Goal: Task Accomplishment & Management: Use online tool/utility

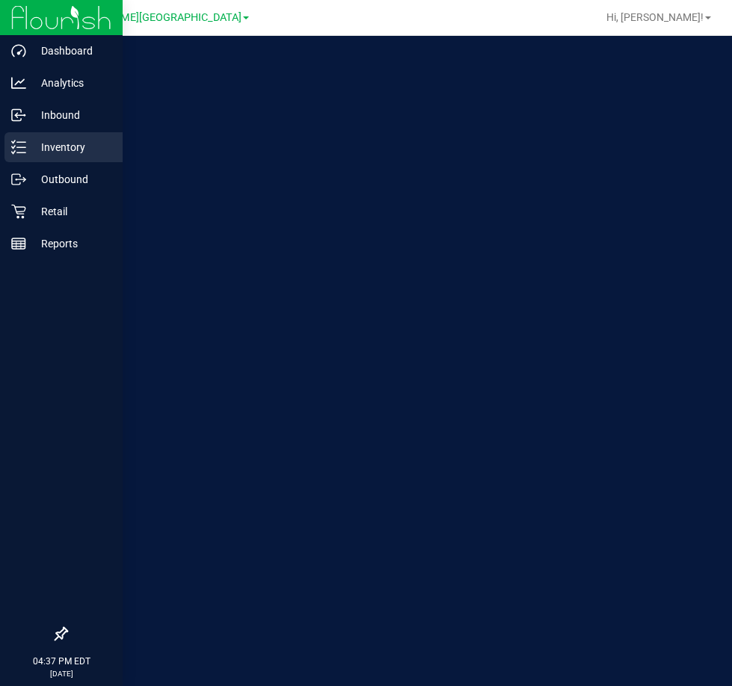
click at [28, 149] on p "Inventory" at bounding box center [71, 147] width 90 height 18
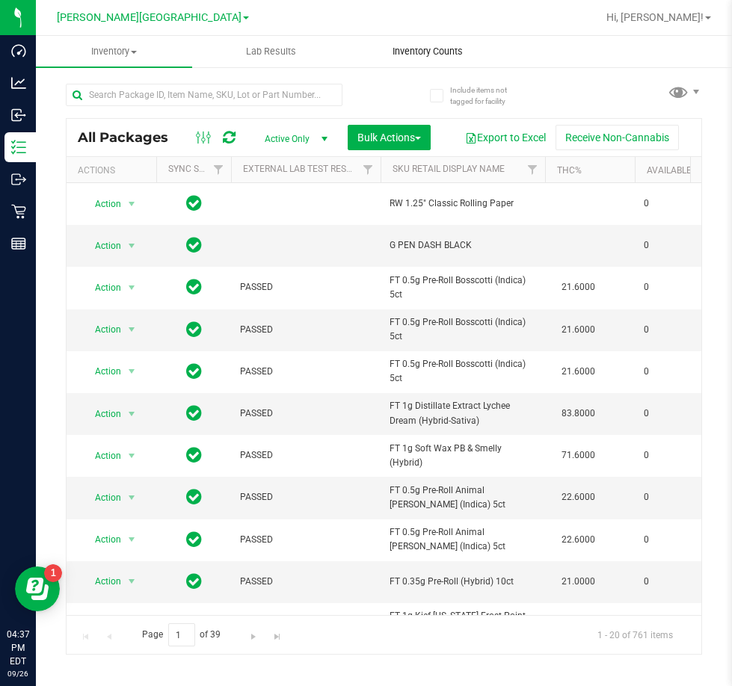
click at [435, 51] on span "Inventory Counts" at bounding box center [427, 51] width 111 height 13
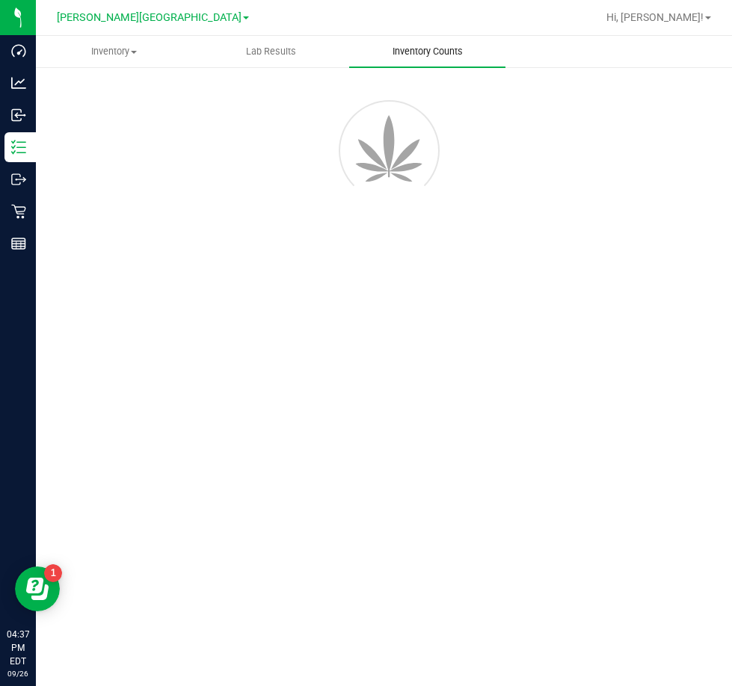
click at [435, 51] on span "Inventory Counts" at bounding box center [427, 51] width 111 height 13
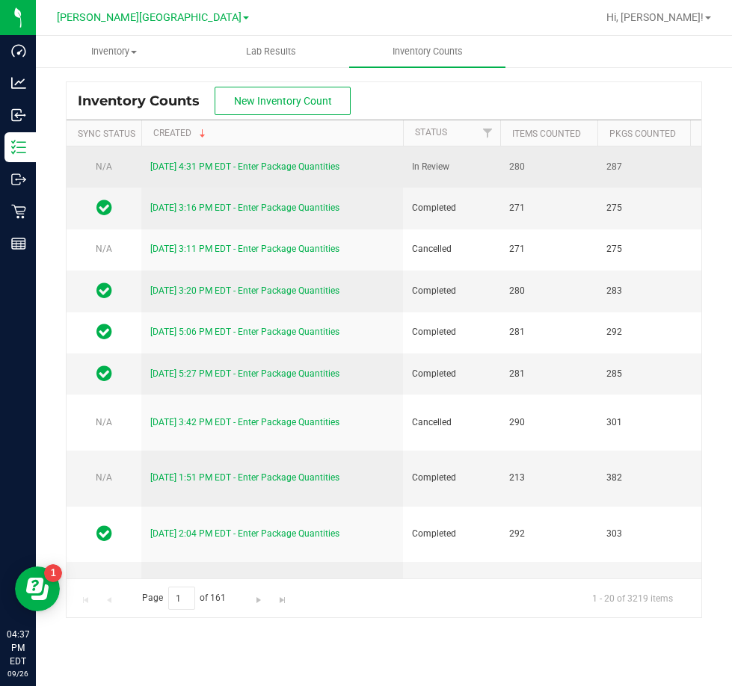
click at [235, 164] on link "[DATE] 4:31 PM EDT - Enter Package Quantities" at bounding box center [244, 166] width 189 height 10
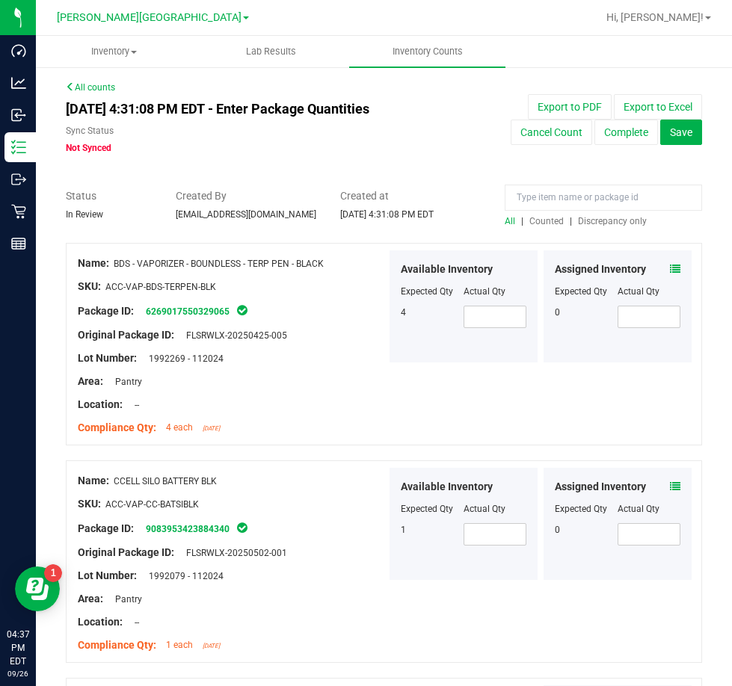
click at [540, 220] on span "Counted" at bounding box center [546, 221] width 34 height 10
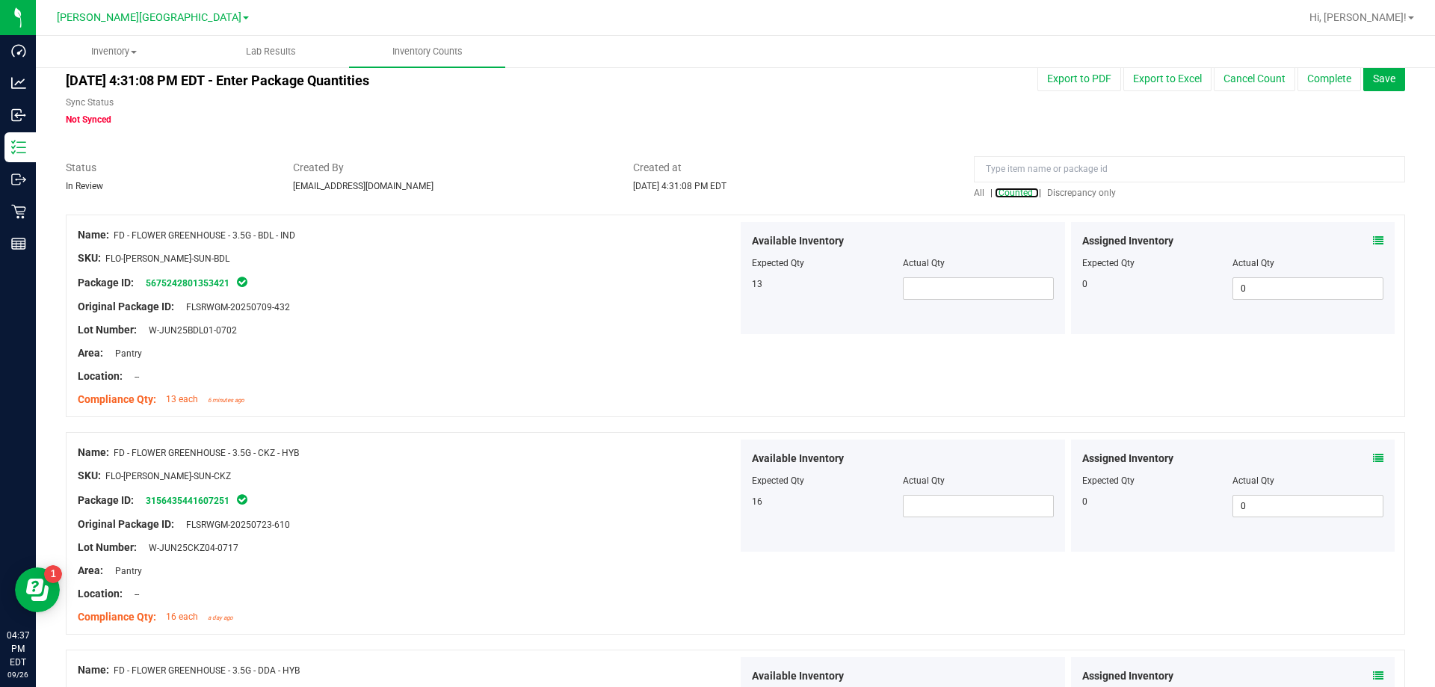
scroll to position [75, 0]
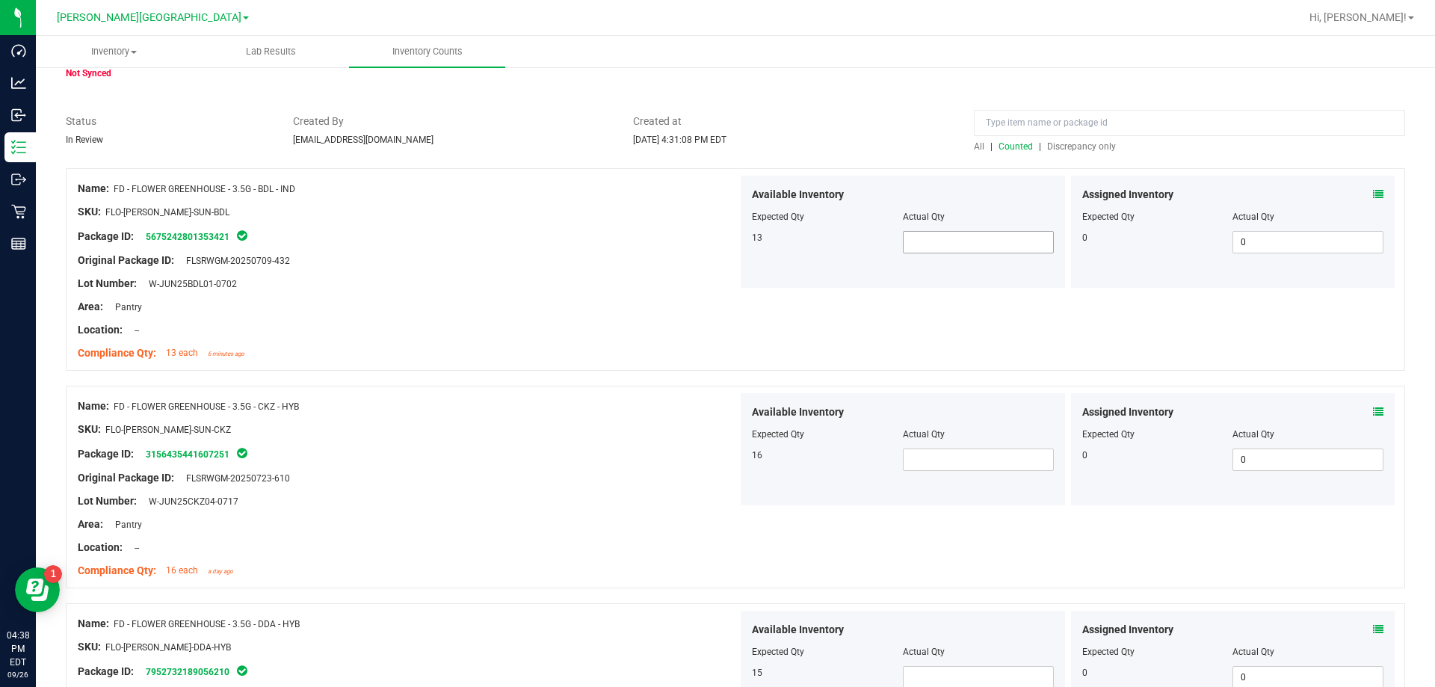
click at [731, 233] on span at bounding box center [978, 242] width 151 height 22
type input "7"
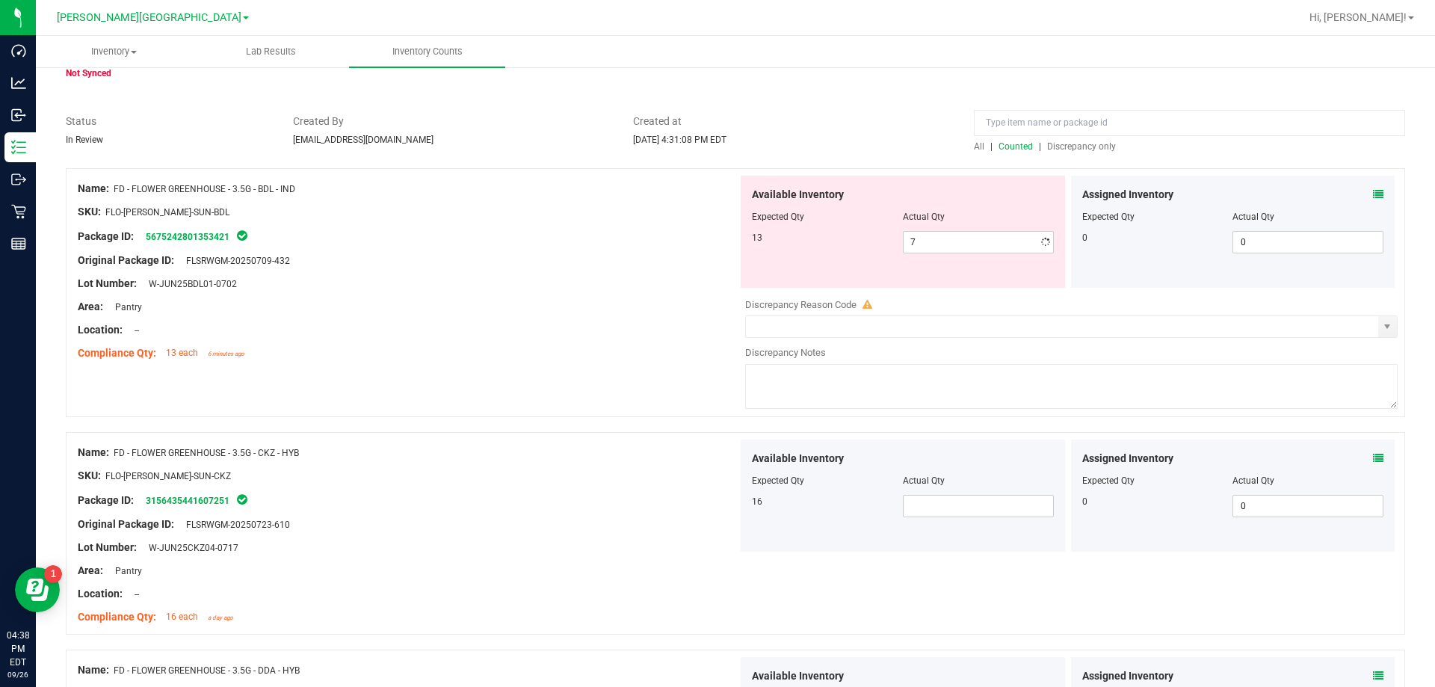
click at [731, 480] on div "Available Inventory Expected Qty Actual Qty 16" at bounding box center [902, 495] width 324 height 112
click at [731, 513] on span at bounding box center [978, 506] width 151 height 22
type input "17"
click at [566, 461] on div at bounding box center [408, 463] width 660 height 7
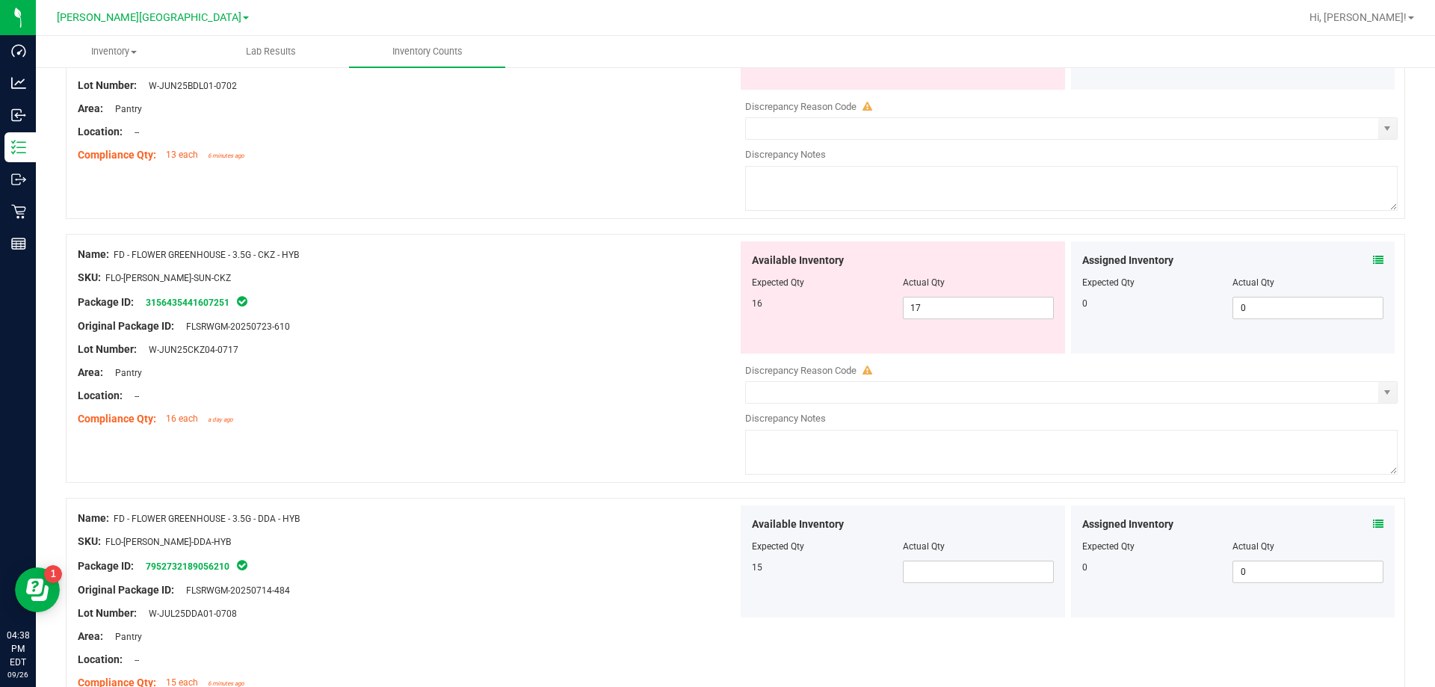
scroll to position [448, 0]
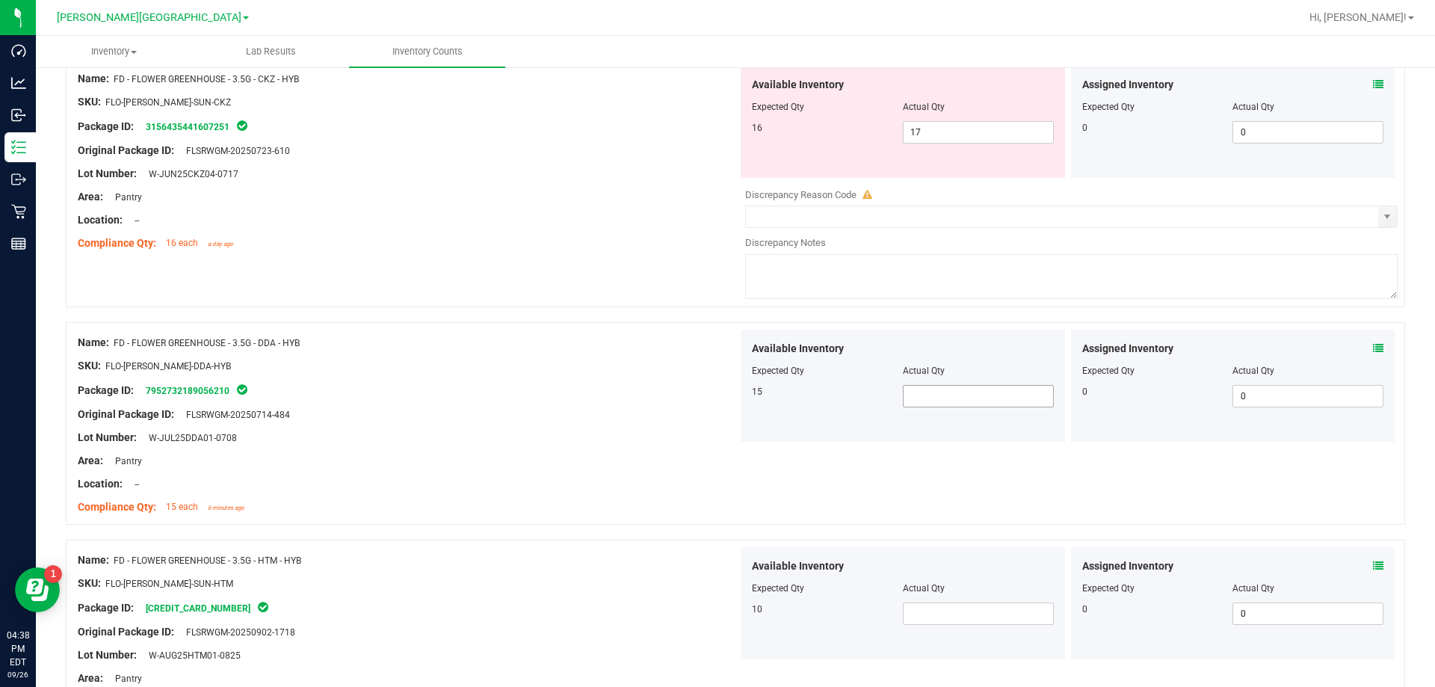
click at [731, 398] on span at bounding box center [978, 396] width 151 height 22
type input "15"
click at [731, 617] on span at bounding box center [978, 613] width 151 height 22
type input "10"
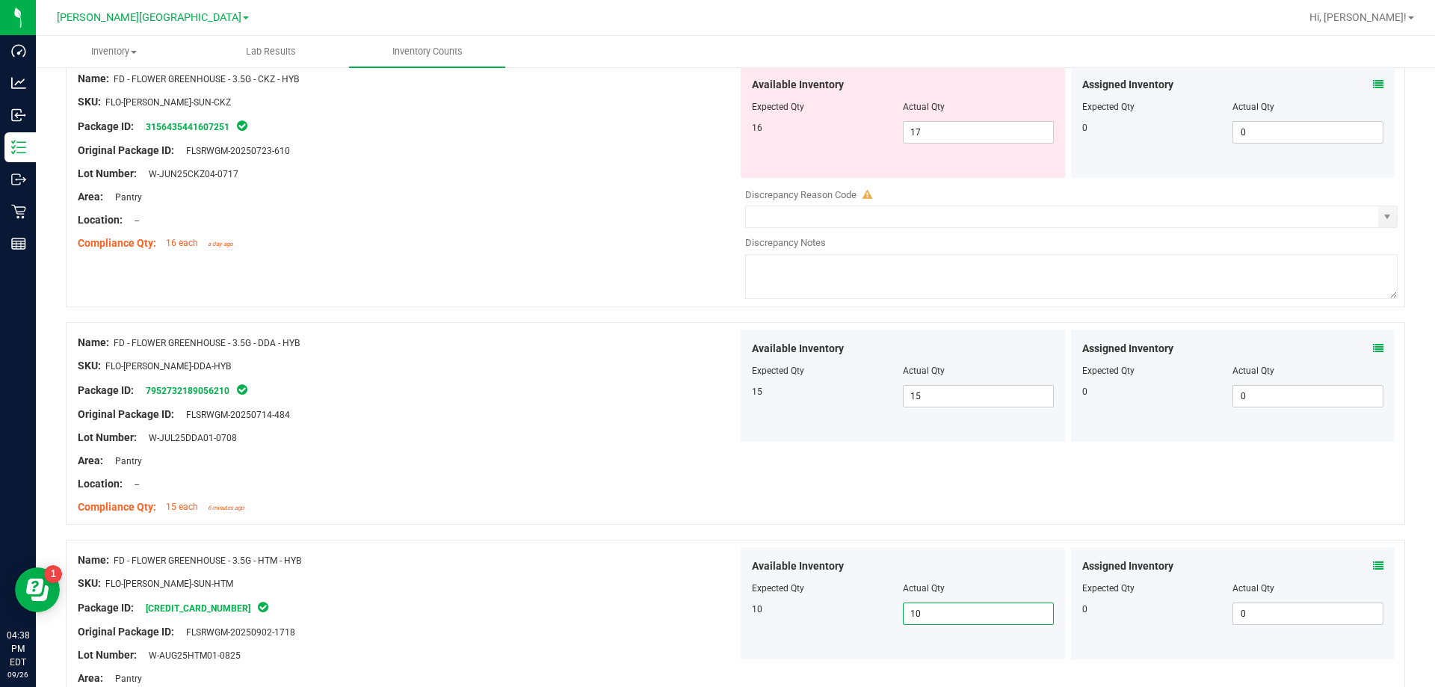
type input "10"
click at [731, 631] on div "Available Inventory Expected Qty Actual Qty 10 10 10" at bounding box center [902, 603] width 324 height 112
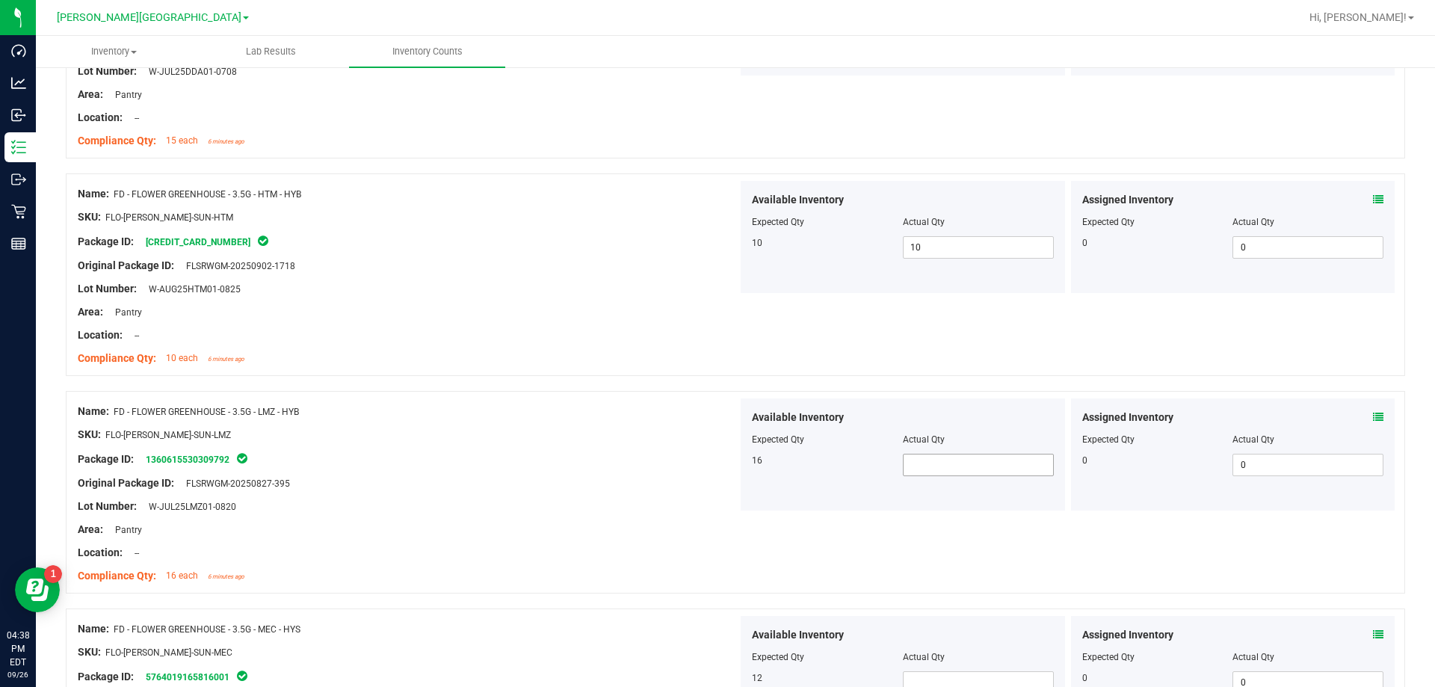
scroll to position [822, 0]
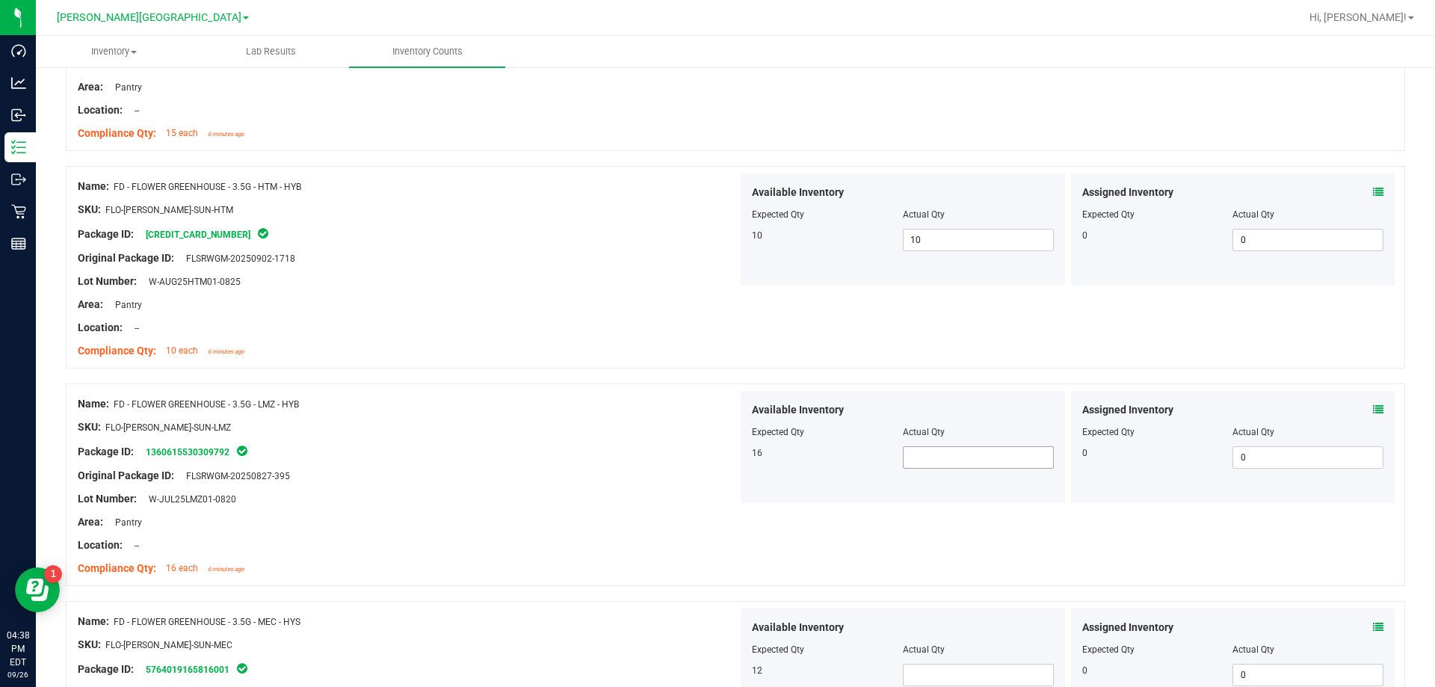
click at [731, 455] on span at bounding box center [978, 457] width 151 height 22
type input "16"
click at [731, 669] on span at bounding box center [978, 675] width 151 height 22
type input "12"
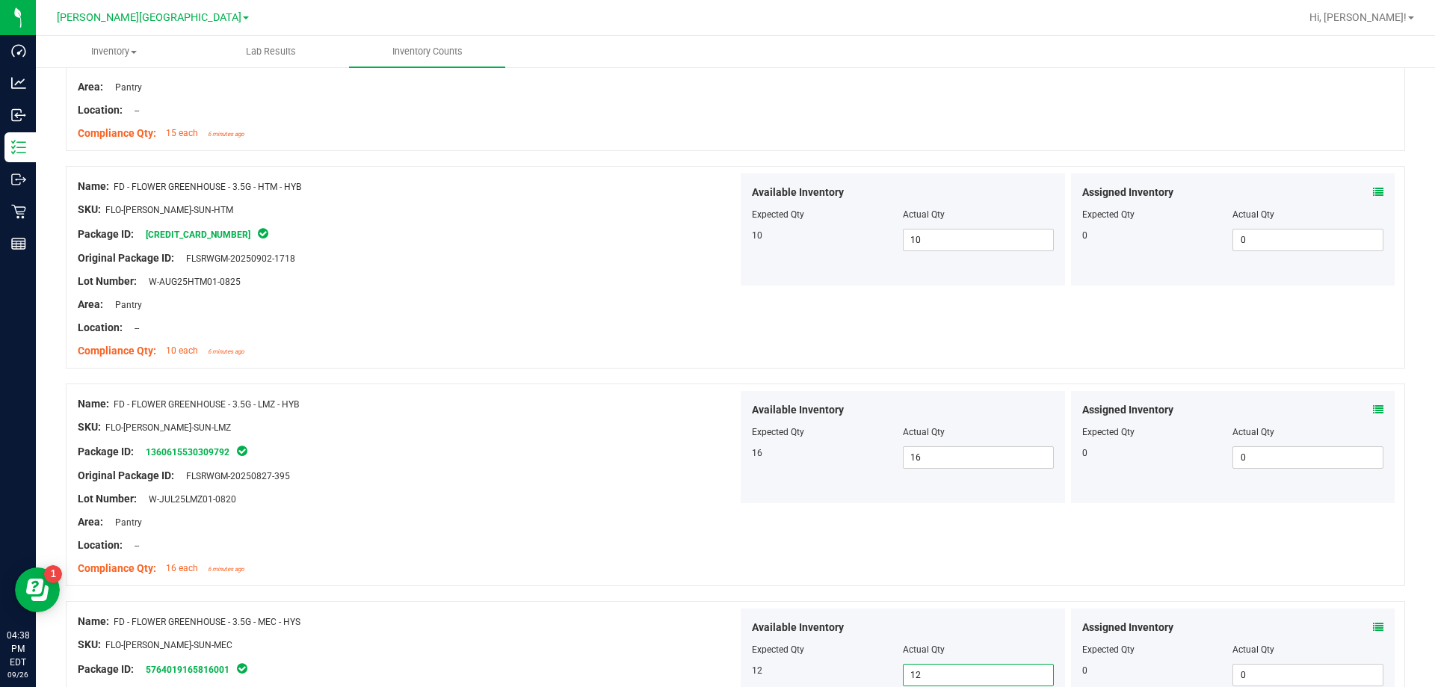
type input "12"
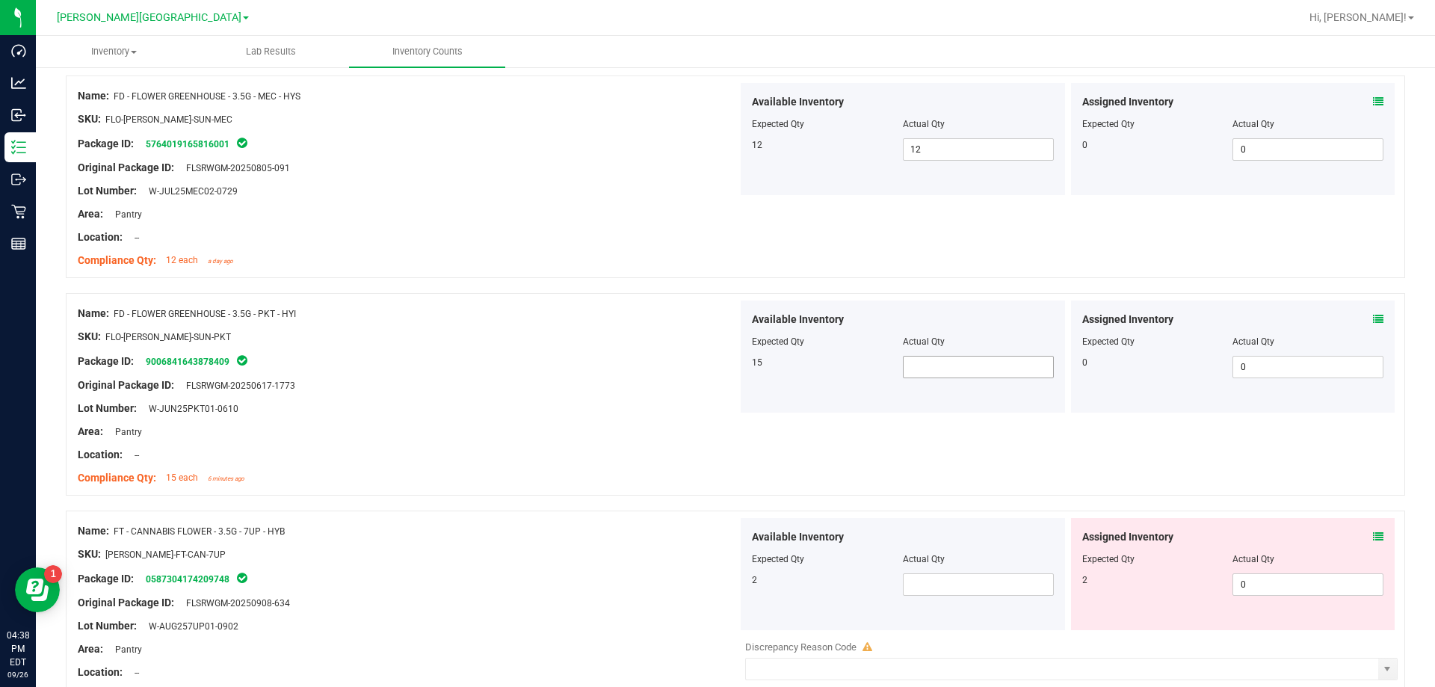
click at [731, 370] on span at bounding box center [978, 367] width 151 height 22
type input "15"
click at [731, 583] on span at bounding box center [978, 584] width 151 height 22
type input "2"
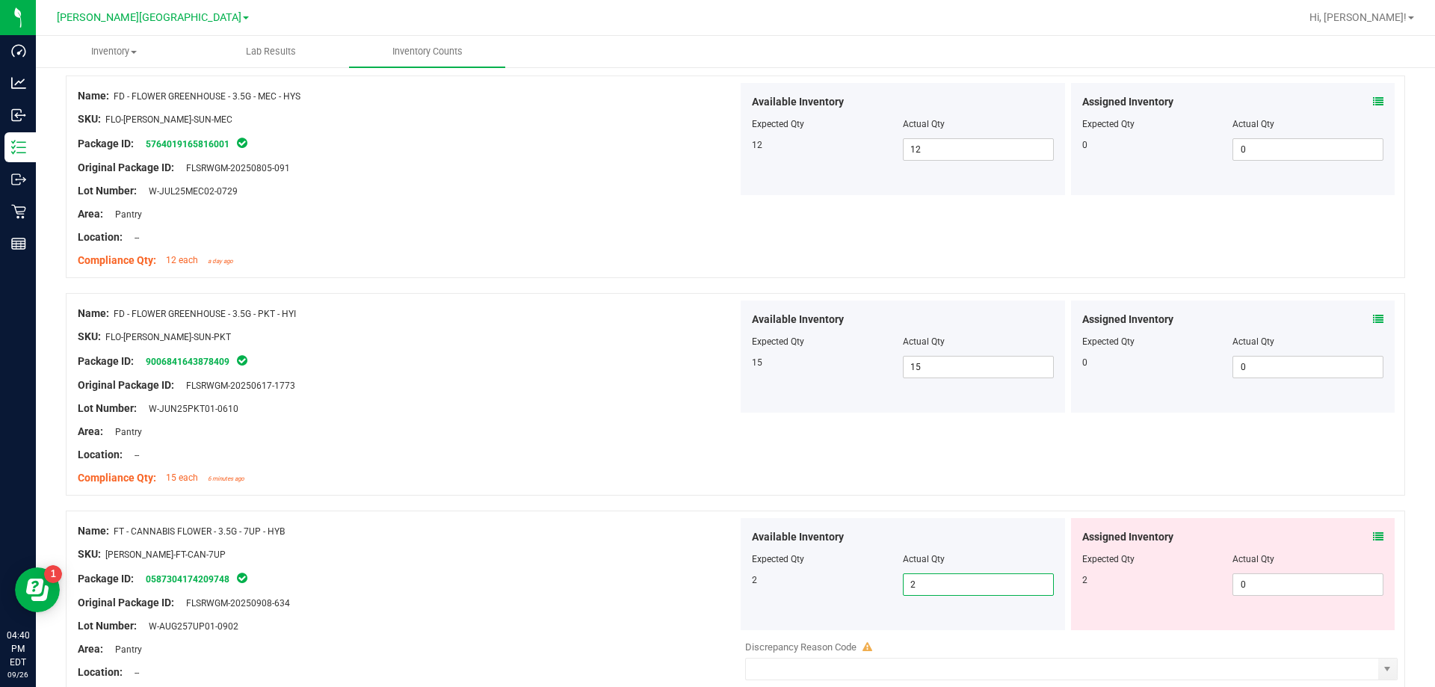
type input "2"
click at [444, 522] on div "Name: FT - CANNABIS FLOWER - 3.5G - 7UP - HYB SKU: [PERSON_NAME]-FT-CAN-7UP Pac…" at bounding box center [408, 613] width 660 height 191
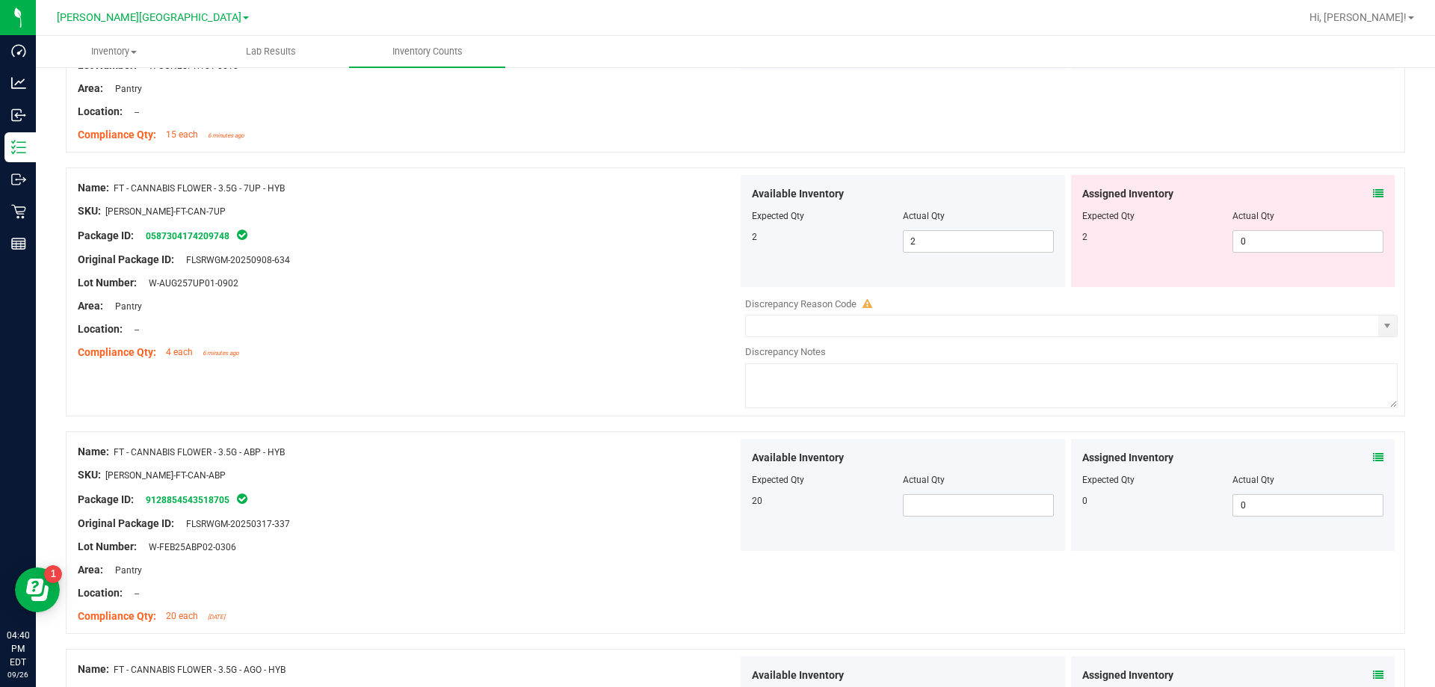
scroll to position [1870, 0]
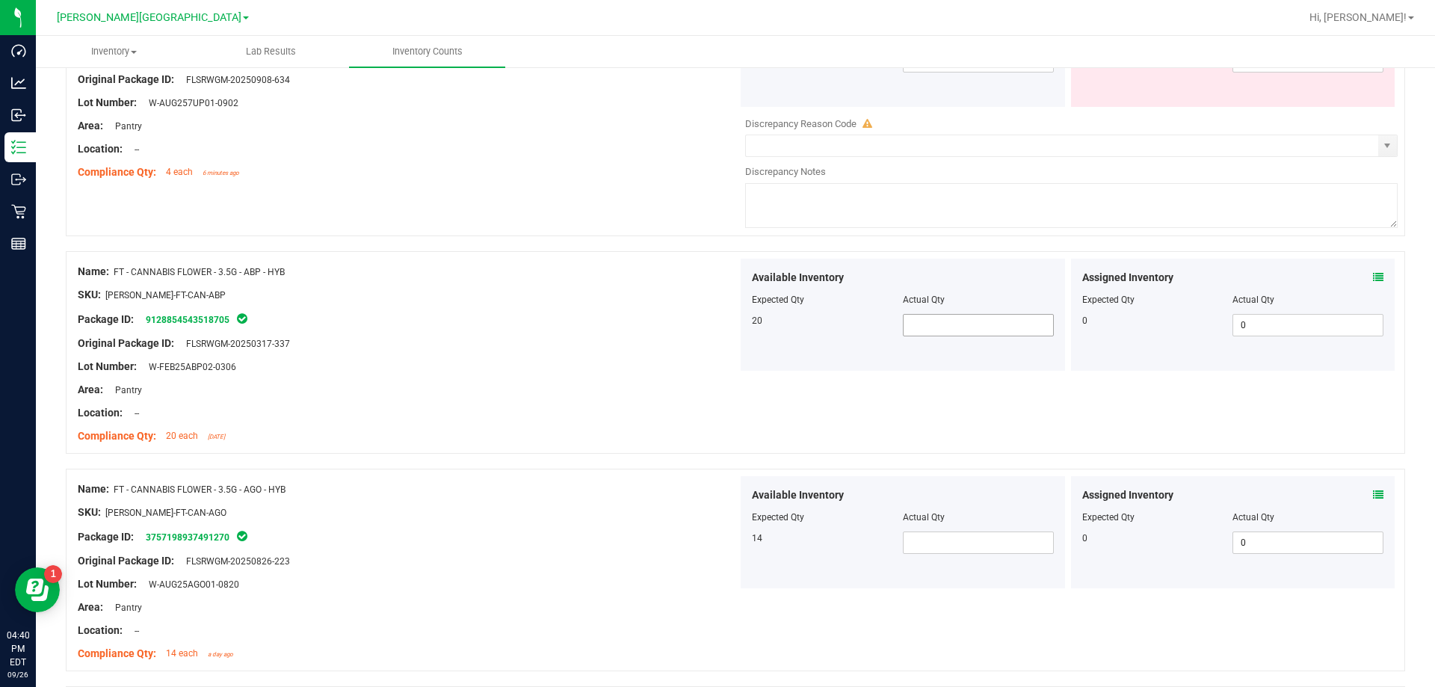
drag, startPoint x: 873, startPoint y: 306, endPoint x: 924, endPoint y: 325, distance: 53.7
click at [731, 306] on div "Expected Qty" at bounding box center [827, 299] width 151 height 13
click at [731, 325] on span at bounding box center [978, 325] width 151 height 22
type input "20"
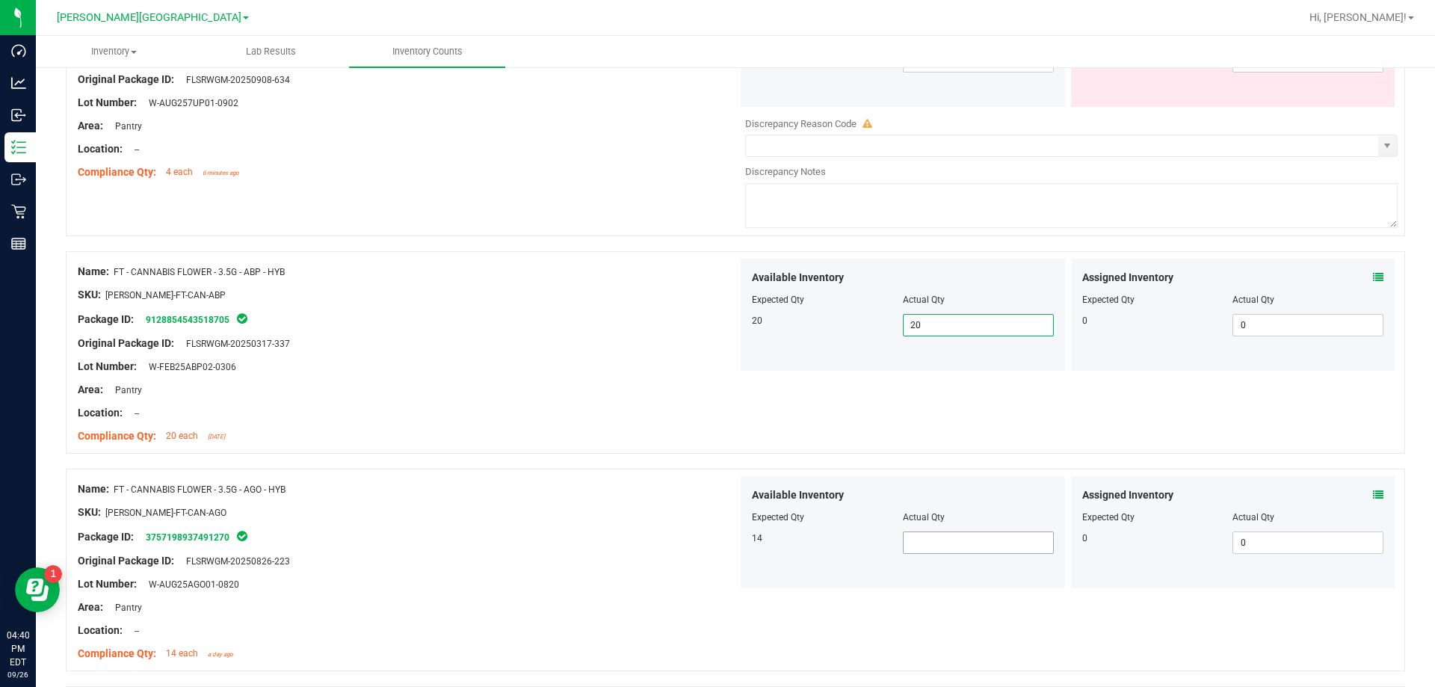
click at [731, 539] on span at bounding box center [978, 542] width 151 height 22
type input "4"
click at [405, 561] on div "Original Package ID: FLSRWGM-20250826-223" at bounding box center [408, 561] width 660 height 16
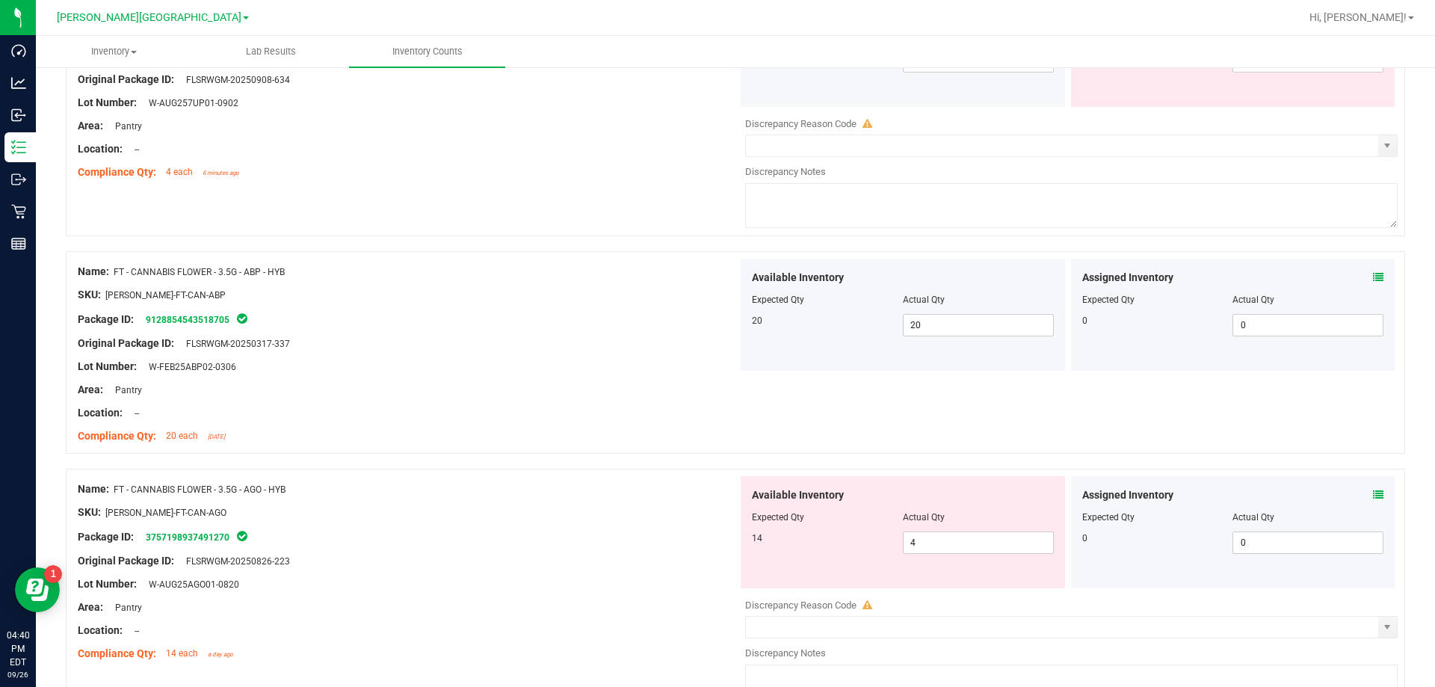
click at [406, 561] on div "Original Package ID: FLSRWGM-20250826-223" at bounding box center [408, 561] width 660 height 16
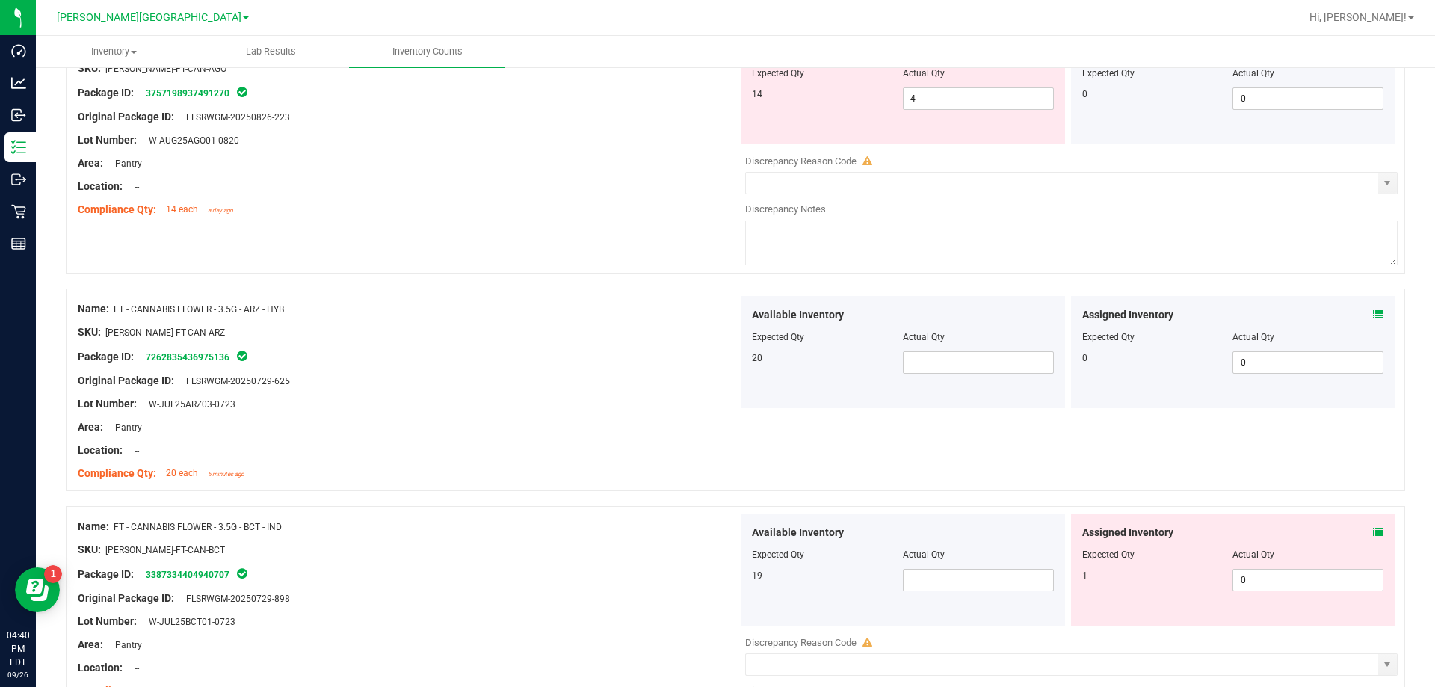
scroll to position [2319, 0]
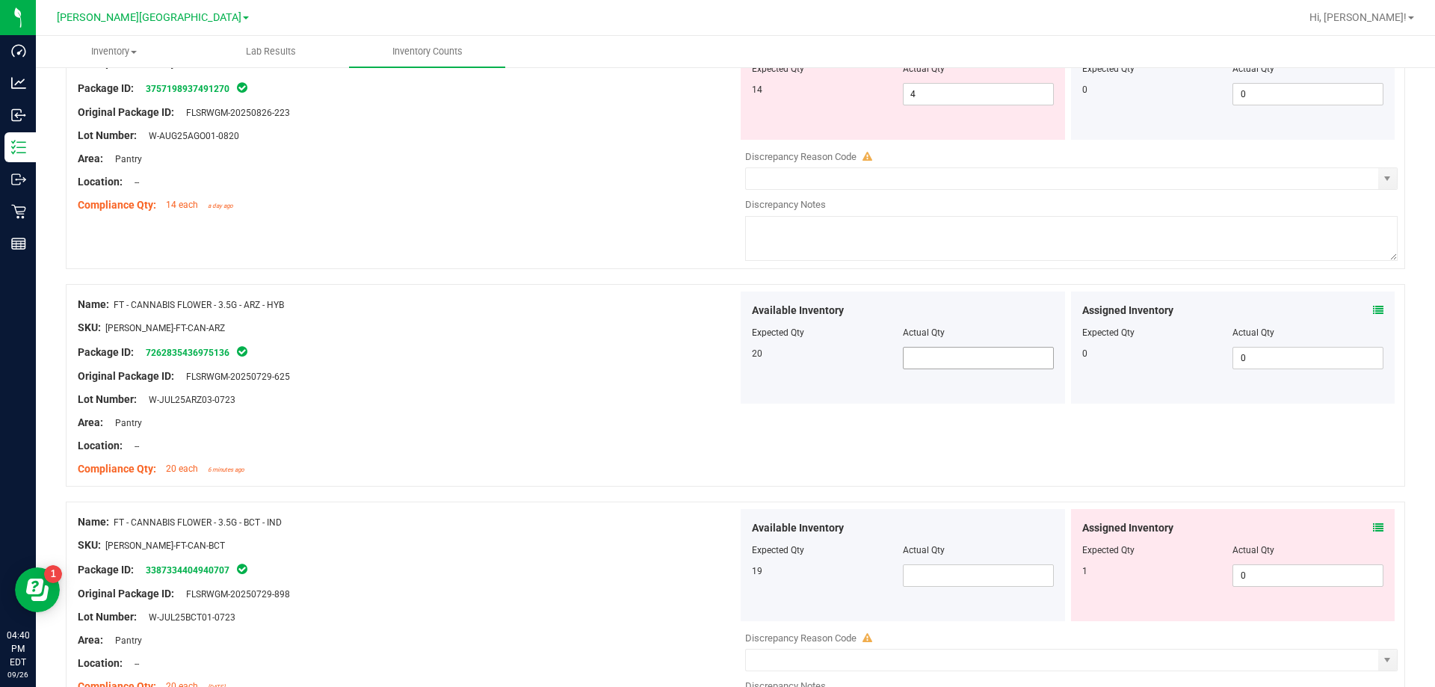
click at [731, 362] on span at bounding box center [978, 358] width 151 height 22
type input "13"
click at [731, 575] on div "Available Inventory Expected Qty Actual Qty 19" at bounding box center [902, 565] width 324 height 112
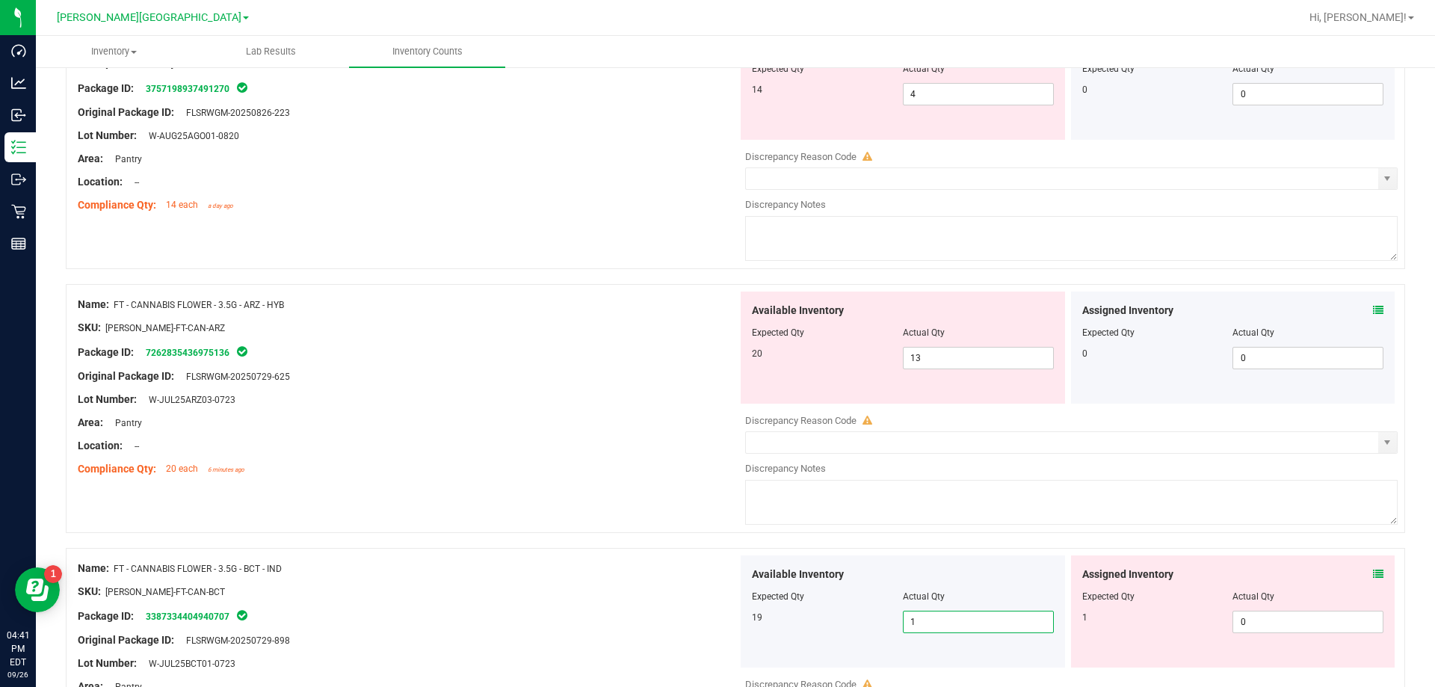
type input "19"
click at [622, 534] on div at bounding box center [735, 540] width 1339 height 15
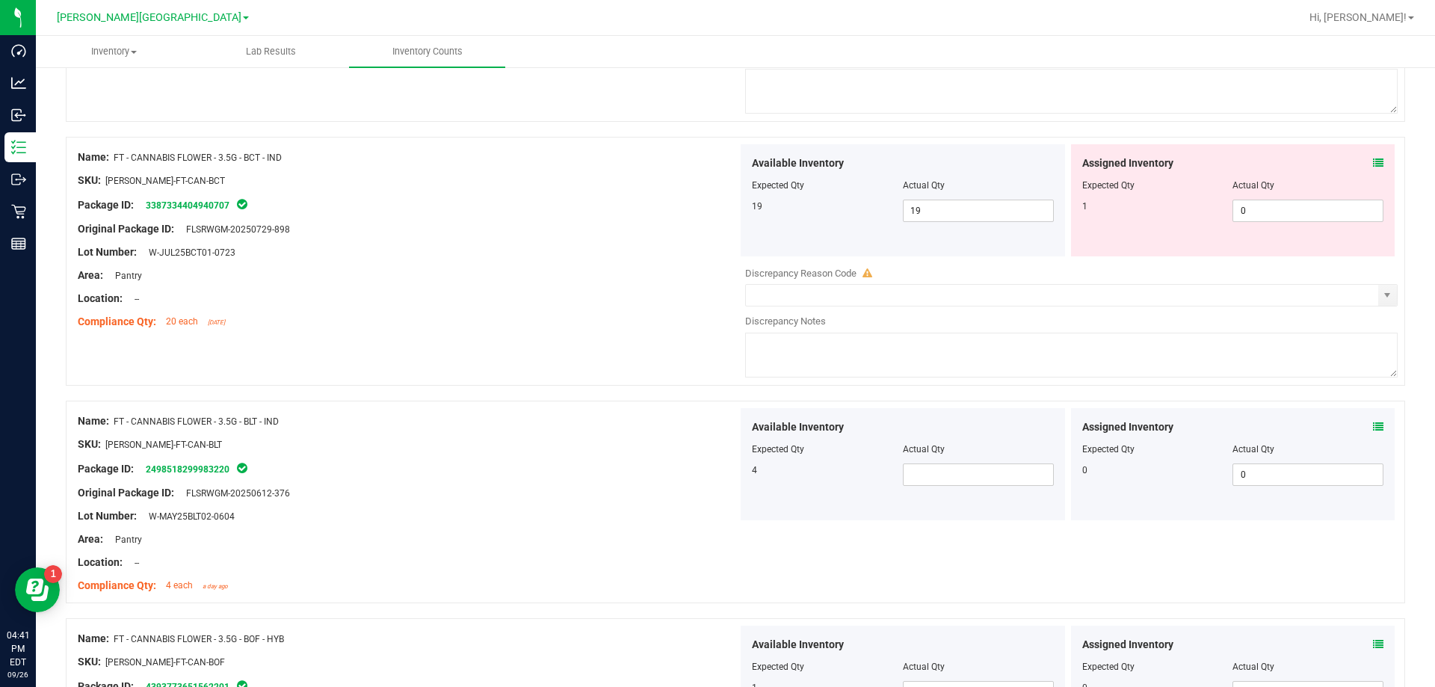
scroll to position [2842, 0]
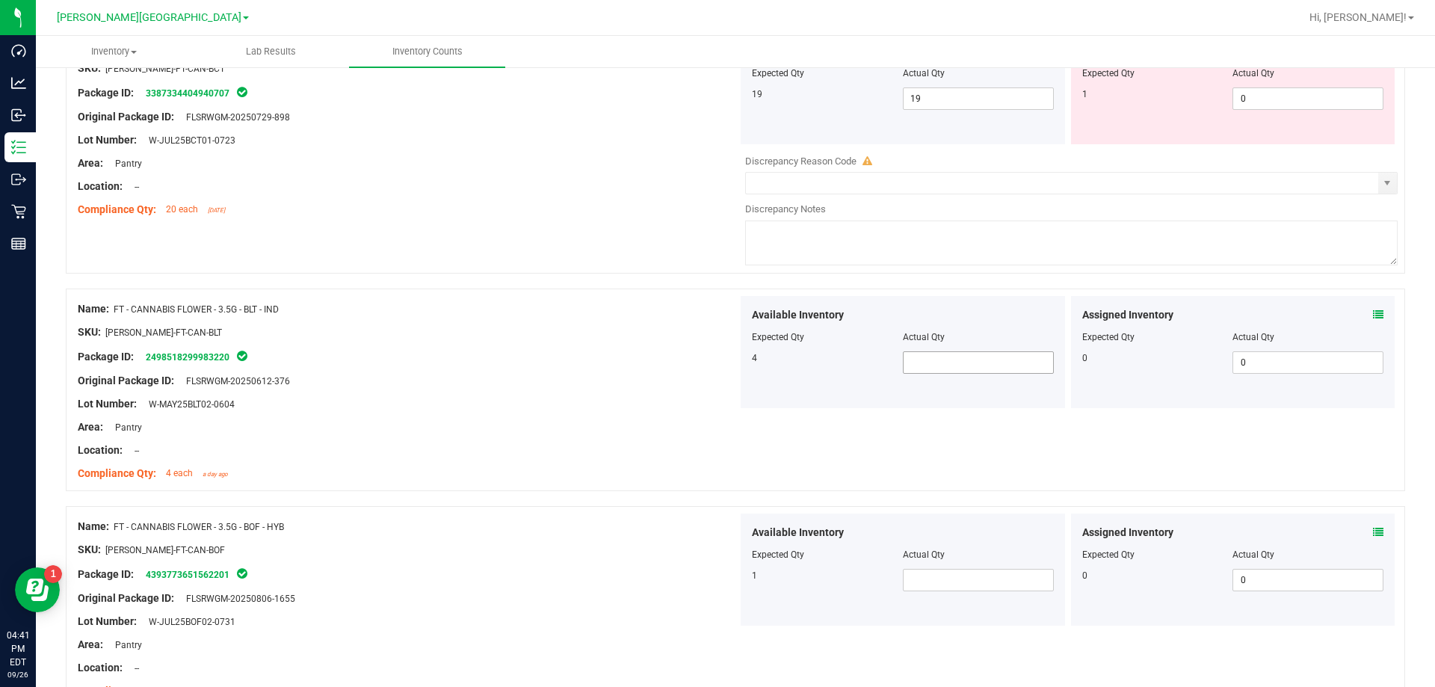
click at [731, 356] on span at bounding box center [978, 362] width 151 height 22
type input "1"
type input "2"
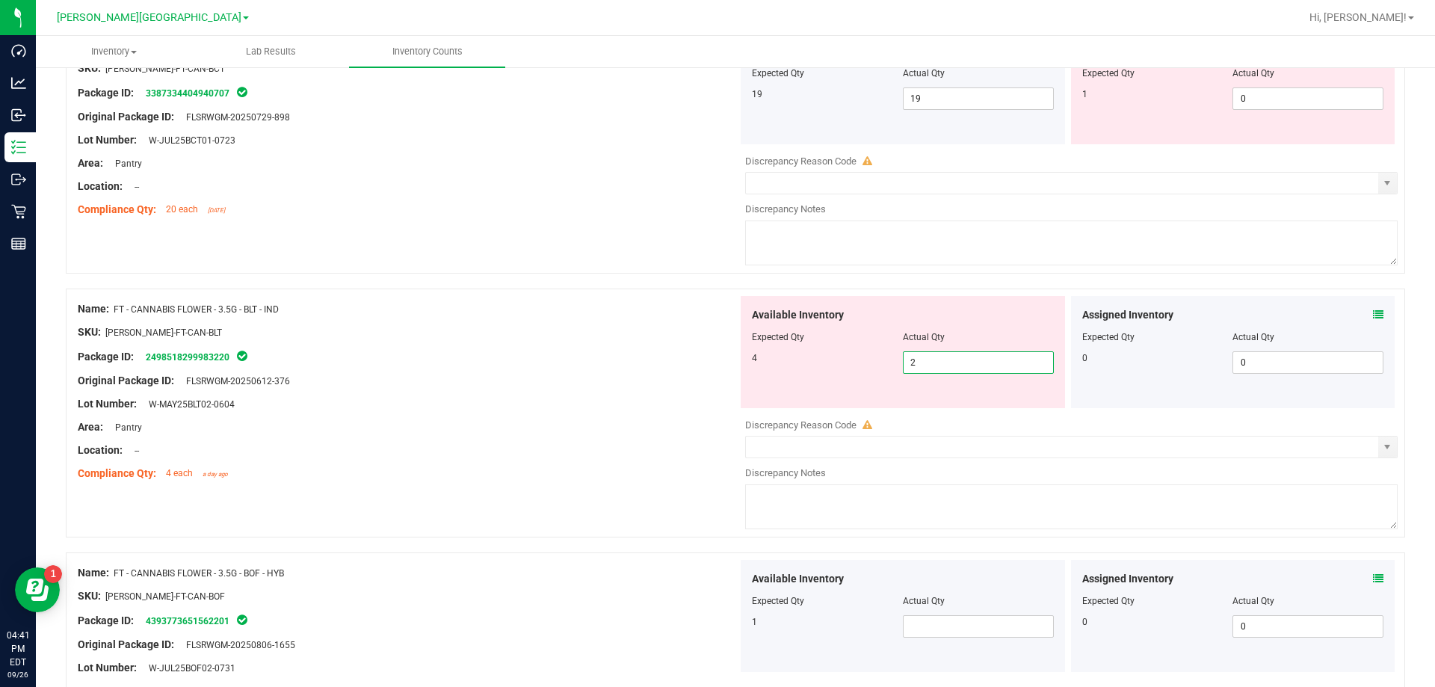
type input "3"
type input "4"
type input "5"
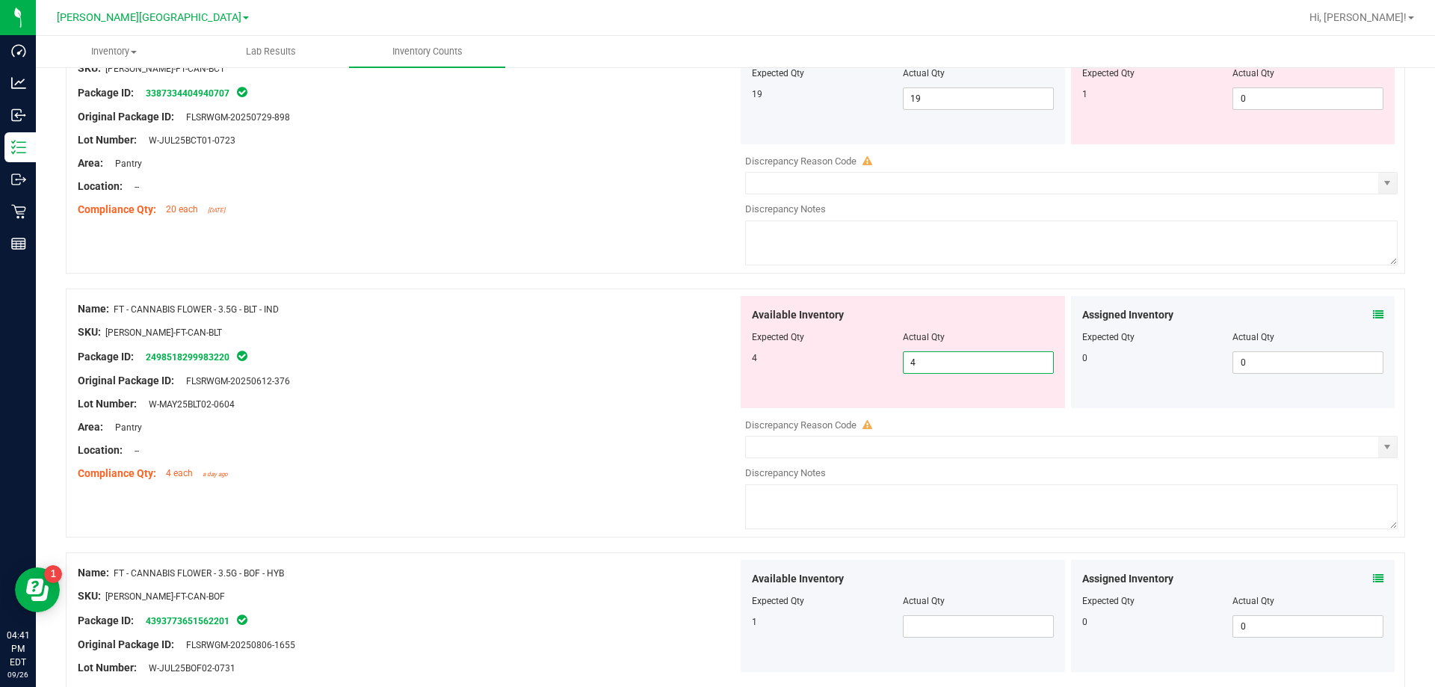
type input "5"
type input "4"
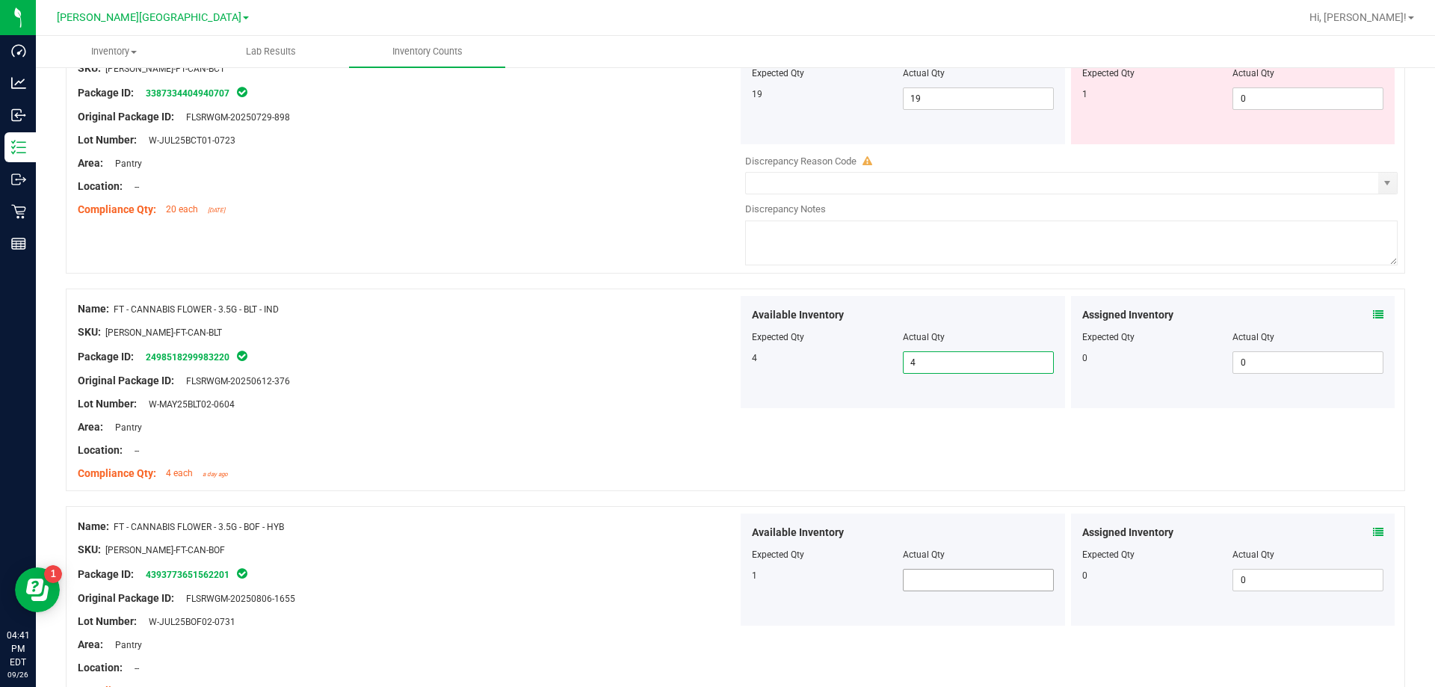
click at [731, 582] on span at bounding box center [978, 580] width 151 height 22
type input "1"
click at [687, 557] on div at bounding box center [408, 560] width 660 height 7
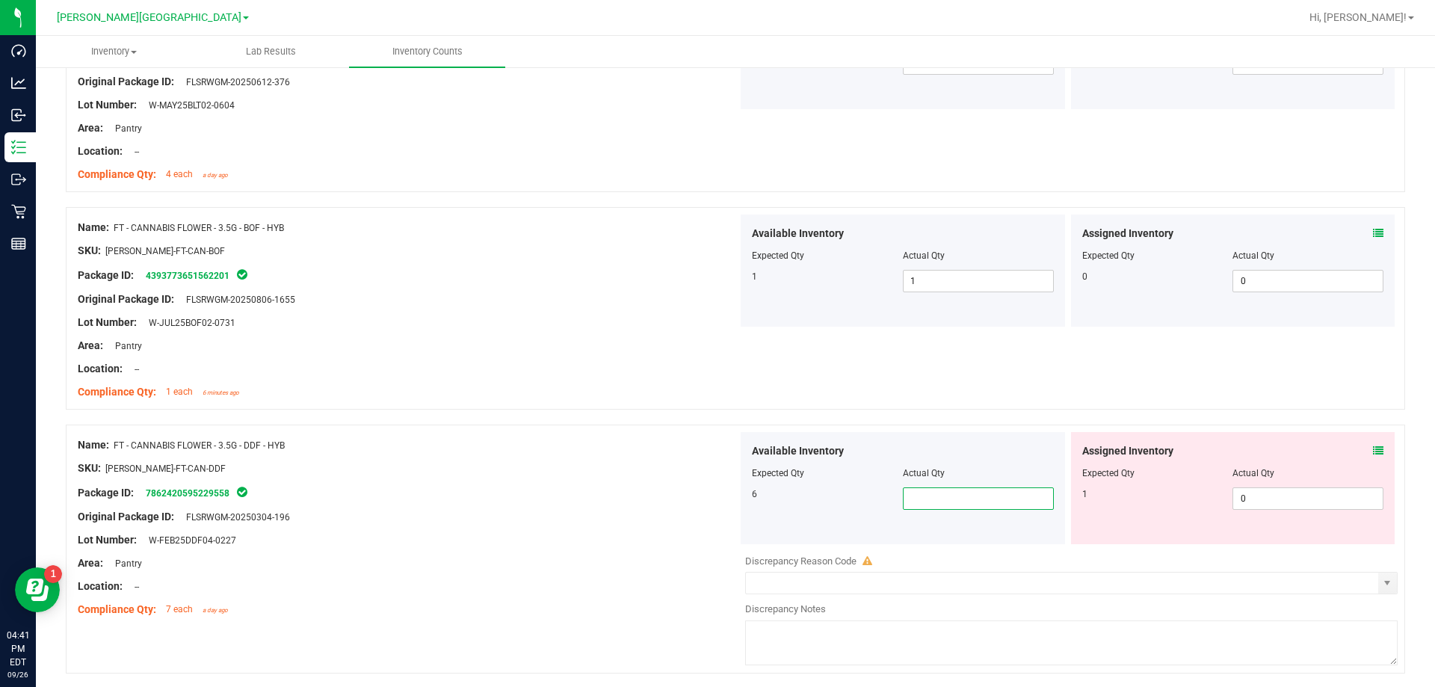
click at [731, 492] on span at bounding box center [978, 498] width 151 height 22
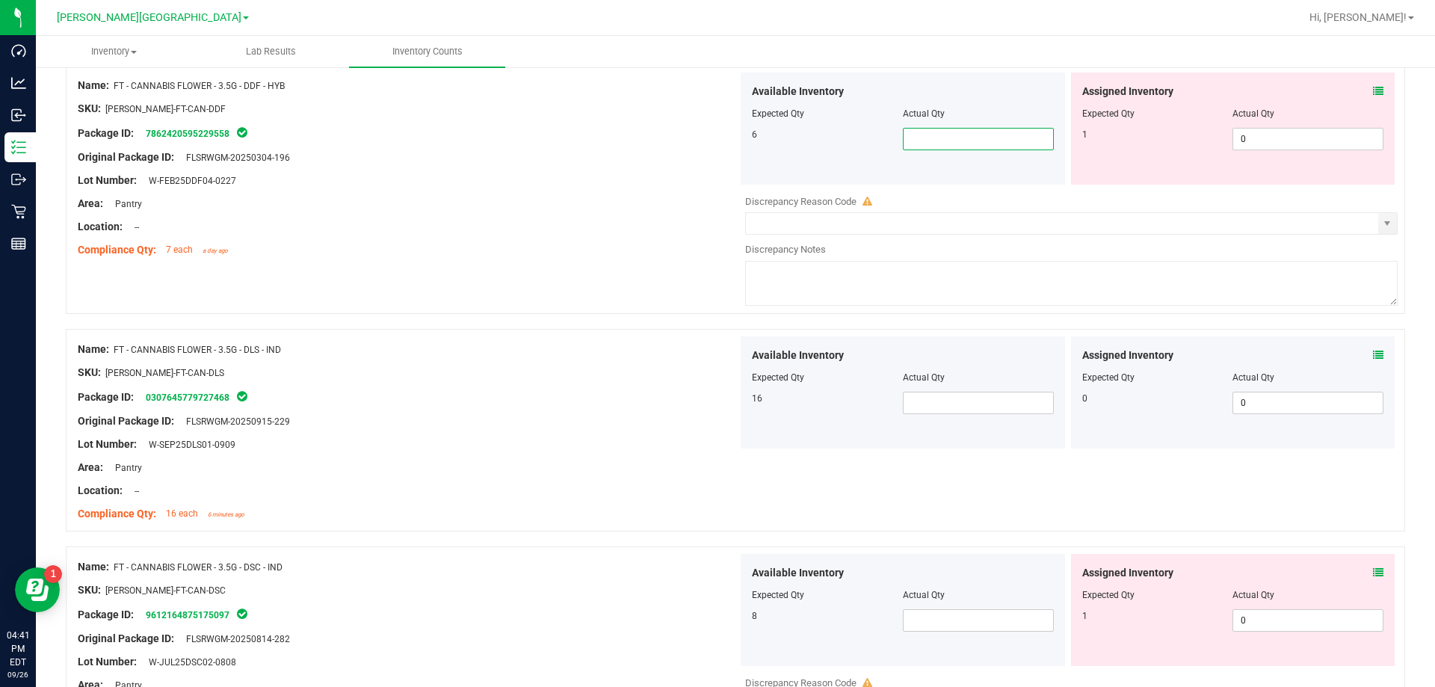
scroll to position [3514, 0]
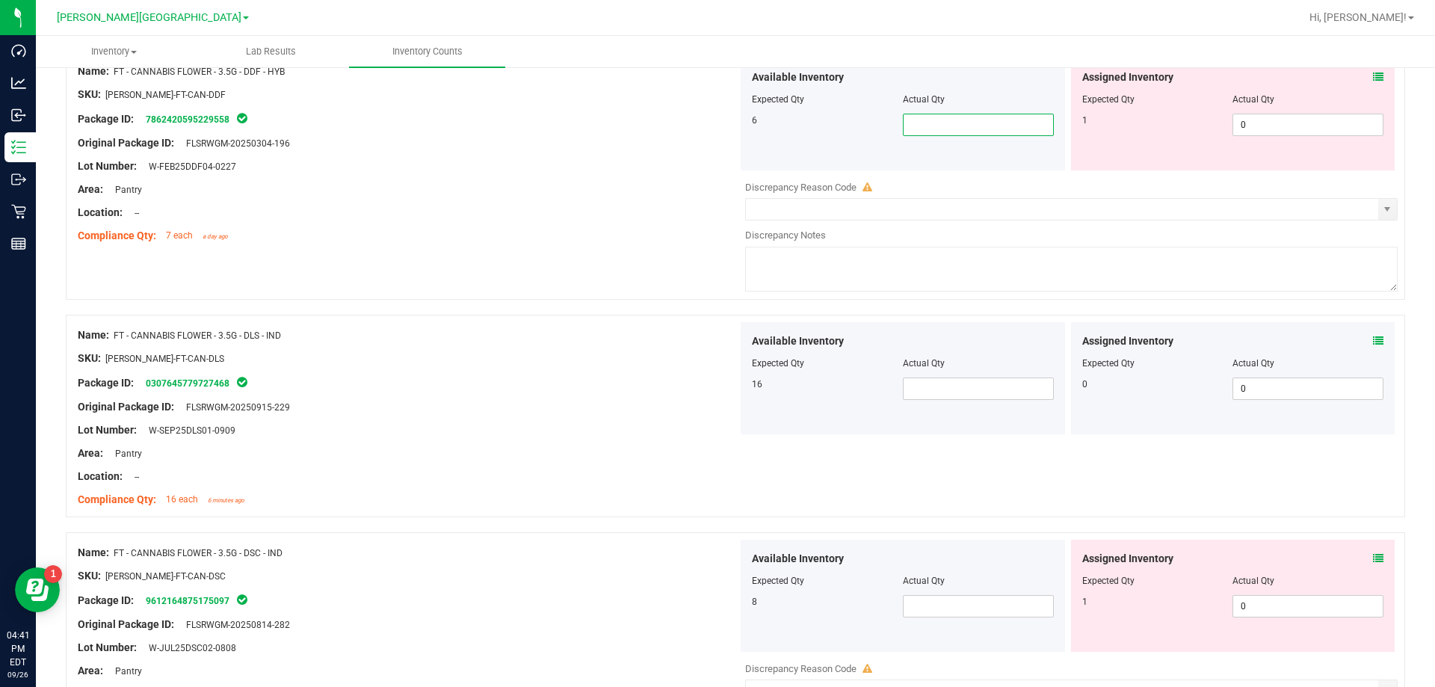
type input "6"
click at [731, 389] on span at bounding box center [978, 388] width 151 height 22
type input "16"
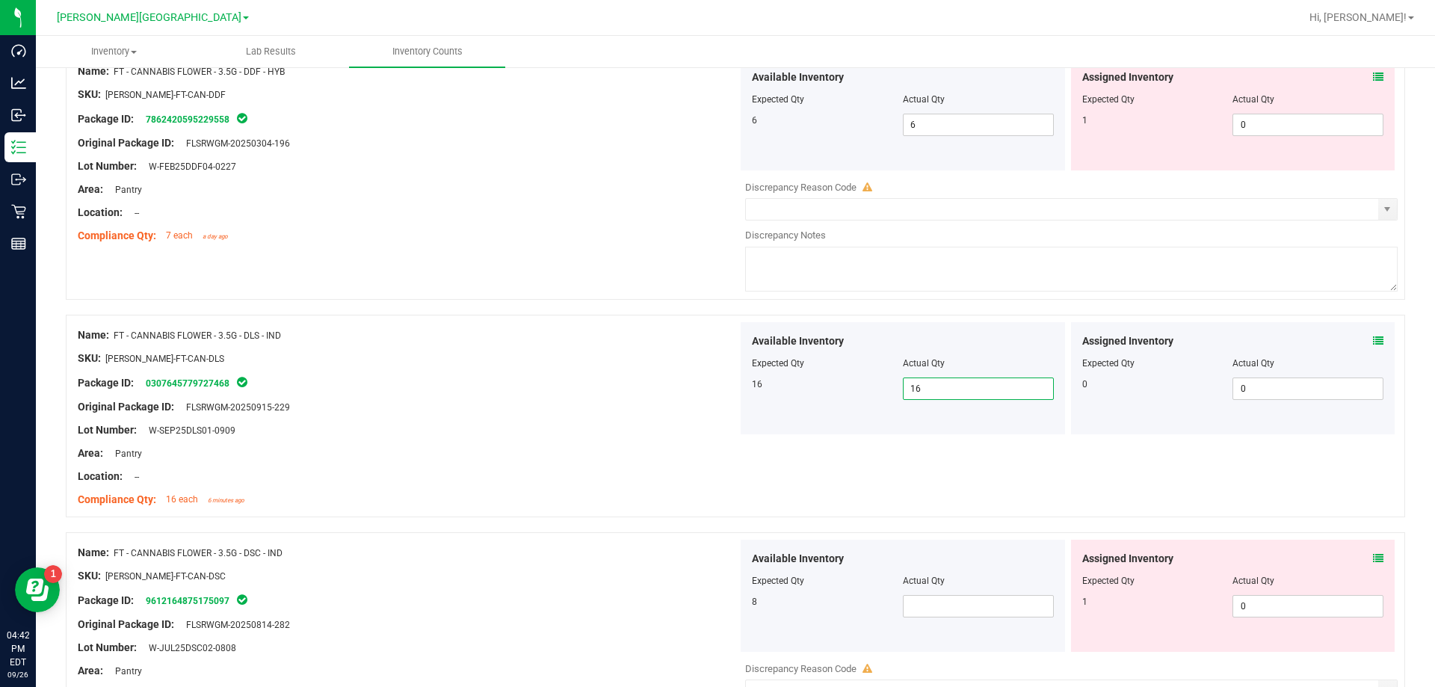
click at [575, 443] on div at bounding box center [408, 441] width 660 height 7
click at [731, 596] on span at bounding box center [978, 606] width 151 height 22
type input "8"
click at [480, 588] on div "Name: FT - CANNABIS FLOWER - 3.5G - DSC - IND SKU: [PERSON_NAME]-FT-CAN-DSC Pac…" at bounding box center [408, 634] width 660 height 191
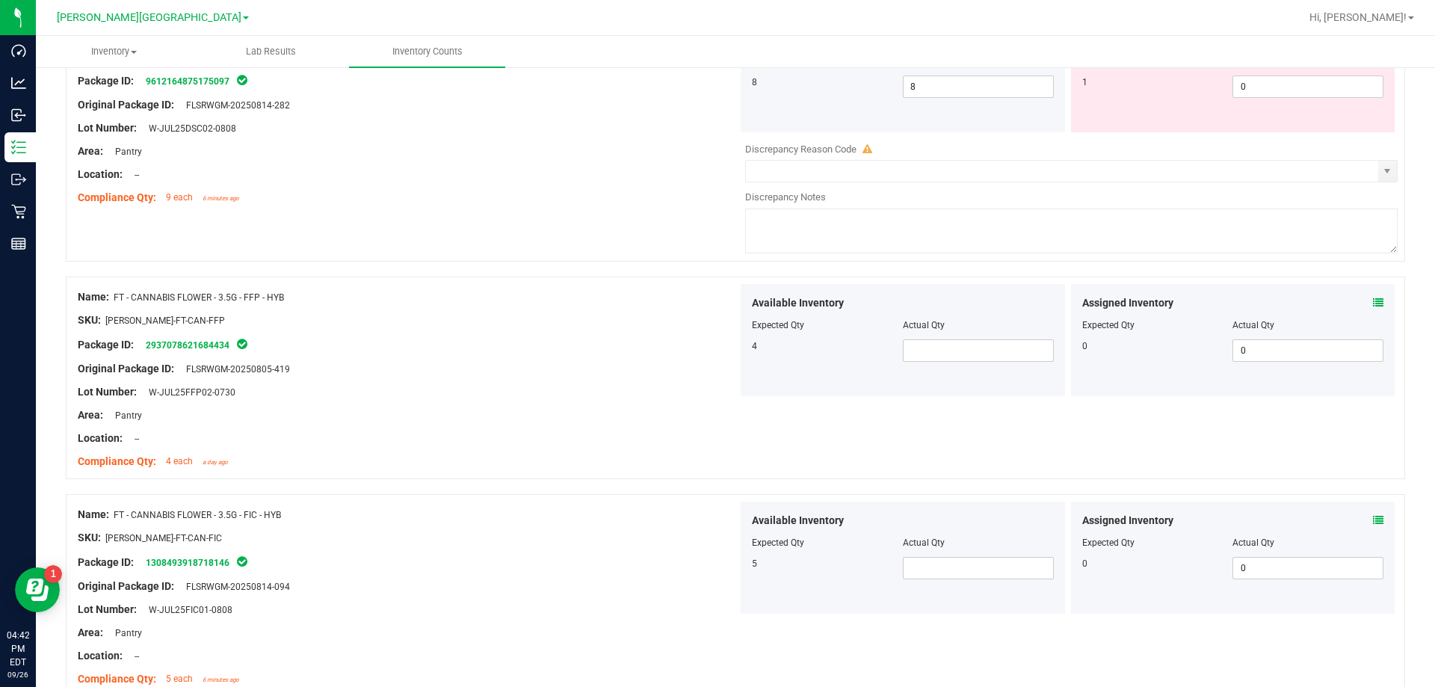
scroll to position [4037, 0]
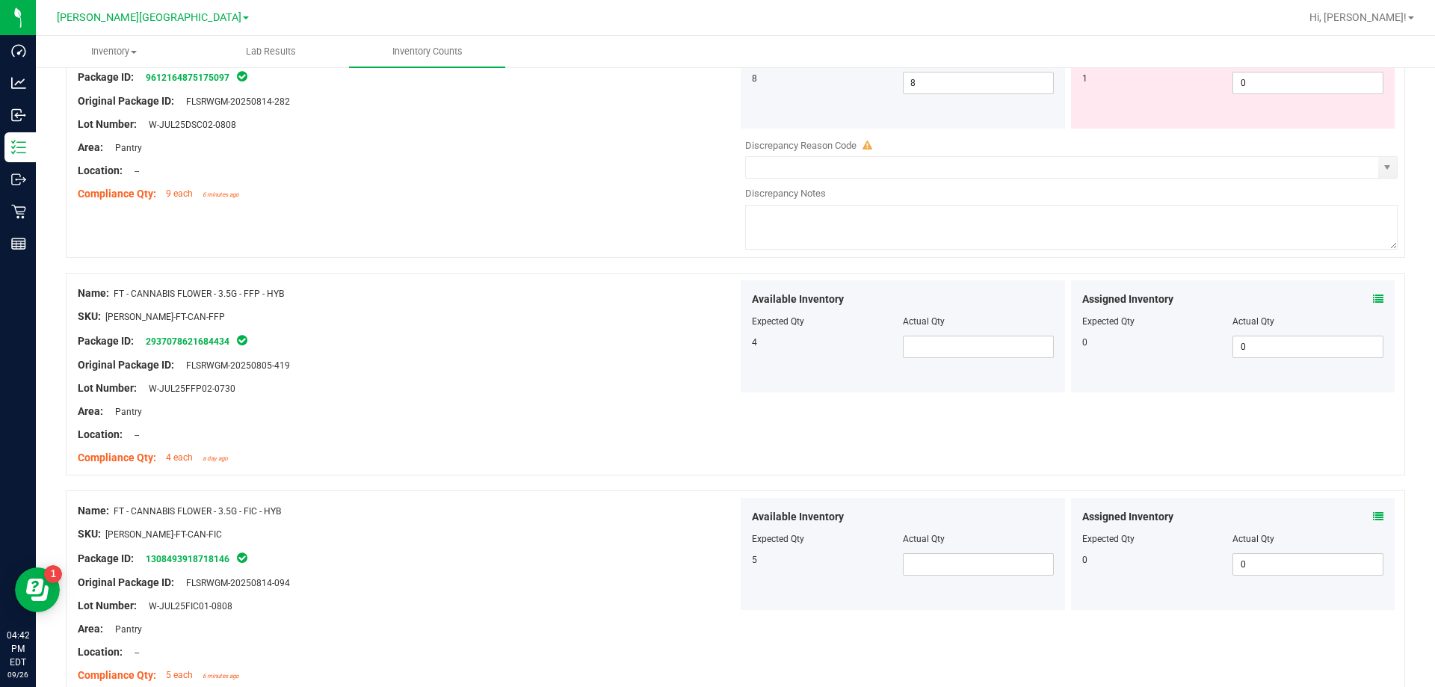
click at [668, 453] on div "Compliance Qty: 4 each a day ago" at bounding box center [408, 458] width 660 height 16
click at [731, 356] on span at bounding box center [978, 346] width 151 height 22
type input "4"
click at [731, 574] on span at bounding box center [978, 564] width 151 height 22
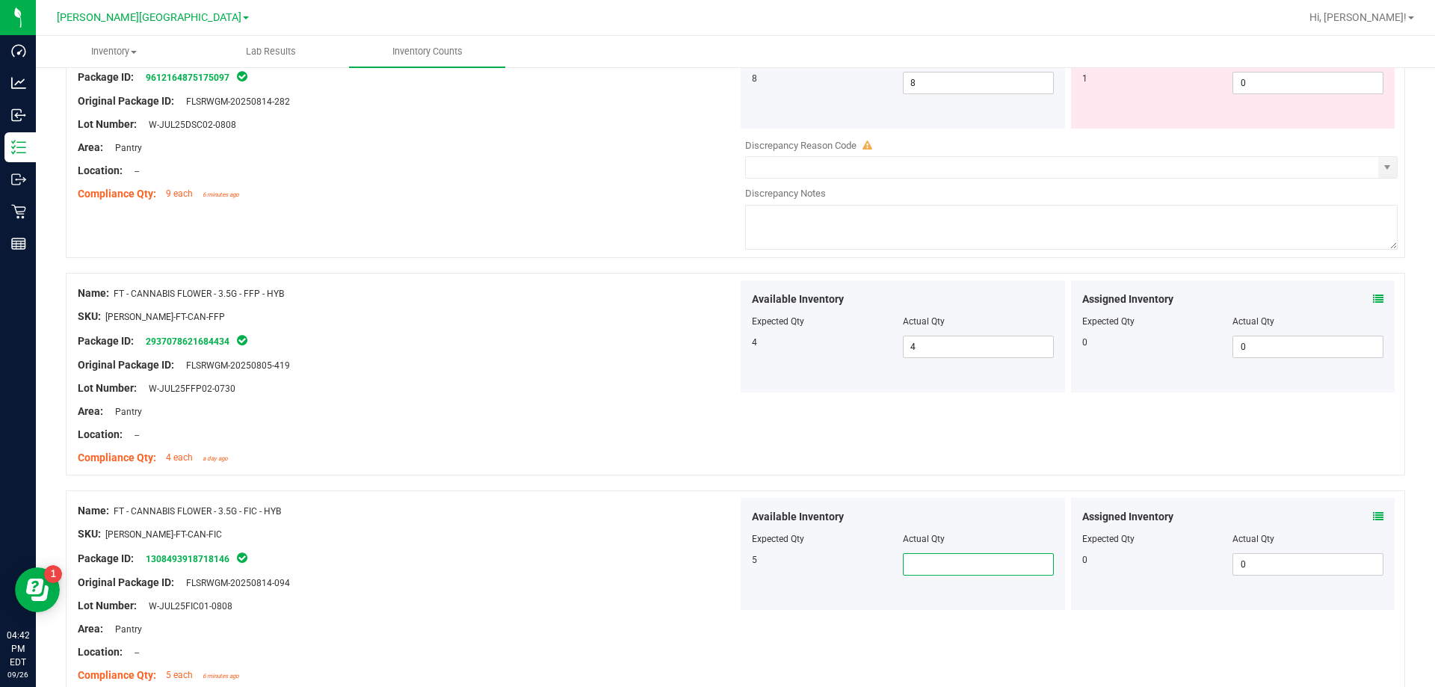
type input "5"
drag, startPoint x: 440, startPoint y: 518, endPoint x: 451, endPoint y: 526, distance: 13.3
click at [442, 517] on div "Name: FT - CANNABIS FLOWER - 3.5G - FIC - HYB SKU: [PERSON_NAME]-FT-CAN-FIC Pac…" at bounding box center [408, 593] width 660 height 191
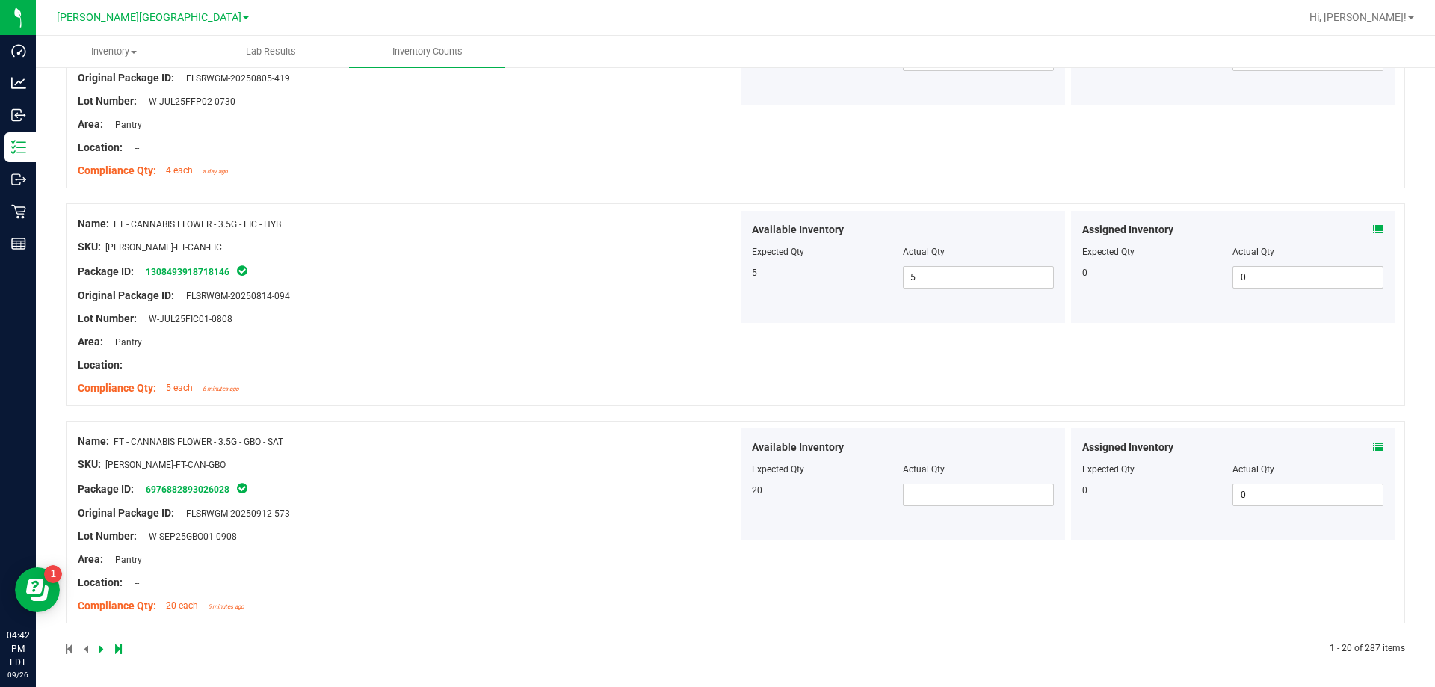
scroll to position [4326, 0]
click at [731, 505] on div "Available Inventory Expected Qty Actual Qty 20" at bounding box center [902, 482] width 324 height 112
click at [731, 501] on span at bounding box center [978, 492] width 151 height 22
type input "13"
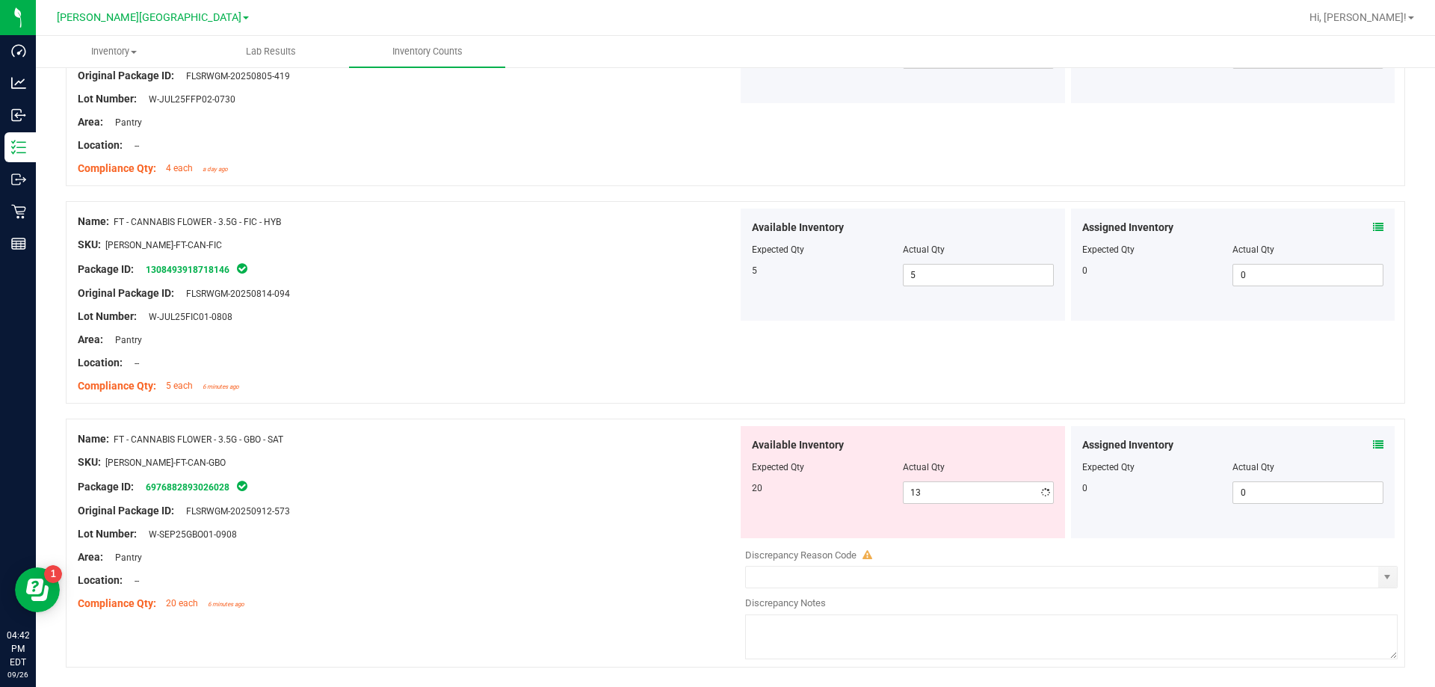
click at [666, 537] on div "Lot Number: W-SEP25GBO01-0908" at bounding box center [408, 534] width 660 height 16
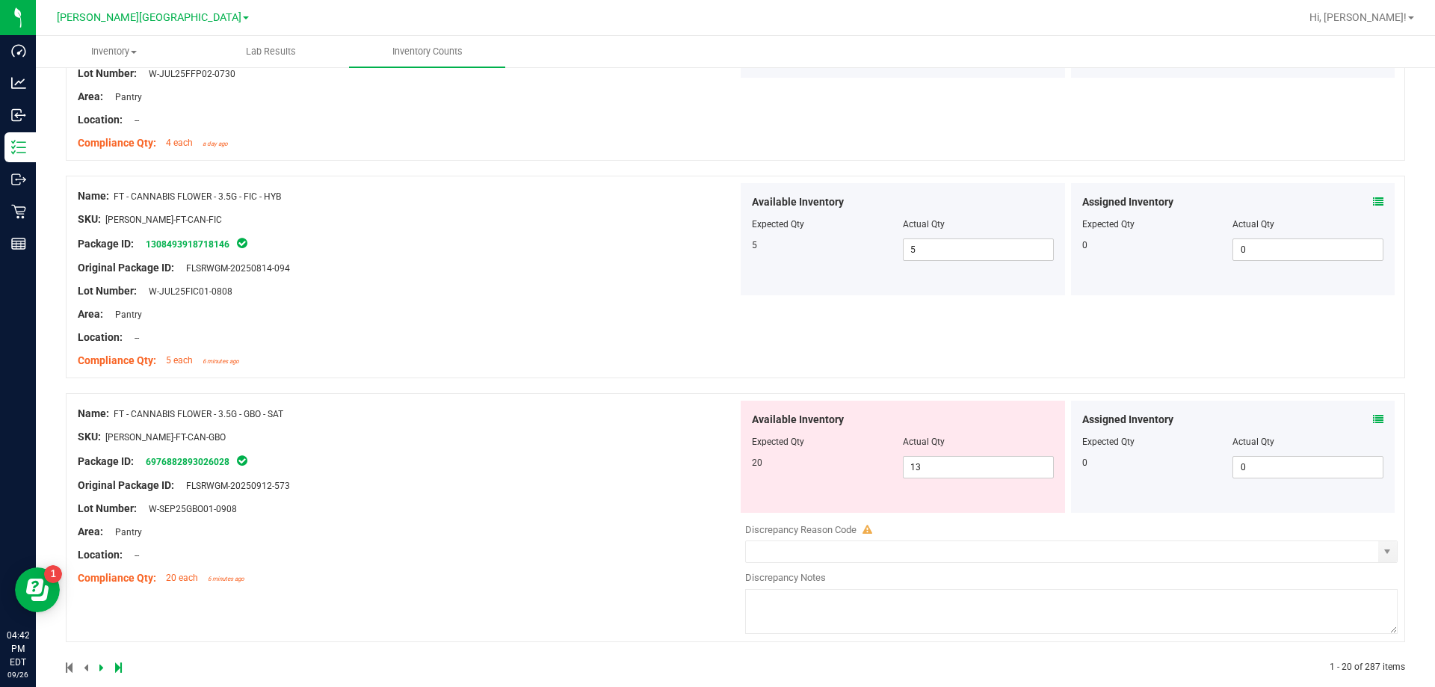
scroll to position [4373, 0]
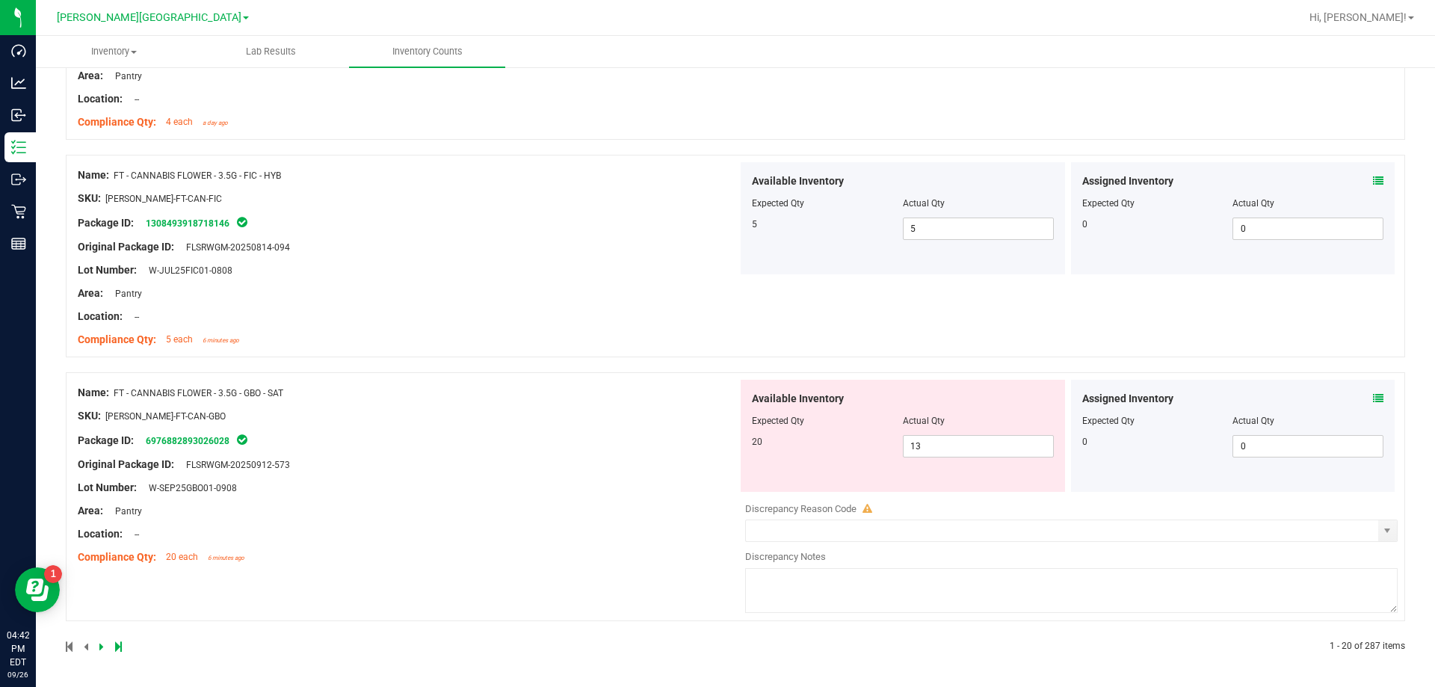
click at [101, 647] on icon at bounding box center [101, 646] width 4 height 9
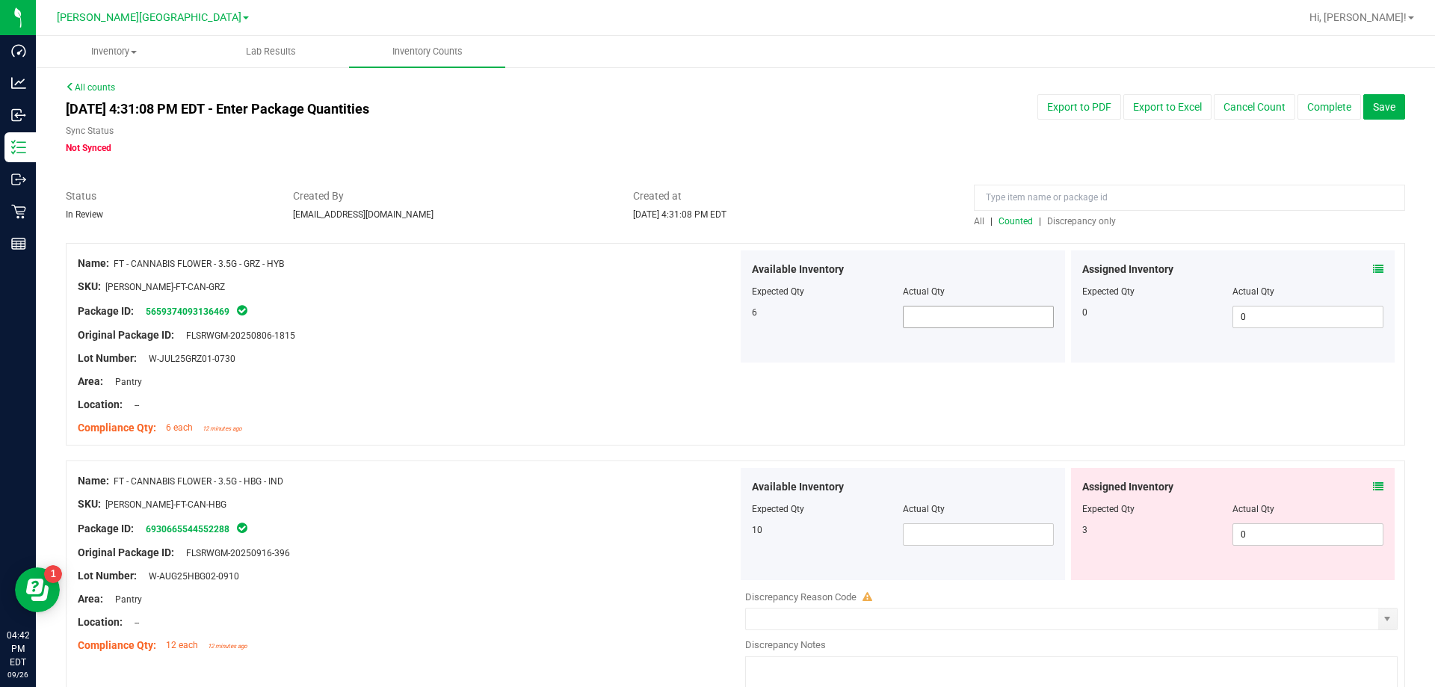
click at [731, 317] on span at bounding box center [978, 317] width 151 height 22
type input "6"
click at [516, 522] on div "Package ID: 6930665544552288" at bounding box center [408, 528] width 660 height 18
click at [731, 538] on span at bounding box center [978, 534] width 151 height 22
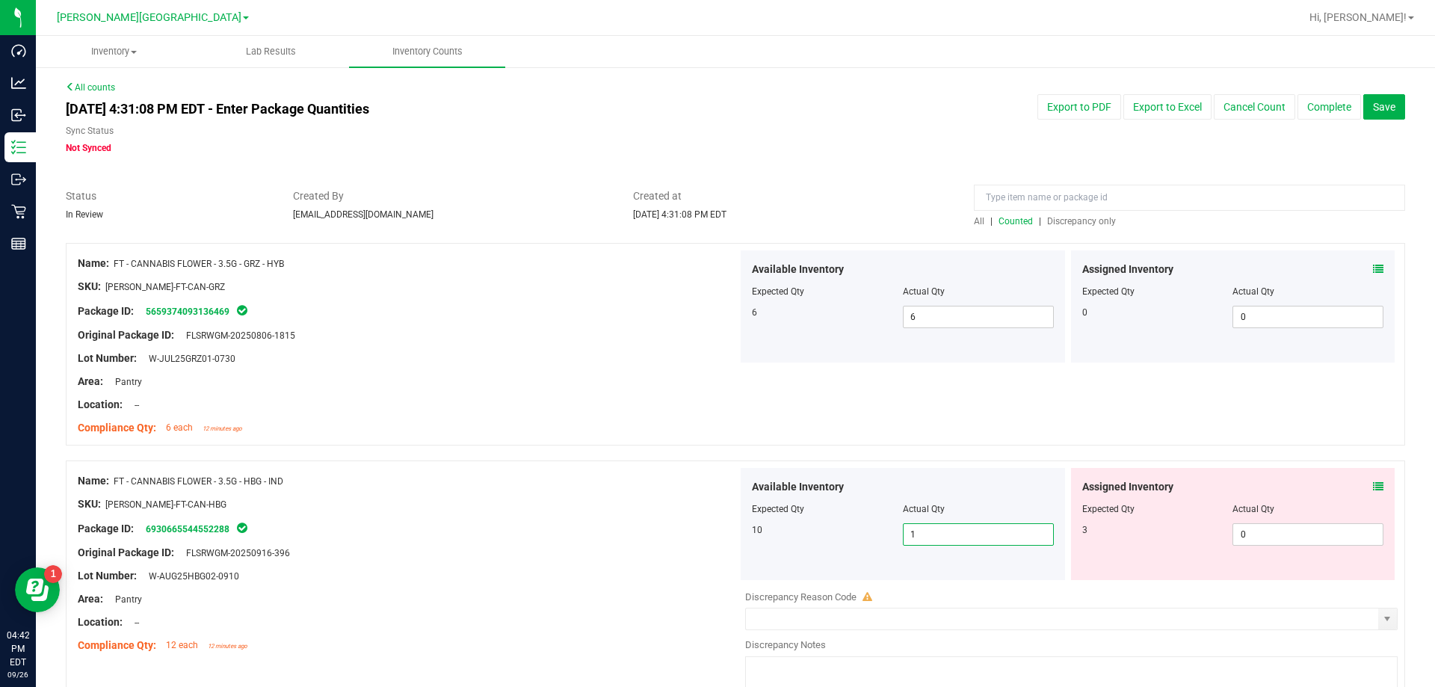
type input "10"
click at [648, 601] on div "Area: Pantry" at bounding box center [408, 599] width 660 height 16
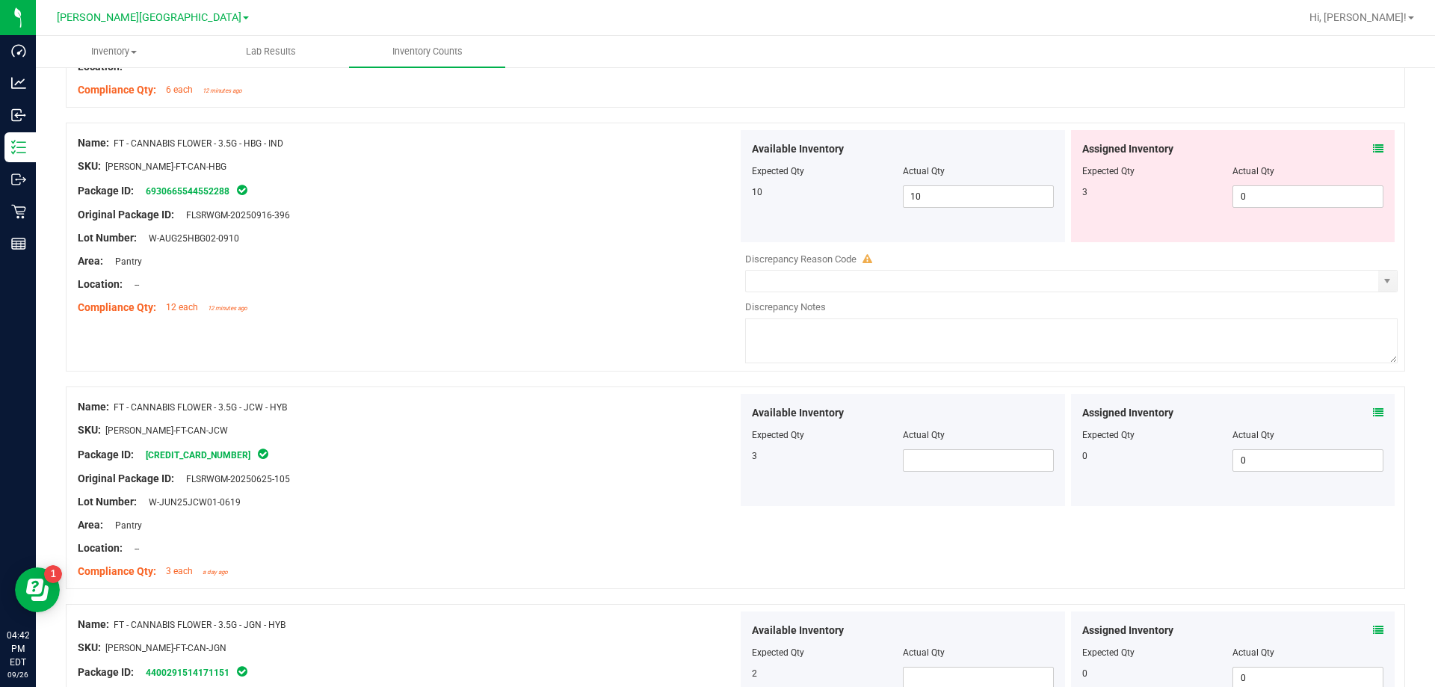
scroll to position [523, 0]
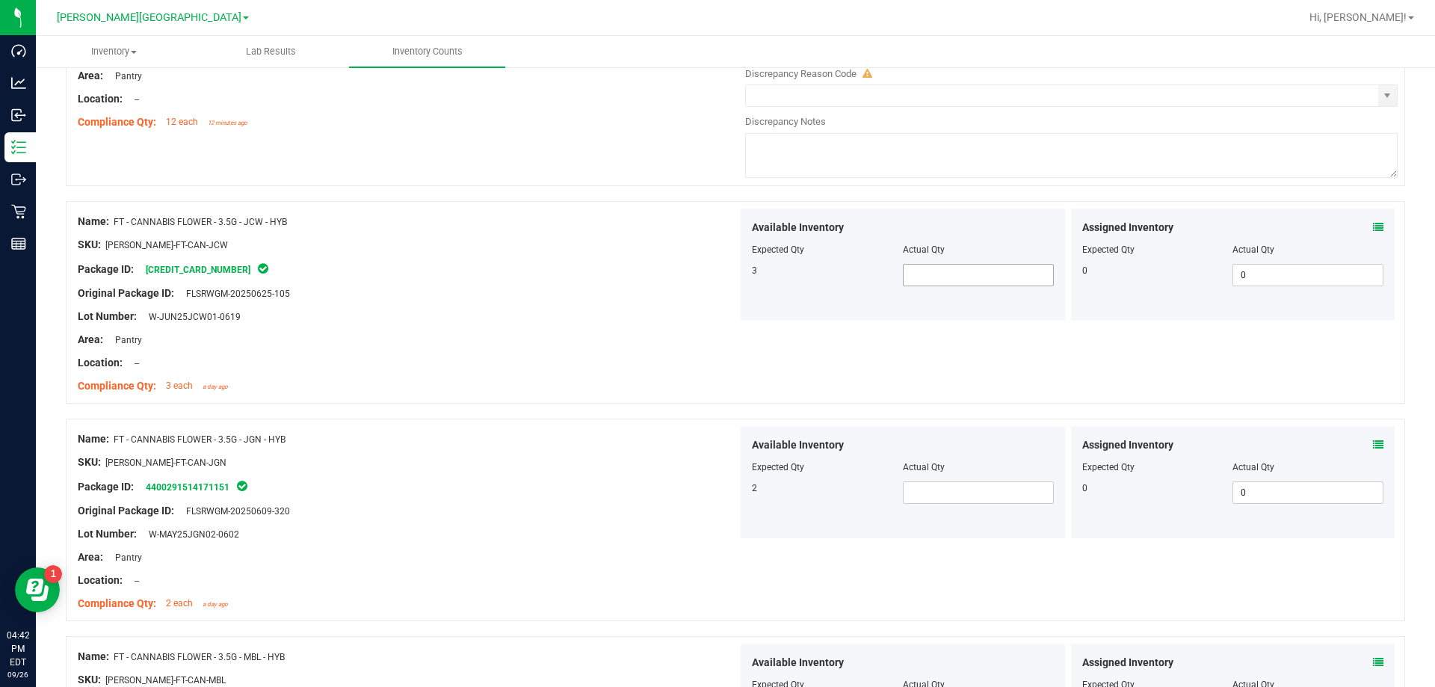
click at [731, 276] on span at bounding box center [978, 275] width 151 height 22
type input "1"
type input "2"
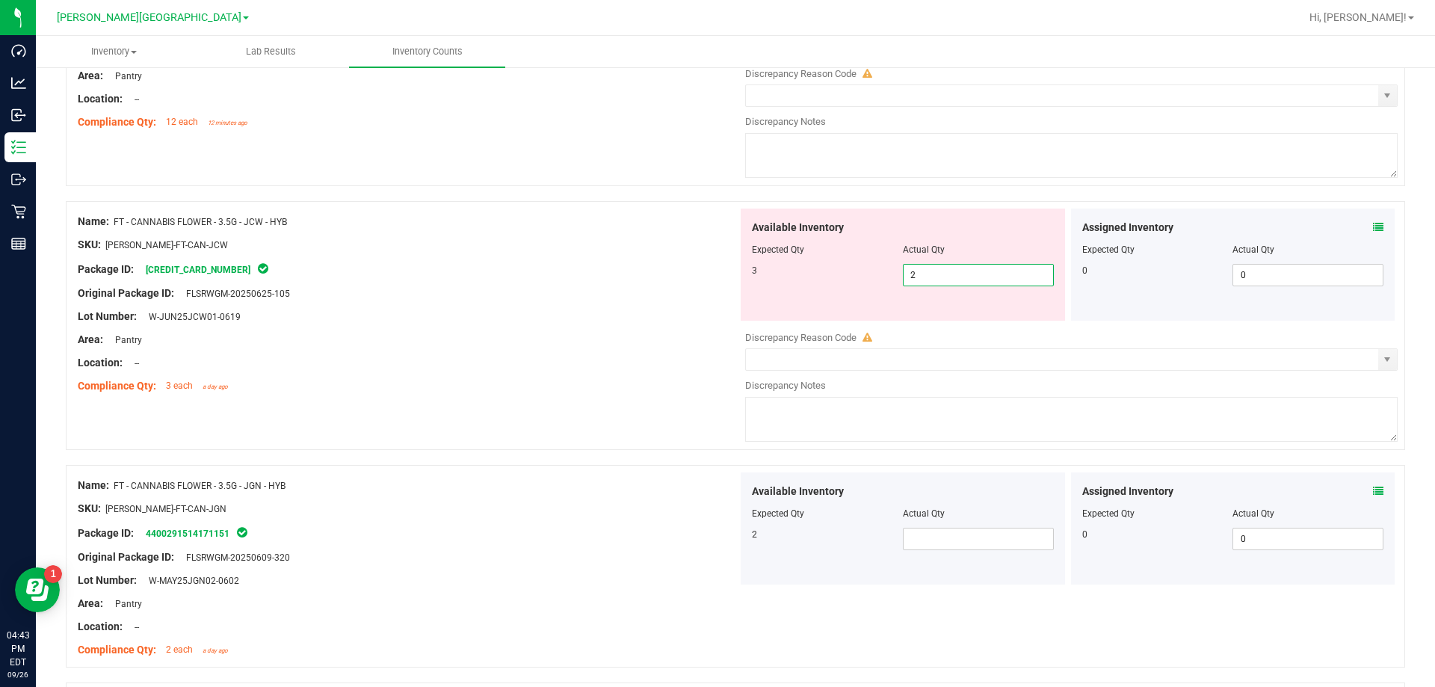
type input "3"
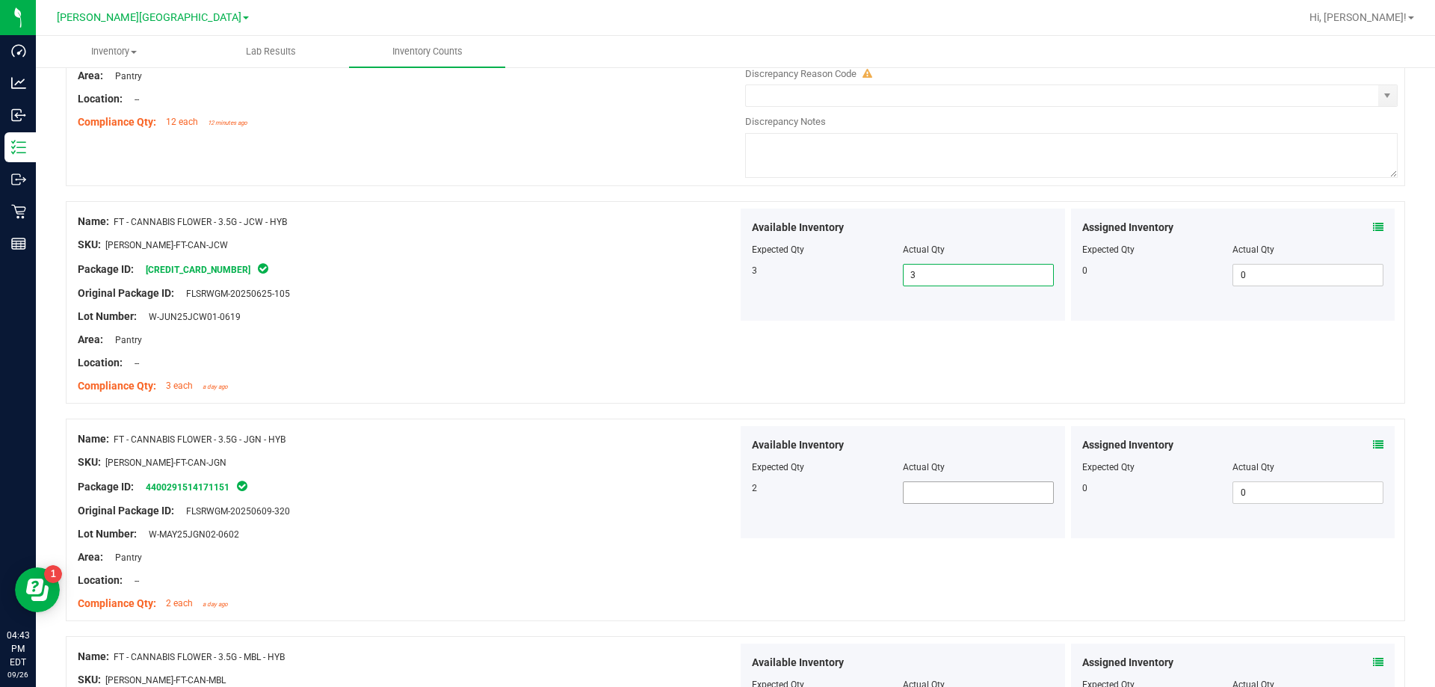
click at [731, 494] on span at bounding box center [978, 492] width 151 height 22
type input "2"
click at [557, 443] on div "Name: FT - CANNABIS FLOWER - 3.5G - JGN - HYB" at bounding box center [408, 439] width 660 height 16
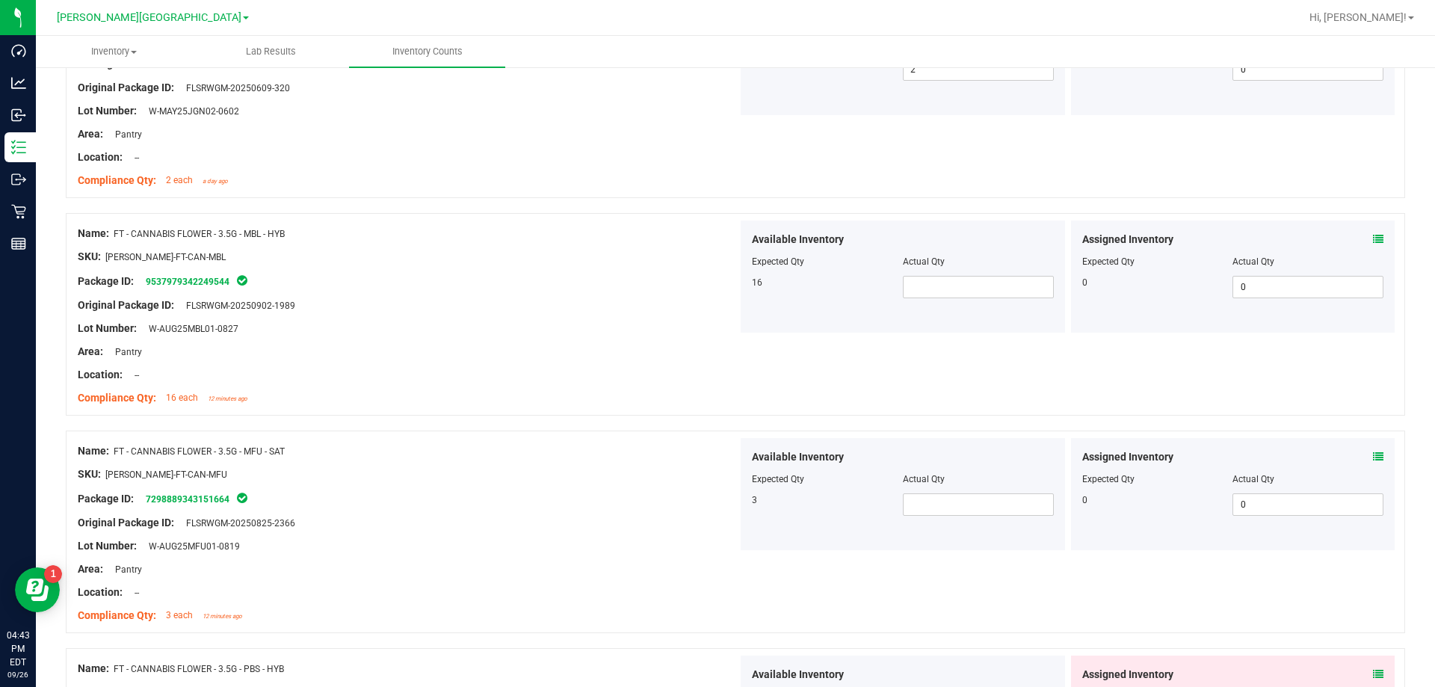
scroll to position [971, 0]
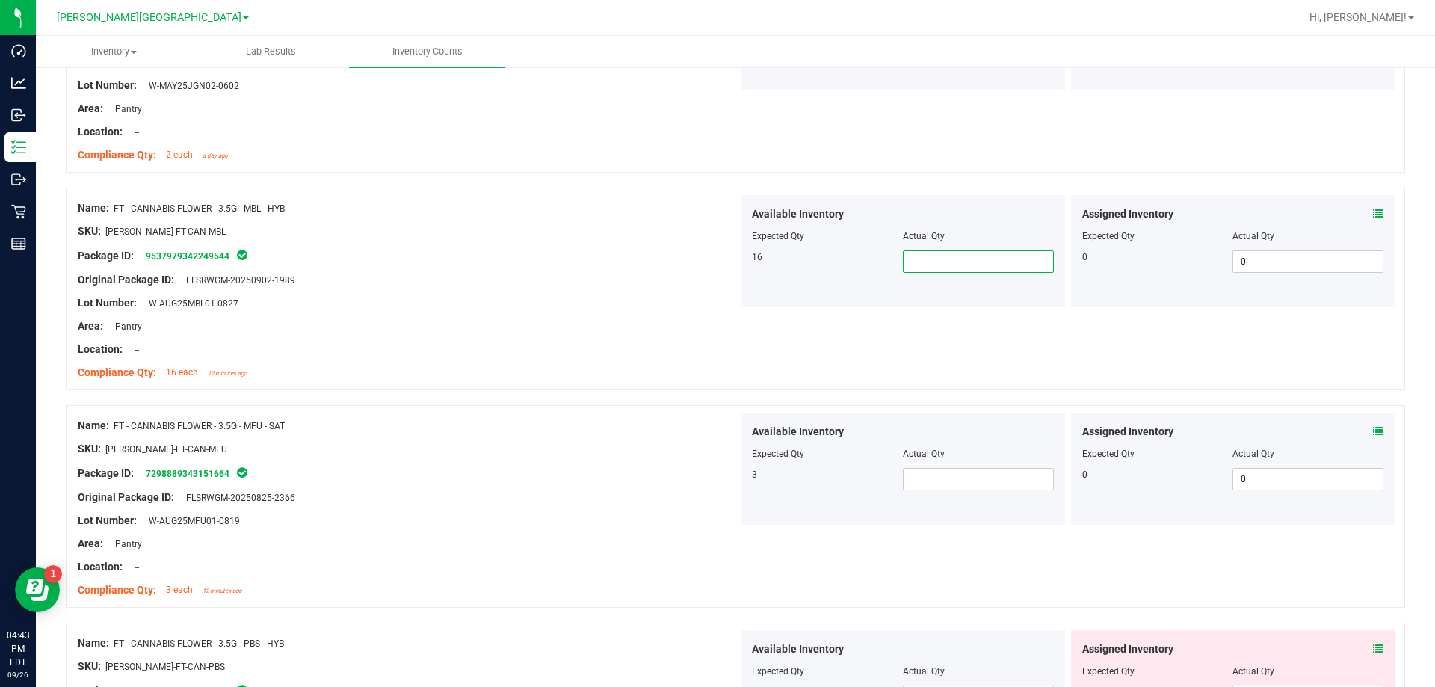
click at [731, 260] on span at bounding box center [978, 261] width 151 height 22
type input "16"
click at [731, 486] on span at bounding box center [978, 479] width 151 height 22
type input "1"
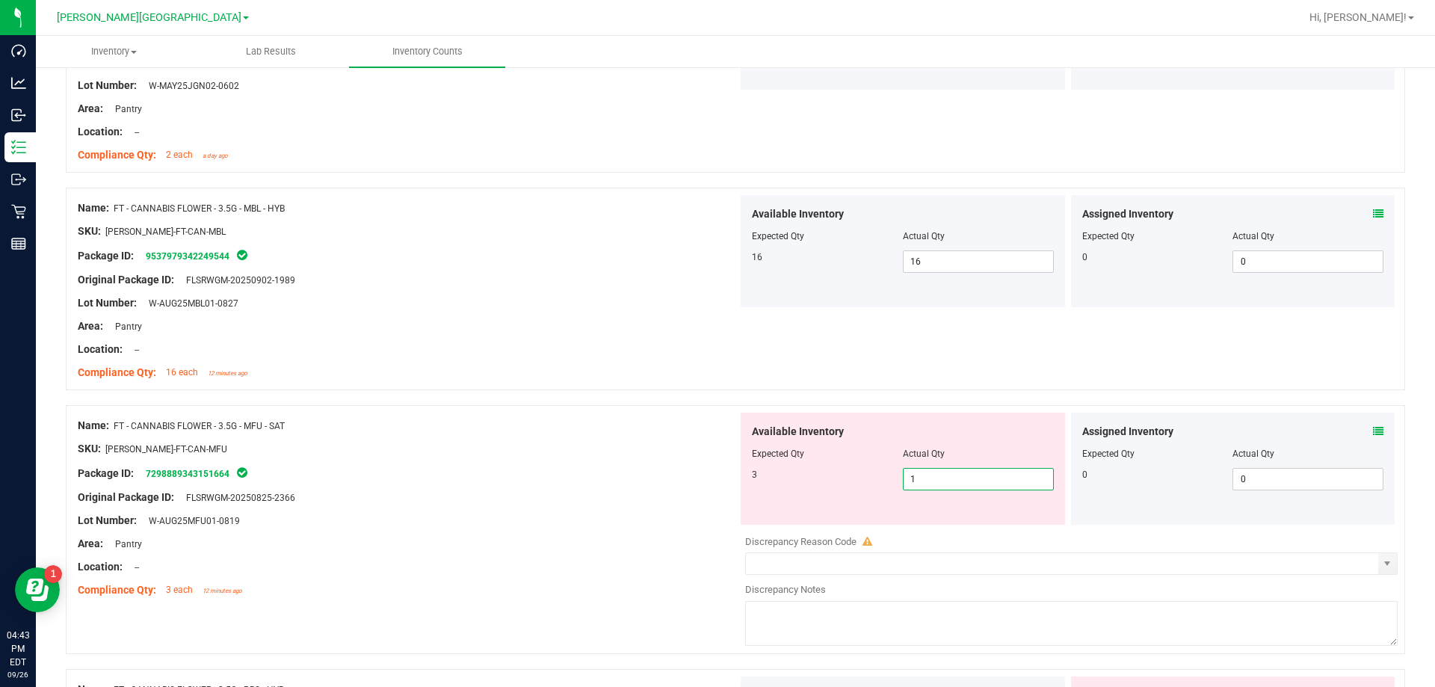
type input "2"
type input "3"
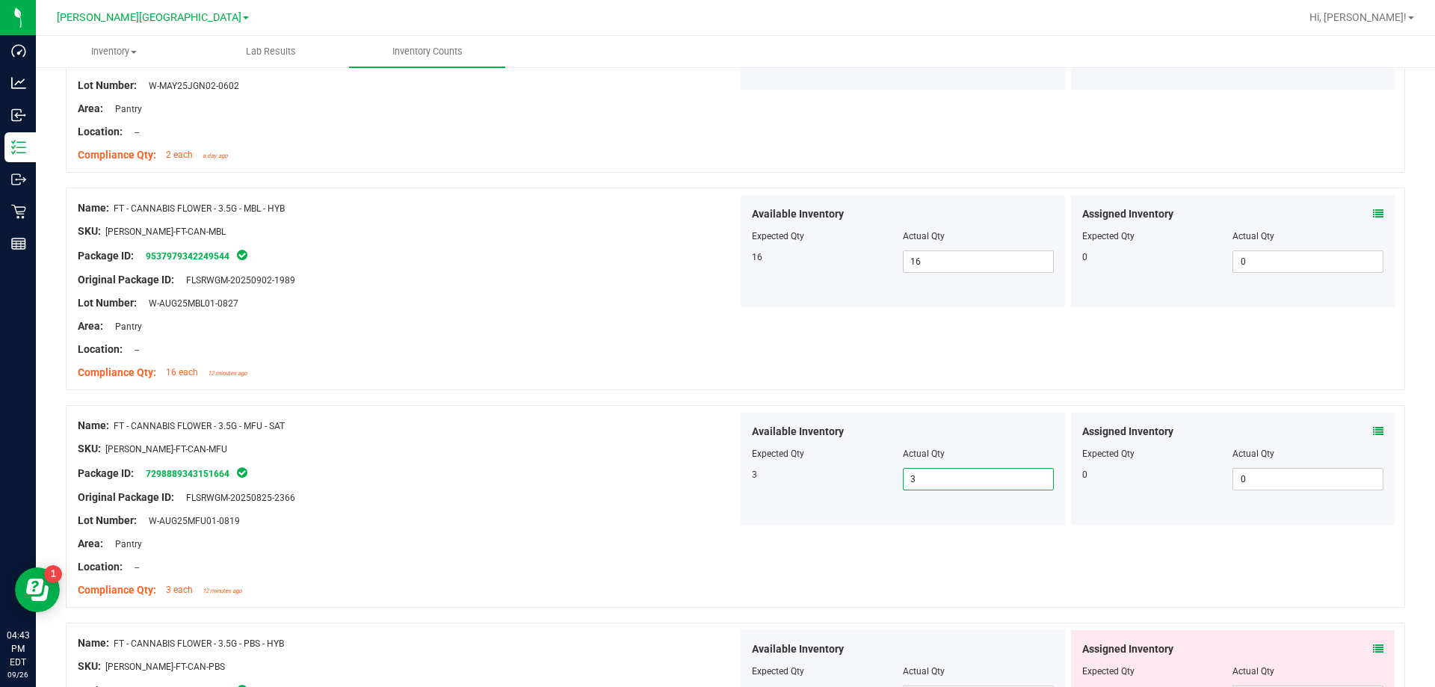
click at [540, 542] on div "Area: Pantry" at bounding box center [408, 544] width 660 height 16
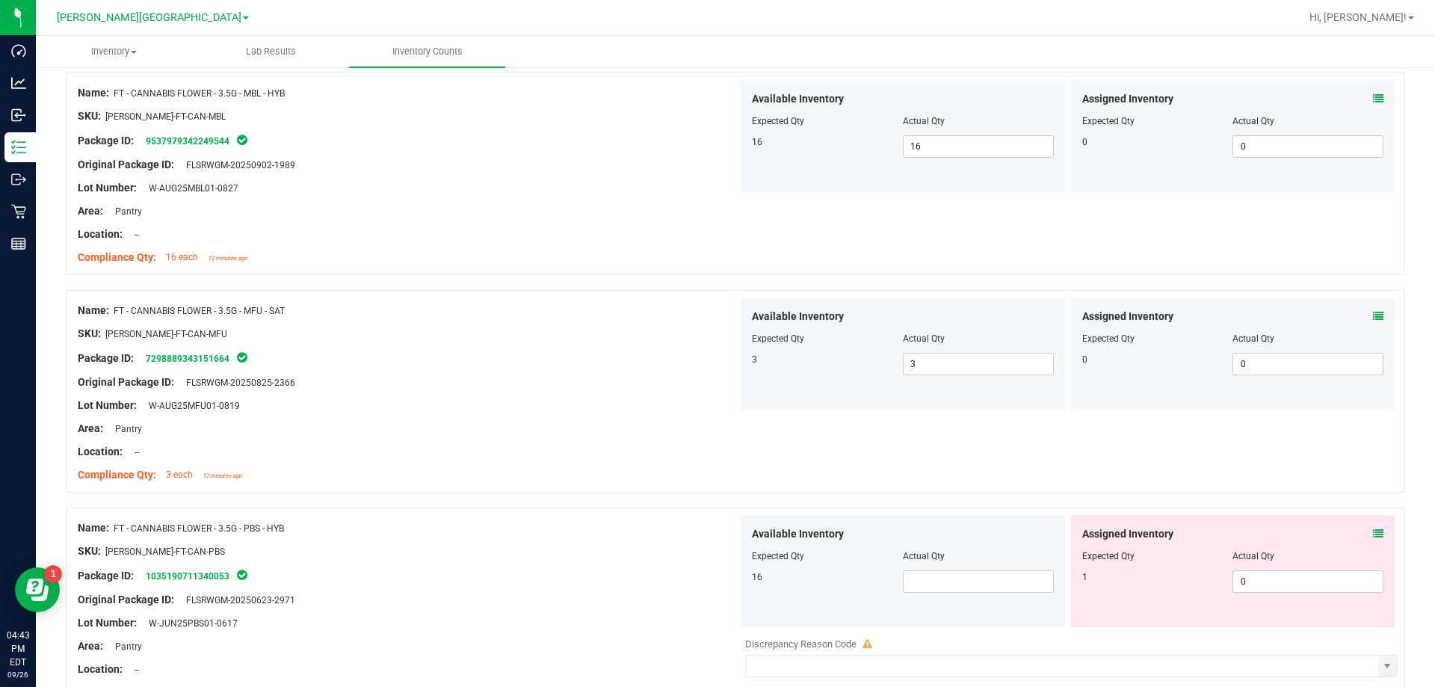
scroll to position [1270, 0]
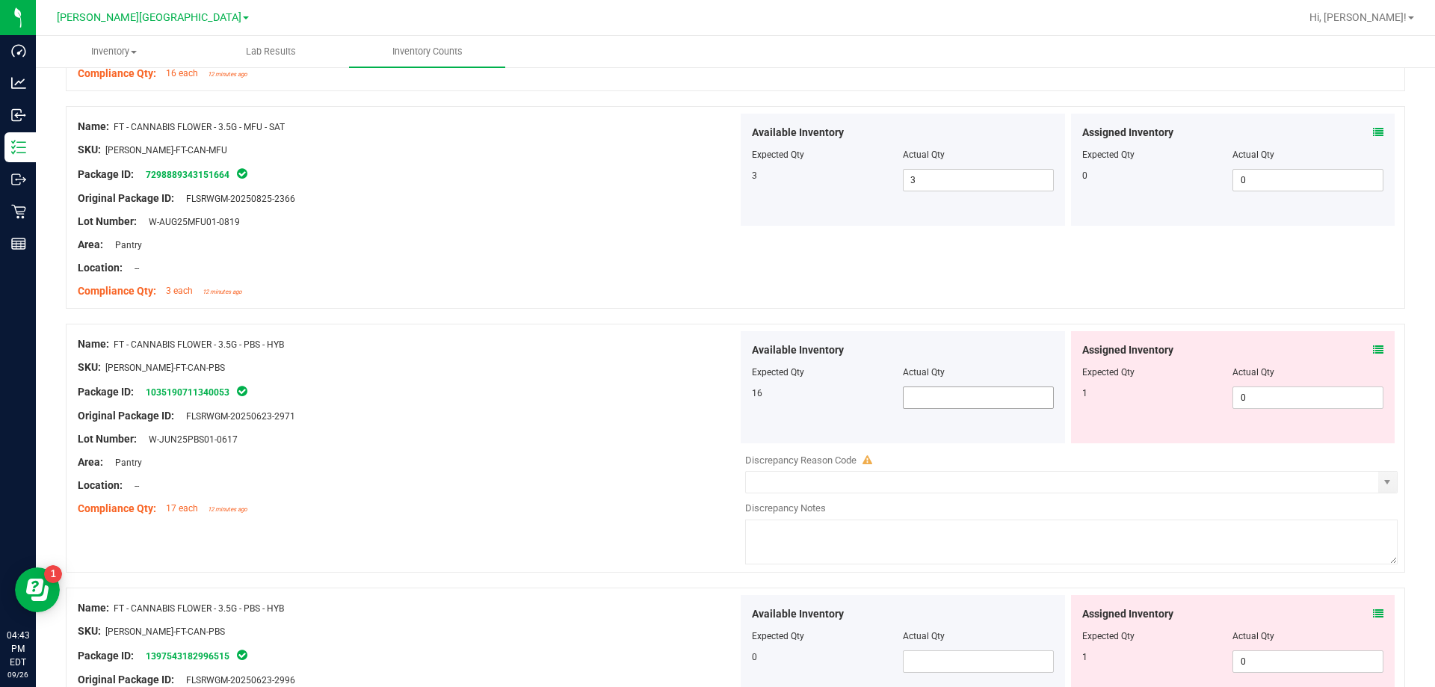
click at [731, 395] on span at bounding box center [978, 397] width 151 height 22
type input "16"
click at [386, 438] on div "Lot Number: W-JUN25PBS01-0617" at bounding box center [408, 439] width 660 height 16
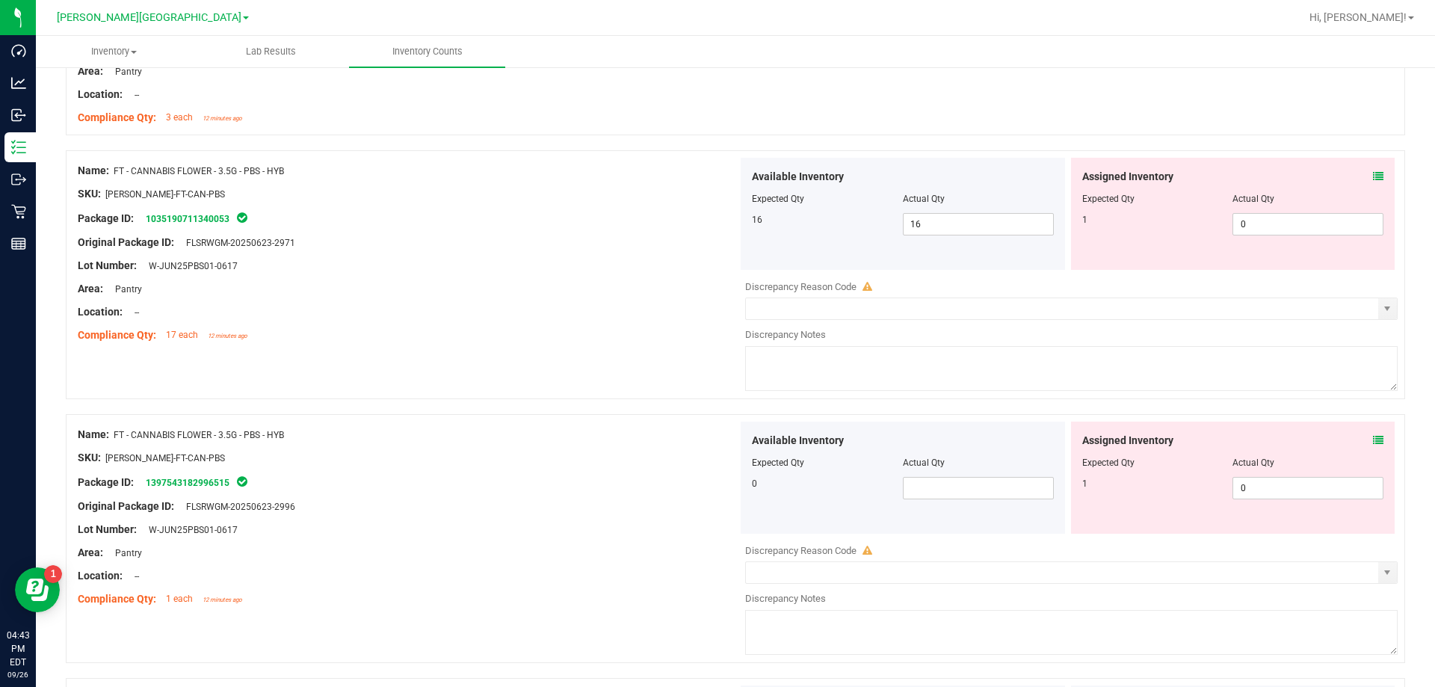
scroll to position [1494, 0]
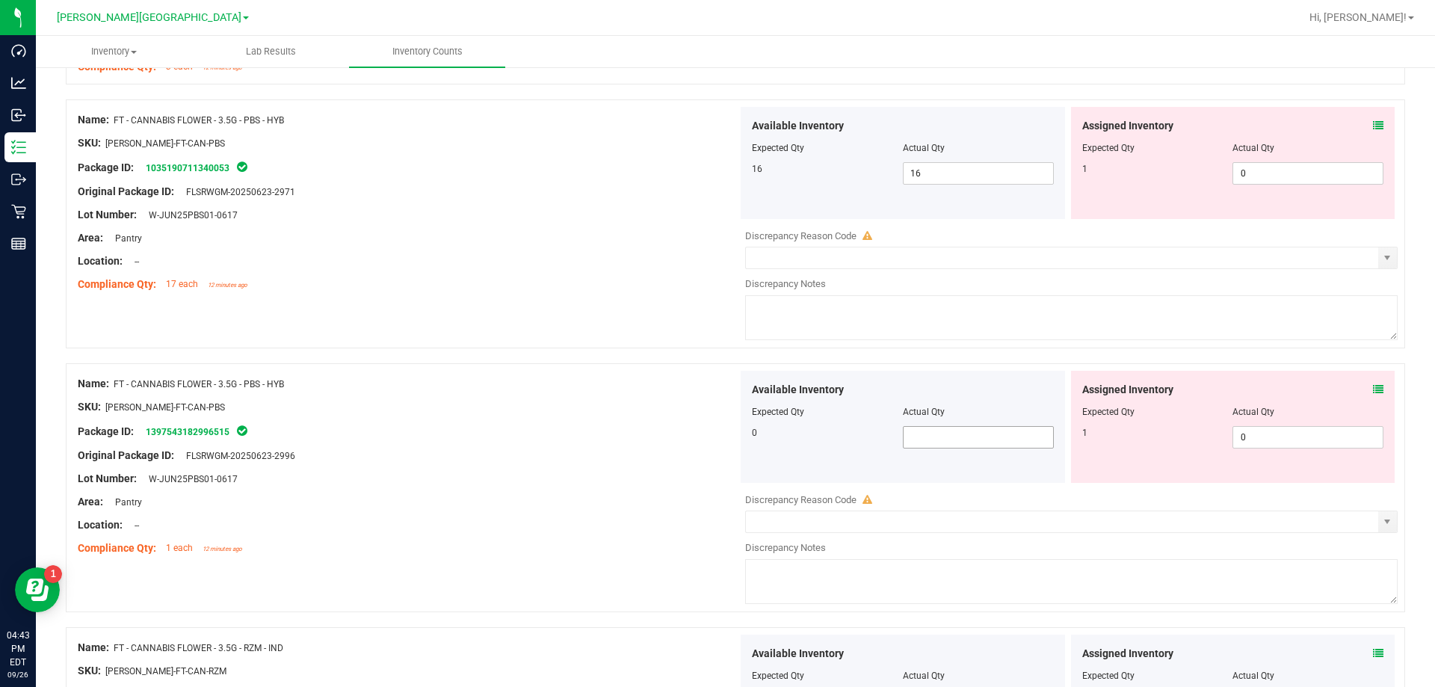
click at [731, 437] on span at bounding box center [978, 437] width 151 height 22
type input "0"
click at [563, 436] on div "Package ID: 1397543182996515" at bounding box center [408, 431] width 660 height 18
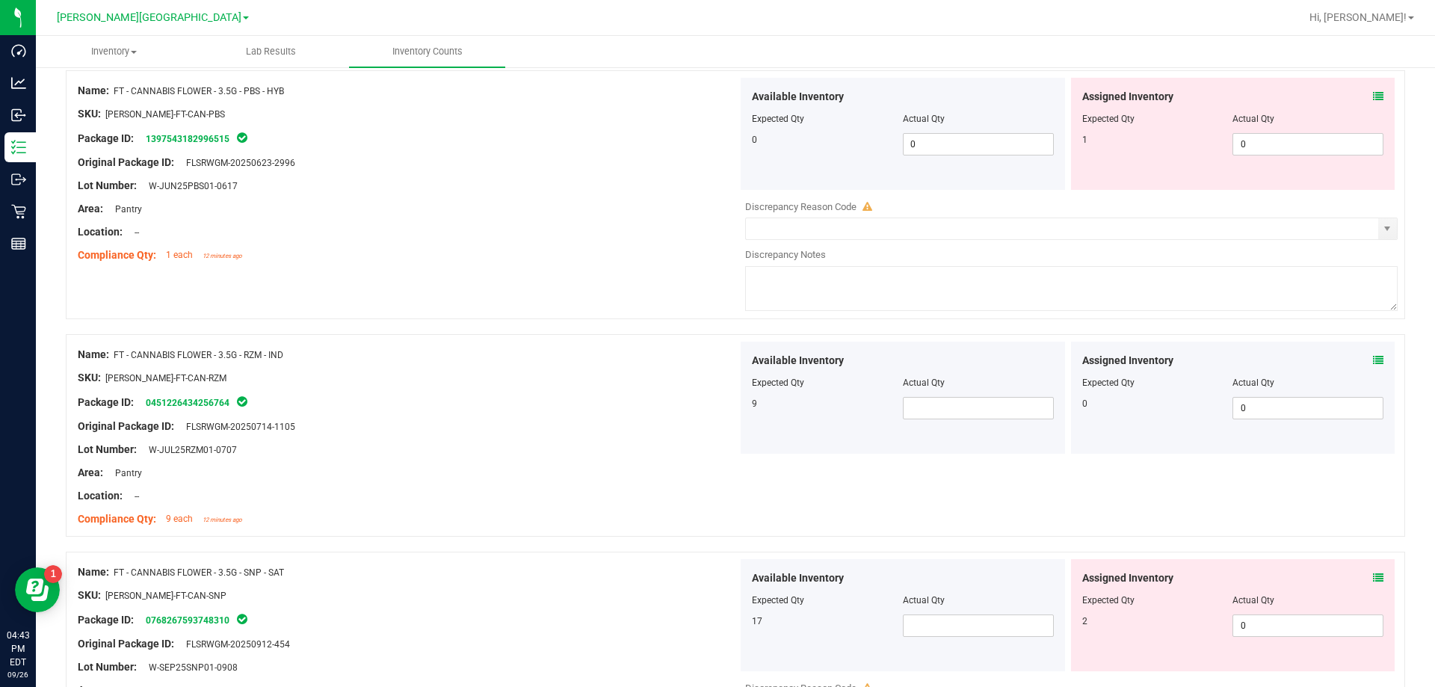
scroll to position [1793, 0]
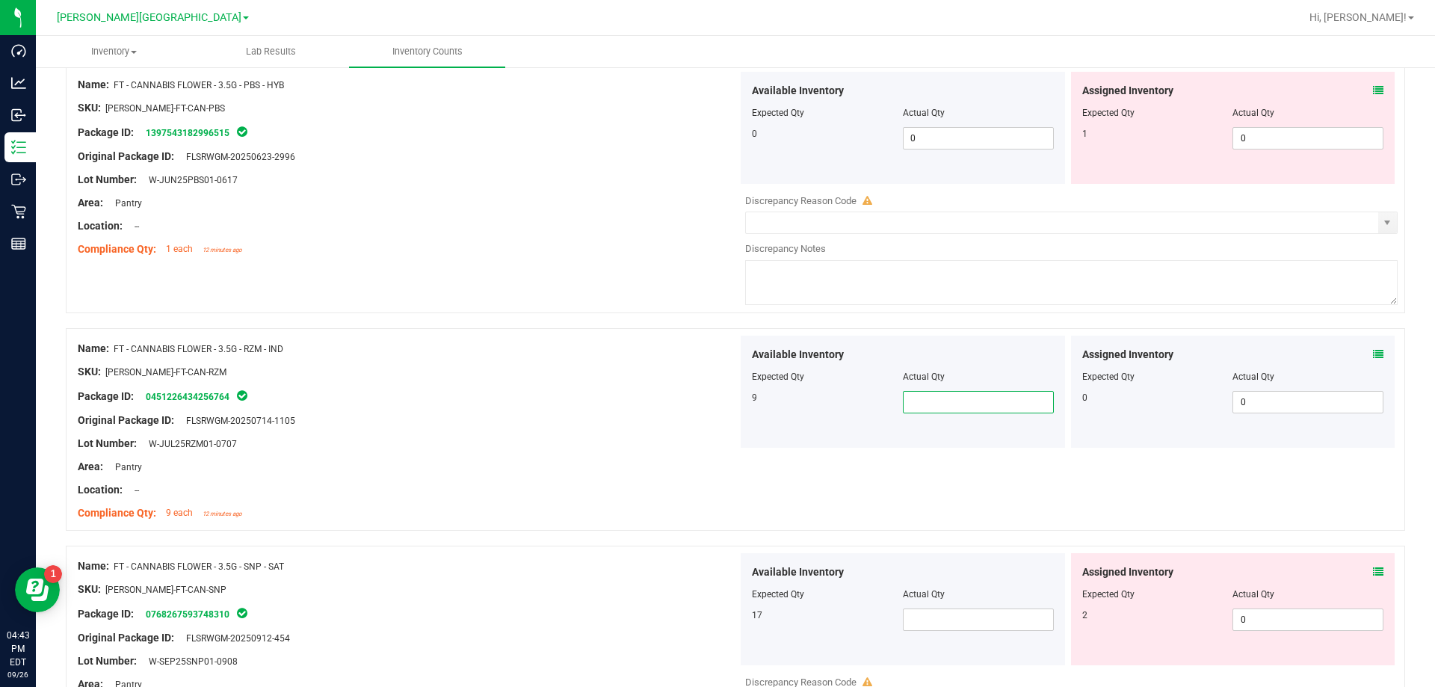
click at [731, 406] on span at bounding box center [978, 402] width 151 height 22
type input "9"
click at [434, 368] on div "SKU: [PERSON_NAME]-FT-CAN-RZM" at bounding box center [408, 372] width 660 height 16
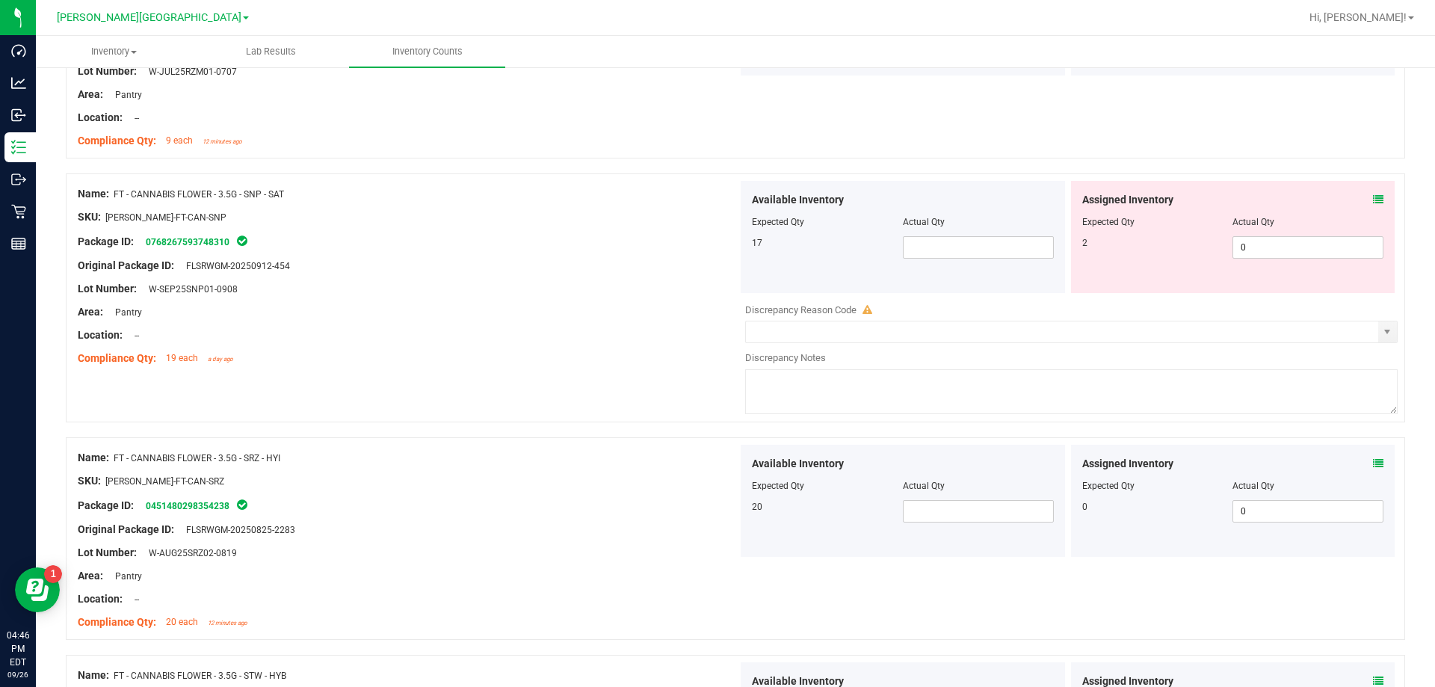
scroll to position [2167, 0]
click at [731, 250] on span at bounding box center [978, 246] width 151 height 22
type input "17"
click at [731, 496] on div at bounding box center [903, 494] width 302 height 7
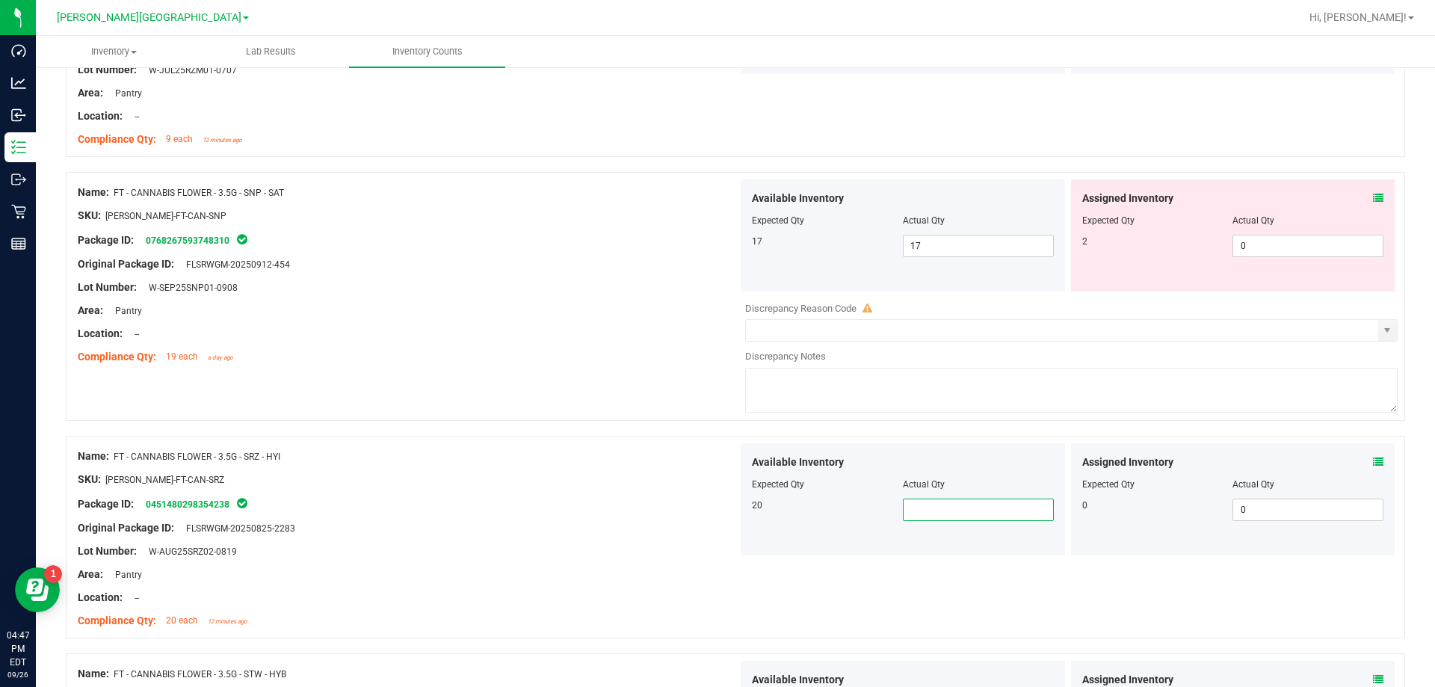
click at [731, 505] on span at bounding box center [978, 509] width 151 height 22
type input "14"
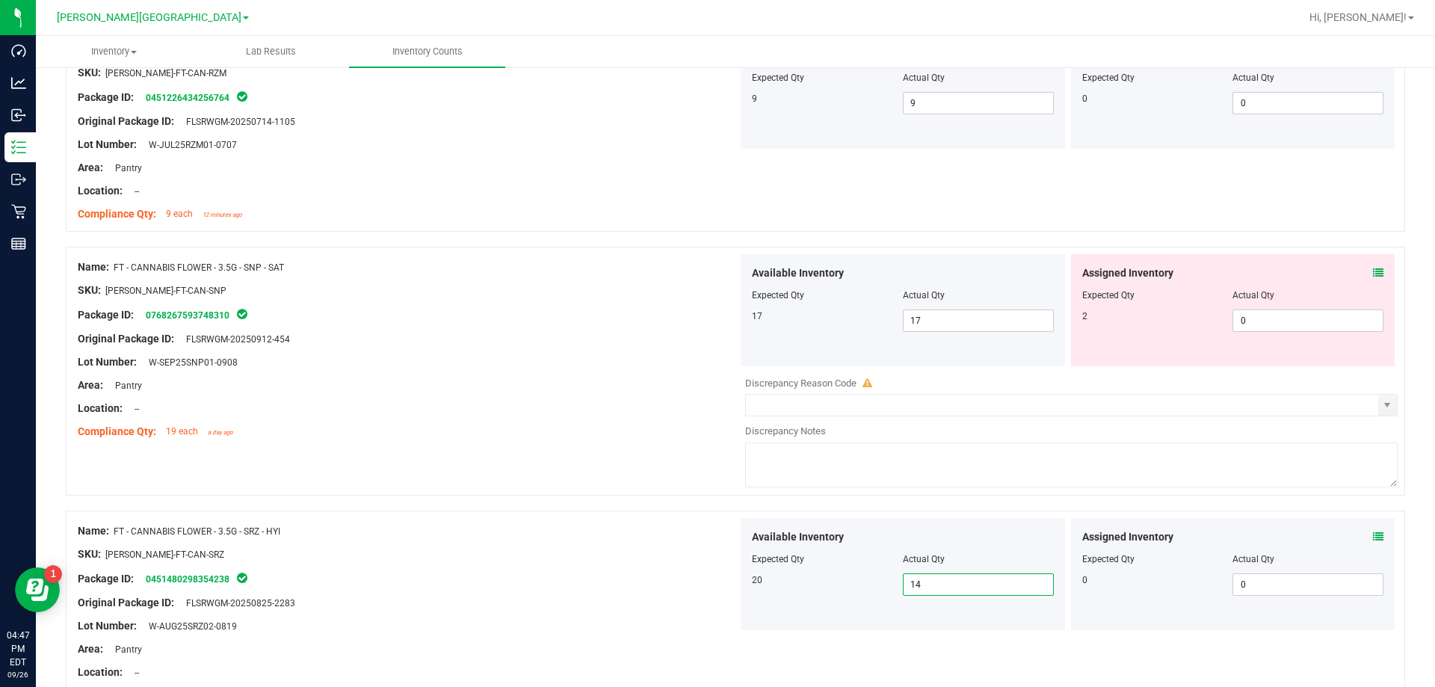
type input "14"
click at [450, 393] on div at bounding box center [408, 396] width 660 height 7
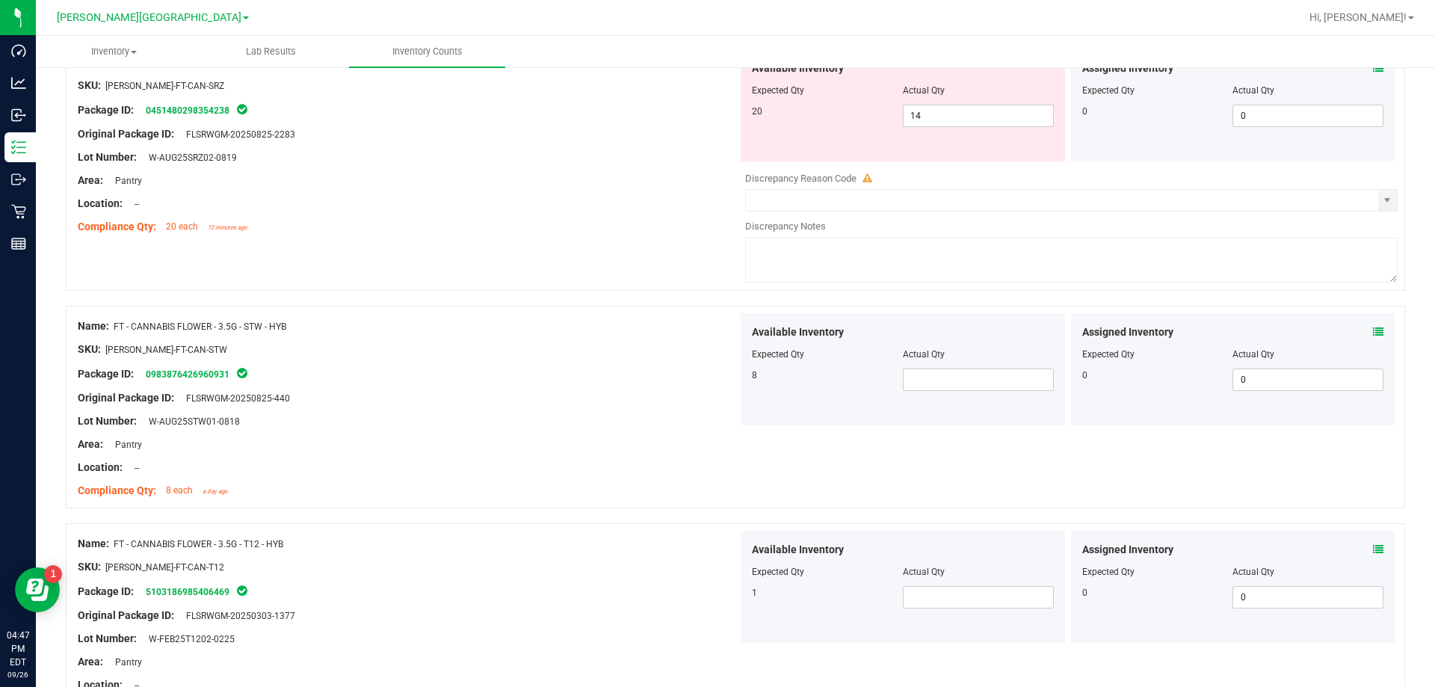
scroll to position [2765, 0]
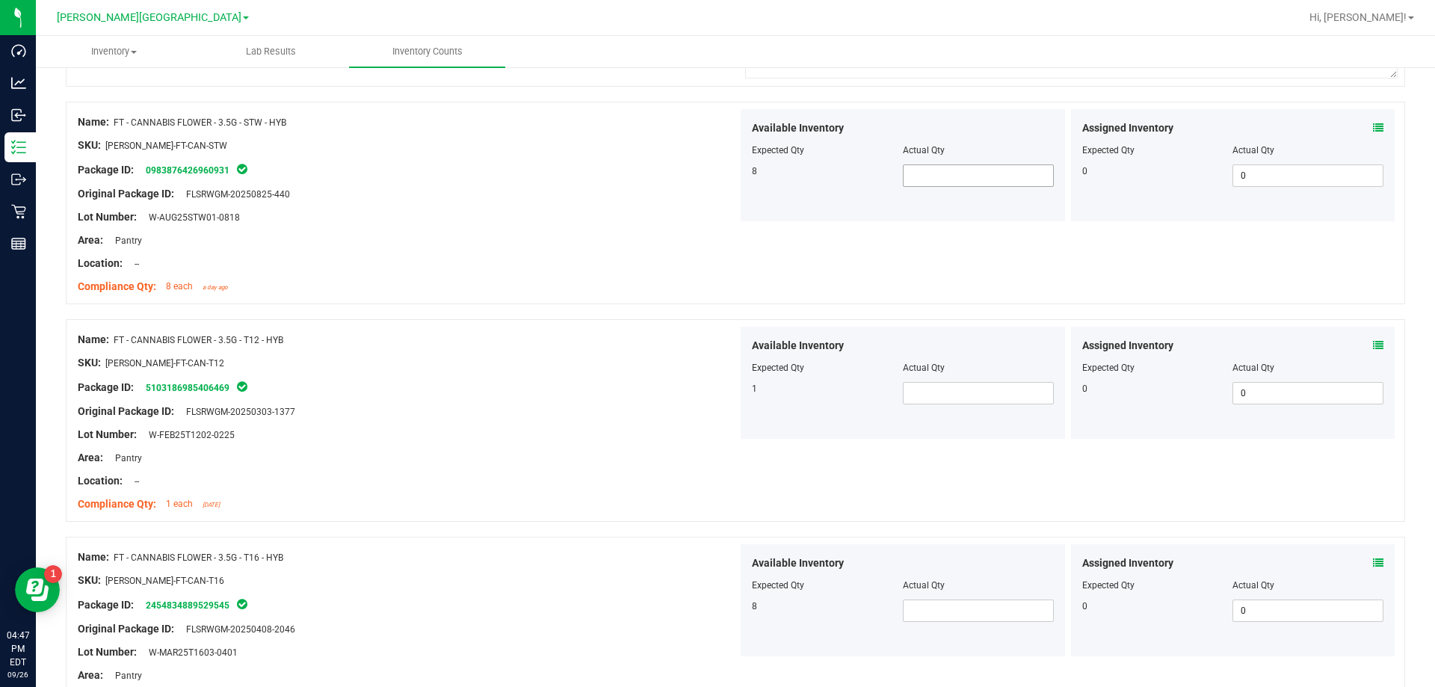
click at [731, 185] on span at bounding box center [978, 175] width 151 height 22
type input "8"
click at [731, 398] on span at bounding box center [978, 393] width 151 height 22
type input "1"
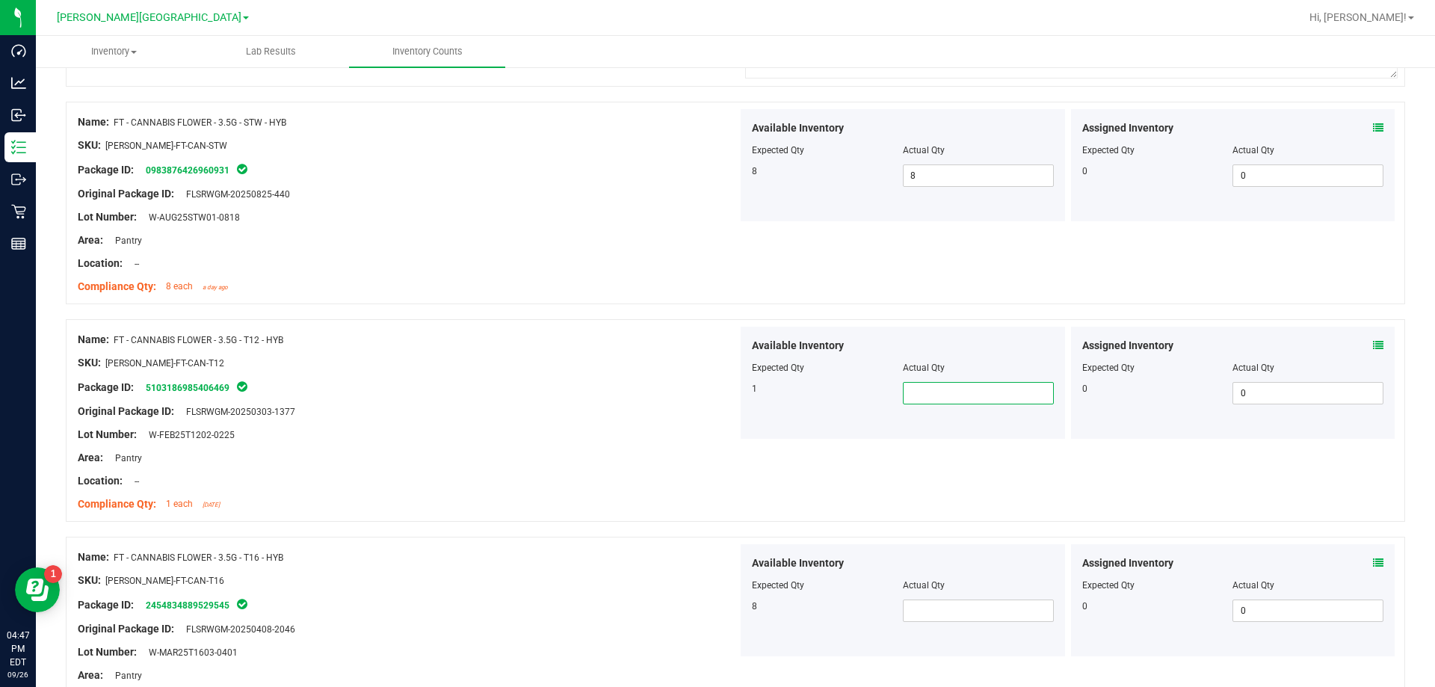
type input "1"
click at [731, 607] on span at bounding box center [978, 610] width 151 height 22
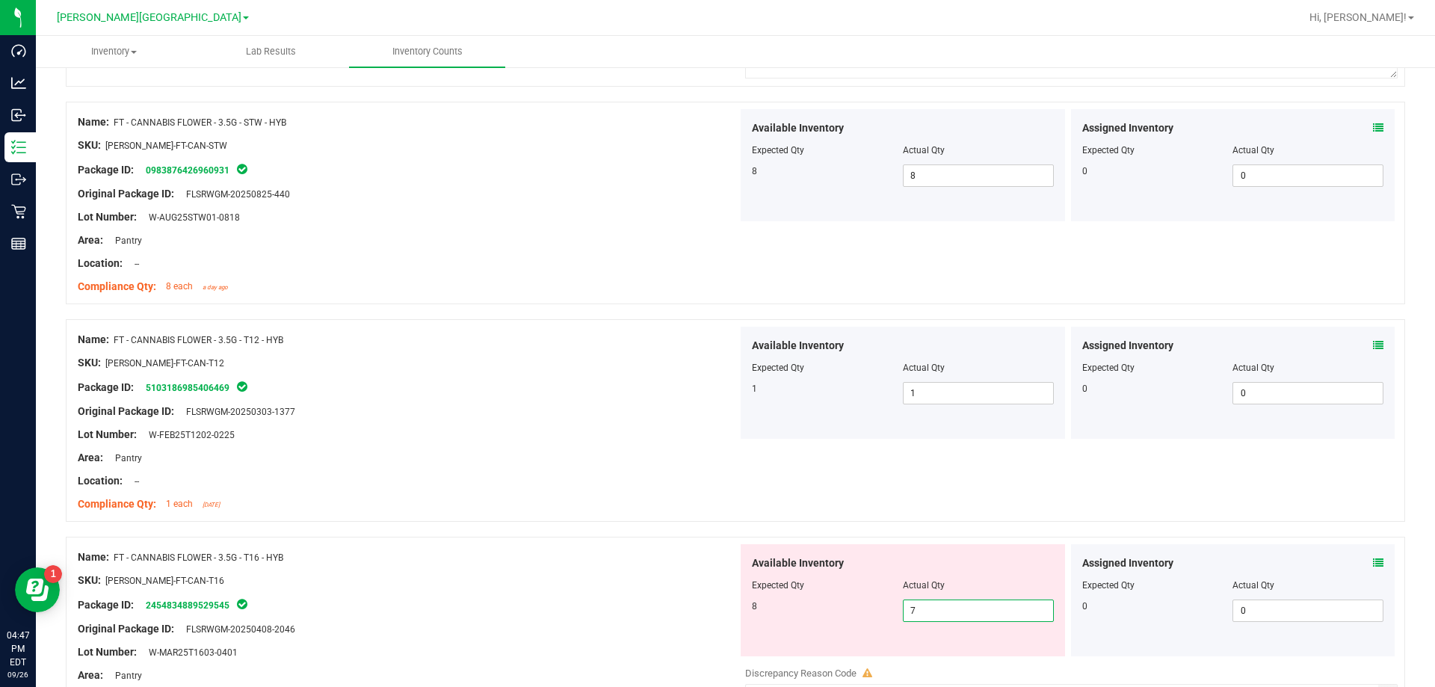
type input "8"
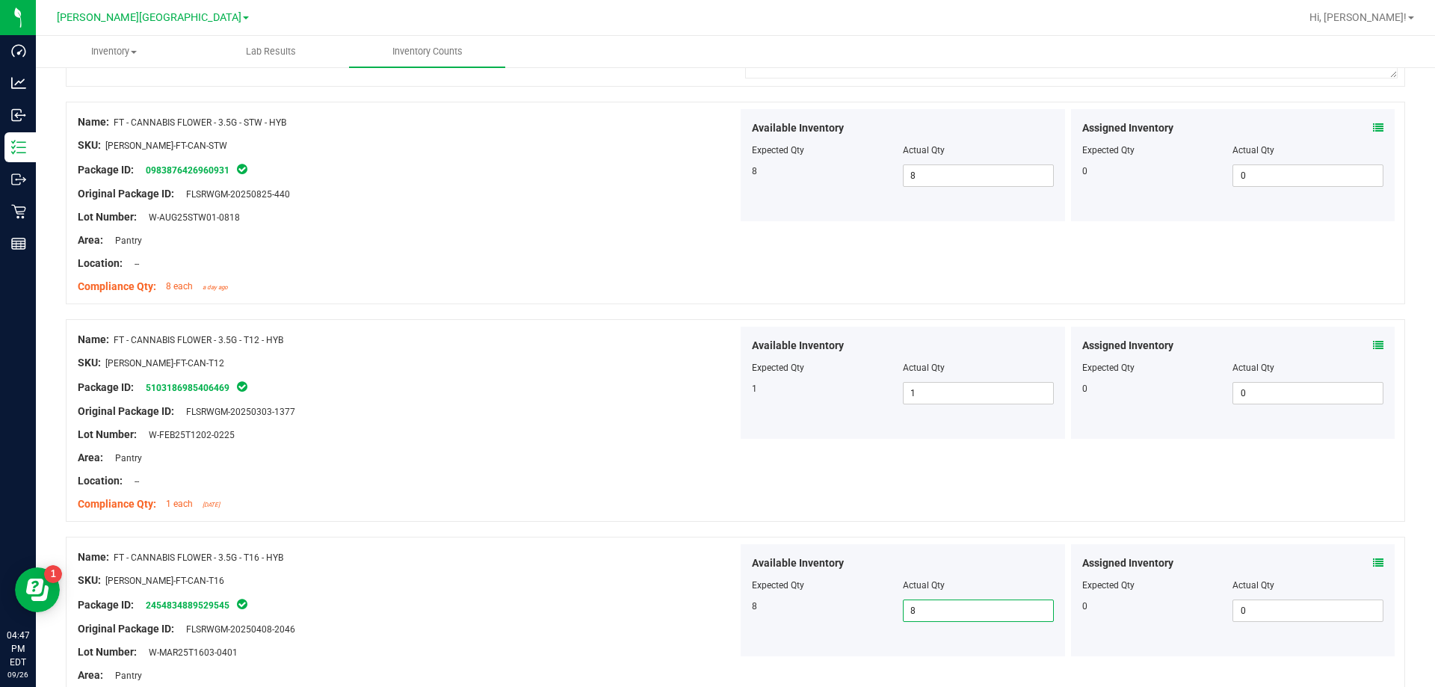
scroll to position [3213, 0]
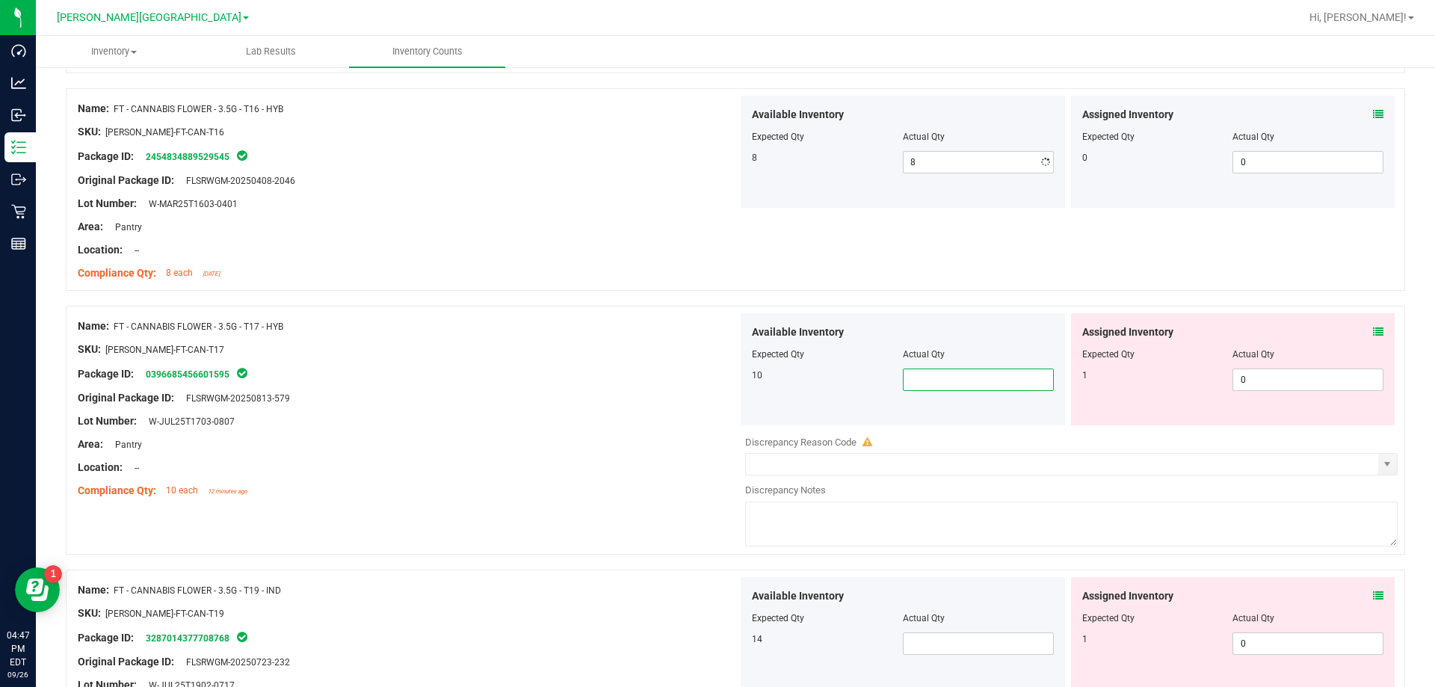
click at [731, 369] on span at bounding box center [978, 379] width 151 height 22
type input "10"
click at [655, 561] on div at bounding box center [735, 561] width 1339 height 15
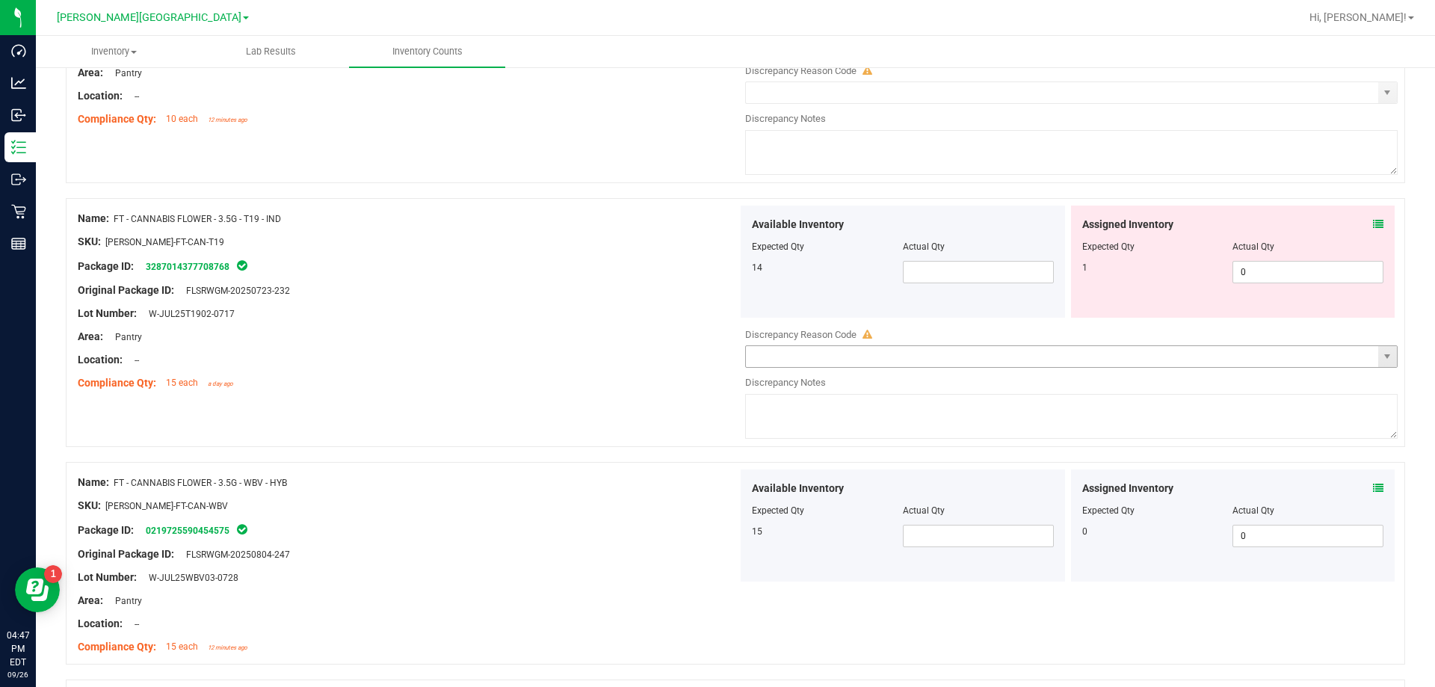
scroll to position [3587, 0]
click at [731, 285] on div "Available Inventory Expected Qty Actual Qty 14" at bounding box center [902, 259] width 324 height 112
click at [731, 278] on span at bounding box center [978, 270] width 151 height 22
type input "1"
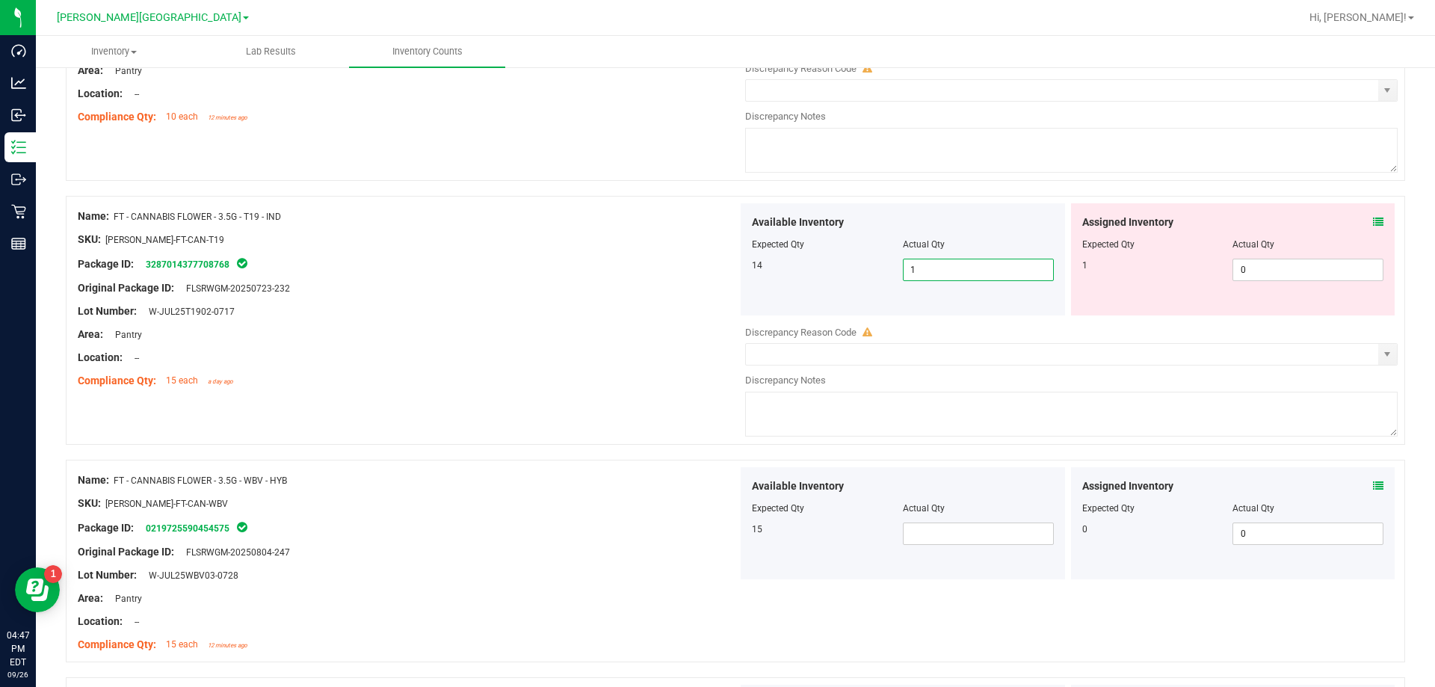
type input "2"
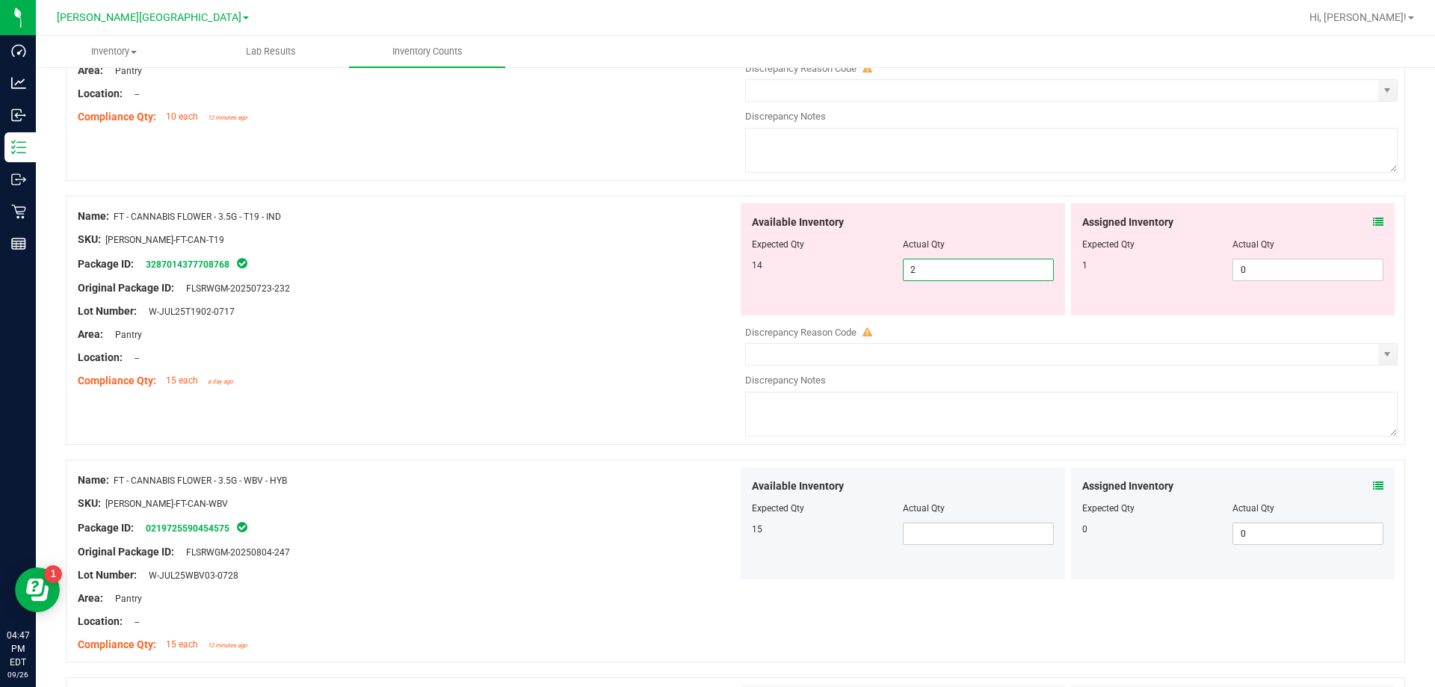
type input "3"
type input "4"
click at [623, 551] on div "Original Package ID: FLSRWGM-20250804-247" at bounding box center [408, 552] width 660 height 16
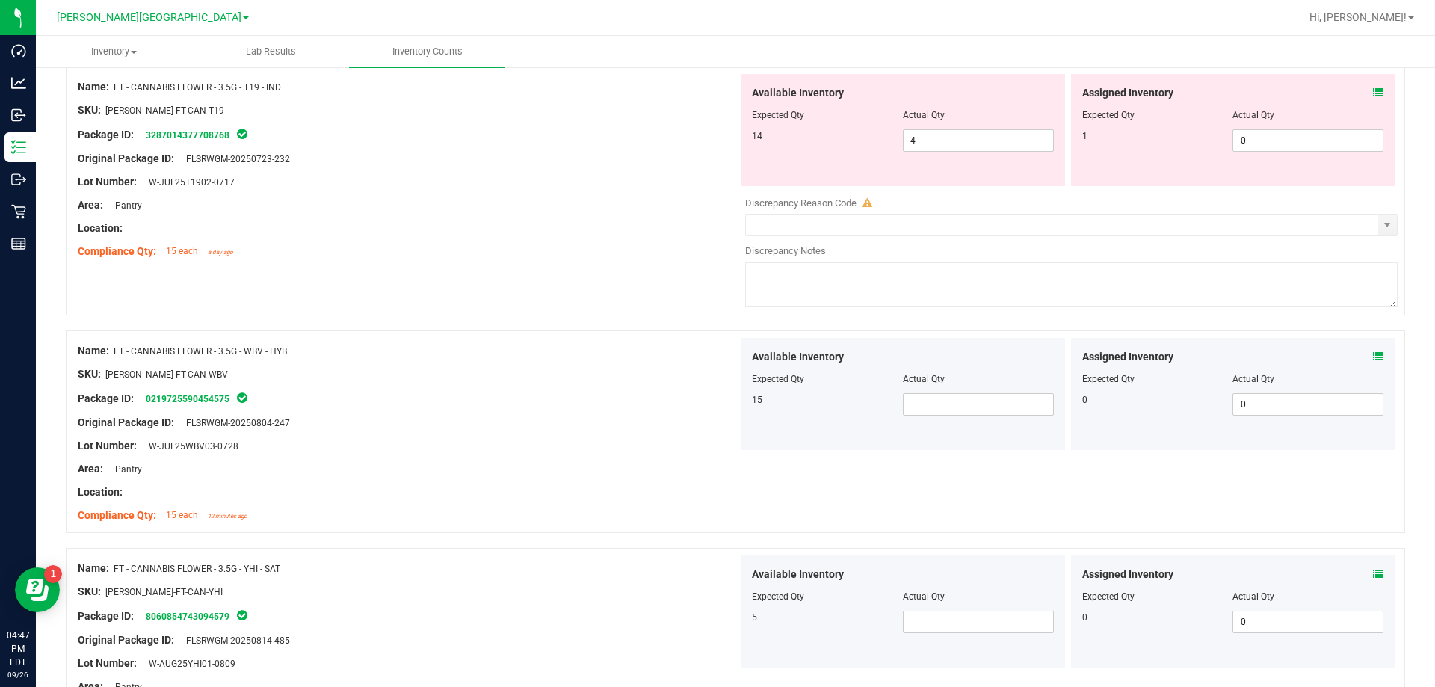
scroll to position [3885, 0]
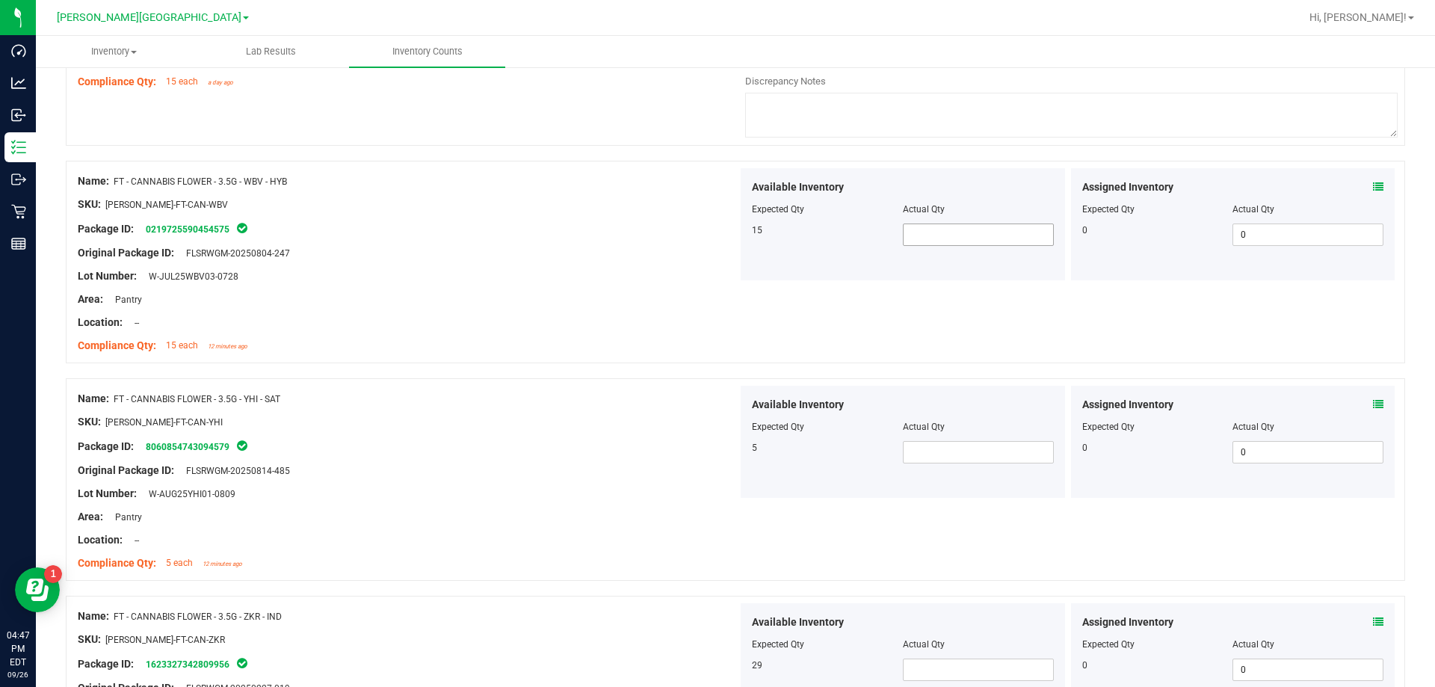
click at [731, 236] on span at bounding box center [978, 234] width 151 height 22
type input "1"
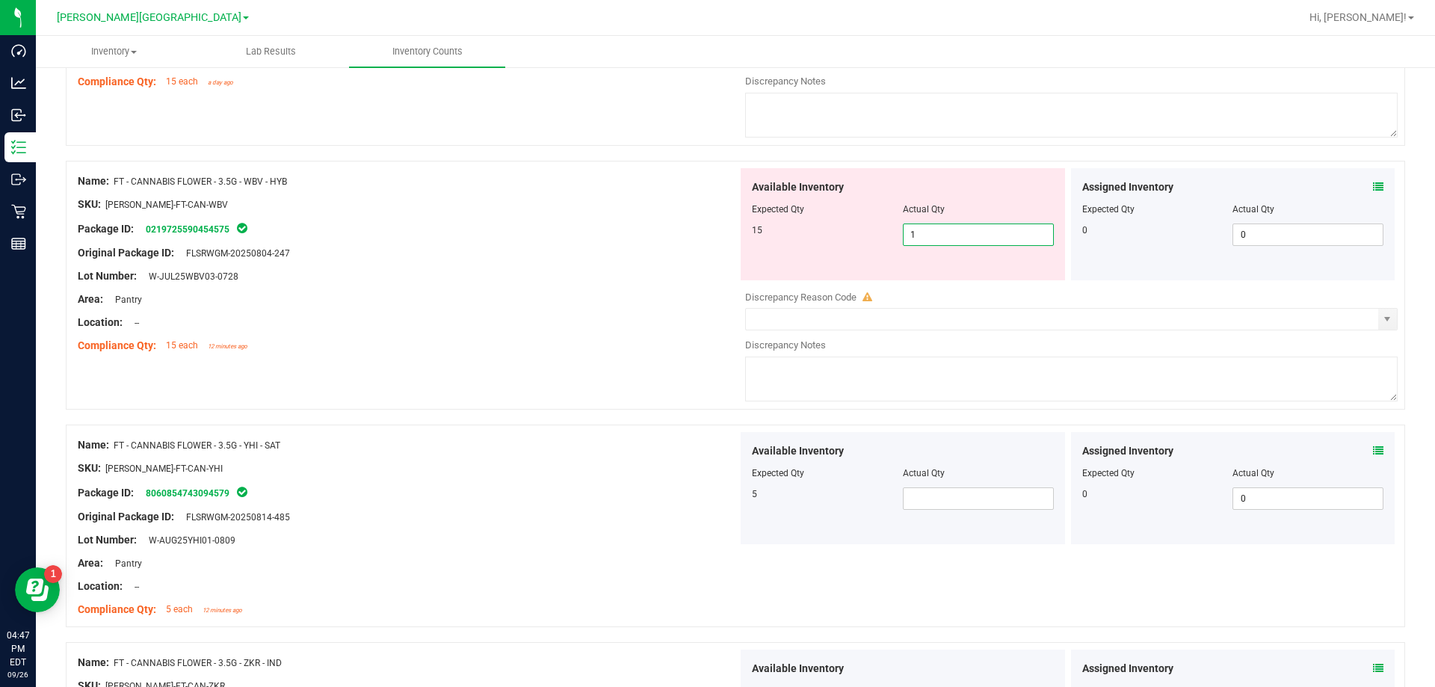
type input "2"
type input "3"
type input "4"
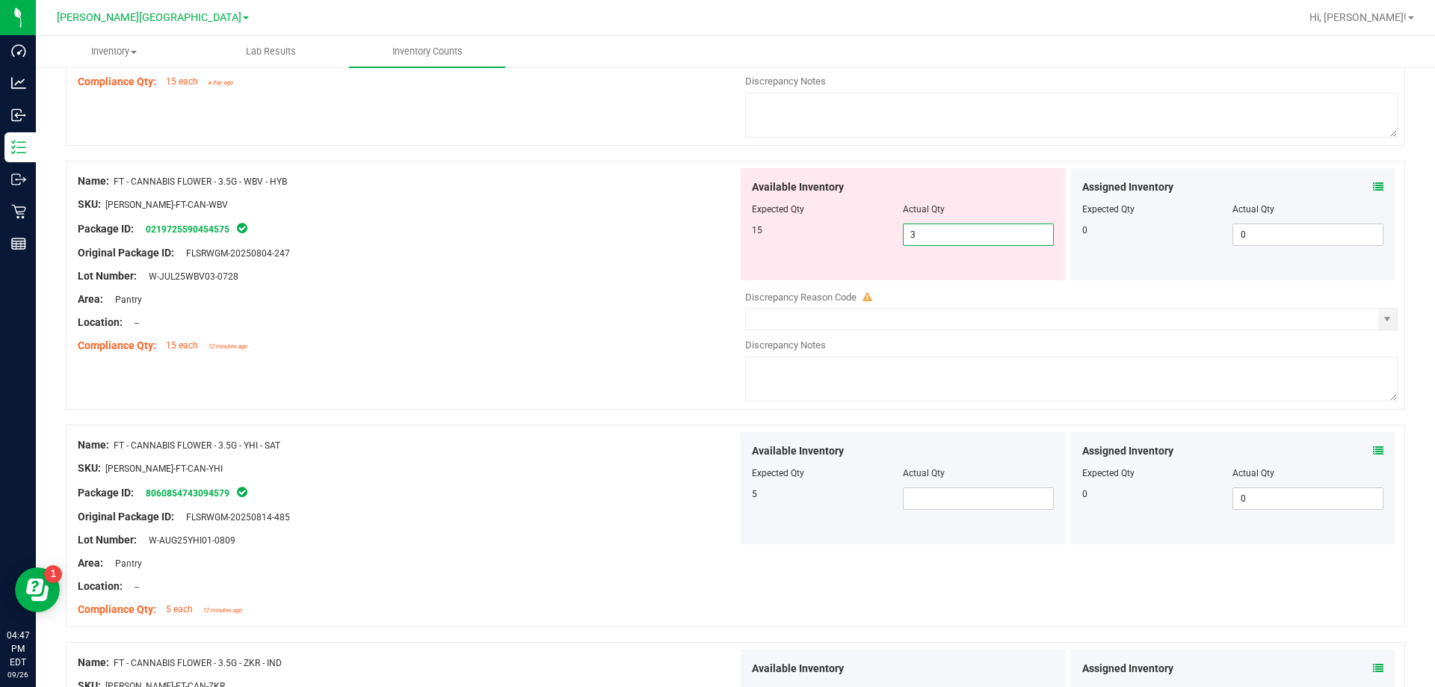
type input "4"
type input "5"
type input "6"
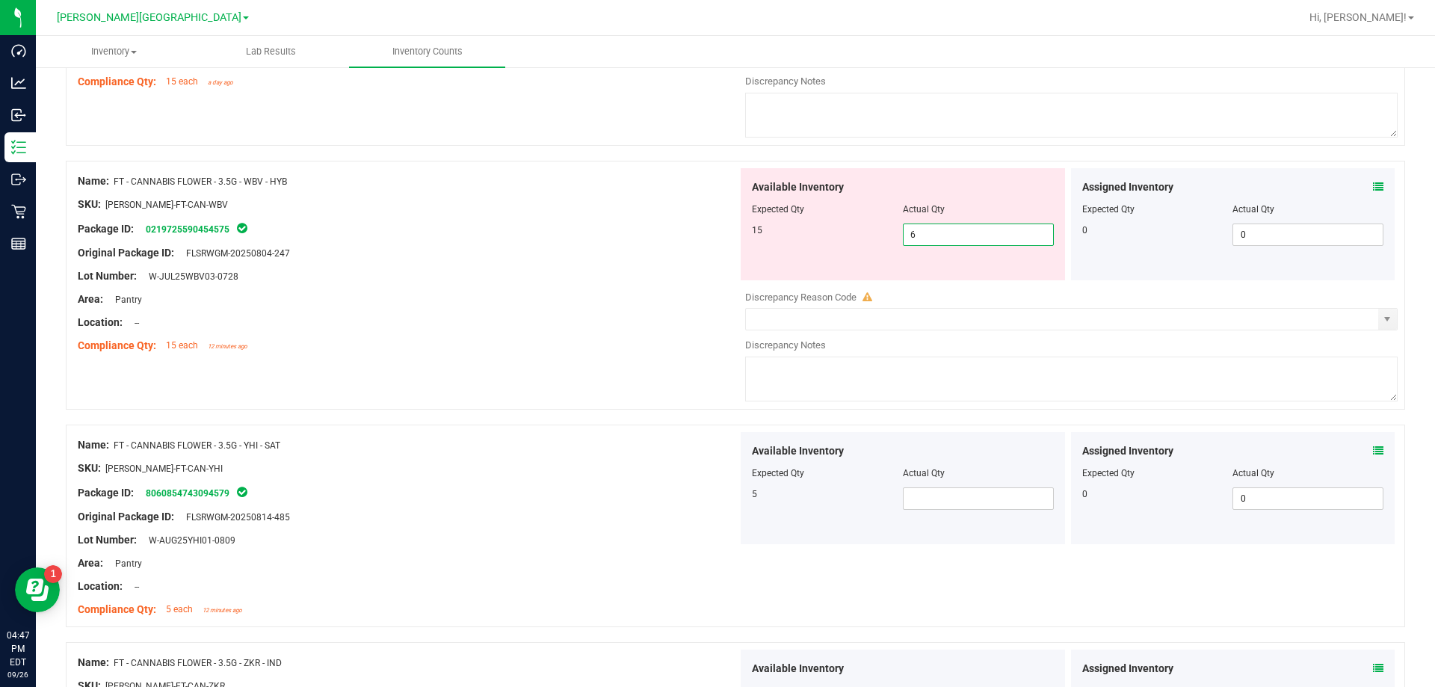
type input "7"
type input "8"
type input "9"
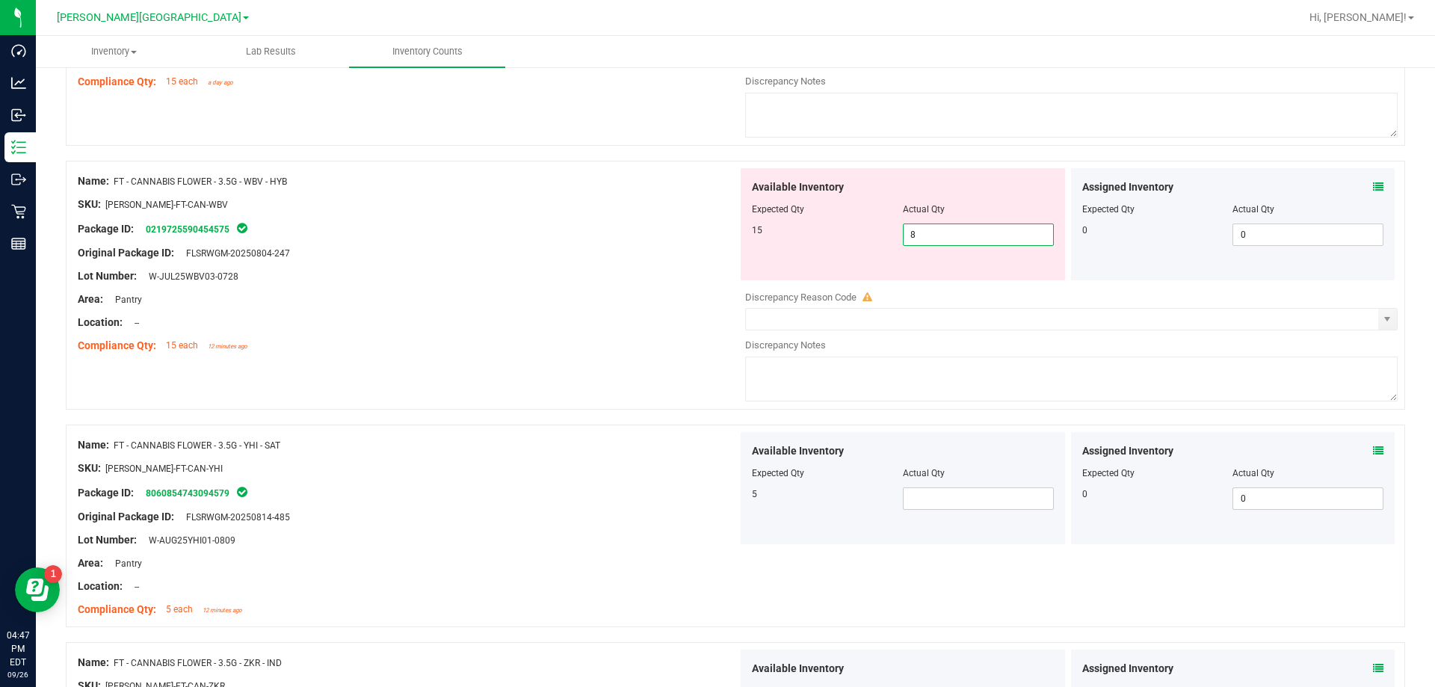
type input "9"
type input "10"
type input "11"
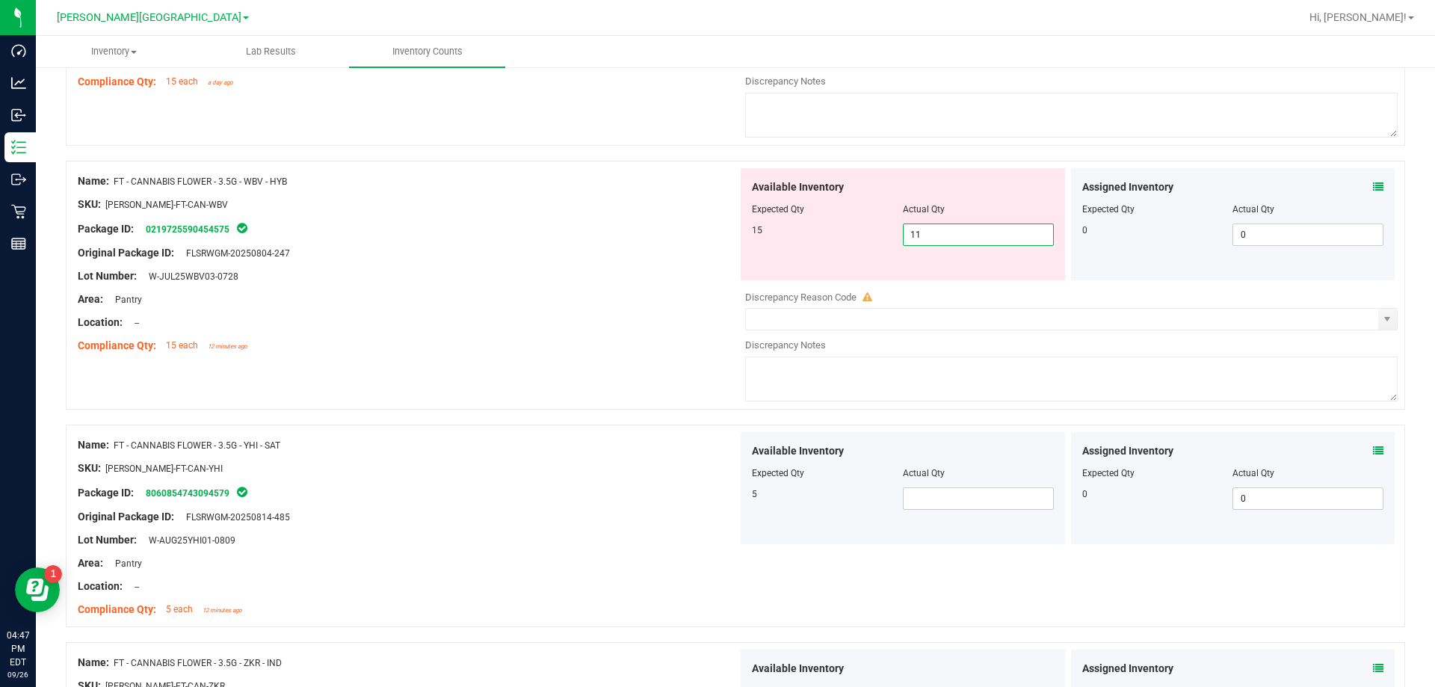
type input "12"
type input "13"
type input "14"
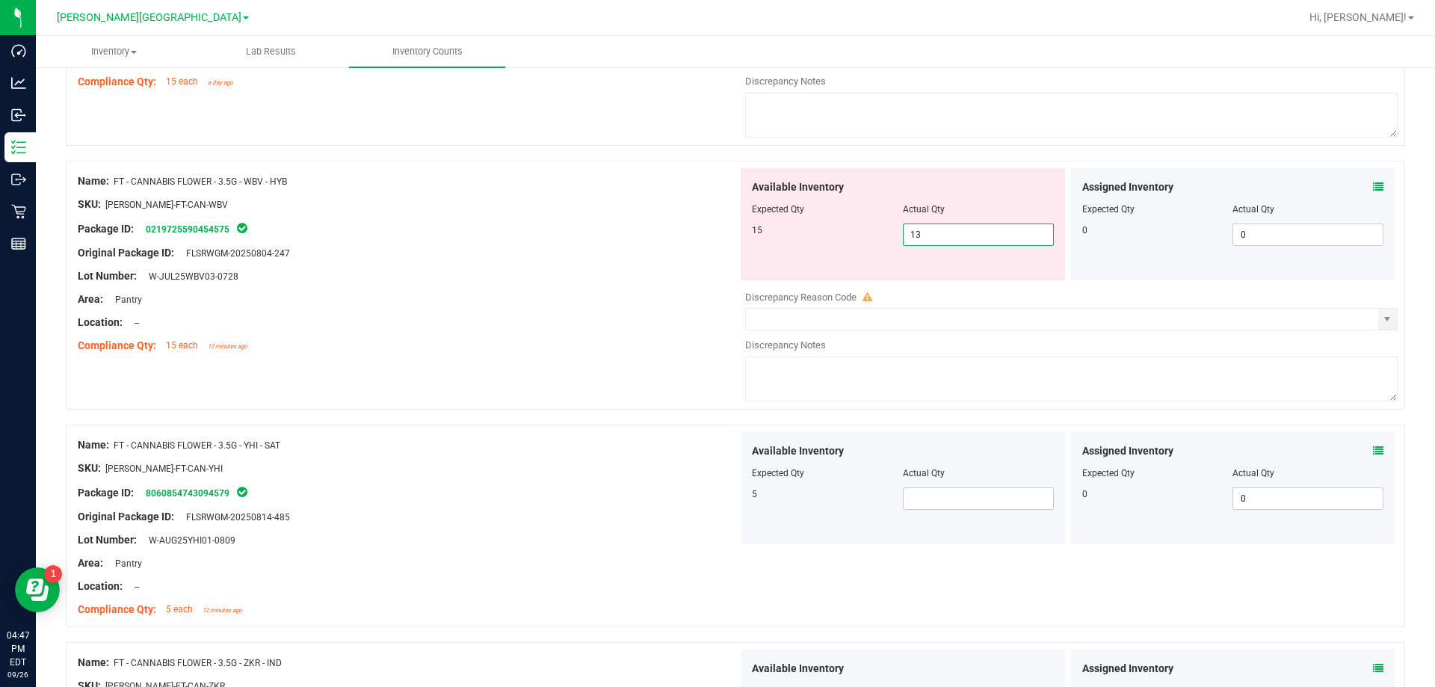
type input "14"
type input "15"
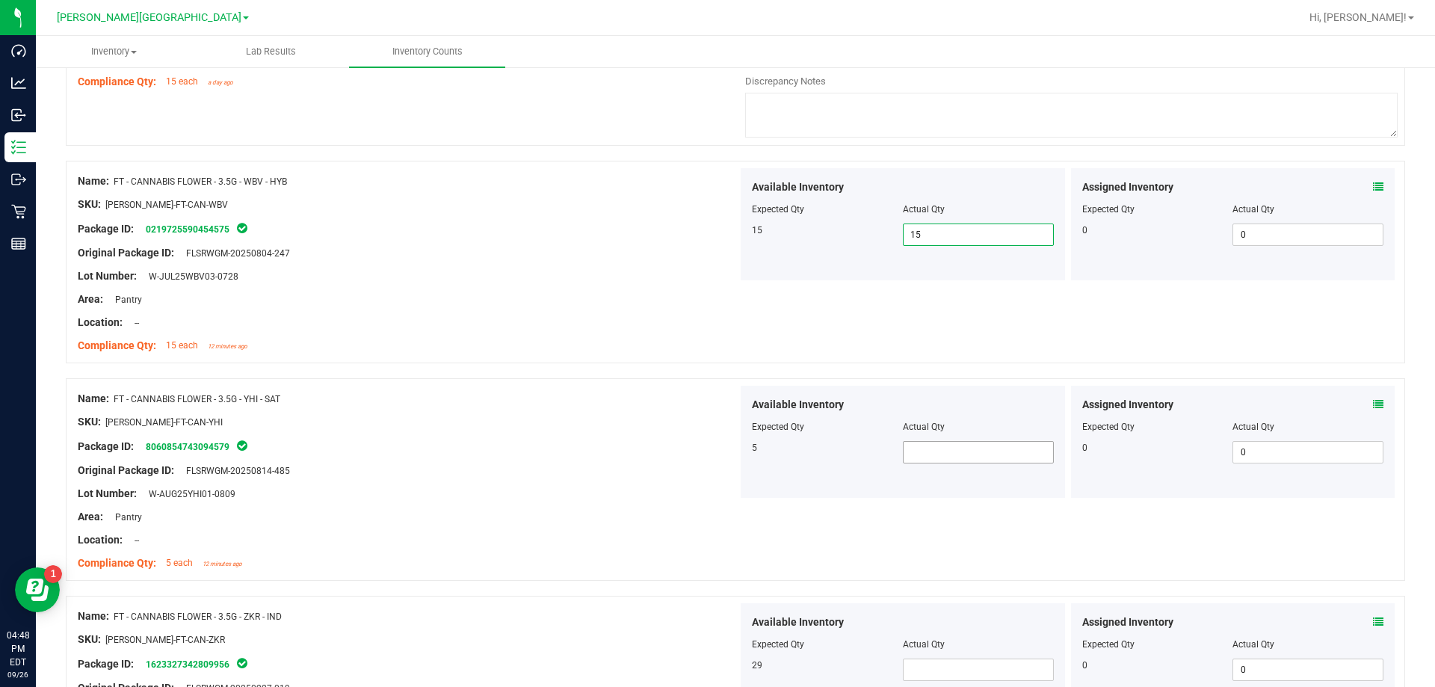
click at [731, 443] on span at bounding box center [978, 452] width 151 height 22
type input "1"
type input "2"
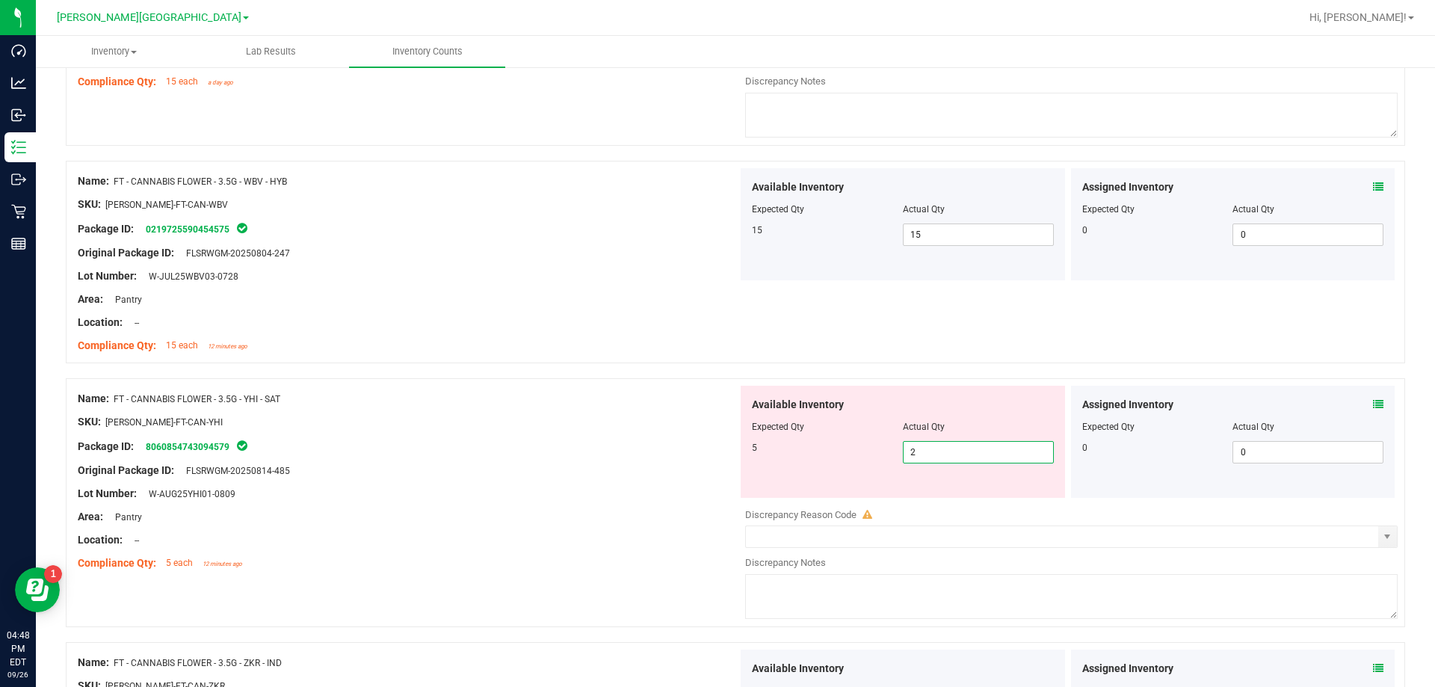
type input "3"
type input "4"
type input "5"
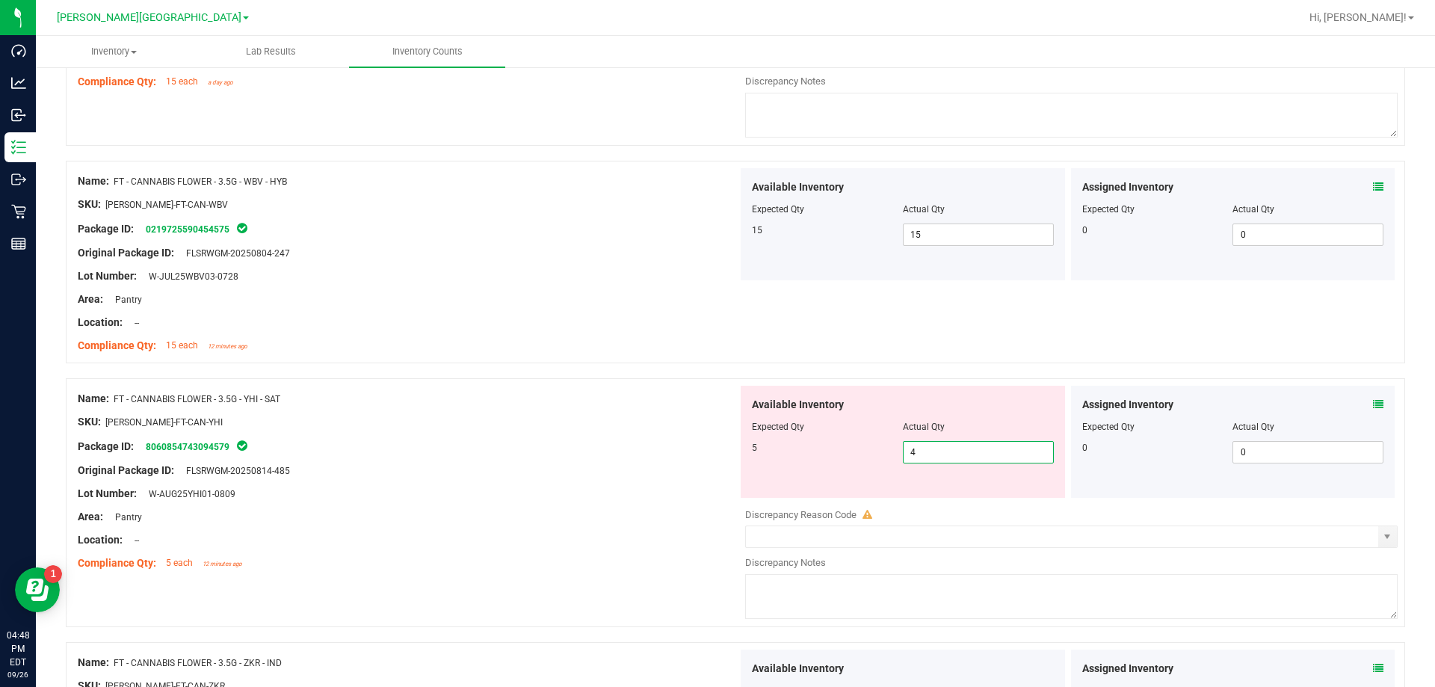
type input "5"
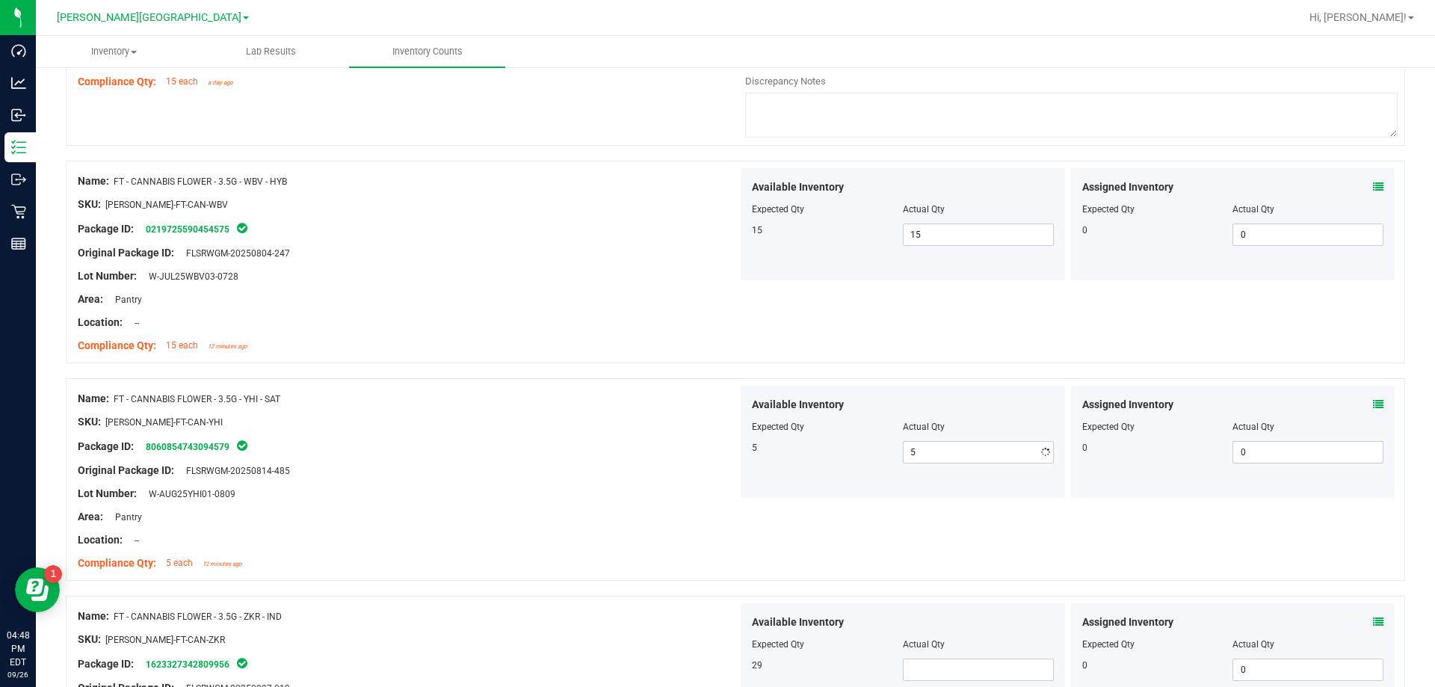
click at [545, 468] on div "Original Package ID: FLSRWGM-20250814-485" at bounding box center [408, 471] width 660 height 16
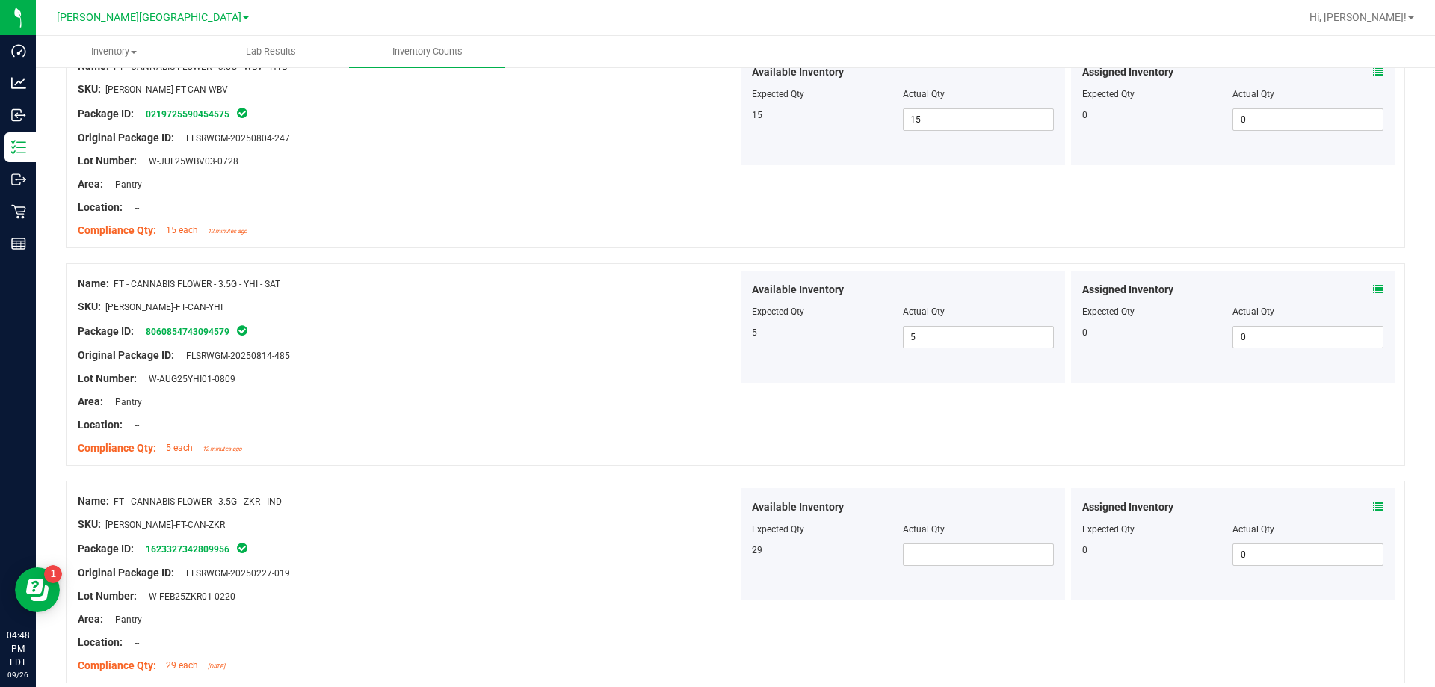
scroll to position [4110, 0]
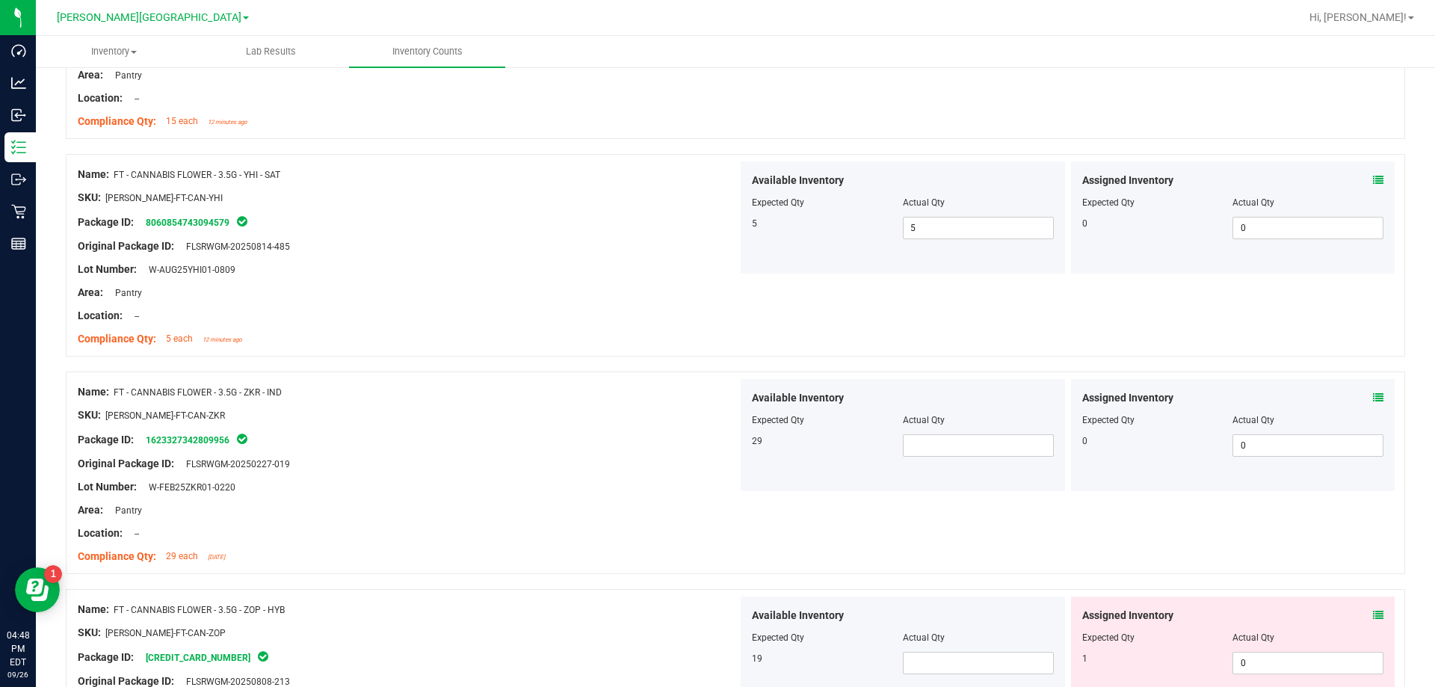
click at [731, 395] on div "Available Inventory" at bounding box center [903, 398] width 302 height 16
click at [731, 451] on span at bounding box center [978, 445] width 151 height 22
type input "18"
click at [581, 456] on div "Original Package ID: FLSRWGM-20250227-019" at bounding box center [408, 464] width 660 height 16
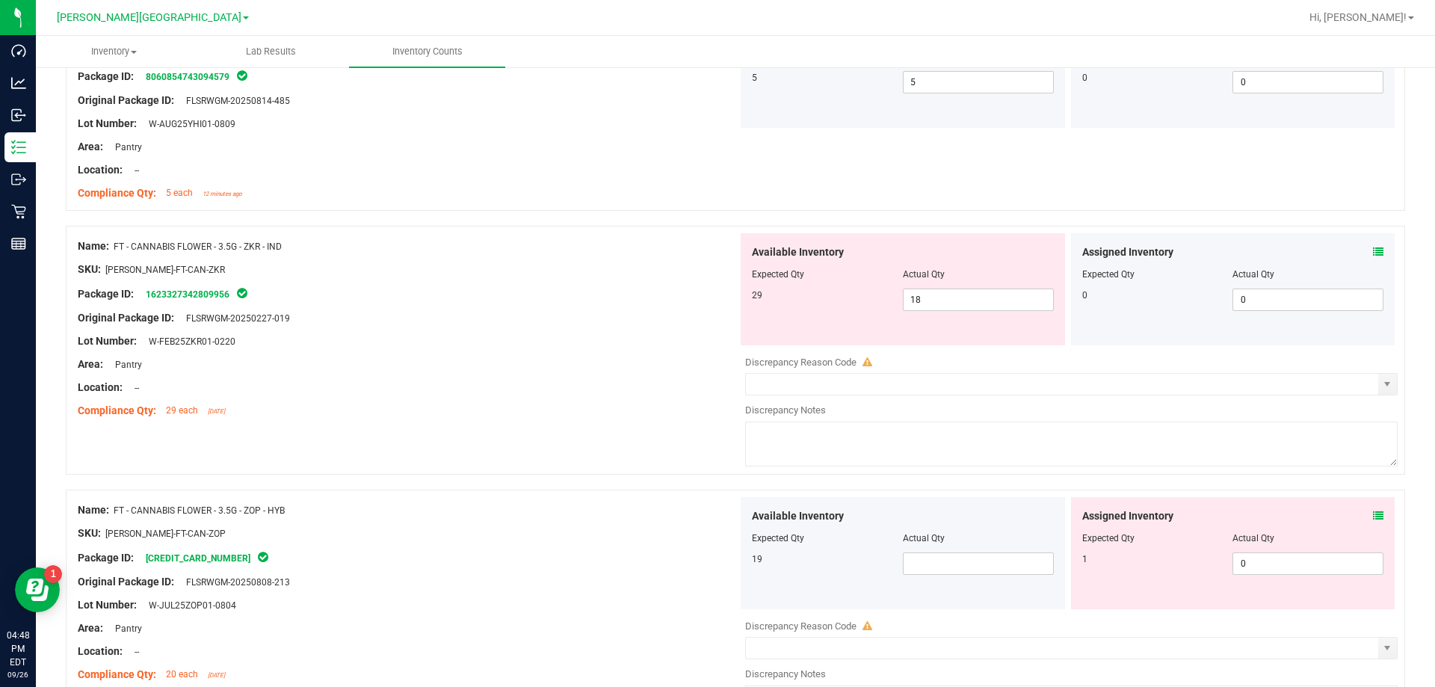
scroll to position [4373, 0]
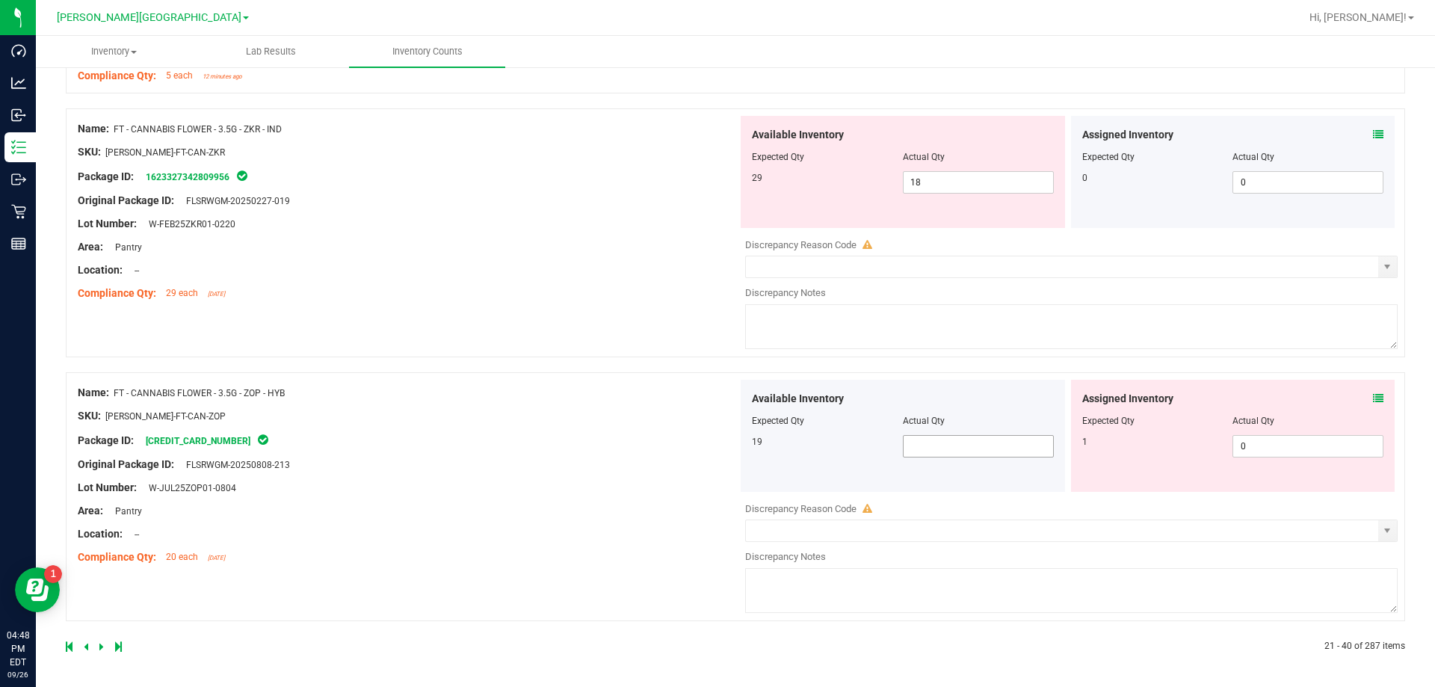
click at [731, 443] on span at bounding box center [978, 446] width 151 height 22
type input "19"
click at [103, 648] on link at bounding box center [102, 646] width 7 height 10
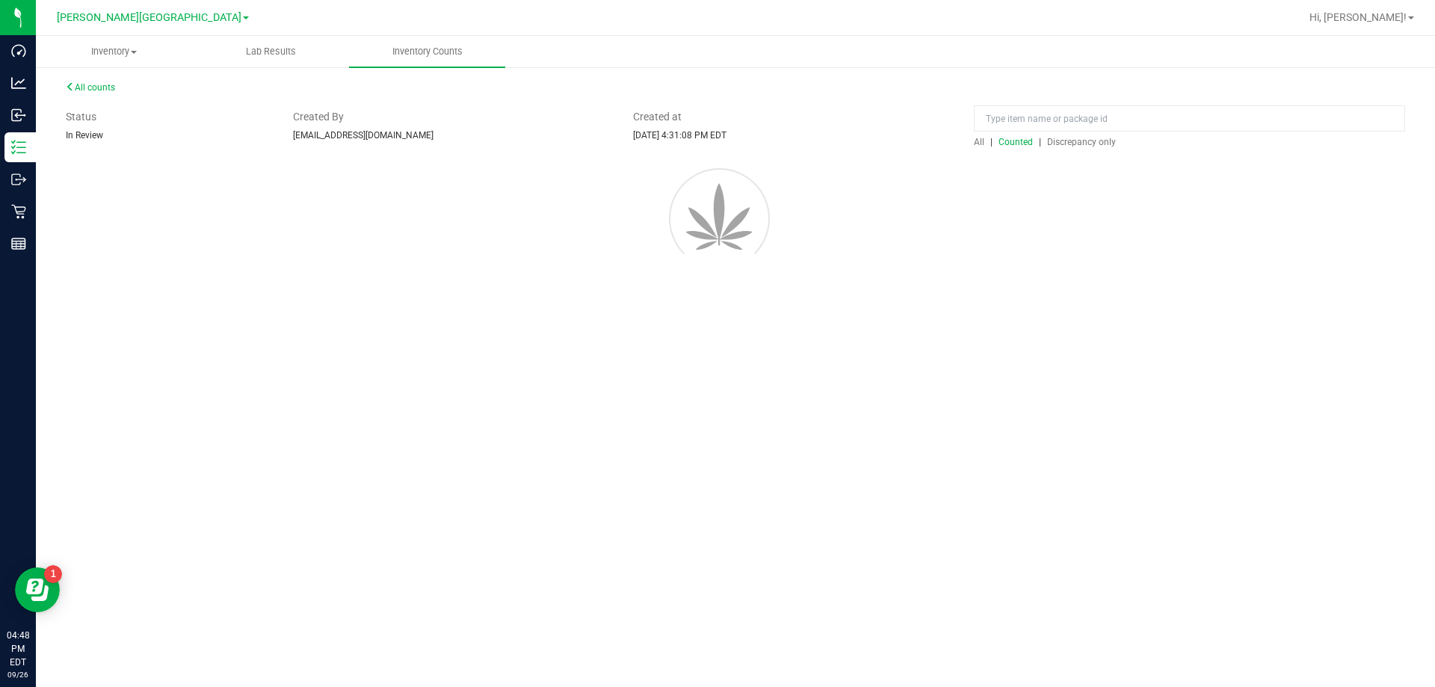
scroll to position [0, 0]
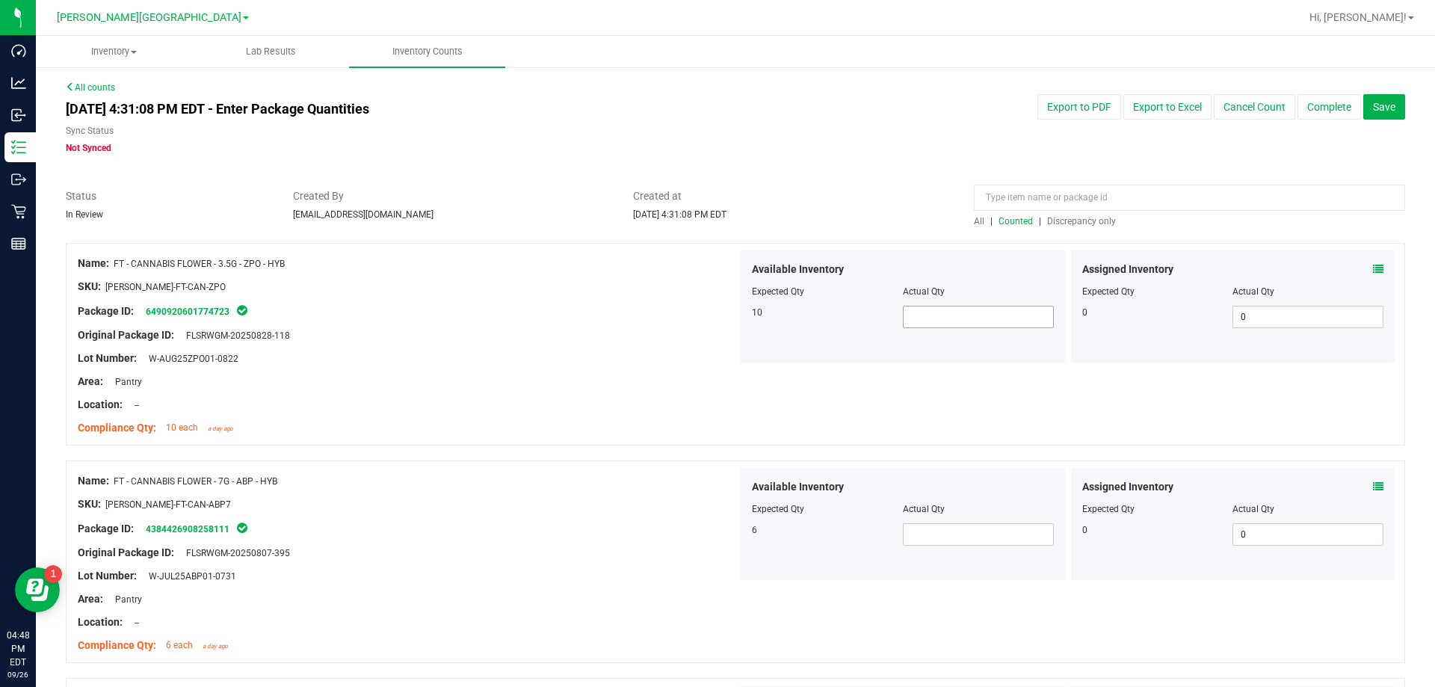
click at [731, 318] on span at bounding box center [978, 317] width 151 height 22
type input "10"
click at [731, 545] on div "Available Inventory Expected Qty Actual Qty 6" at bounding box center [902, 524] width 324 height 112
click at [731, 521] on div at bounding box center [903, 519] width 302 height 7
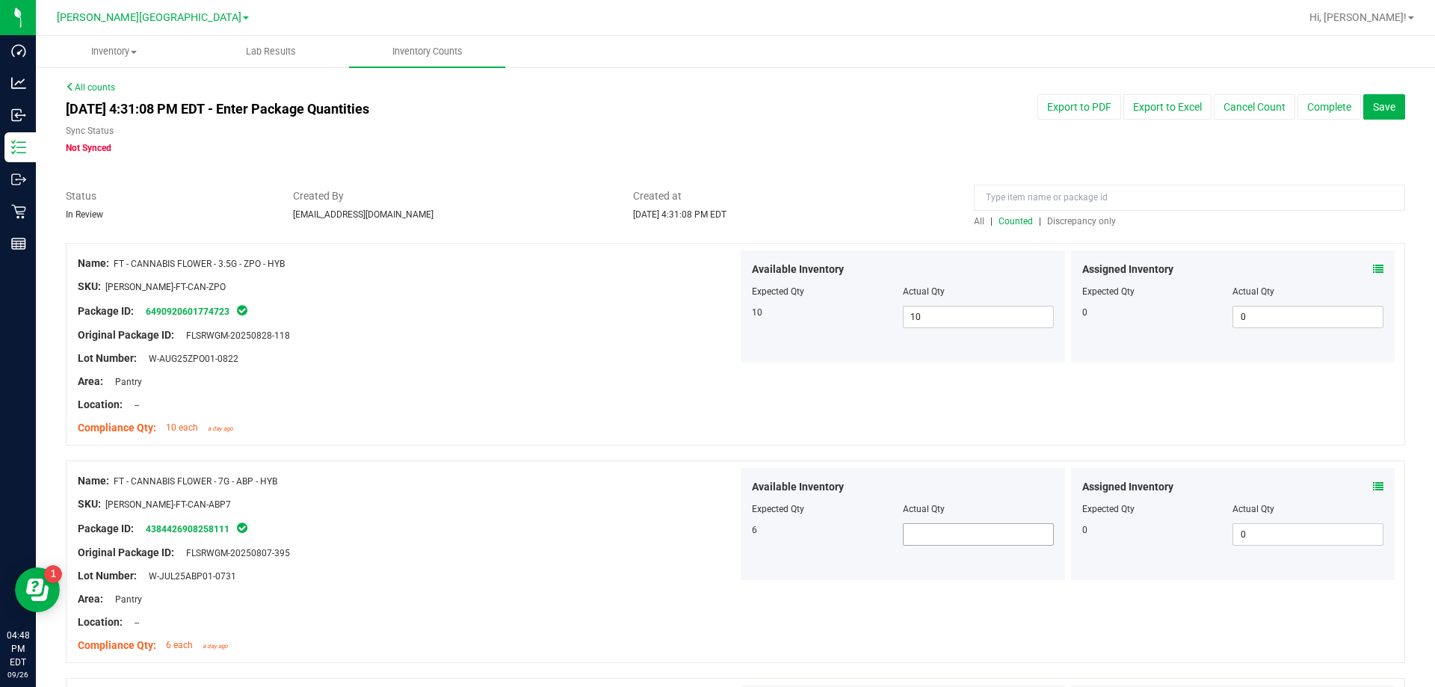
click at [731, 529] on span at bounding box center [978, 534] width 151 height 22
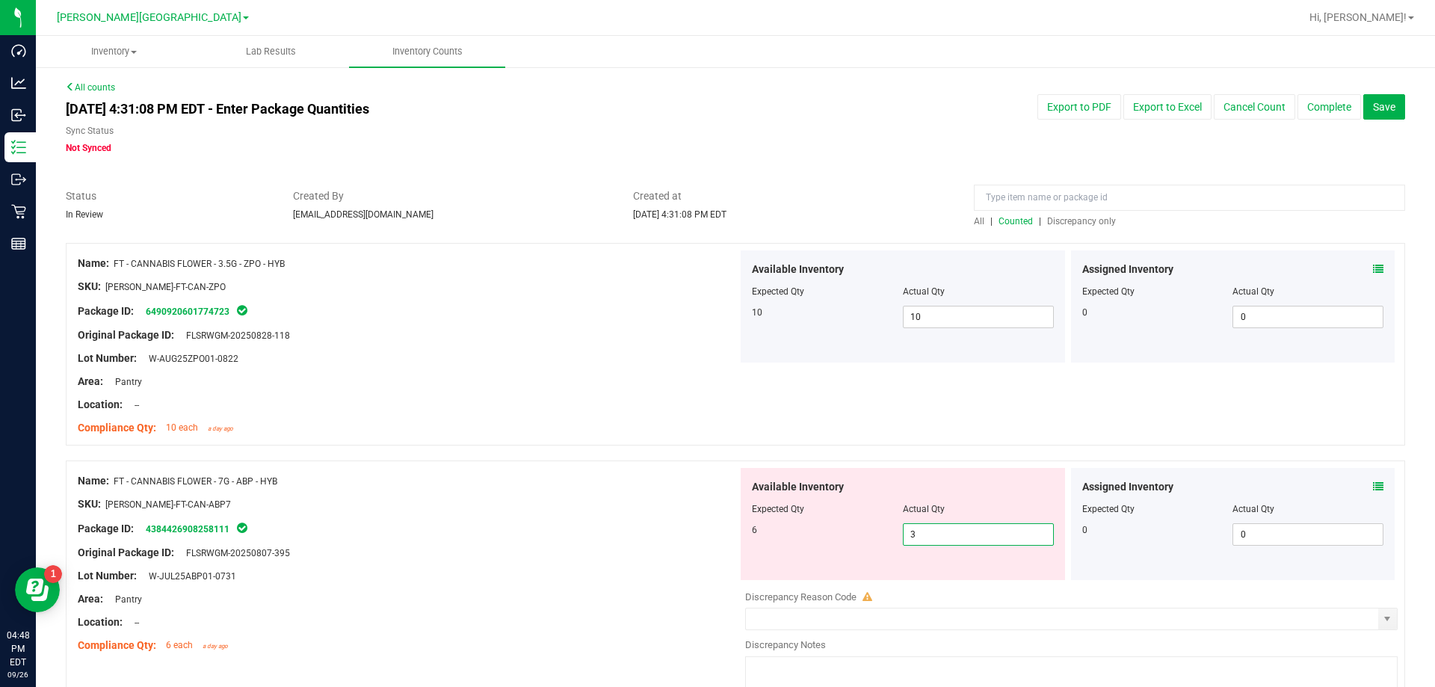
type input "4"
type input "5"
type input "6"
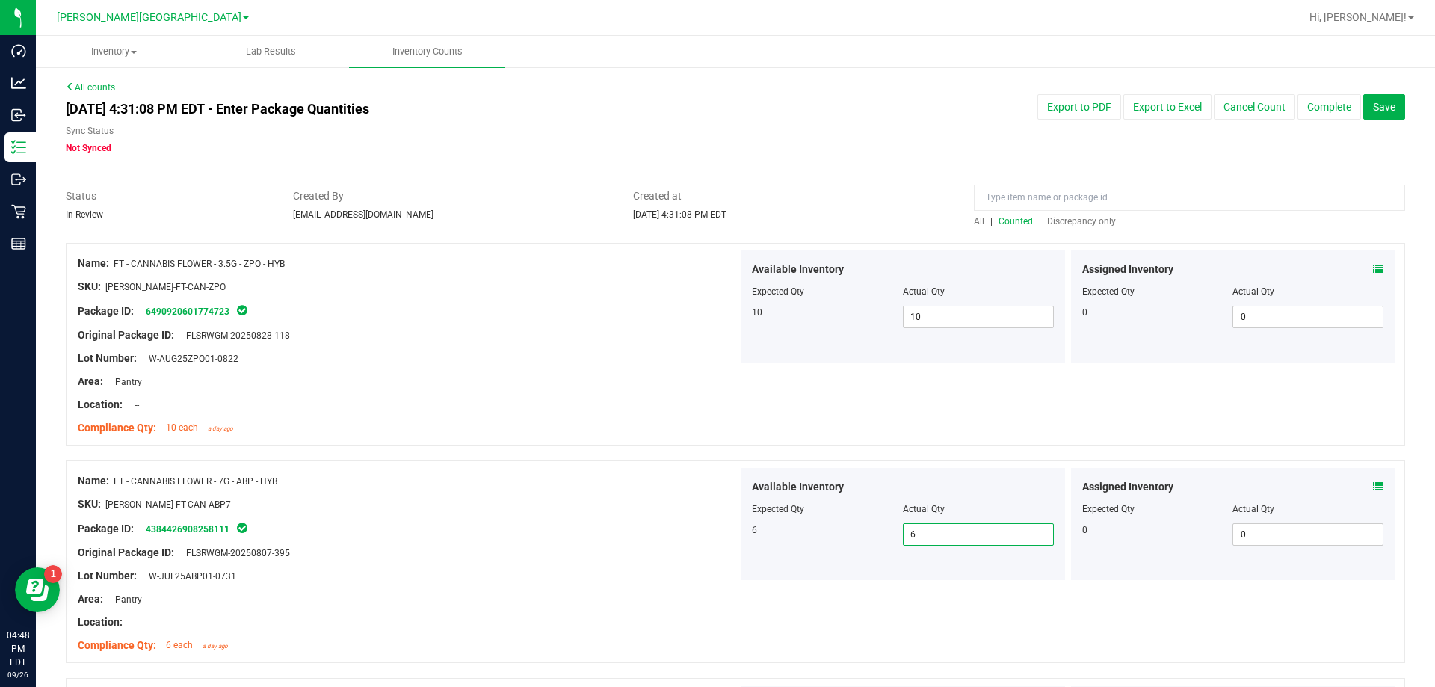
type input "7"
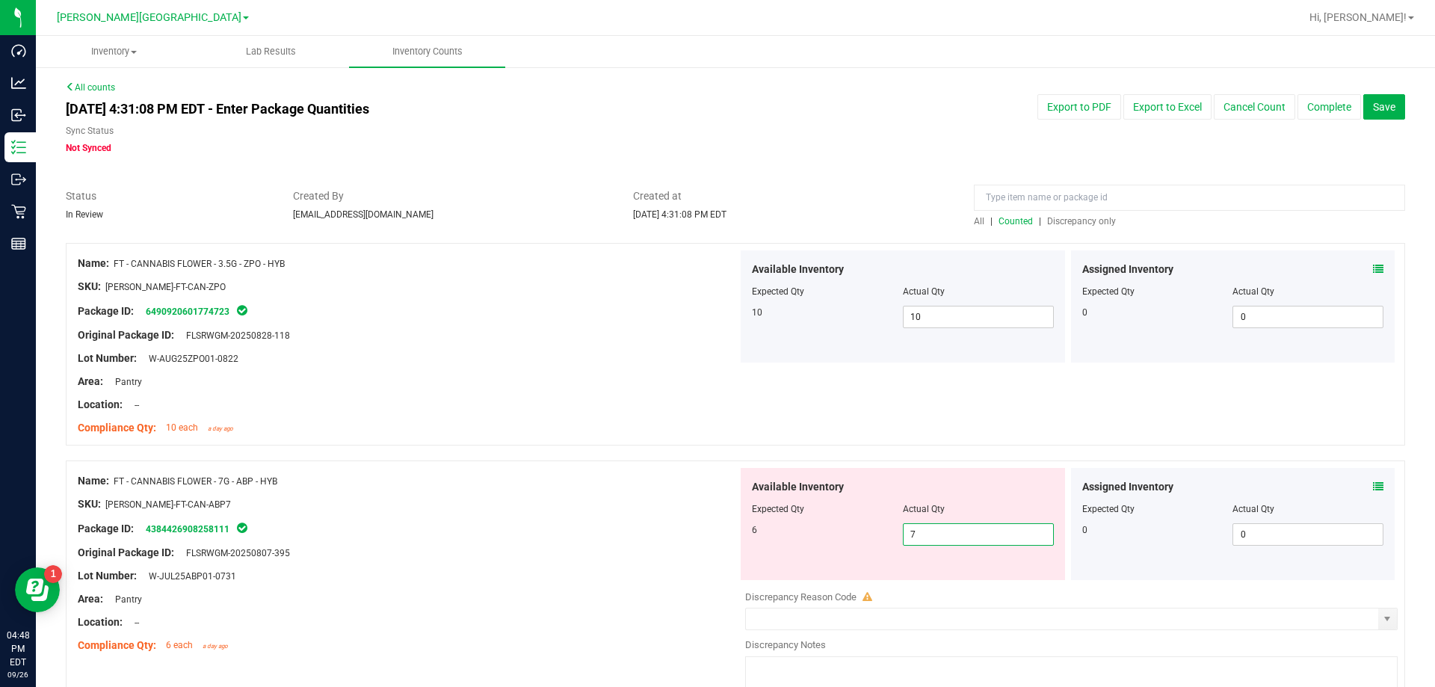
type input "6"
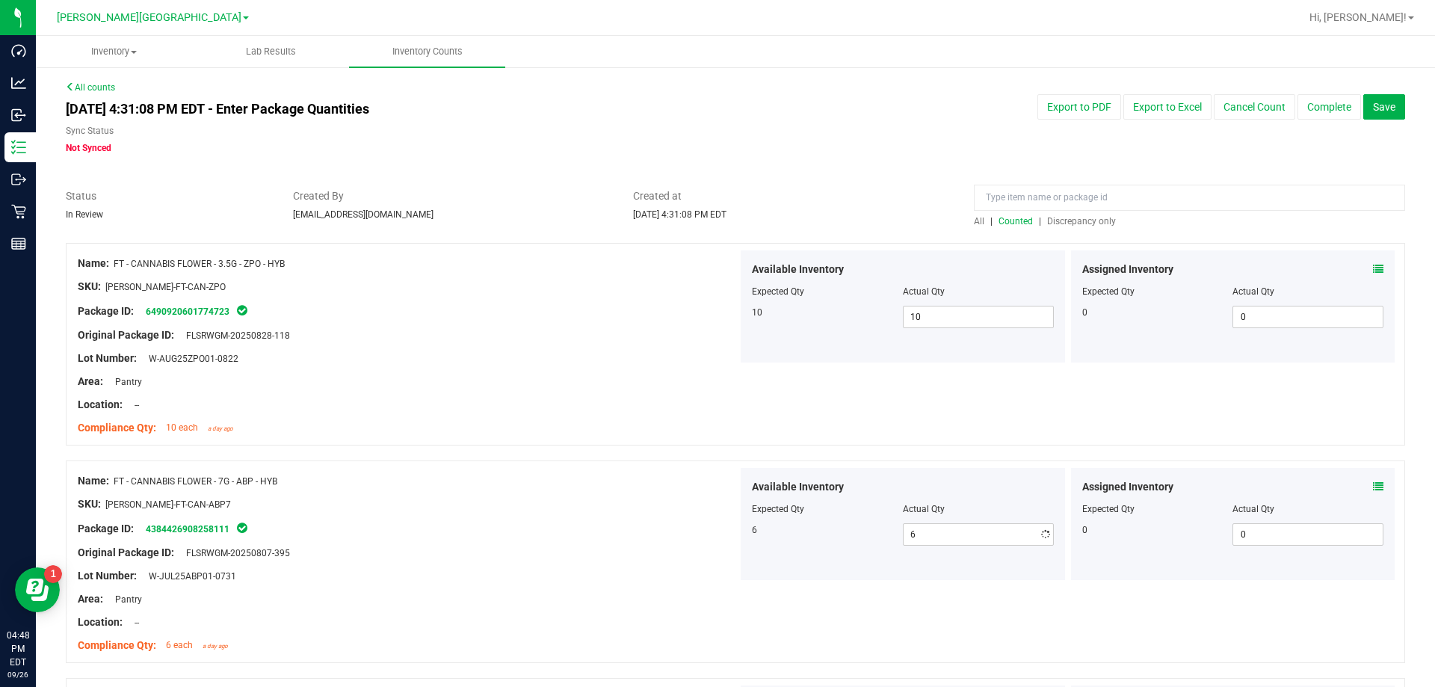
click at [726, 543] on div at bounding box center [408, 540] width 660 height 7
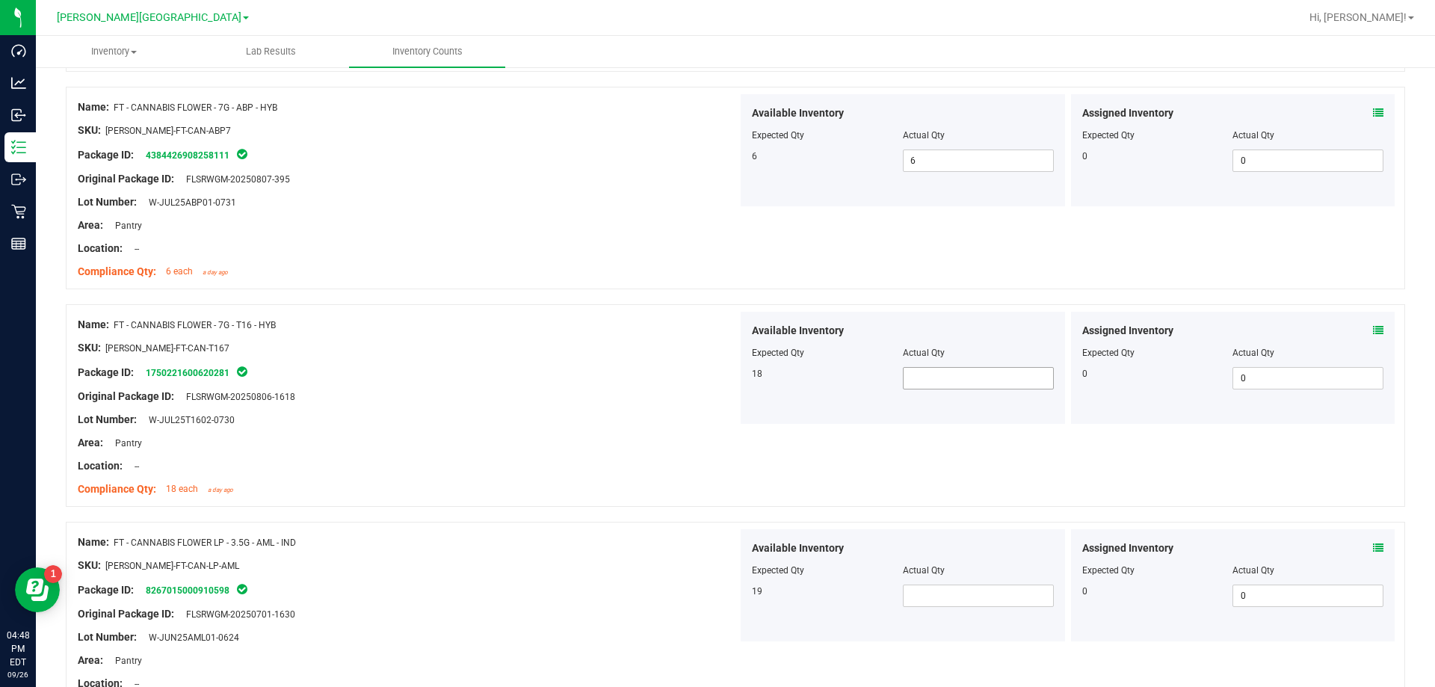
click at [731, 374] on span at bounding box center [978, 378] width 151 height 22
type input "18"
click at [684, 421] on div "Lot Number: W-JUL25T1602-0730" at bounding box center [408, 420] width 660 height 16
click at [731, 596] on span at bounding box center [978, 595] width 151 height 22
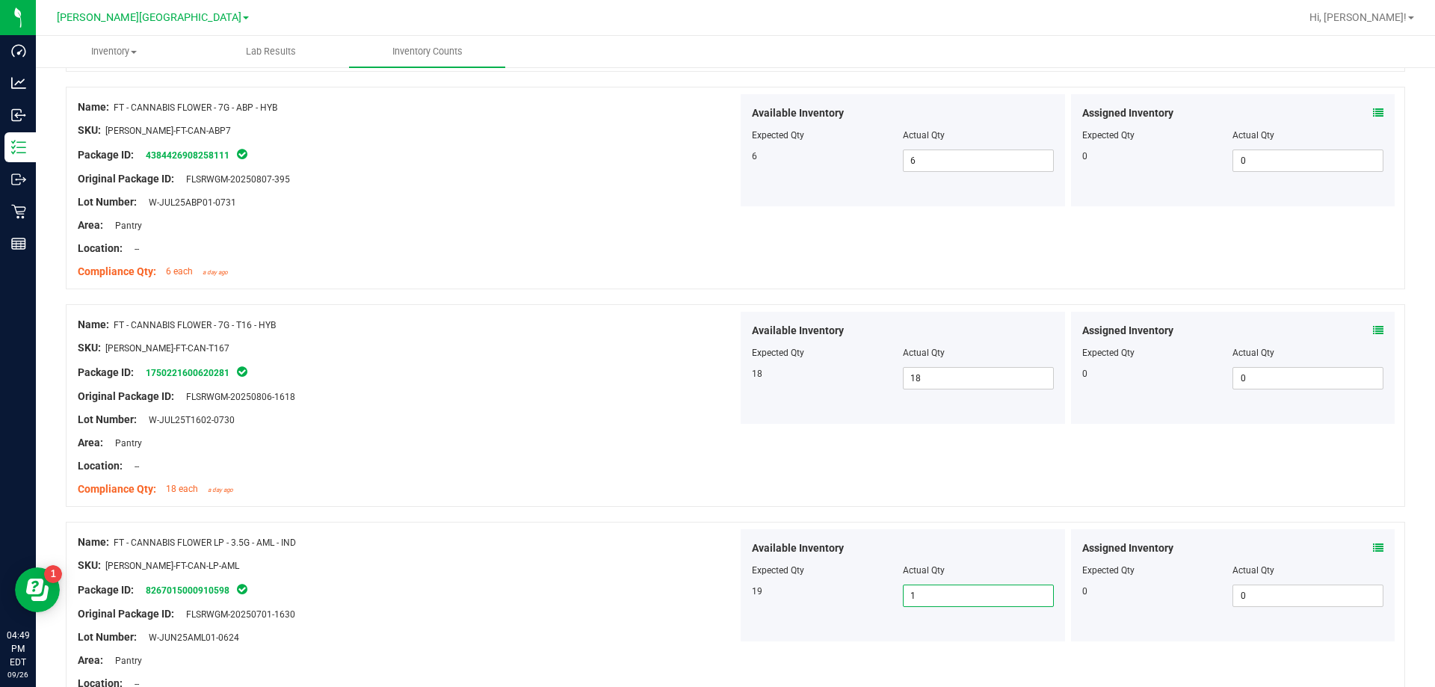
type input "19"
click at [621, 570] on div "SKU: [PERSON_NAME]-FT-CAN-LP-AML" at bounding box center [408, 565] width 660 height 16
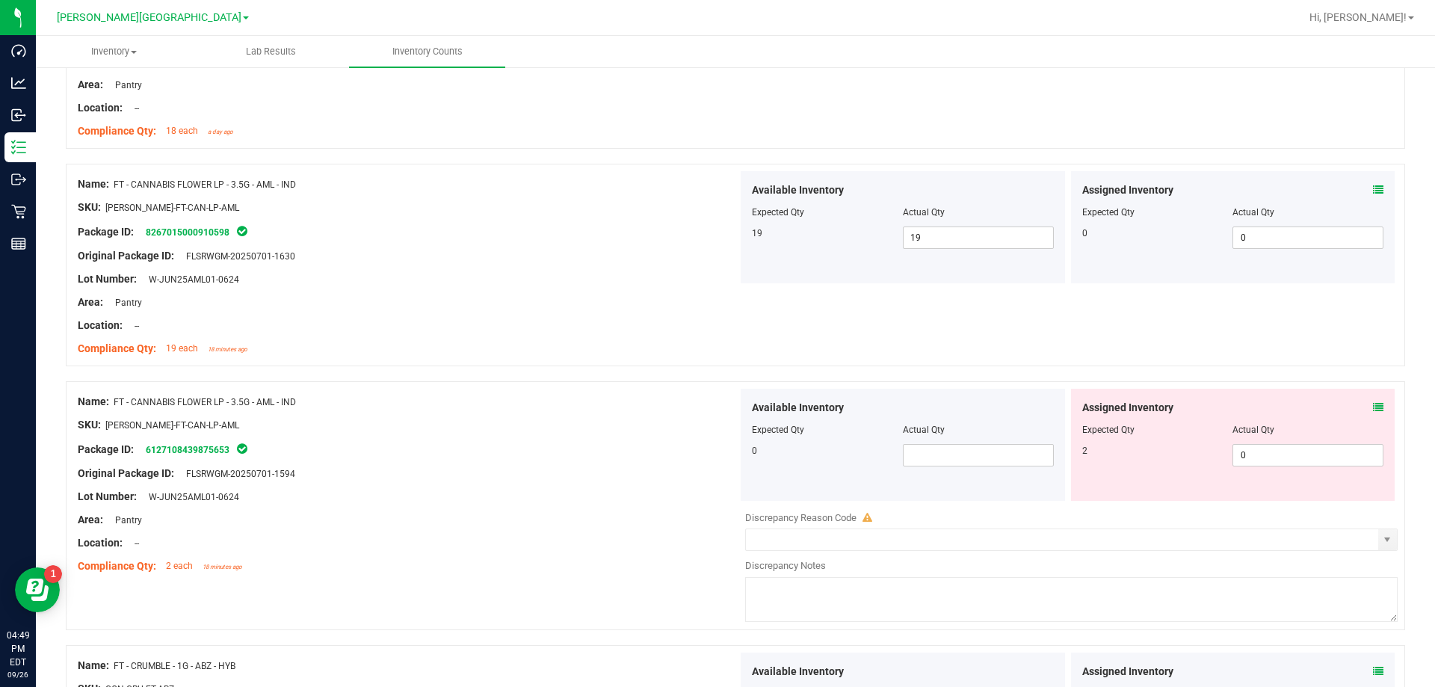
scroll to position [747, 0]
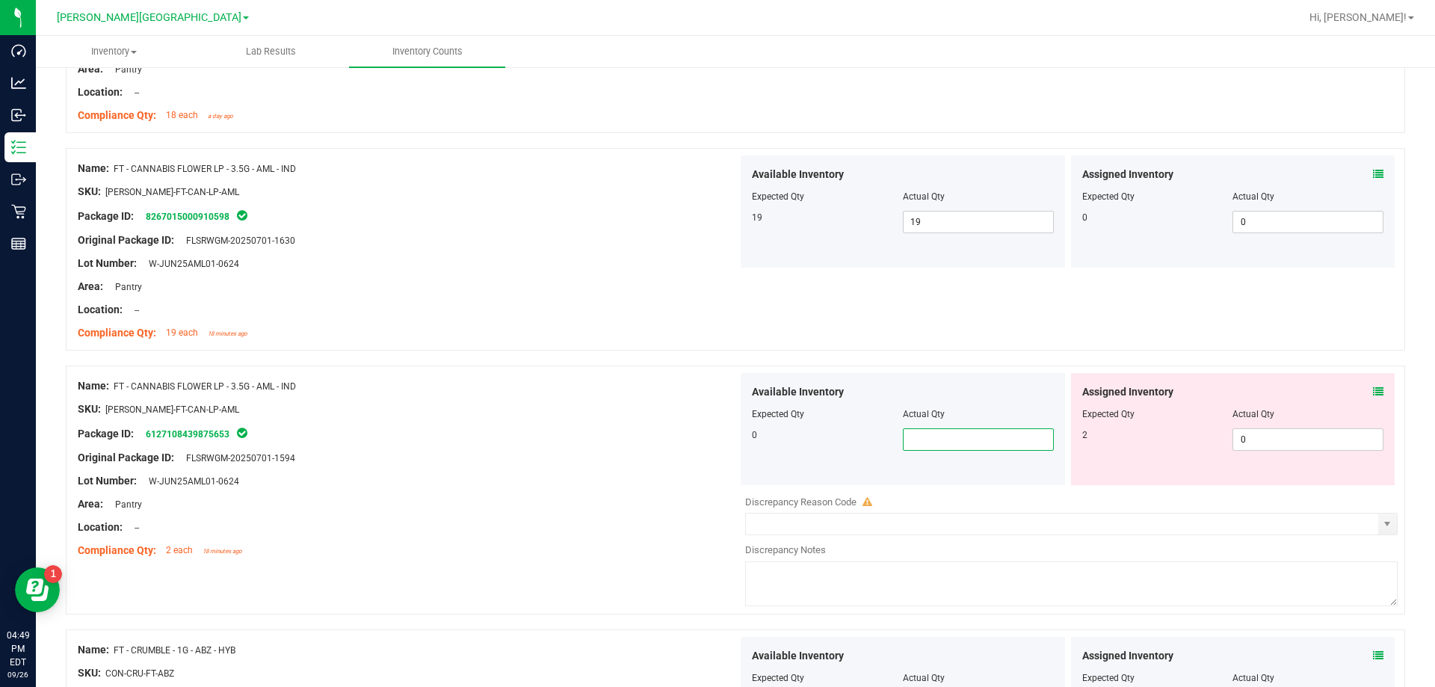
click at [731, 439] on span at bounding box center [978, 439] width 151 height 22
type input "0"
click at [643, 466] on div at bounding box center [408, 469] width 660 height 7
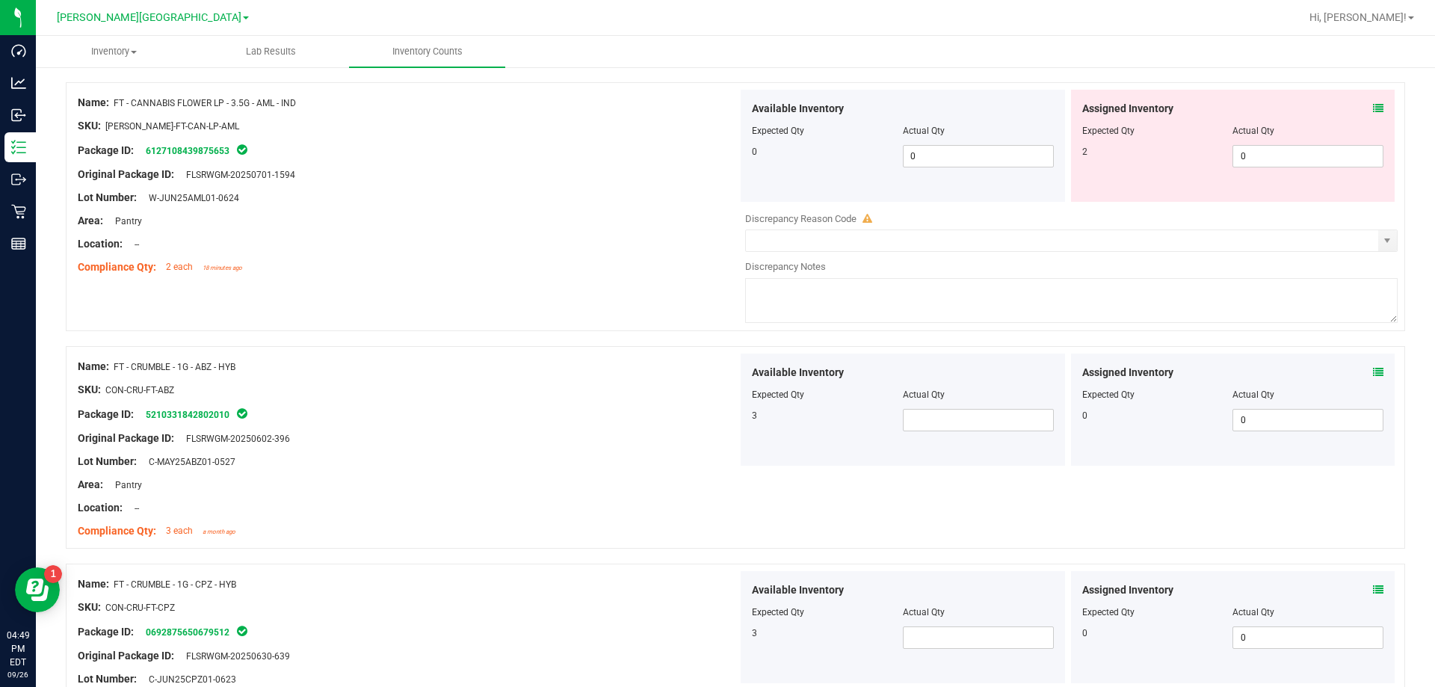
scroll to position [1046, 0]
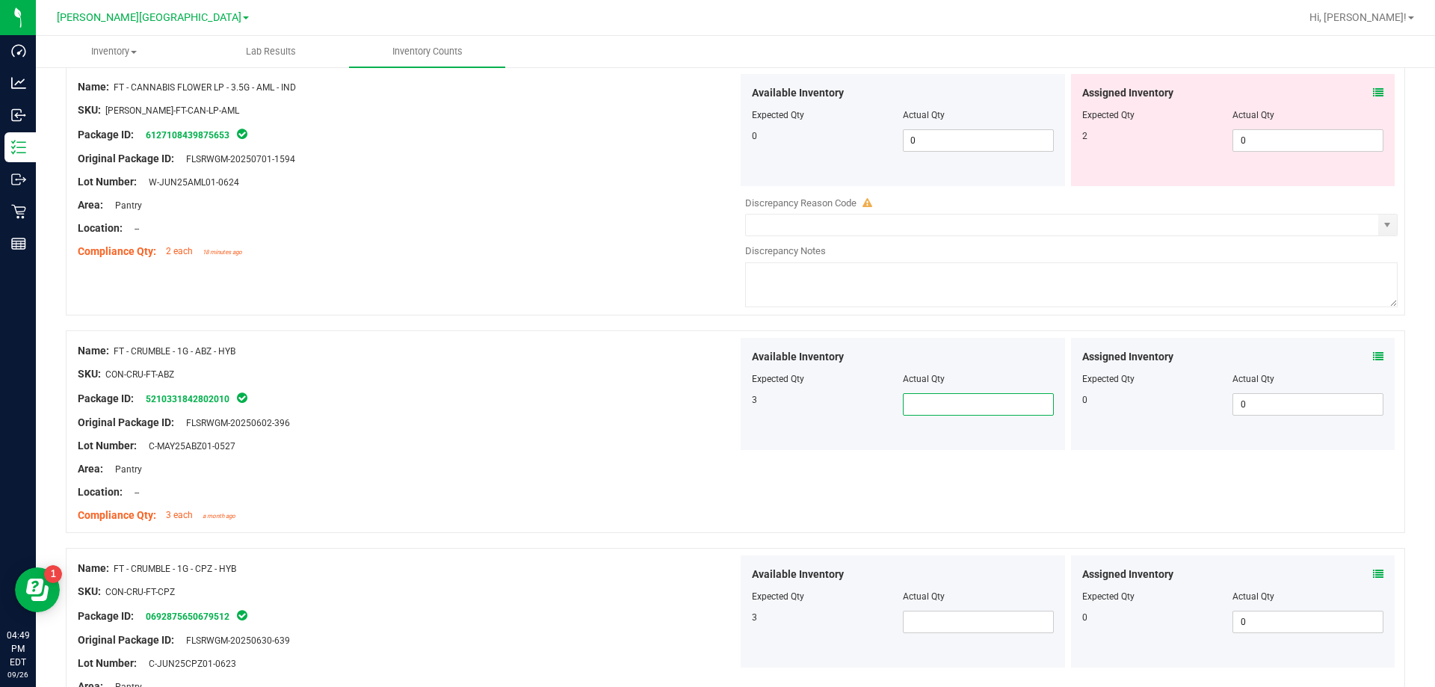
click at [731, 401] on span at bounding box center [978, 404] width 151 height 22
type input "1"
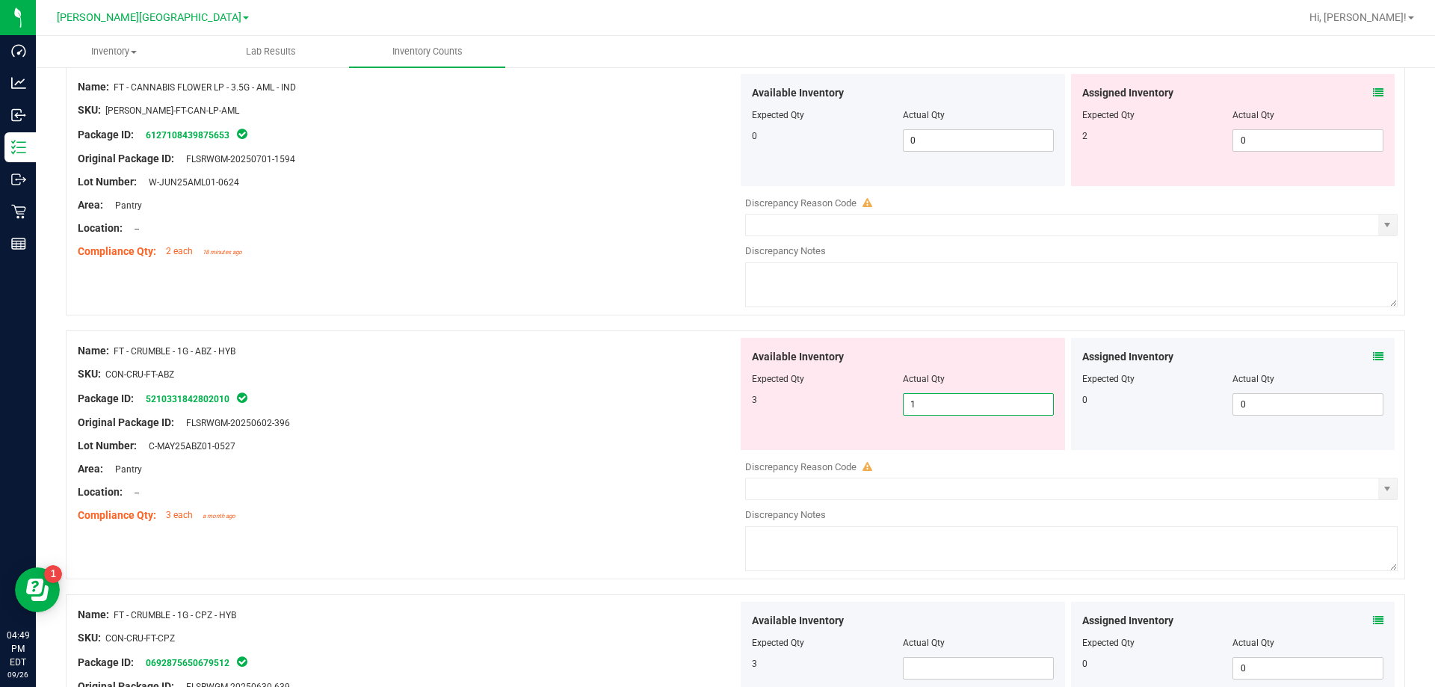
type input "2"
type input "3"
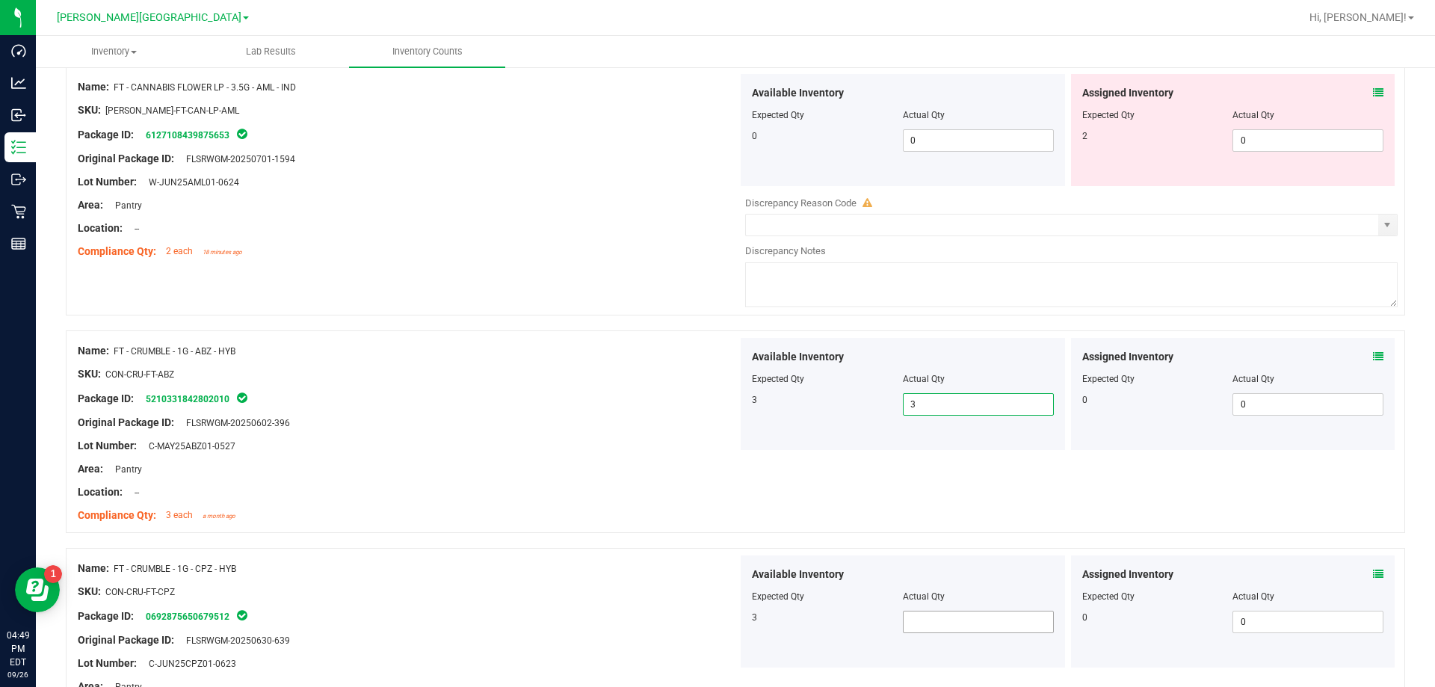
click at [731, 631] on span at bounding box center [978, 621] width 151 height 22
type input "1"
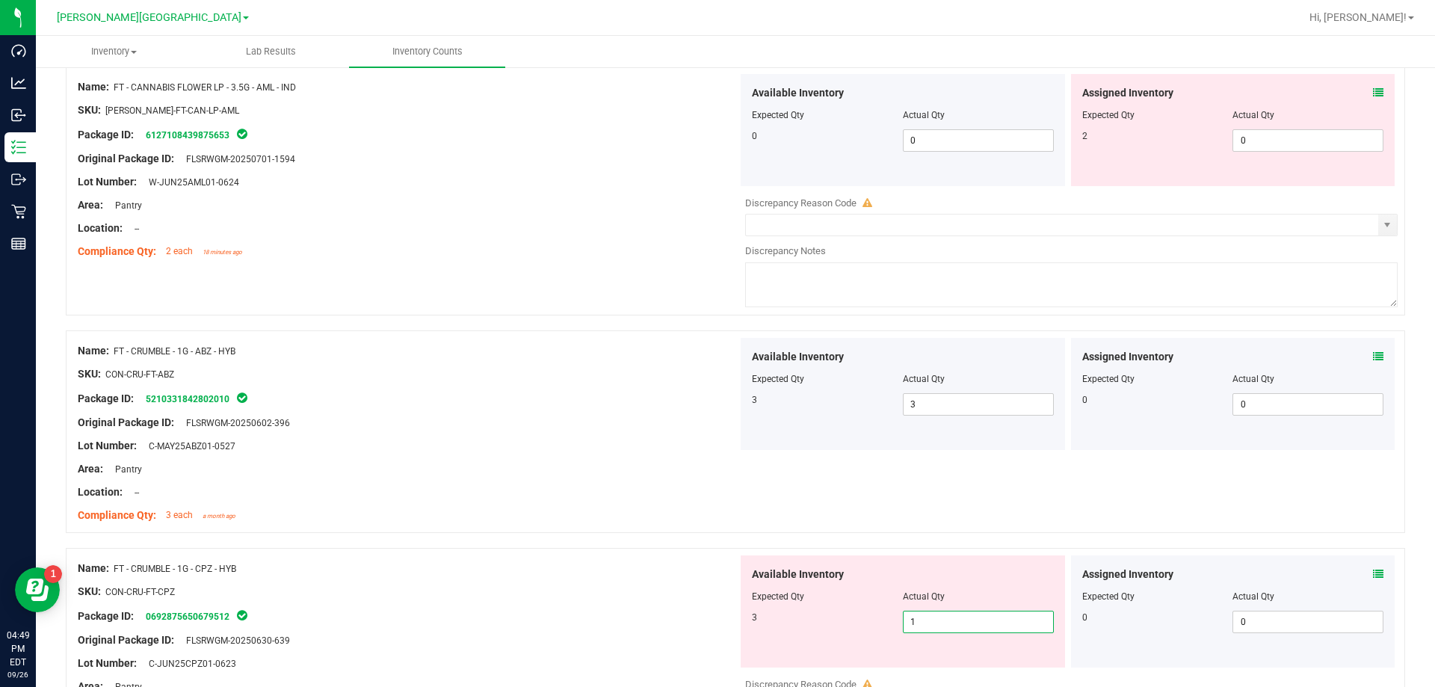
type input "2"
type input "3"
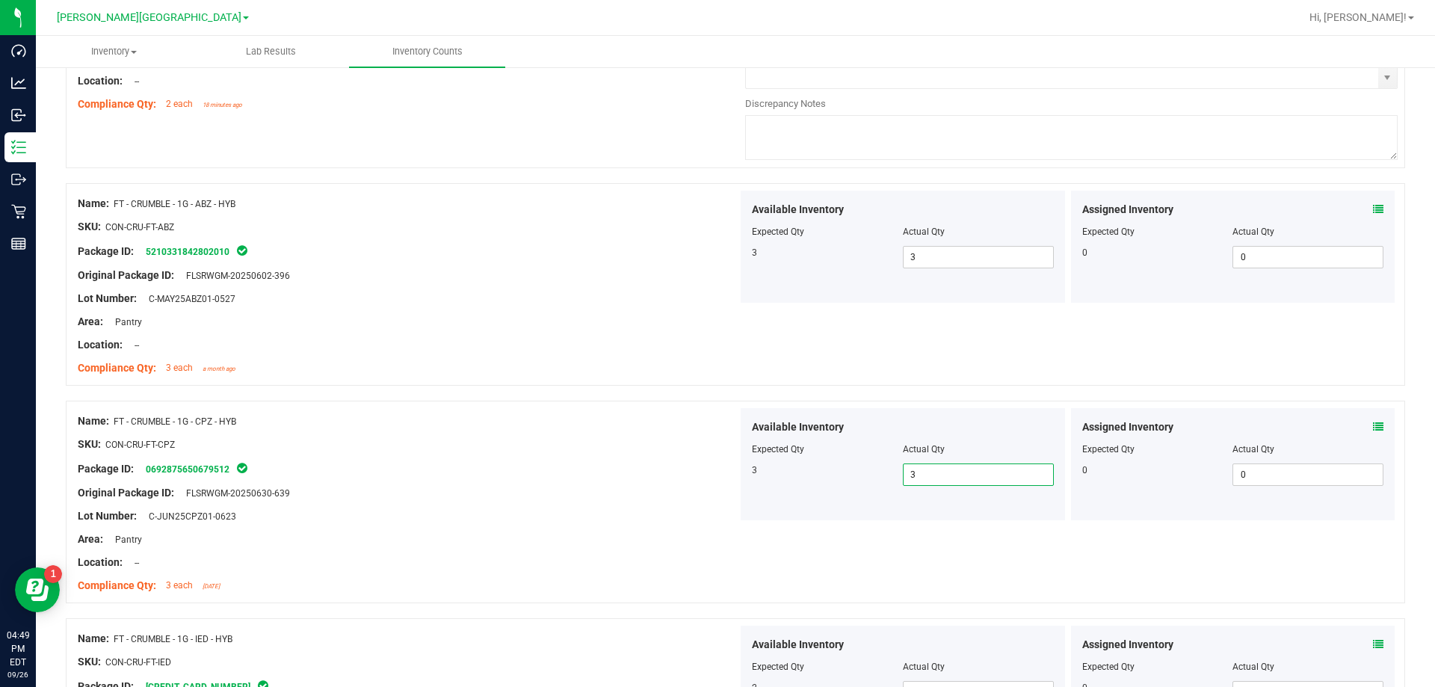
scroll to position [1494, 0]
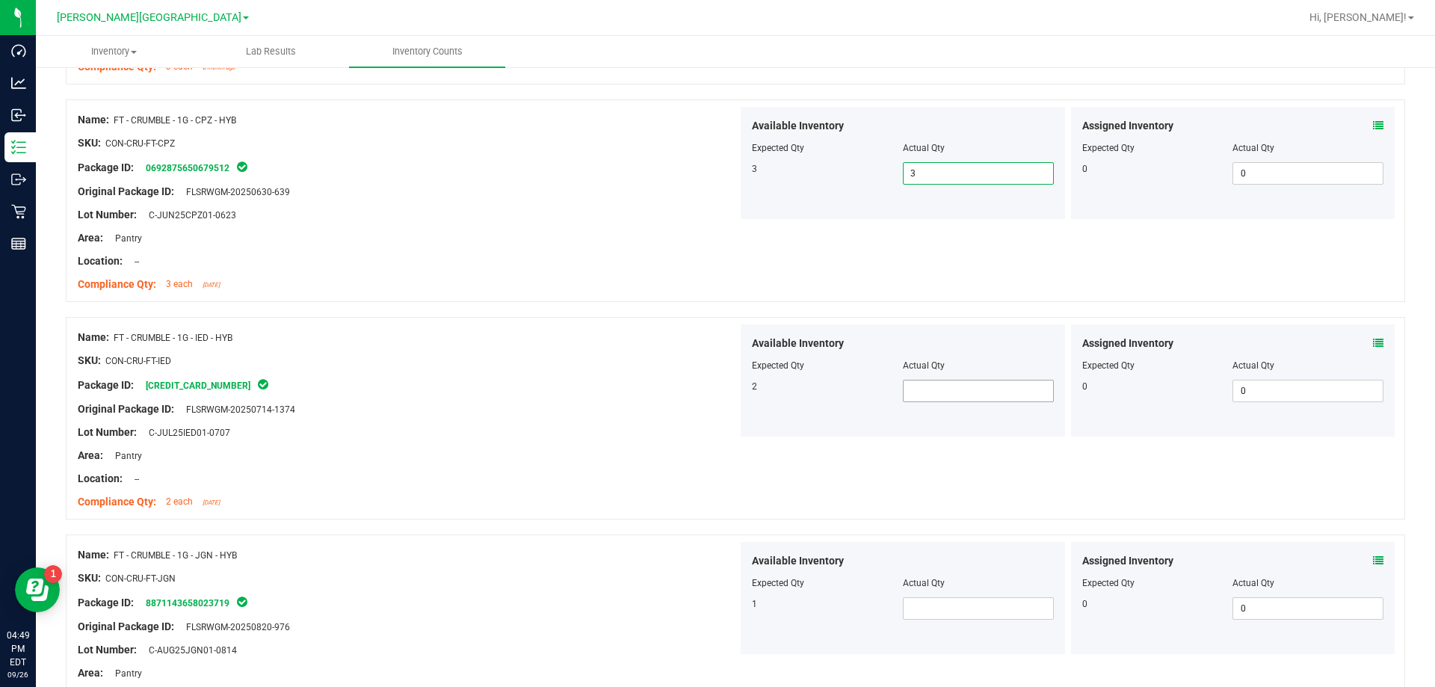
click at [731, 392] on span at bounding box center [978, 391] width 151 height 22
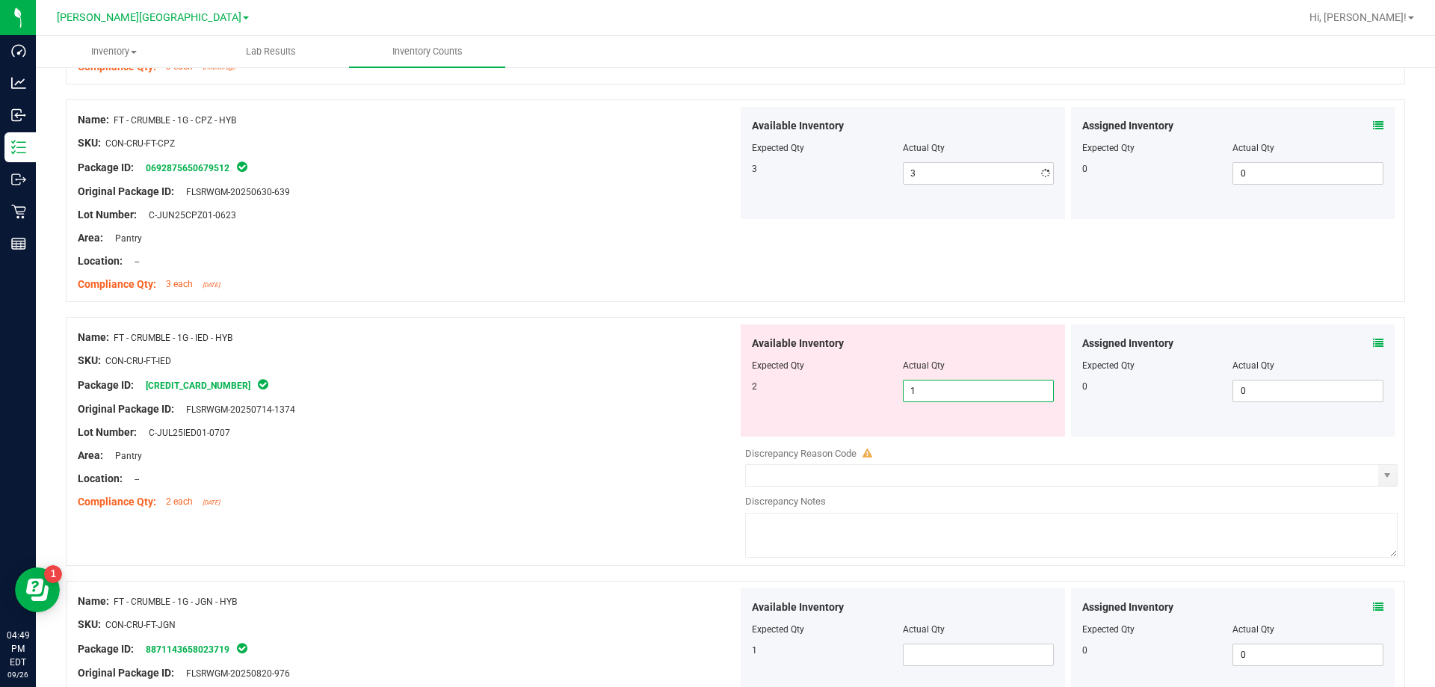
type input "2"
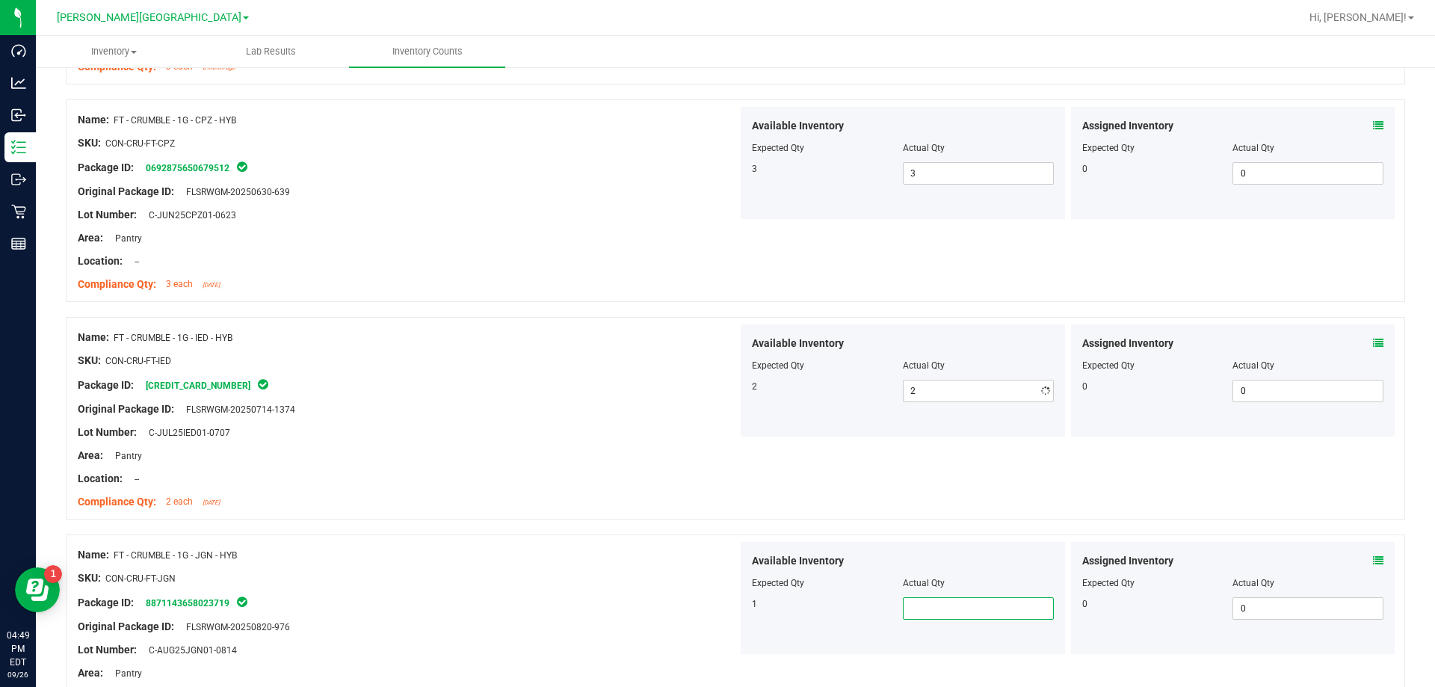
click at [731, 613] on span at bounding box center [978, 608] width 151 height 22
type input "1"
click at [643, 545] on div "Name: FT - CRUMBLE - 1G - JGN - HYB SKU: CON-CRU-FT-JGN Package ID: 88711436580…" at bounding box center [408, 637] width 660 height 191
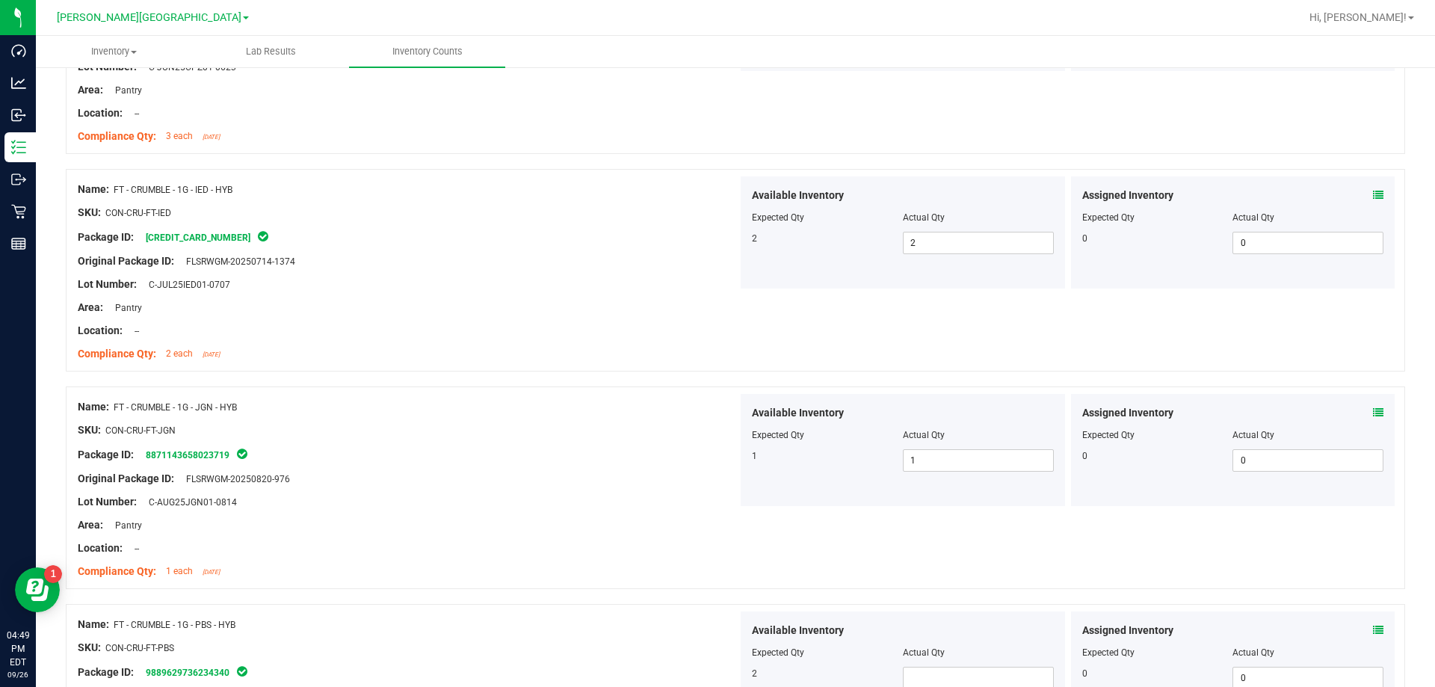
scroll to position [1868, 0]
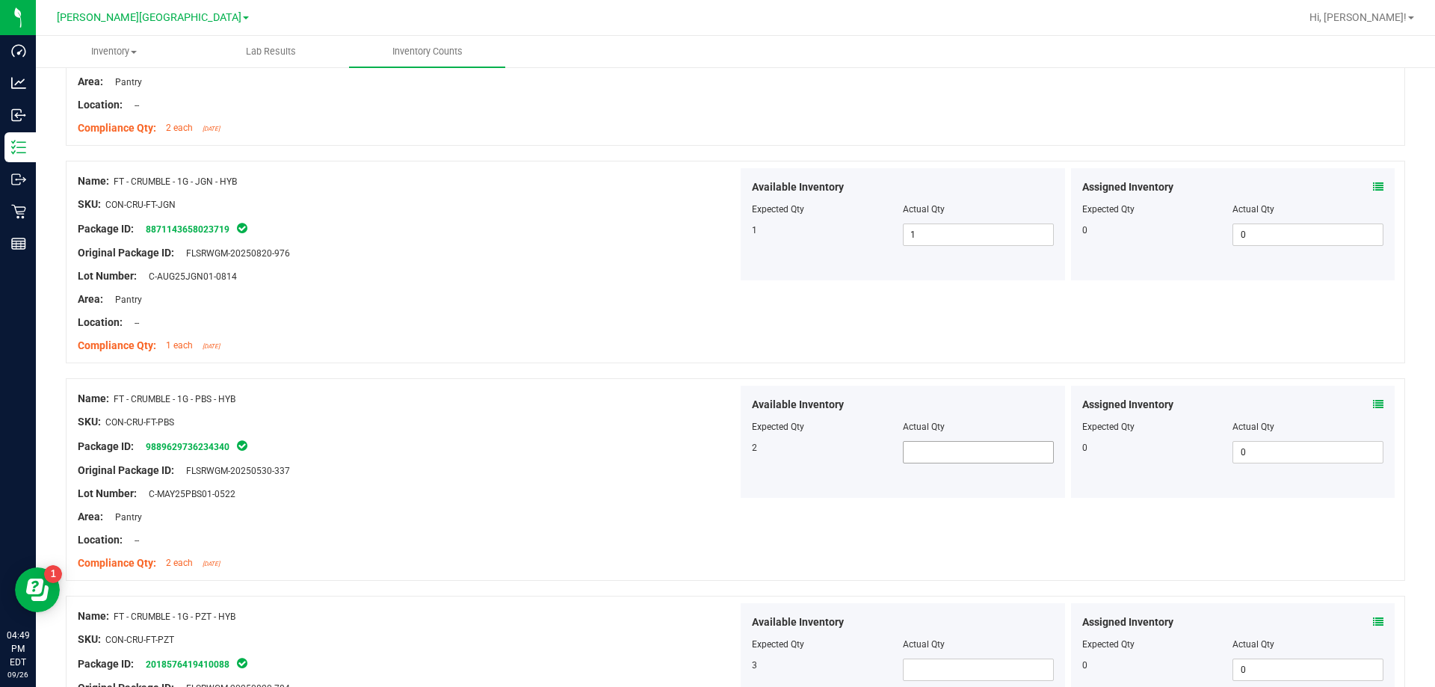
click at [731, 455] on span at bounding box center [978, 452] width 151 height 22
type input "2"
click at [731, 508] on div "Name: FT - CRUMBLE - 1G - PBS - HYB SKU: CON-CRU-FT-PBS Package ID: 98896297362…" at bounding box center [735, 479] width 1339 height 202
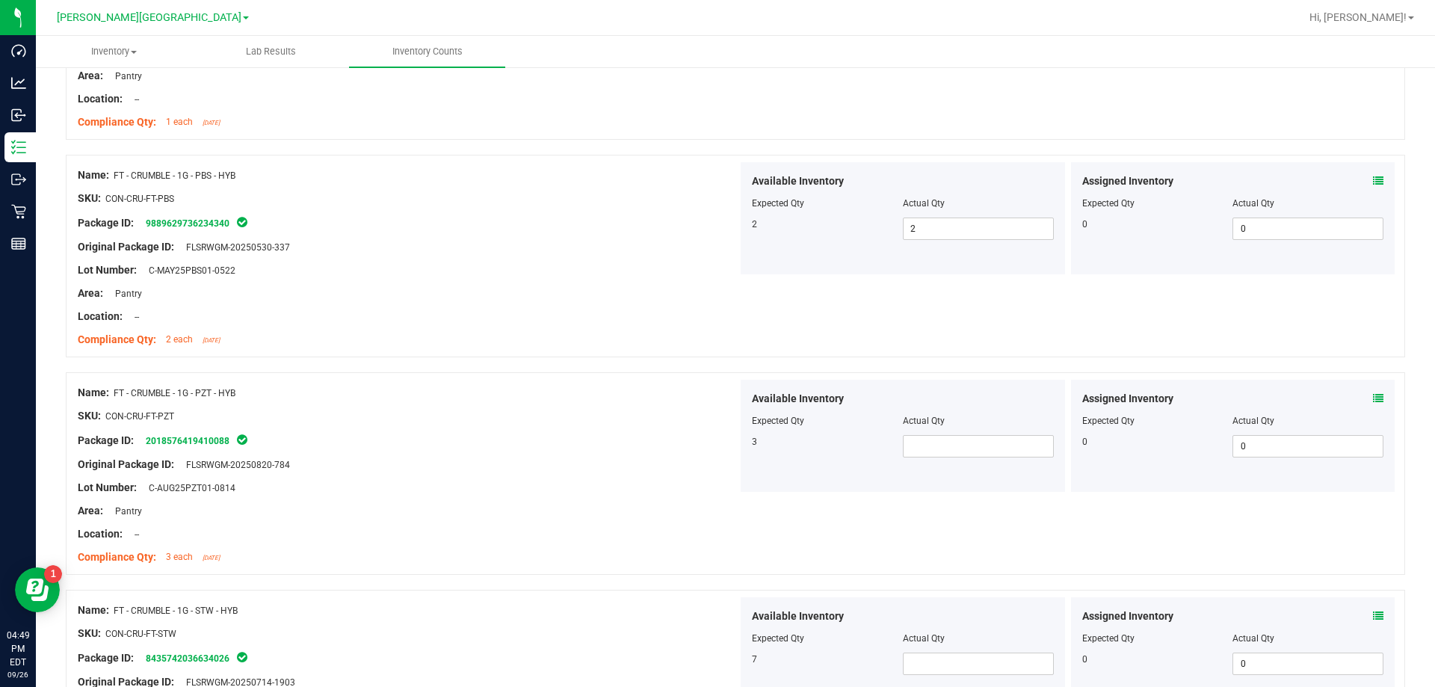
scroll to position [2092, 0]
click at [731, 450] on span at bounding box center [978, 445] width 151 height 22
type input "3"
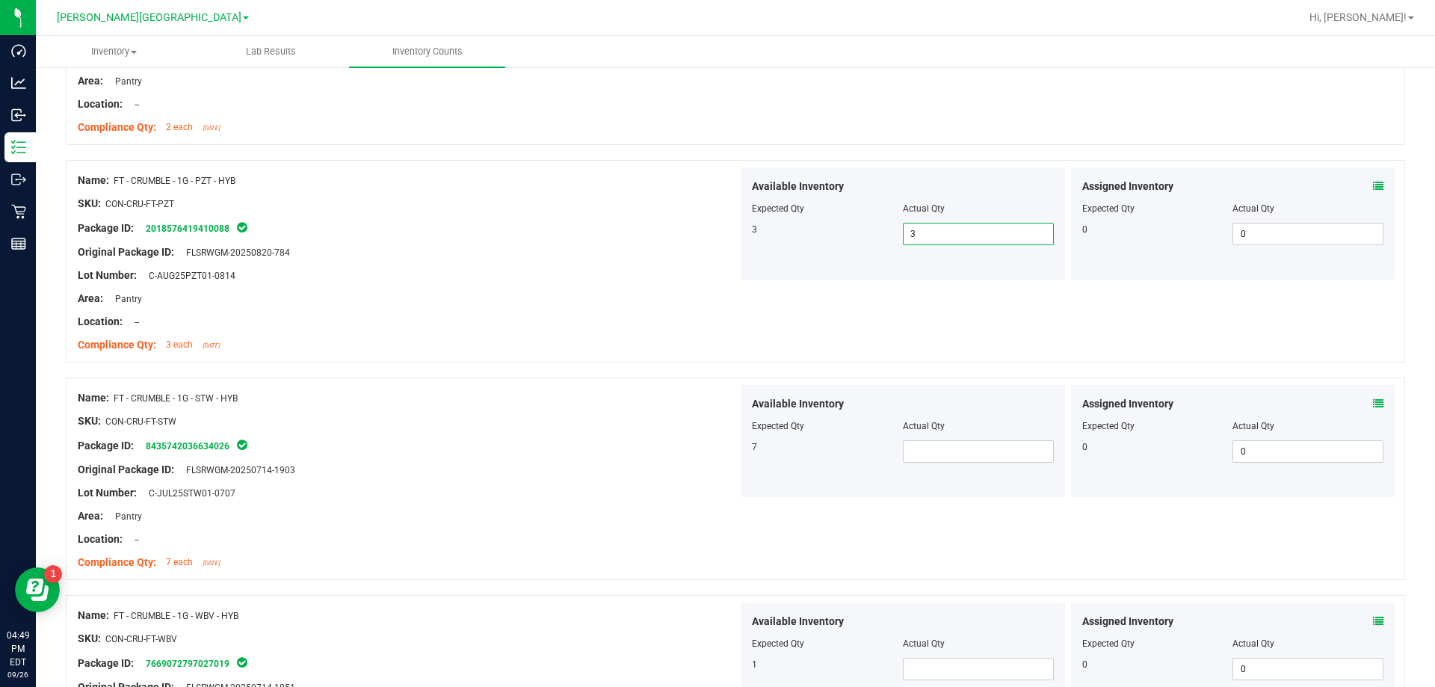
scroll to position [2316, 0]
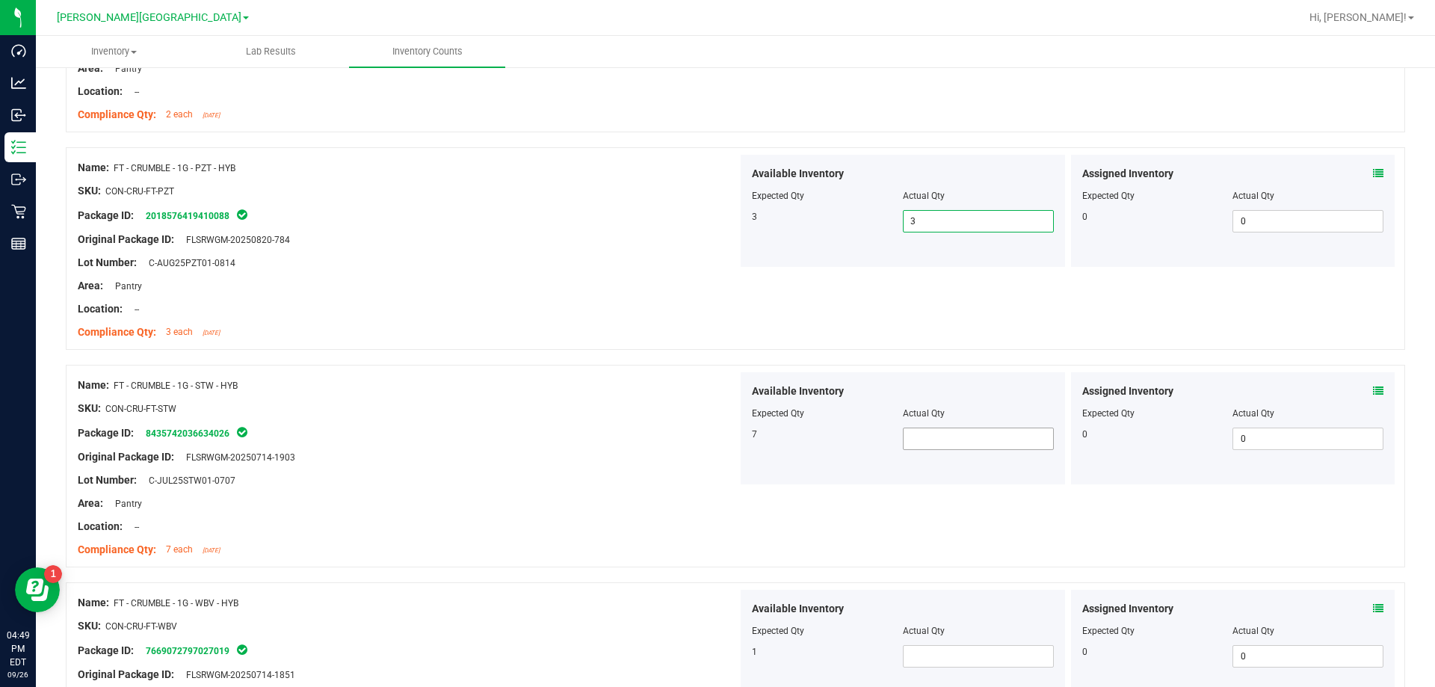
type input "3"
click at [731, 437] on span at bounding box center [978, 438] width 151 height 22
type input "7"
click at [731, 655] on span at bounding box center [978, 656] width 151 height 22
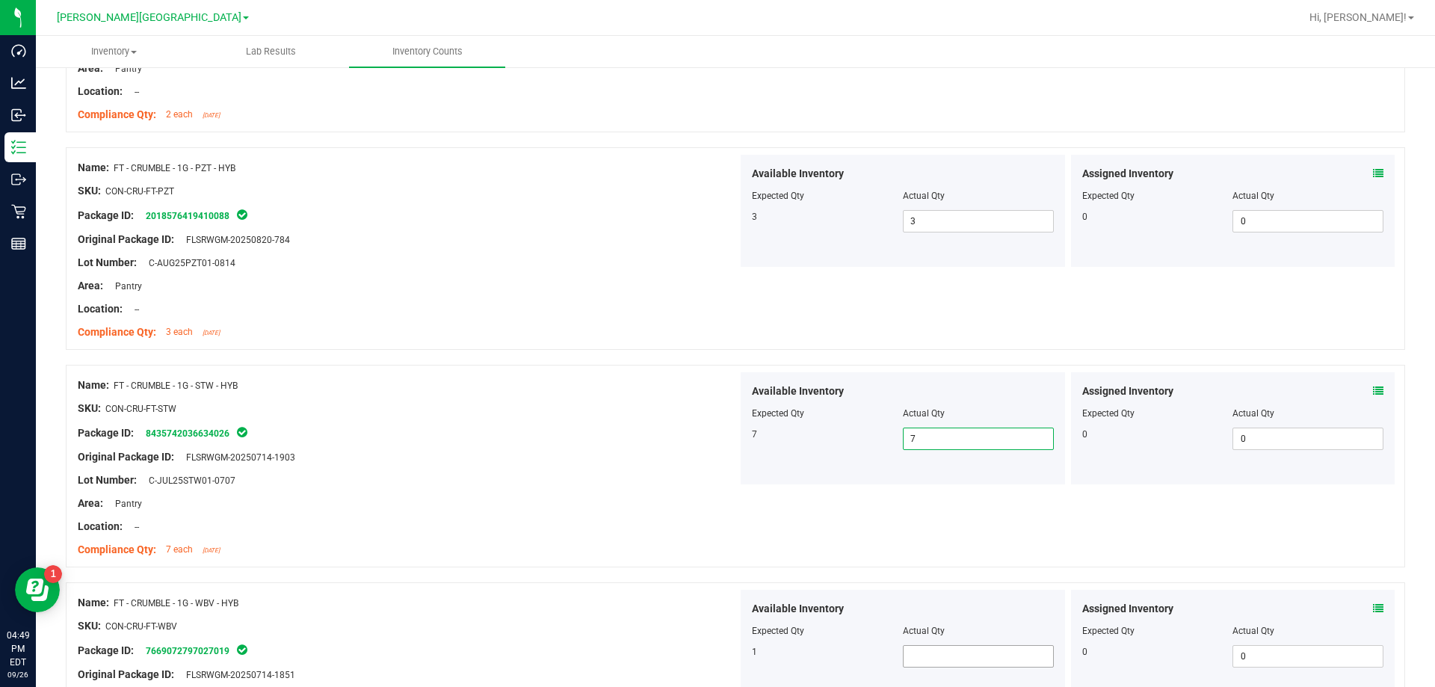
type input "1"
click at [516, 530] on div "Location: --" at bounding box center [408, 527] width 660 height 16
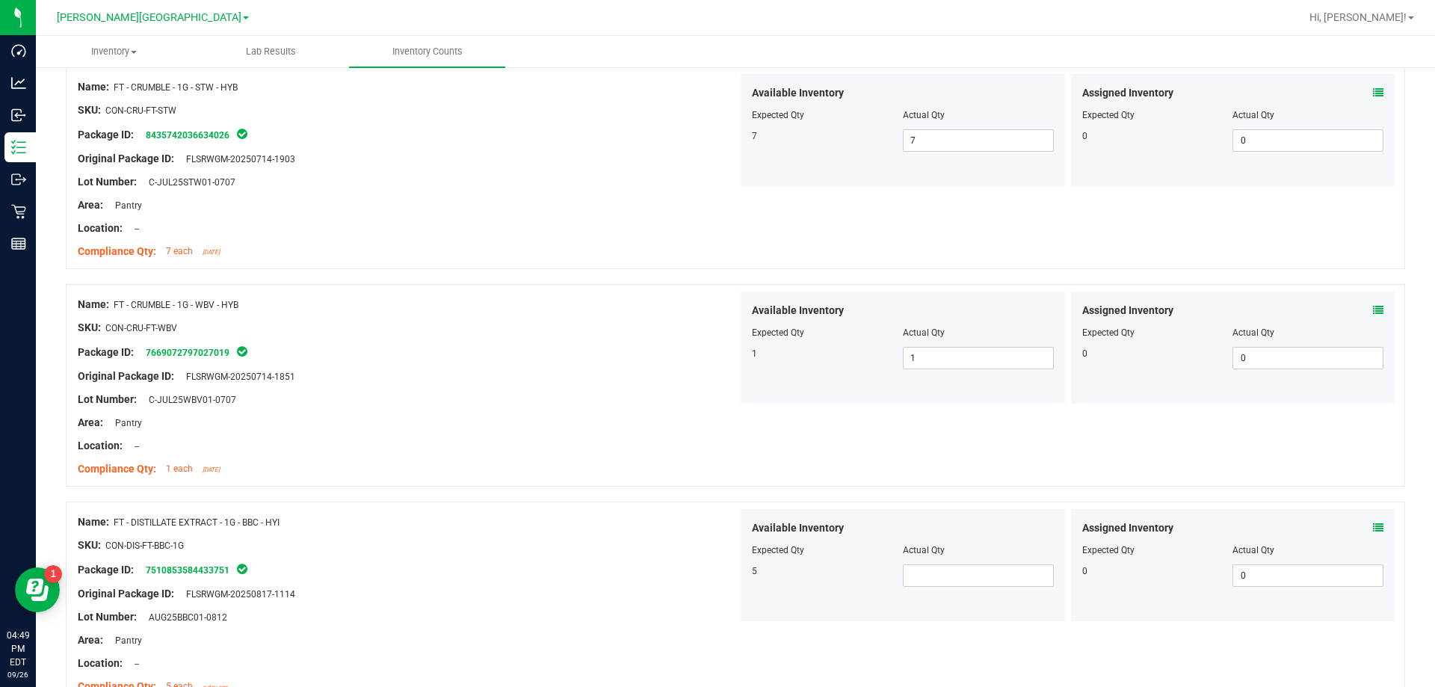
scroll to position [2615, 0]
click at [731, 575] on span at bounding box center [978, 574] width 151 height 22
type input "5"
click at [551, 501] on div "Name: FT - DISTILLATE EXTRACT - 1G - BBC - HYI SKU: CON-DIS-FT-BBC-1G Package I…" at bounding box center [735, 602] width 1339 height 202
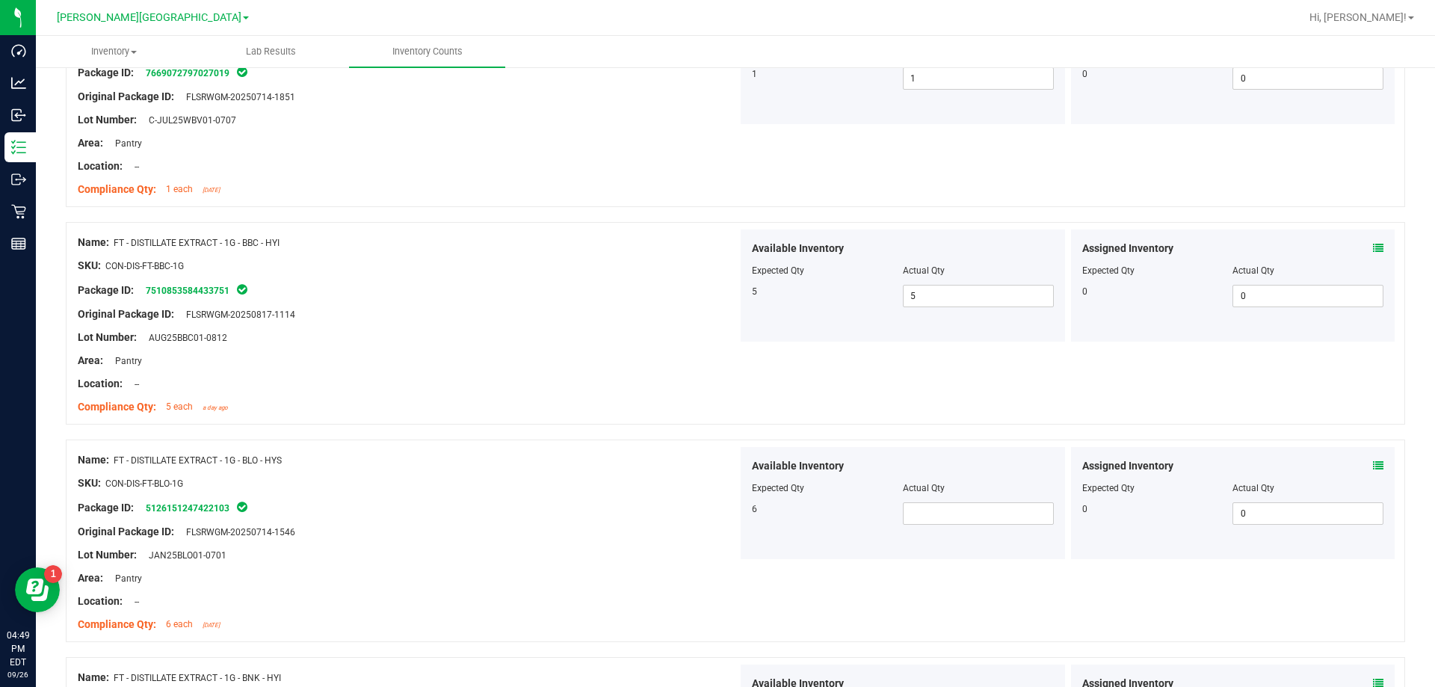
scroll to position [2989, 0]
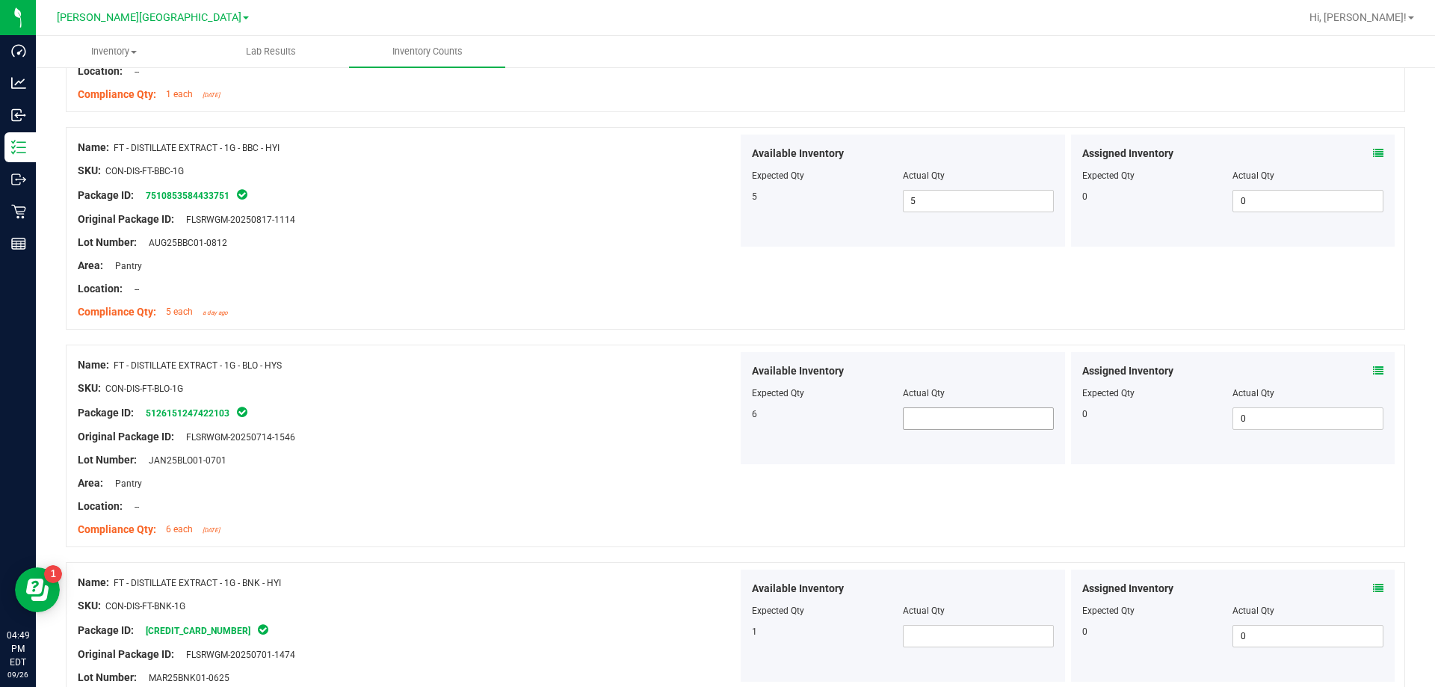
click at [731, 424] on span at bounding box center [978, 418] width 151 height 22
type input "6"
click at [731, 634] on span at bounding box center [978, 636] width 151 height 22
type input "1"
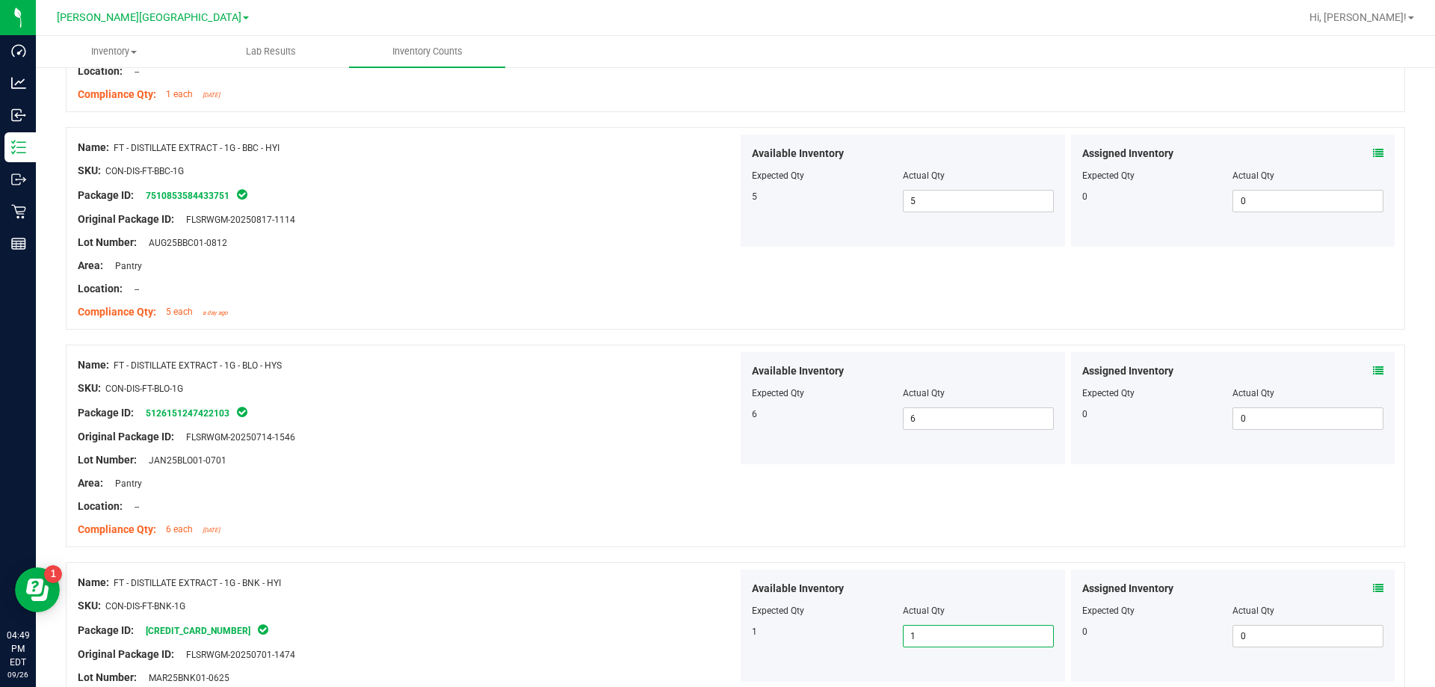
type input "1"
click at [632, 545] on div "Name: FT - DISTILLATE EXTRACT - 1G - BLO - HYS SKU: CON-DIS-FT-BLO-1G Package I…" at bounding box center [735, 445] width 1339 height 202
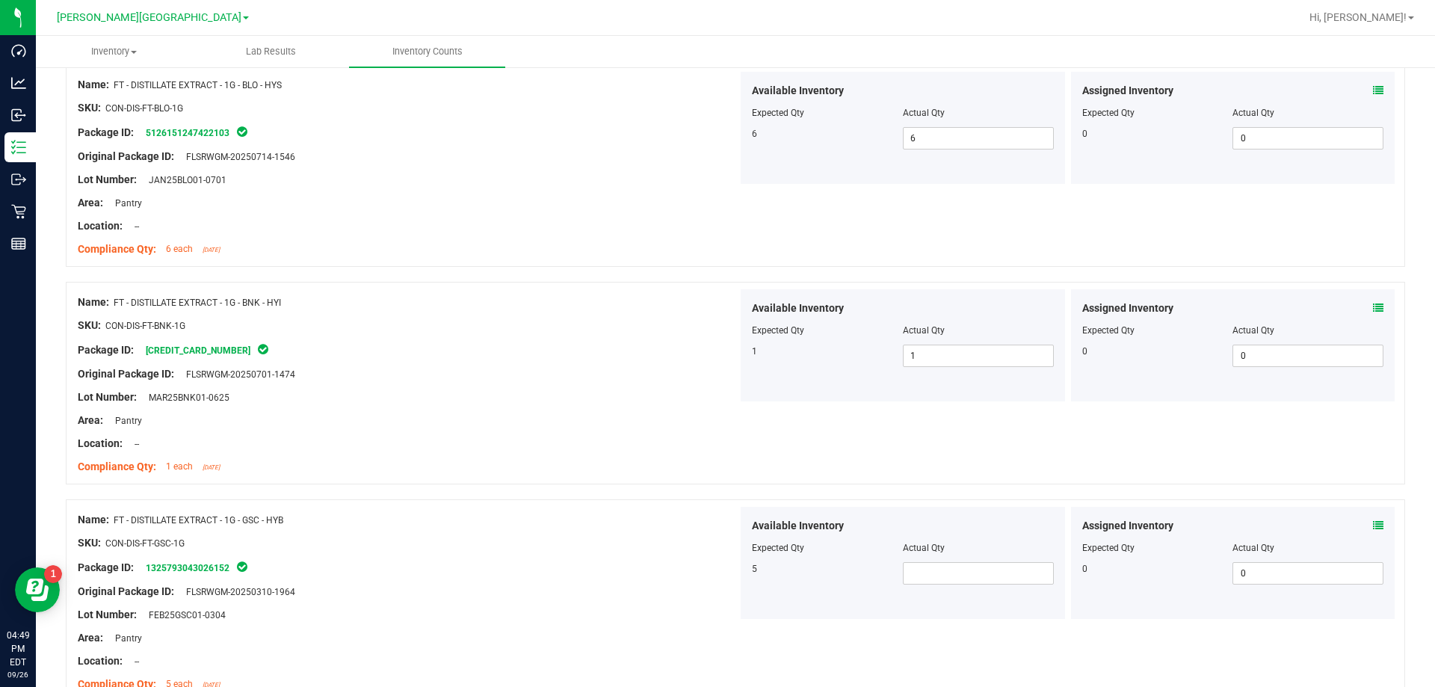
scroll to position [3288, 0]
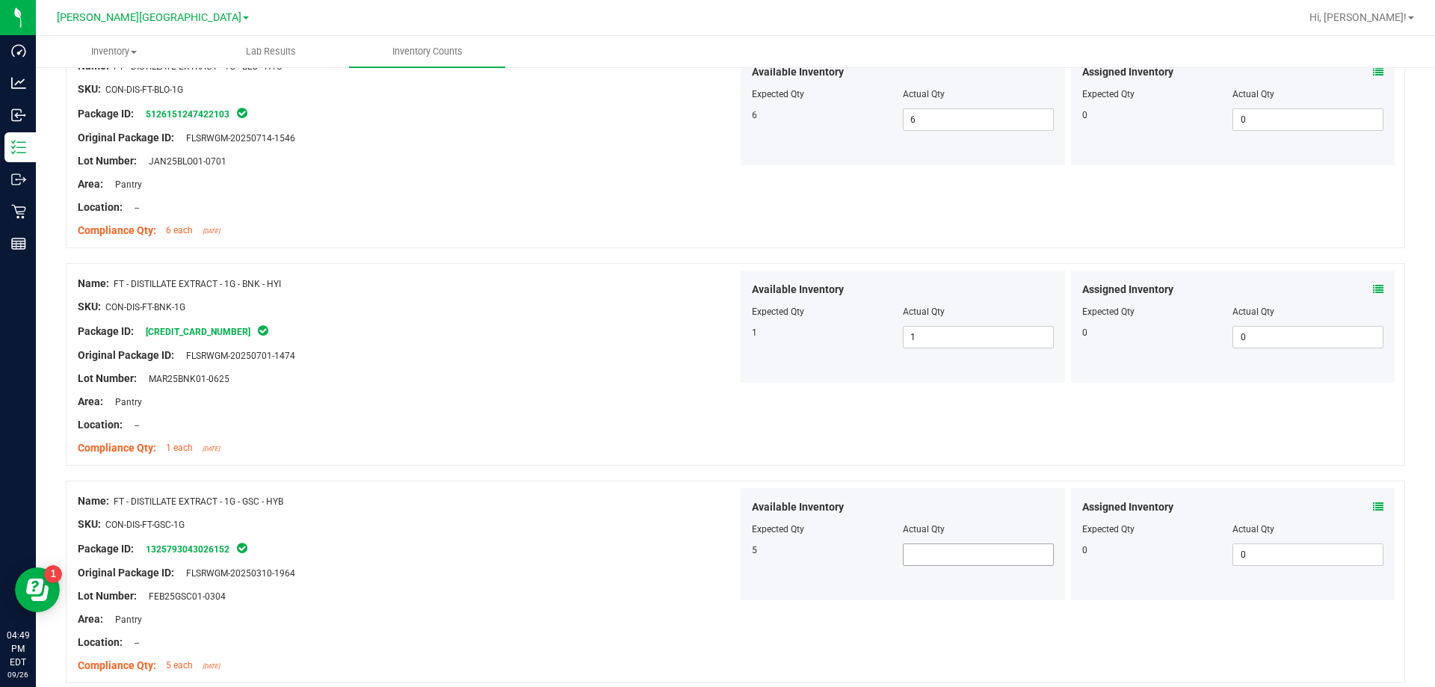
click at [731, 561] on span at bounding box center [978, 554] width 151 height 22
type input "5"
click at [628, 579] on div "Original Package ID: FLSRWGM-20250310-1964" at bounding box center [408, 573] width 660 height 16
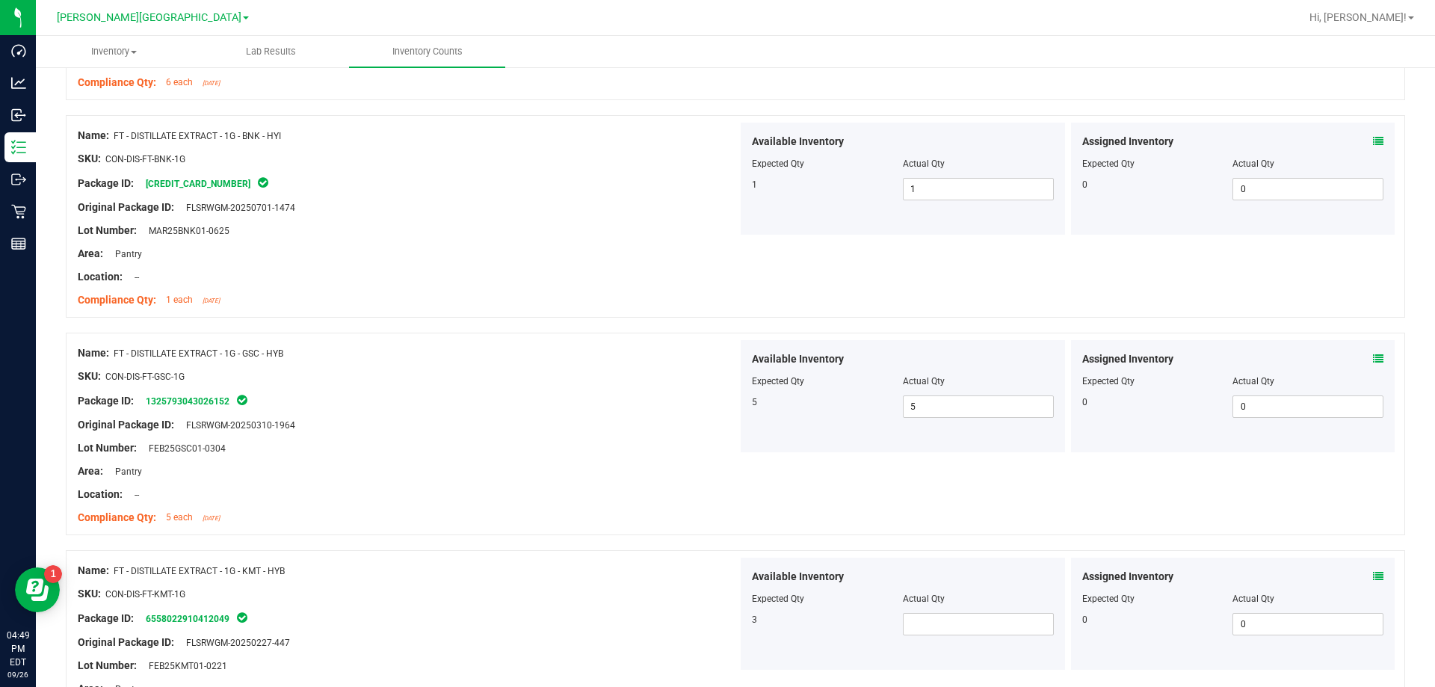
scroll to position [3437, 0]
click at [705, 577] on div at bounding box center [408, 580] width 660 height 7
click at [731, 611] on span at bounding box center [978, 622] width 151 height 22
click at [731, 622] on span at bounding box center [978, 622] width 151 height 22
type input "1"
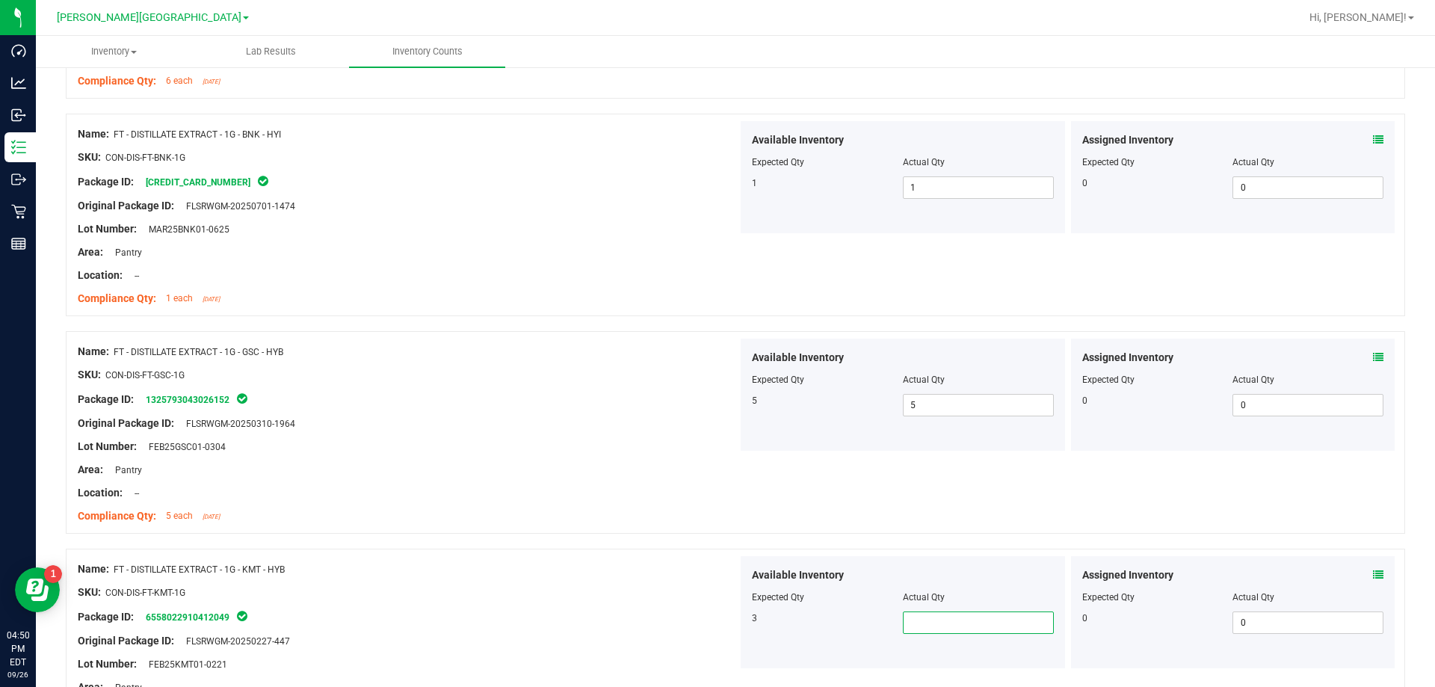
type input "1"
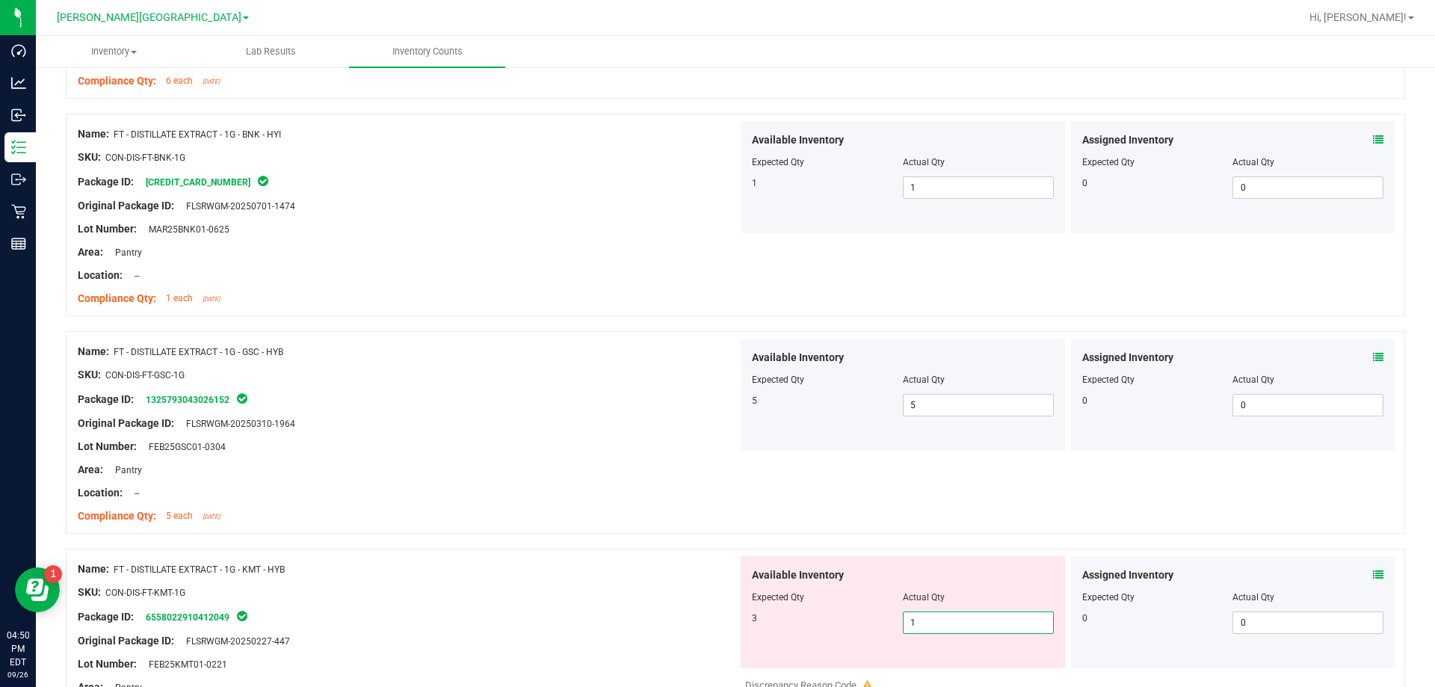
type input "2"
type input "3"
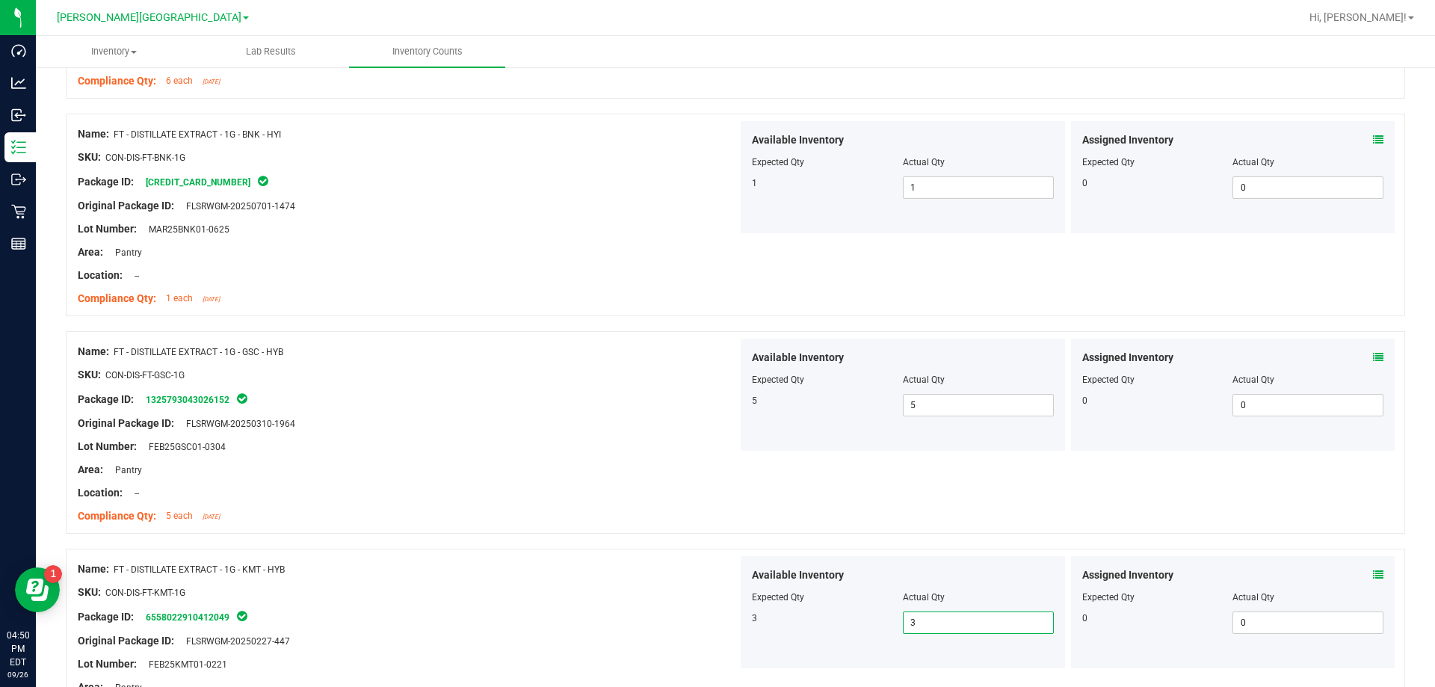
click at [646, 590] on div "SKU: CON-DIS-FT-KMT-1G" at bounding box center [408, 592] width 660 height 16
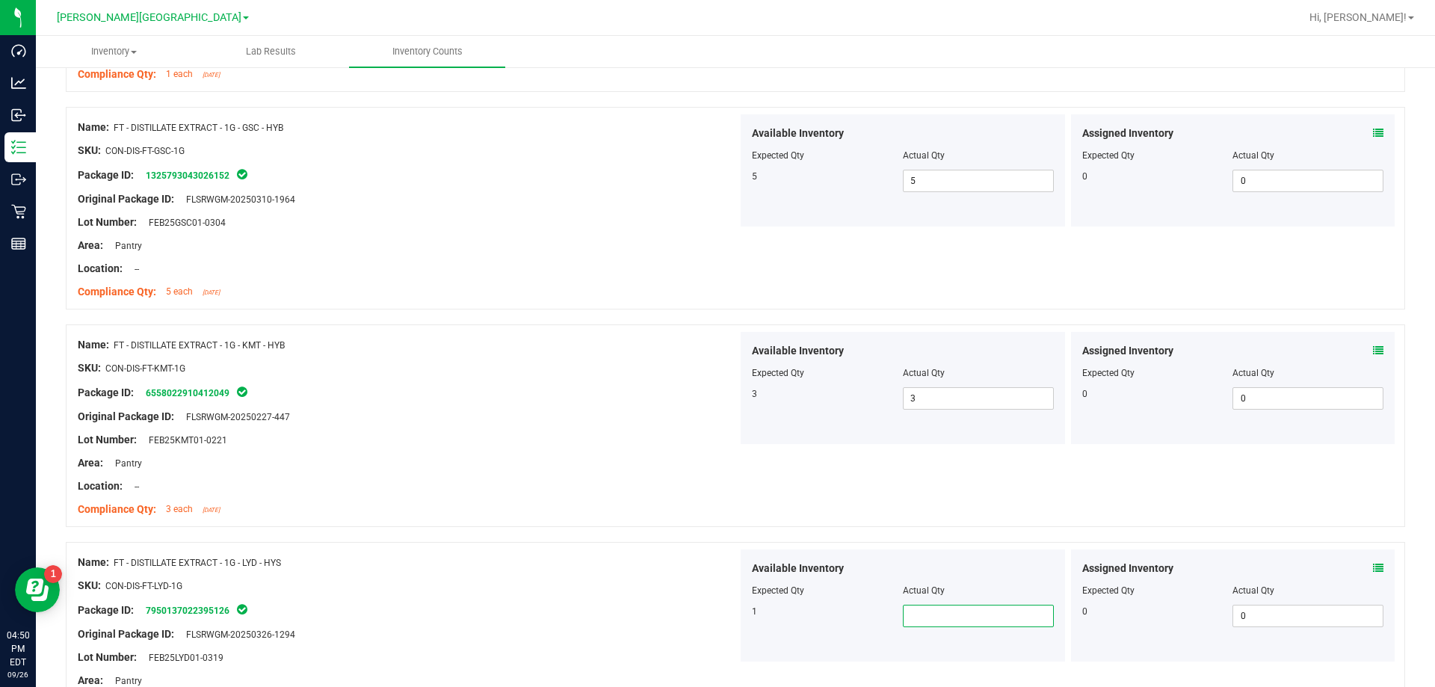
click at [731, 611] on span at bounding box center [978, 615] width 151 height 22
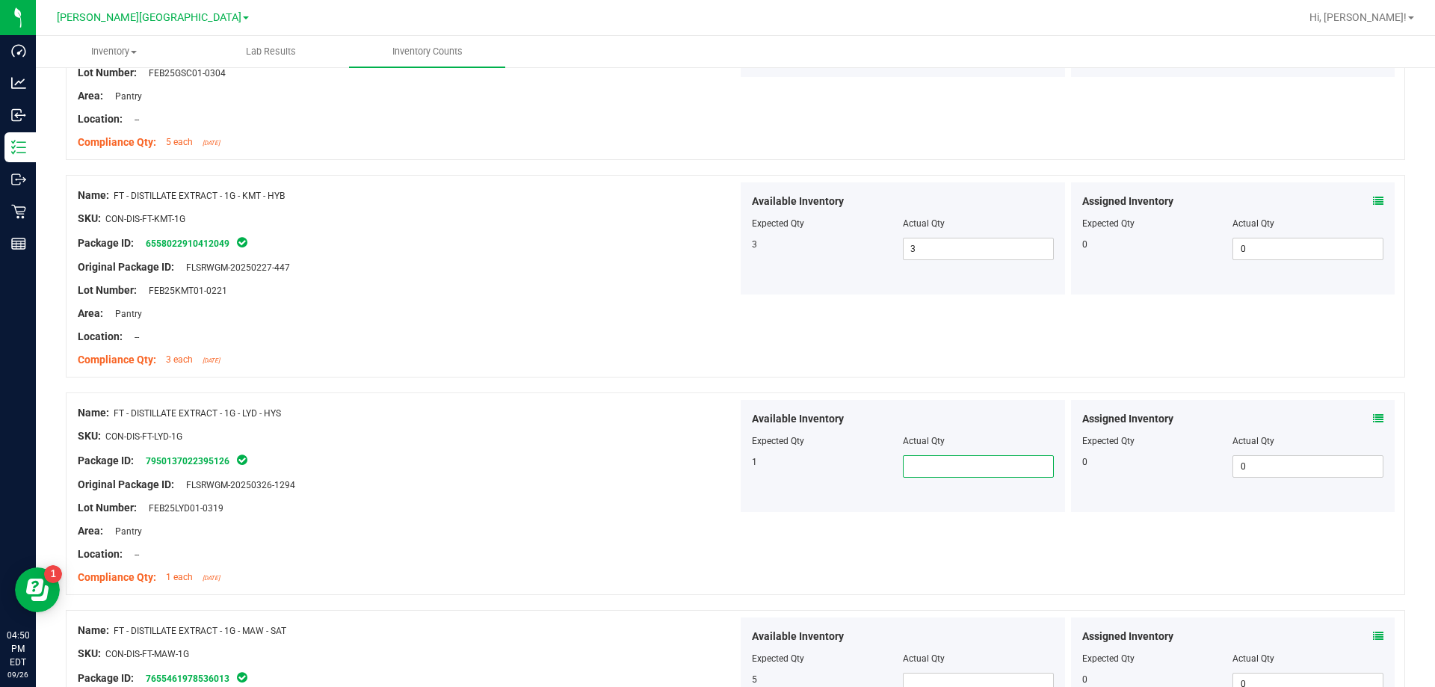
type input "1"
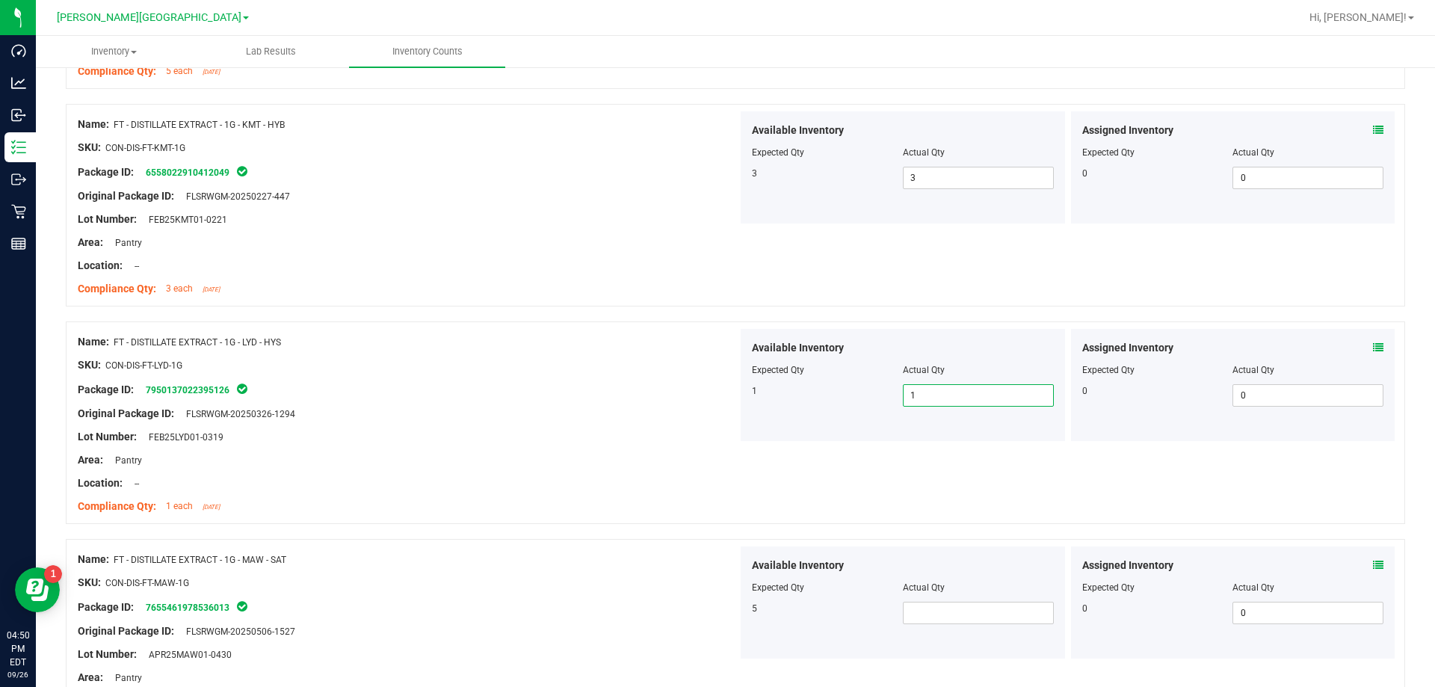
scroll to position [3960, 0]
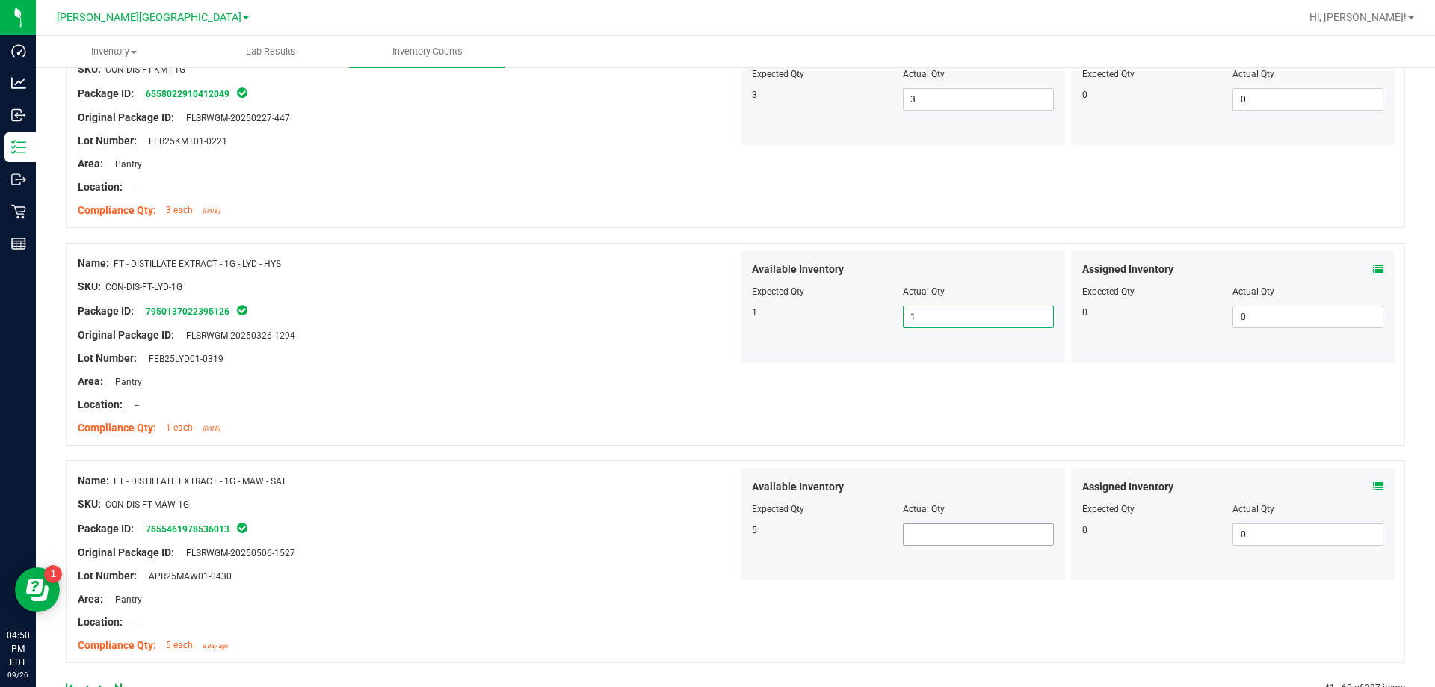
click at [731, 535] on span at bounding box center [978, 534] width 151 height 22
type input "1"
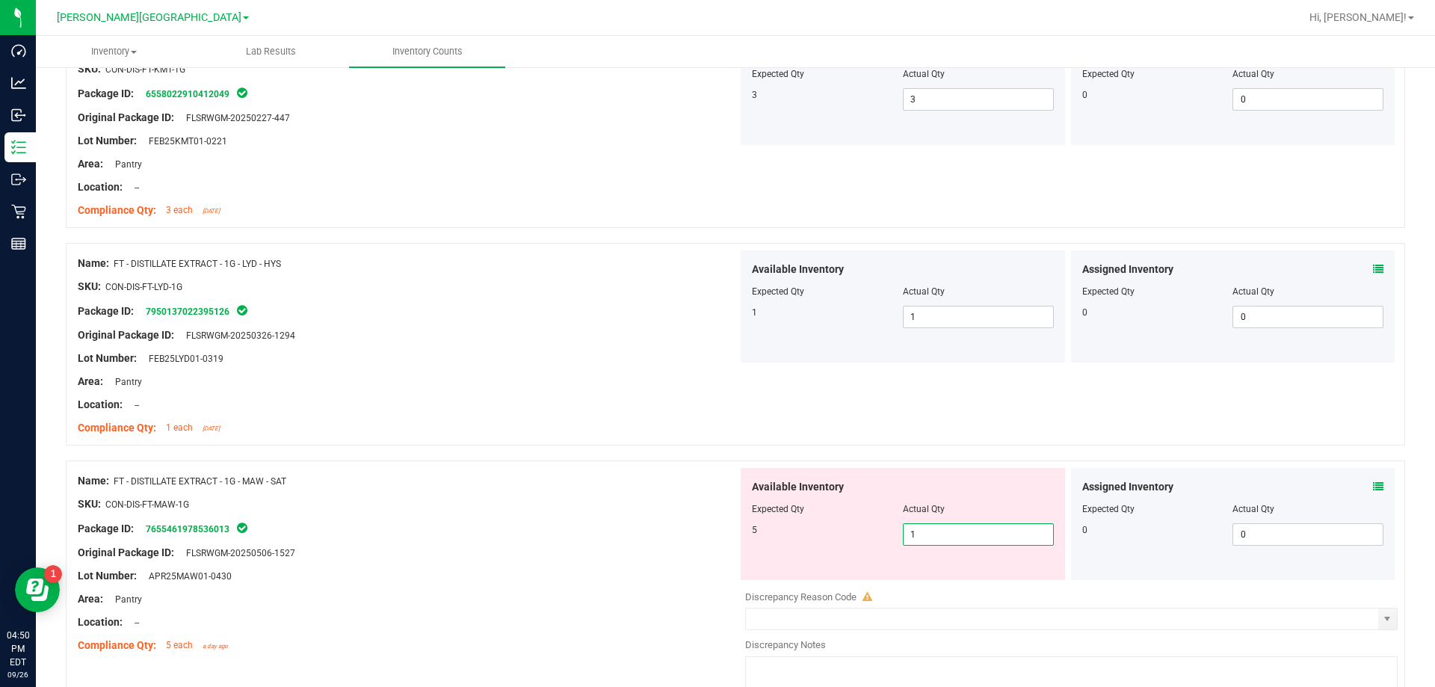
type input "2"
type input "3"
type input "4"
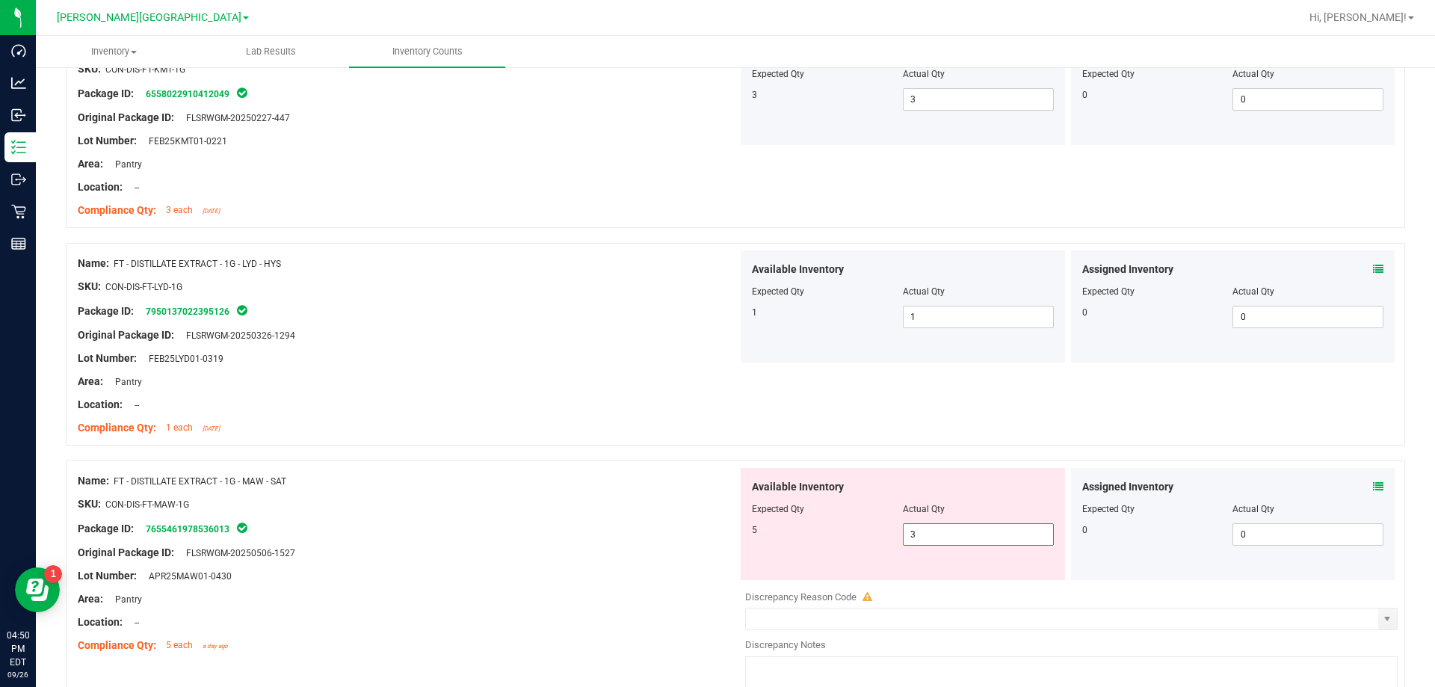
type input "4"
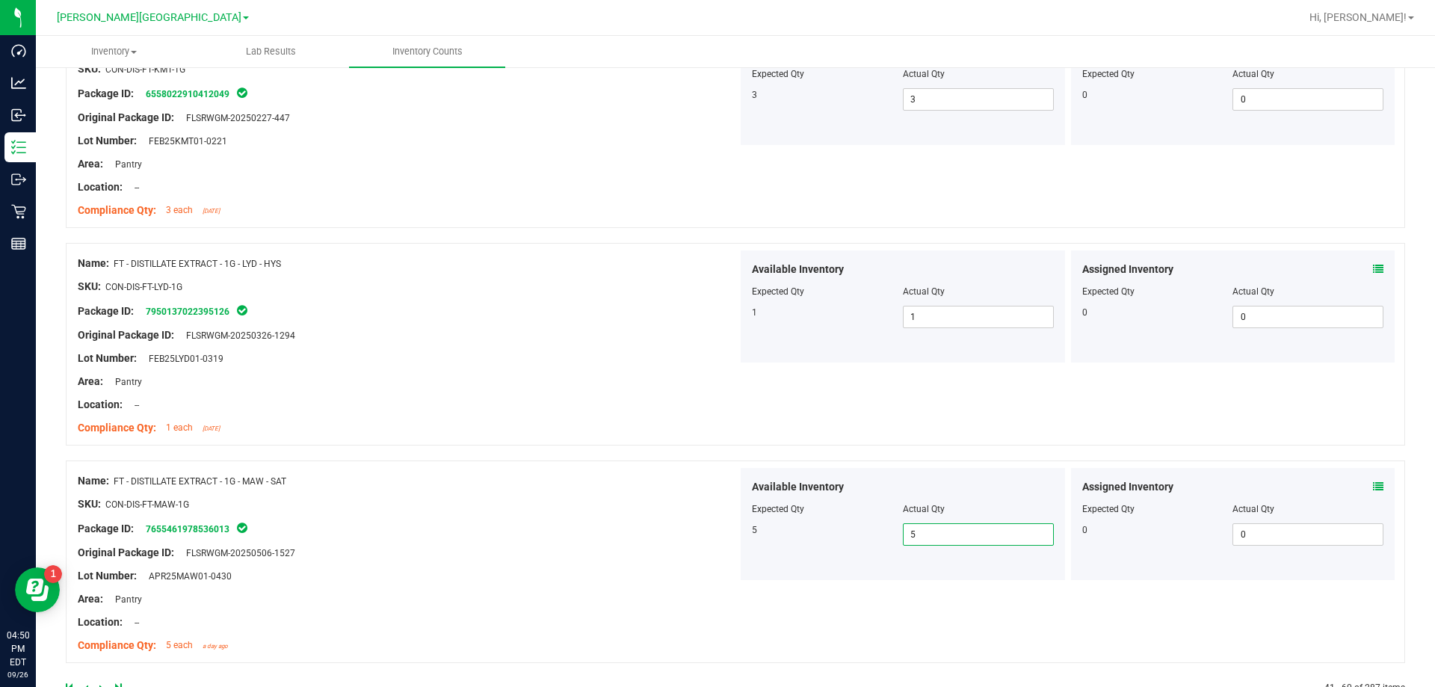
click at [631, 548] on div "Original Package ID: FLSRWGM-20250506-1527" at bounding box center [408, 553] width 660 height 16
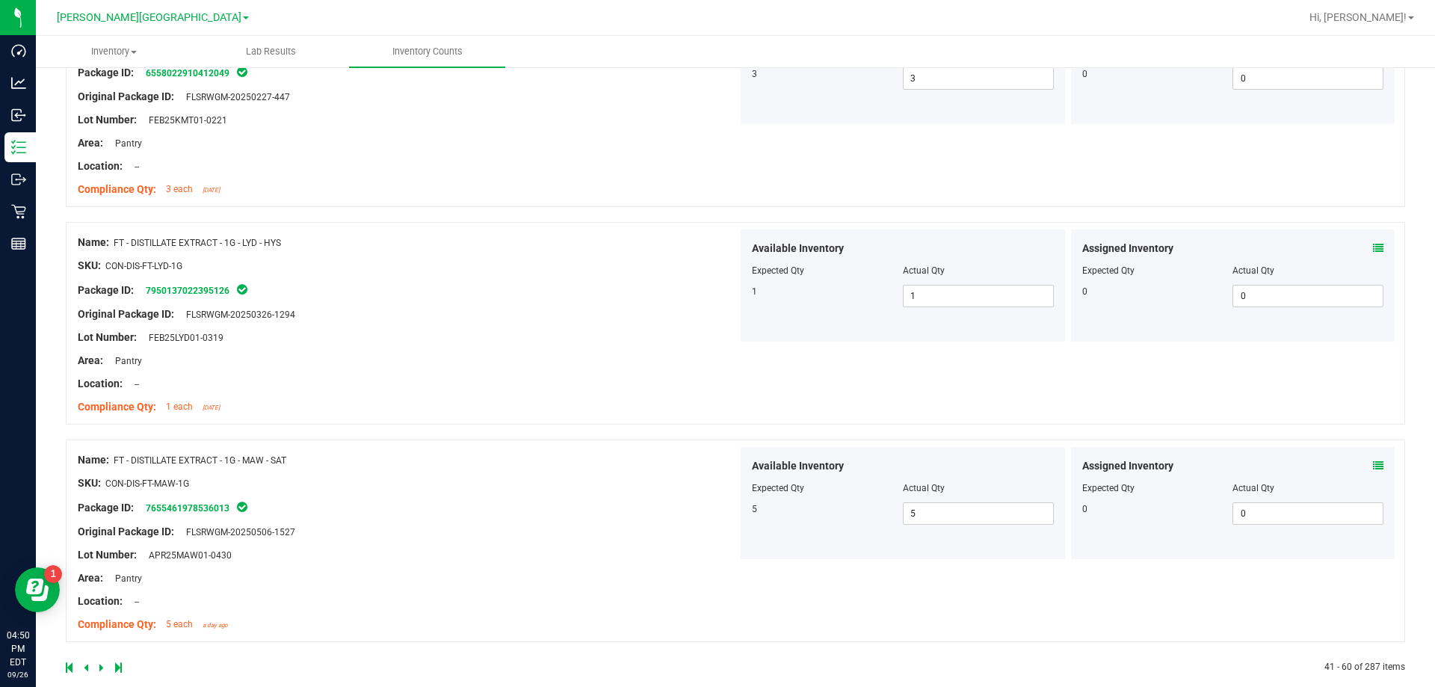
scroll to position [4002, 0]
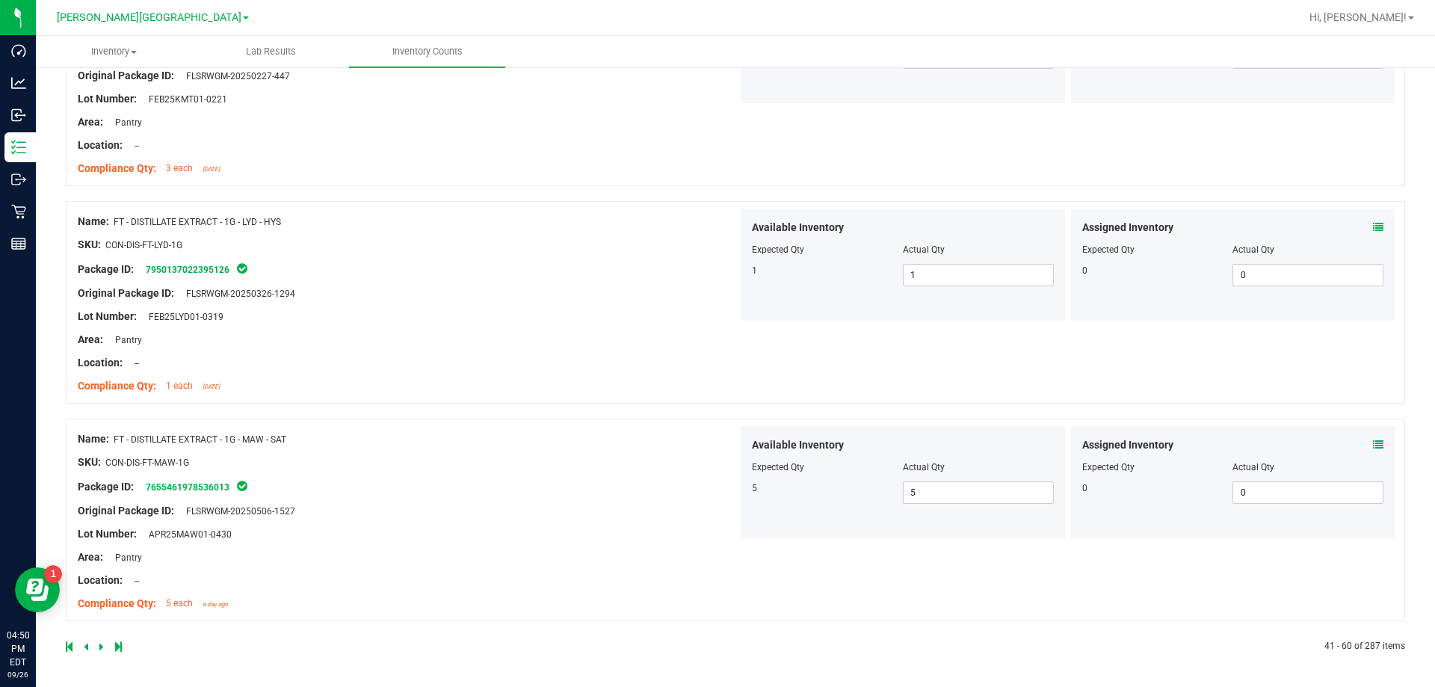
click at [99, 645] on icon at bounding box center [101, 646] width 4 height 9
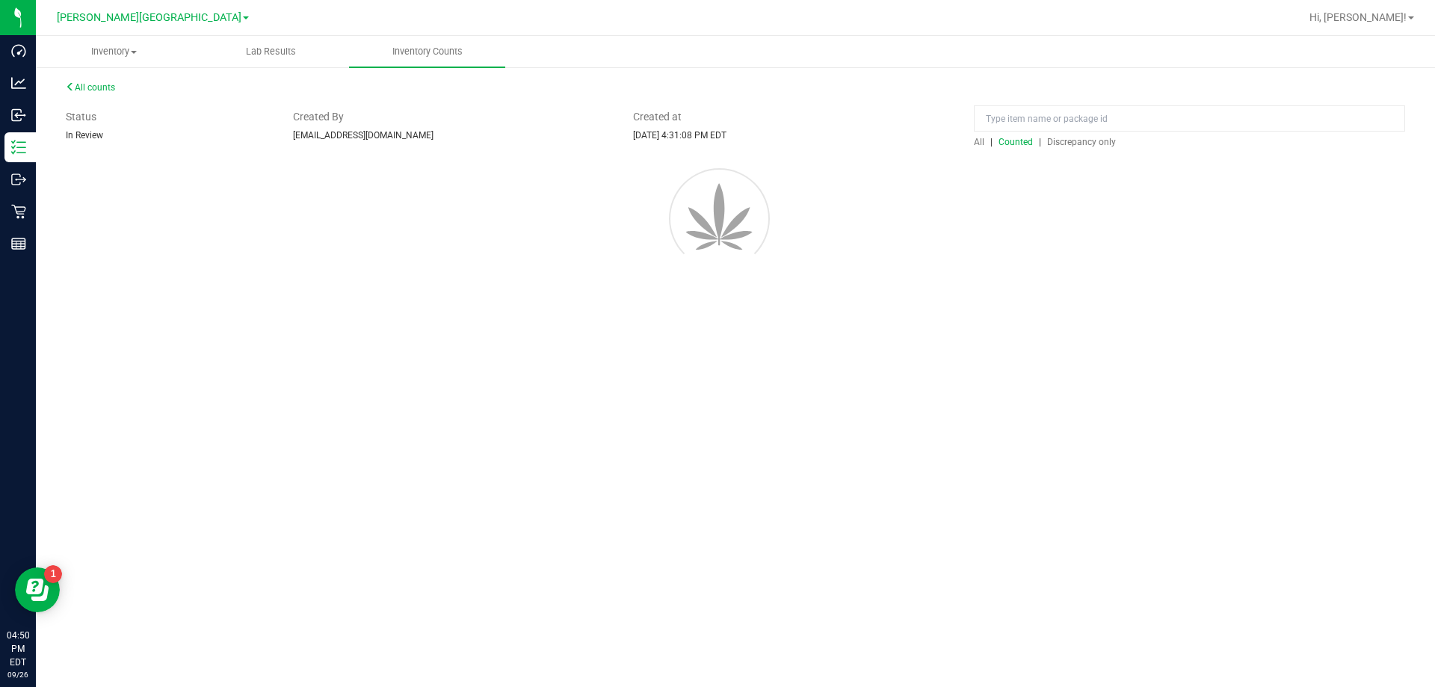
scroll to position [0, 0]
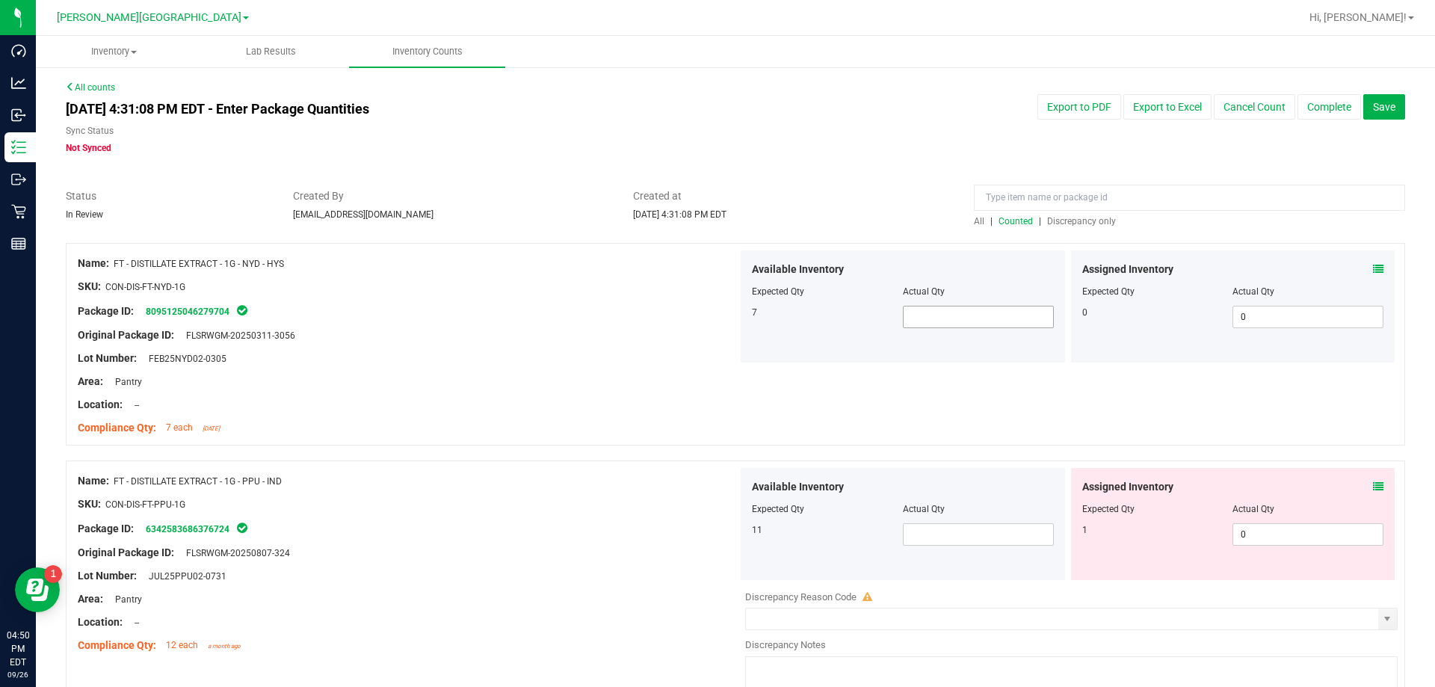
click at [731, 312] on span at bounding box center [978, 317] width 151 height 22
drag, startPoint x: 485, startPoint y: 365, endPoint x: 506, endPoint y: 386, distance: 29.1
click at [487, 363] on div "Name: FT - DISTILLATE EXTRACT - 1G - NYD - HYS SKU: CON-DIS-FT-NYD-1G Package I…" at bounding box center [408, 345] width 660 height 191
click at [731, 539] on span at bounding box center [978, 534] width 151 height 22
click at [578, 594] on div "Area: Pantry" at bounding box center [408, 599] width 660 height 16
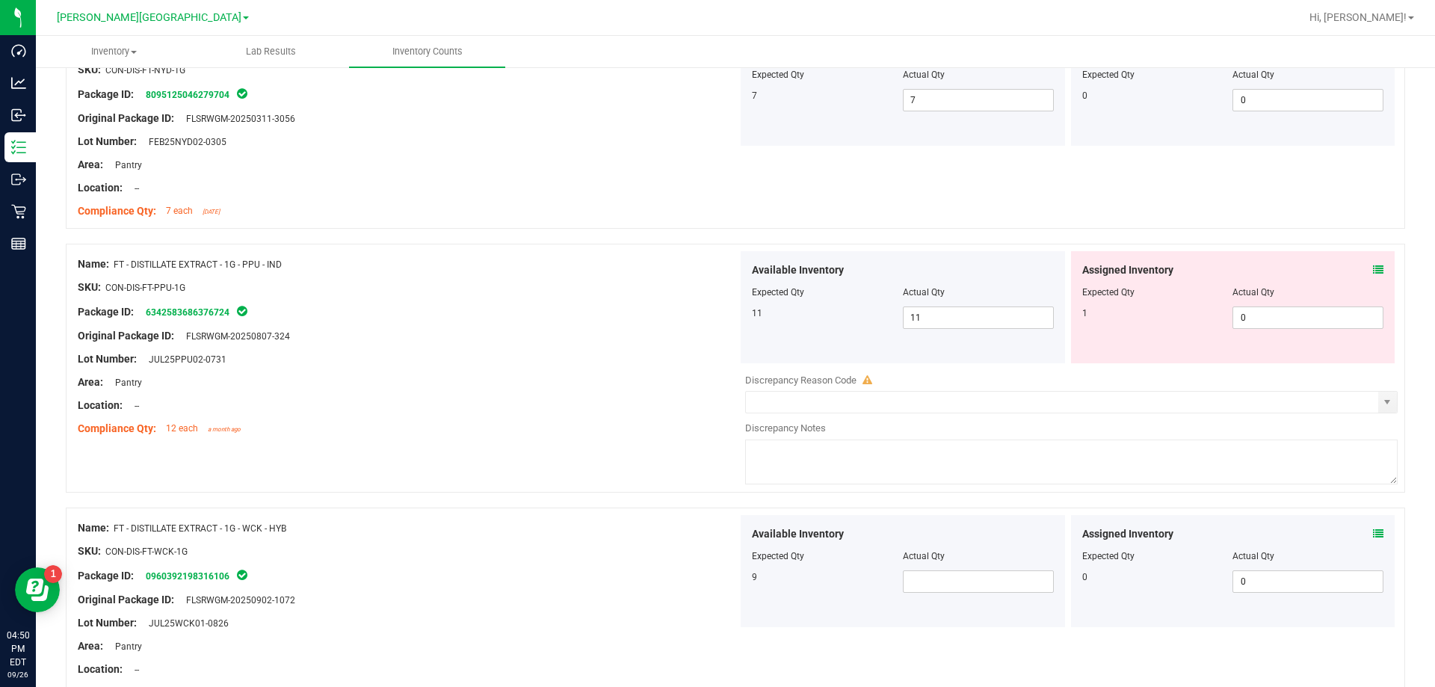
scroll to position [224, 0]
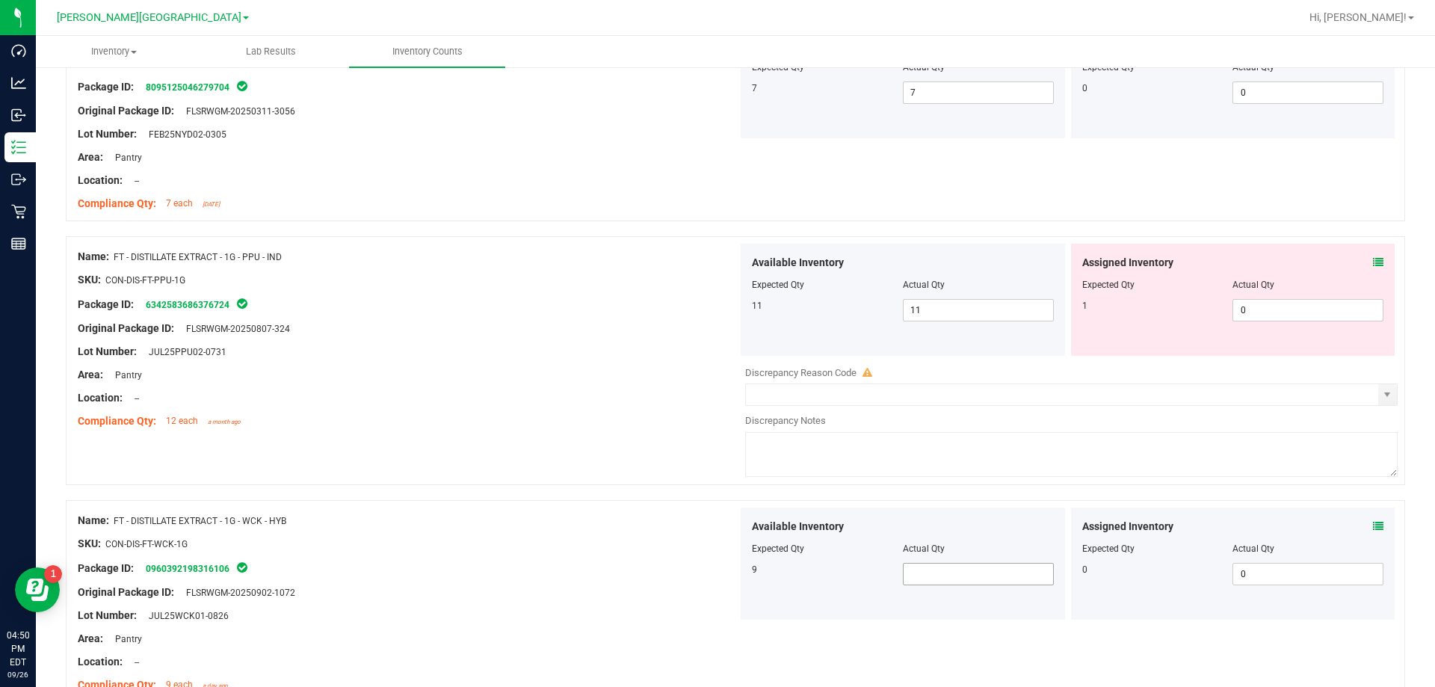
click at [731, 569] on span at bounding box center [978, 574] width 151 height 22
click at [644, 509] on div "Name: FT - DISTILLATE EXTRACT - 1G - WCK - HYB SKU: CON-DIS-FT-WCK-1G Package I…" at bounding box center [408, 602] width 660 height 191
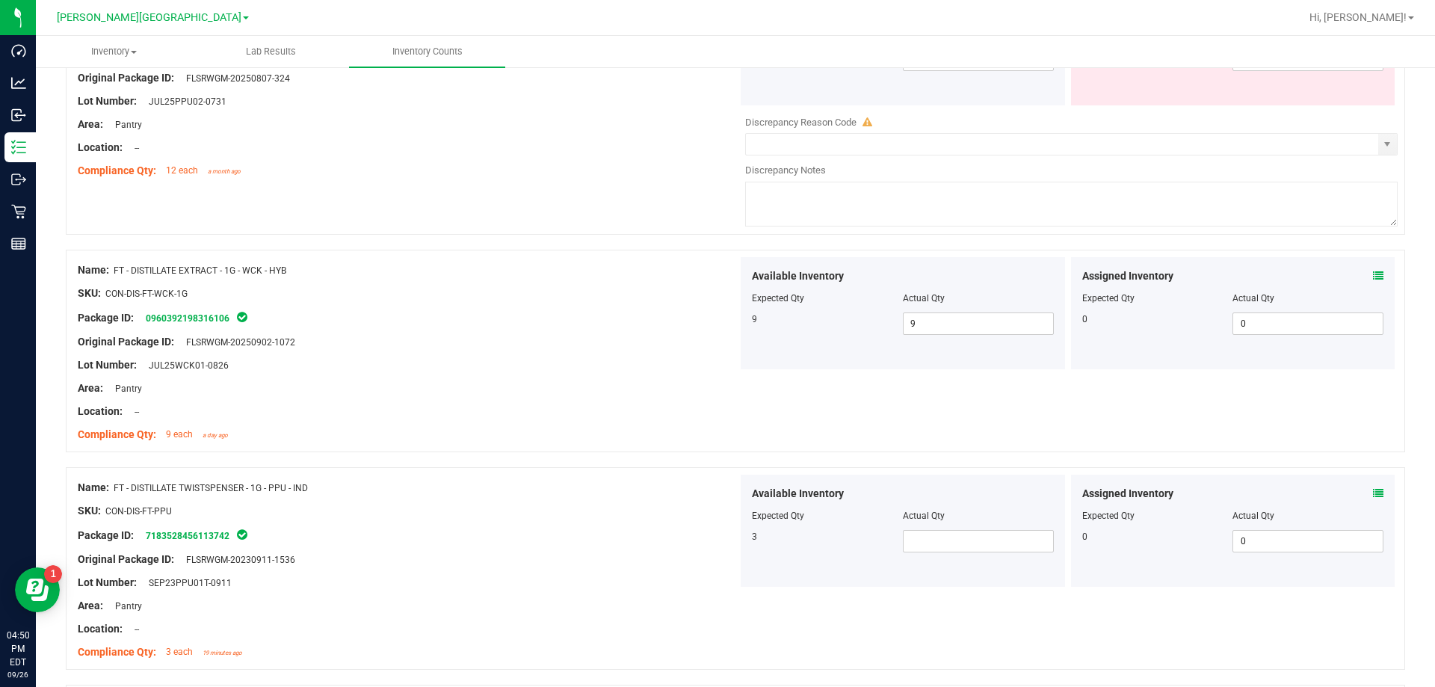
scroll to position [523, 0]
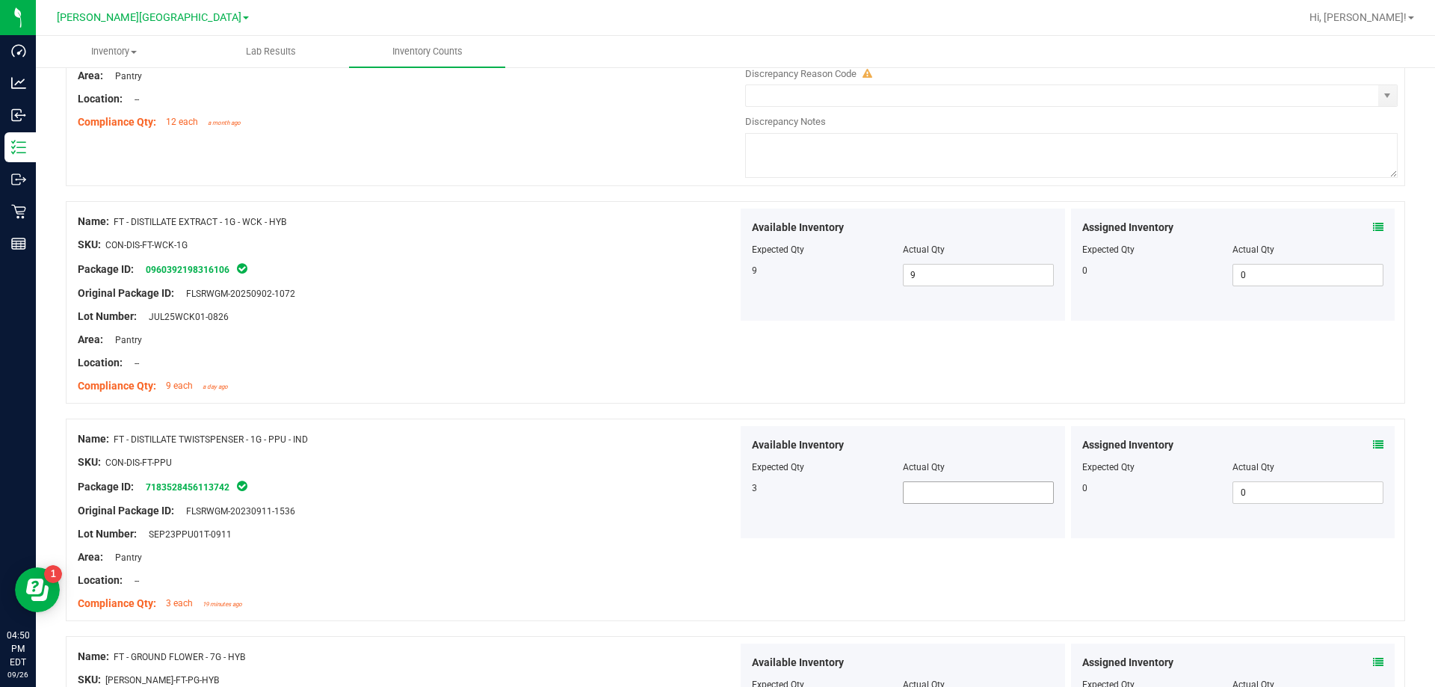
click at [731, 488] on span at bounding box center [978, 492] width 151 height 22
click at [558, 471] on div at bounding box center [408, 473] width 660 height 7
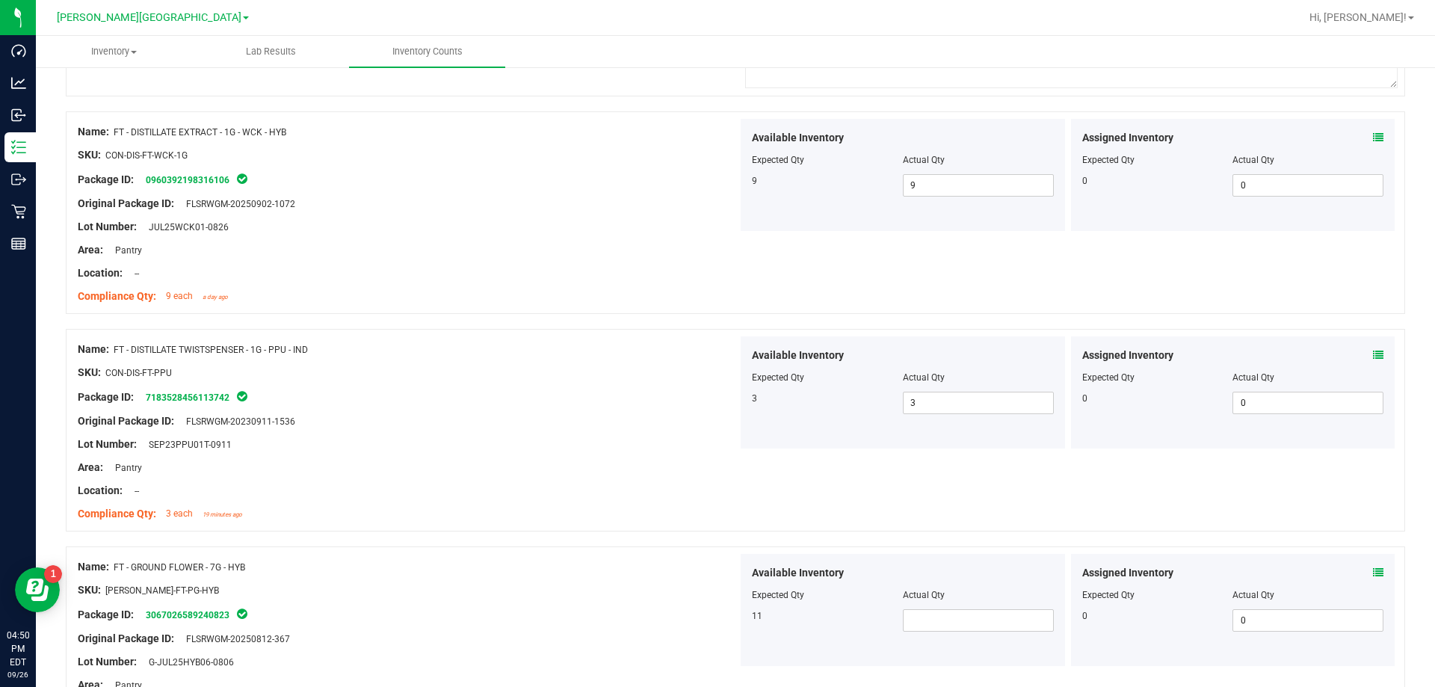
scroll to position [747, 0]
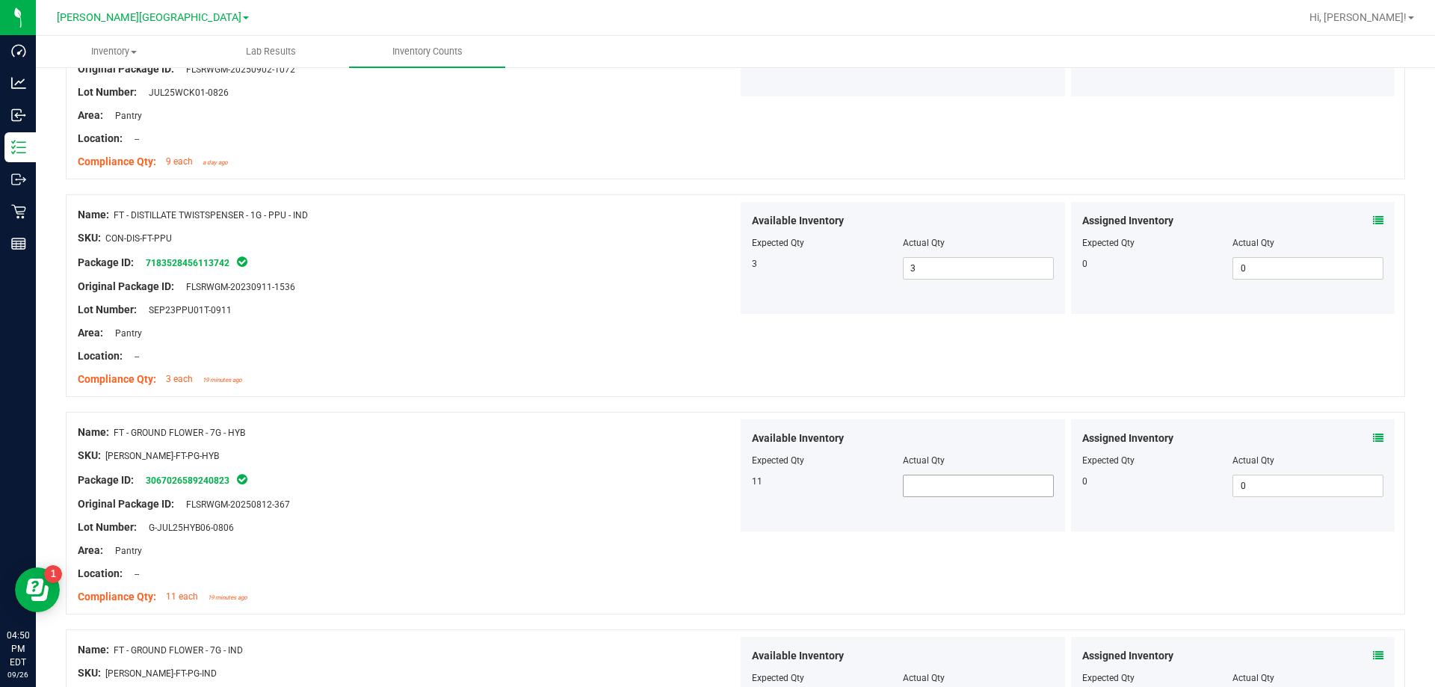
click at [731, 489] on span at bounding box center [978, 485] width 151 height 22
click at [678, 493] on div at bounding box center [408, 492] width 660 height 7
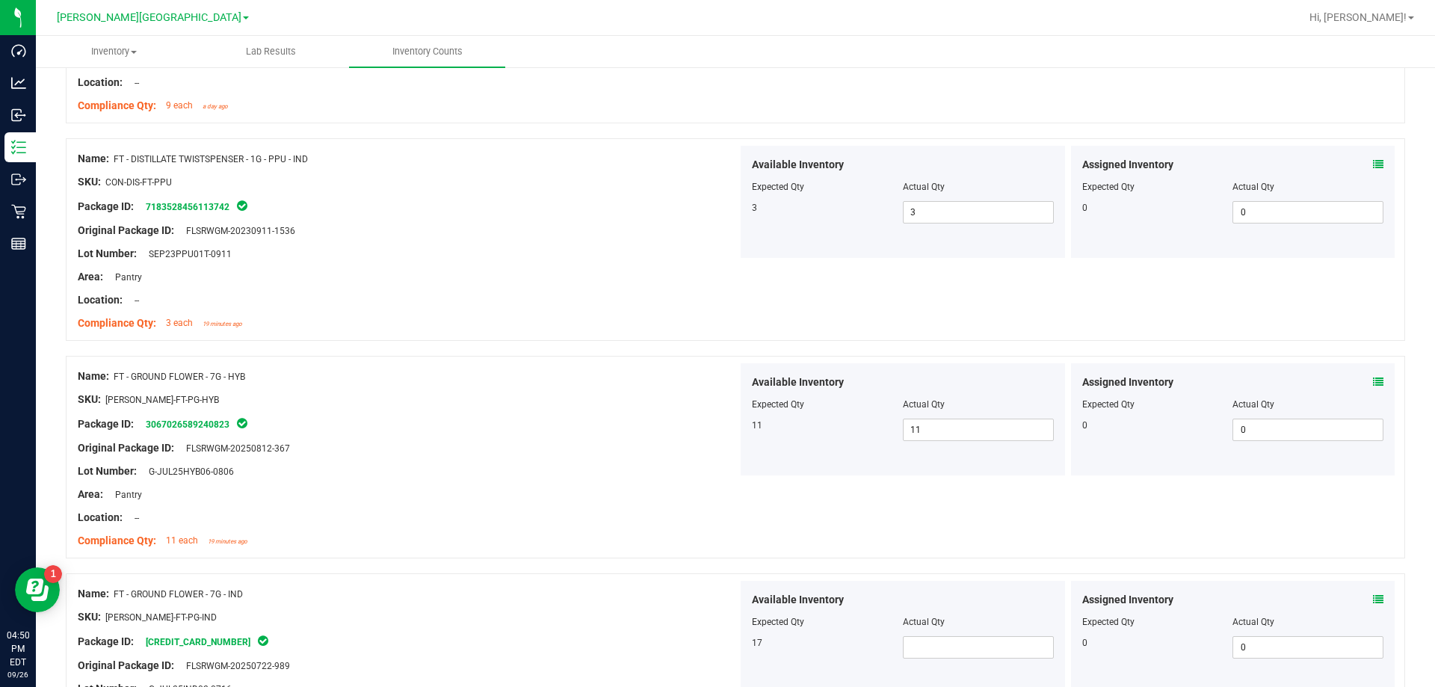
scroll to position [897, 0]
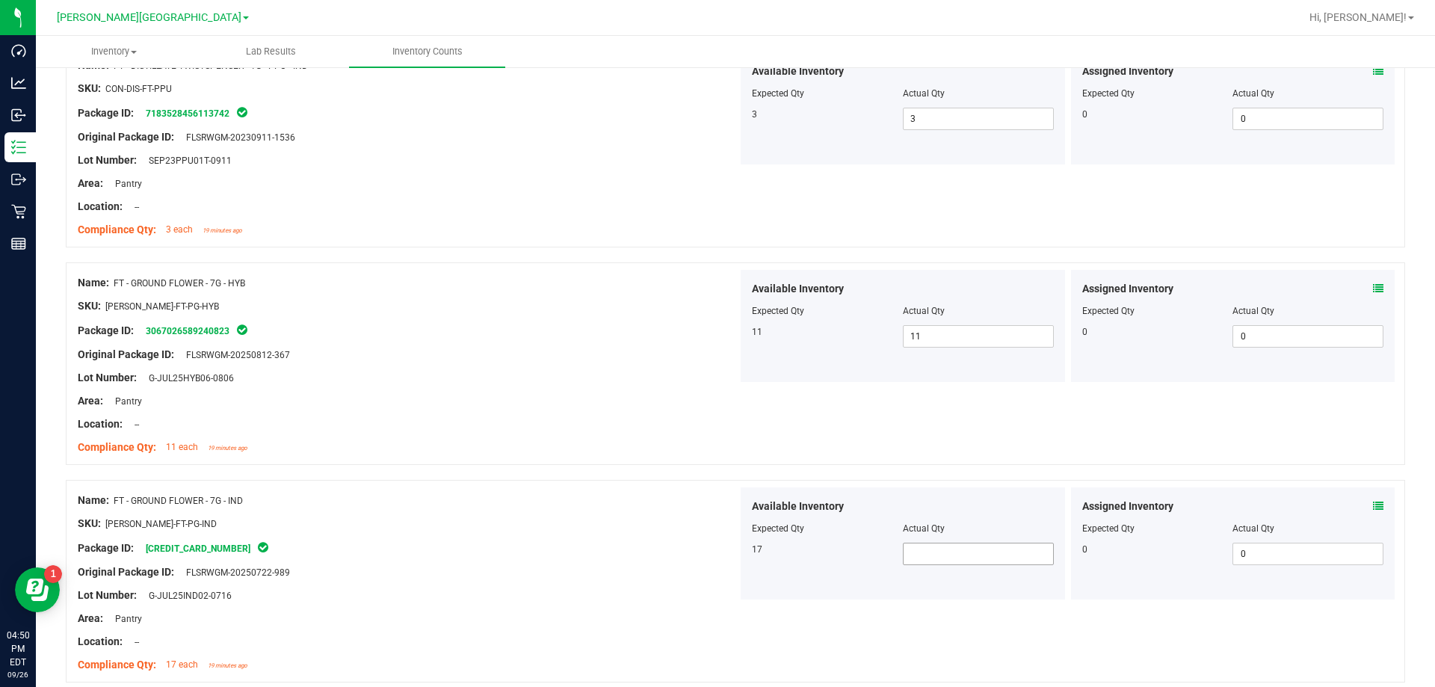
click at [731, 559] on span at bounding box center [978, 553] width 151 height 22
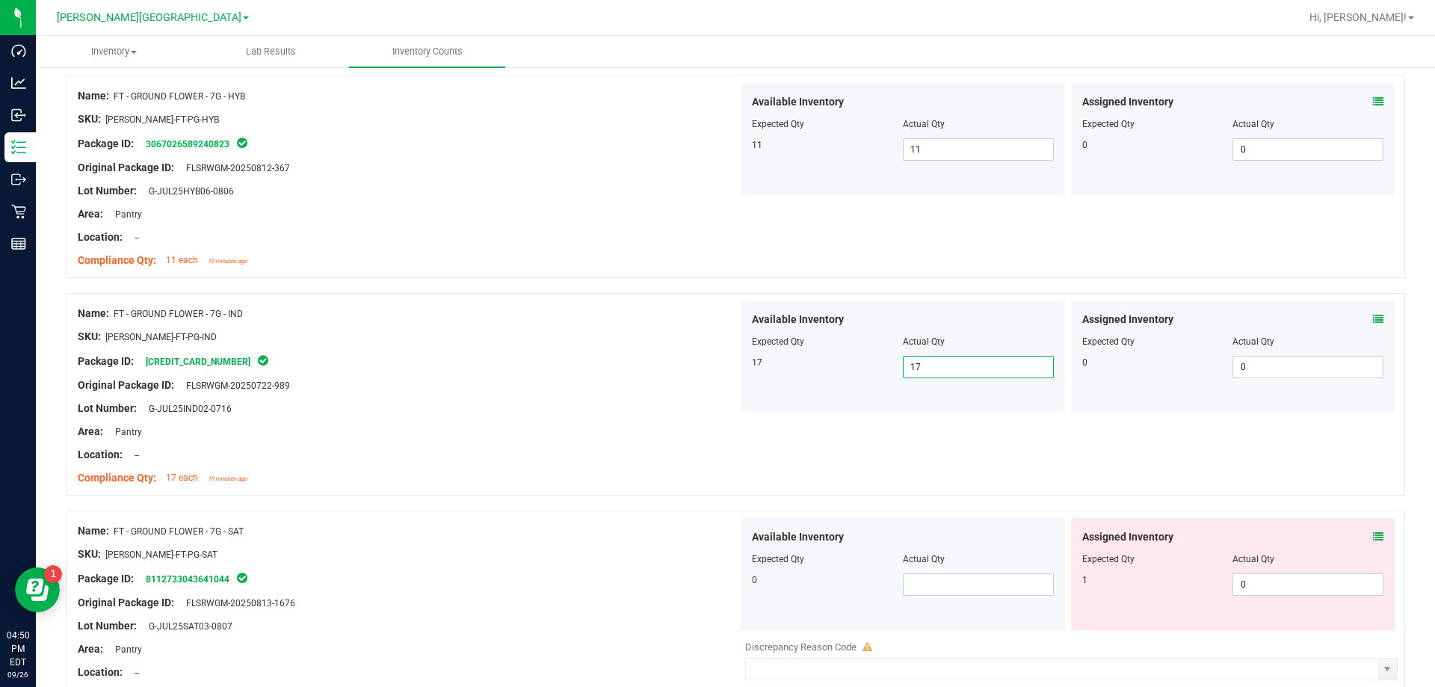
scroll to position [1121, 0]
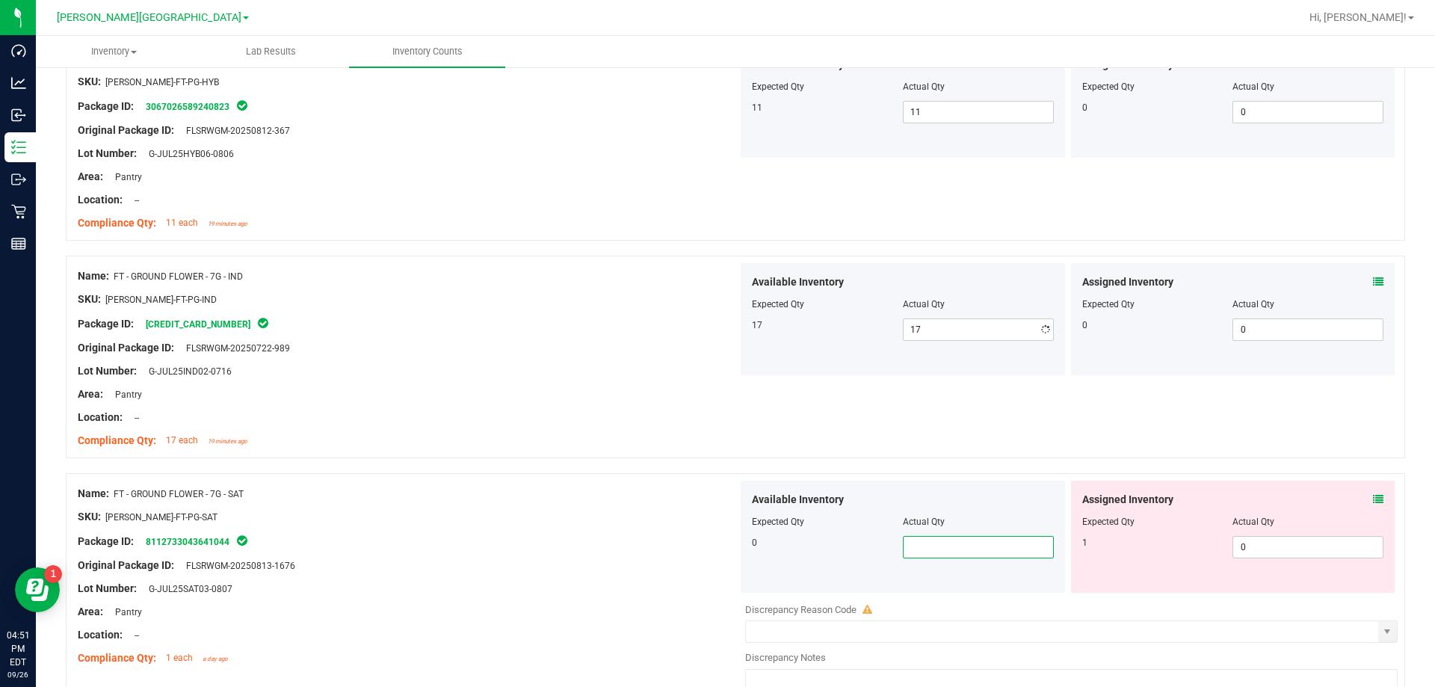
click at [731, 548] on span at bounding box center [978, 547] width 151 height 22
click at [684, 489] on div "Name: FT - GROUND FLOWER - 7G - SAT" at bounding box center [408, 494] width 660 height 16
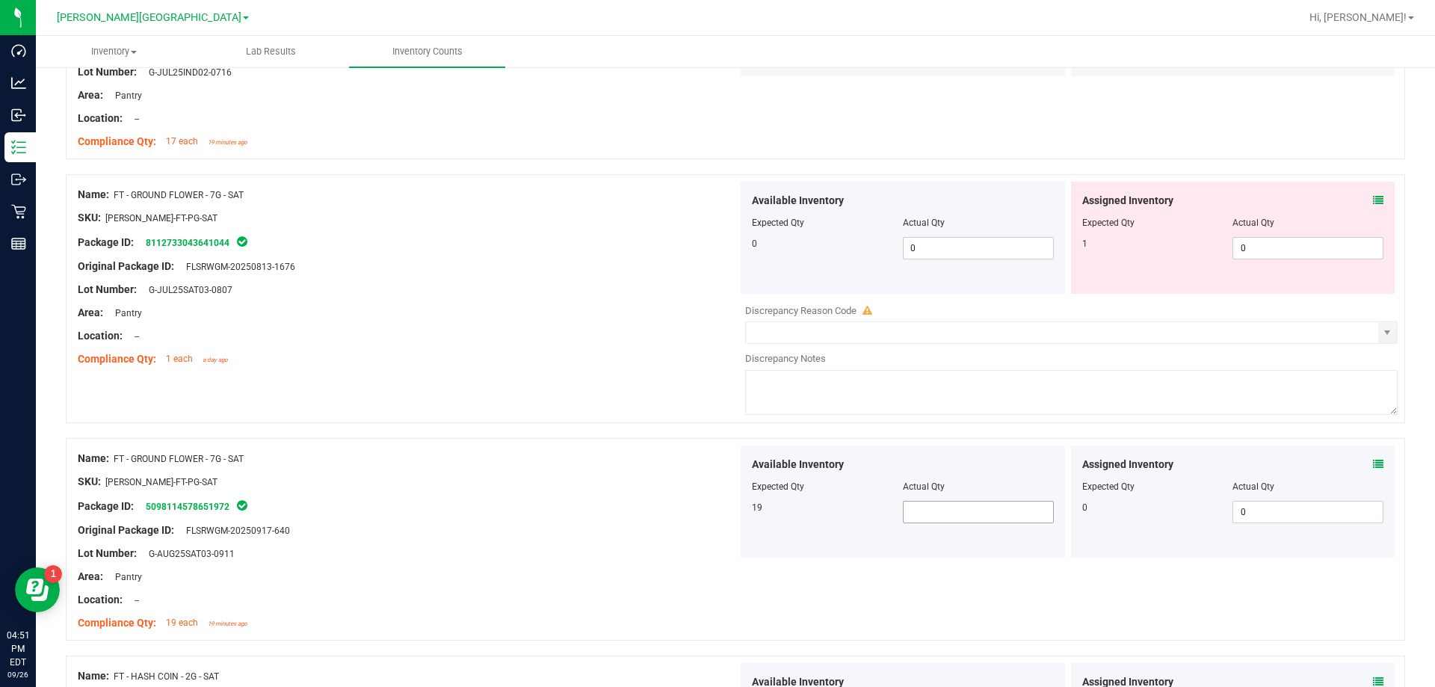
click at [731, 524] on div "Available Inventory Expected Qty Actual Qty 19" at bounding box center [902, 501] width 324 height 112
click at [731, 520] on span "1" at bounding box center [978, 512] width 151 height 22
click at [505, 563] on div at bounding box center [408, 564] width 660 height 7
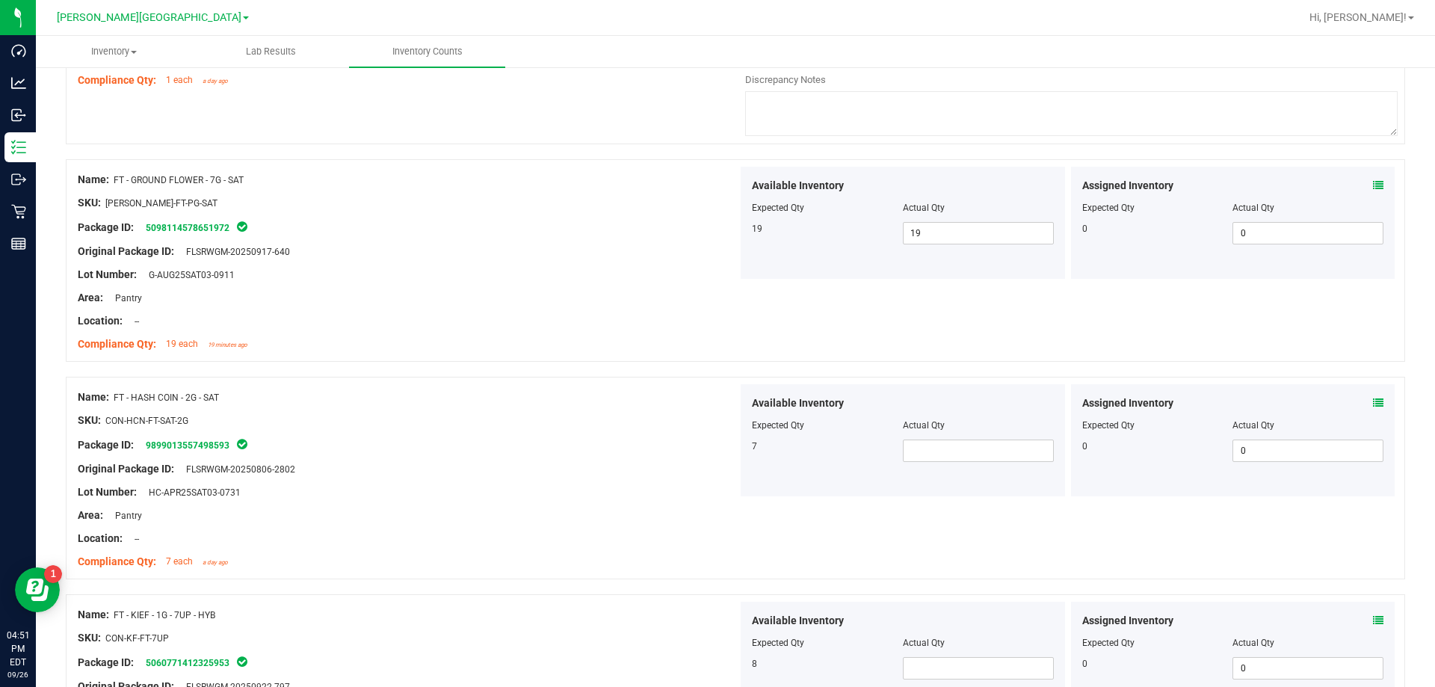
scroll to position [1719, 0]
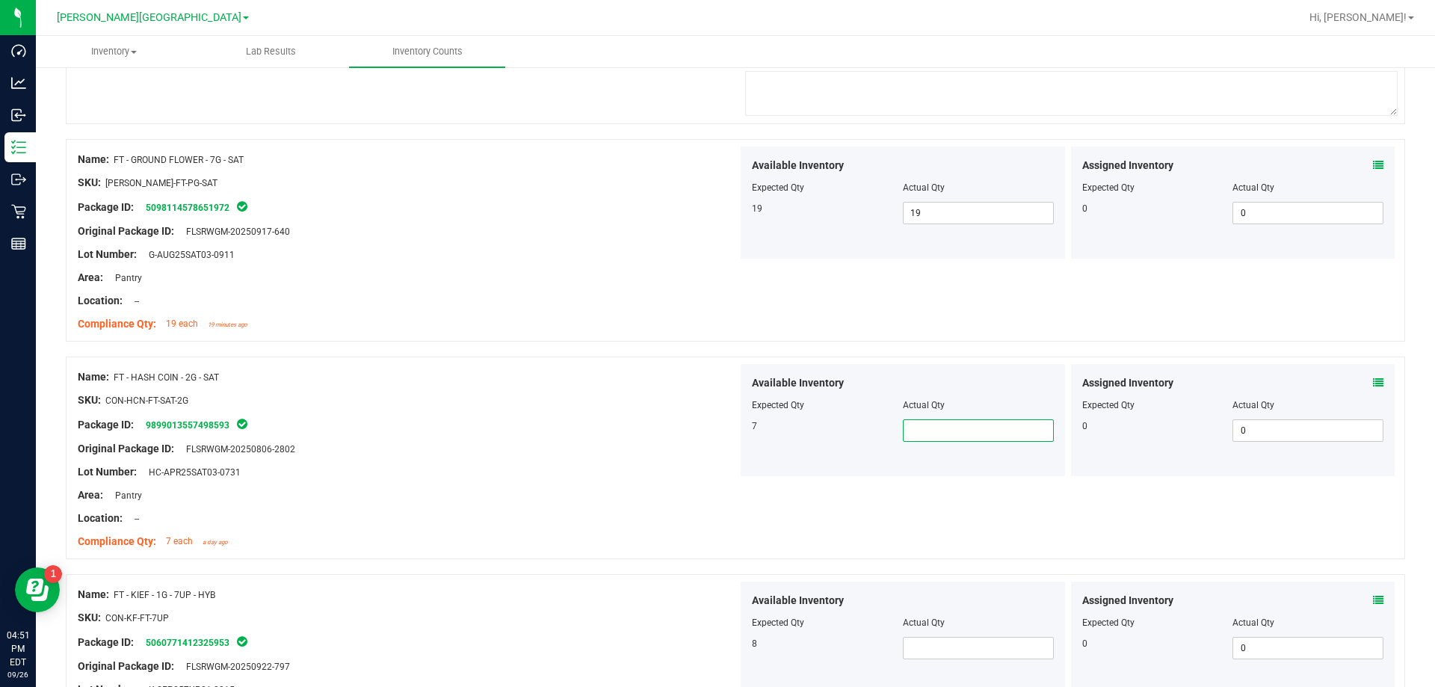
click at [731, 434] on span at bounding box center [978, 430] width 151 height 22
click at [624, 593] on div "Name: FT - KIEF - 1G - 7UP - HYB" at bounding box center [408, 595] width 660 height 16
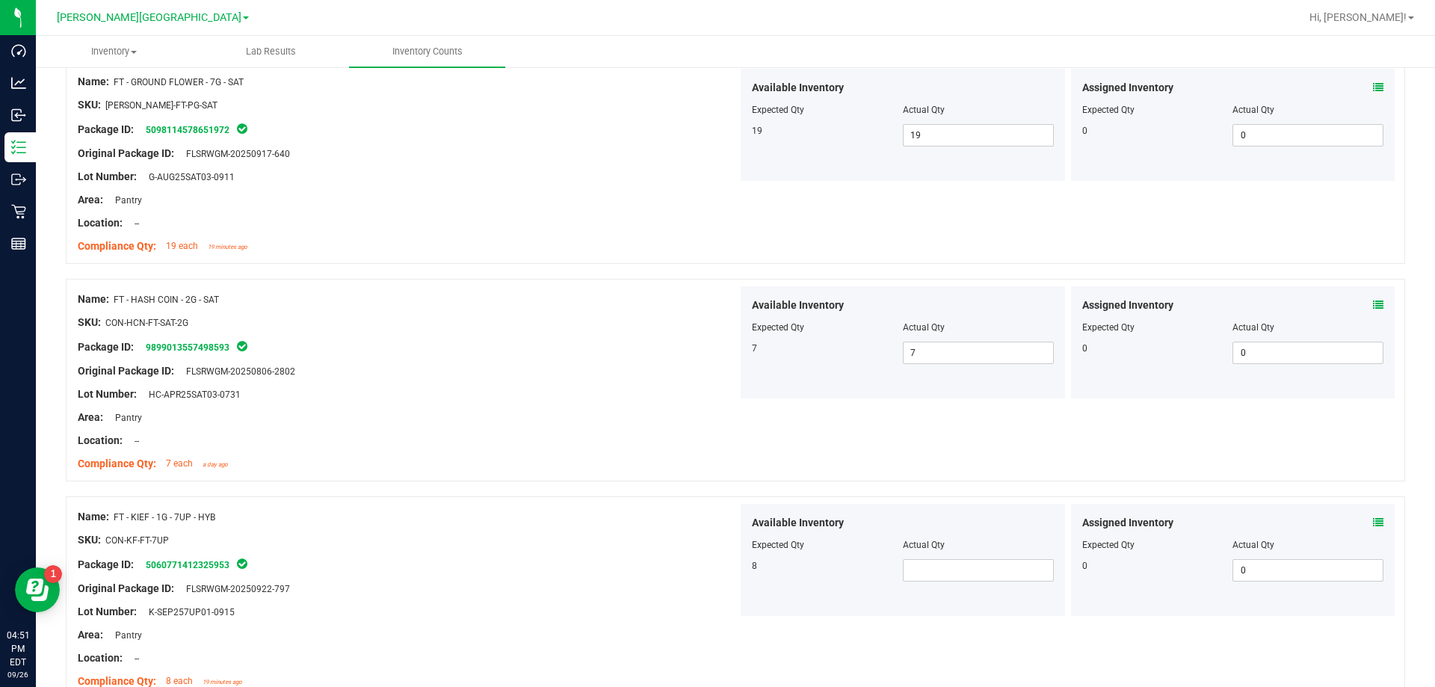
scroll to position [1868, 0]
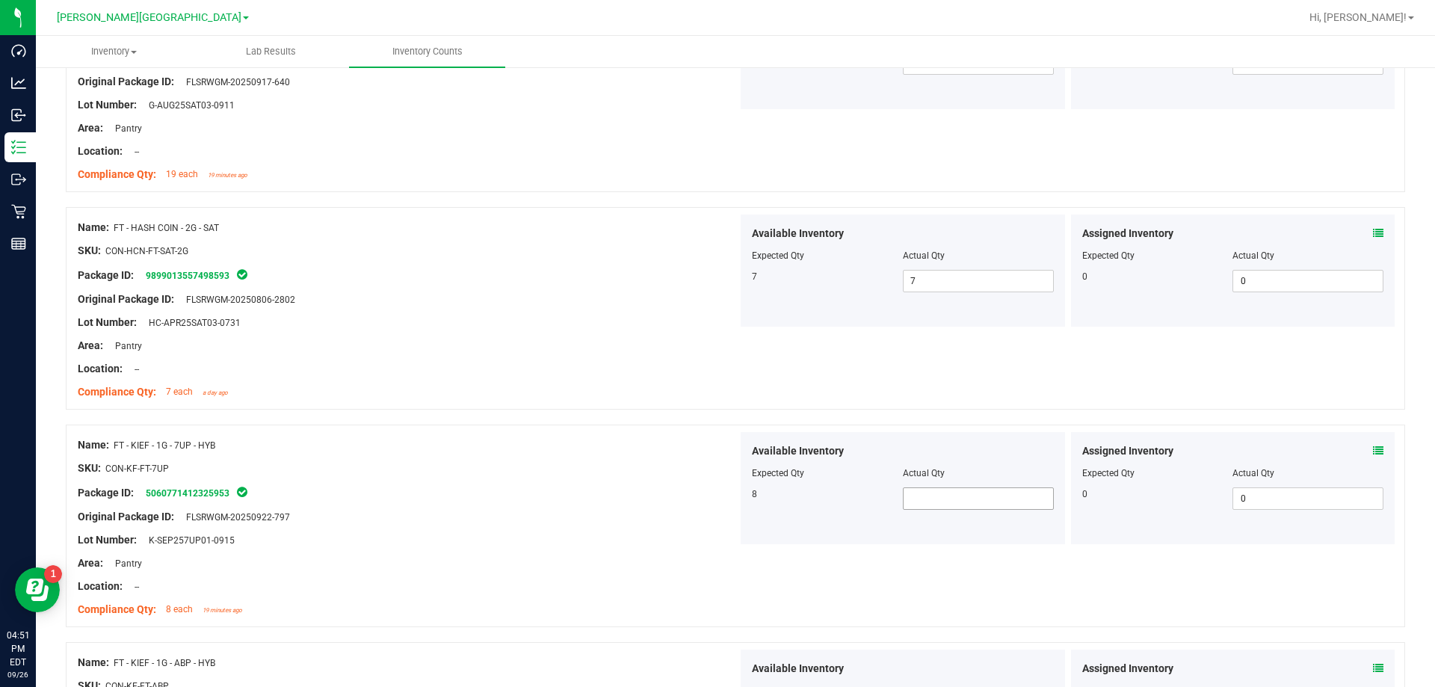
click at [731, 491] on span at bounding box center [978, 498] width 151 height 22
click at [655, 560] on div "Area: Pantry" at bounding box center [408, 563] width 660 height 16
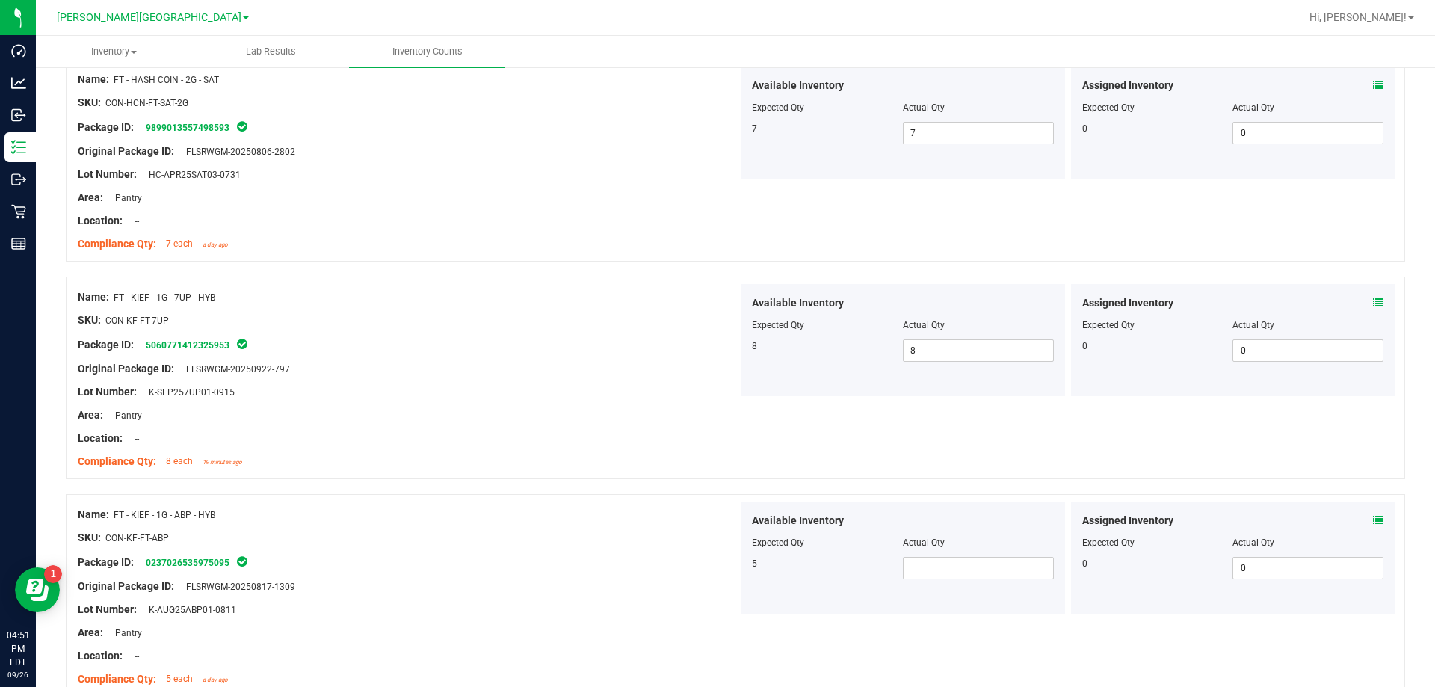
scroll to position [2092, 0]
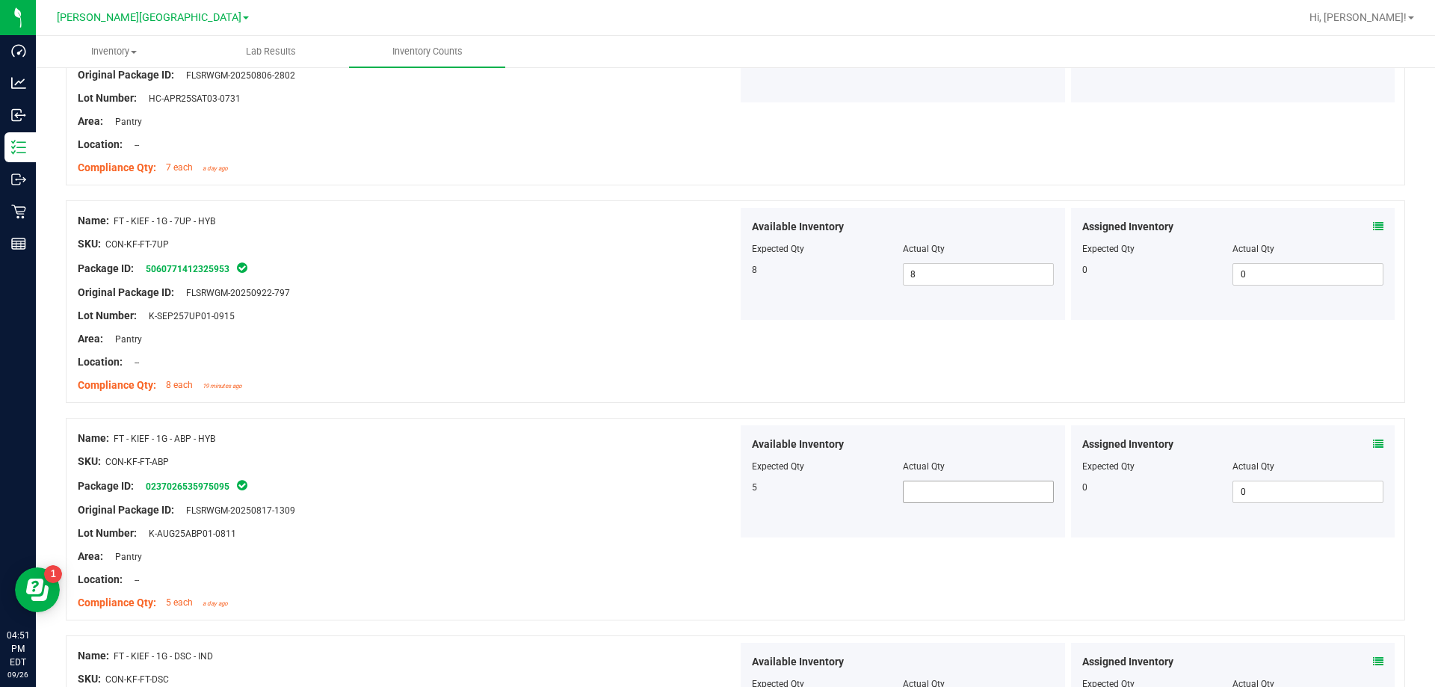
click at [731, 489] on span at bounding box center [978, 491] width 151 height 22
click at [596, 580] on div "Location: --" at bounding box center [408, 580] width 660 height 16
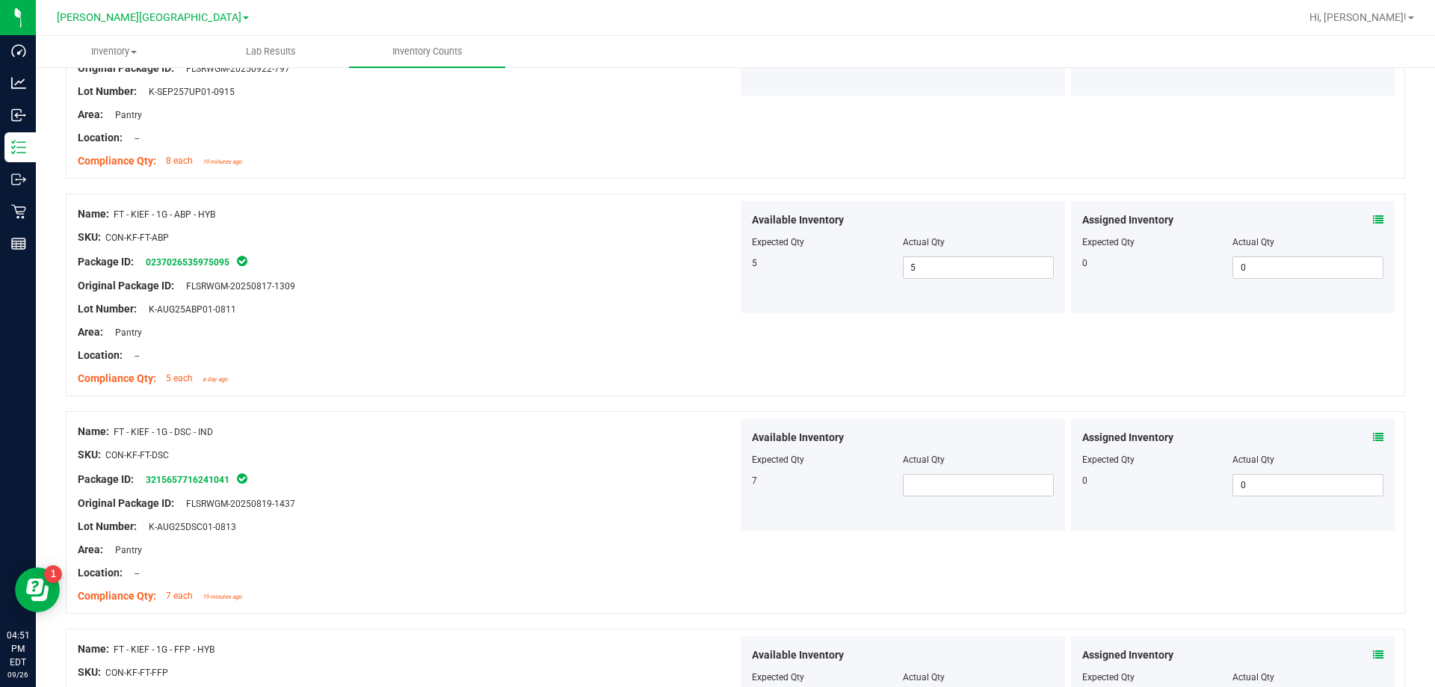
click at [731, 496] on div "Available Inventory Expected Qty Actual Qty 7" at bounding box center [902, 474] width 324 height 112
click at [731, 492] on span at bounding box center [978, 485] width 151 height 22
click at [611, 442] on div at bounding box center [408, 442] width 660 height 7
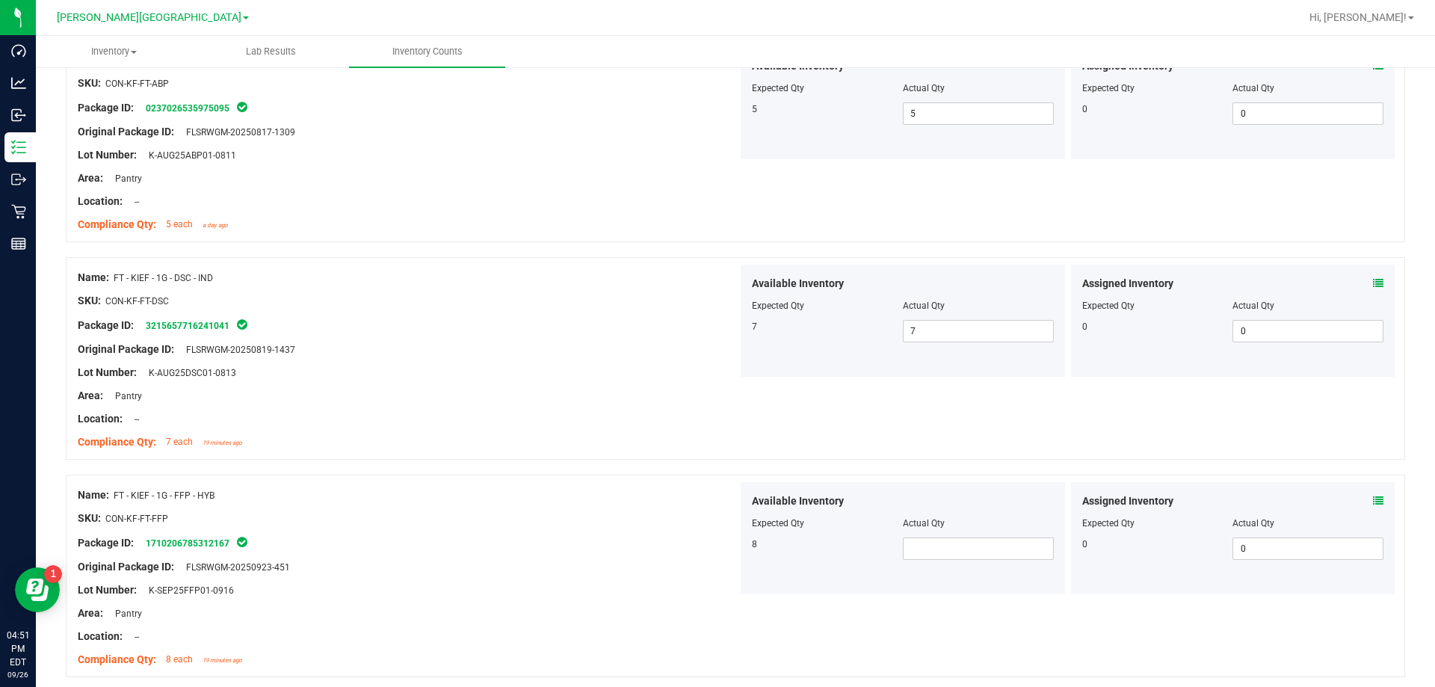
scroll to position [2615, 0]
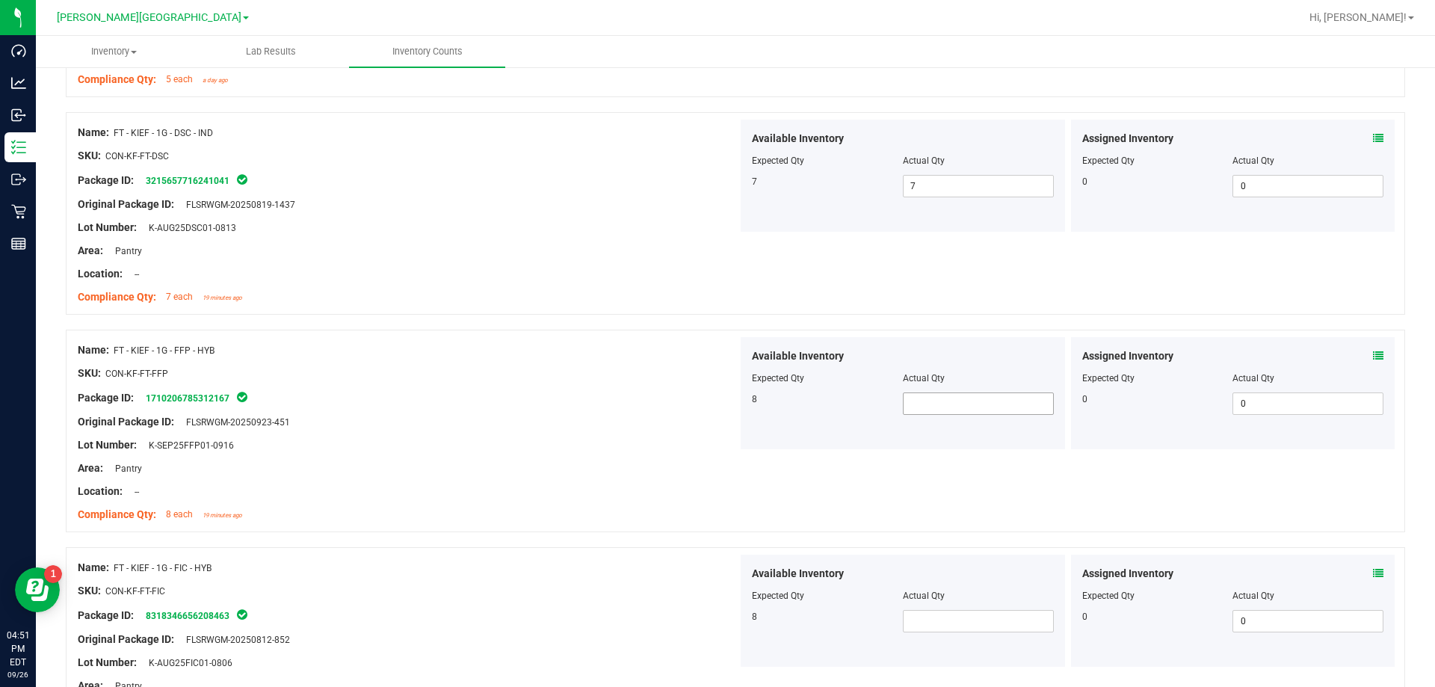
click at [731, 401] on span at bounding box center [978, 403] width 151 height 22
click at [651, 432] on div at bounding box center [408, 433] width 660 height 7
click at [731, 628] on span at bounding box center [978, 621] width 151 height 22
click at [566, 604] on div at bounding box center [408, 602] width 660 height 7
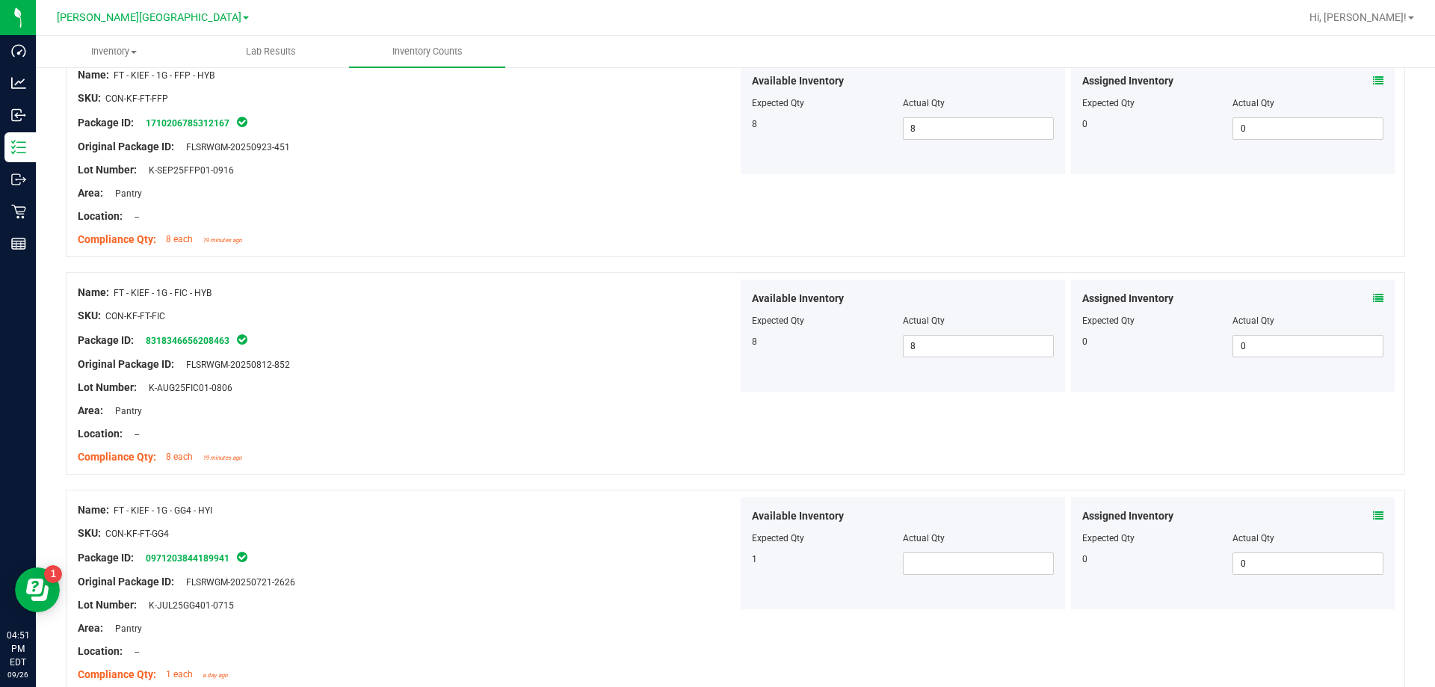
scroll to position [2914, 0]
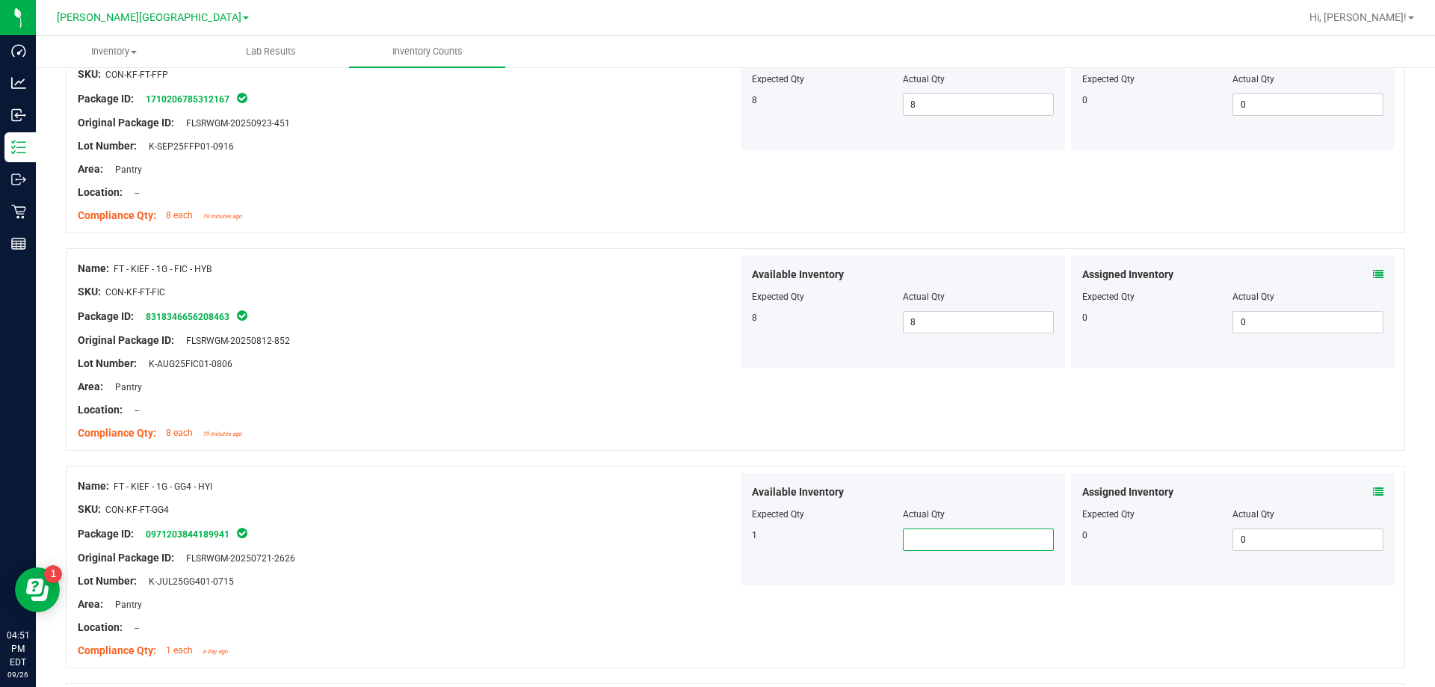
drag, startPoint x: 898, startPoint y: 539, endPoint x: 909, endPoint y: 544, distance: 11.4
click at [731, 539] on span at bounding box center [978, 539] width 151 height 22
click at [622, 555] on div "Original Package ID: FLSRWGM-20250721-2626" at bounding box center [408, 558] width 660 height 16
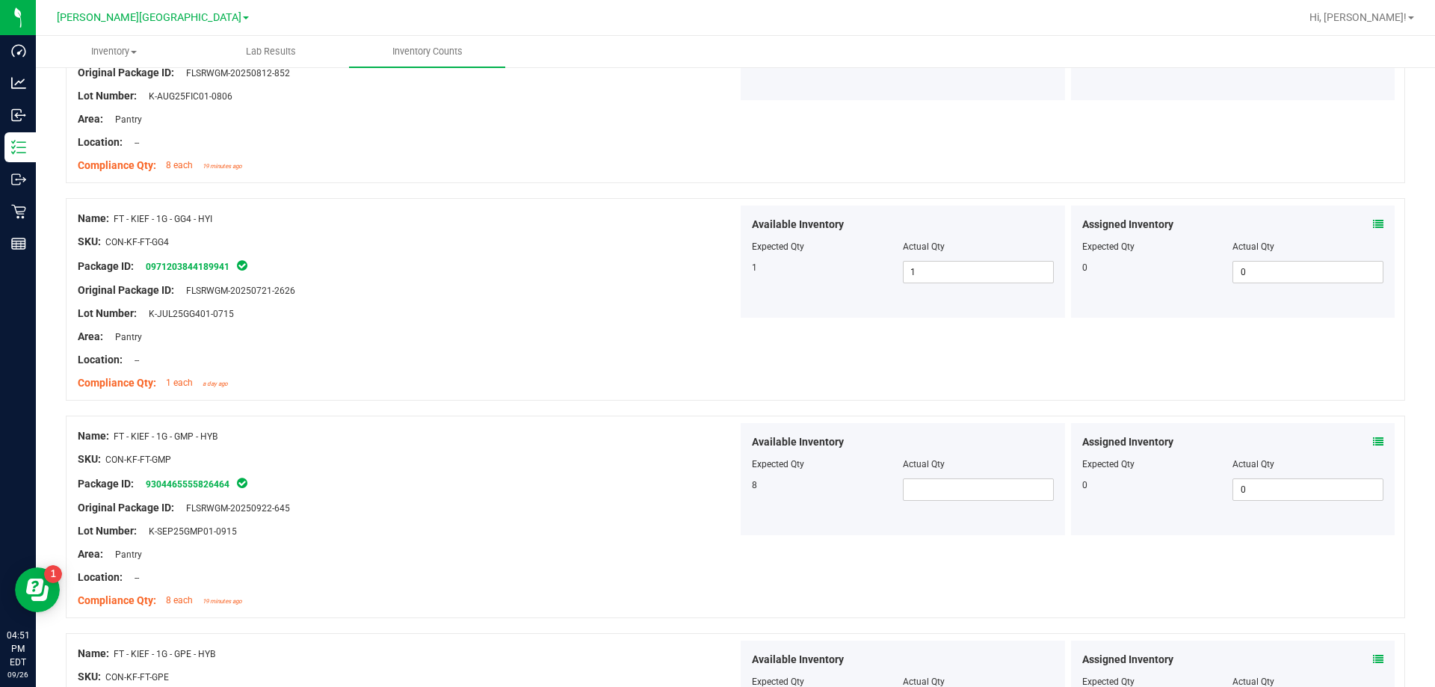
scroll to position [3213, 0]
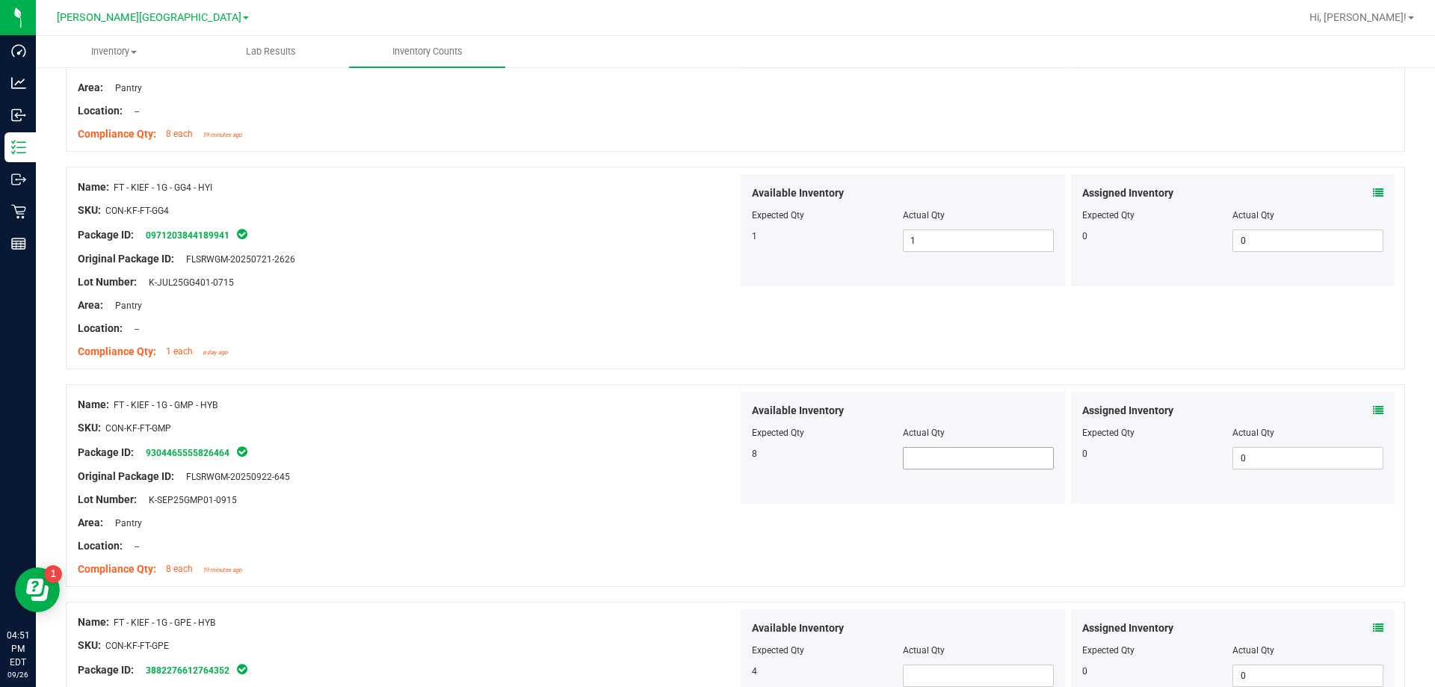
click at [731, 456] on span at bounding box center [978, 458] width 151 height 22
click at [731, 679] on span at bounding box center [978, 675] width 151 height 22
click at [616, 633] on div at bounding box center [408, 633] width 660 height 7
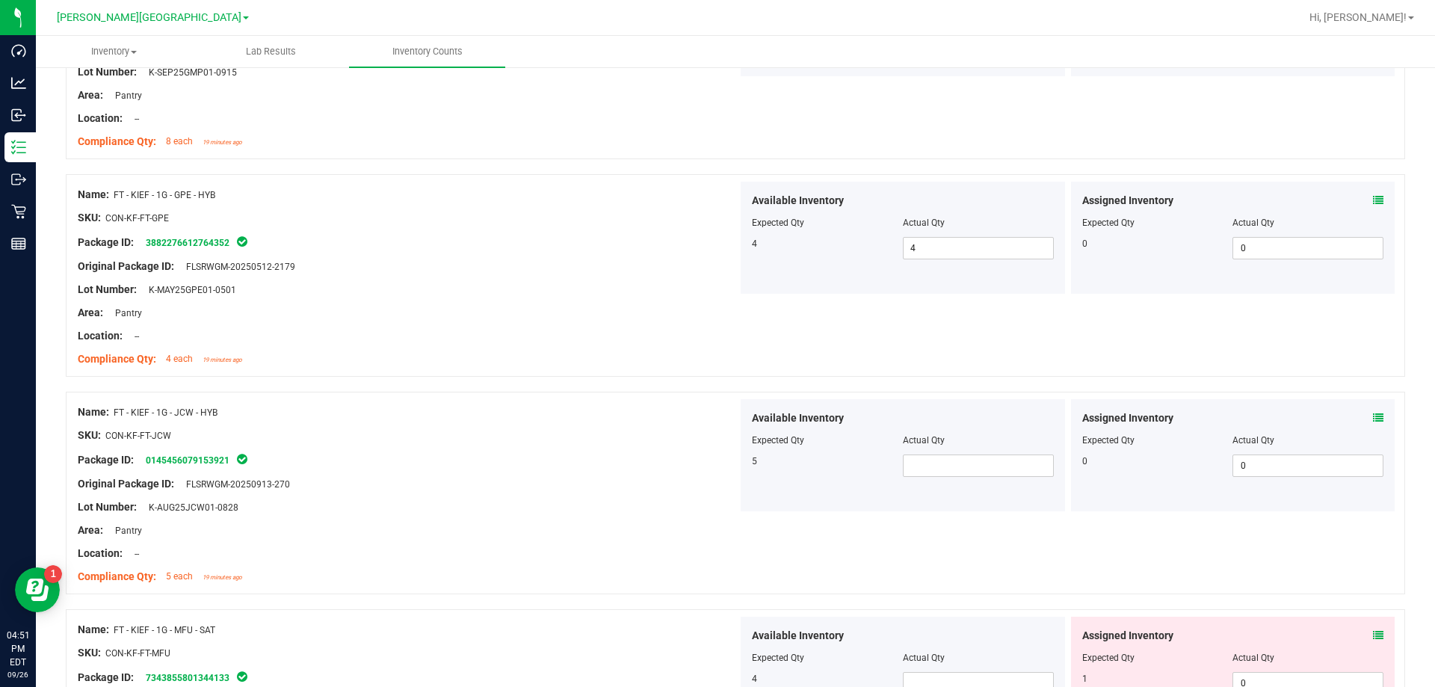
scroll to position [3661, 0]
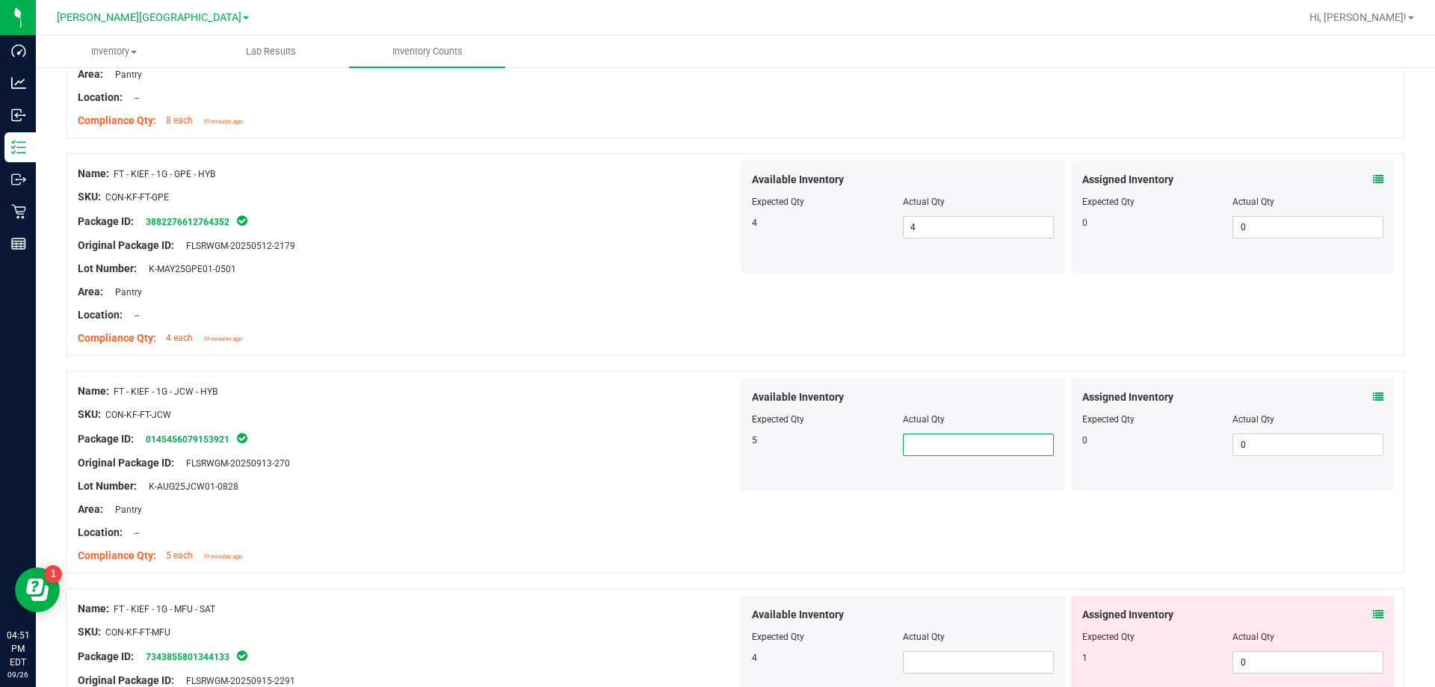
click at [731, 449] on span at bounding box center [978, 444] width 151 height 22
click at [585, 553] on div "Compliance Qty: 5 each 19 minutes ago" at bounding box center [408, 556] width 660 height 16
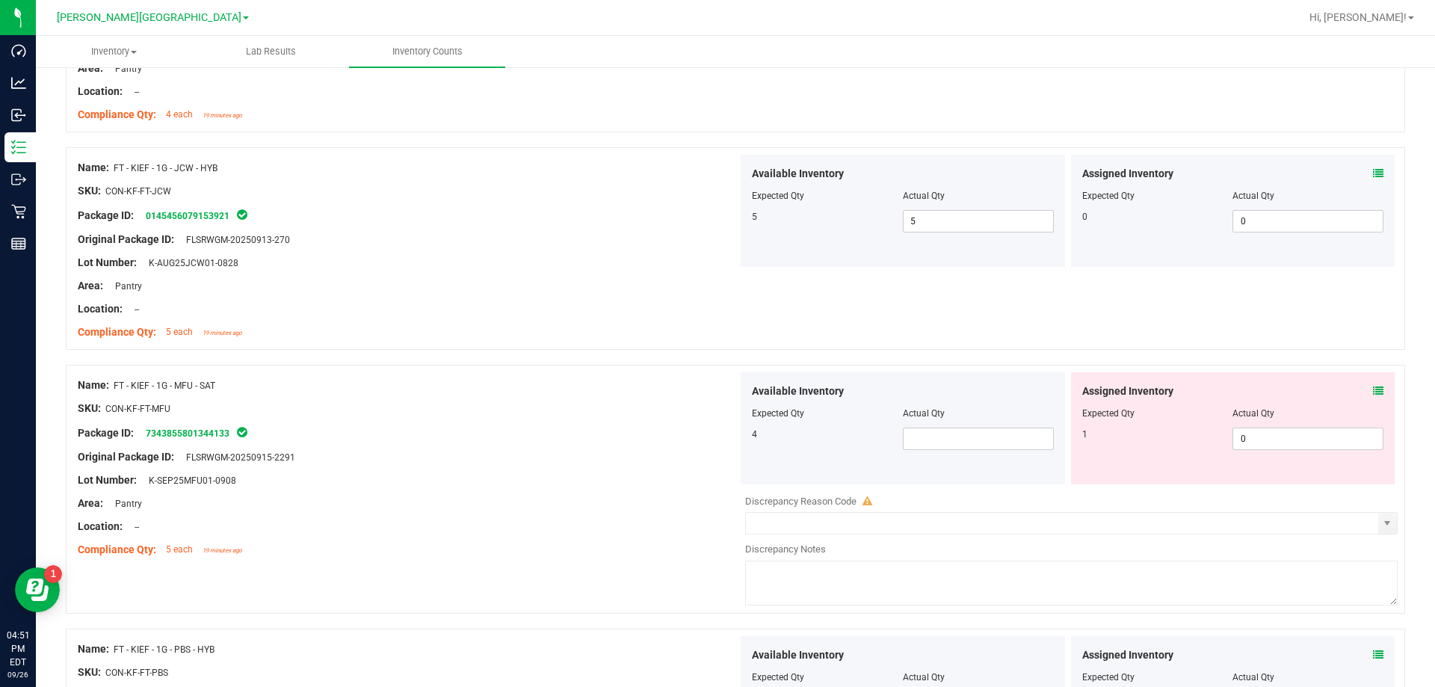
scroll to position [3885, 0]
click at [731, 447] on span at bounding box center [978, 438] width 151 height 22
click at [473, 524] on div "Location: --" at bounding box center [408, 526] width 660 height 16
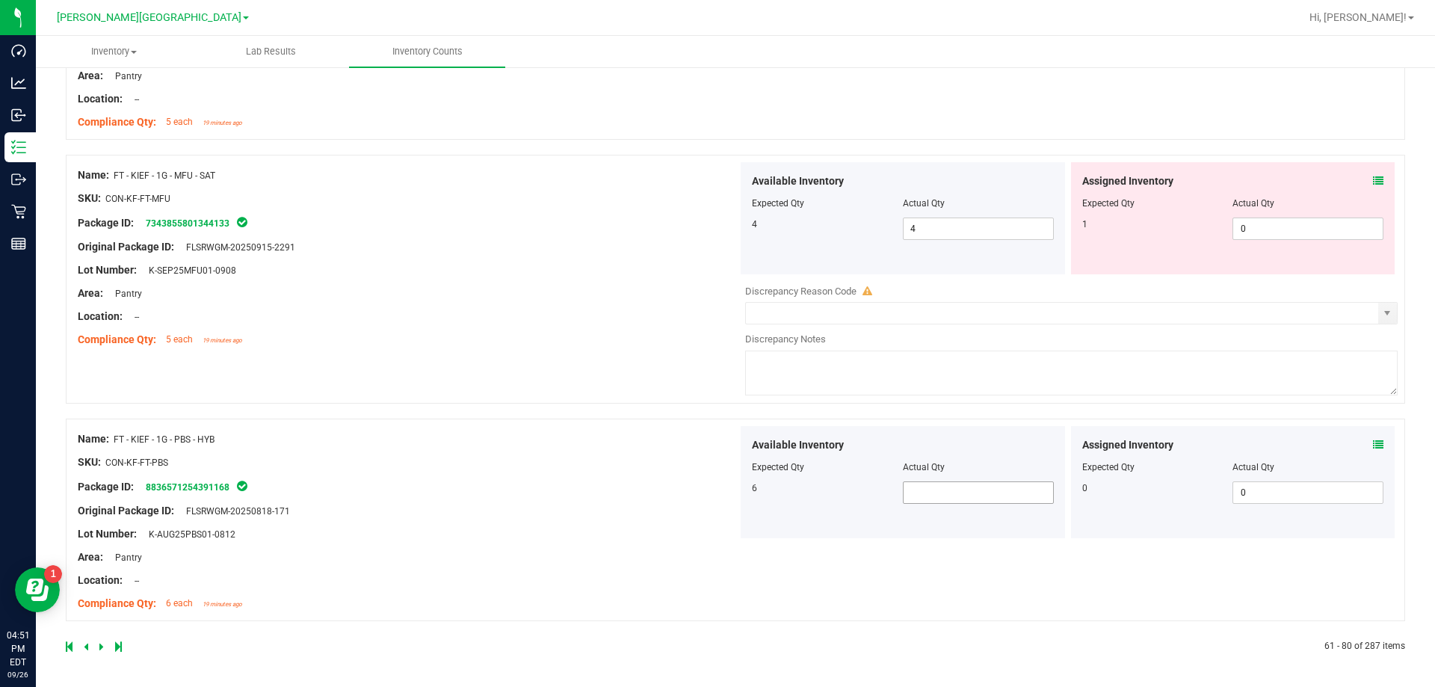
click at [731, 495] on span at bounding box center [978, 492] width 151 height 22
click at [482, 538] on div "Lot Number: K-AUG25PBS01-0812" at bounding box center [408, 534] width 660 height 16
click at [99, 645] on icon at bounding box center [101, 646] width 4 height 9
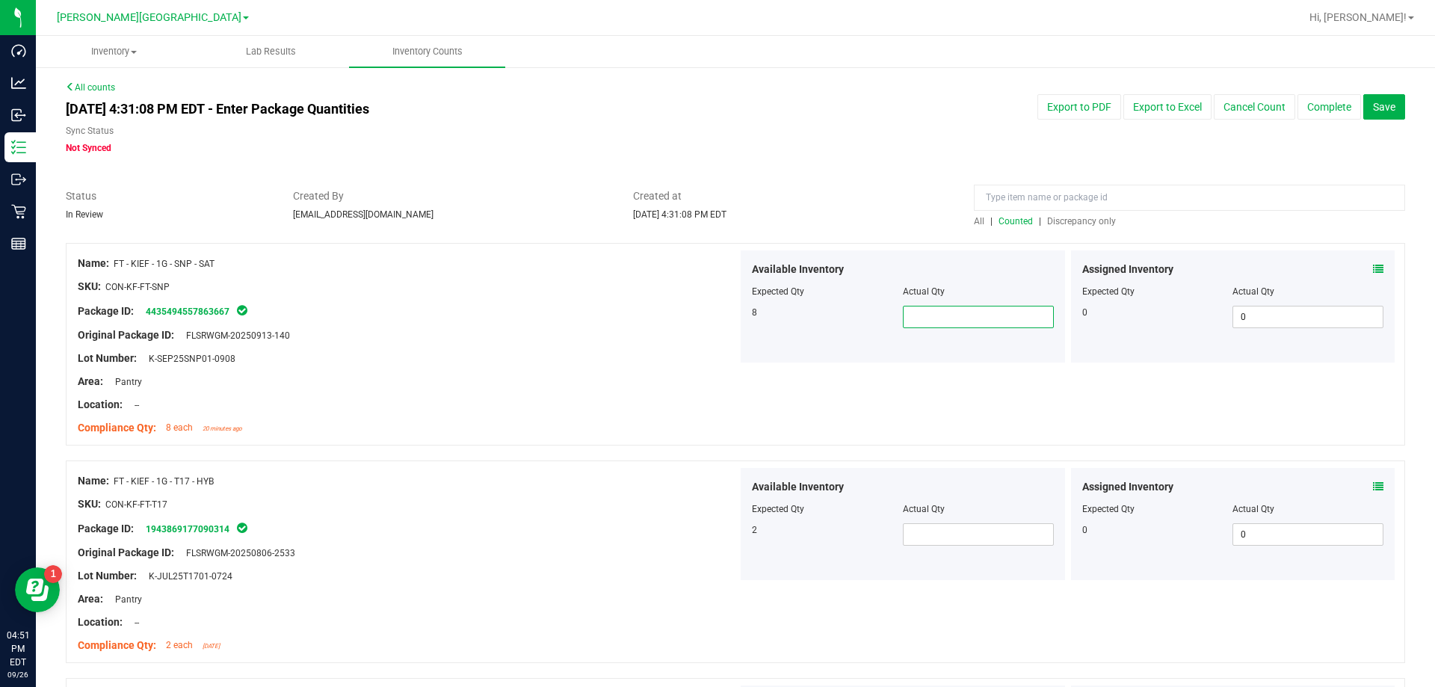
click at [731, 324] on span at bounding box center [978, 317] width 151 height 22
click at [731, 525] on span at bounding box center [978, 534] width 151 height 22
click at [731, 583] on div "Name: FT - KIEF - 1G - T17 - HYB SKU: CON-KF-FT-T17 Package ID: 194386917709031…" at bounding box center [735, 561] width 1339 height 202
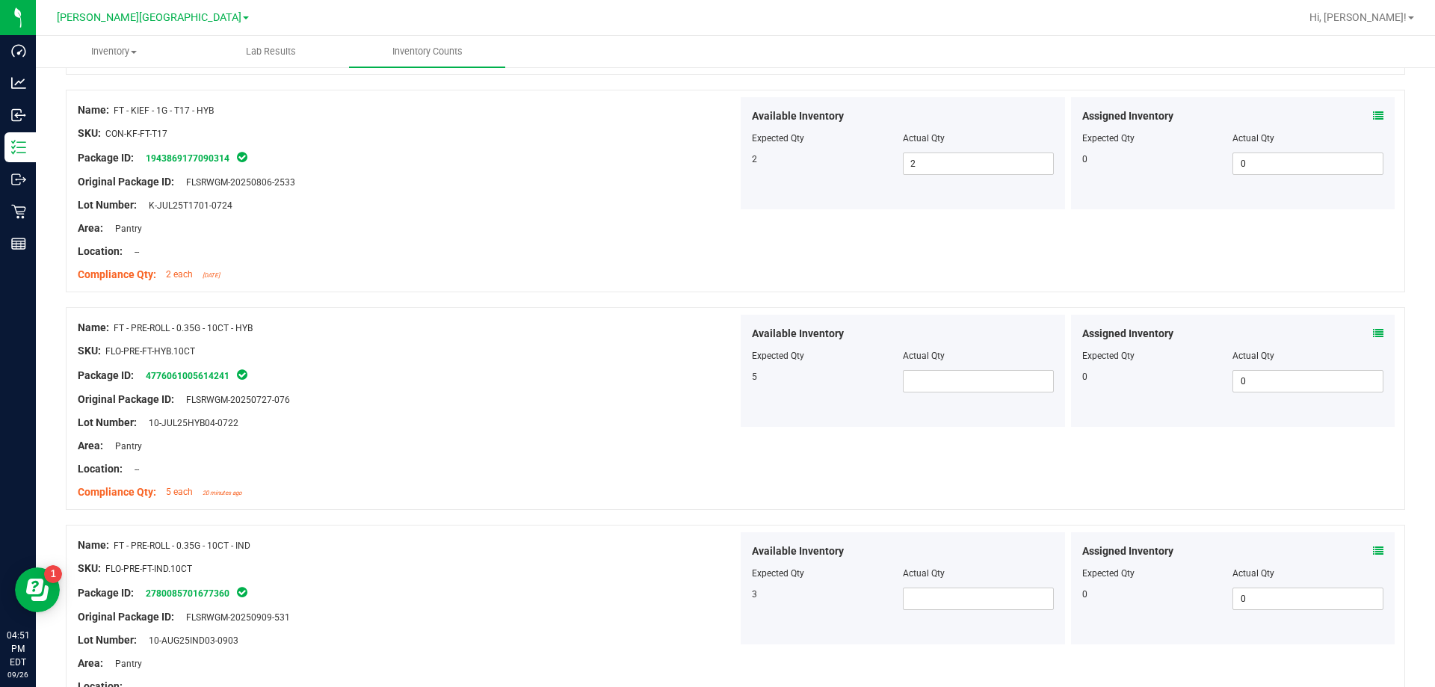
scroll to position [523, 0]
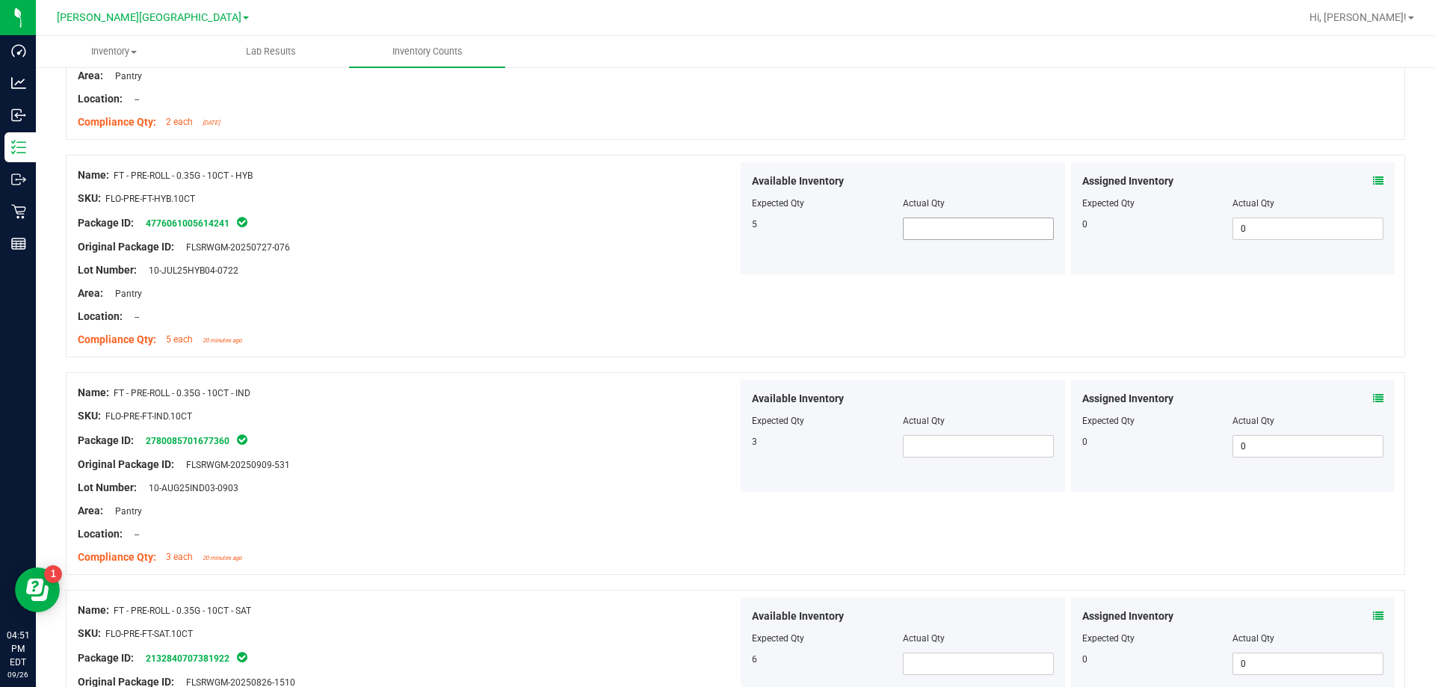
click at [731, 223] on span at bounding box center [978, 228] width 151 height 22
click at [731, 448] on span at bounding box center [978, 446] width 151 height 22
click at [731, 448] on input "text" at bounding box center [977, 446] width 149 height 21
click at [731, 663] on span at bounding box center [978, 663] width 151 height 22
click at [631, 604] on div "Name: FT - PRE-ROLL - 0.35G - 10CT - SAT" at bounding box center [408, 610] width 660 height 16
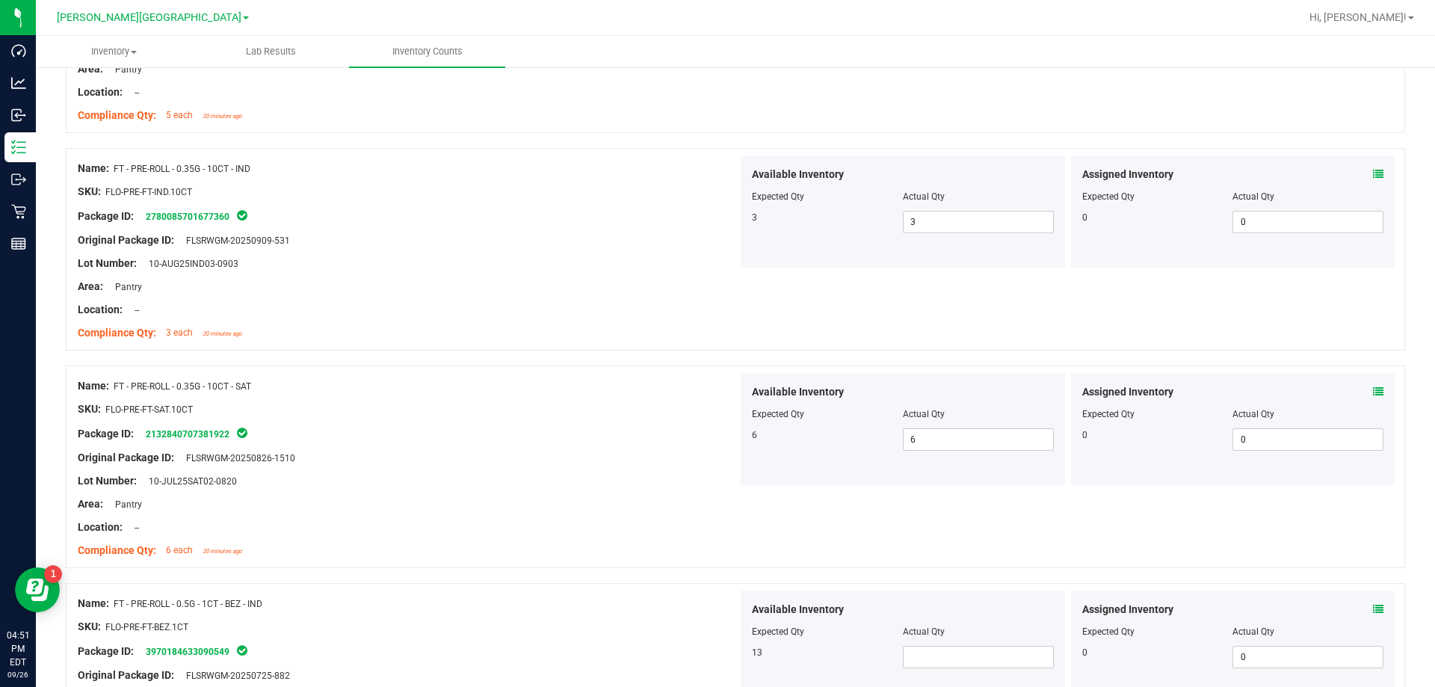
scroll to position [897, 0]
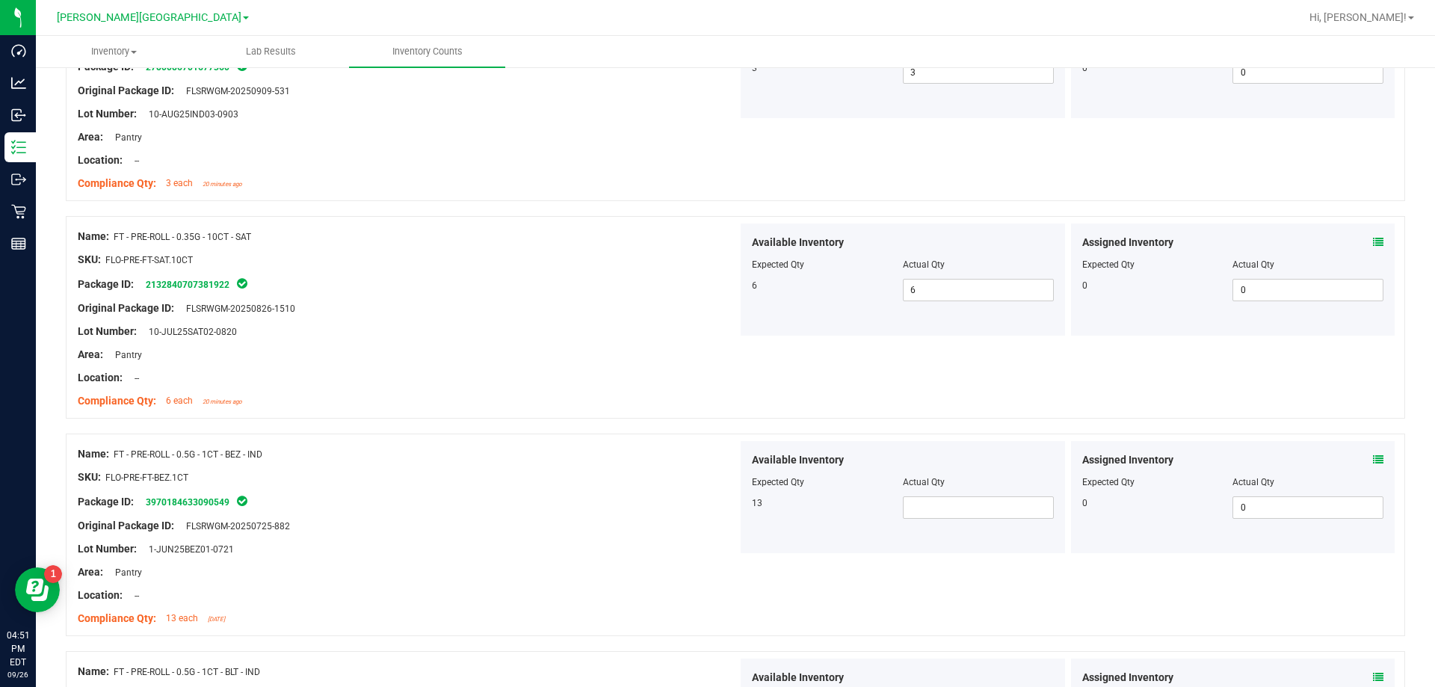
click at [731, 483] on div "Actual Qty" at bounding box center [978, 481] width 151 height 13
click at [731, 508] on span at bounding box center [978, 507] width 151 height 22
click at [641, 580] on div at bounding box center [408, 583] width 660 height 7
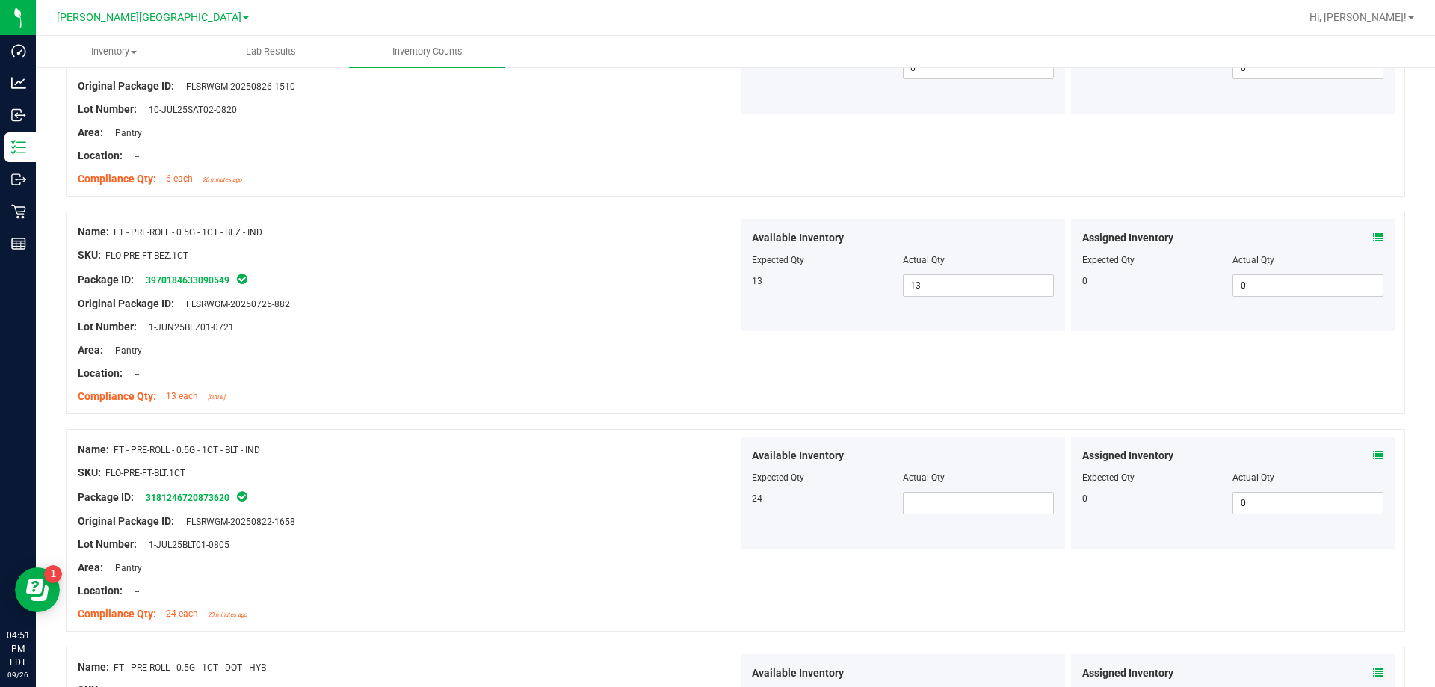
scroll to position [1270, 0]
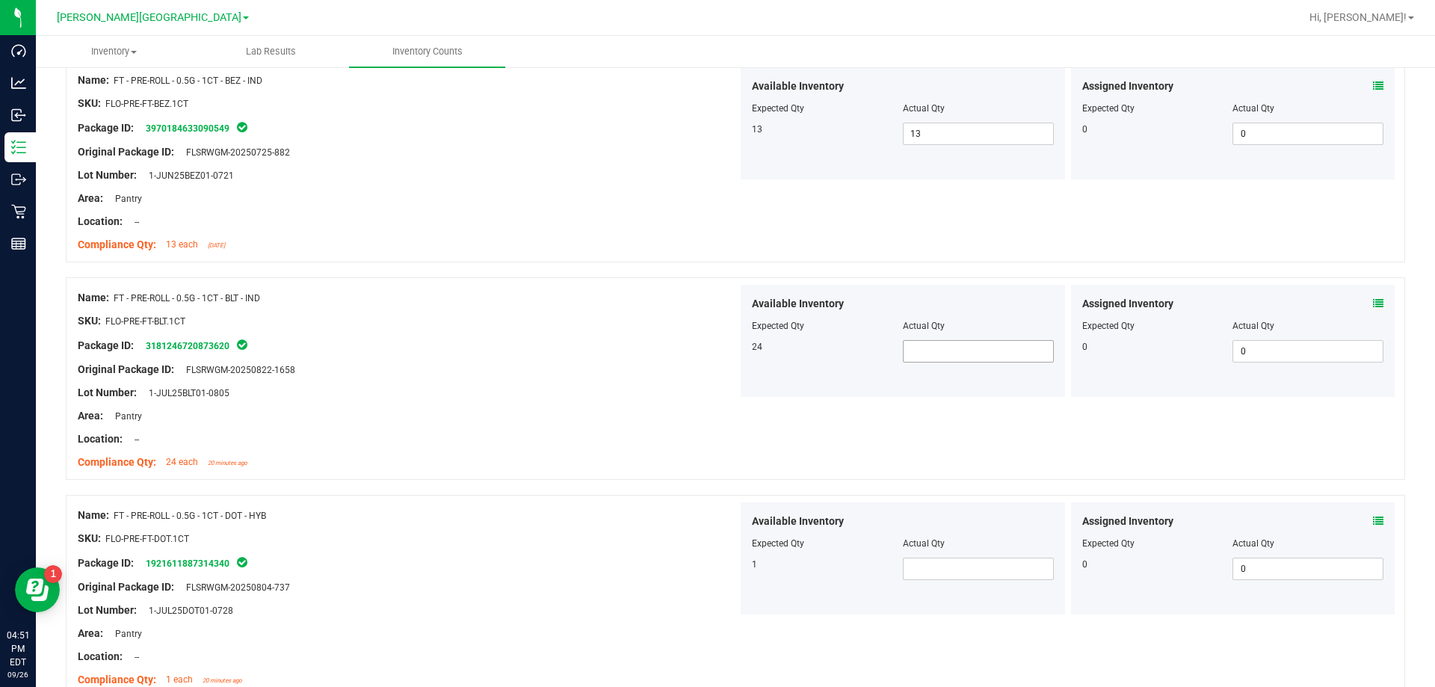
click at [731, 347] on span at bounding box center [978, 351] width 151 height 22
click at [731, 574] on span at bounding box center [978, 568] width 151 height 22
click at [616, 503] on div "Name: FT - PRE-ROLL - 0.5G - 1CT - DOT - HYB SKU: FLO-PRE-FT-DOT.1CT Package ID…" at bounding box center [408, 597] width 660 height 191
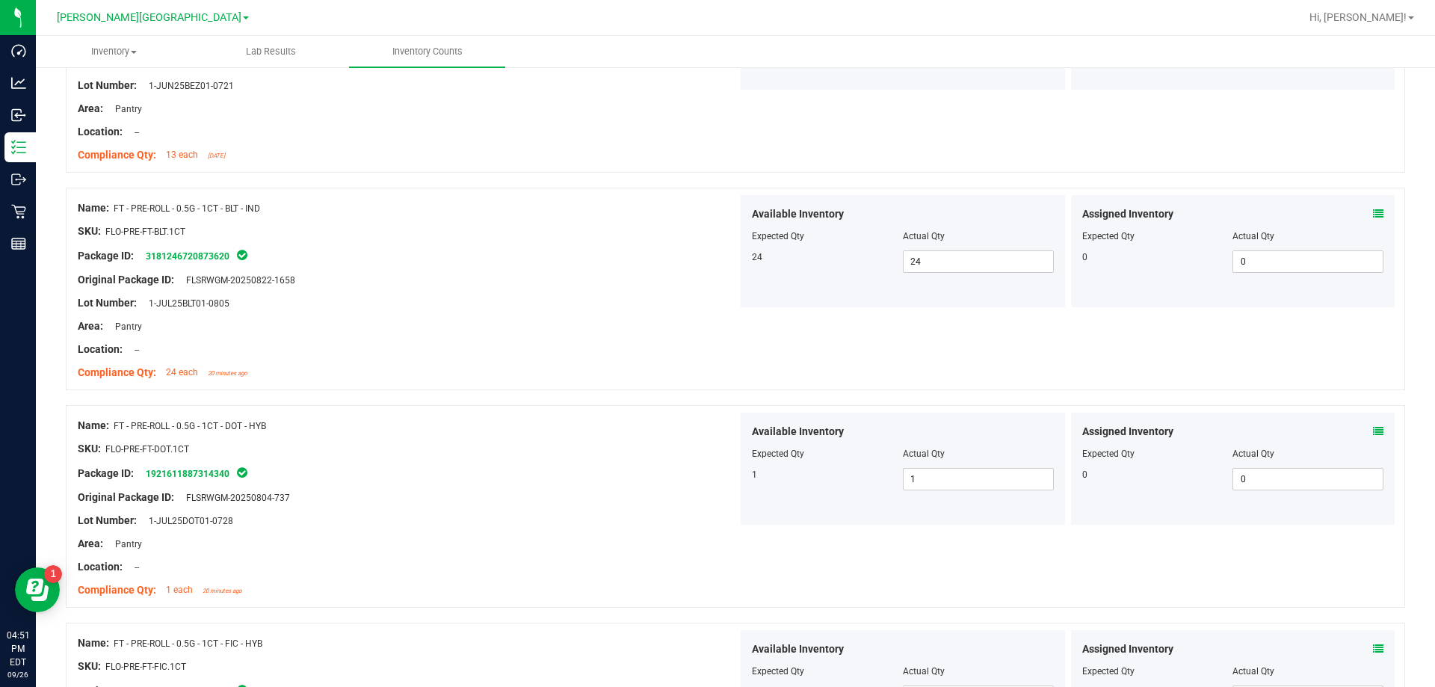
scroll to position [1569, 0]
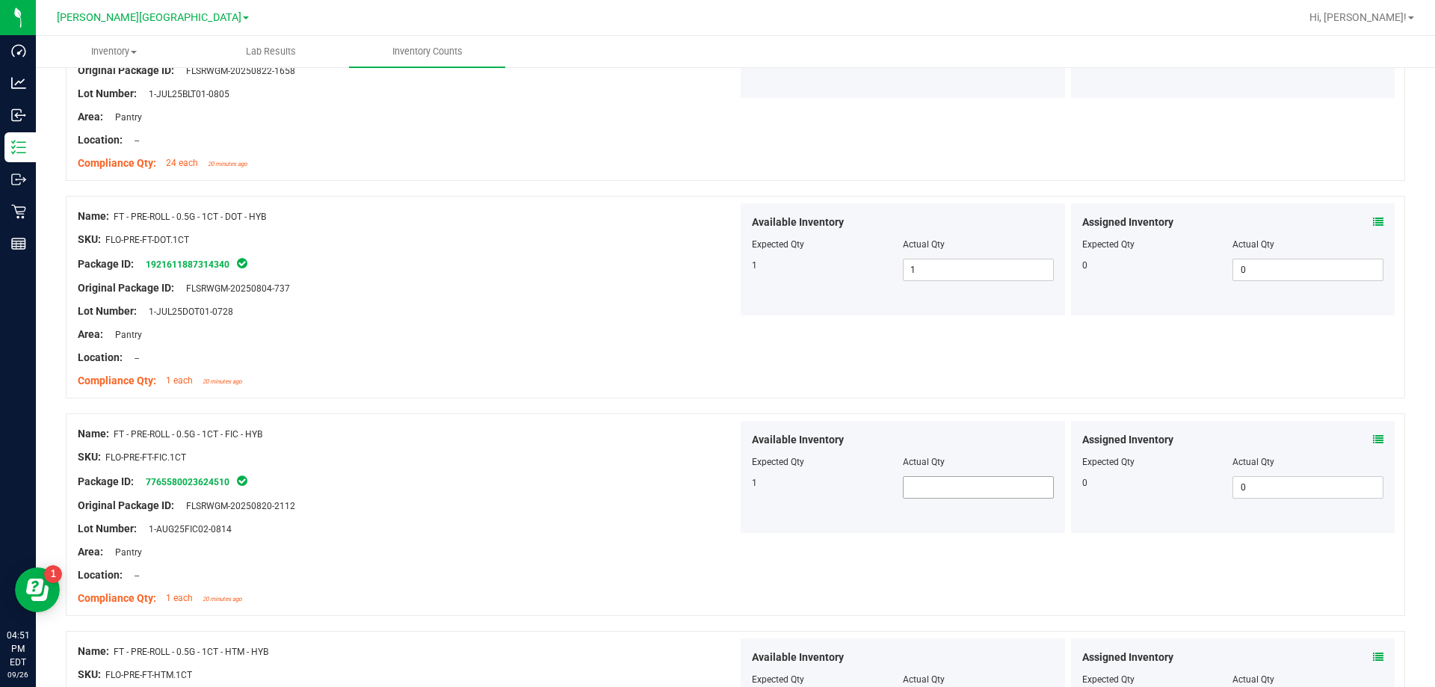
click at [731, 494] on span at bounding box center [978, 487] width 151 height 22
click at [644, 503] on div "Original Package ID: FLSRWGM-20250820-2112" at bounding box center [408, 506] width 660 height 16
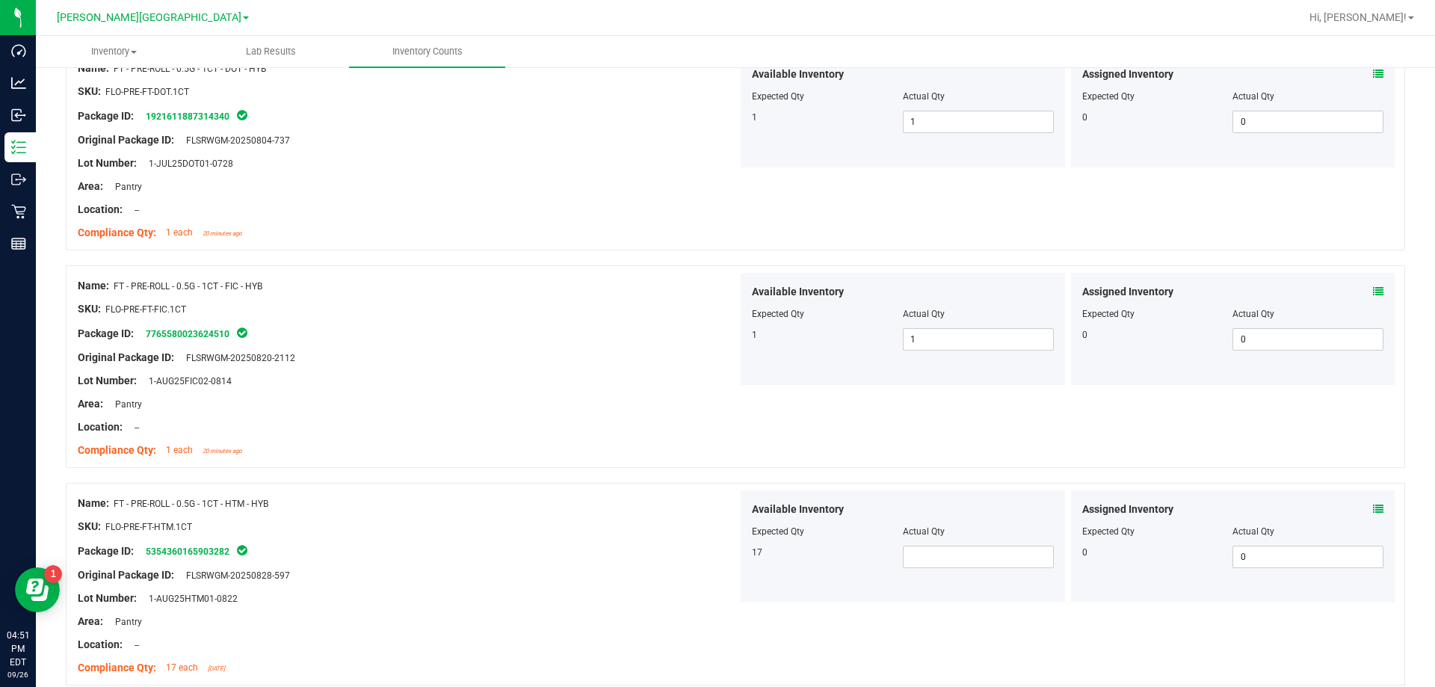
scroll to position [1719, 0]
click at [731, 558] on span at bounding box center [978, 555] width 151 height 22
click at [485, 612] on div "Area: Pantry" at bounding box center [408, 620] width 660 height 16
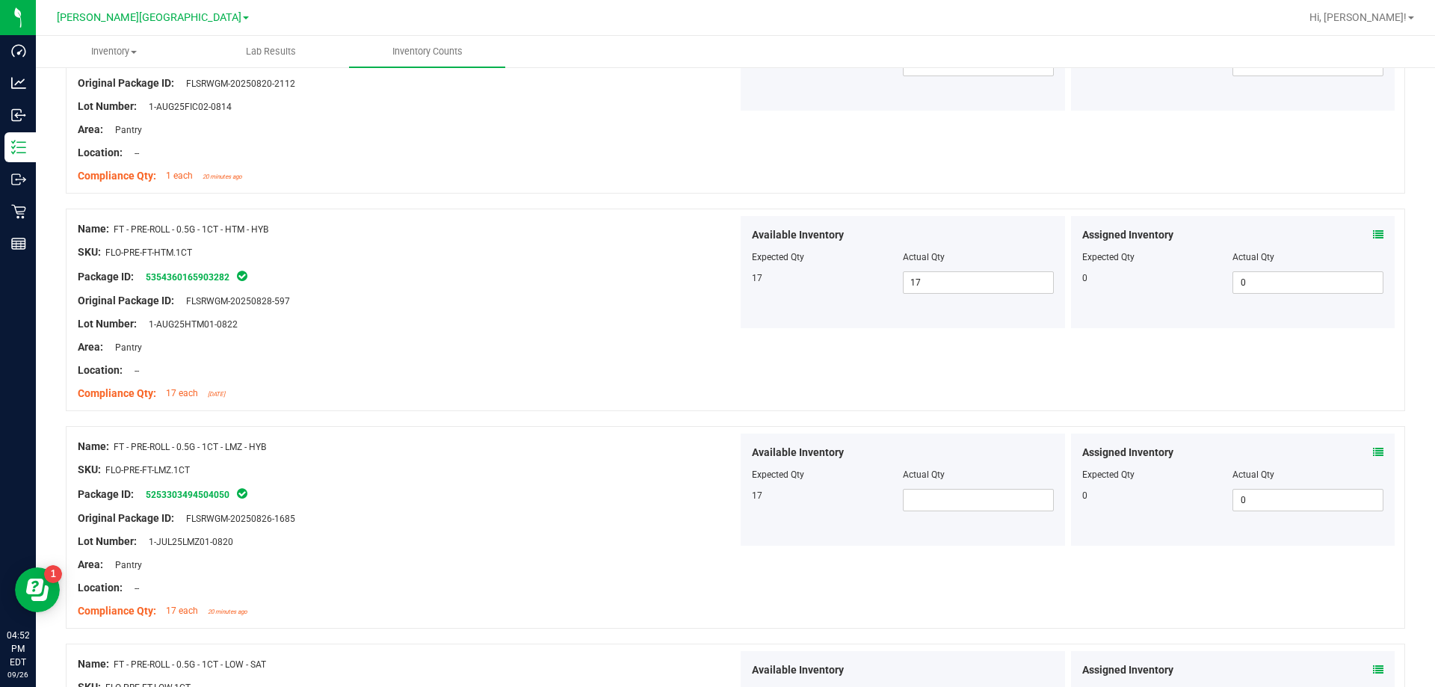
scroll to position [2017, 0]
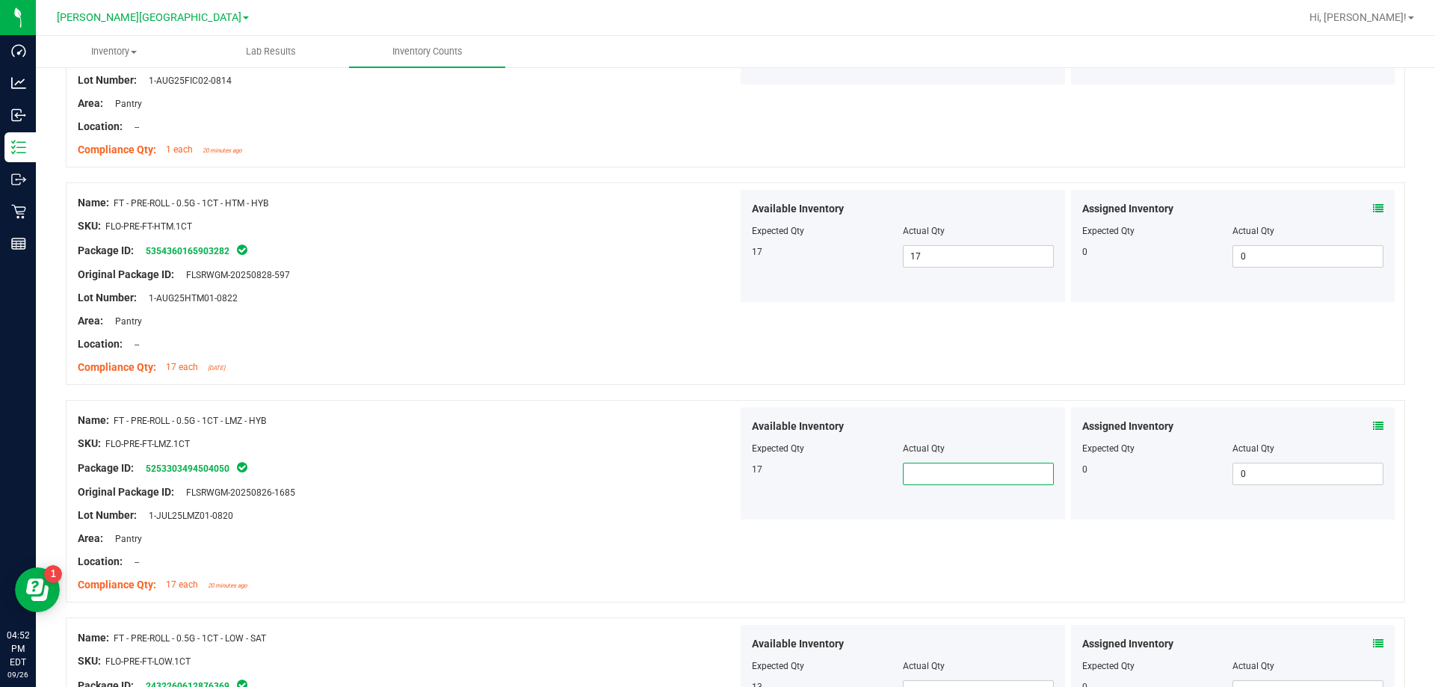
click at [731, 471] on span at bounding box center [978, 474] width 151 height 22
click at [357, 509] on div "Lot Number: 1-JUL25LMZ01-0820" at bounding box center [408, 515] width 660 height 16
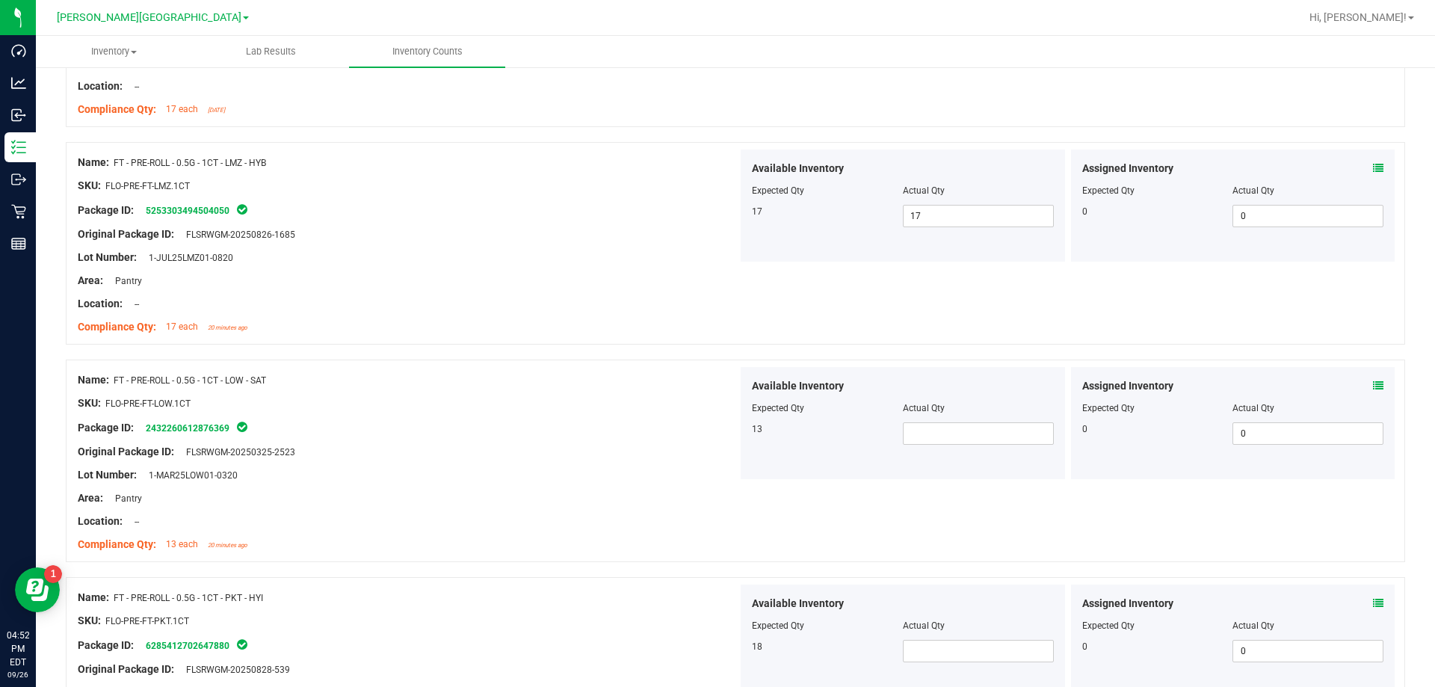
scroll to position [2316, 0]
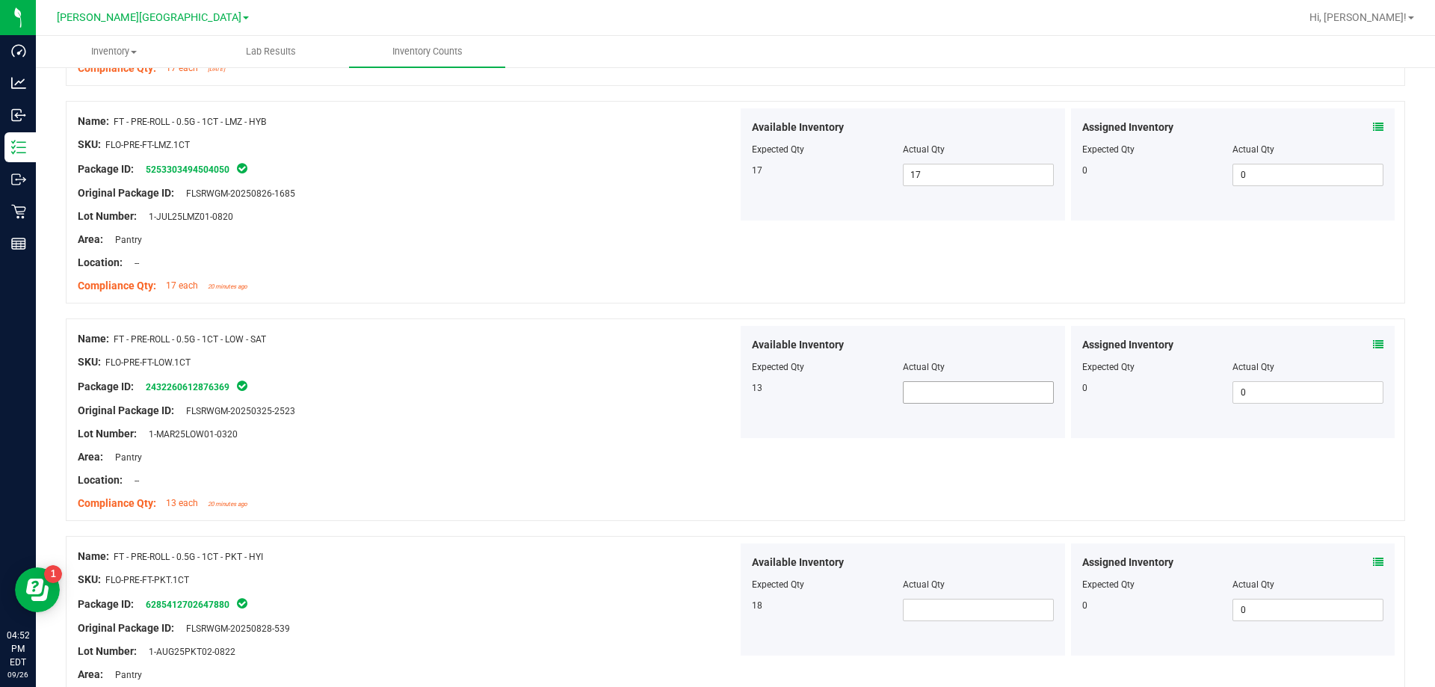
click at [731, 383] on span at bounding box center [978, 392] width 151 height 22
click at [625, 399] on div at bounding box center [408, 398] width 660 height 7
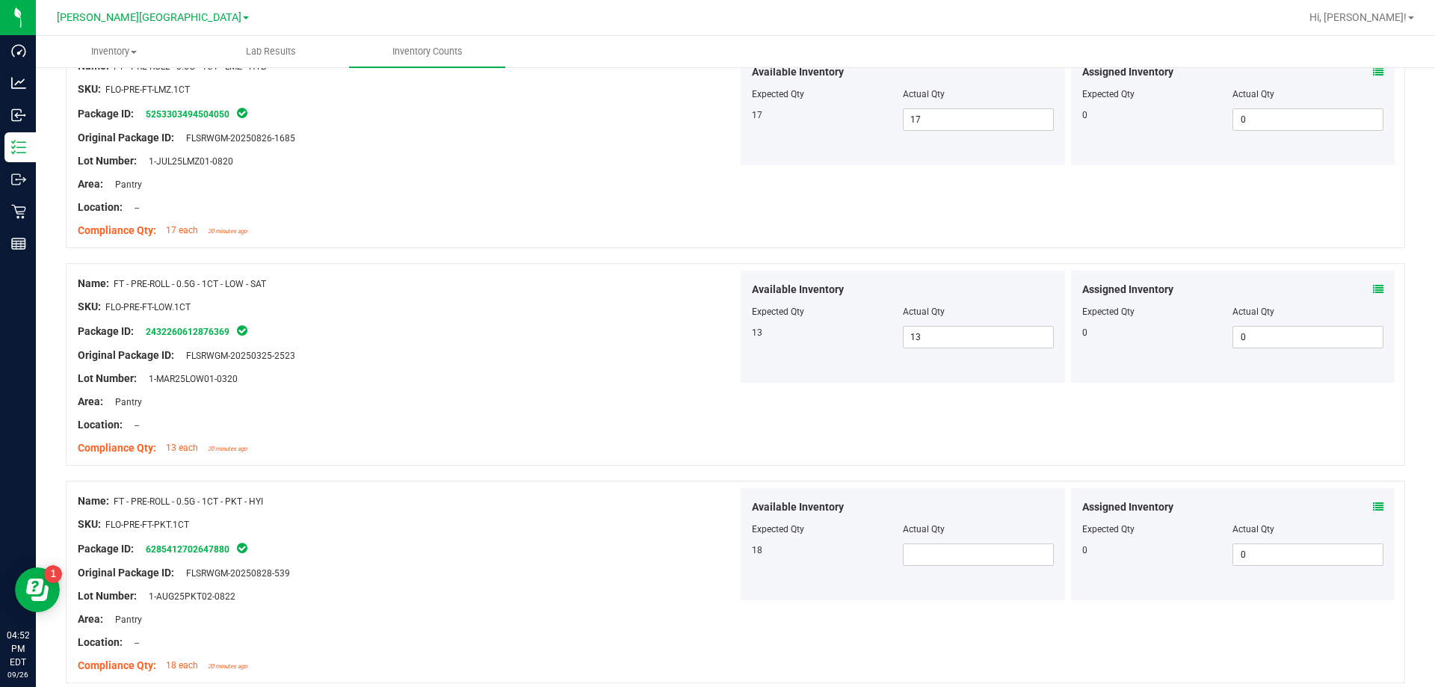
scroll to position [2466, 0]
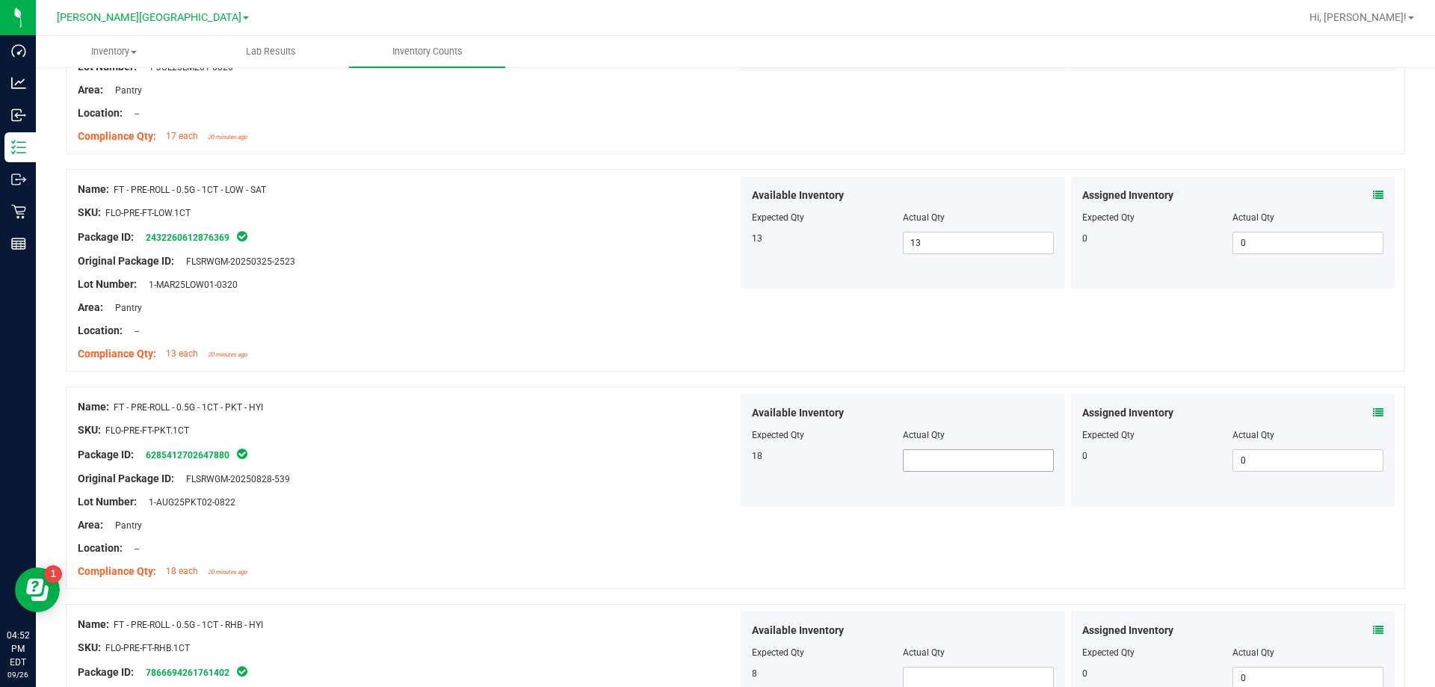
click at [731, 469] on span at bounding box center [978, 460] width 151 height 22
click at [622, 498] on div "Lot Number: 1-AUG25PKT02-0822" at bounding box center [408, 502] width 660 height 16
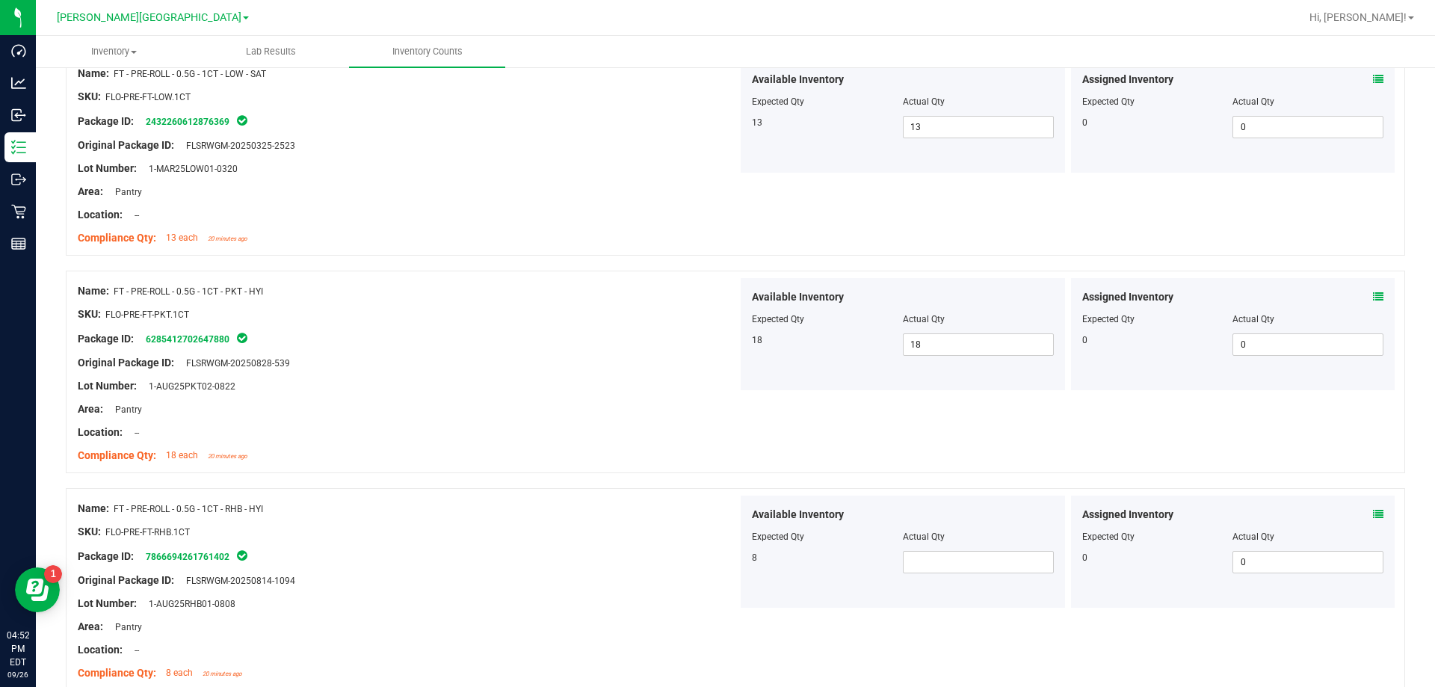
scroll to position [2690, 0]
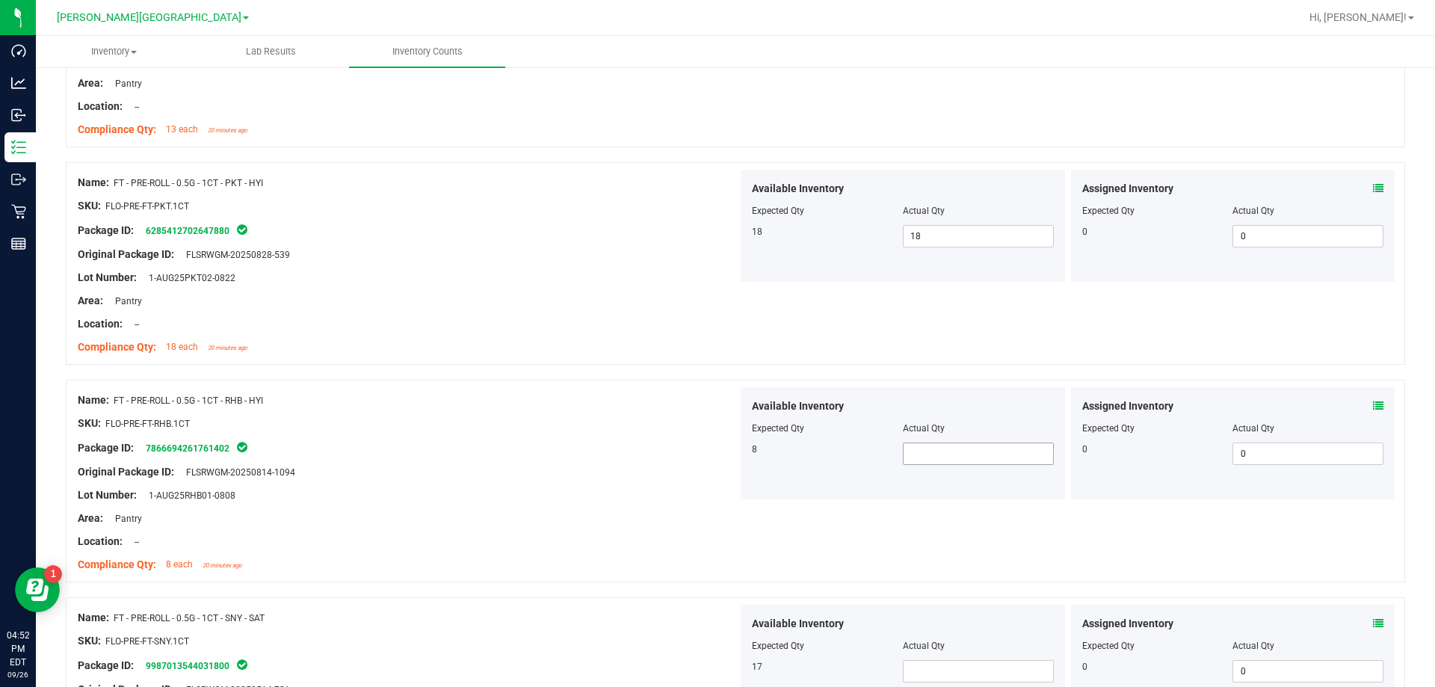
click at [731, 458] on span at bounding box center [978, 453] width 151 height 22
click at [731, 514] on div "Name: FT - PRE-ROLL - 0.5G - 1CT - RHB - HYI SKU: FLO-PRE-FT-RHB.1CT Package ID…" at bounding box center [735, 481] width 1339 height 202
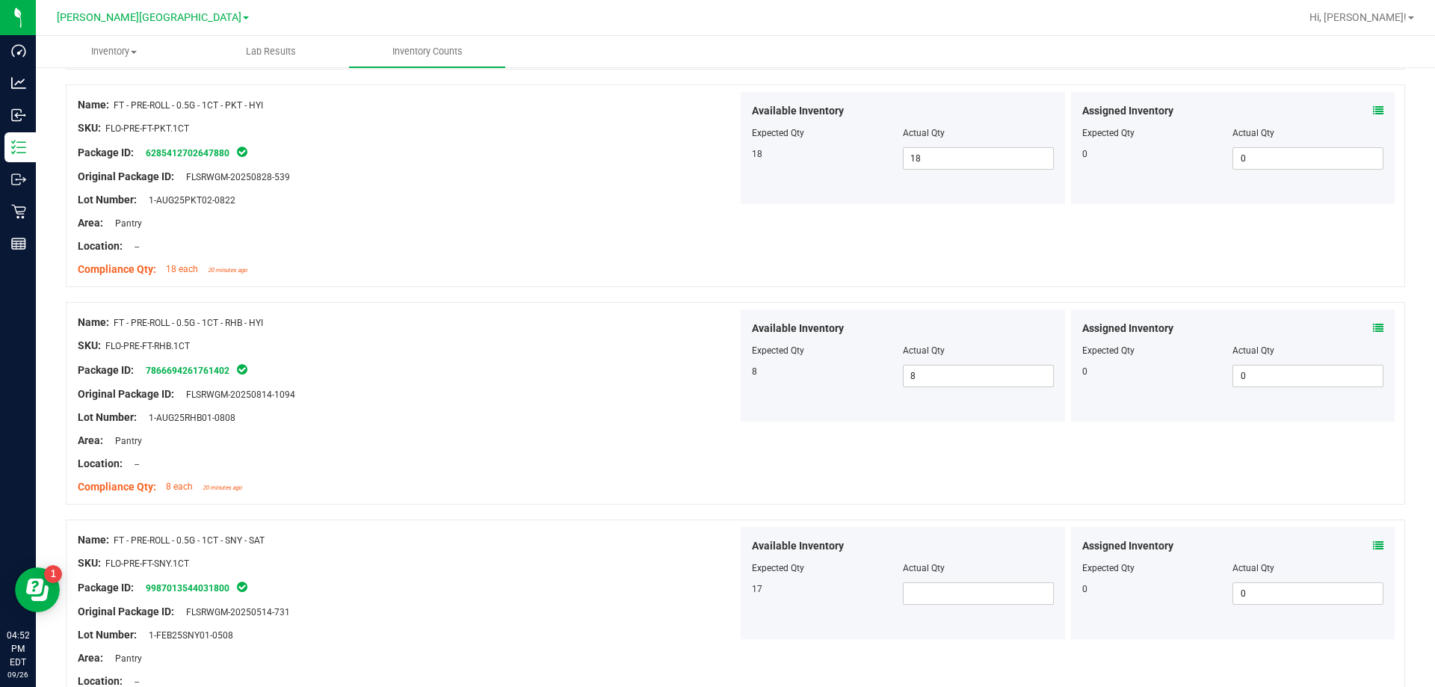
scroll to position [2839, 0]
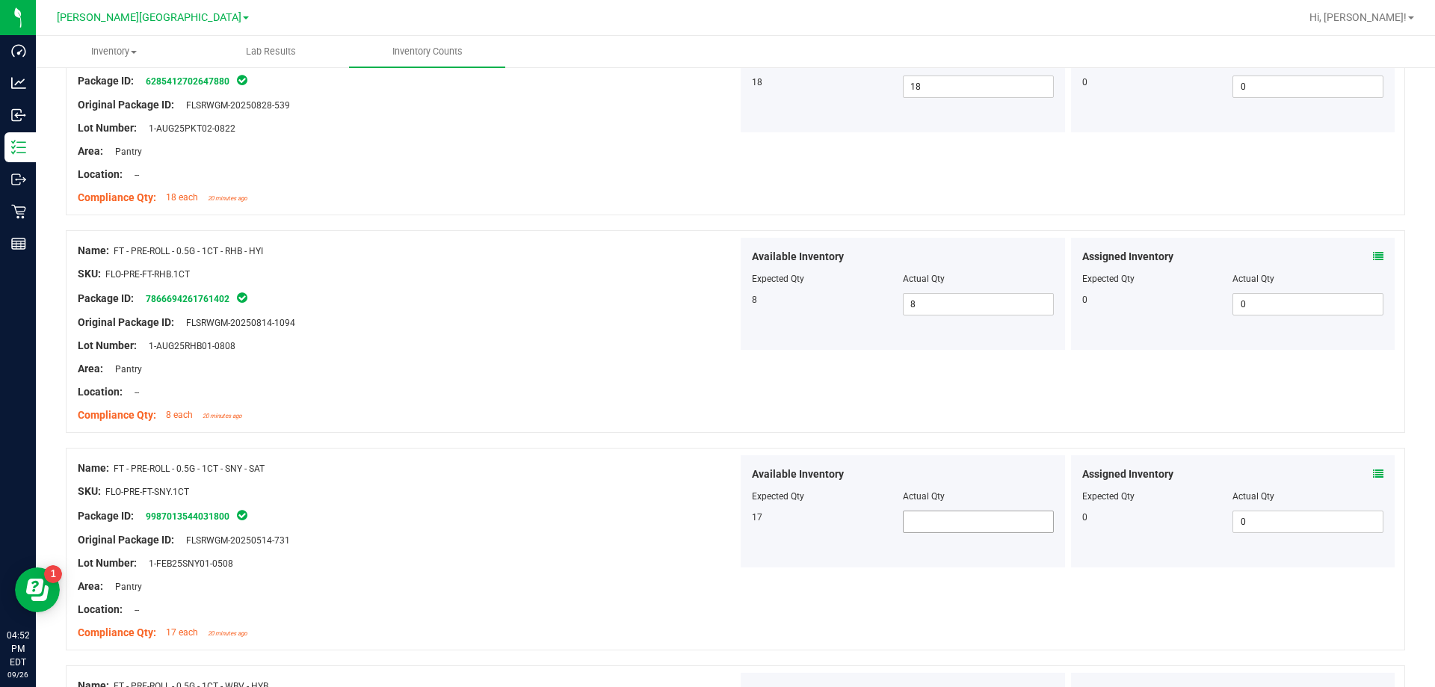
click at [731, 525] on span at bounding box center [978, 521] width 151 height 22
click at [525, 515] on div "Package ID: 9987013544031800" at bounding box center [408, 516] width 660 height 18
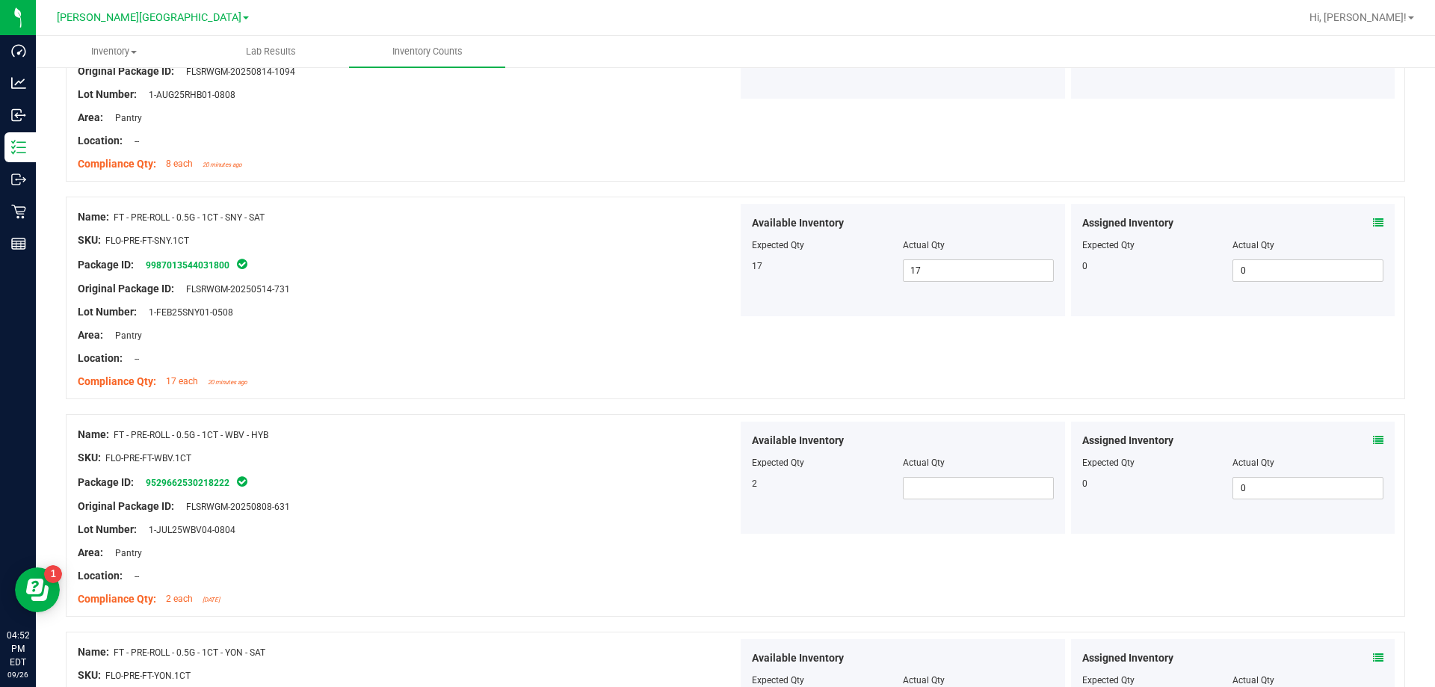
scroll to position [3138, 0]
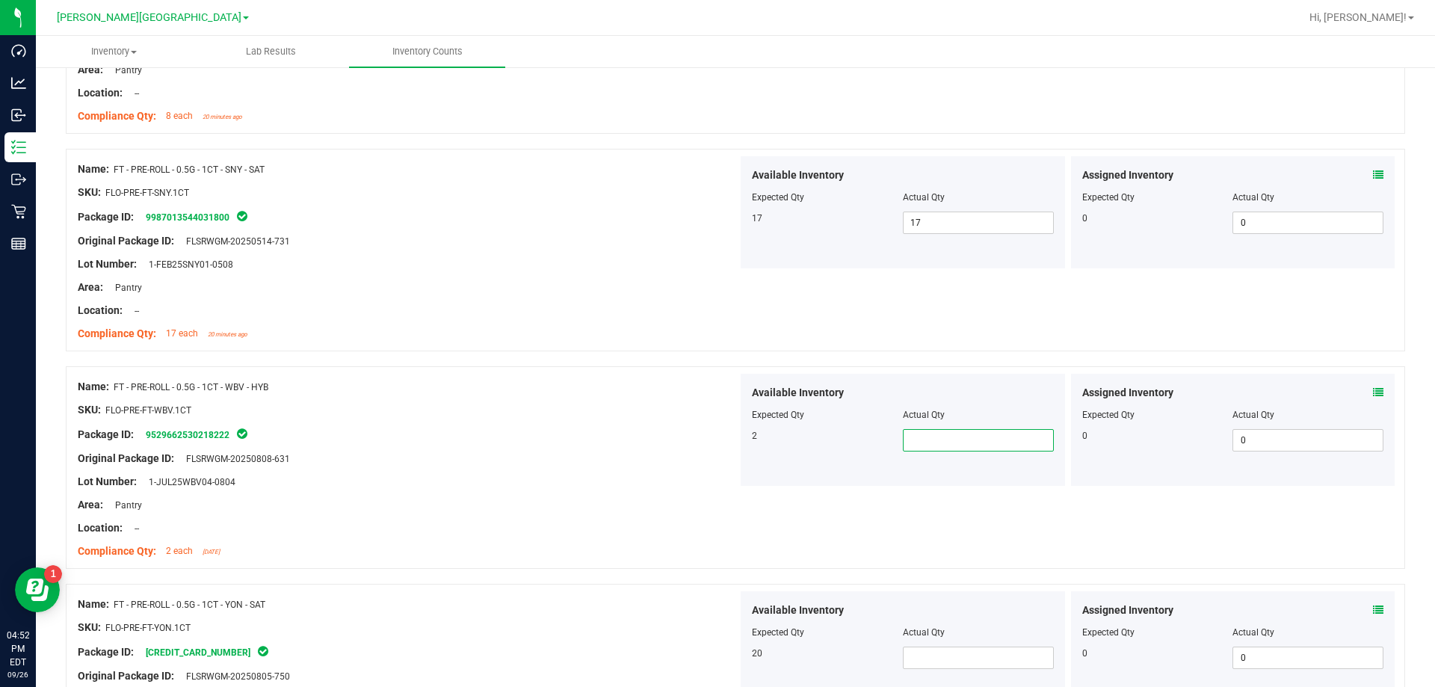
click at [731, 433] on span at bounding box center [978, 440] width 151 height 22
click at [573, 557] on div "Compliance Qty: 2 each [DATE]" at bounding box center [408, 551] width 660 height 16
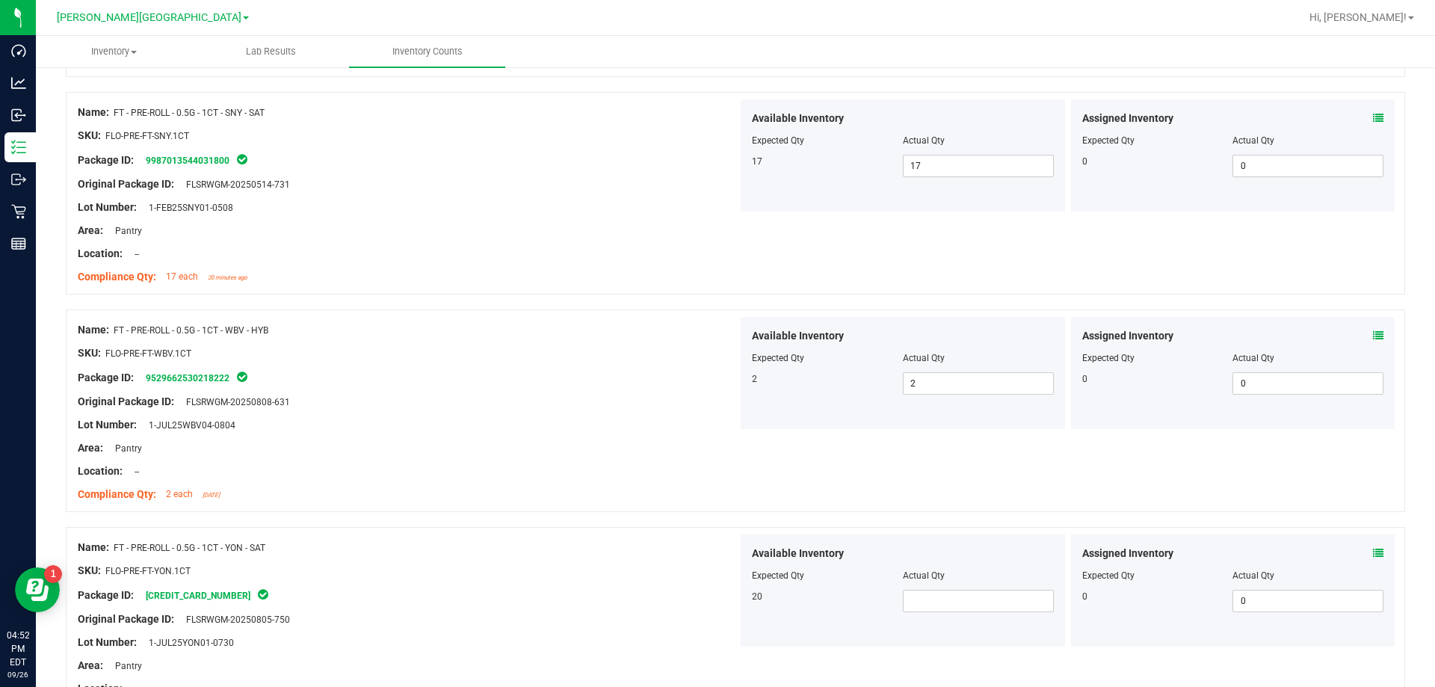
scroll to position [3288, 0]
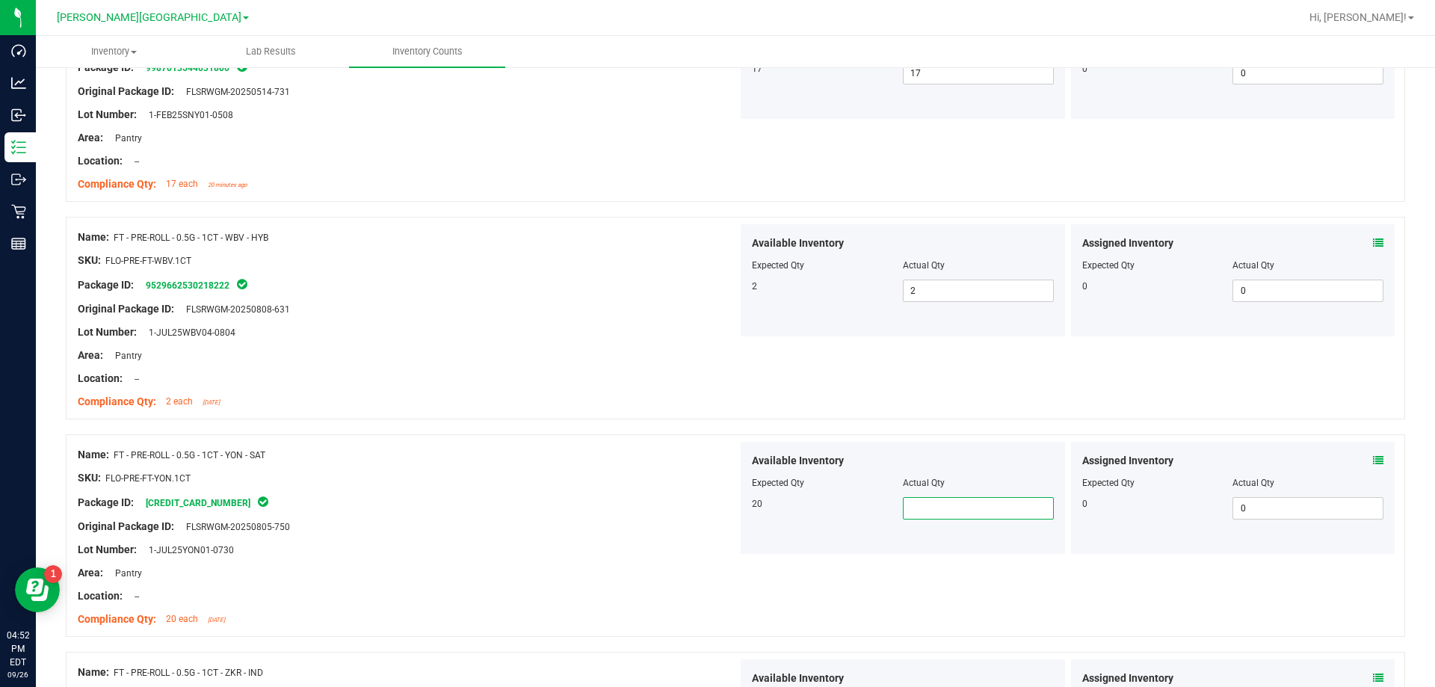
click at [731, 511] on span at bounding box center [978, 508] width 151 height 22
click at [731, 599] on div "Name: FT - PRE-ROLL - 0.5G - 1CT - YON - SAT SKU: FLO-PRE-FT-YON.1CT Package ID…" at bounding box center [735, 535] width 1339 height 202
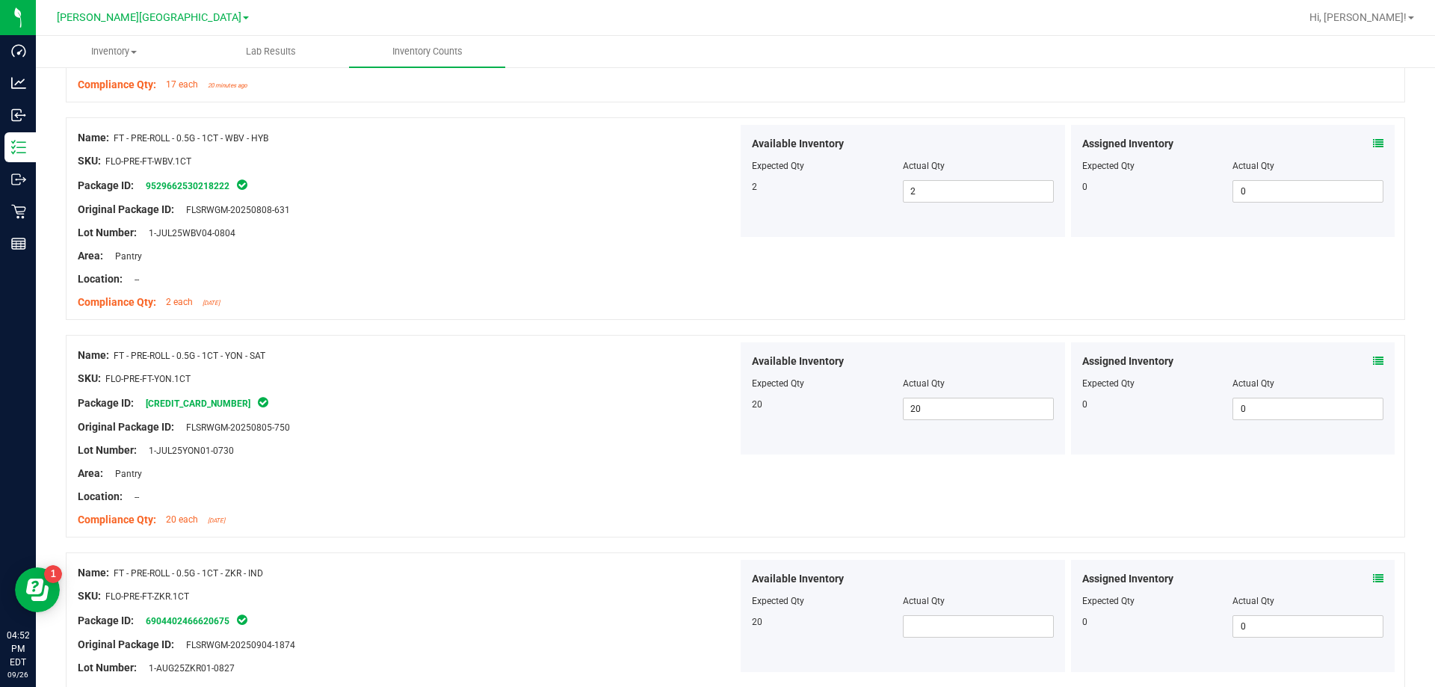
scroll to position [3512, 0]
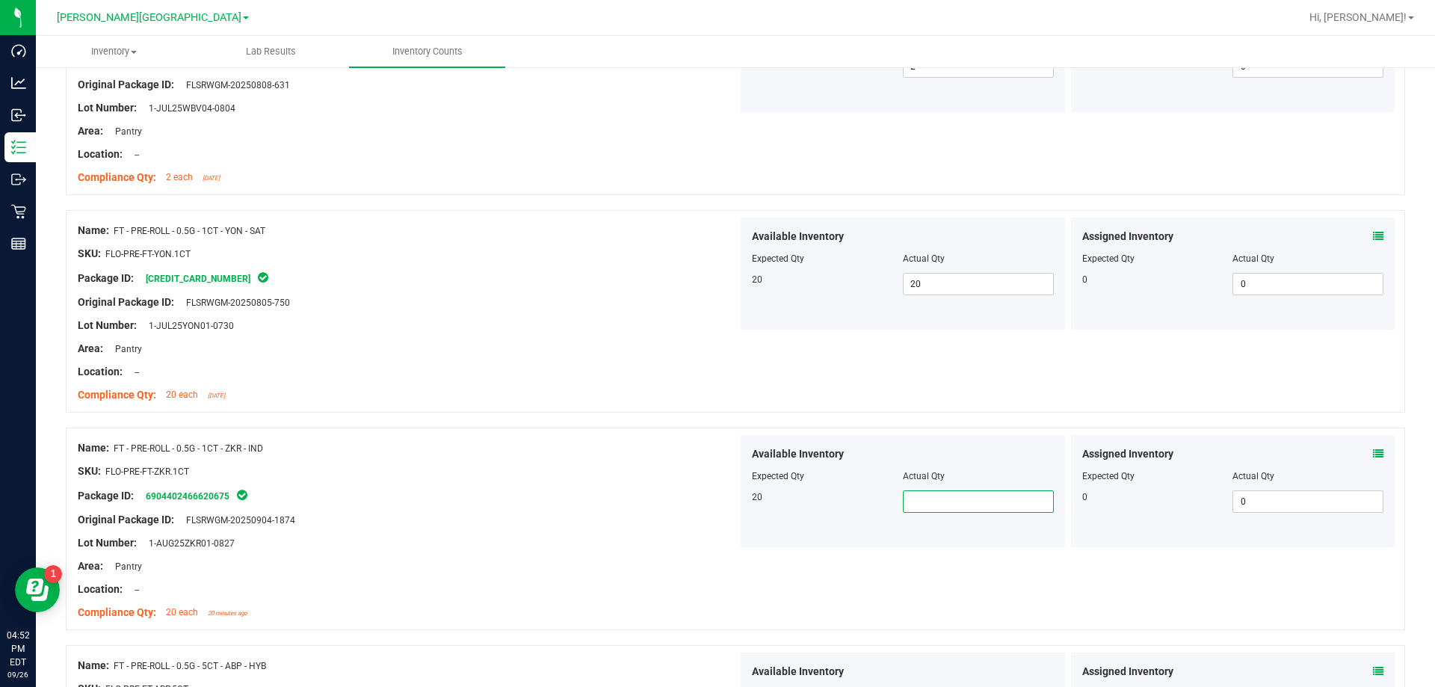
click at [731, 495] on span at bounding box center [978, 501] width 151 height 22
click at [731, 561] on div "Name: FT - PRE-ROLL - 0.5G - 1CT - ZKR - IND SKU: FLO-PRE-FT-ZKR.1CT Package ID…" at bounding box center [735, 528] width 1339 height 202
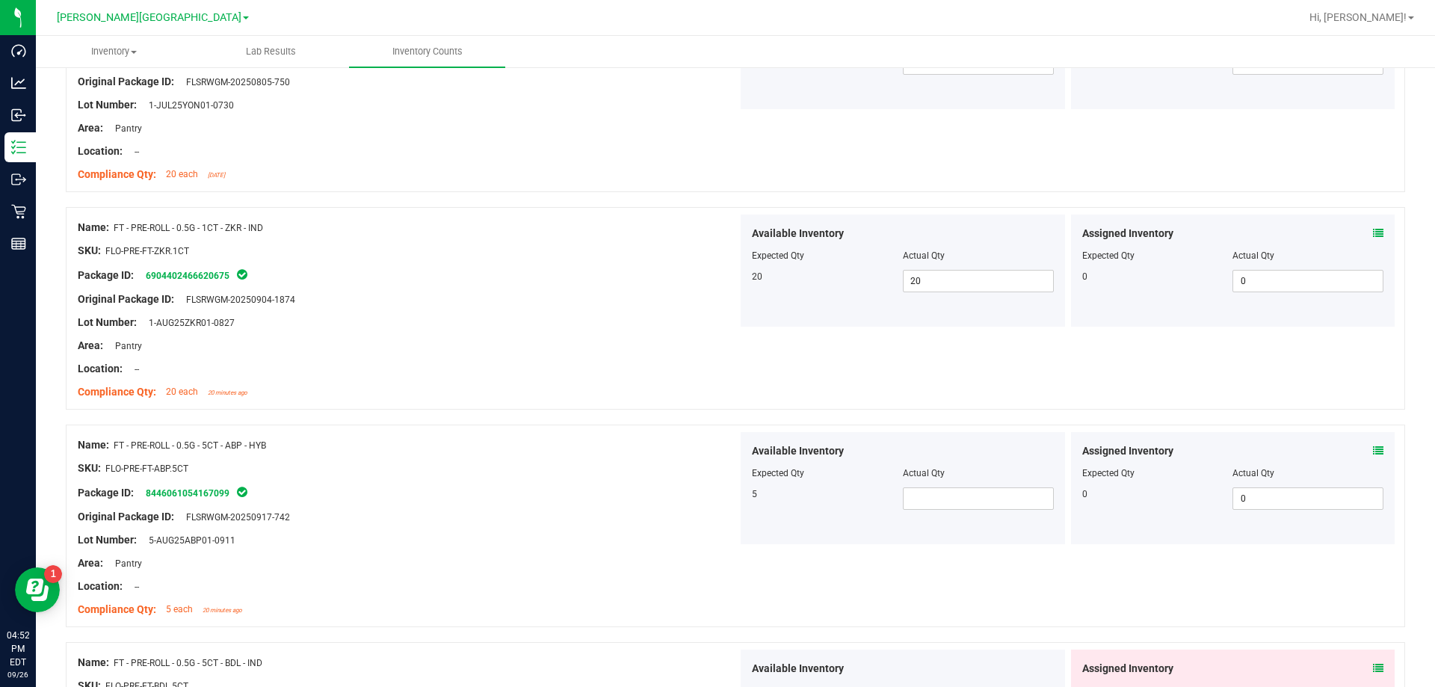
scroll to position [3736, 0]
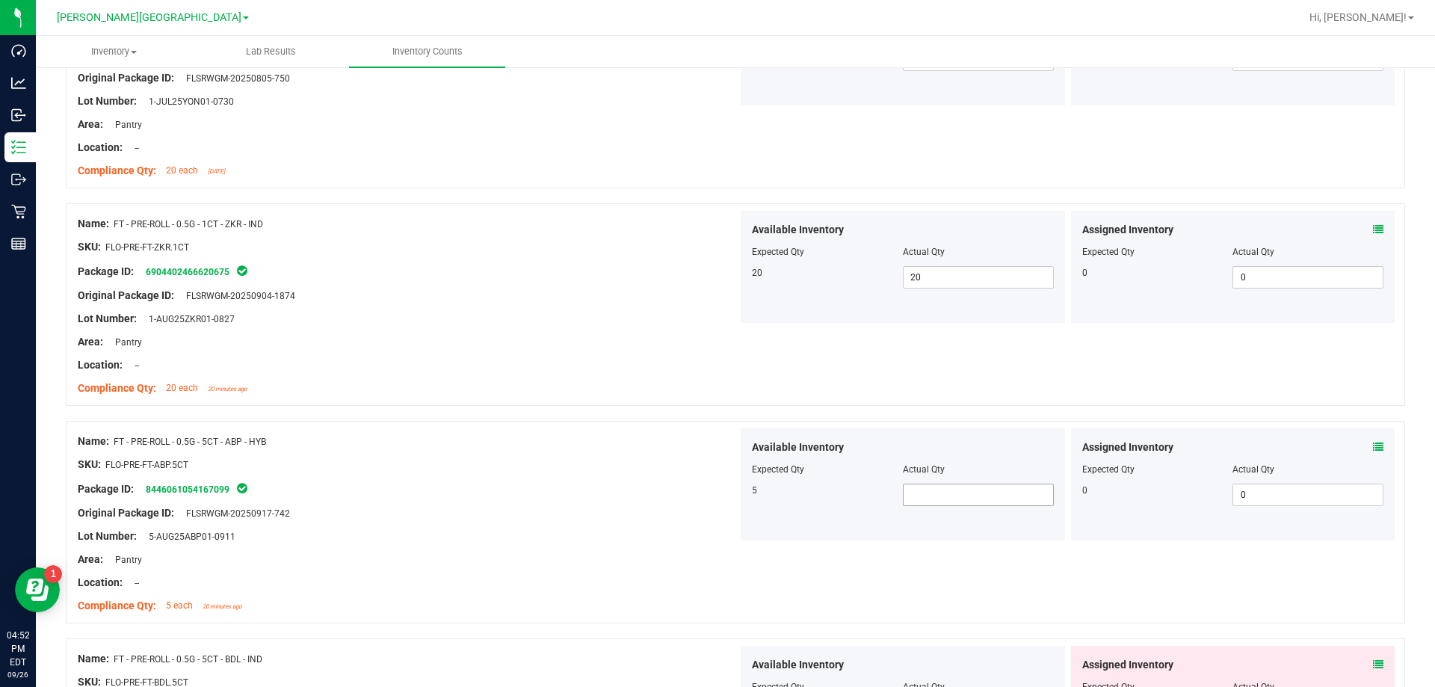
click at [731, 495] on span at bounding box center [978, 494] width 151 height 22
click at [731, 569] on div "Name: FT - PRE-ROLL - 0.5G - 5CT - ABP - HYB SKU: FLO-PRE-FT-ABP.5CT Package ID…" at bounding box center [735, 522] width 1339 height 202
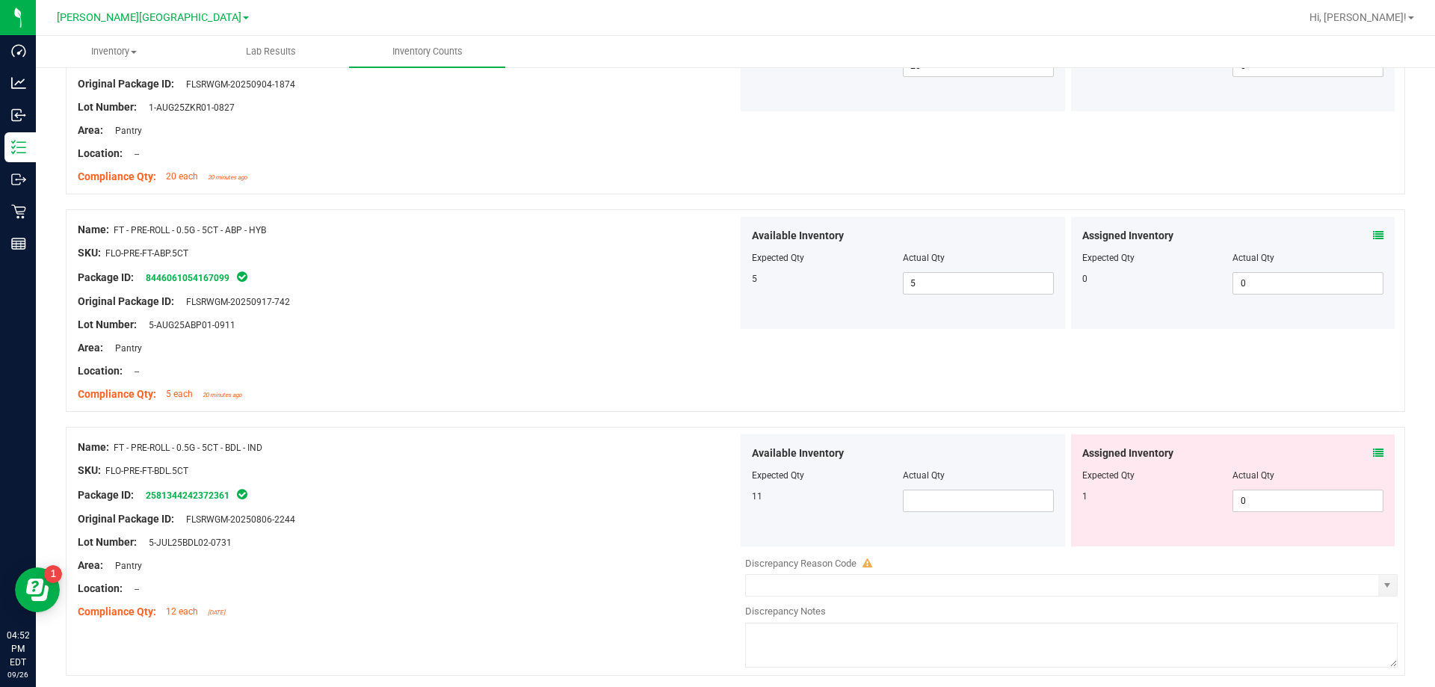
scroll to position [3960, 0]
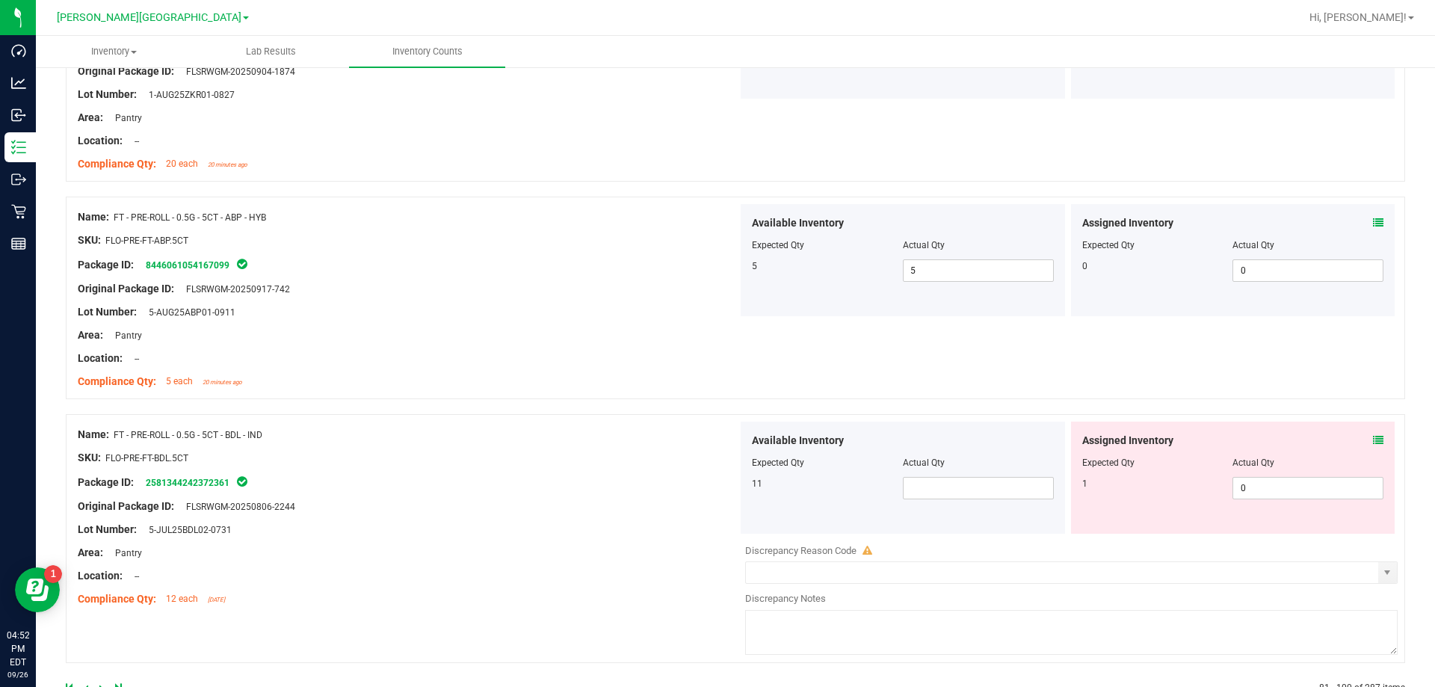
click at [731, 466] on div "Actual Qty" at bounding box center [978, 462] width 151 height 13
click at [731, 483] on span at bounding box center [978, 488] width 151 height 22
click at [544, 480] on div "Package ID: 2581344242372361" at bounding box center [408, 482] width 660 height 18
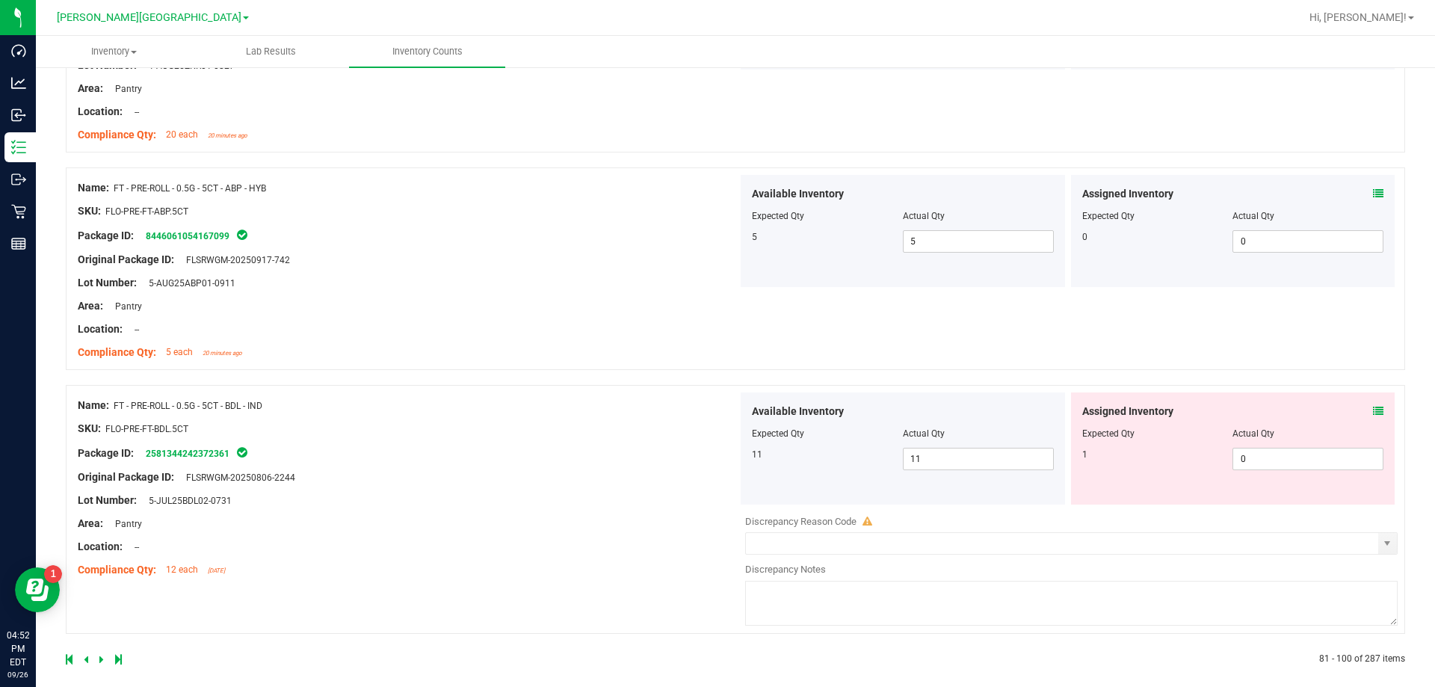
scroll to position [4002, 0]
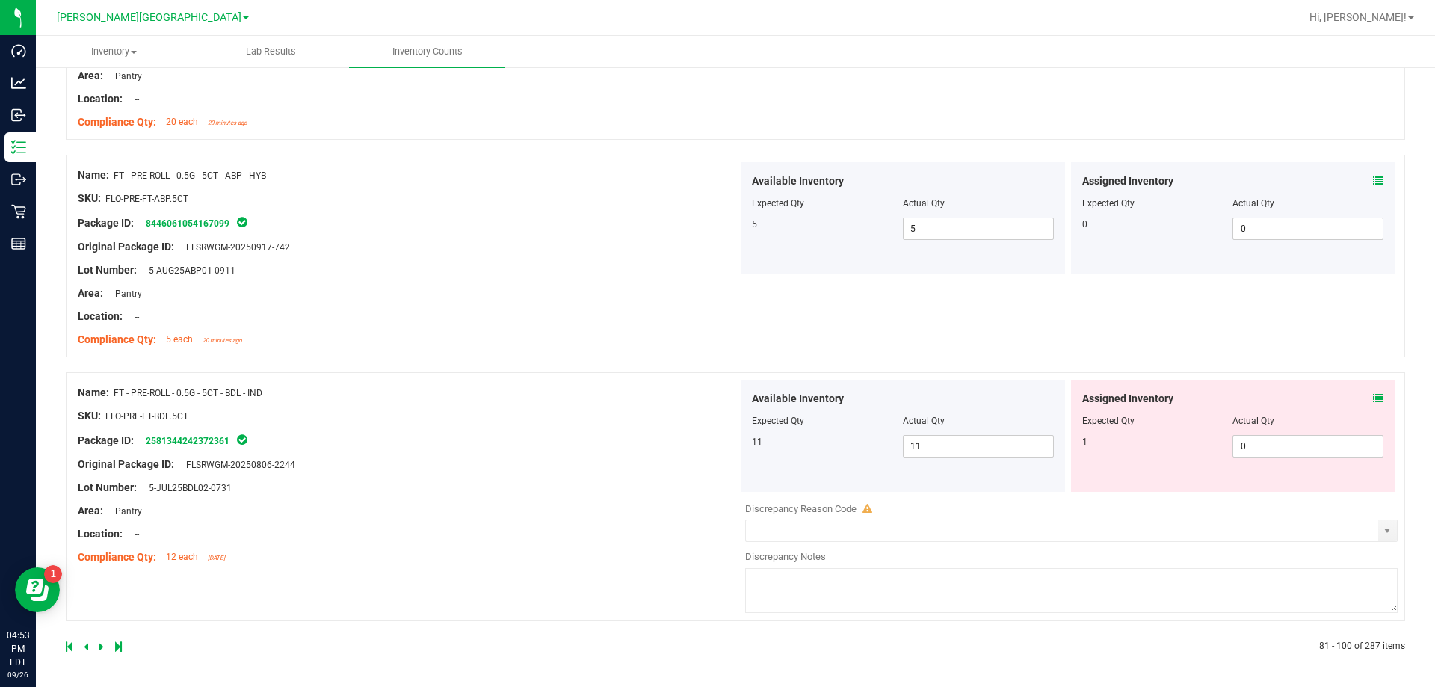
click at [557, 471] on div "Original Package ID: FLSRWGM-20250806-2244" at bounding box center [408, 465] width 660 height 16
click at [99, 646] on icon at bounding box center [101, 646] width 4 height 9
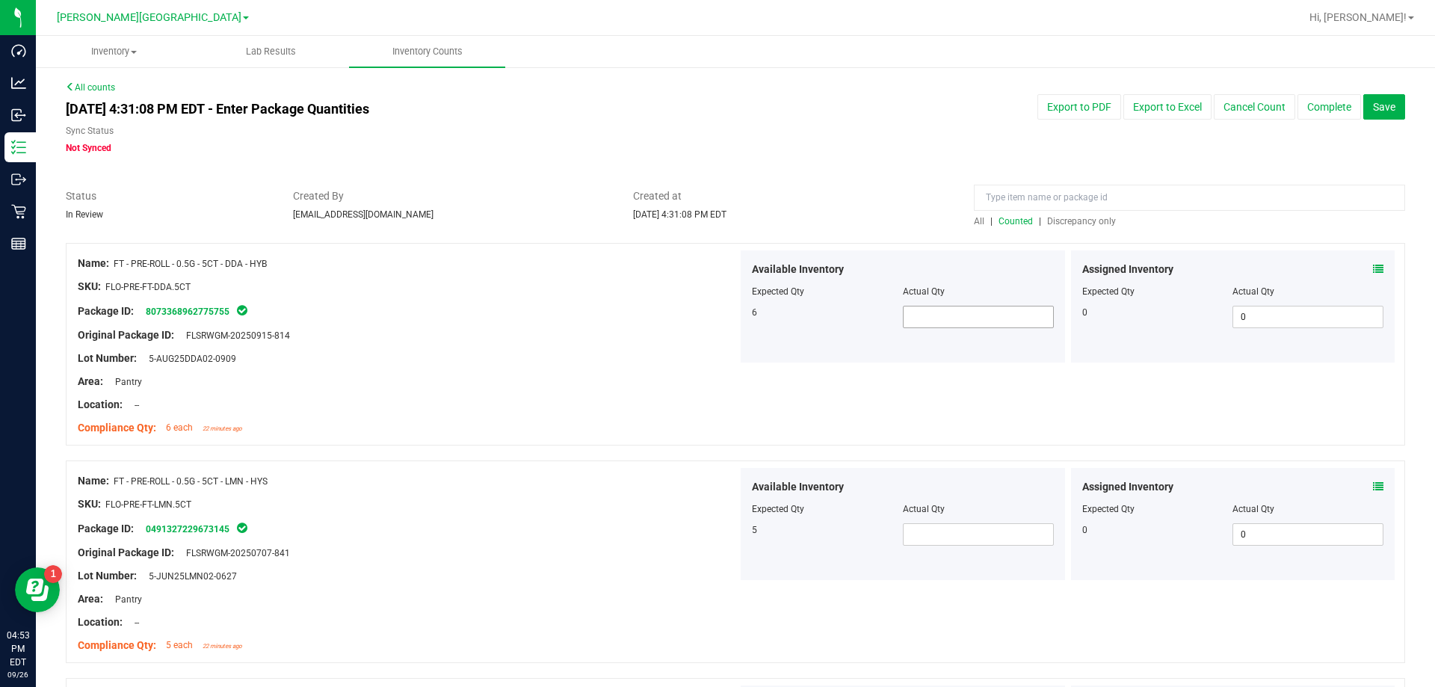
click at [731, 316] on span at bounding box center [978, 317] width 151 height 22
click at [731, 534] on span at bounding box center [978, 534] width 151 height 22
click at [542, 534] on div "Package ID: 0491327229673145" at bounding box center [408, 528] width 660 height 18
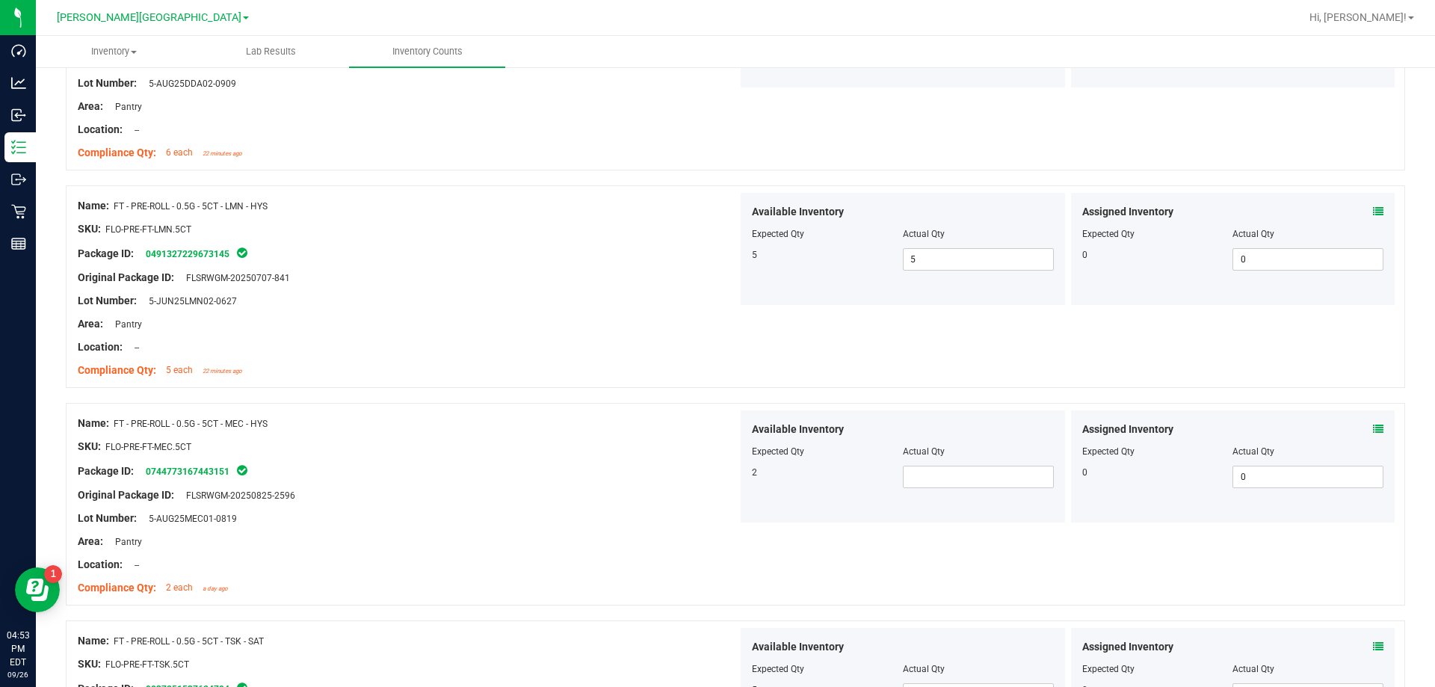
scroll to position [523, 0]
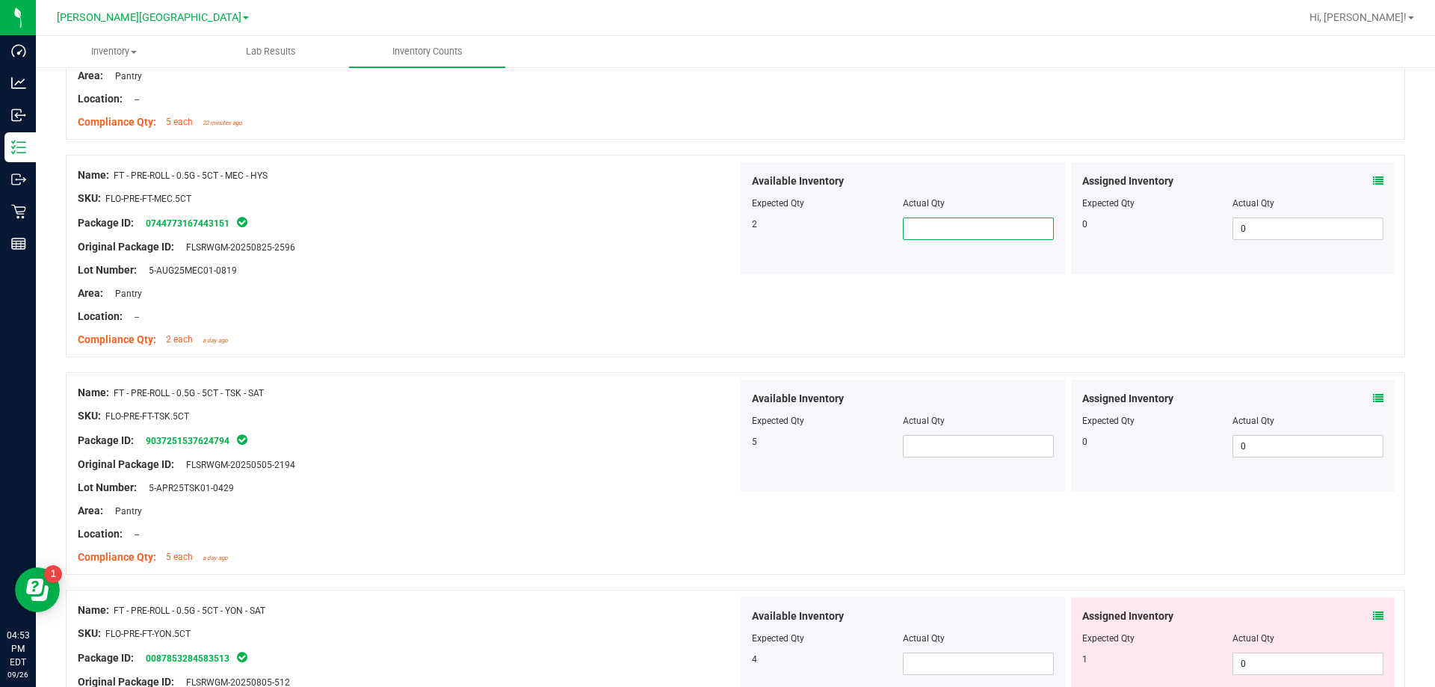
click at [731, 232] on span at bounding box center [978, 228] width 151 height 22
click at [731, 445] on span at bounding box center [978, 446] width 151 height 22
click at [693, 494] on div "Lot Number: 5-APR25TSK01-0429" at bounding box center [408, 488] width 660 height 16
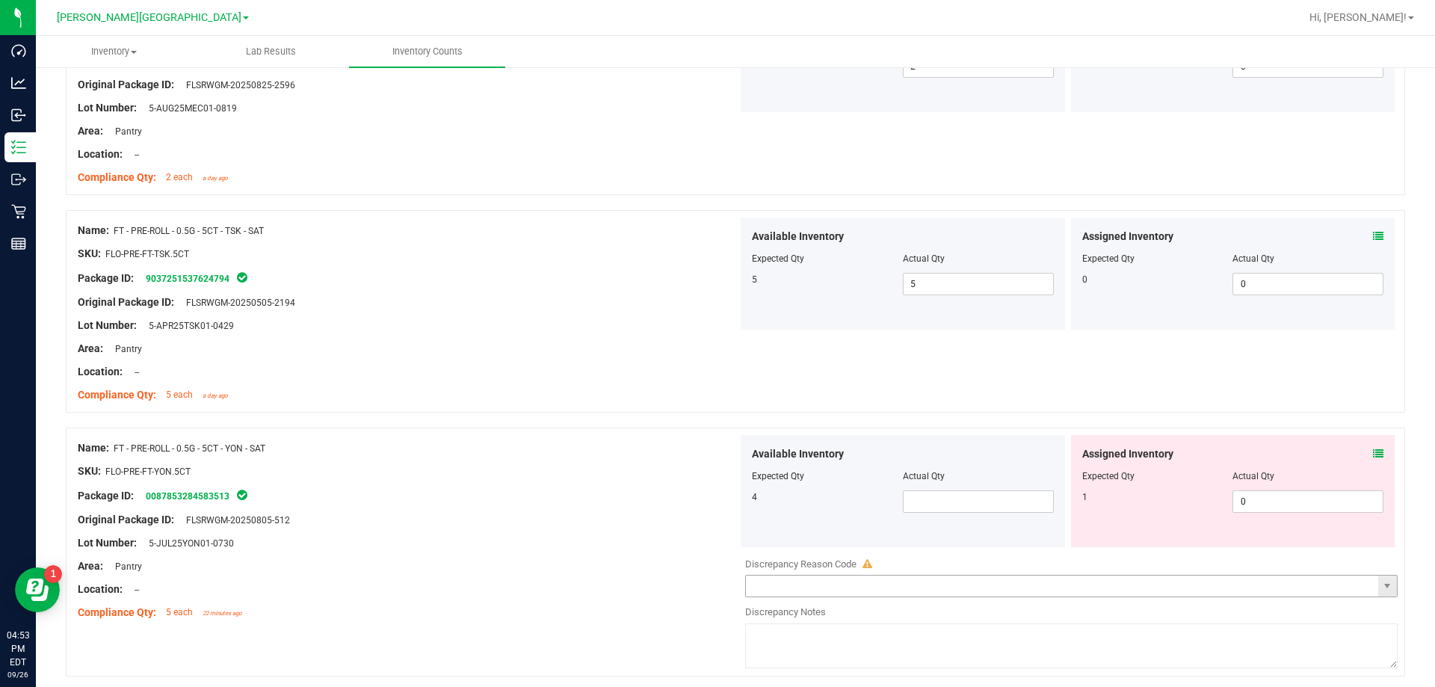
scroll to position [747, 0]
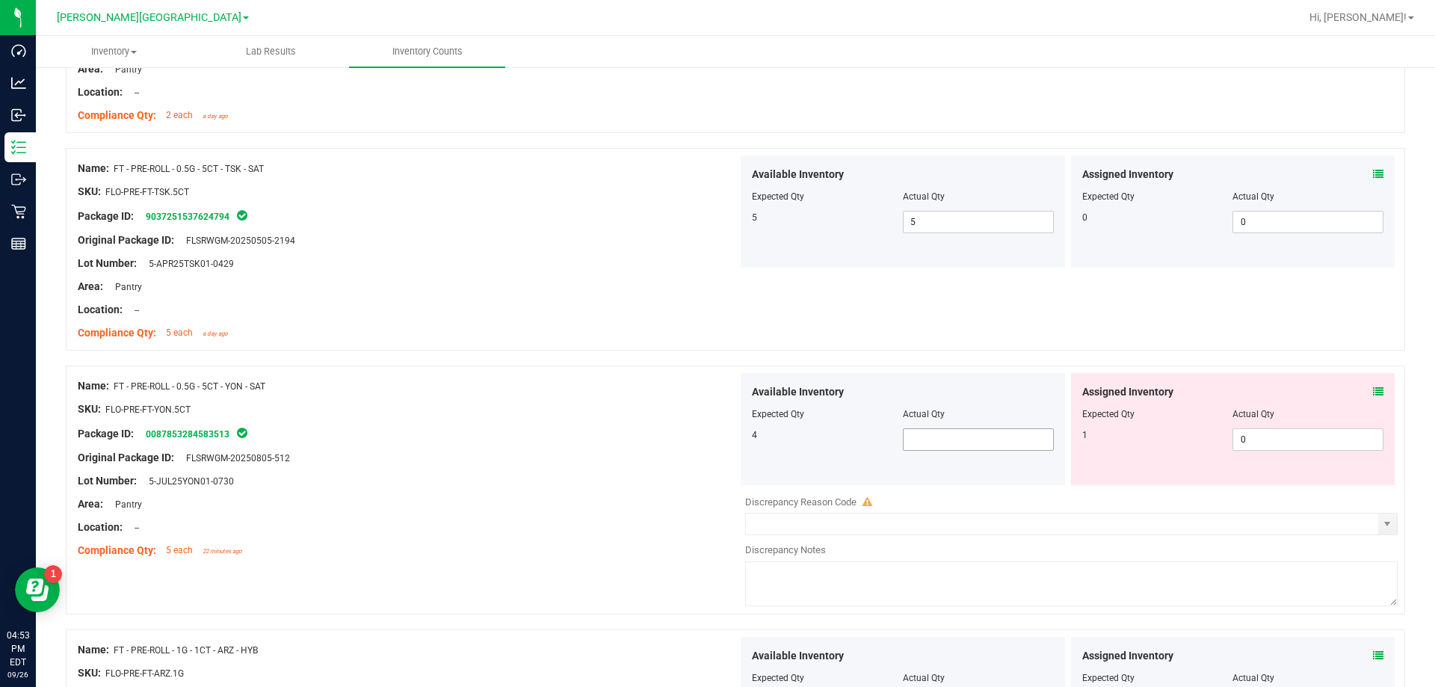
click at [731, 434] on span at bounding box center [978, 439] width 151 height 22
drag, startPoint x: 587, startPoint y: 427, endPoint x: 598, endPoint y: 427, distance: 10.5
click at [590, 427] on div "Package ID: 0087853284583513" at bounding box center [408, 433] width 660 height 18
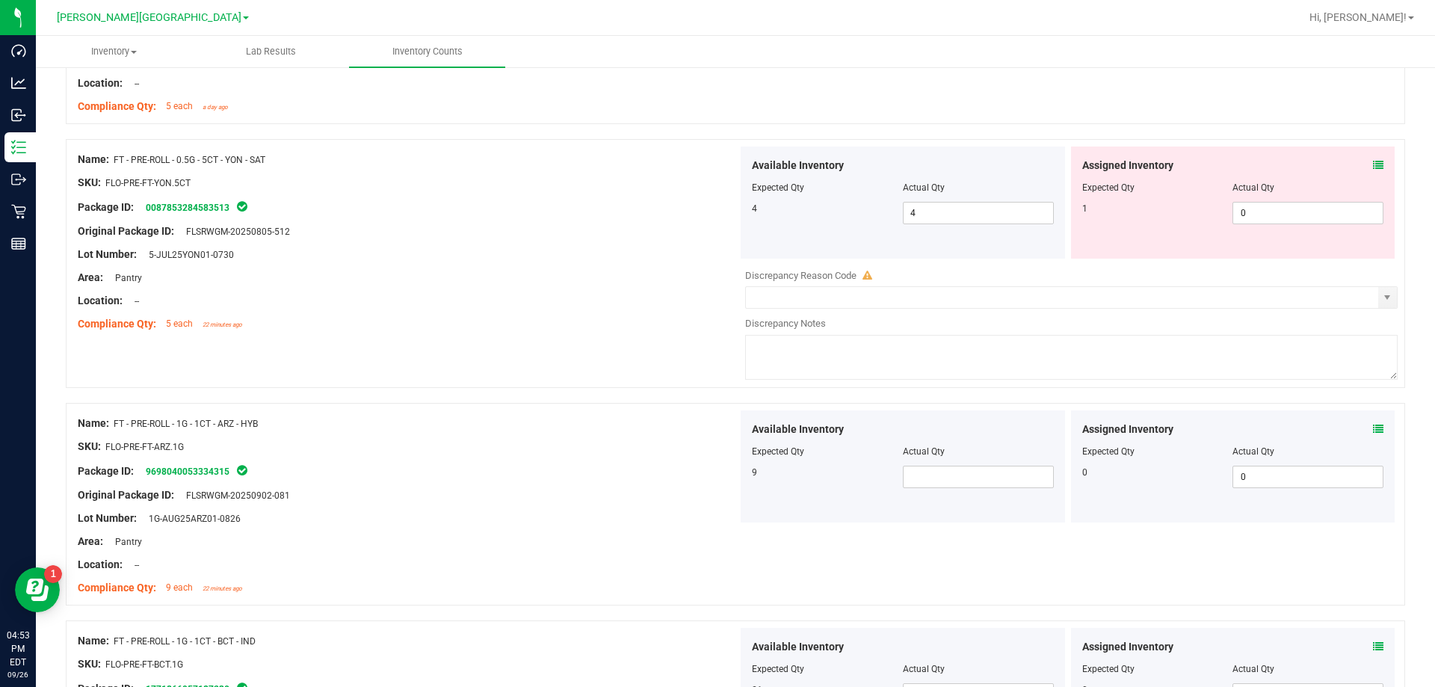
scroll to position [1046, 0]
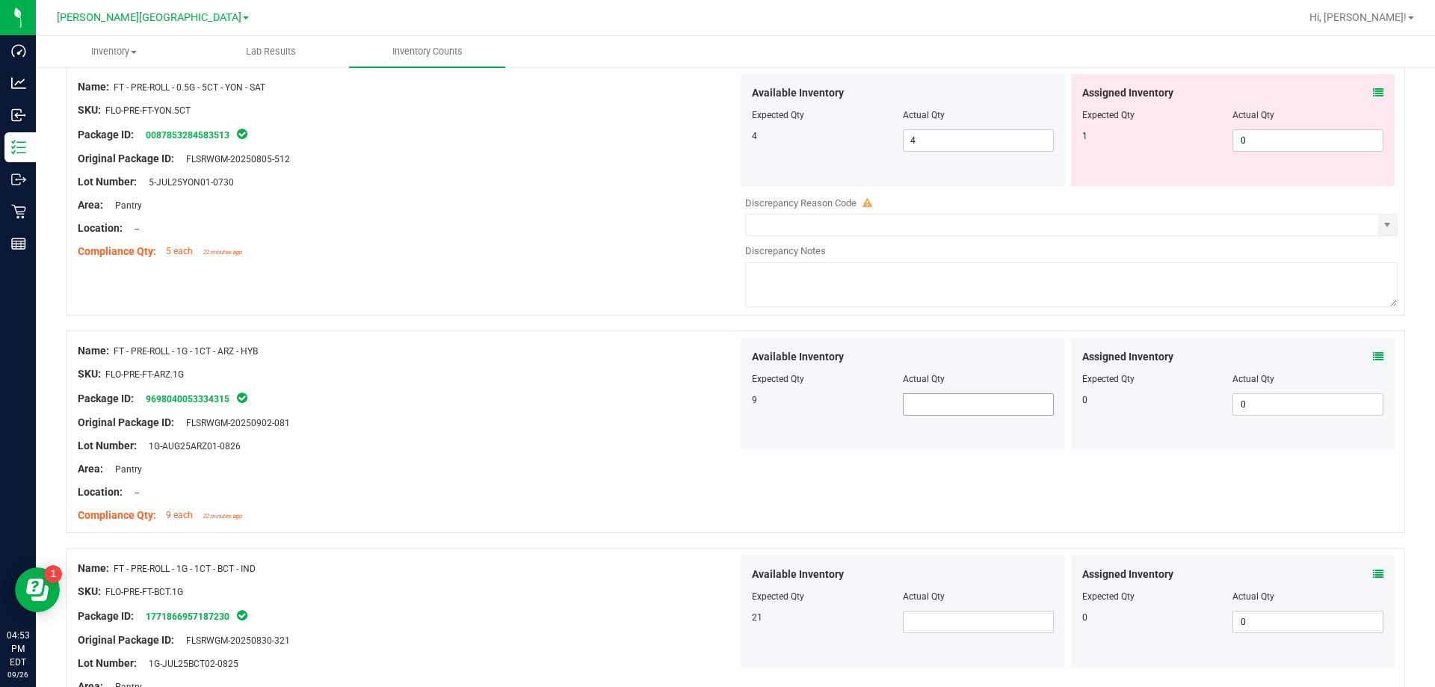
click at [731, 406] on span at bounding box center [978, 404] width 151 height 22
click at [731, 616] on span at bounding box center [978, 621] width 151 height 22
drag, startPoint x: 545, startPoint y: 440, endPoint x: 557, endPoint y: 433, distance: 13.5
click at [550, 438] on div "Lot Number: 1G-AUG25ARZ01-0826" at bounding box center [408, 446] width 660 height 16
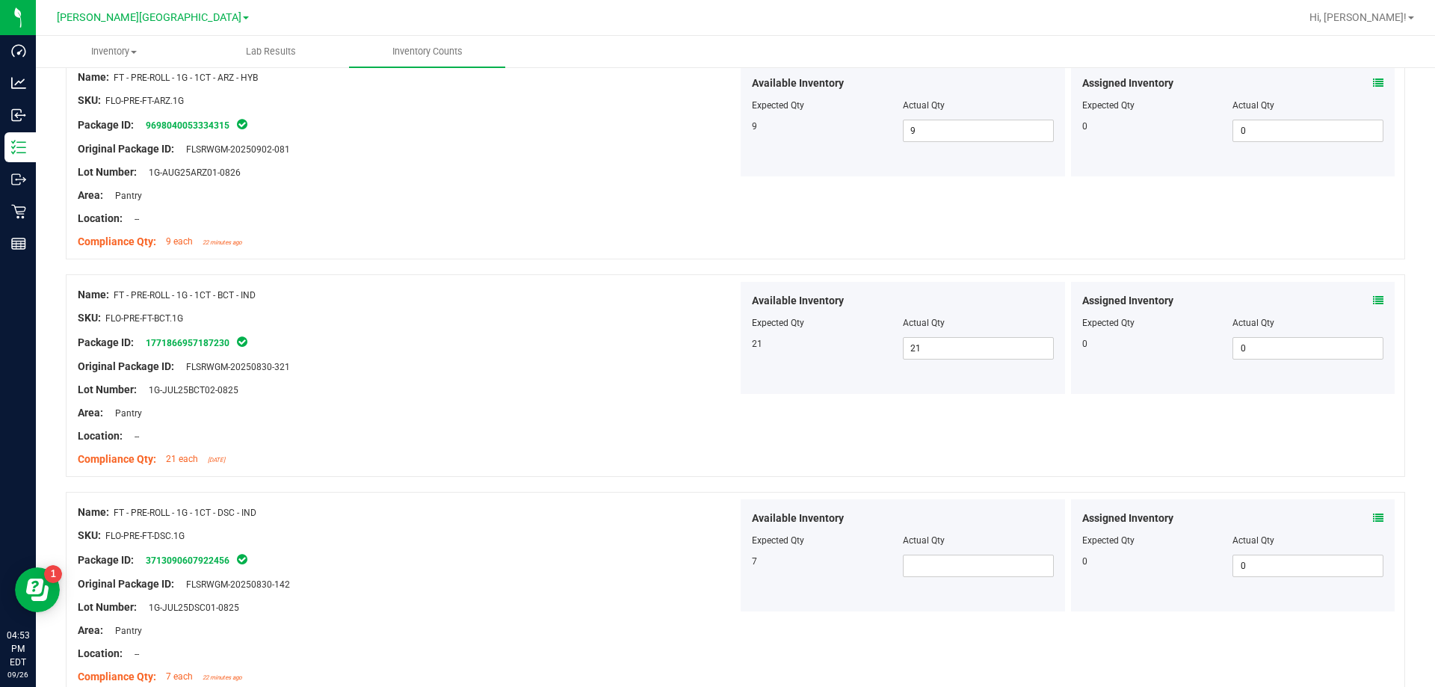
scroll to position [1420, 0]
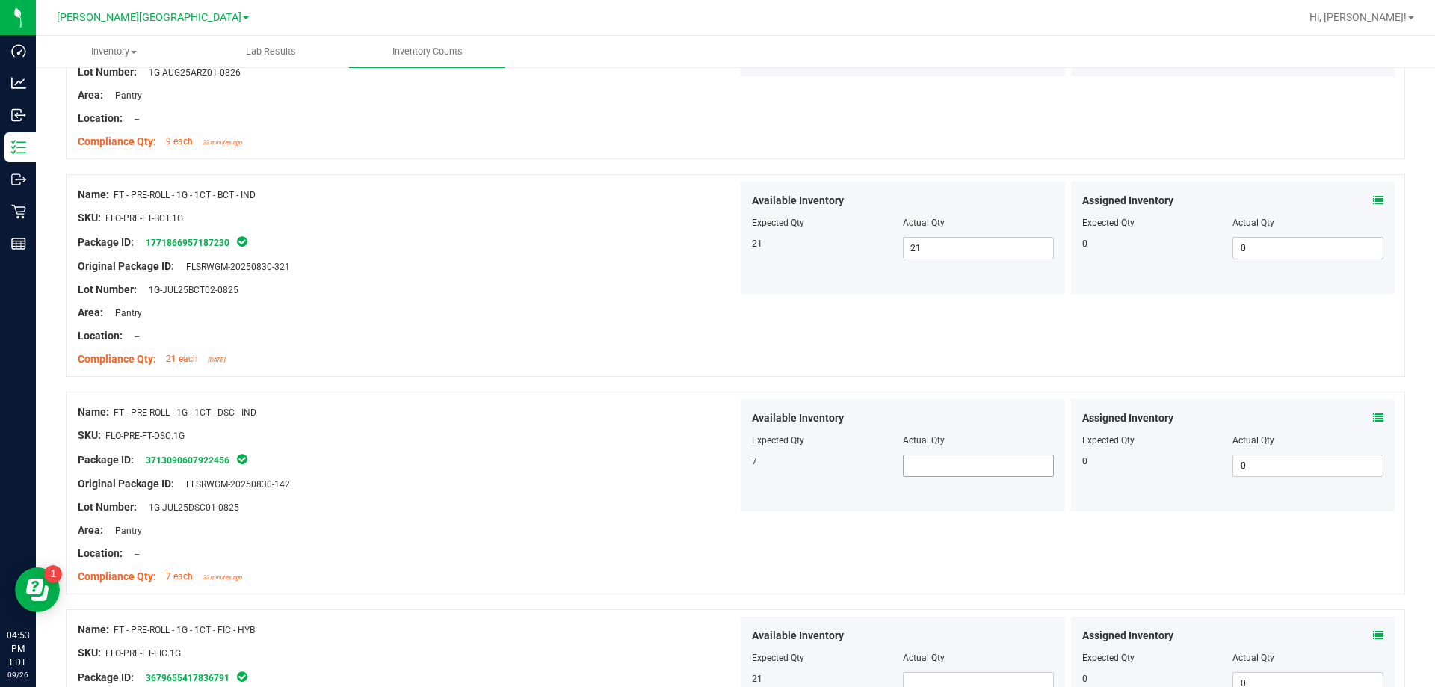
click at [731, 466] on span at bounding box center [978, 465] width 151 height 22
click at [550, 624] on div "Name: FT - PRE-ROLL - 1G - 1CT - FIC - HYB" at bounding box center [408, 630] width 660 height 16
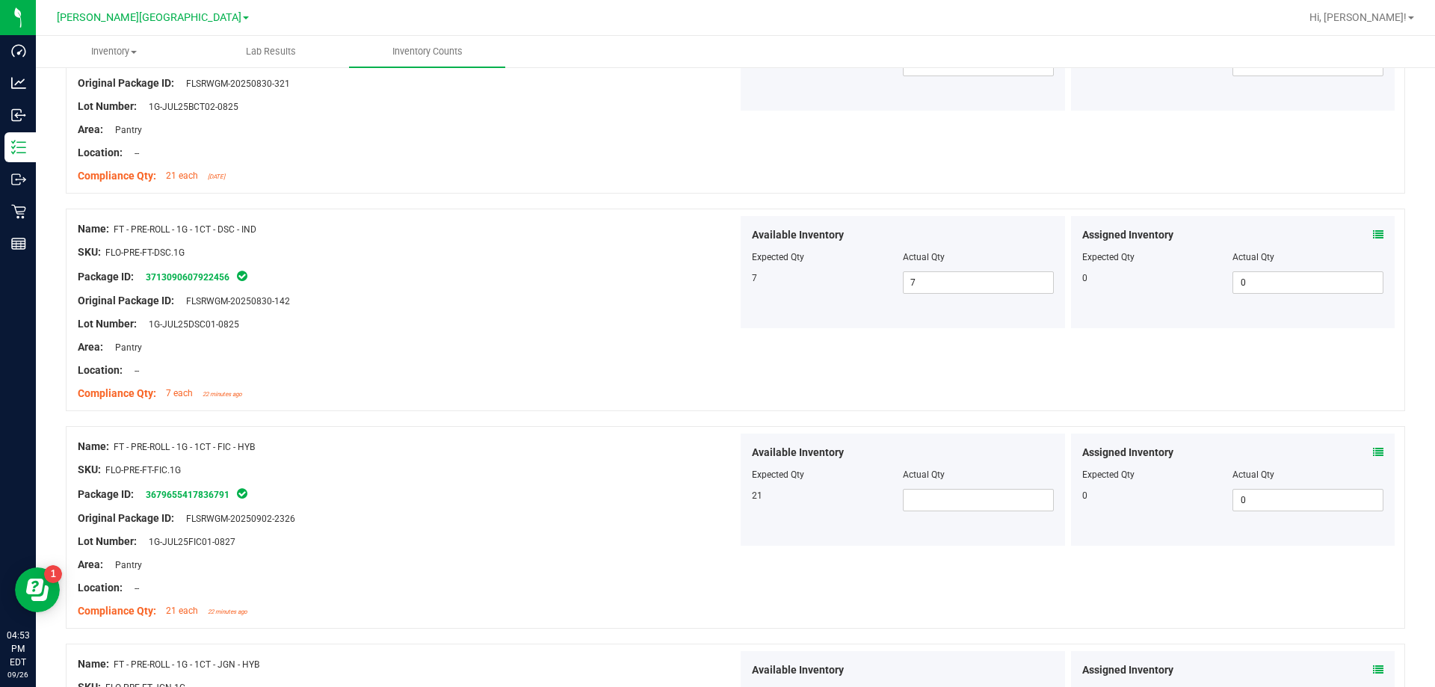
scroll to position [1719, 0]
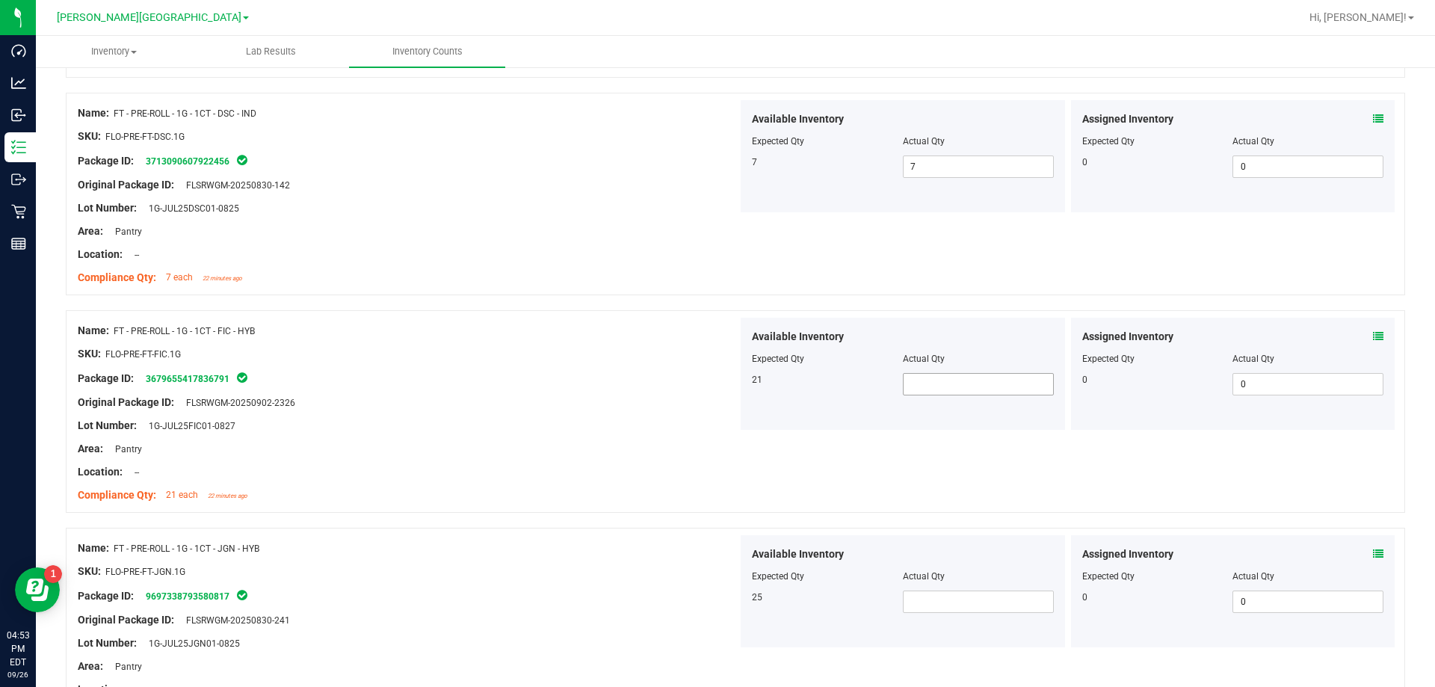
click at [731, 374] on span at bounding box center [978, 384] width 151 height 22
click at [731, 604] on span at bounding box center [978, 601] width 151 height 22
click at [541, 584] on div at bounding box center [408, 582] width 660 height 7
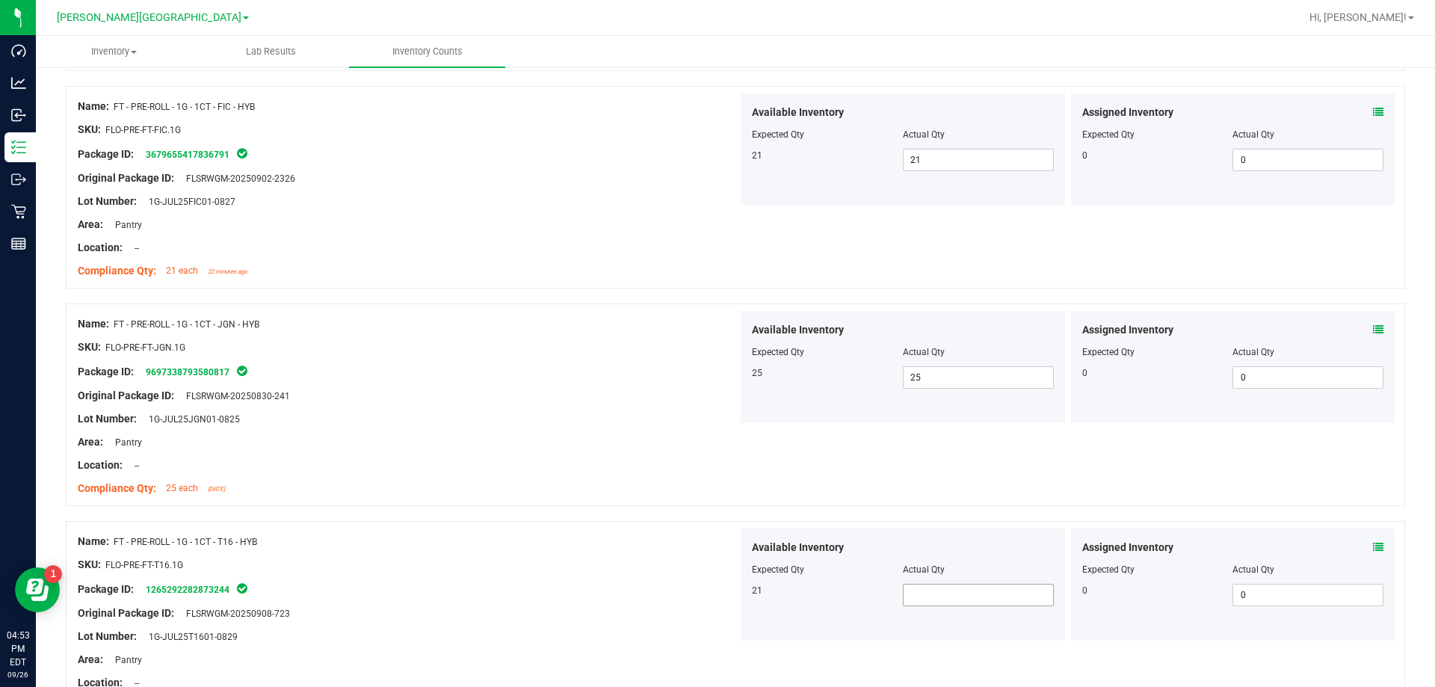
click at [731, 595] on span at bounding box center [978, 595] width 151 height 22
click at [697, 559] on div "SKU: FLO-PRE-FT-T16.1G" at bounding box center [408, 565] width 660 height 16
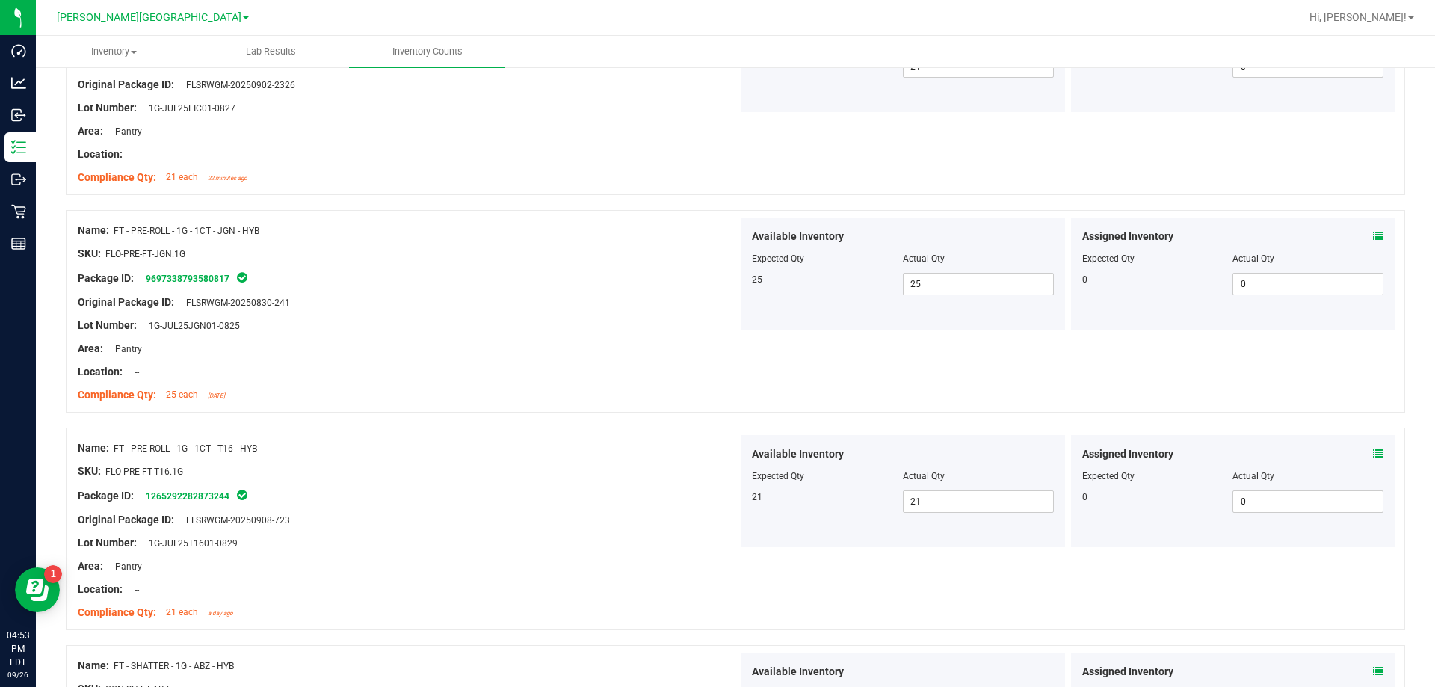
scroll to position [2167, 0]
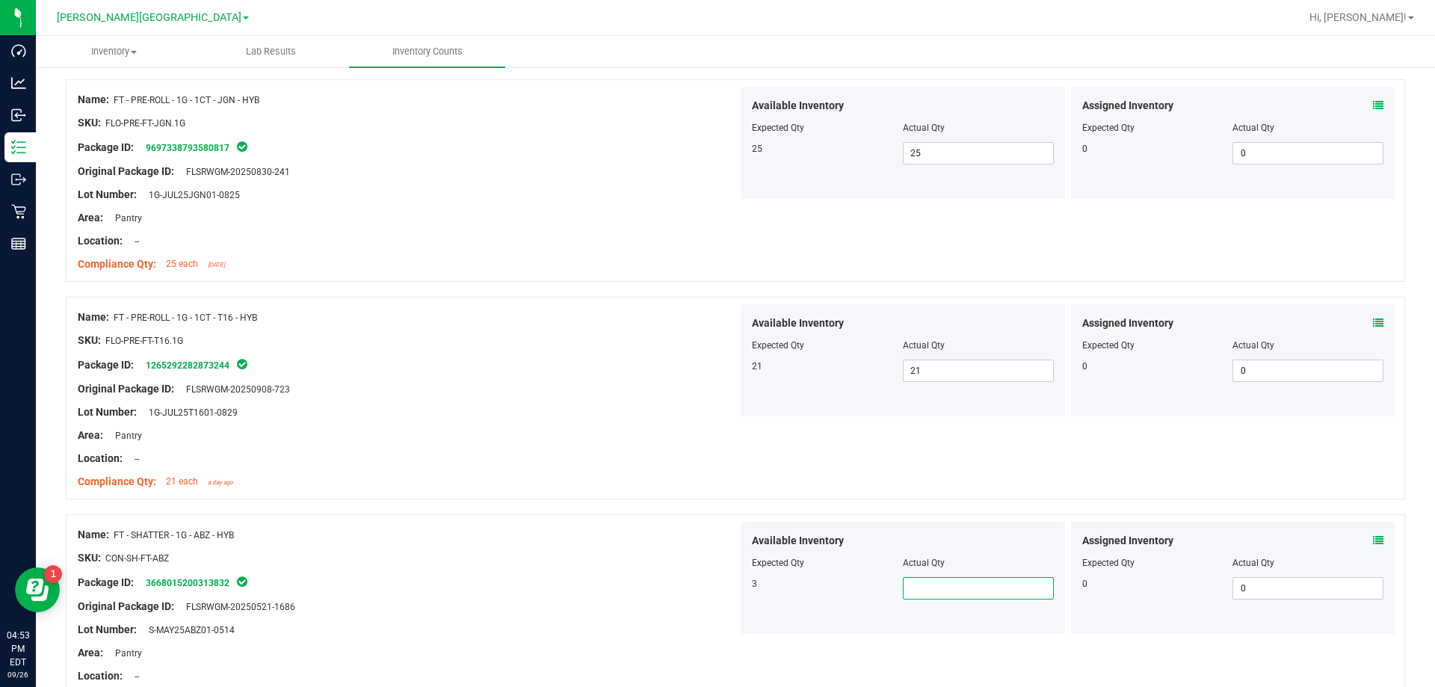
click at [731, 592] on span at bounding box center [978, 588] width 151 height 22
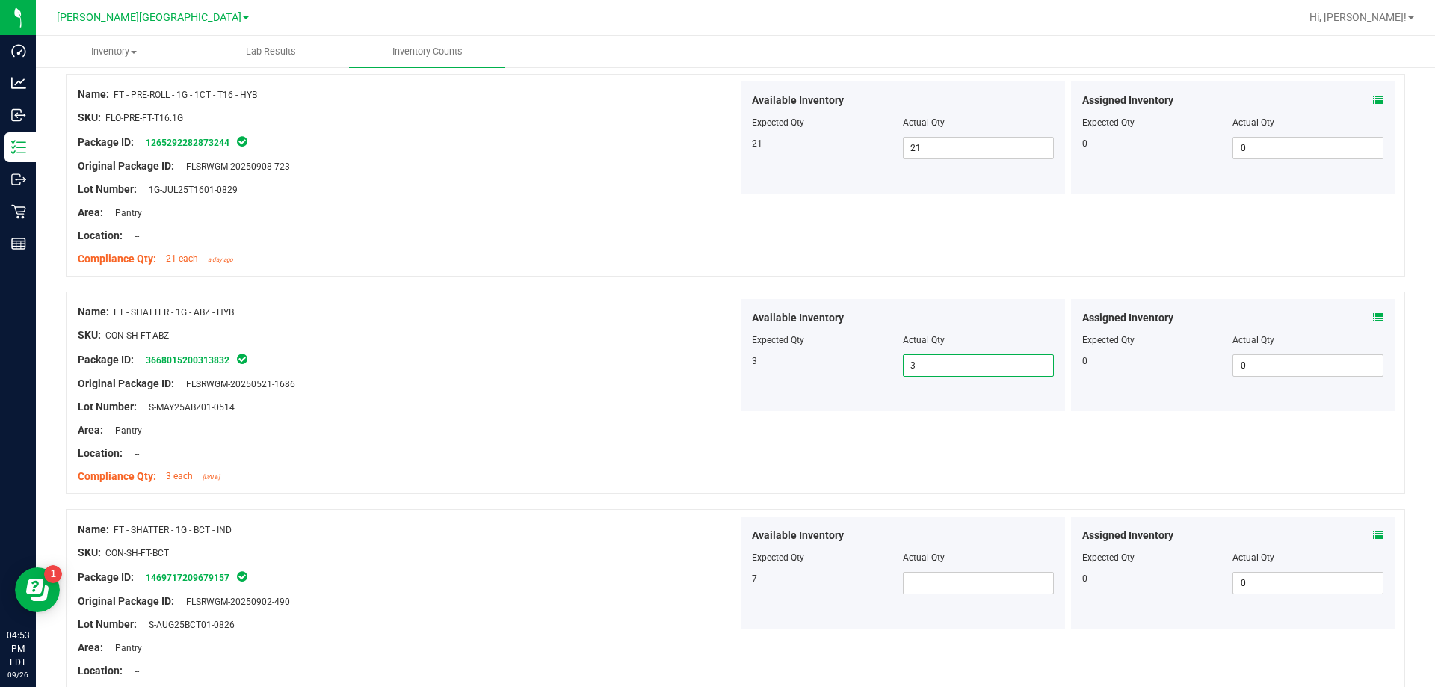
scroll to position [2391, 0]
click at [623, 469] on div "Compliance Qty: 3 each [DATE]" at bounding box center [408, 475] width 660 height 16
click at [731, 572] on span at bounding box center [978, 581] width 151 height 22
click at [563, 607] on div at bounding box center [408, 610] width 660 height 7
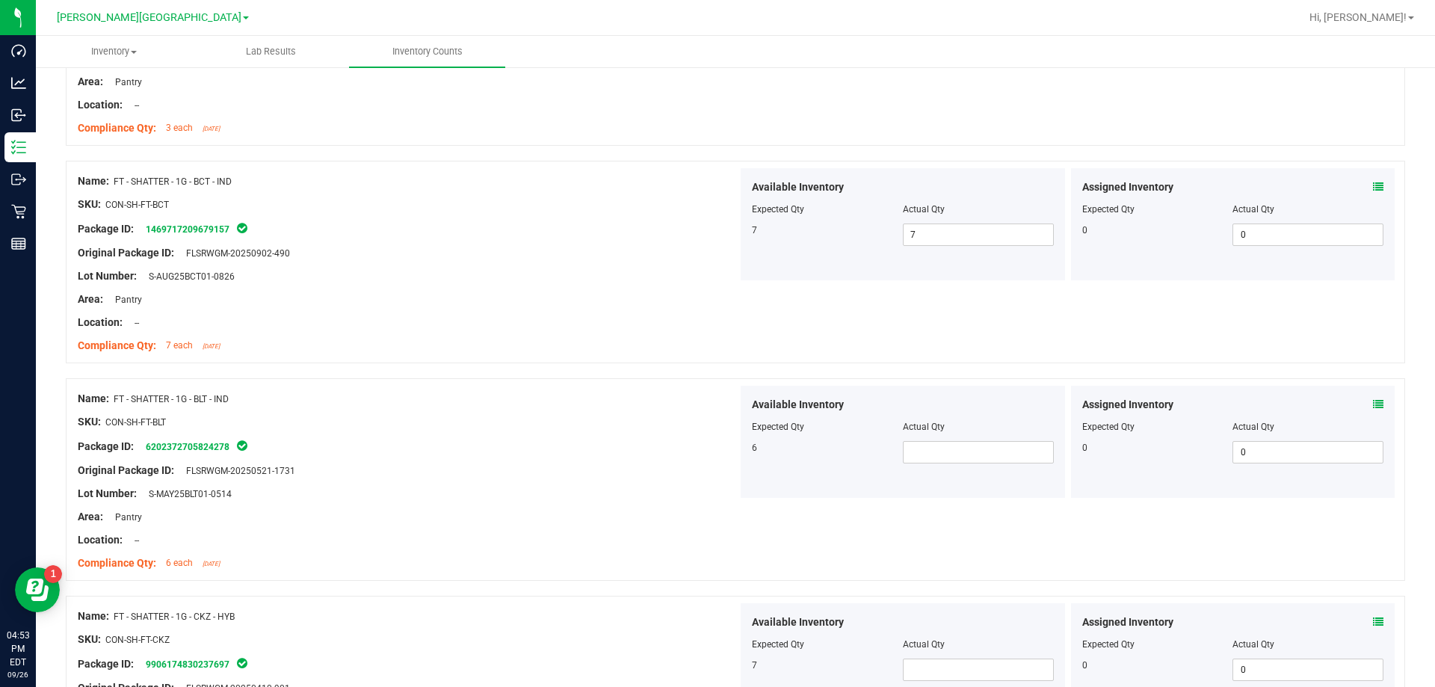
scroll to position [2839, 0]
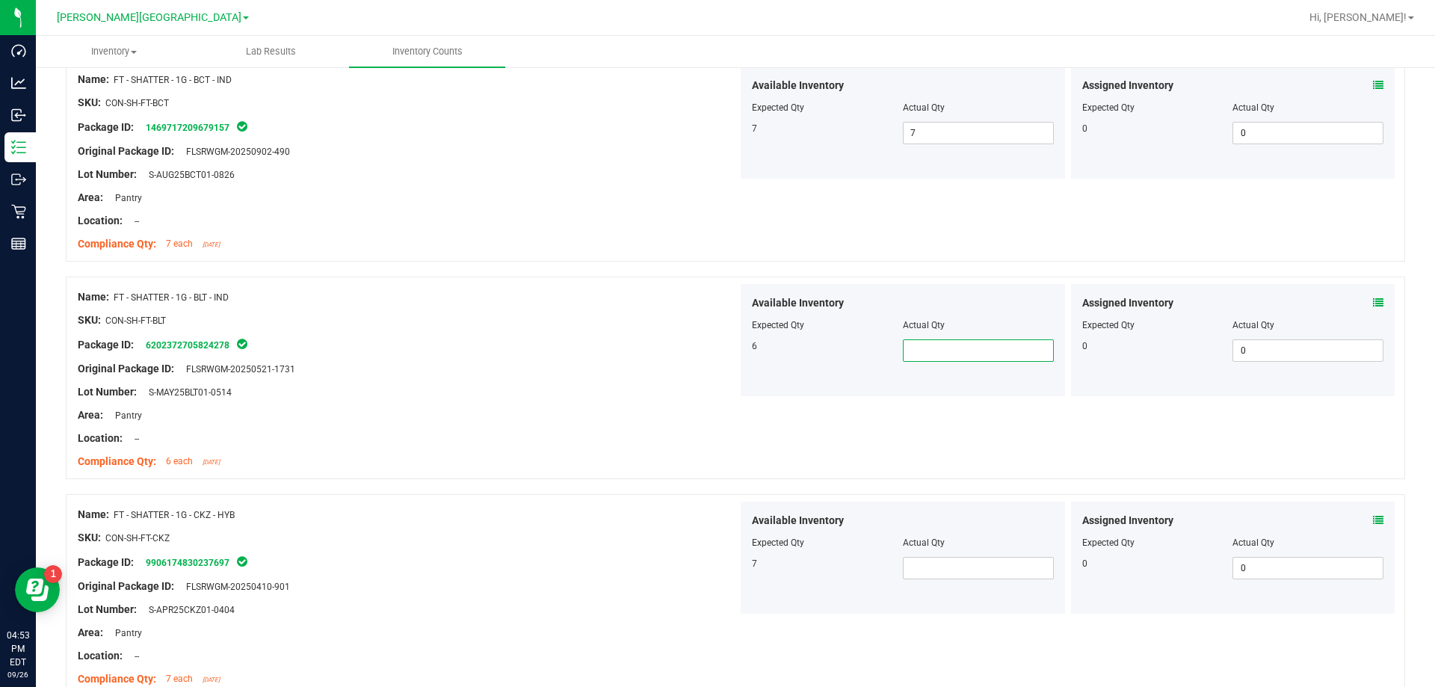
click at [731, 344] on span at bounding box center [978, 350] width 151 height 22
click at [731, 571] on span at bounding box center [978, 568] width 151 height 22
click at [631, 586] on div "Original Package ID: FLSRWGM-20250410-901" at bounding box center [408, 586] width 660 height 16
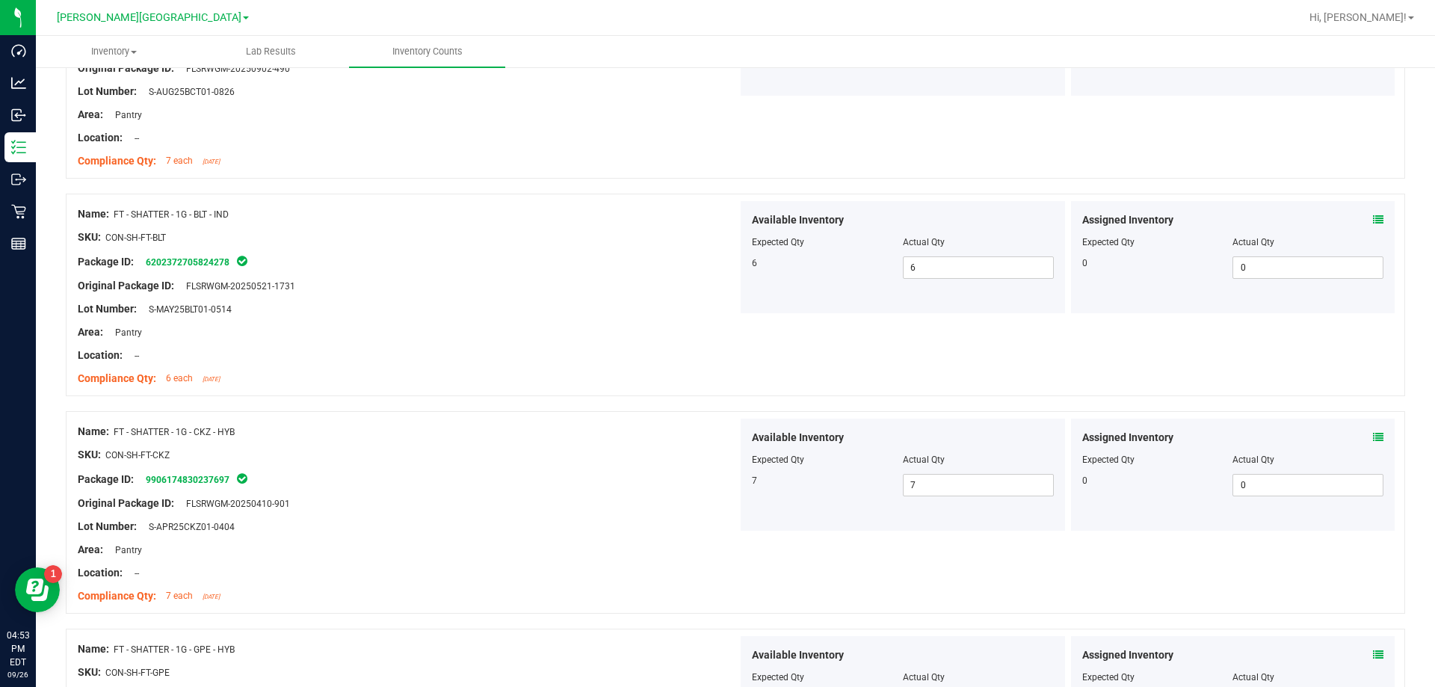
scroll to position [3064, 0]
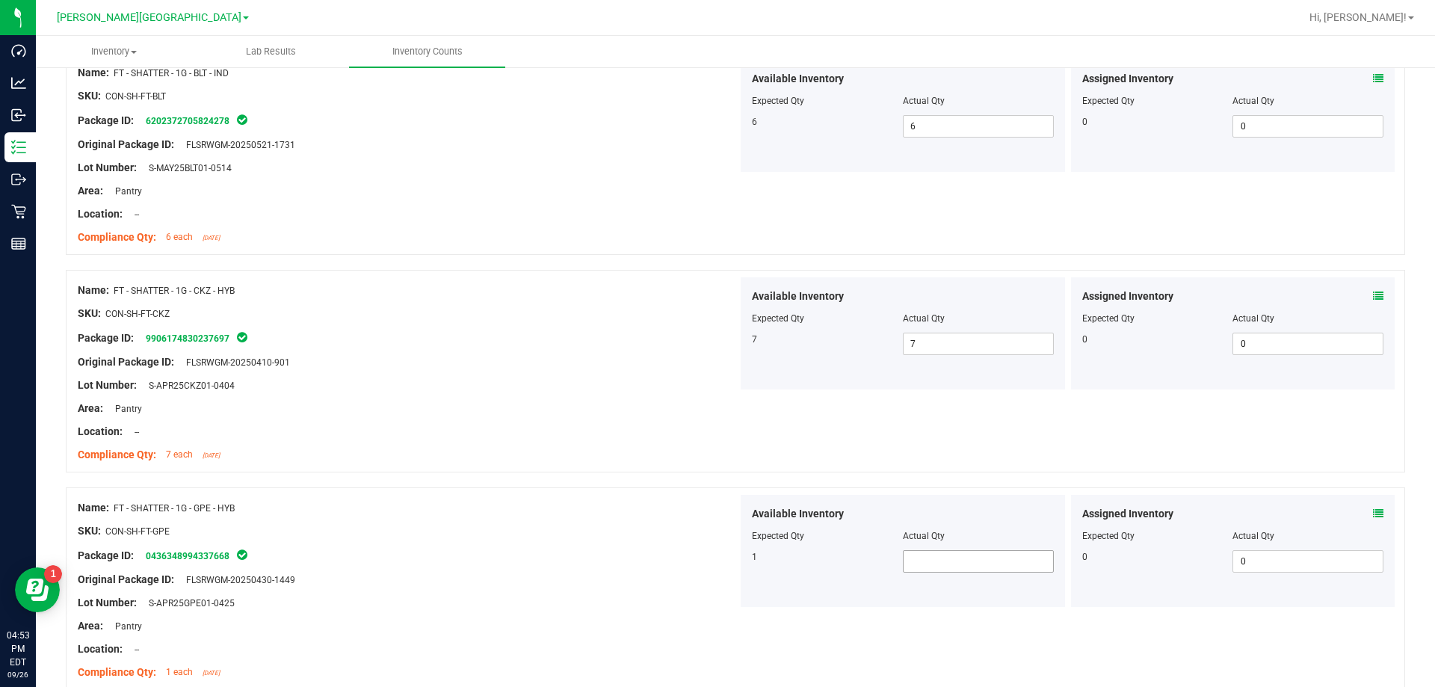
click at [731, 550] on span at bounding box center [978, 561] width 151 height 22
click at [731, 557] on span at bounding box center [978, 561] width 151 height 22
click at [668, 552] on div "Package ID: 0436348994337668" at bounding box center [408, 555] width 660 height 18
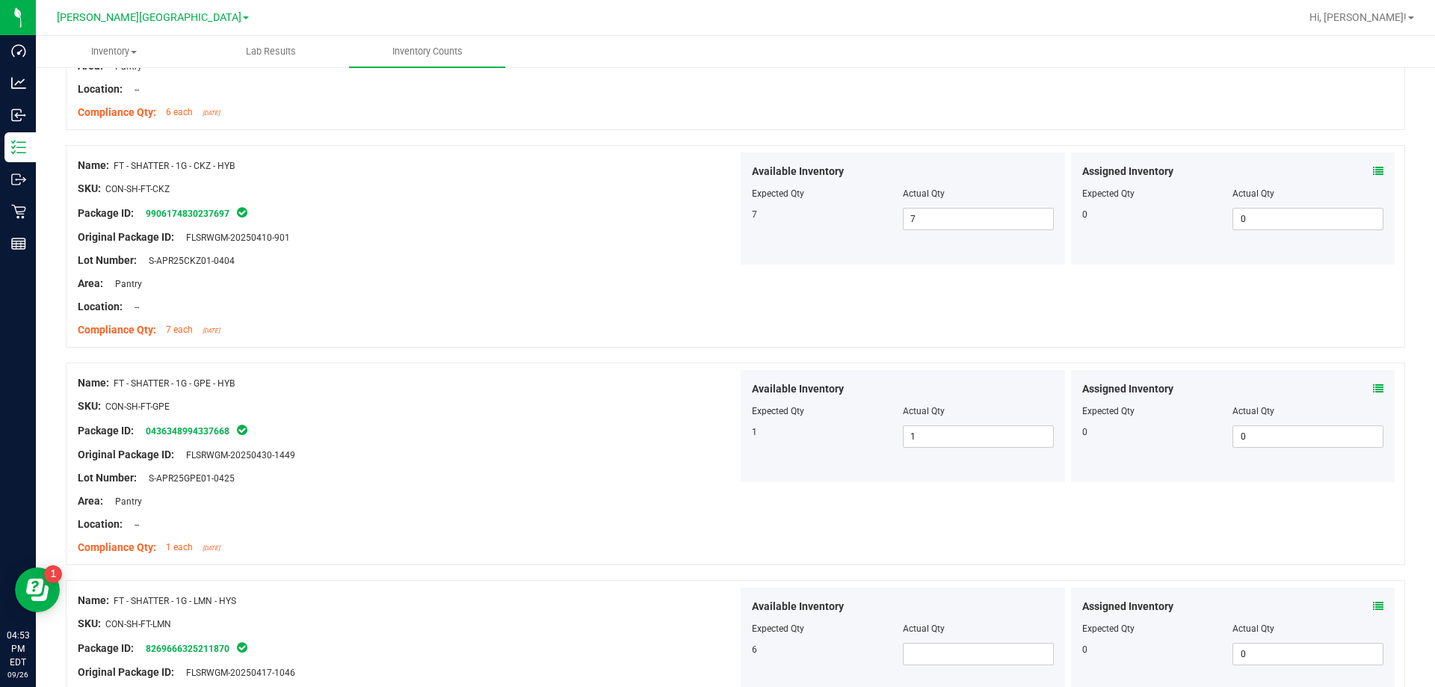
scroll to position [3288, 0]
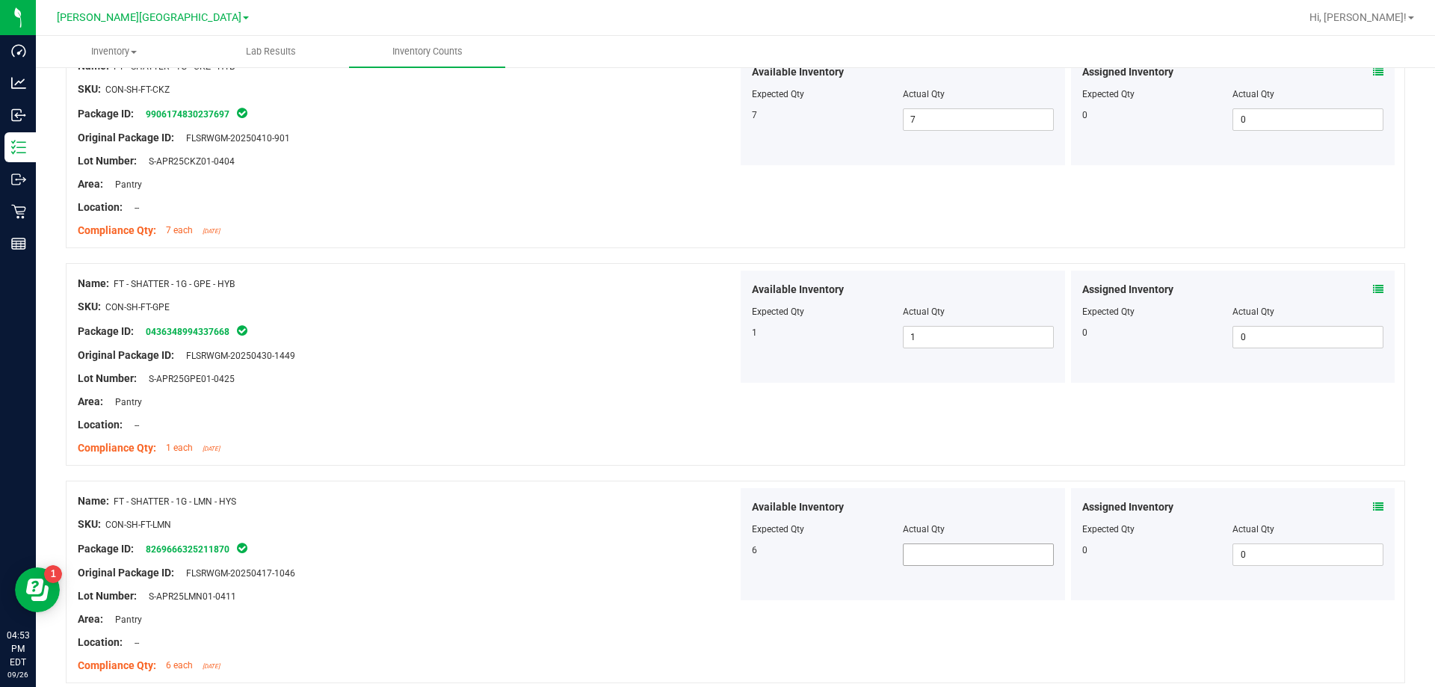
click at [731, 550] on span at bounding box center [978, 554] width 151 height 22
click at [547, 570] on div "Original Package ID: FLSRWGM-20250417-1046" at bounding box center [408, 573] width 660 height 16
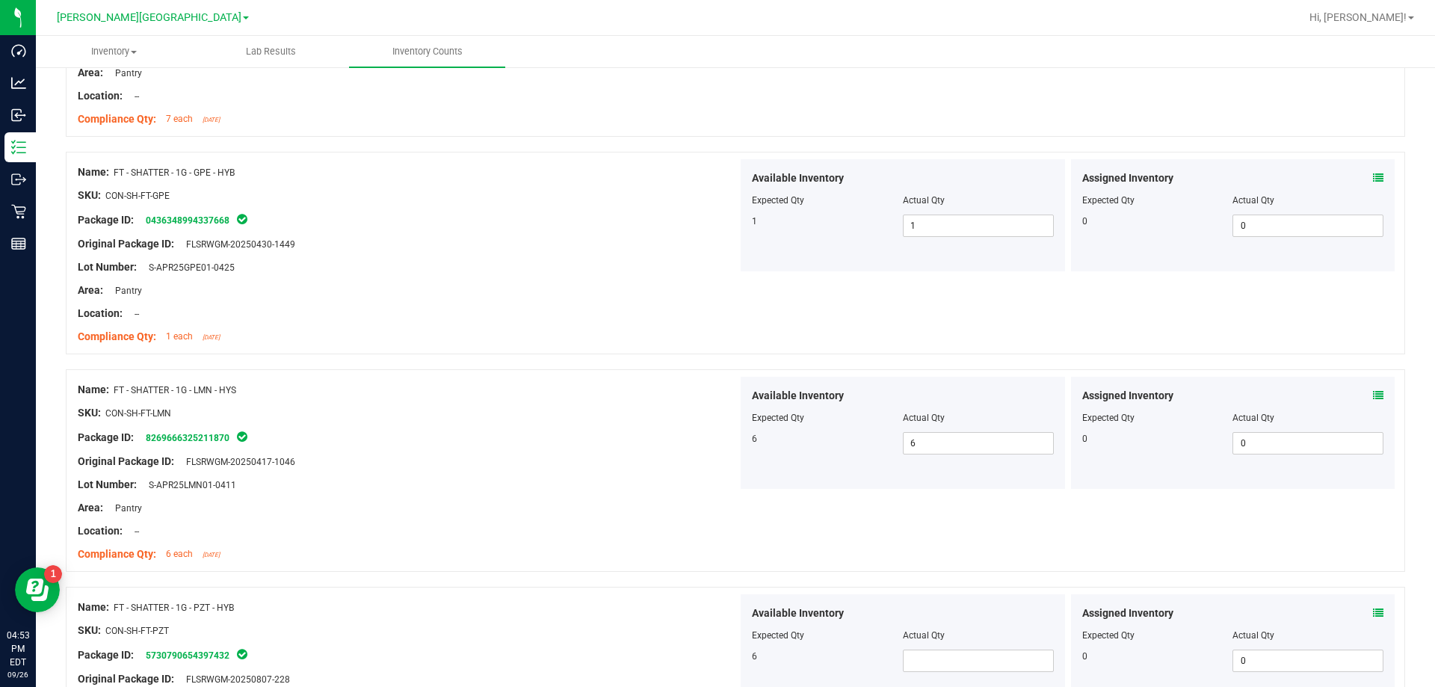
scroll to position [3587, 0]
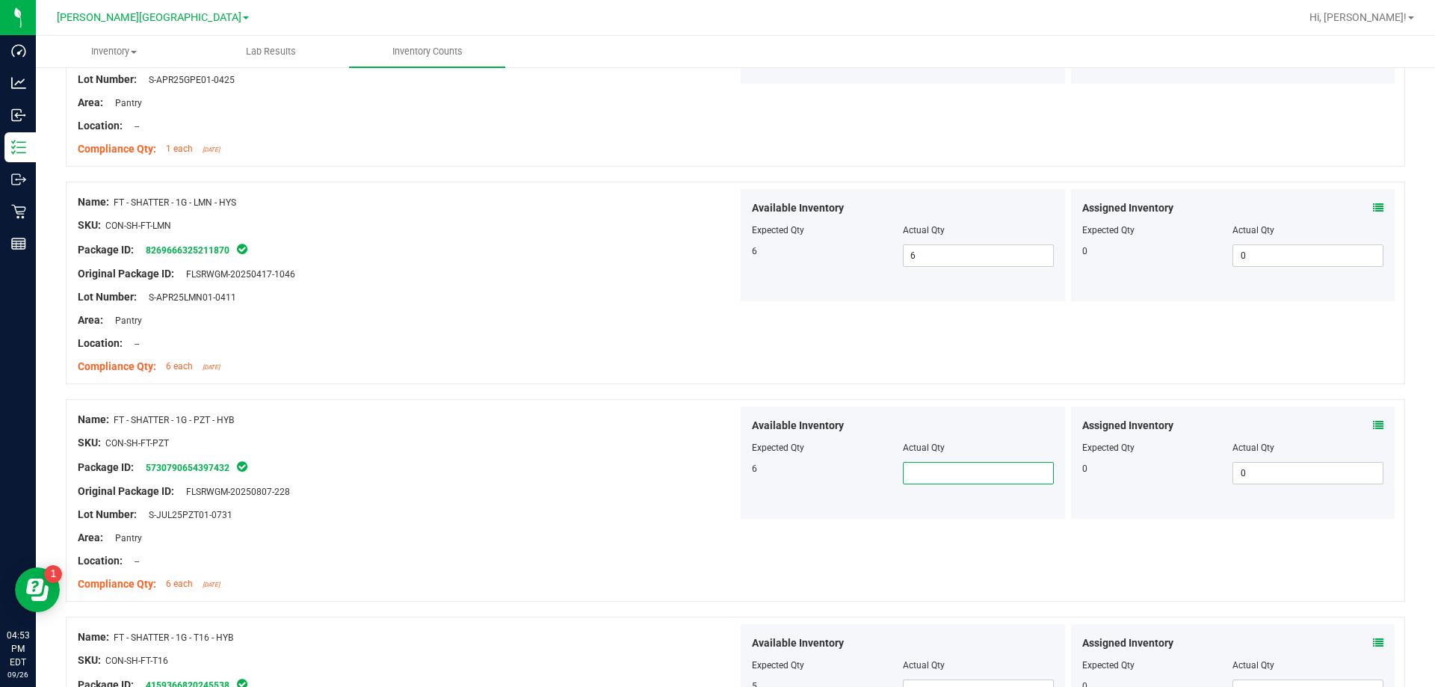
click at [731, 474] on span at bounding box center [978, 473] width 151 height 22
click at [443, 511] on div "Lot Number: S-JUL25PZT01-0731" at bounding box center [408, 515] width 660 height 16
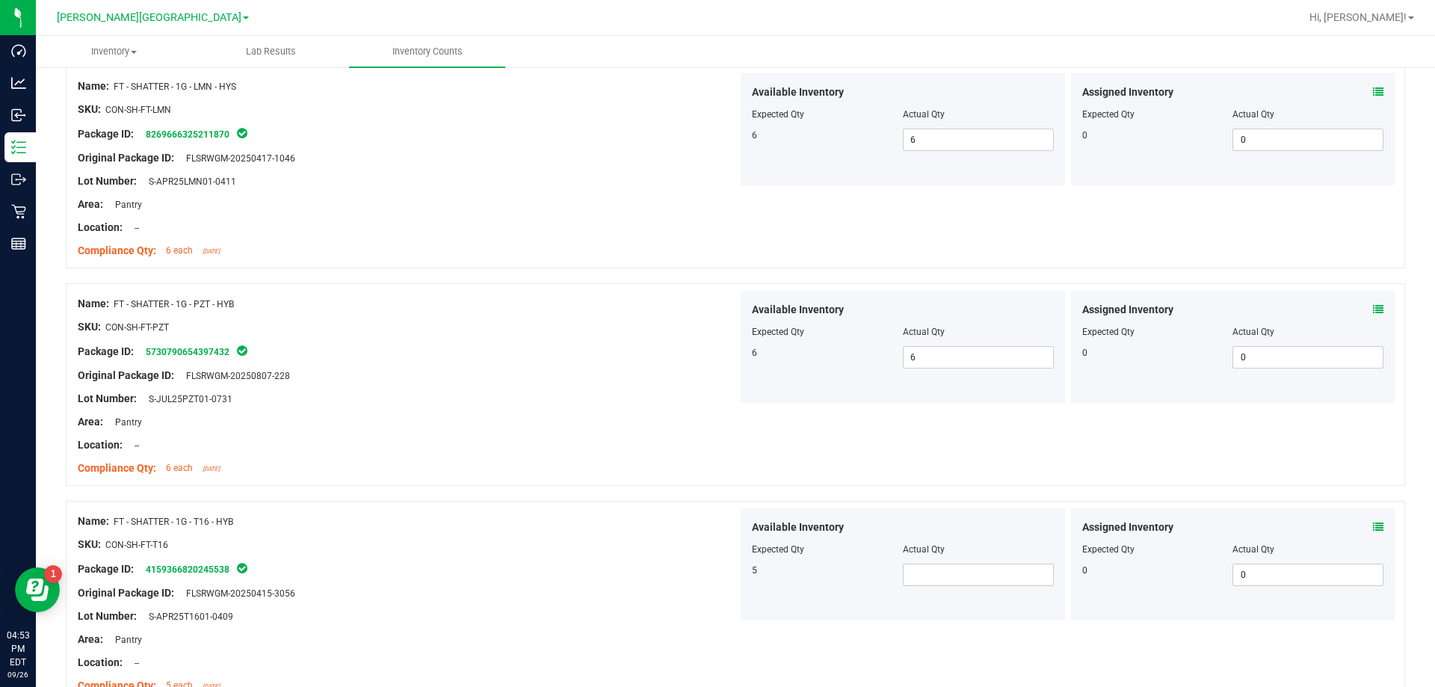
scroll to position [3811, 0]
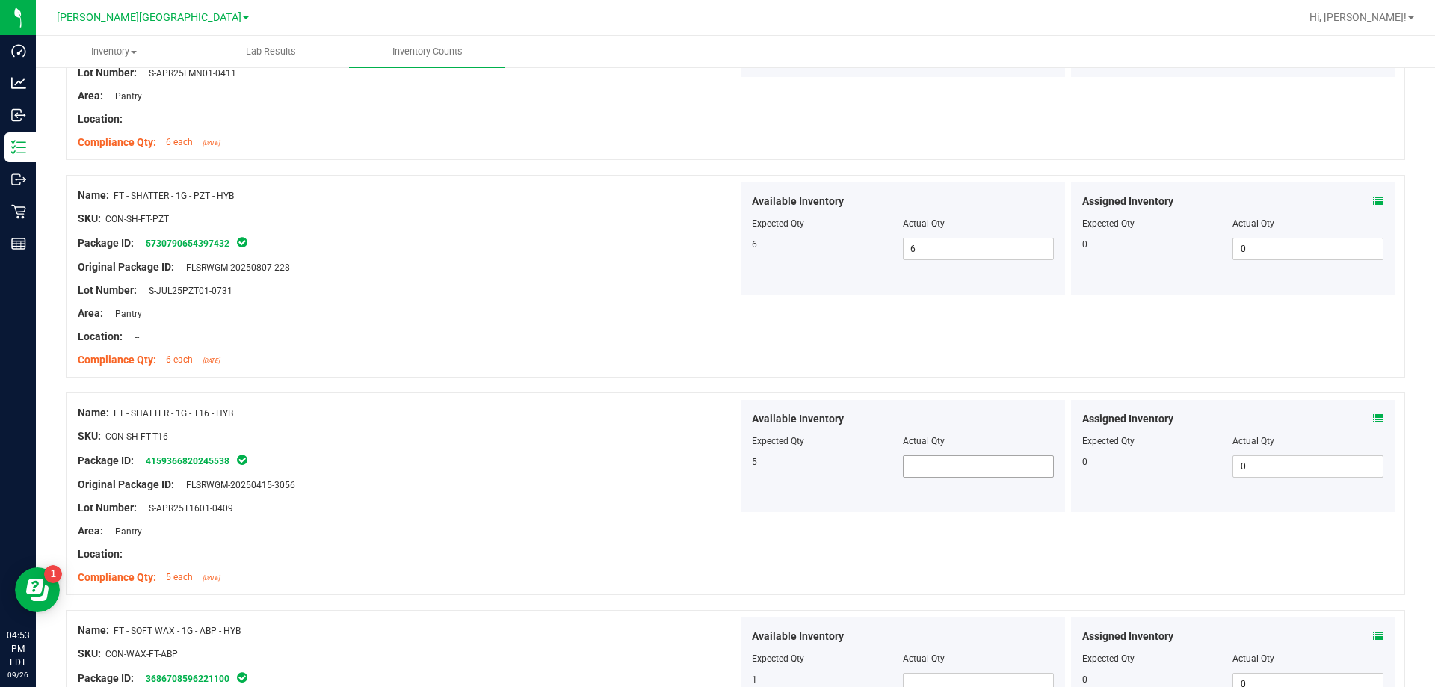
click at [731, 459] on span at bounding box center [978, 466] width 151 height 22
click at [608, 538] on div "Name: FT - SHATTER - 1G - T16 - HYB SKU: CON-SH-FT-T16 Package ID: 415936682024…" at bounding box center [408, 495] width 660 height 191
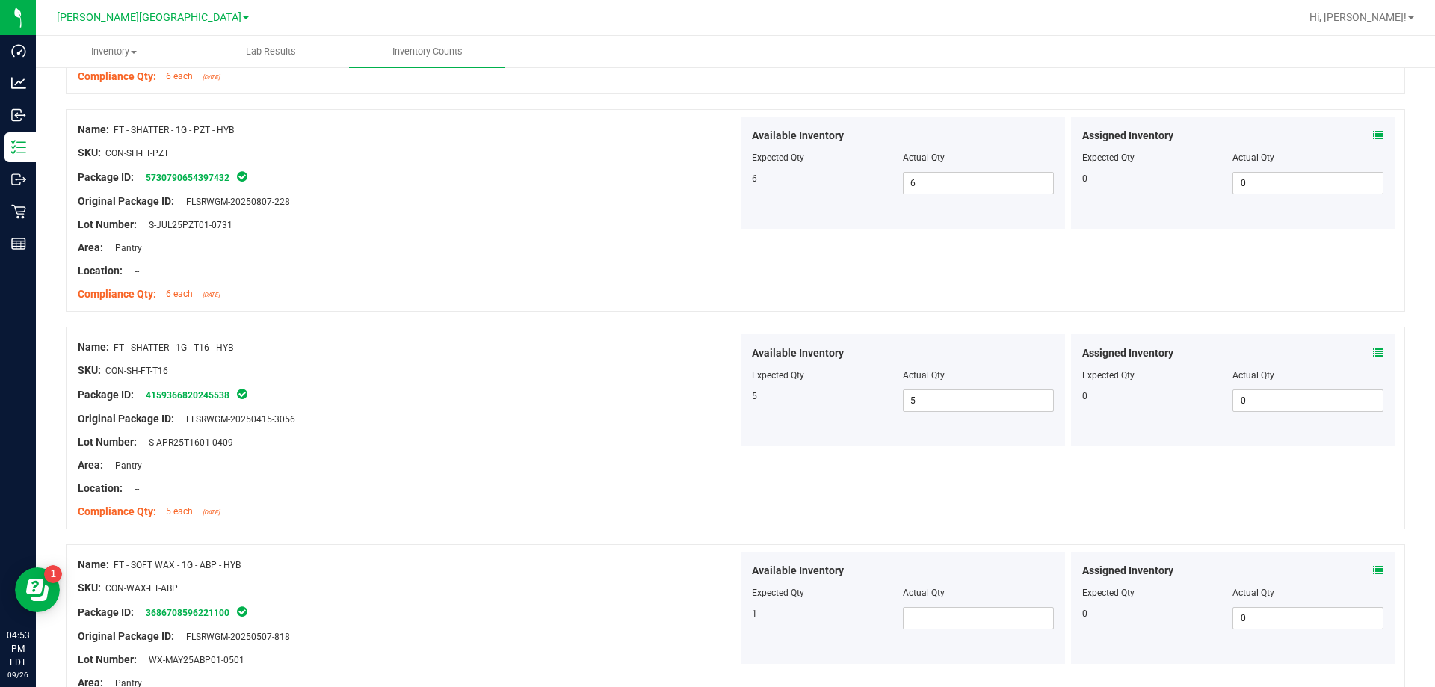
scroll to position [4002, 0]
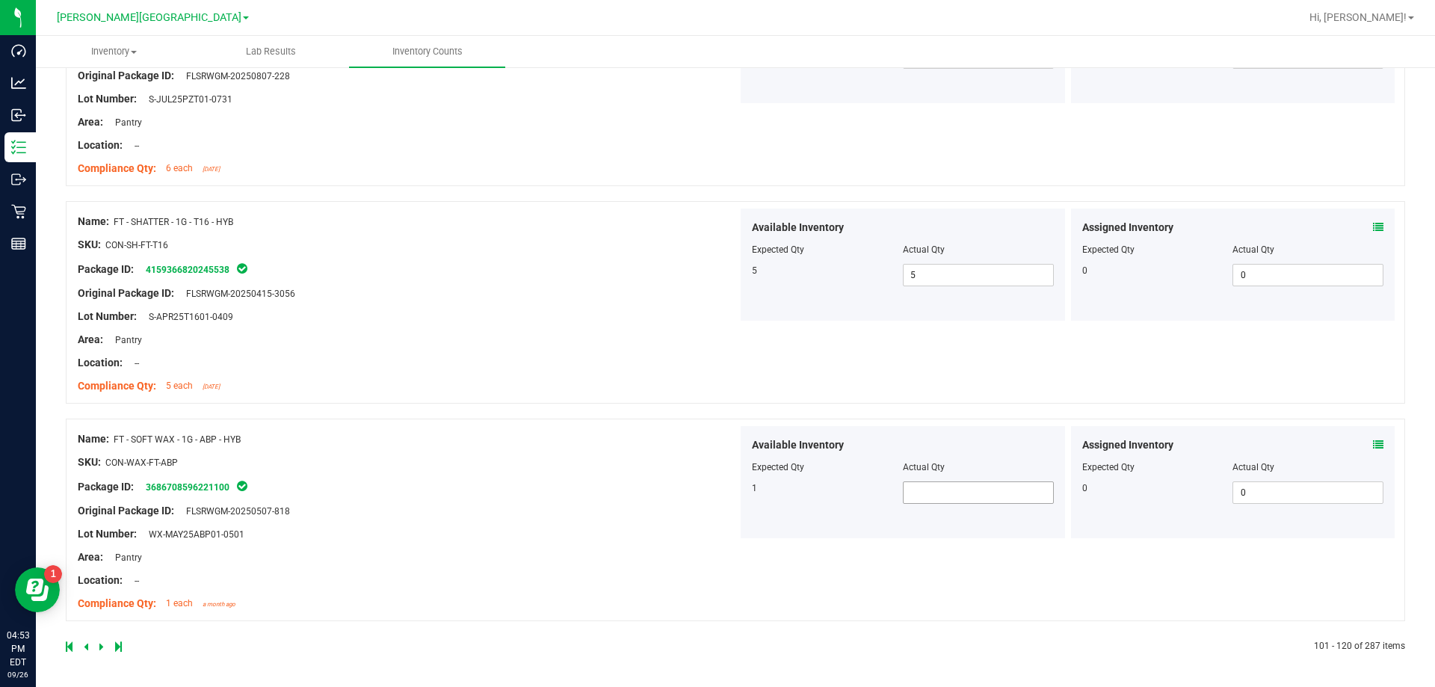
click at [731, 486] on span at bounding box center [978, 492] width 151 height 22
click at [731, 532] on div "Available Inventory Expected Qty Actual Qty 1 1 1" at bounding box center [902, 482] width 324 height 112
click at [99, 646] on icon at bounding box center [101, 646] width 4 height 9
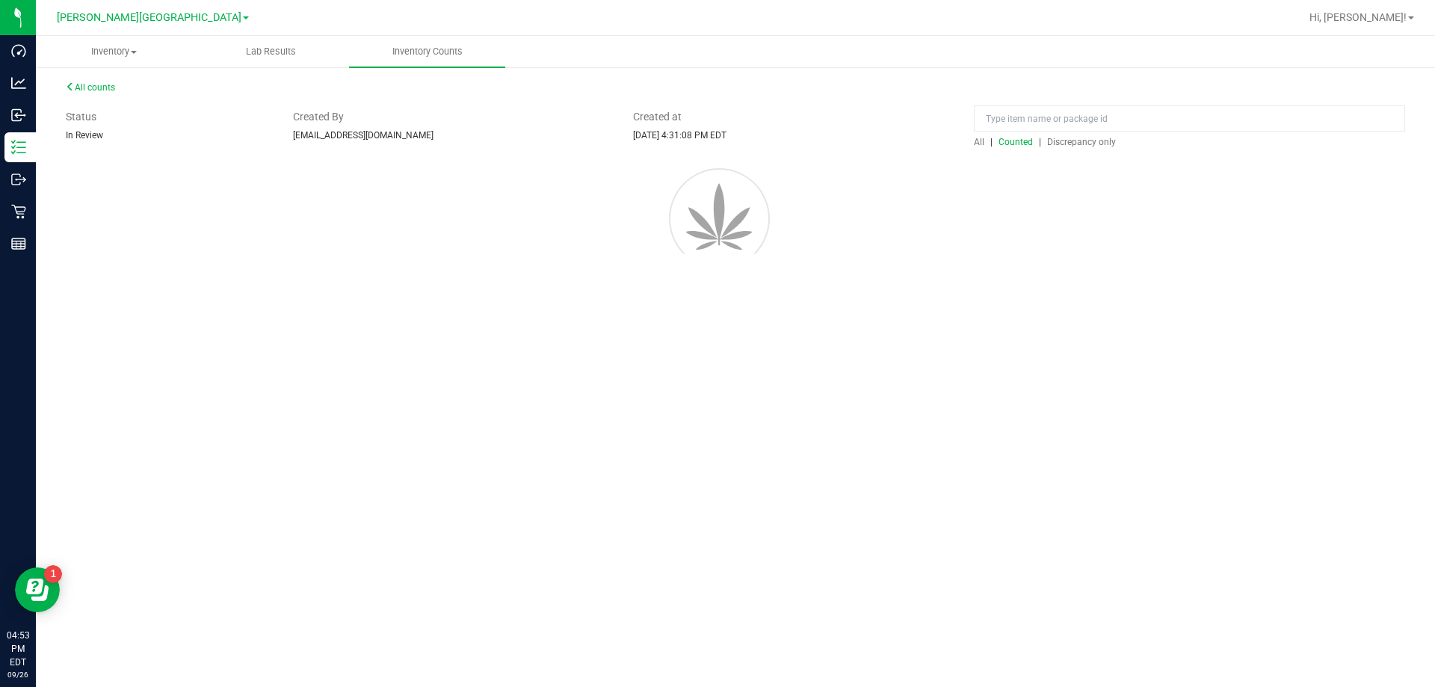
scroll to position [0, 0]
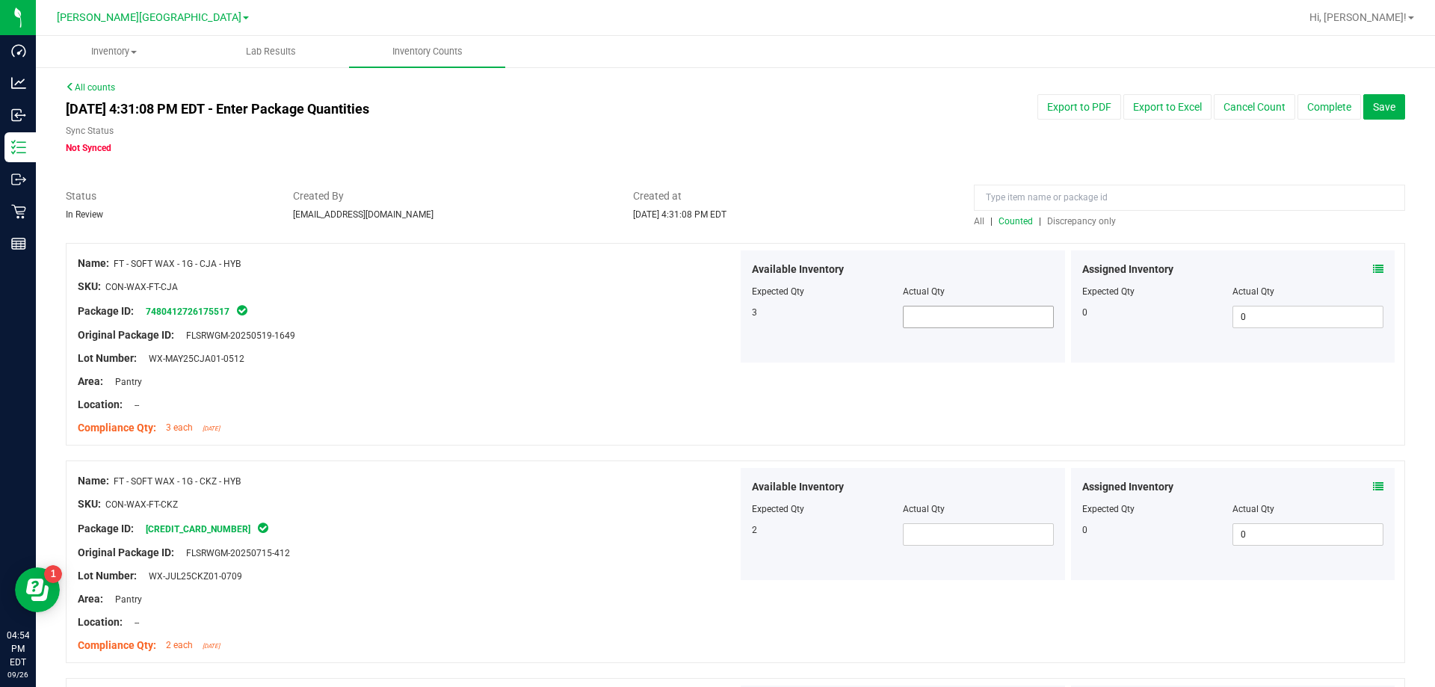
click at [731, 314] on span at bounding box center [978, 317] width 151 height 22
click at [731, 536] on span at bounding box center [978, 534] width 151 height 22
click at [625, 543] on div at bounding box center [408, 540] width 660 height 7
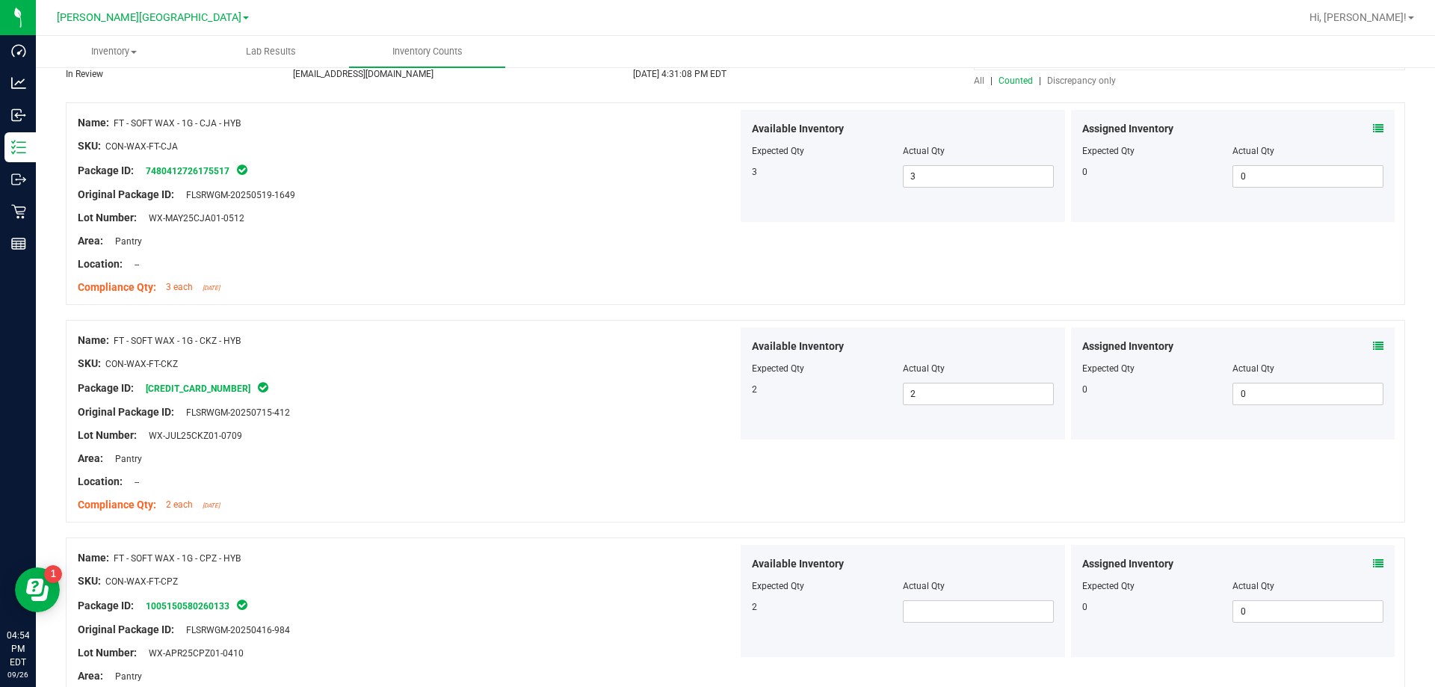
scroll to position [299, 0]
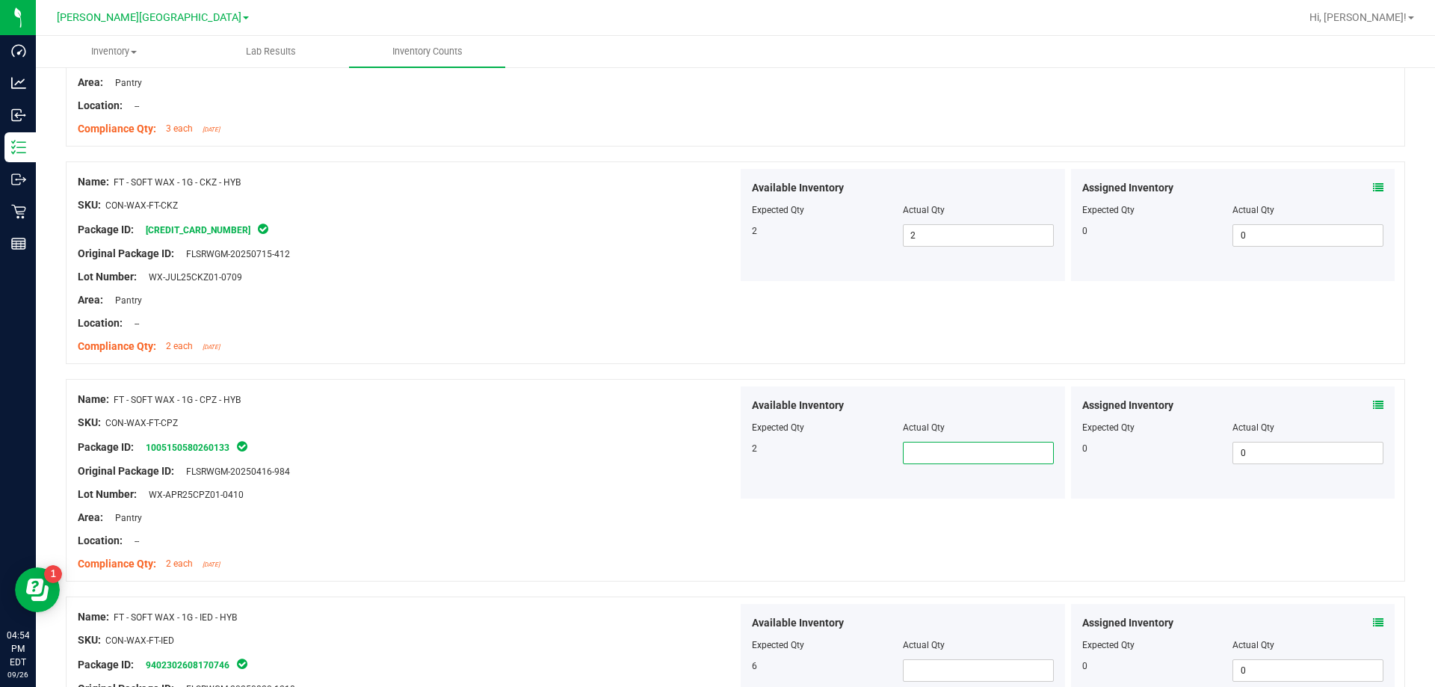
click at [731, 442] on span at bounding box center [978, 453] width 151 height 22
click at [731, 672] on span at bounding box center [978, 670] width 151 height 22
click at [669, 587] on div at bounding box center [735, 588] width 1339 height 15
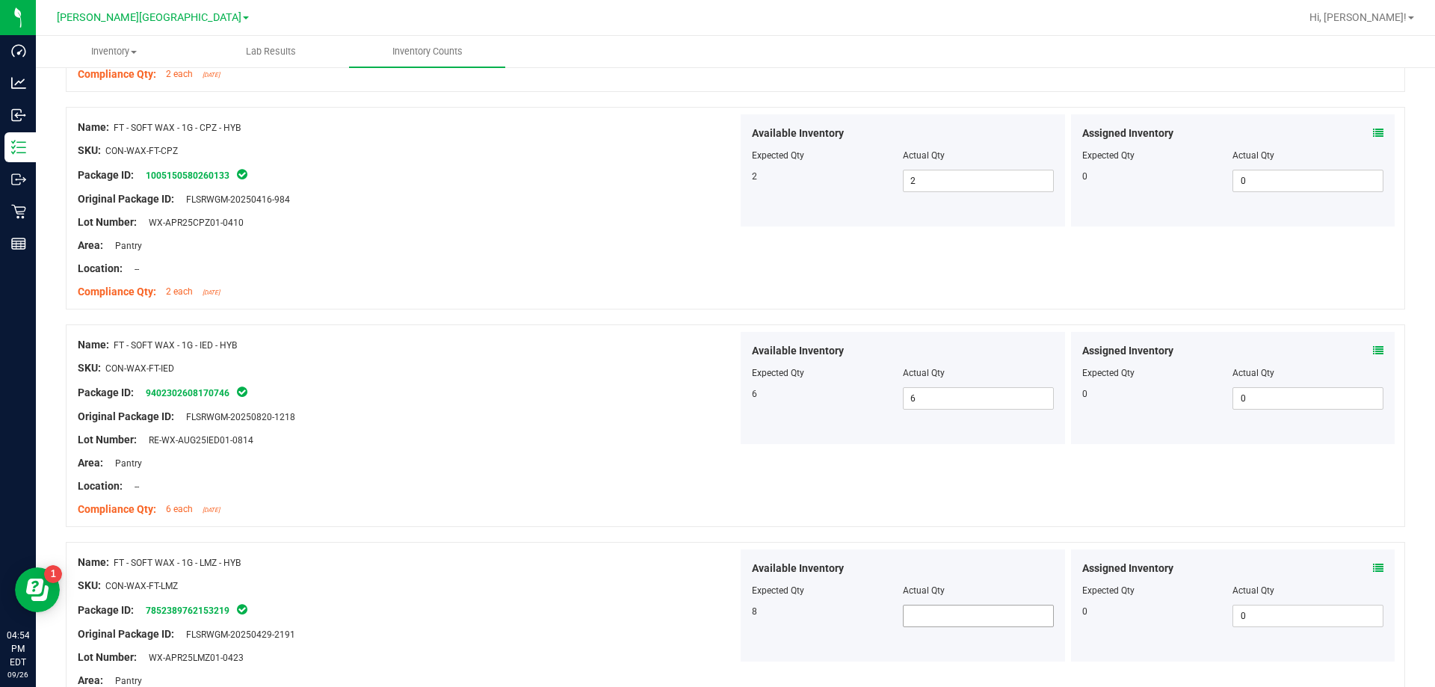
scroll to position [598, 0]
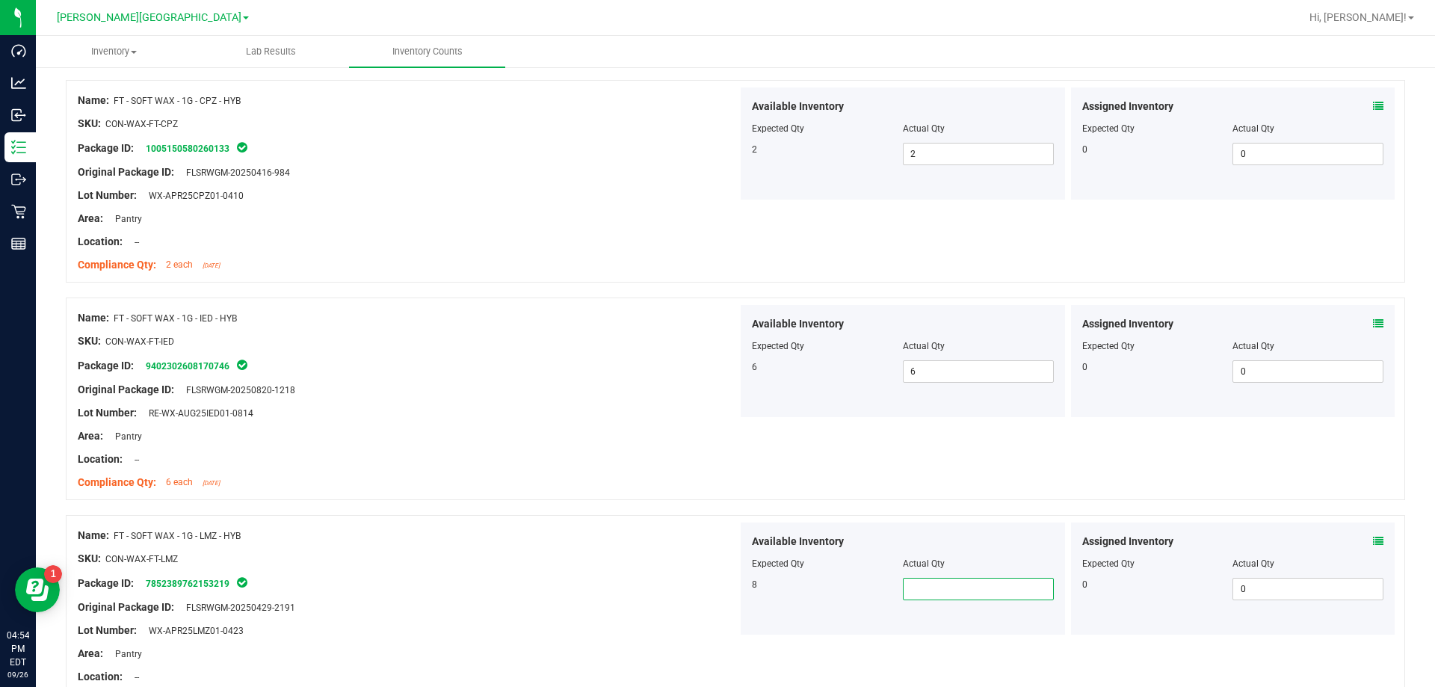
click at [731, 589] on span at bounding box center [978, 589] width 151 height 22
click at [620, 606] on div "Original Package ID: FLSRWGM-20250429-2191" at bounding box center [408, 607] width 660 height 16
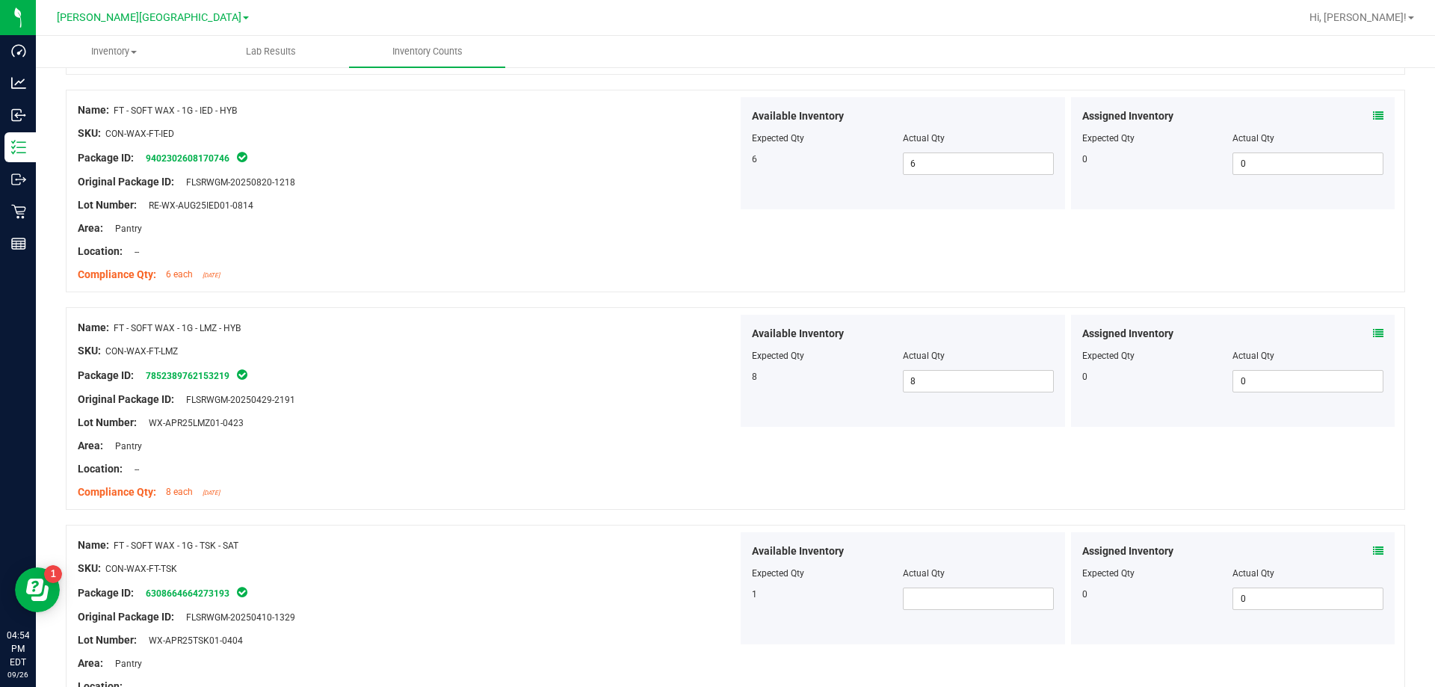
scroll to position [822, 0]
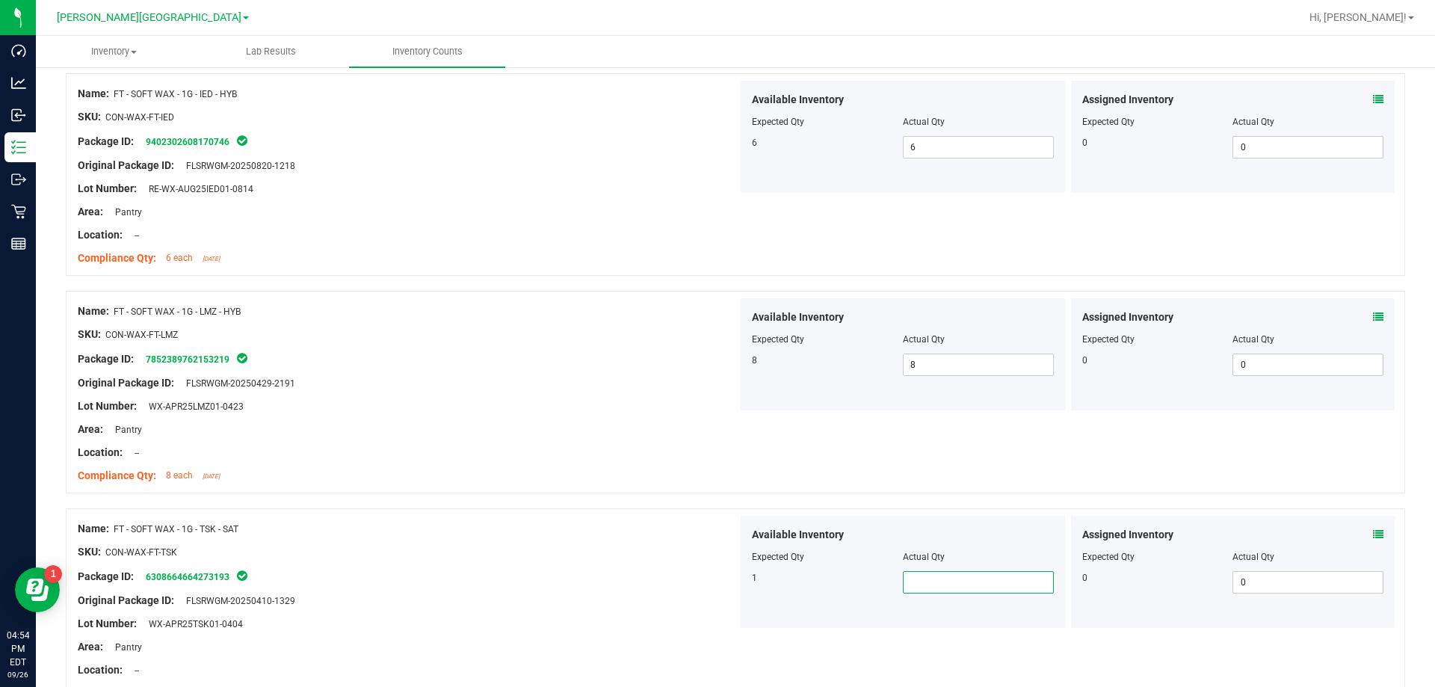
click at [731, 581] on span at bounding box center [978, 582] width 151 height 22
click at [639, 545] on div "SKU: CON-WAX-FT-TSK" at bounding box center [408, 552] width 660 height 16
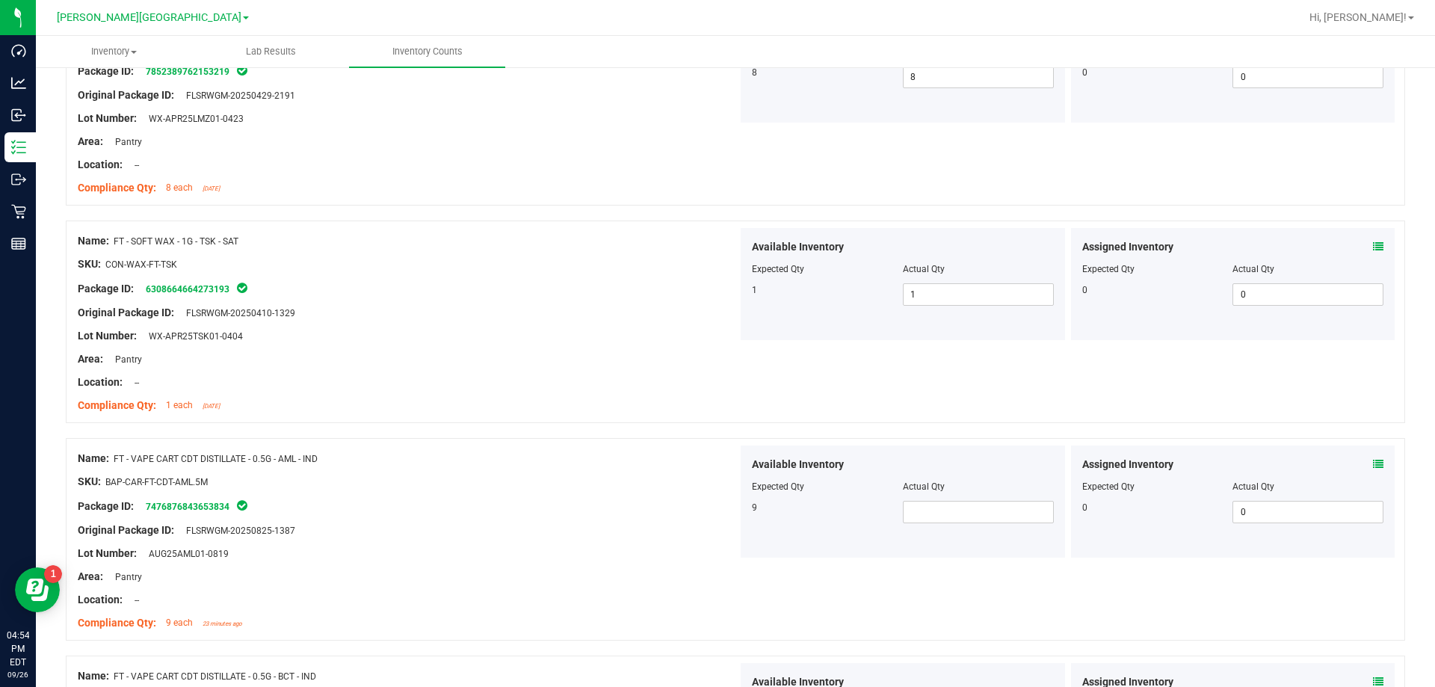
scroll to position [1121, 0]
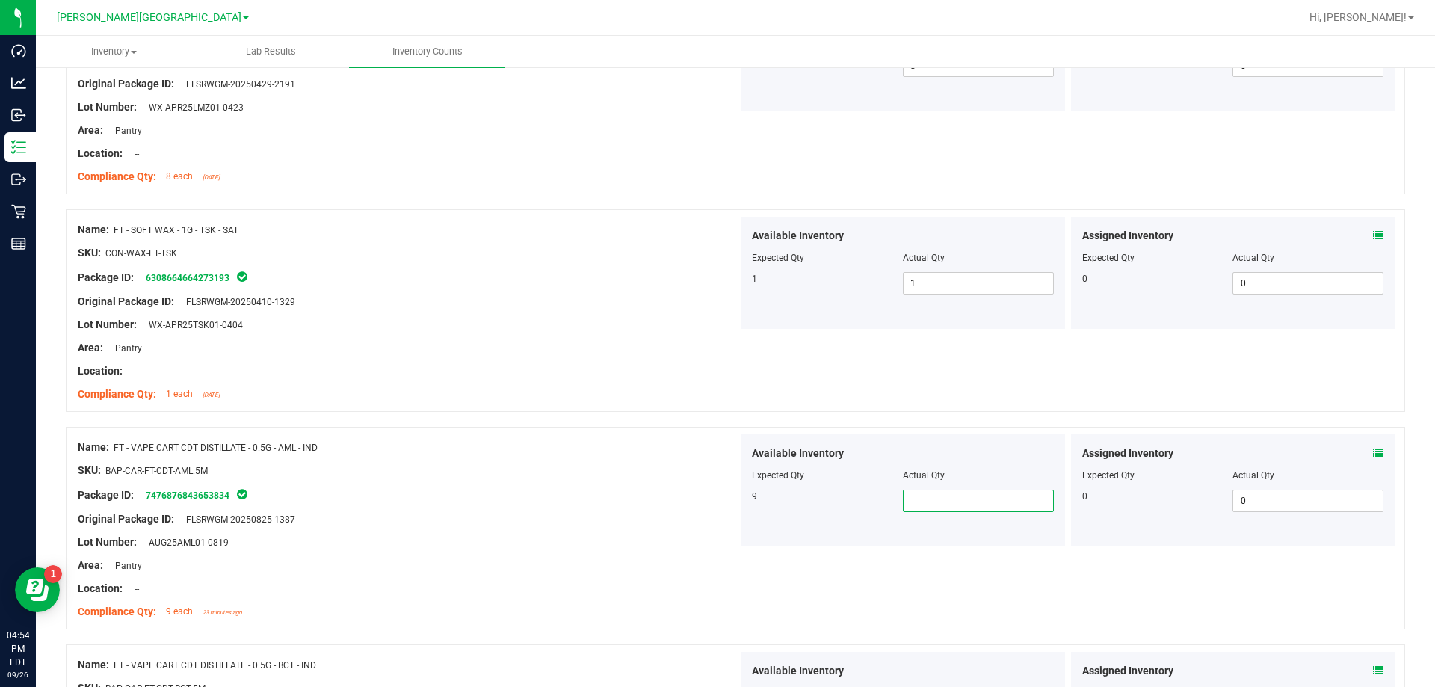
click at [731, 499] on span at bounding box center [978, 500] width 151 height 22
click at [607, 514] on div "Original Package ID: FLSRWGM-20250825-1387" at bounding box center [408, 519] width 660 height 16
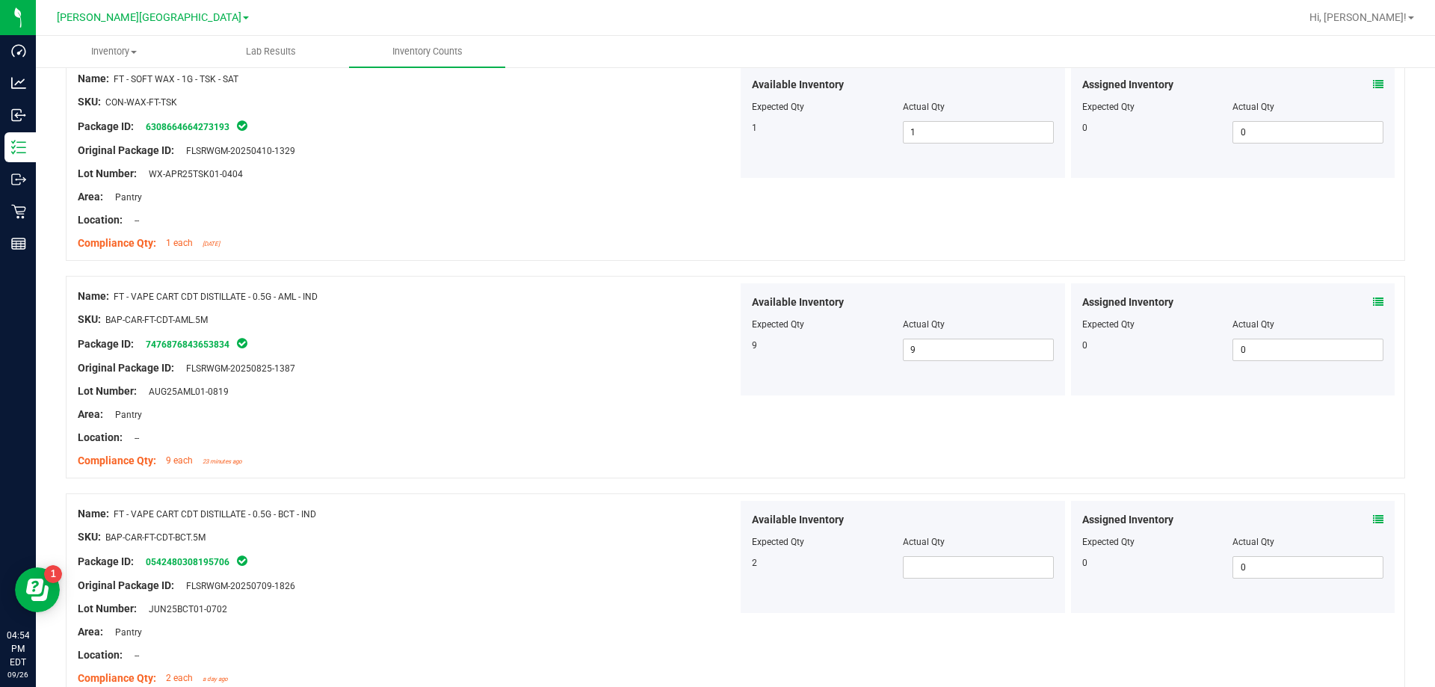
scroll to position [1420, 0]
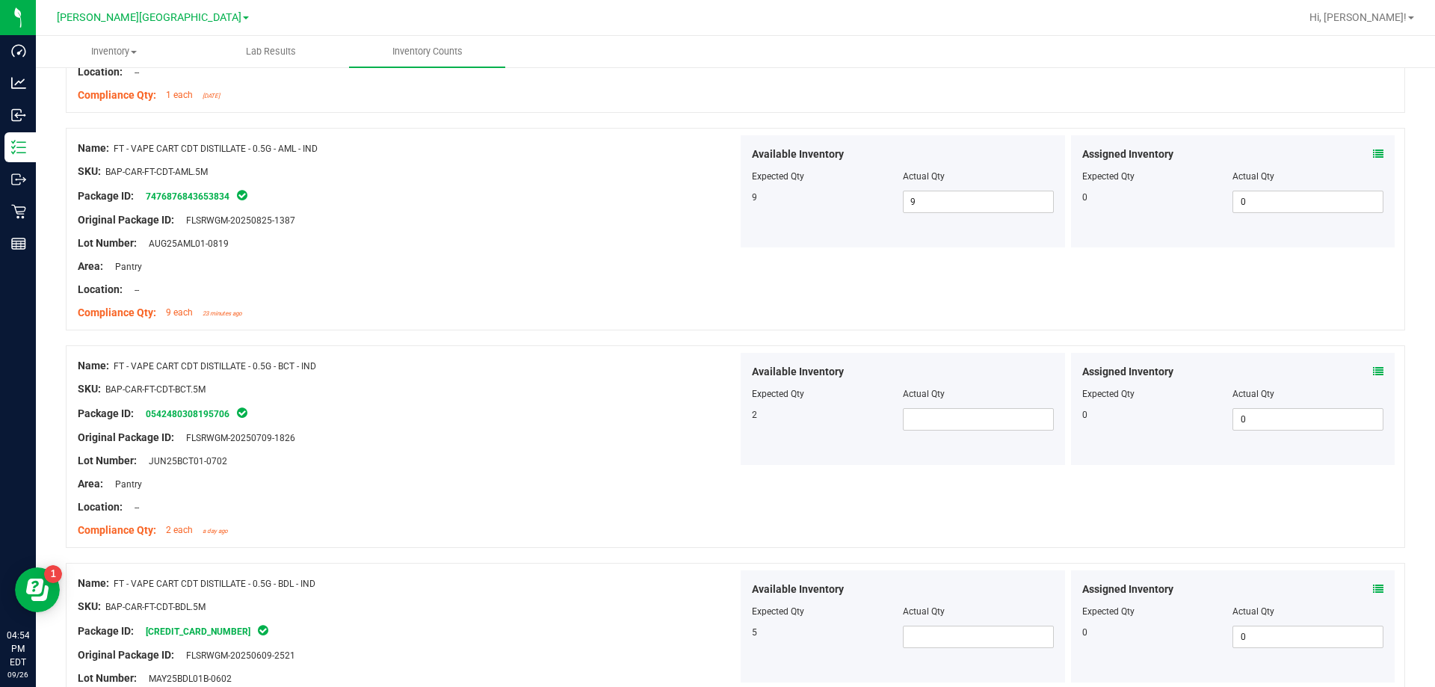
click at [731, 404] on div at bounding box center [903, 404] width 302 height 7
click at [731, 401] on div at bounding box center [903, 404] width 302 height 7
click at [731, 409] on span at bounding box center [978, 419] width 151 height 22
click at [731, 626] on span at bounding box center [978, 636] width 151 height 22
click at [648, 595] on div at bounding box center [408, 594] width 660 height 7
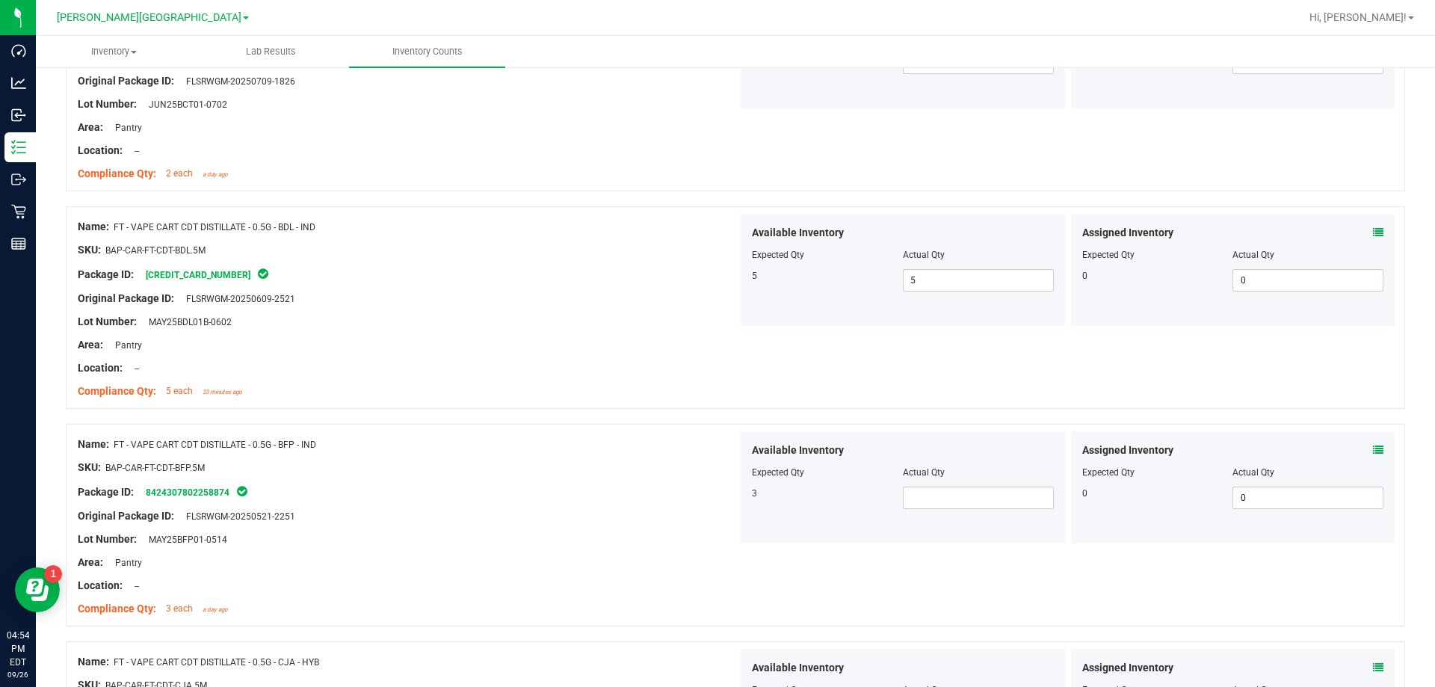
scroll to position [1868, 0]
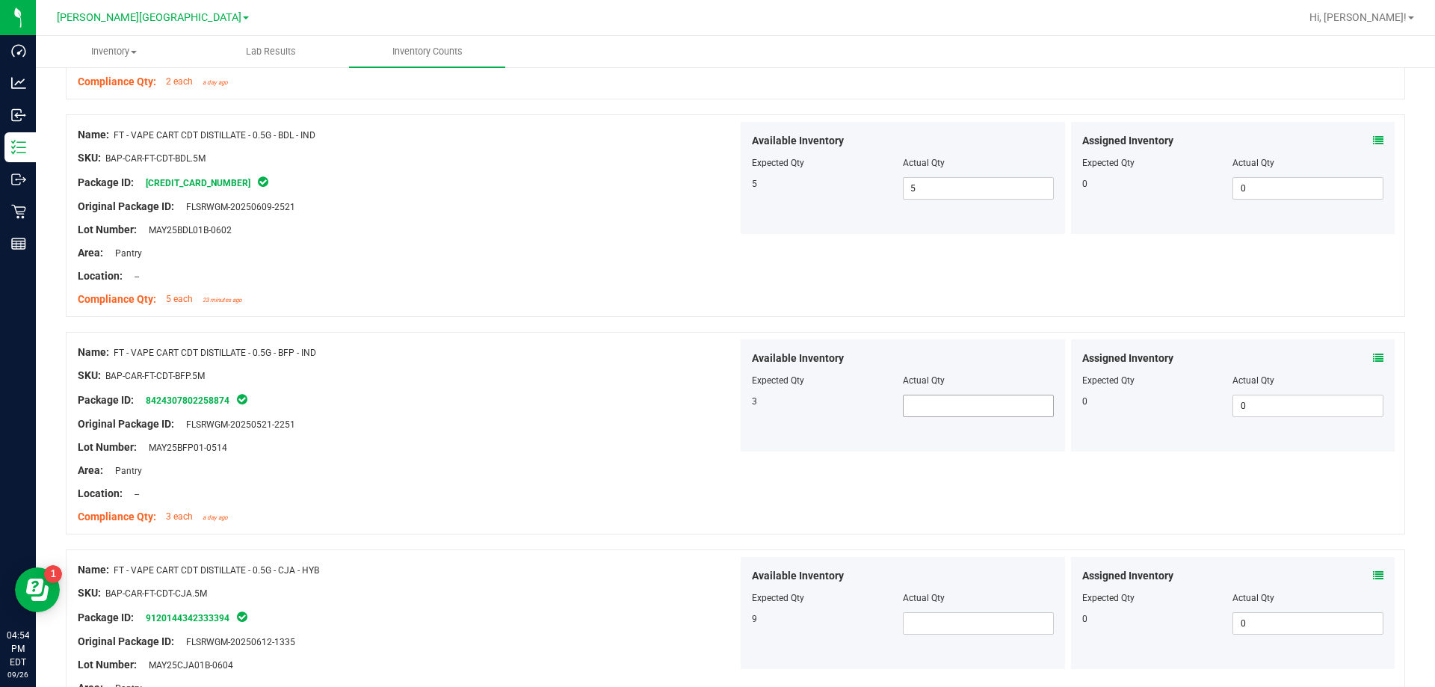
click at [731, 416] on span at bounding box center [978, 406] width 151 height 22
click at [731, 398] on span at bounding box center [978, 406] width 151 height 22
click at [731, 627] on span at bounding box center [978, 623] width 151 height 22
click at [731, 400] on span "3 3" at bounding box center [978, 406] width 151 height 22
click at [537, 401] on div "Package ID: 8424307802258874" at bounding box center [408, 400] width 660 height 18
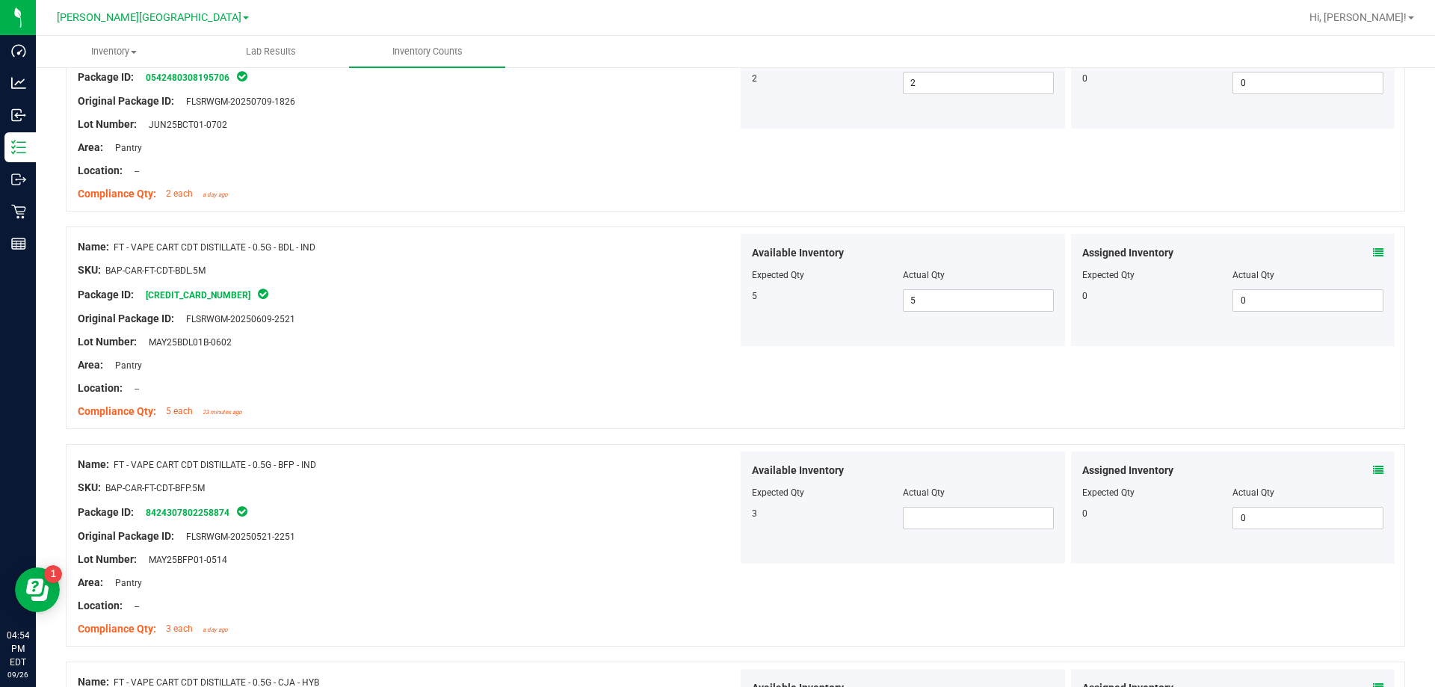
scroll to position [1719, 0]
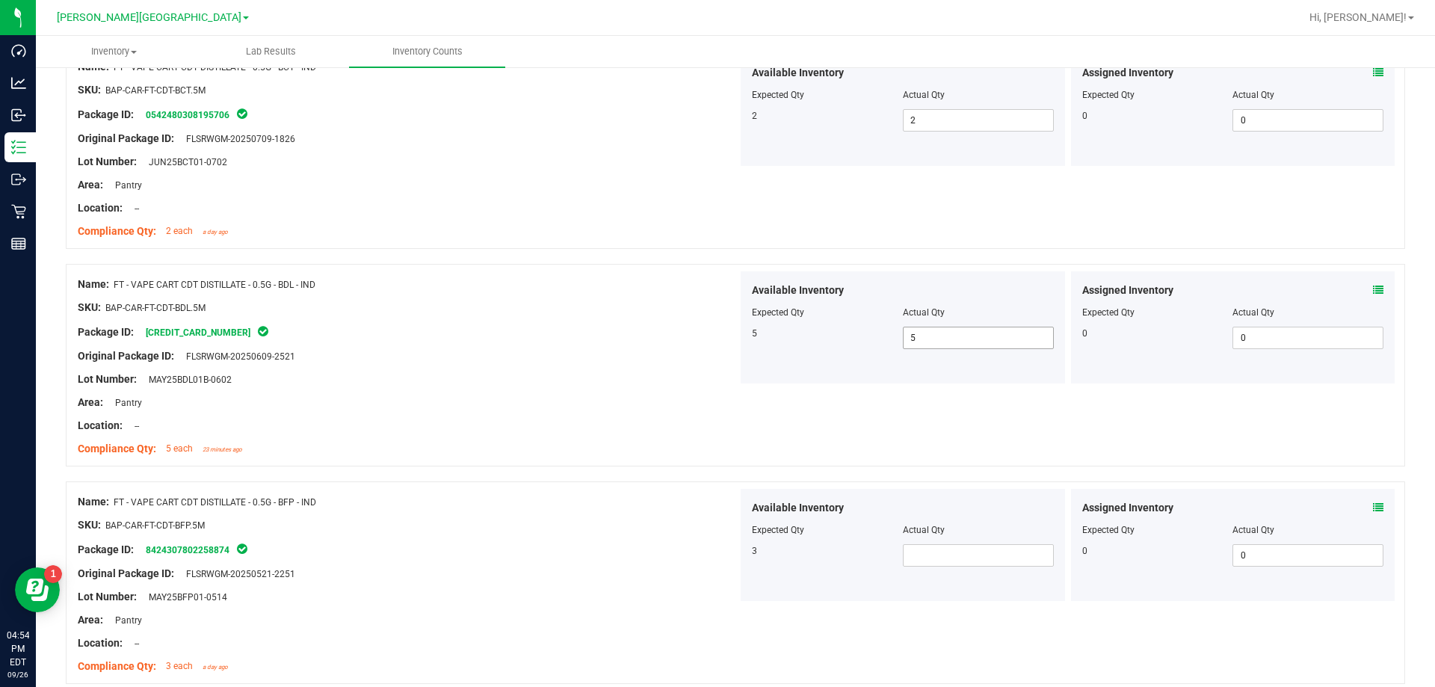
click at [731, 337] on span "5 5" at bounding box center [978, 338] width 151 height 22
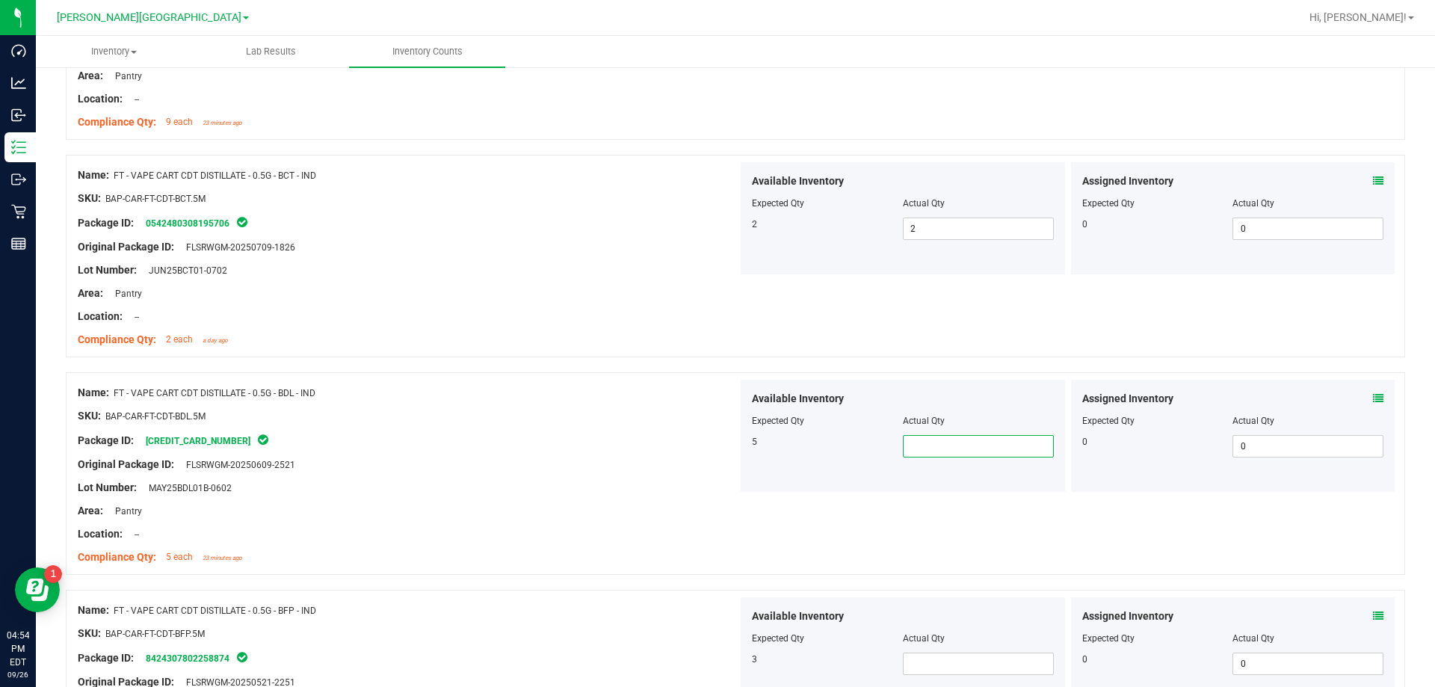
scroll to position [1644, 0]
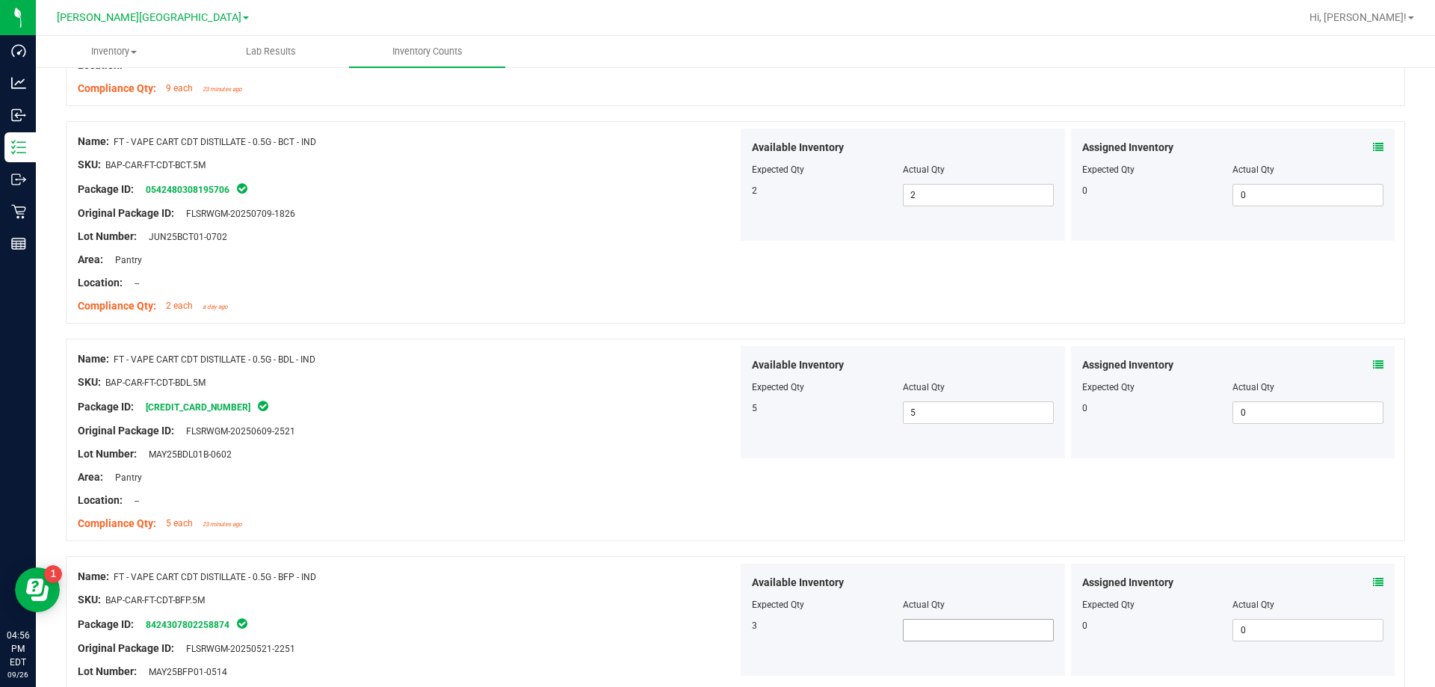
click at [731, 628] on span at bounding box center [978, 630] width 151 height 22
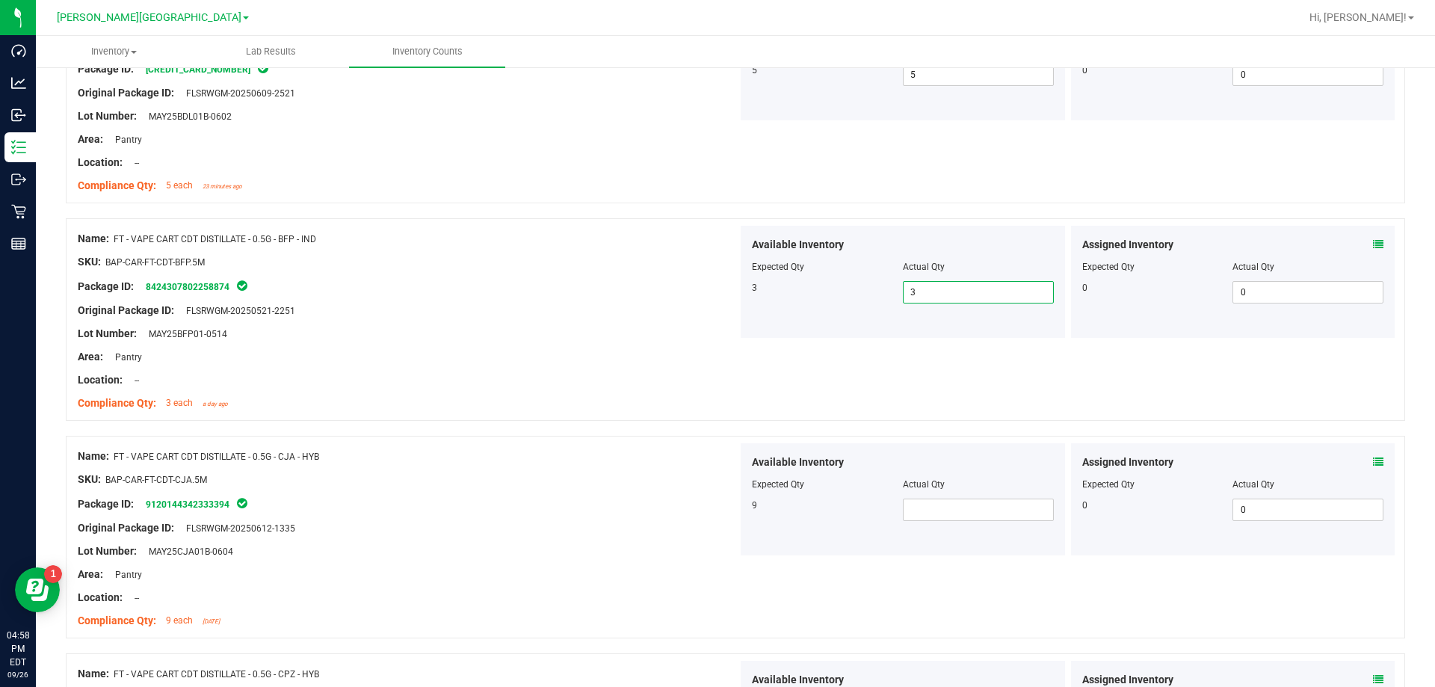
scroll to position [2017, 0]
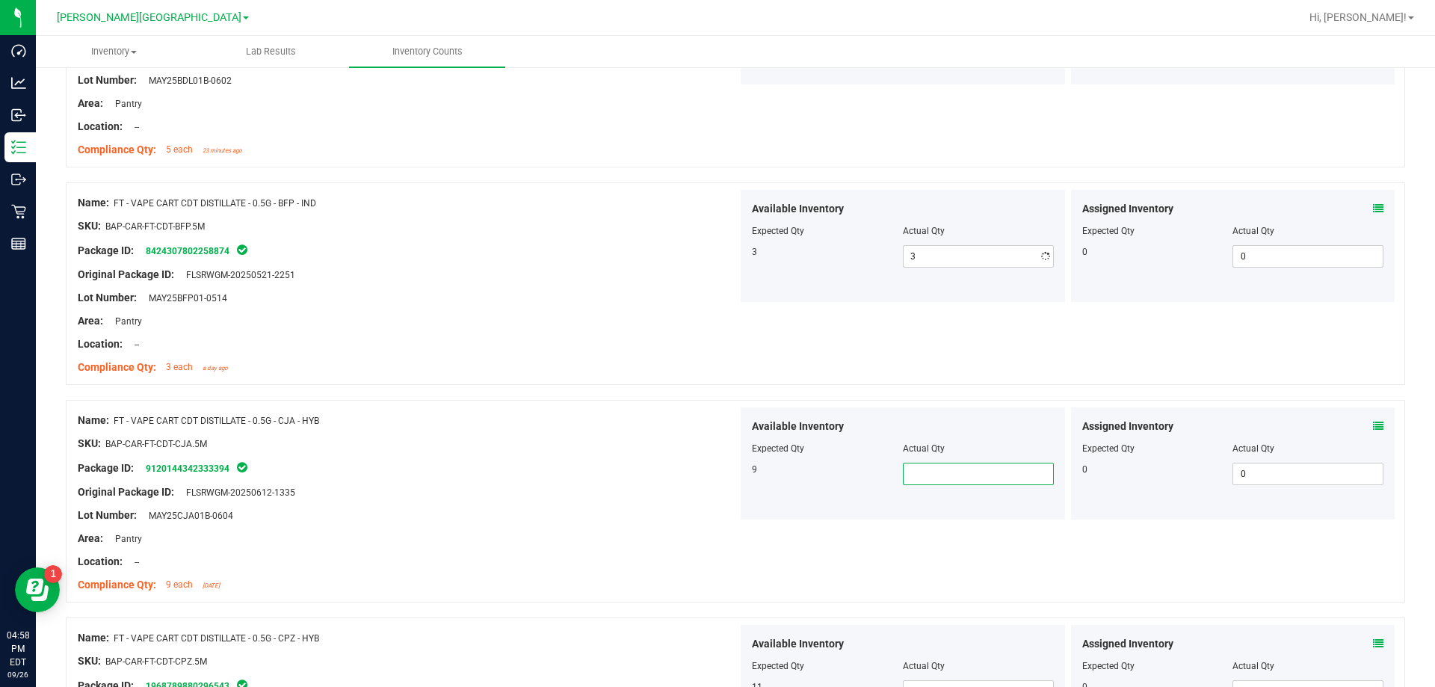
click at [731, 472] on span at bounding box center [978, 474] width 151 height 22
click at [421, 452] on div at bounding box center [408, 454] width 660 height 7
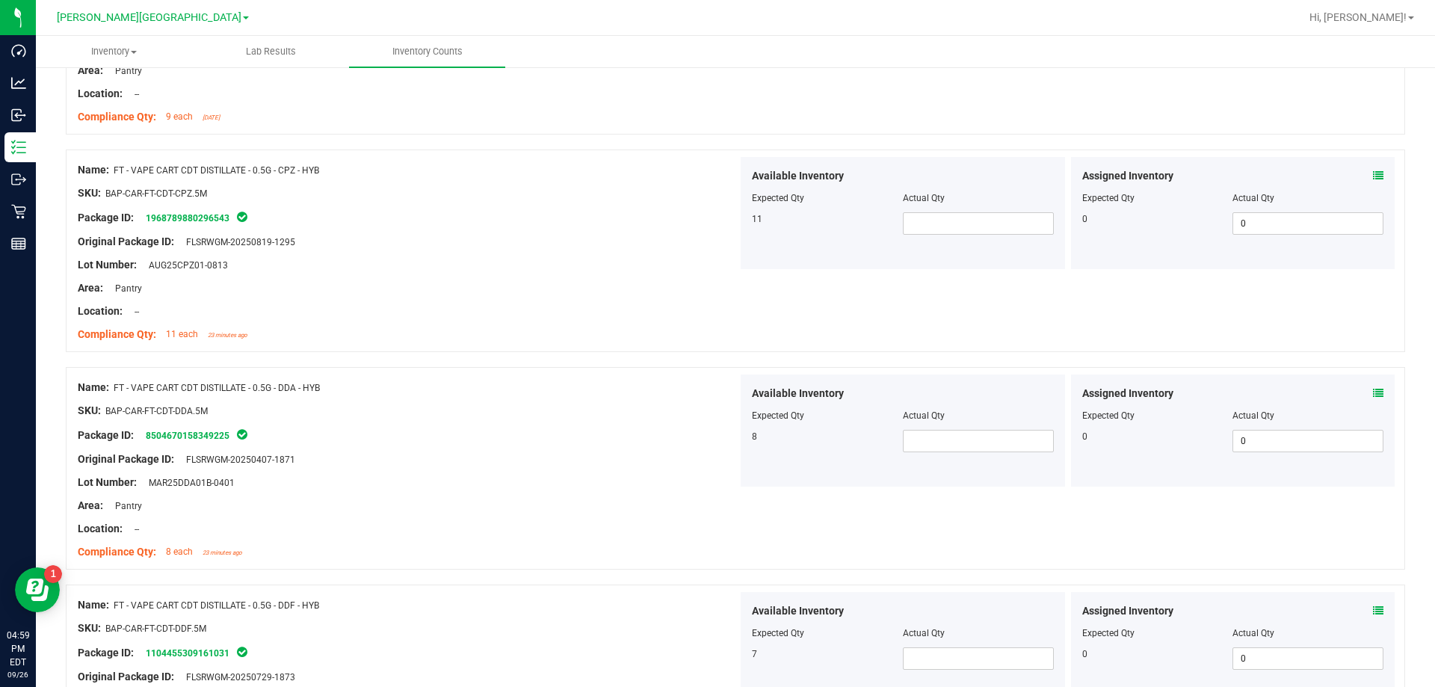
scroll to position [2540, 0]
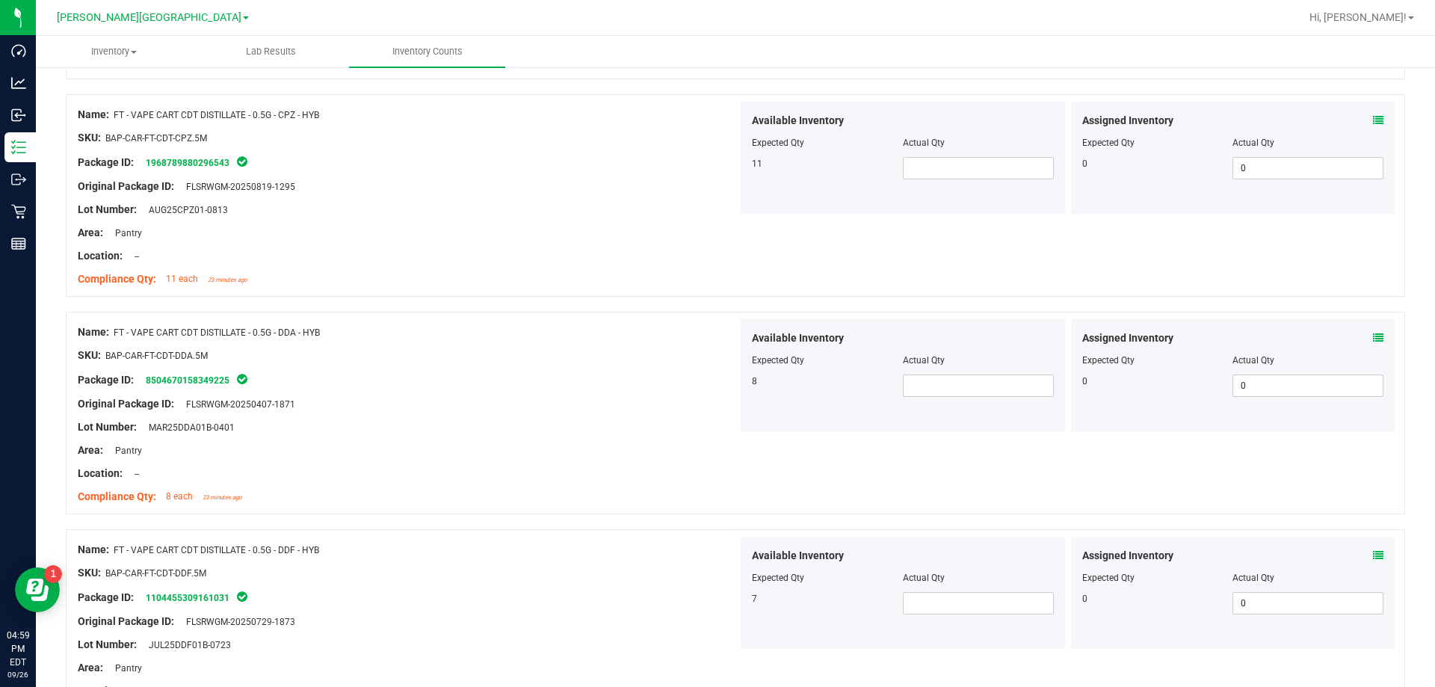
click at [731, 341] on icon at bounding box center [1378, 338] width 10 height 10
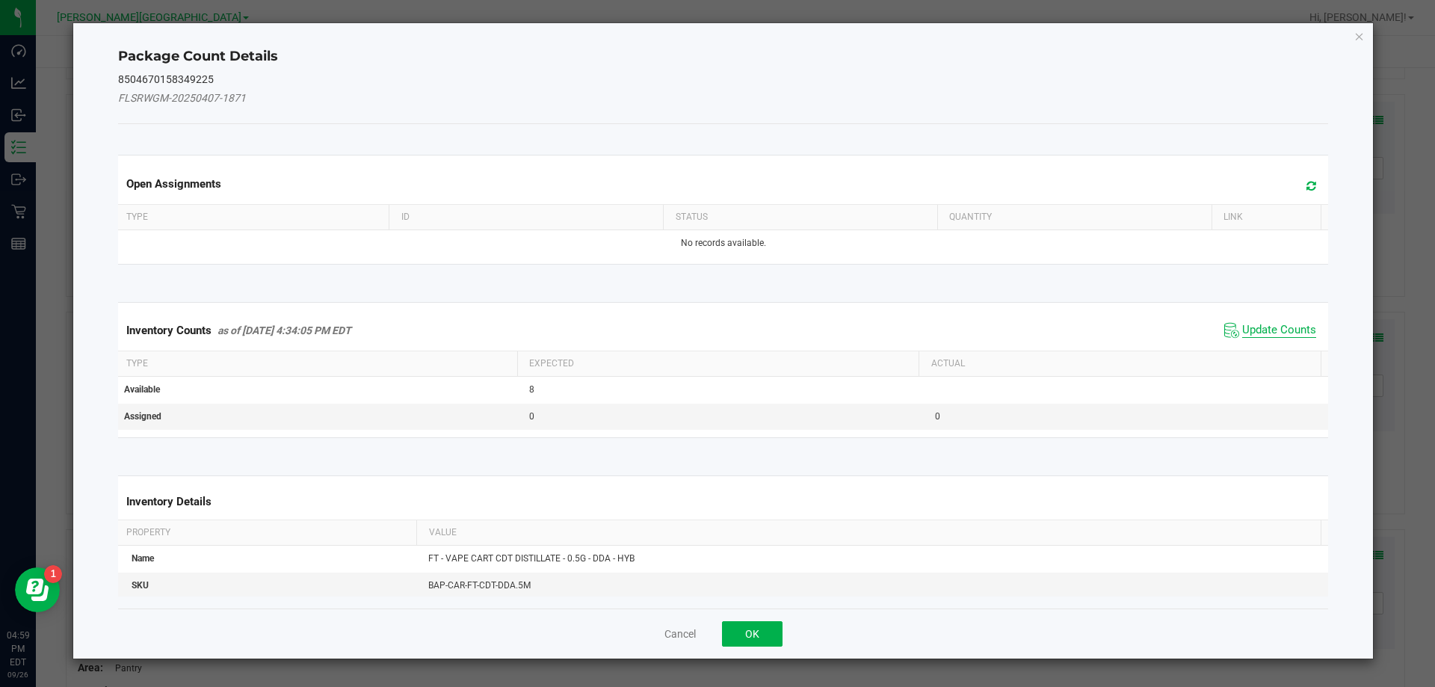
click at [731, 329] on span "Update Counts" at bounding box center [1279, 330] width 74 height 15
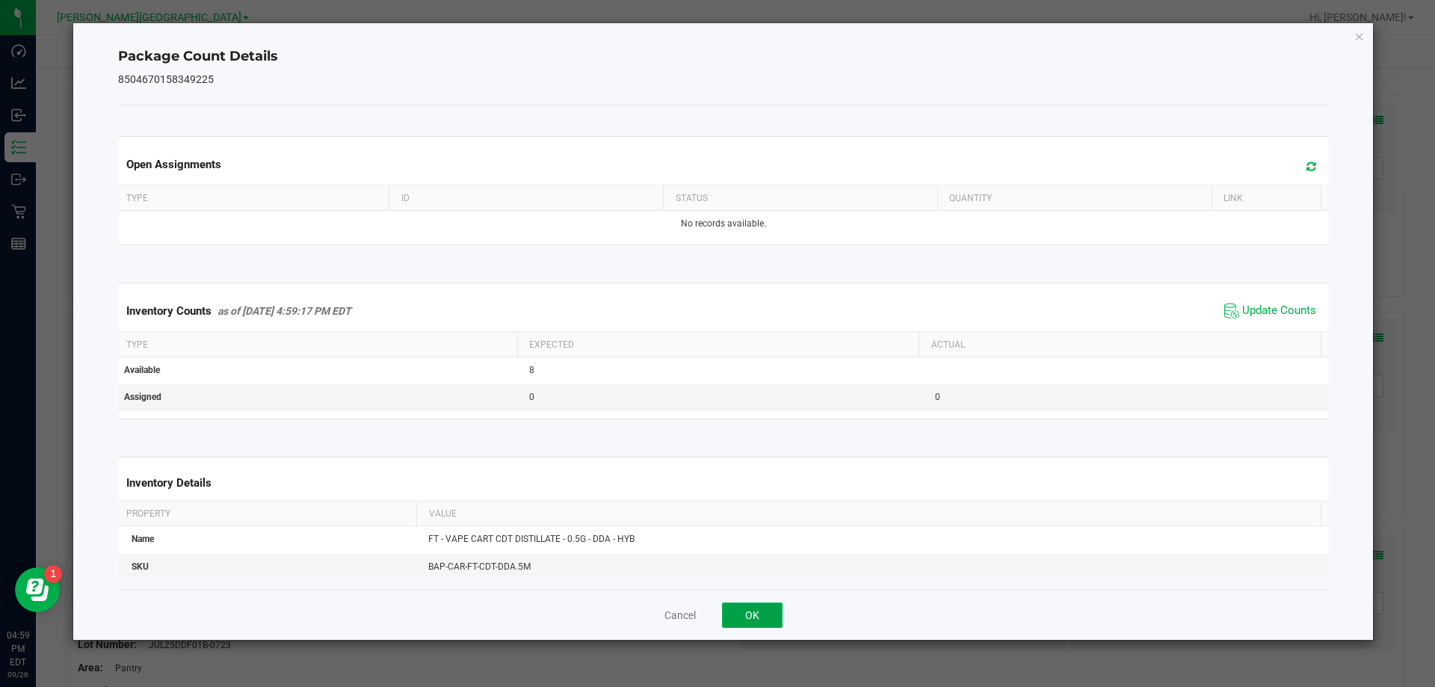
click at [731, 620] on button "OK" at bounding box center [752, 614] width 61 height 25
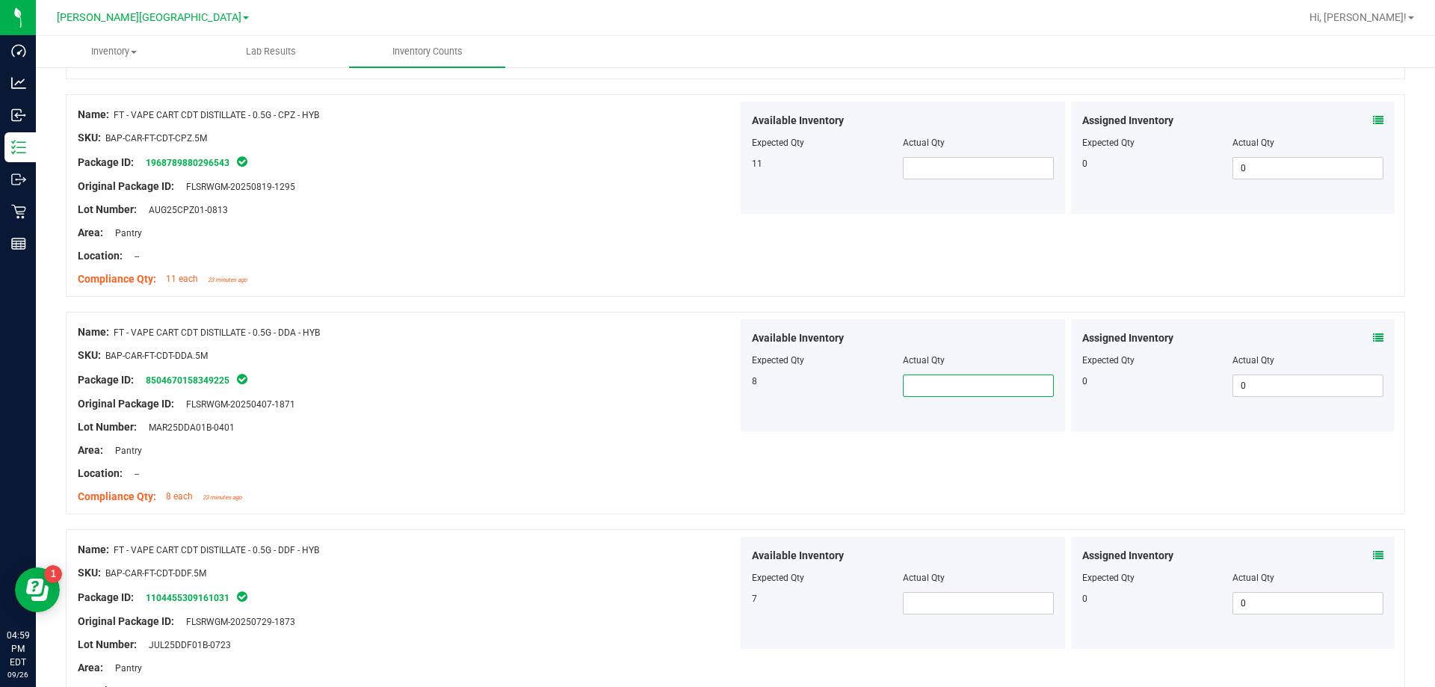
click at [731, 383] on span at bounding box center [978, 385] width 151 height 22
click at [731, 186] on div "Available Inventory Expected Qty Actual Qty 11" at bounding box center [902, 158] width 324 height 112
click at [731, 168] on span at bounding box center [978, 168] width 151 height 22
click at [731, 164] on input "text" at bounding box center [977, 168] width 149 height 21
click at [731, 609] on span at bounding box center [978, 603] width 151 height 22
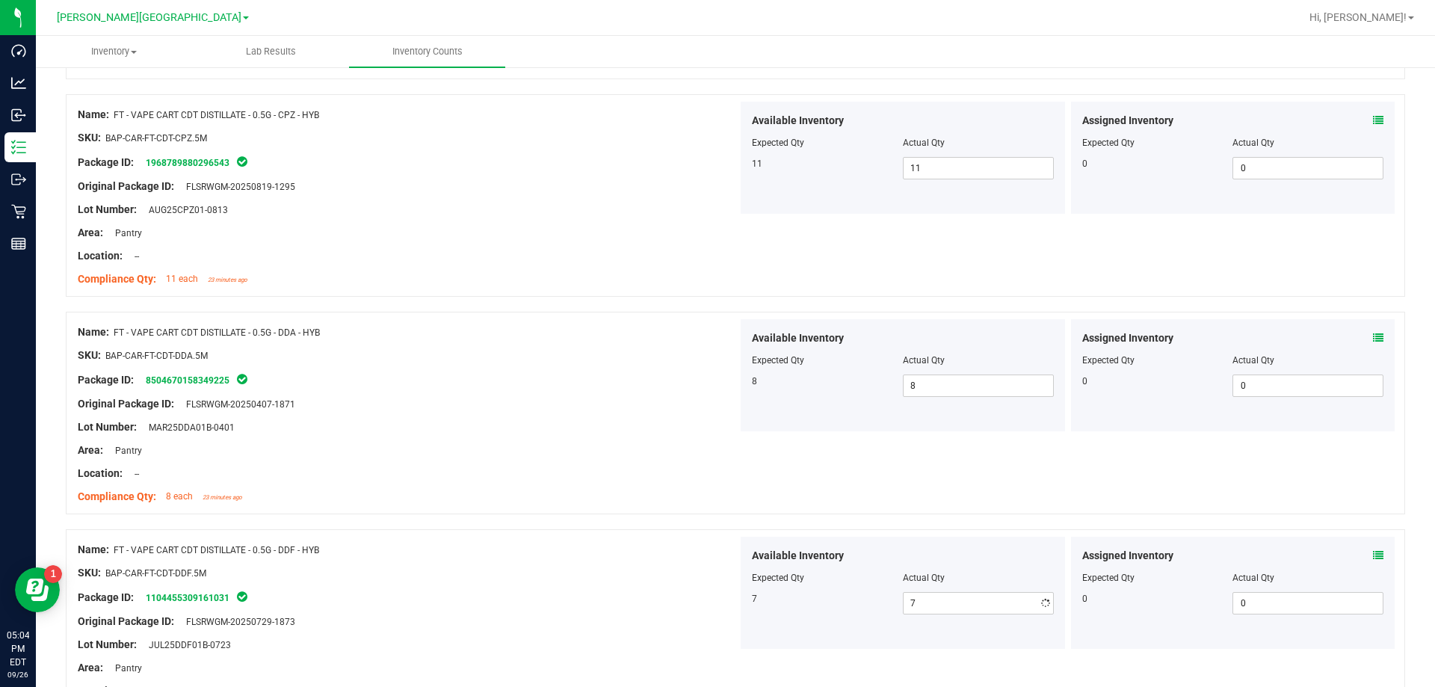
click at [573, 604] on div "Package ID: 1104455309161031" at bounding box center [408, 597] width 660 height 18
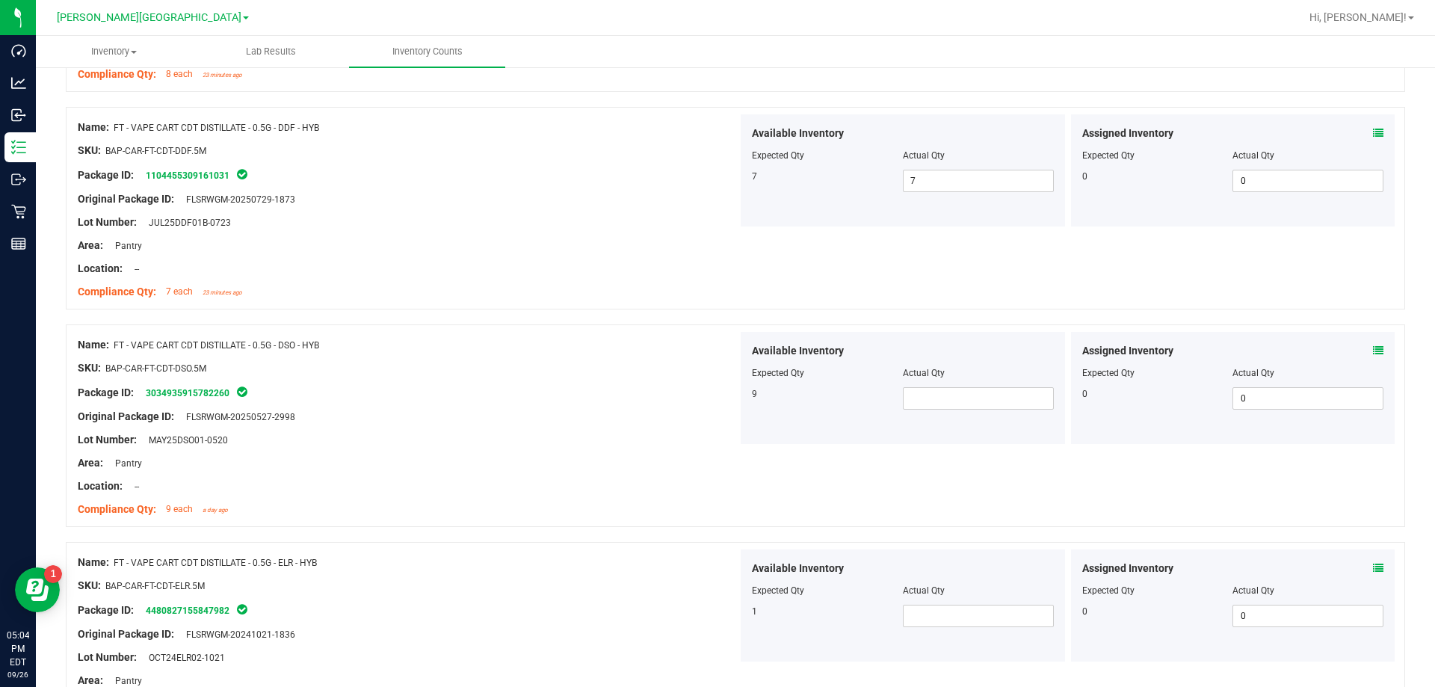
scroll to position [3064, 0]
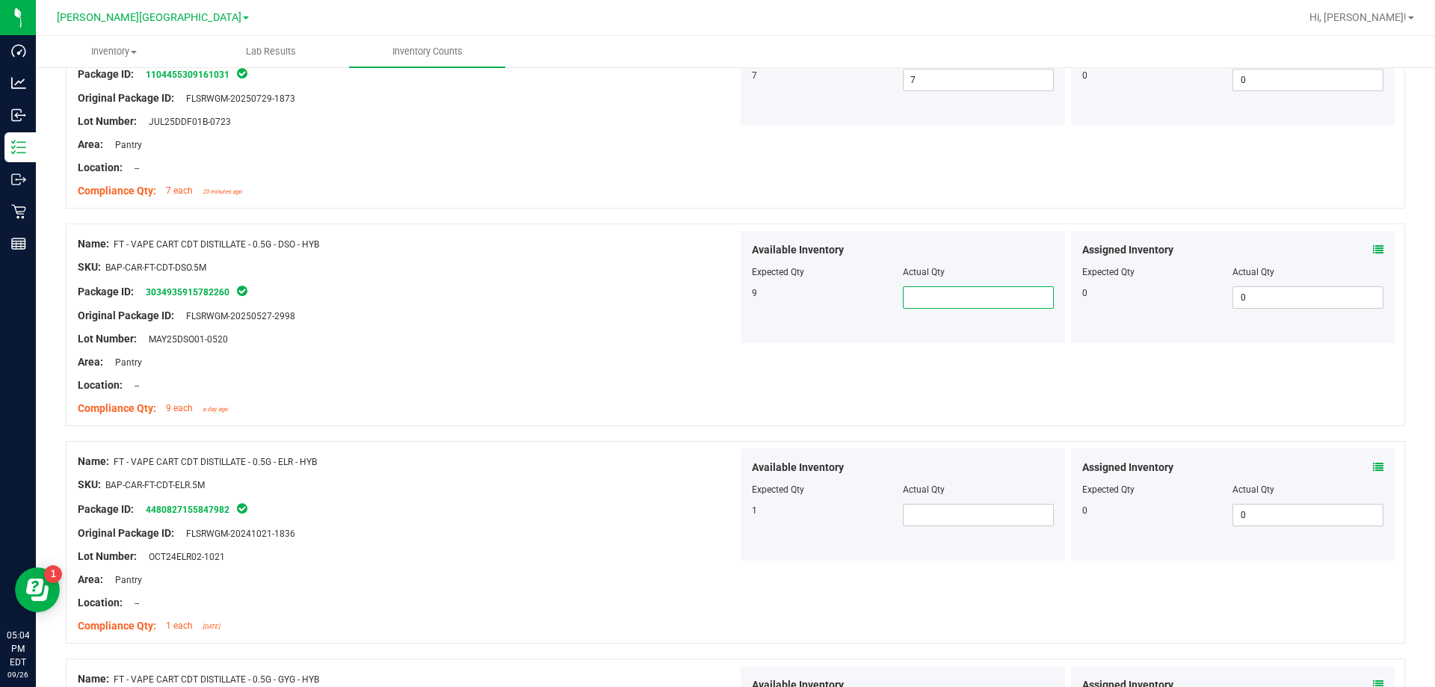
click at [731, 291] on span at bounding box center [978, 297] width 151 height 22
click at [731, 507] on span at bounding box center [978, 515] width 151 height 22
click at [425, 534] on div "Original Package ID: FLSRWGM-20241021-1836" at bounding box center [408, 533] width 660 height 16
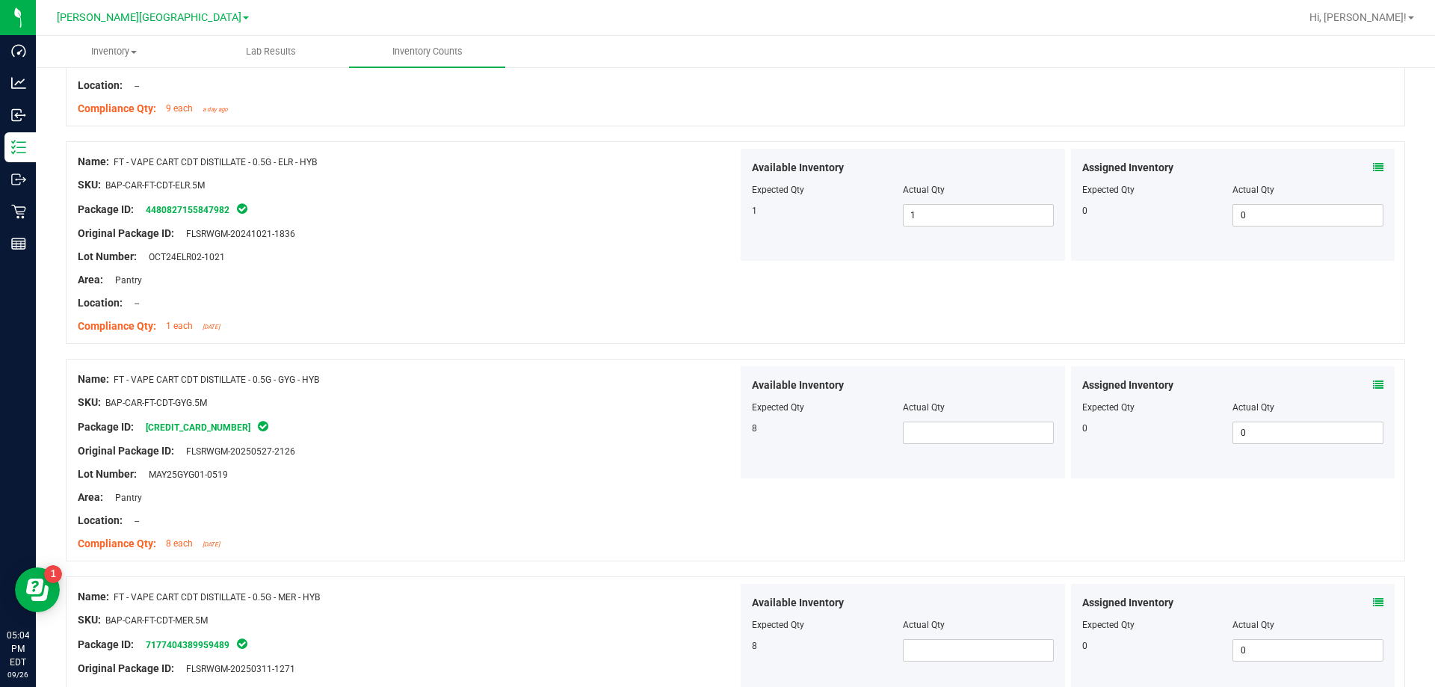
scroll to position [3437, 0]
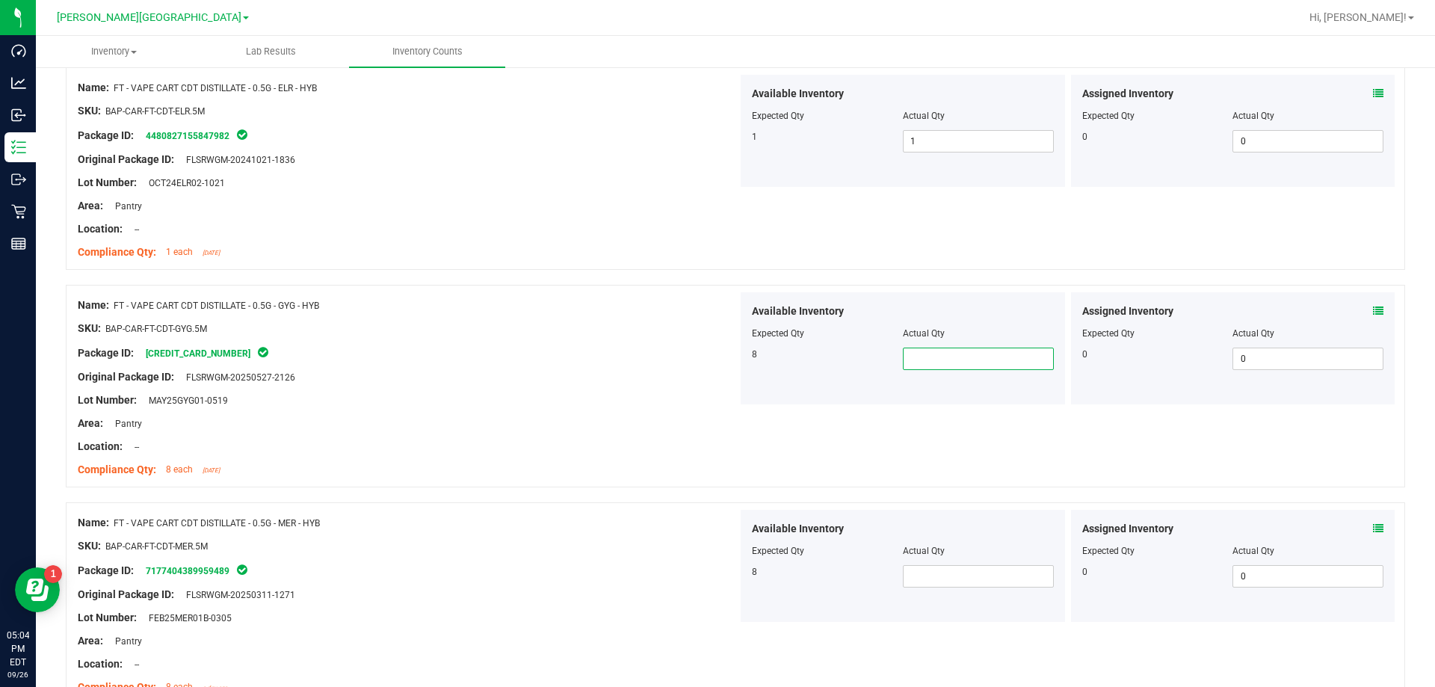
click at [731, 358] on span at bounding box center [978, 358] width 151 height 22
click at [731, 563] on div at bounding box center [903, 560] width 302 height 7
click at [731, 576] on span at bounding box center [978, 576] width 151 height 22
click at [695, 507] on div "Name: FT - VAPE CART CDT DISTILLATE - 0.5G - MER - HYB SKU: BAP-CAR-FT-CDT-MER.…" at bounding box center [735, 603] width 1339 height 202
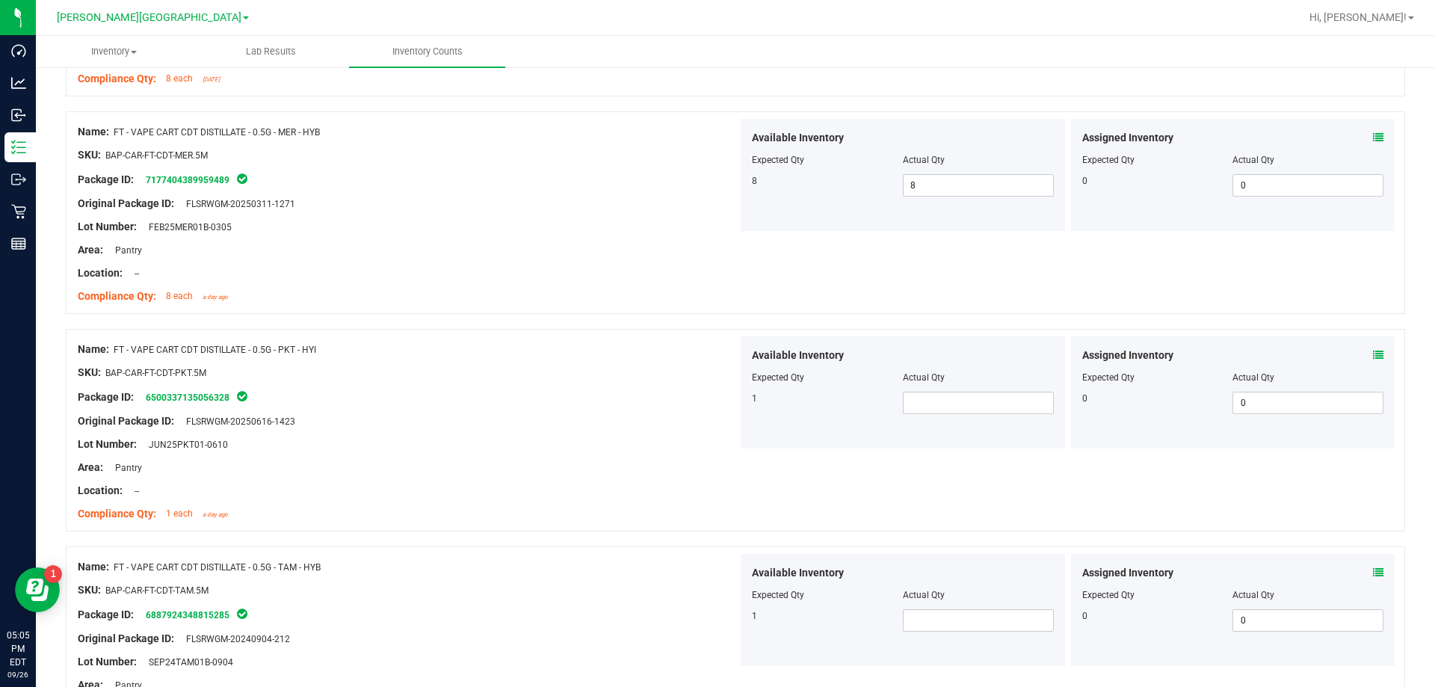
scroll to position [3885, 0]
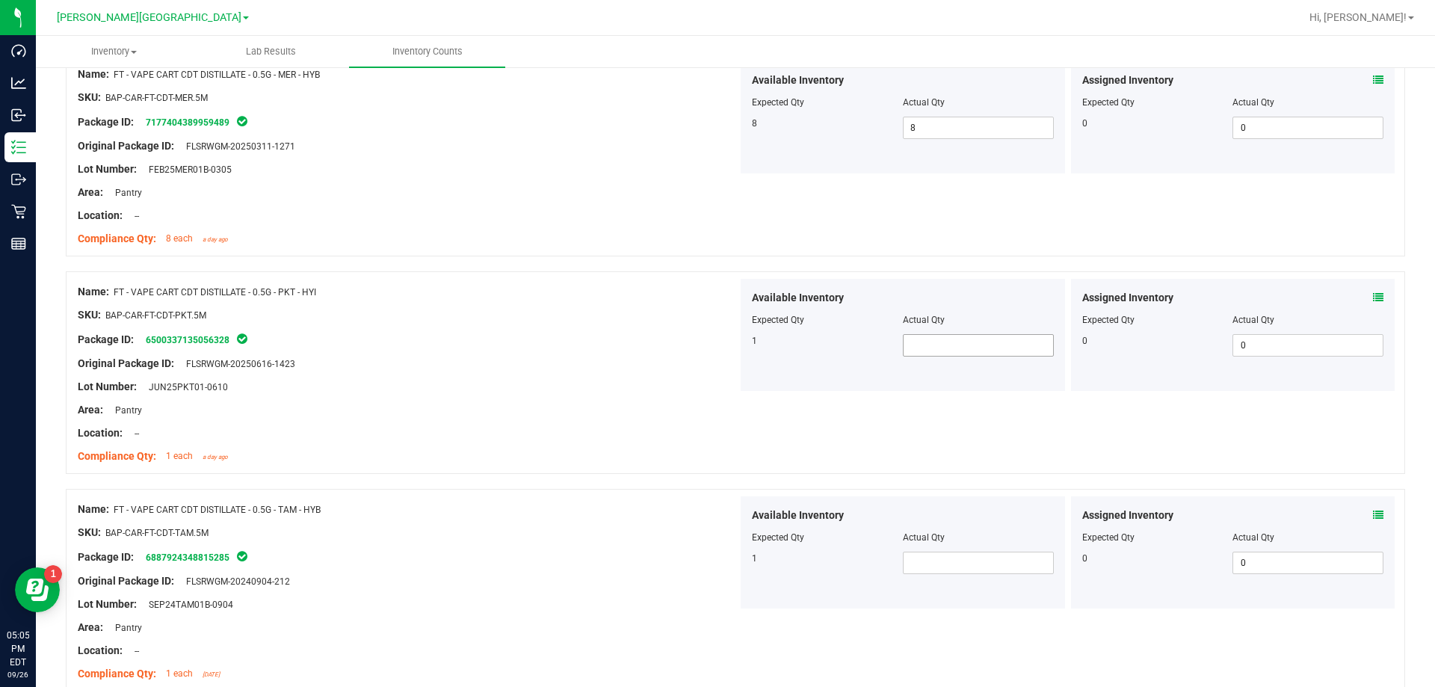
click at [731, 345] on span at bounding box center [978, 345] width 151 height 22
click at [731, 558] on span at bounding box center [978, 562] width 151 height 22
click at [731, 584] on div "Available Inventory Expected Qty Actual Qty 1 1 1" at bounding box center [902, 552] width 324 height 112
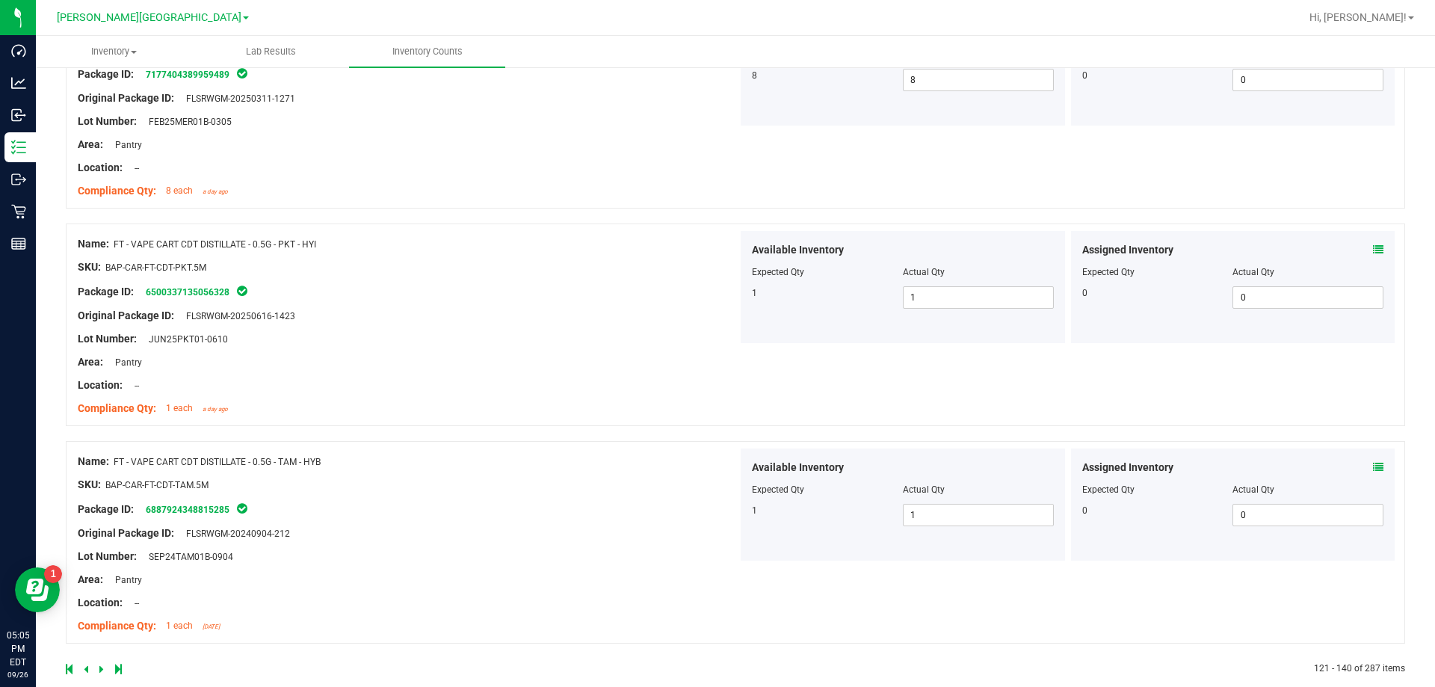
scroll to position [3956, 0]
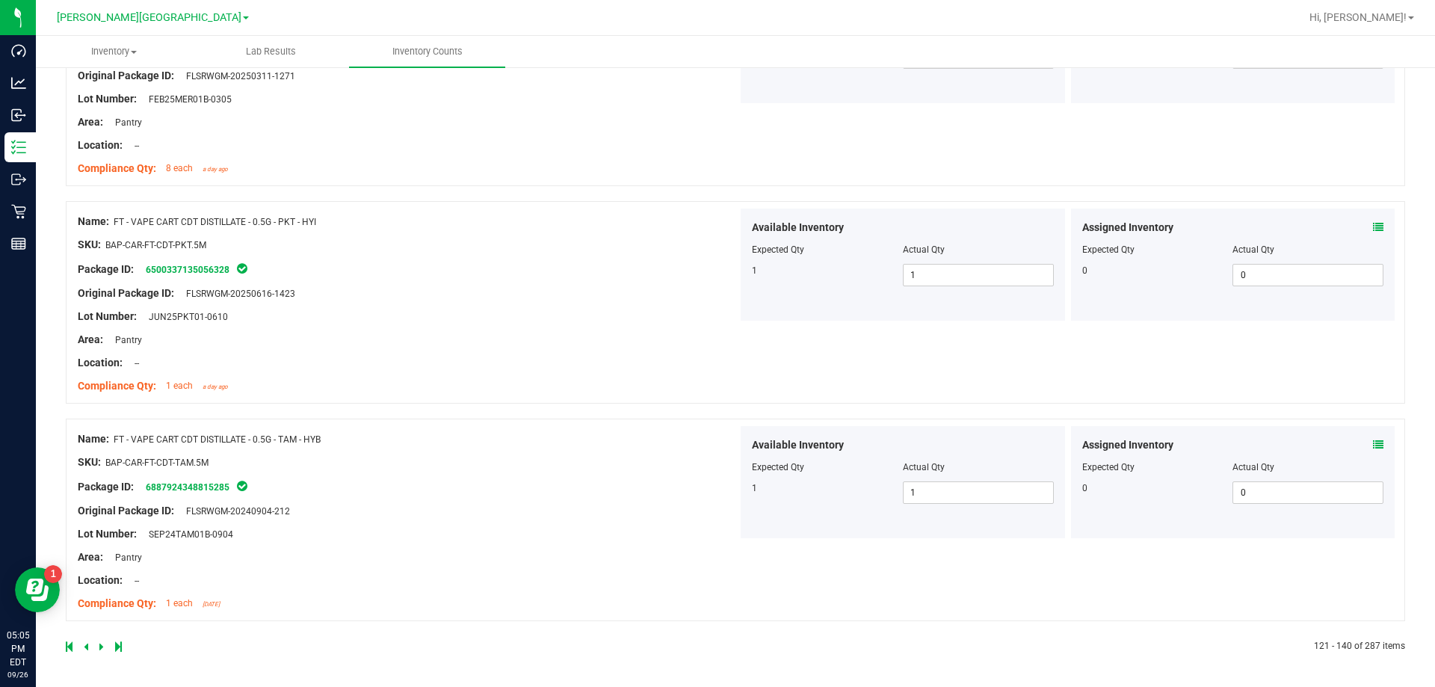
click at [102, 645] on icon at bounding box center [101, 646] width 4 height 9
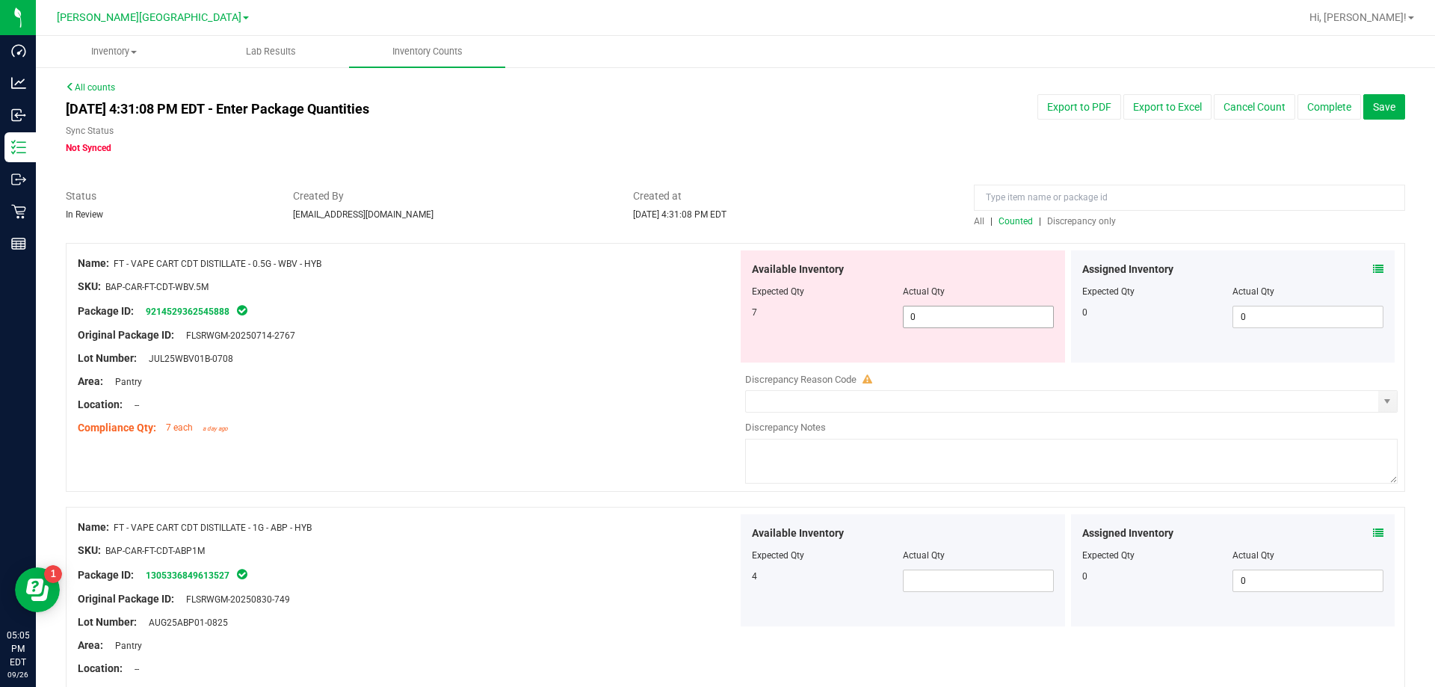
click at [731, 318] on span "0 0" at bounding box center [978, 317] width 151 height 22
click at [731, 318] on input "0" at bounding box center [977, 316] width 149 height 21
click at [731, 318] on input "1" at bounding box center [977, 316] width 149 height 21
click at [731, 314] on input "71" at bounding box center [977, 316] width 149 height 21
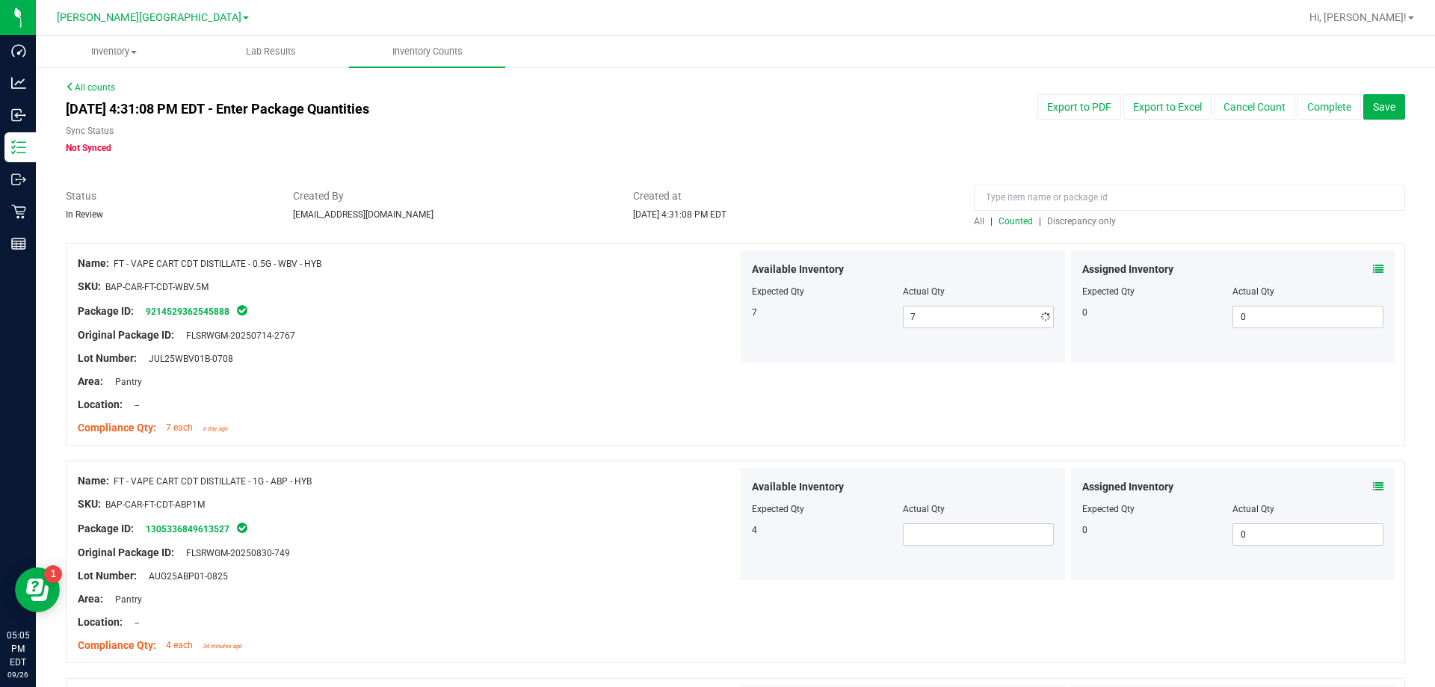
click at [526, 423] on div "Compliance Qty: 7 each a day ago" at bounding box center [408, 428] width 660 height 16
click at [731, 528] on span at bounding box center [978, 534] width 151 height 22
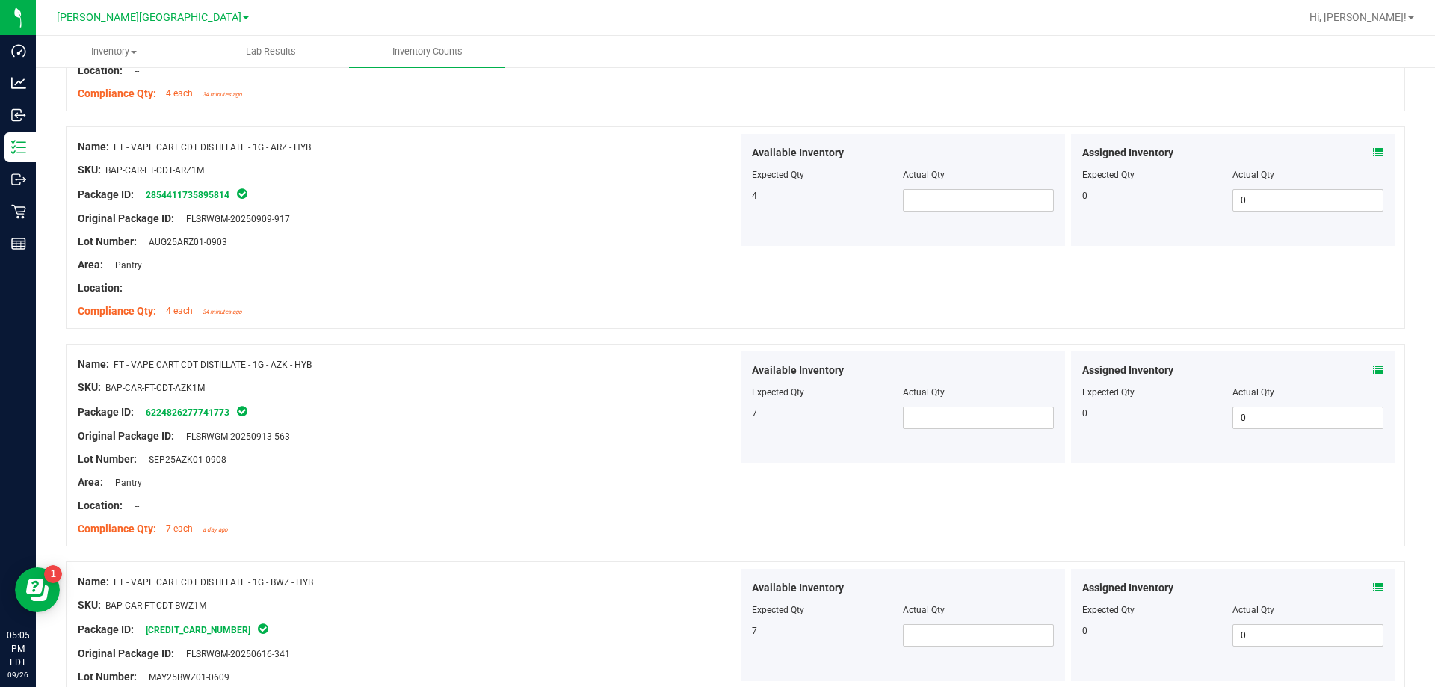
scroll to position [634, 0]
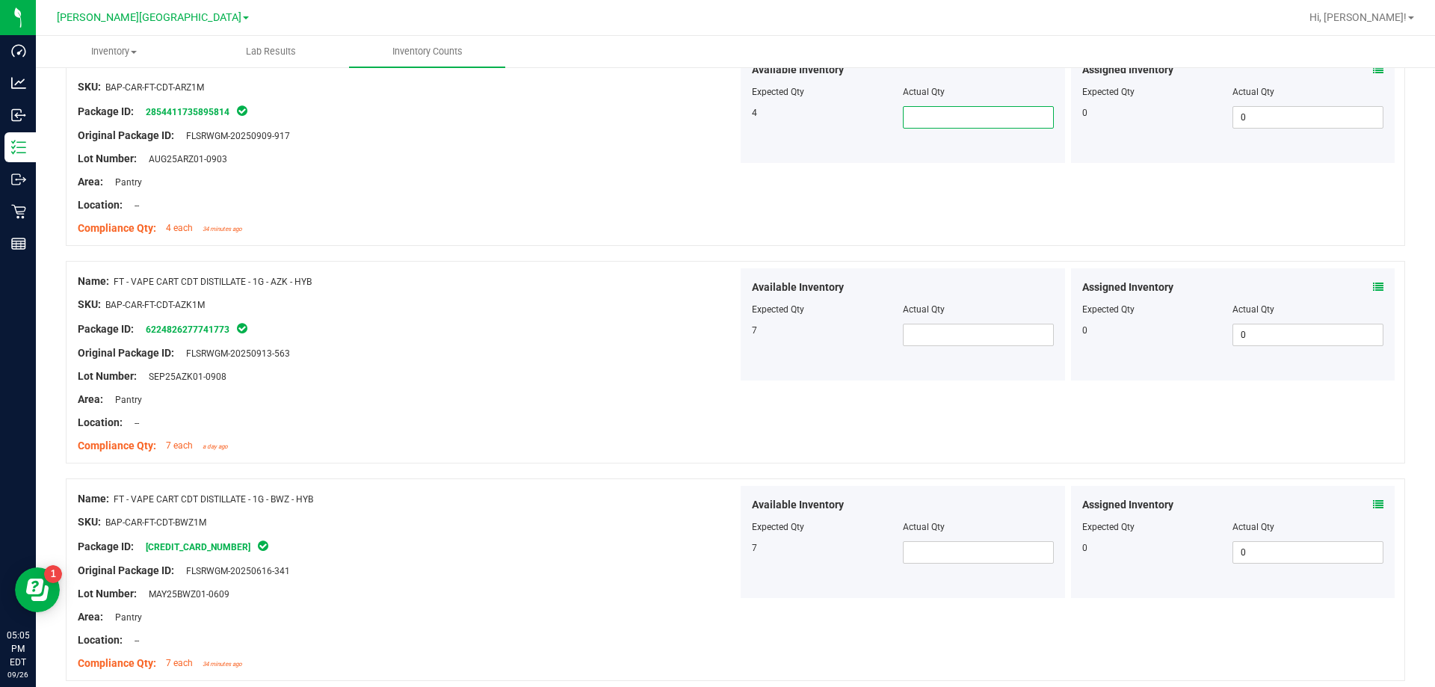
click at [731, 122] on span at bounding box center [978, 117] width 151 height 22
click at [731, 341] on span at bounding box center [978, 335] width 151 height 22
drag, startPoint x: 990, startPoint y: 560, endPoint x: 992, endPoint y: 539, distance: 20.3
click at [731, 558] on span at bounding box center [978, 552] width 151 height 22
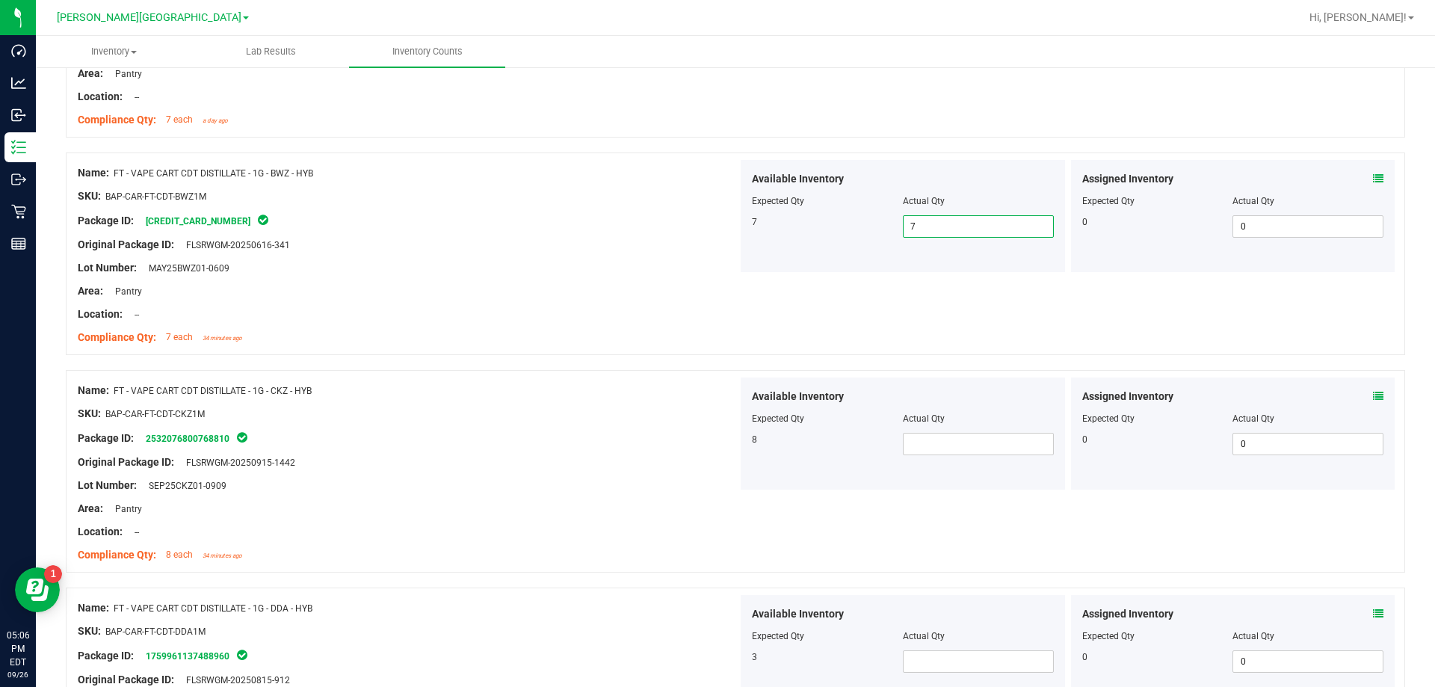
scroll to position [1026, 0]
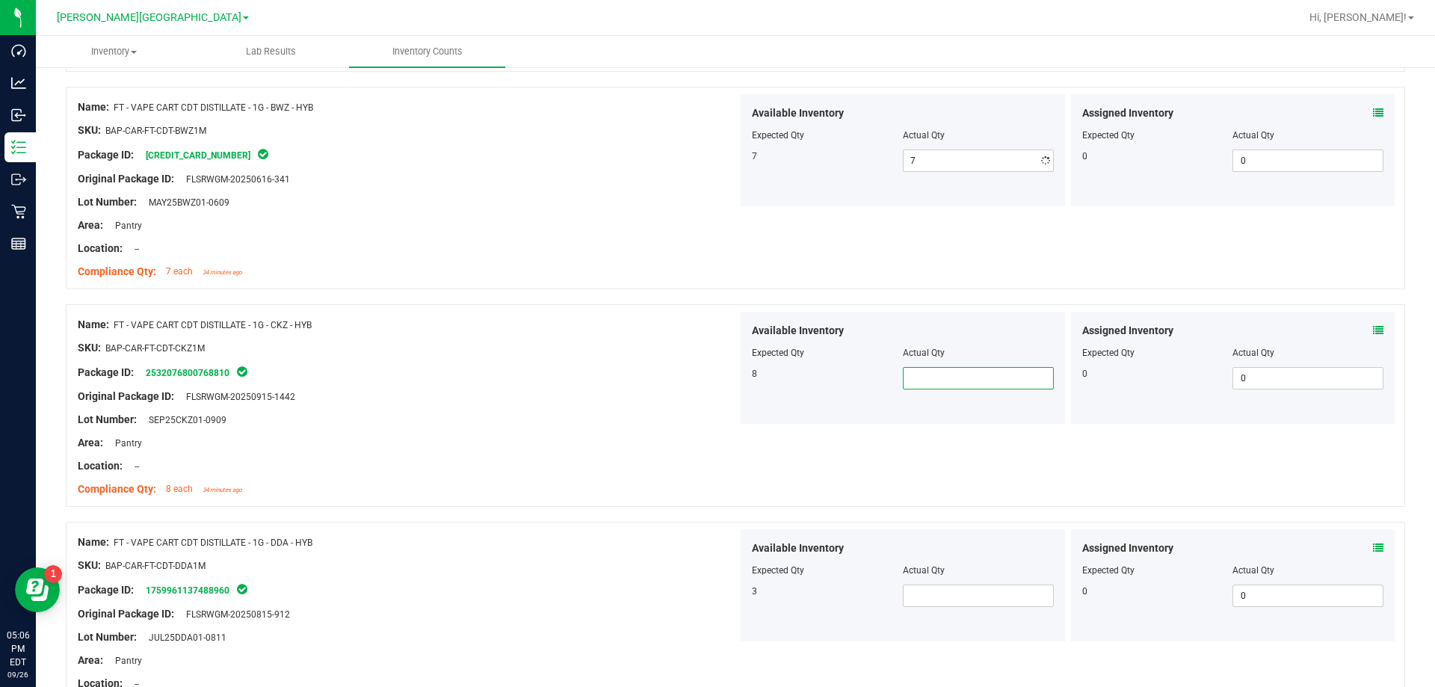
click at [731, 388] on span at bounding box center [978, 378] width 151 height 22
drag, startPoint x: 905, startPoint y: 586, endPoint x: 912, endPoint y: 589, distance: 8.0
click at [731, 589] on span at bounding box center [978, 595] width 151 height 22
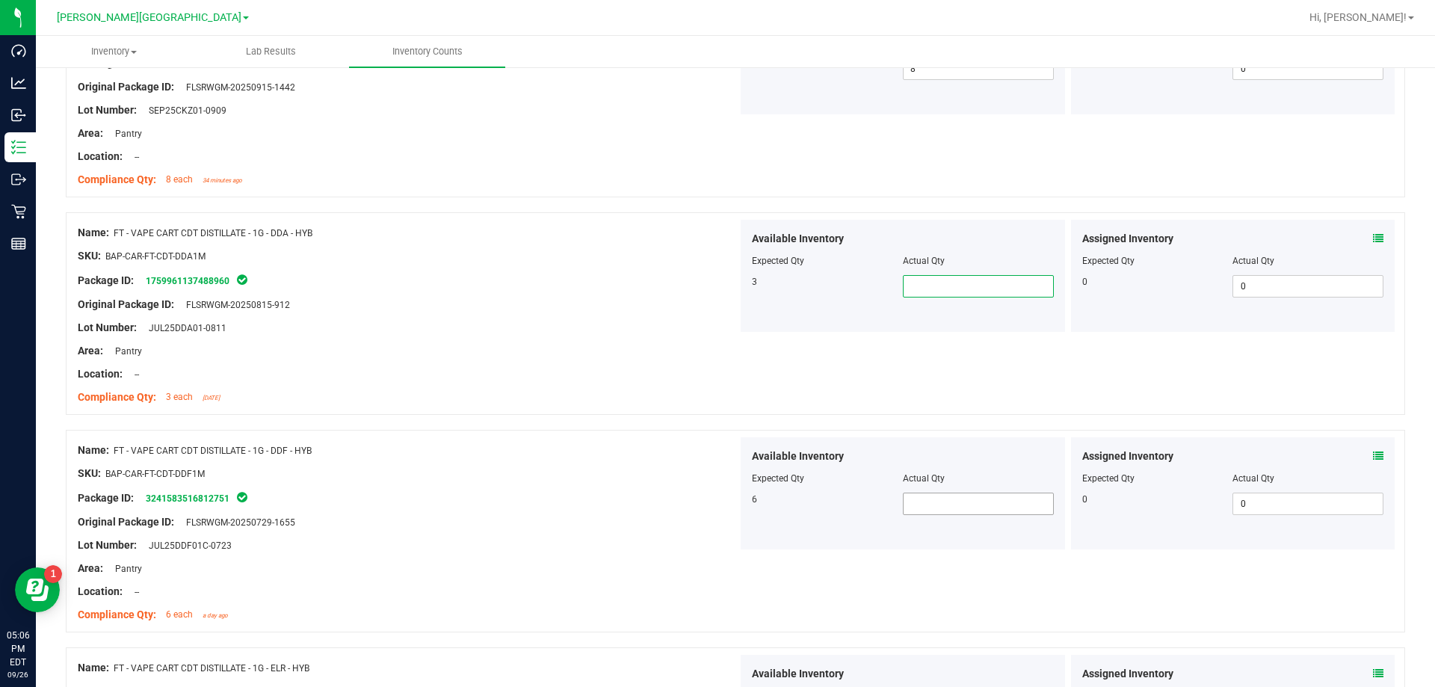
click at [731, 510] on span at bounding box center [978, 503] width 151 height 22
click at [731, 279] on span at bounding box center [978, 286] width 151 height 22
click at [622, 417] on div at bounding box center [735, 422] width 1339 height 15
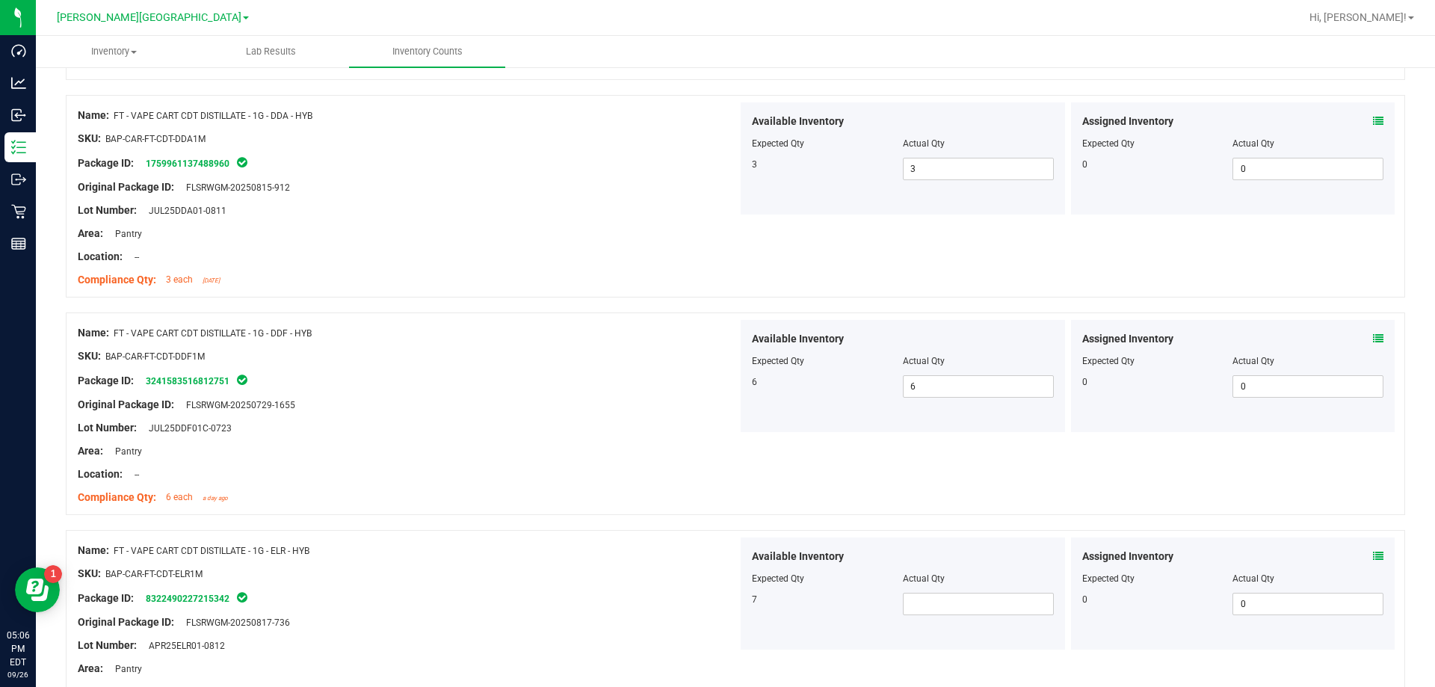
scroll to position [1559, 0]
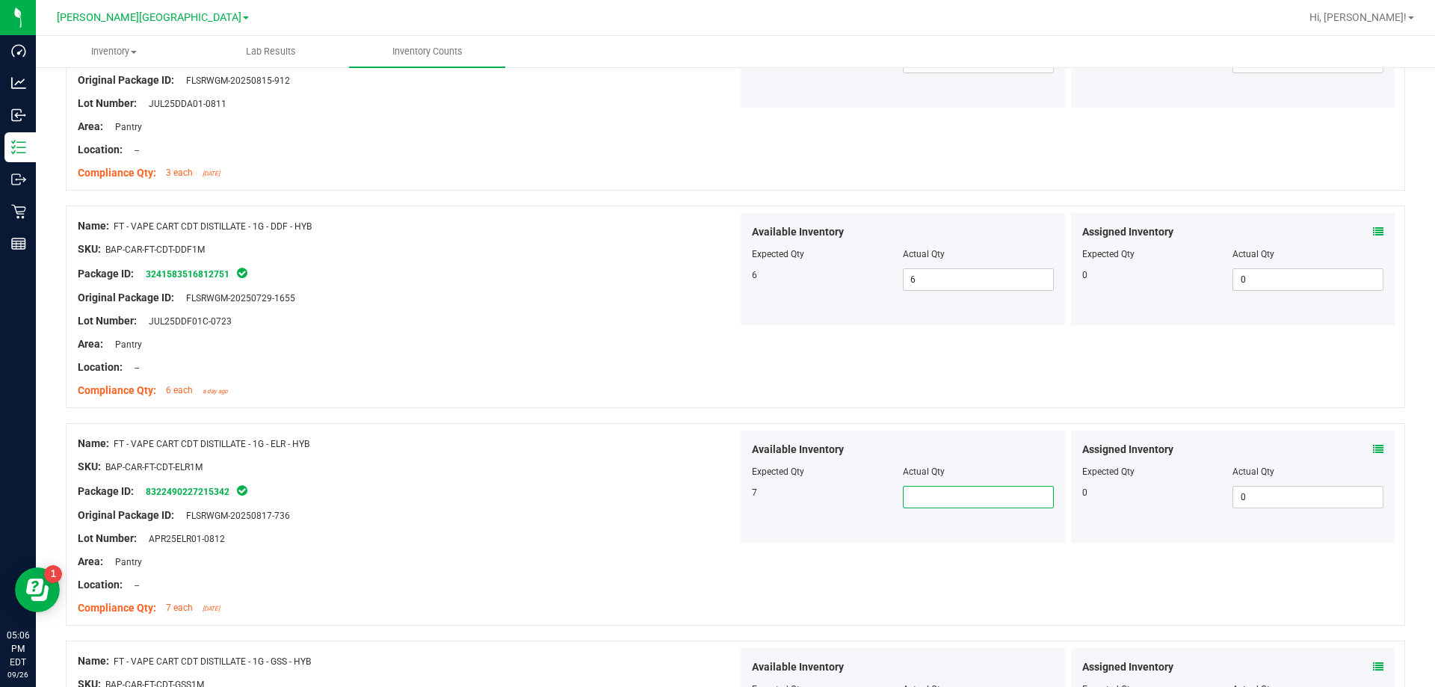
click at [731, 504] on span at bounding box center [978, 497] width 151 height 22
click at [586, 566] on div "Area: Pantry" at bounding box center [408, 562] width 660 height 16
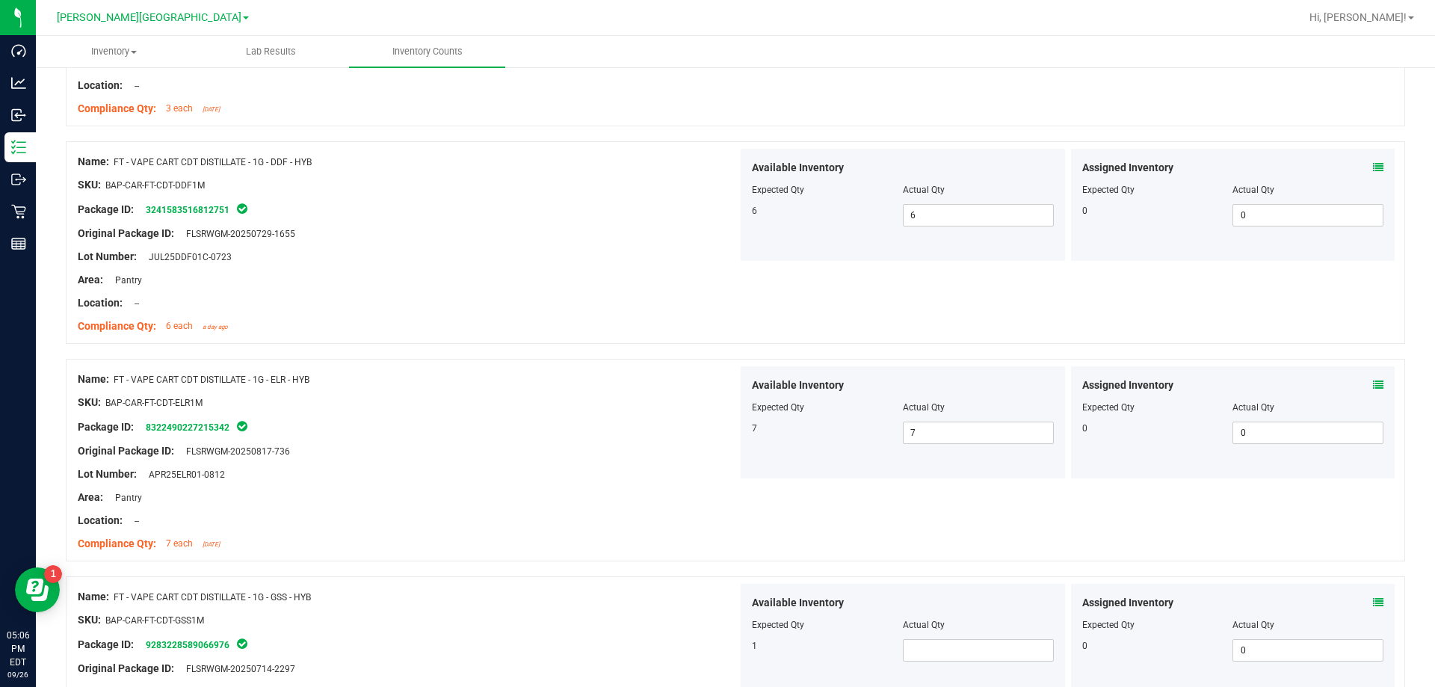
scroll to position [1858, 0]
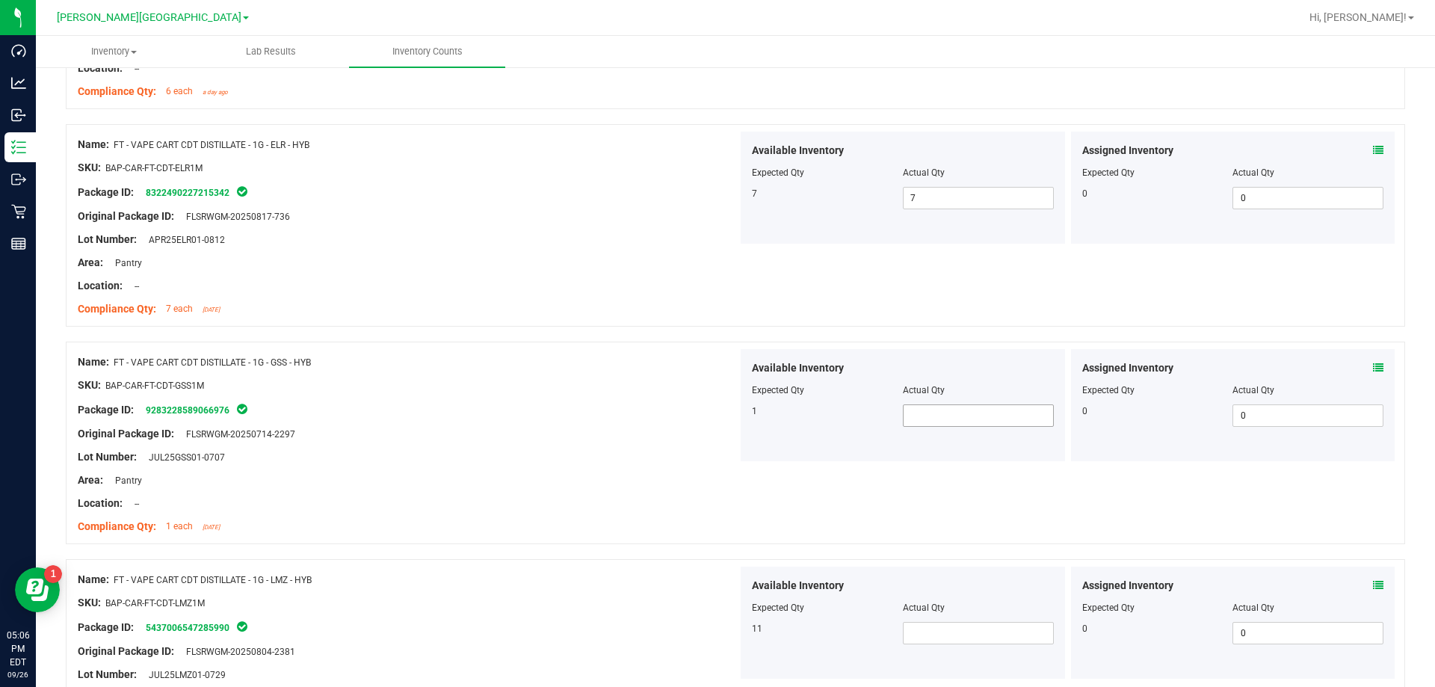
click at [731, 412] on span at bounding box center [978, 415] width 151 height 22
click at [646, 442] on div at bounding box center [408, 445] width 660 height 7
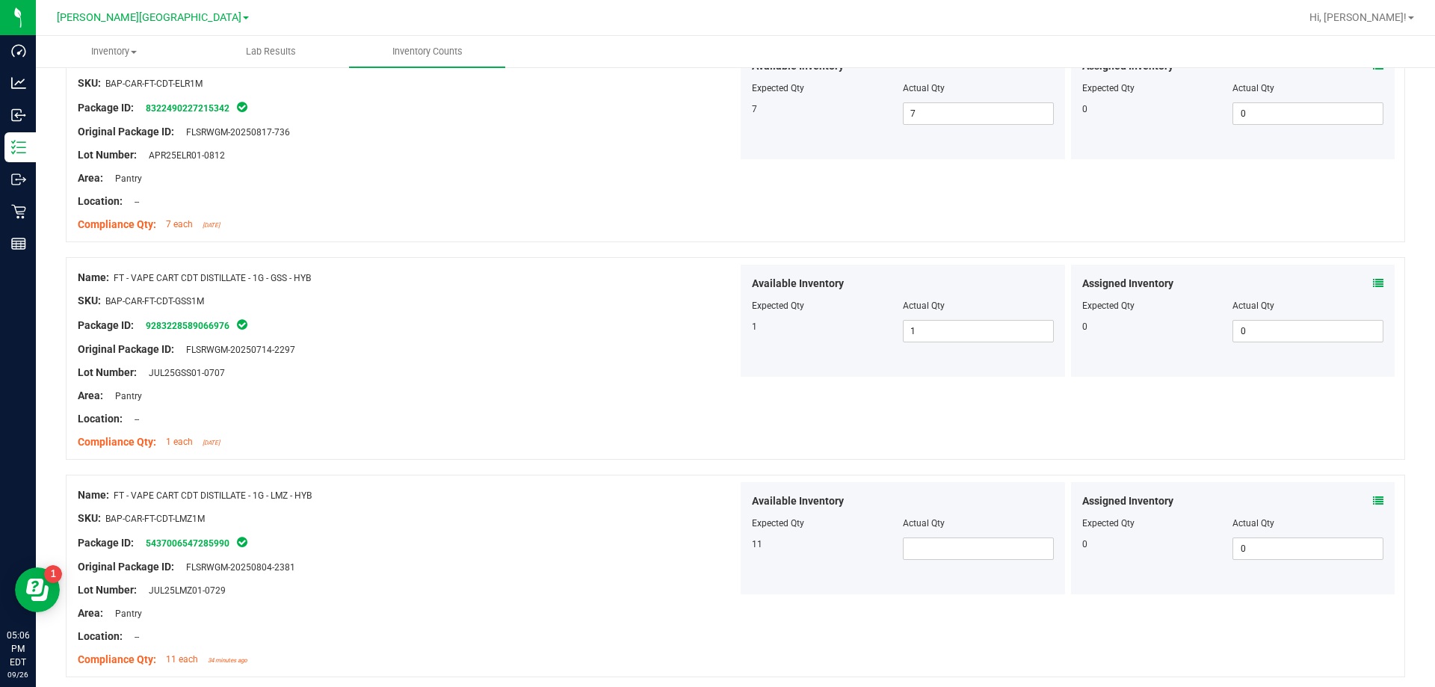
scroll to position [2082, 0]
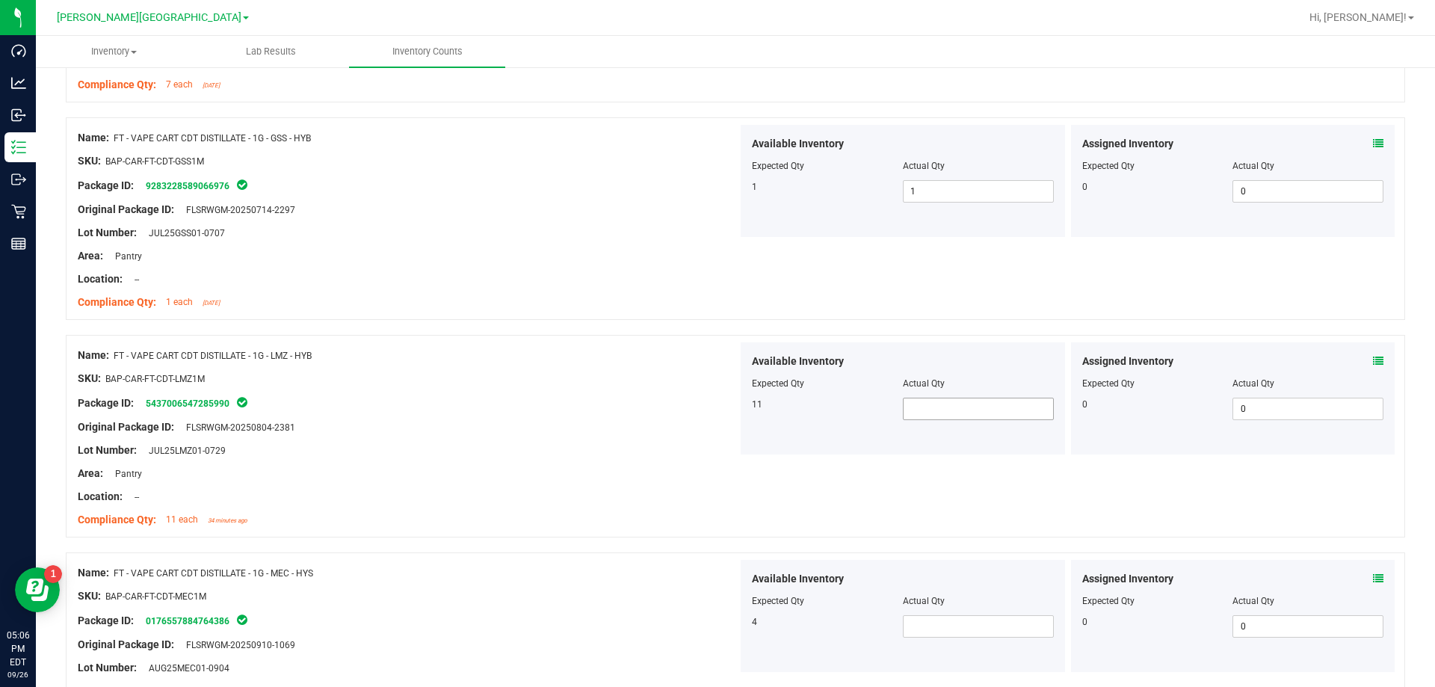
click at [731, 415] on span at bounding box center [978, 409] width 151 height 22
click at [731, 620] on span at bounding box center [978, 626] width 151 height 22
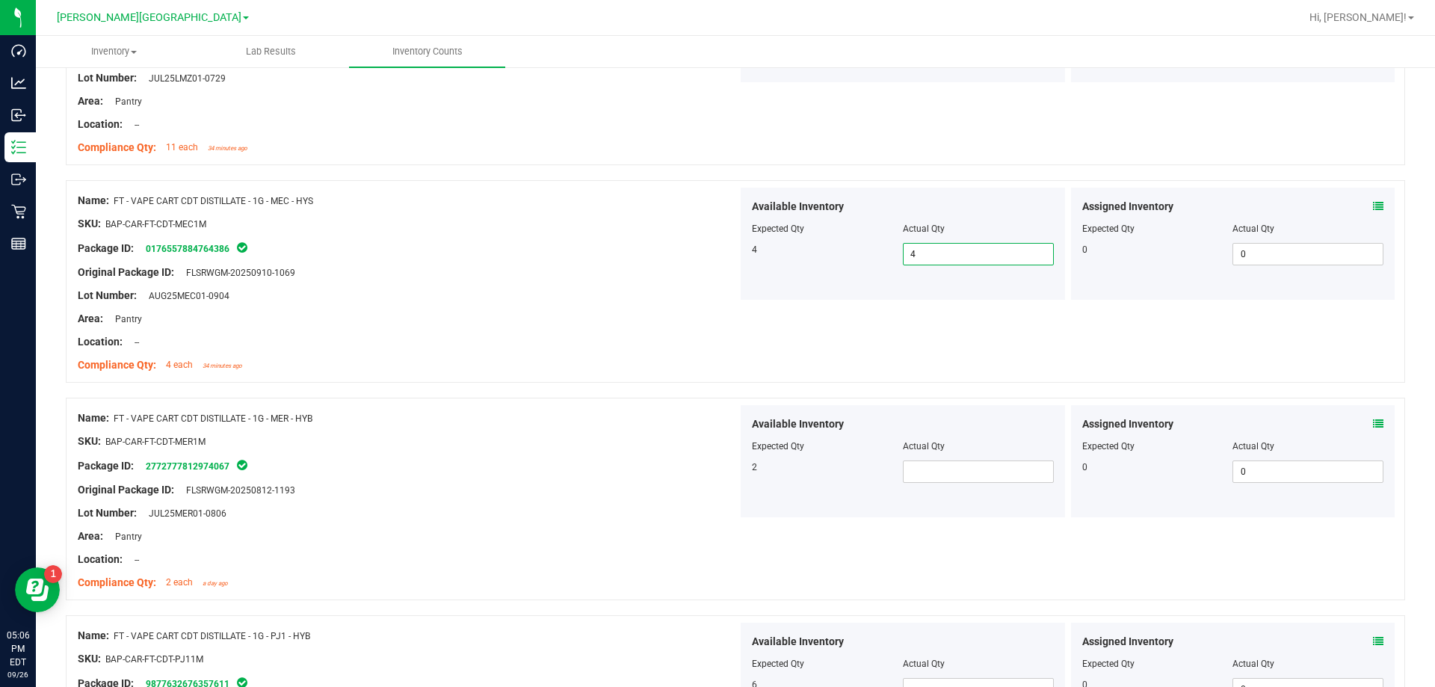
scroll to position [2456, 0]
click at [731, 466] on span at bounding box center [978, 470] width 151 height 22
click at [555, 405] on div "Name: FT - VAPE CART CDT DISTILLATE - 1G - MER - HYB SKU: BAP-CAR-FT-CDT-MER1M …" at bounding box center [408, 498] width 660 height 191
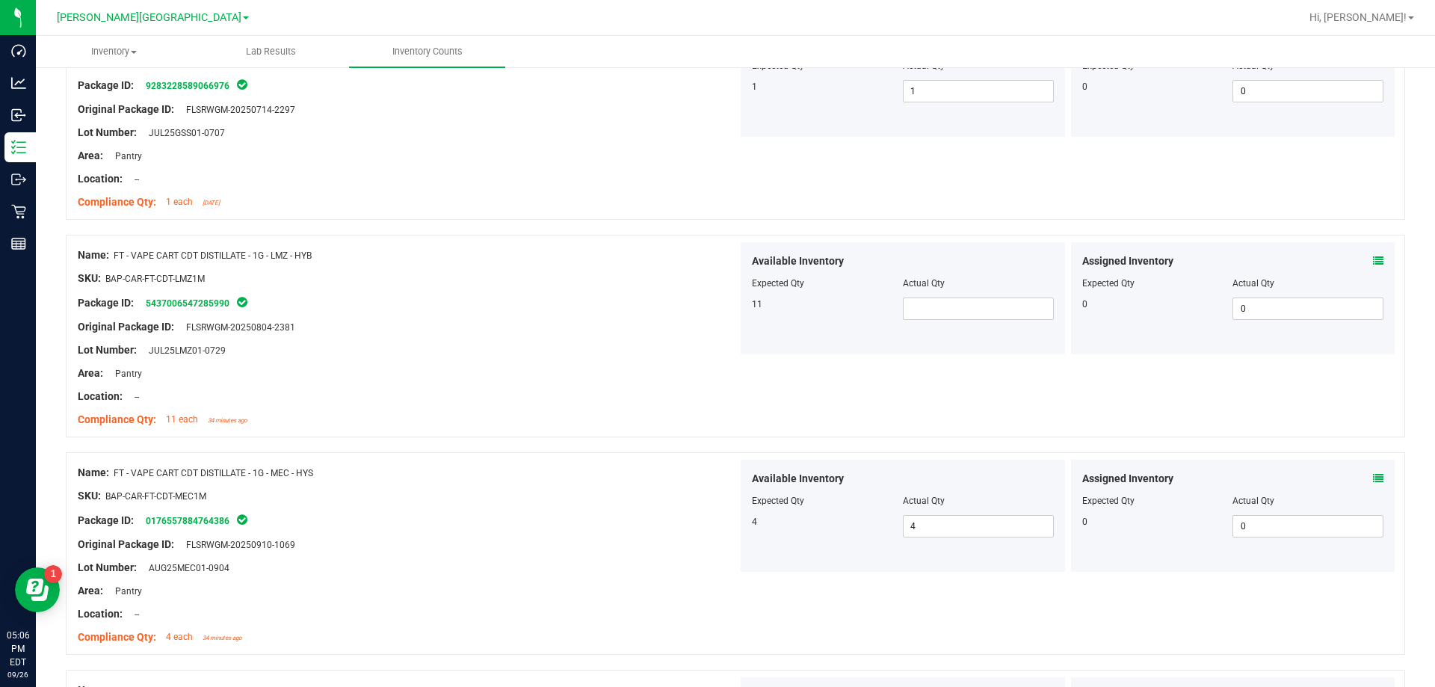
scroll to position [2157, 0]
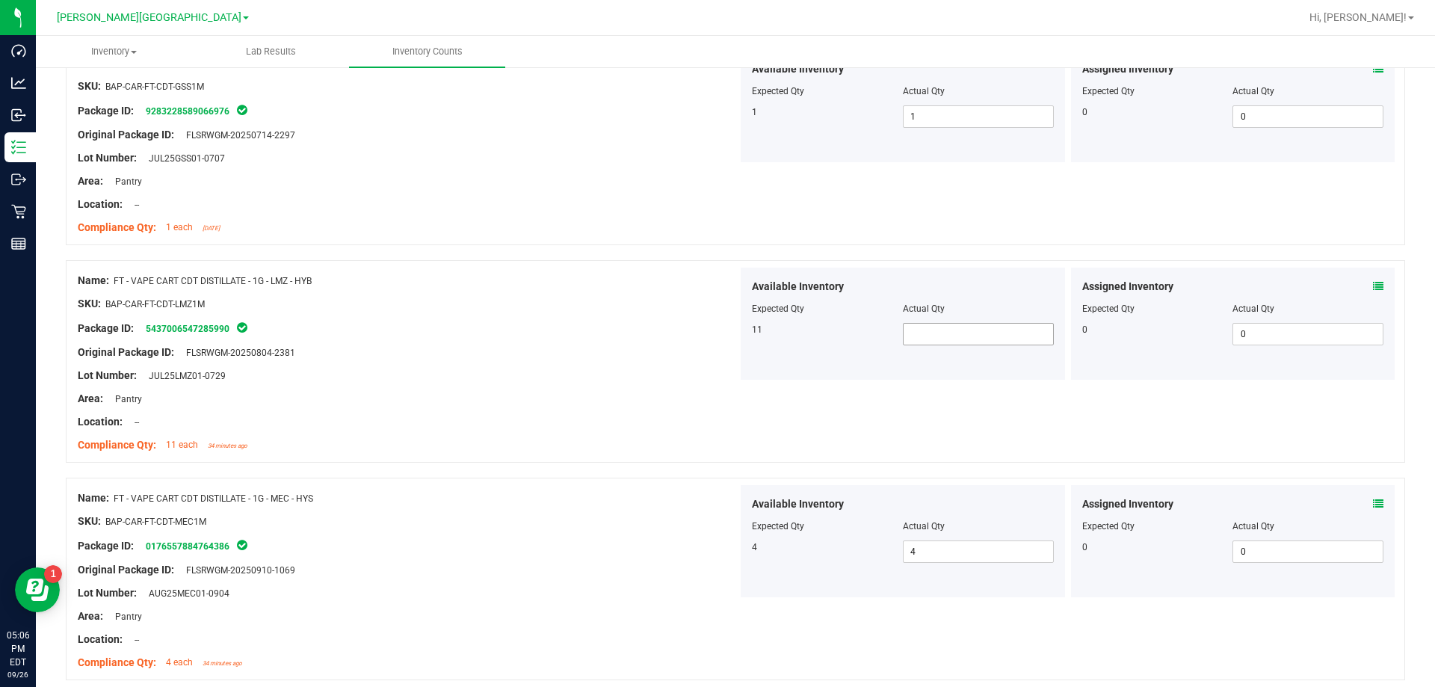
click at [731, 341] on span at bounding box center [978, 334] width 151 height 22
click at [528, 415] on div "Location: --" at bounding box center [408, 422] width 660 height 16
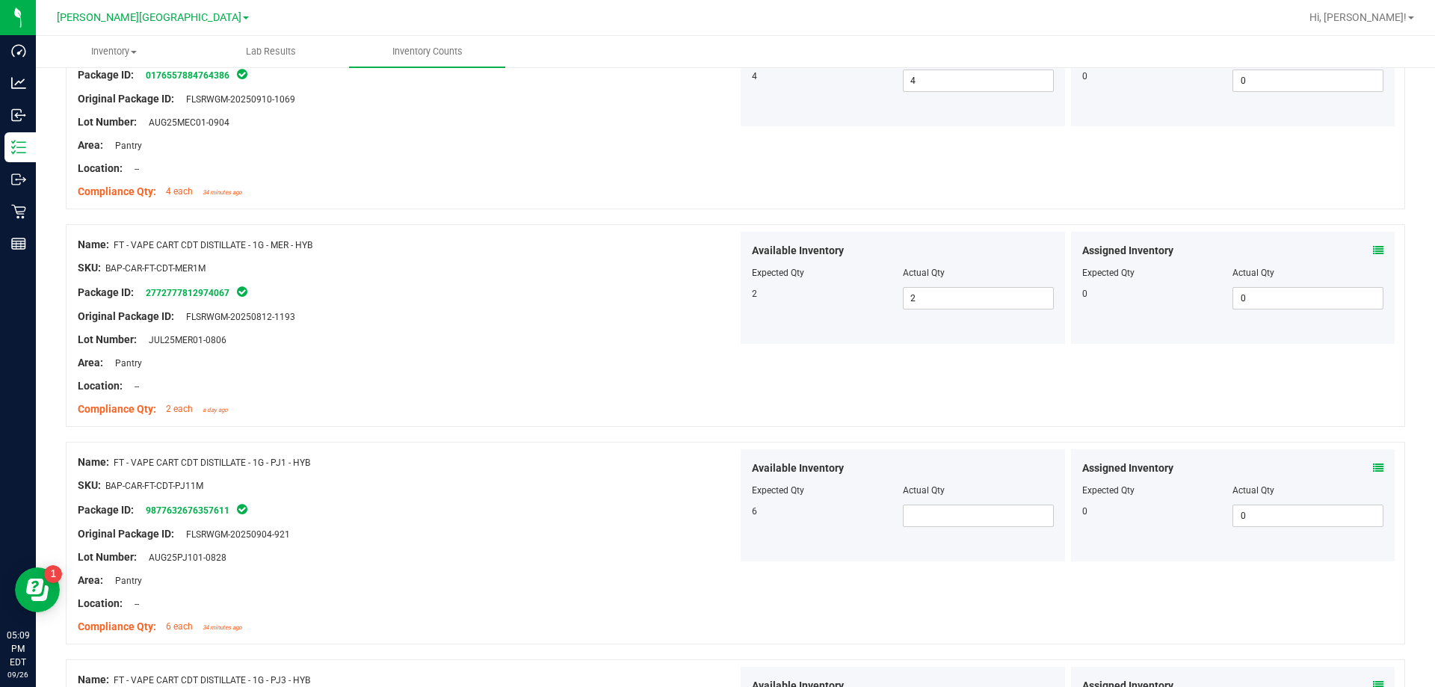
scroll to position [2755, 0]
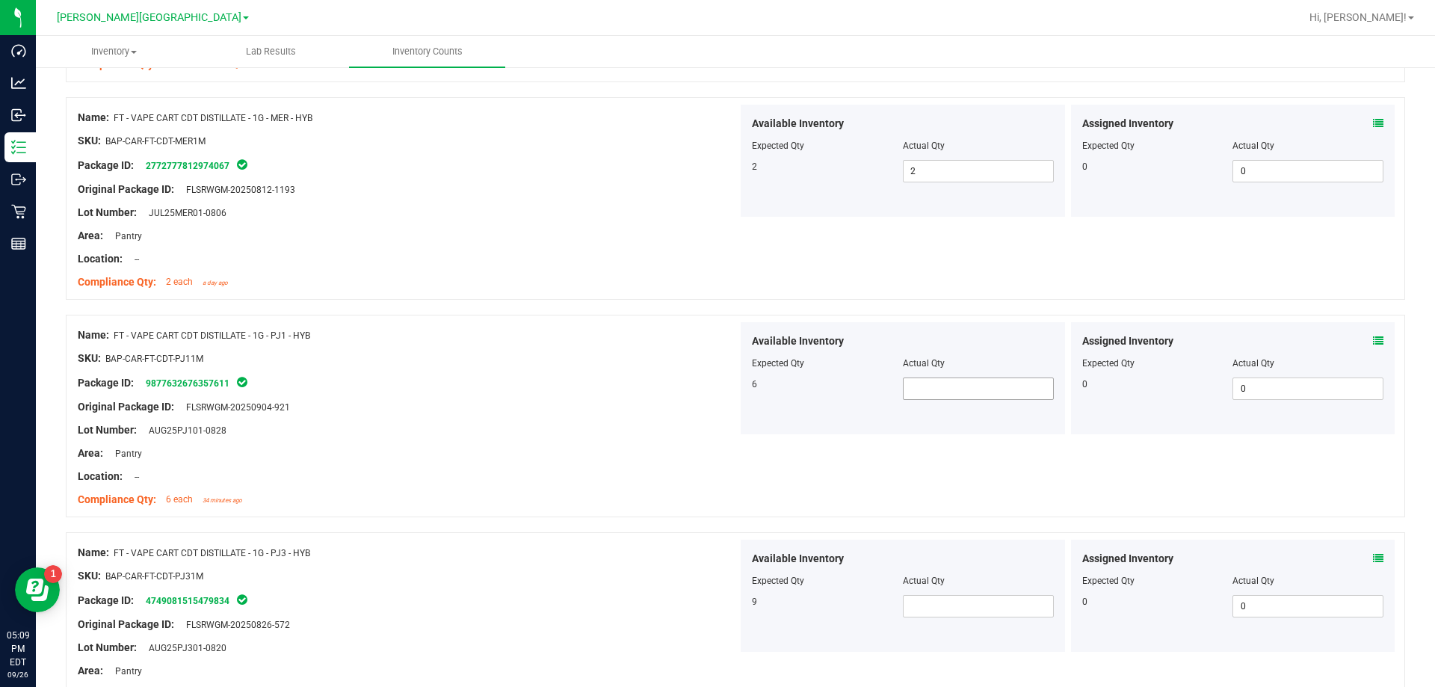
click at [731, 393] on span at bounding box center [978, 388] width 151 height 22
click at [631, 405] on div "Original Package ID: FLSRWGM-20250904-921" at bounding box center [408, 407] width 660 height 16
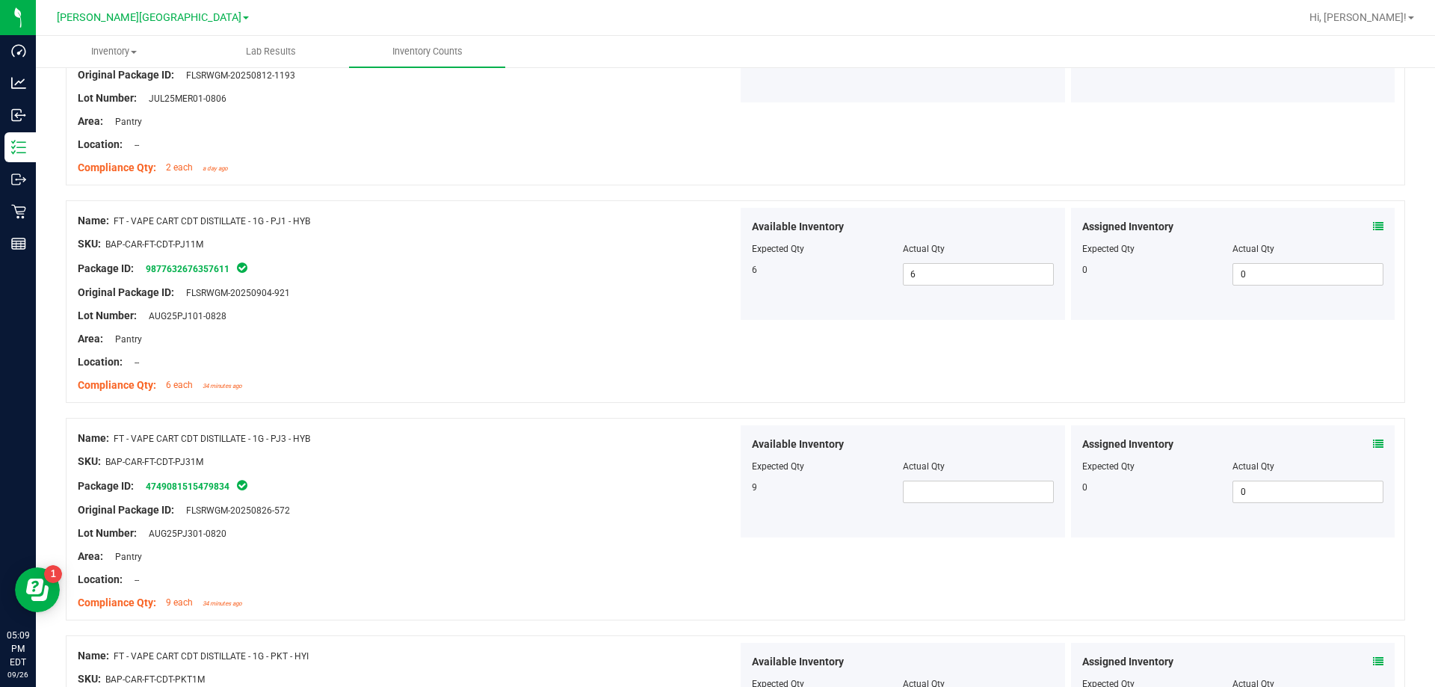
scroll to position [2979, 0]
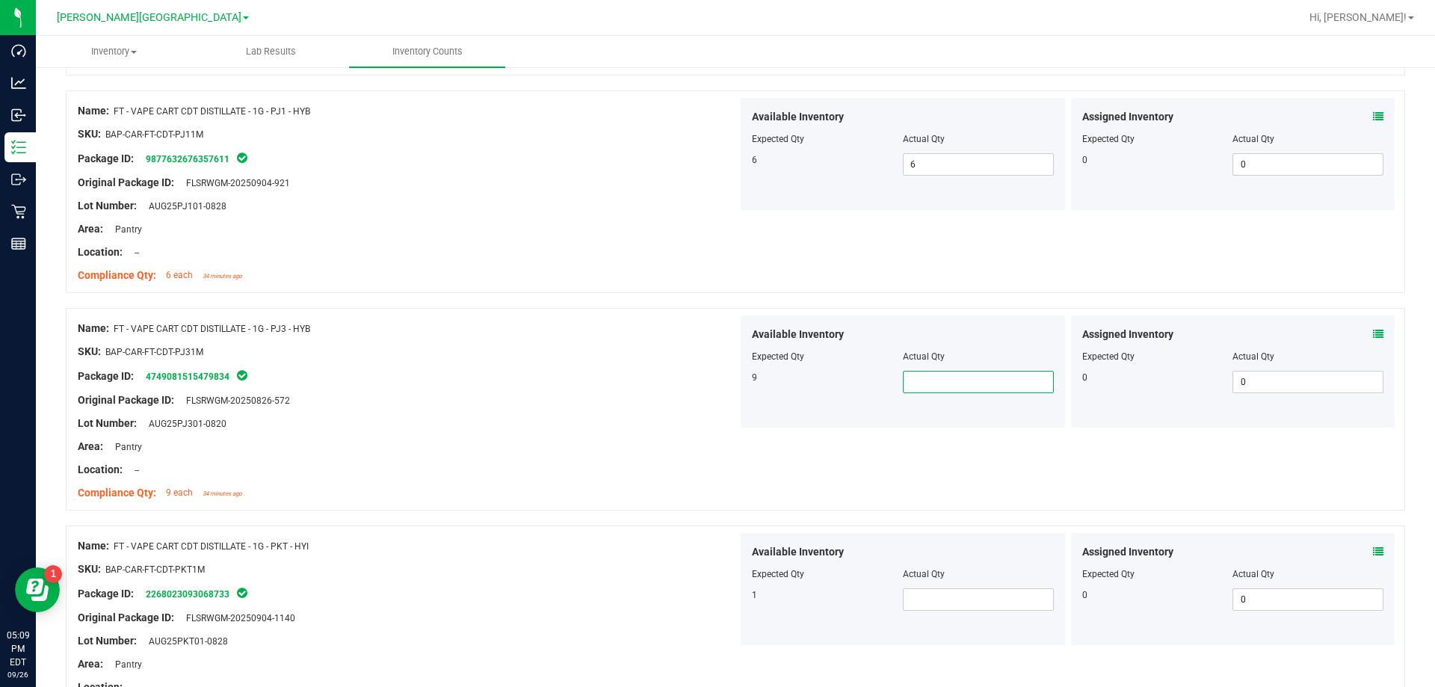
click at [731, 385] on span at bounding box center [978, 382] width 151 height 22
click at [731, 604] on span at bounding box center [978, 599] width 151 height 22
click at [541, 525] on div "Name: FT - VAPE CART CDT DISTILLATE - 1G - PKT - HYI SKU: BAP-CAR-FT-CDT-PKT1M …" at bounding box center [735, 626] width 1339 height 202
click at [665, 465] on div "Location: --" at bounding box center [408, 470] width 660 height 16
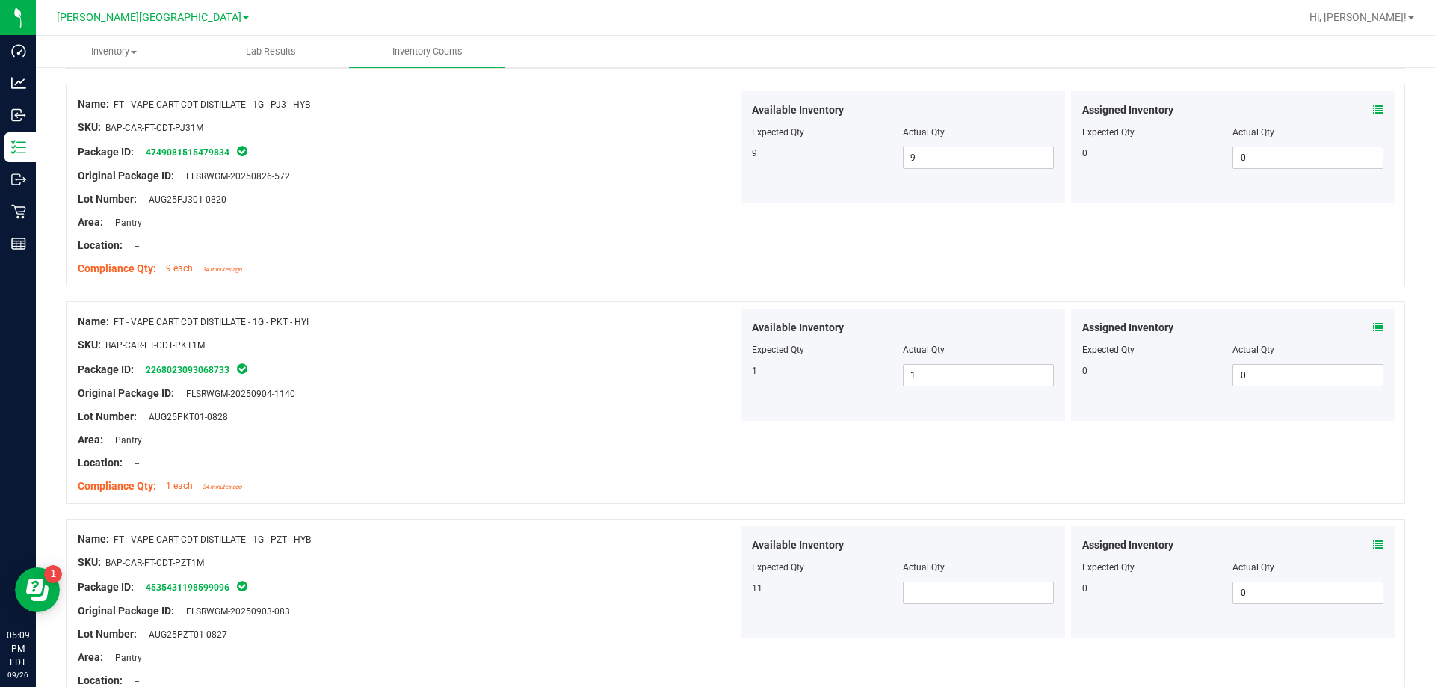
scroll to position [3278, 0]
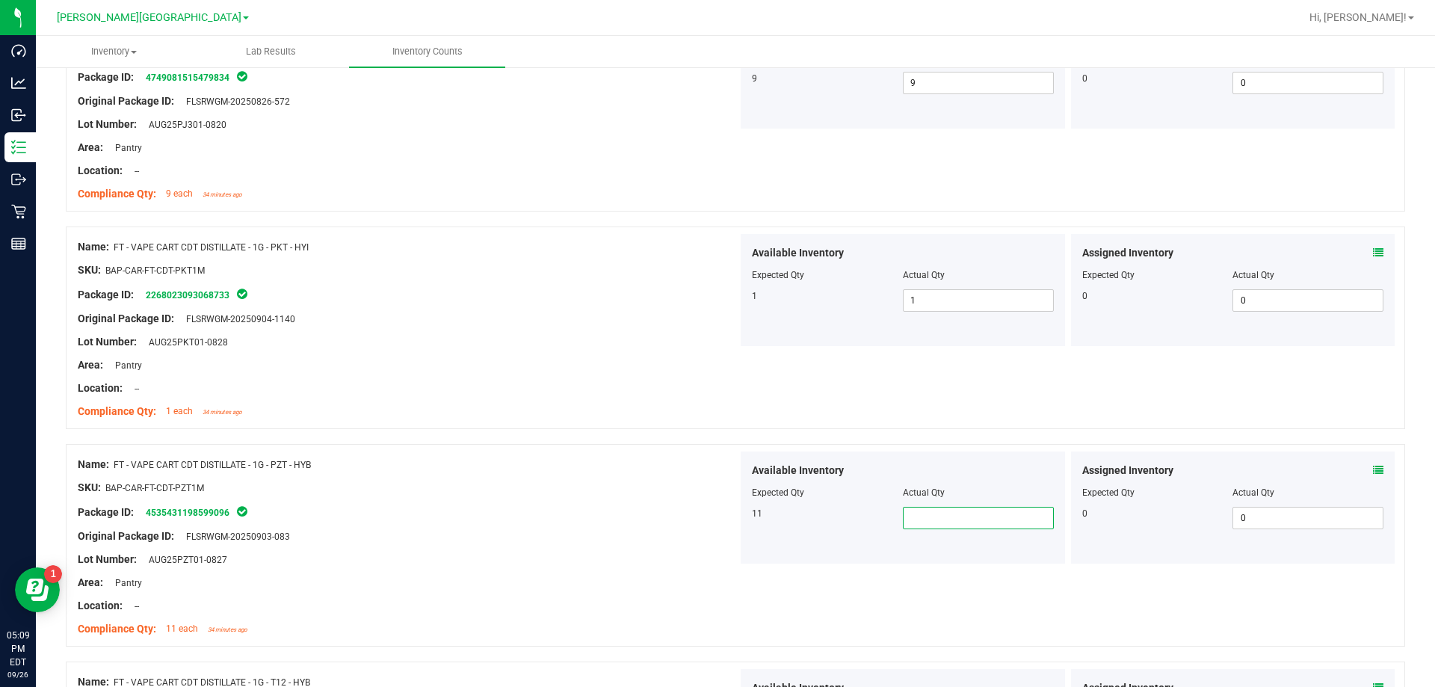
click at [731, 514] on span at bounding box center [978, 518] width 151 height 22
click at [619, 495] on div at bounding box center [408, 498] width 660 height 7
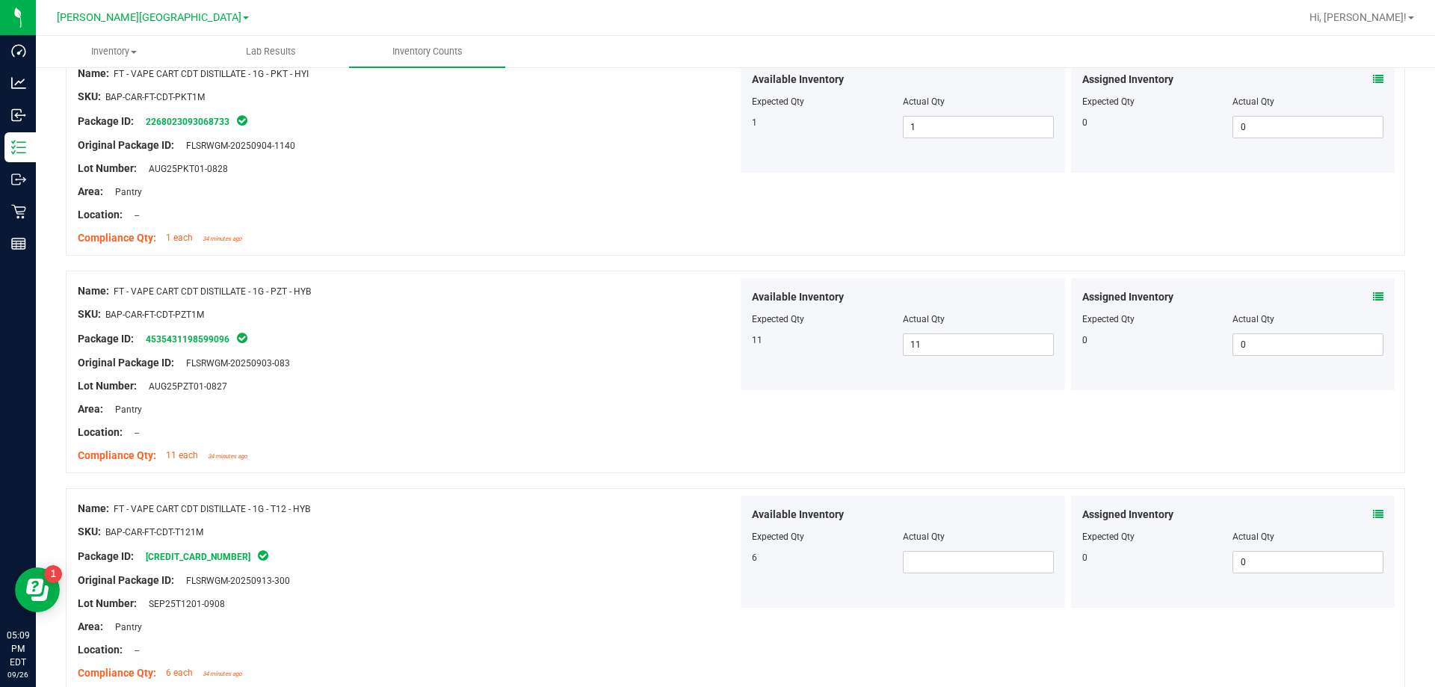
scroll to position [3502, 0]
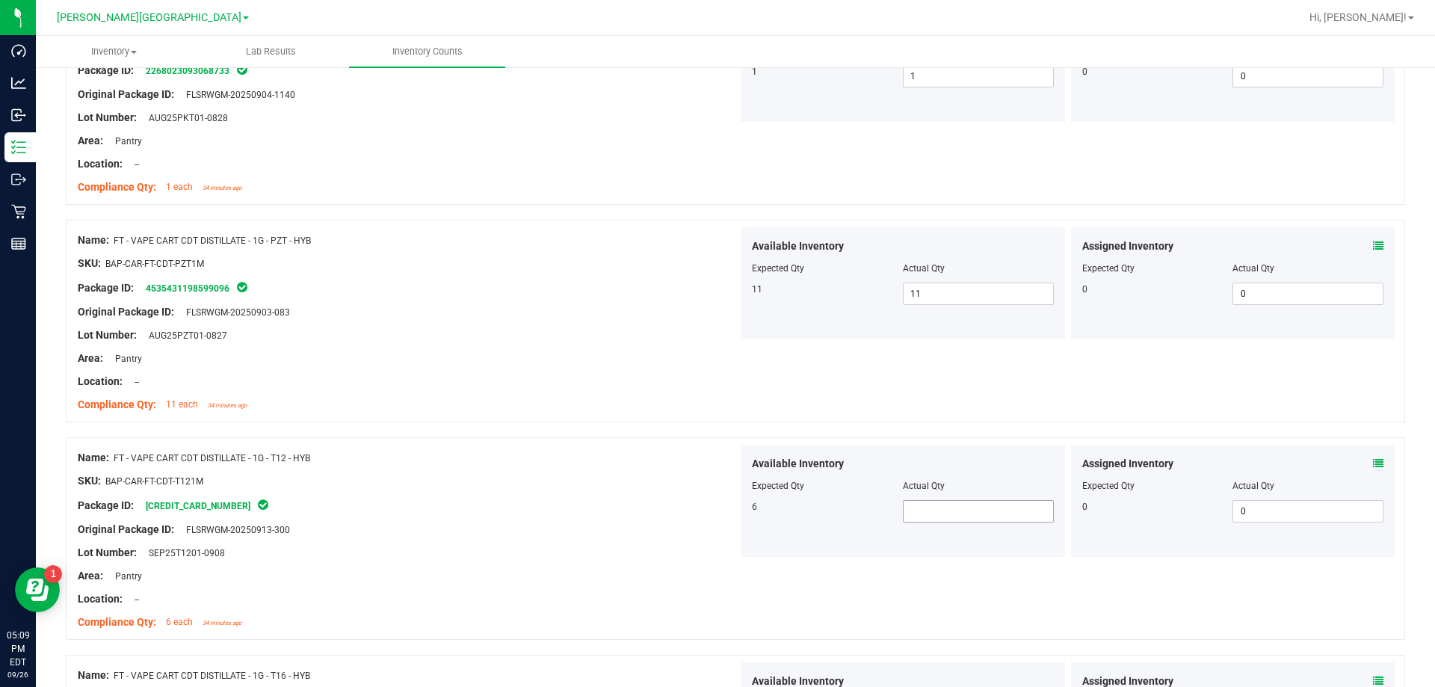
click at [731, 519] on span at bounding box center [978, 511] width 151 height 22
click at [681, 532] on div "Original Package ID: FLSRWGM-20250913-300" at bounding box center [408, 530] width 660 height 16
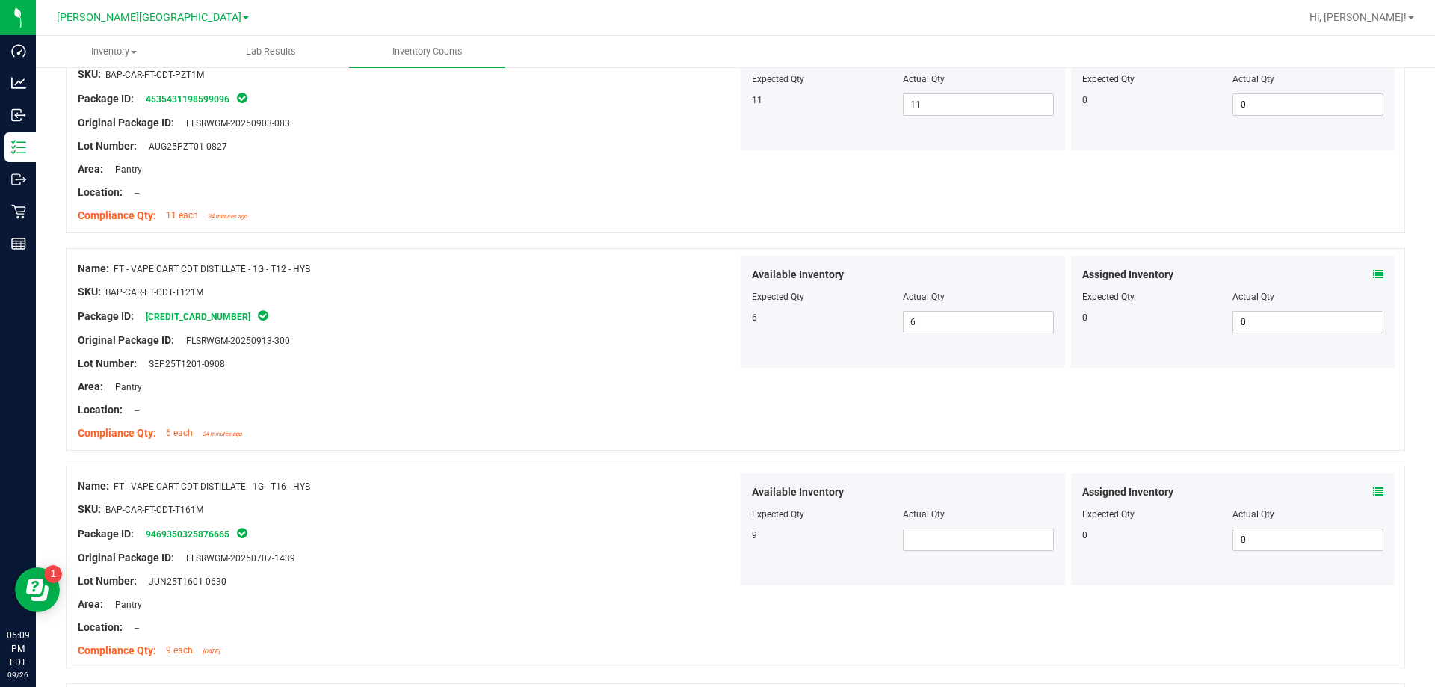
scroll to position [3726, 0]
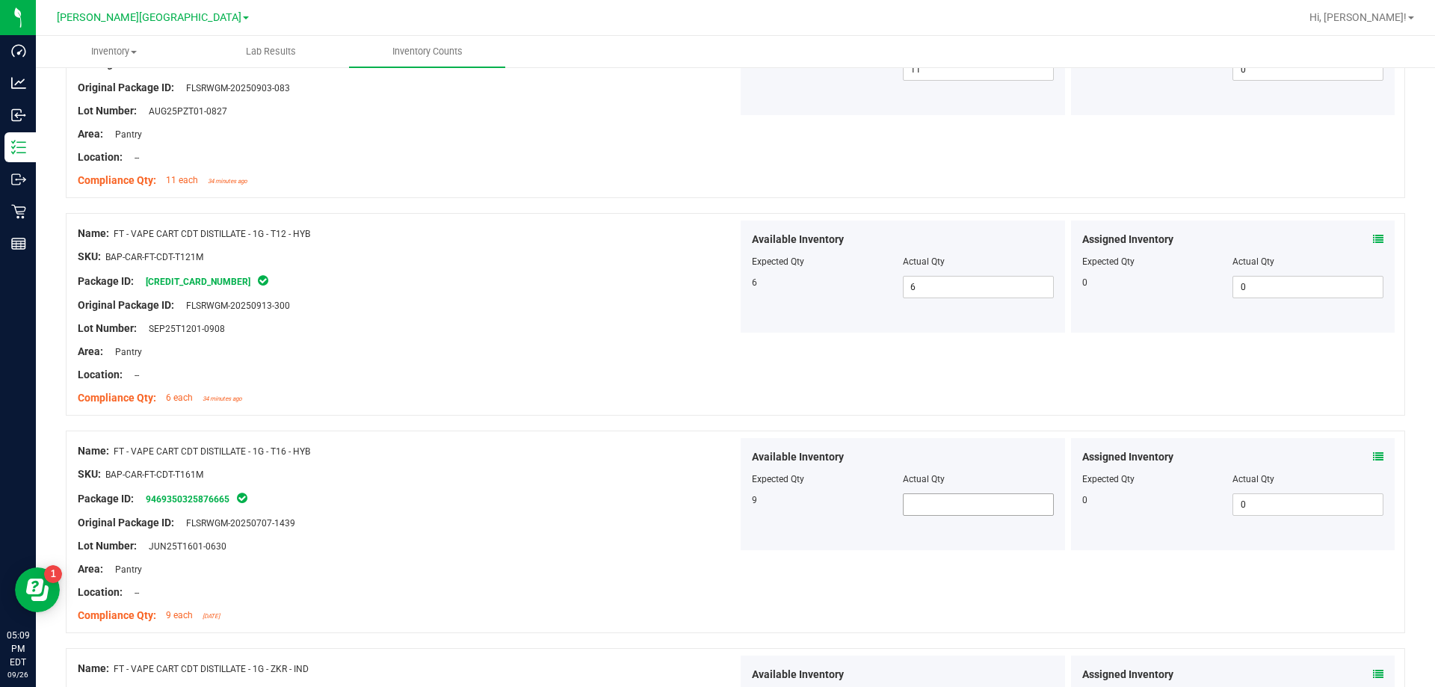
click at [731, 509] on span at bounding box center [978, 504] width 151 height 22
click at [539, 525] on div "Original Package ID: FLSRWGM-20250707-1439" at bounding box center [408, 523] width 660 height 16
click at [705, 374] on div "Location: --" at bounding box center [408, 375] width 660 height 16
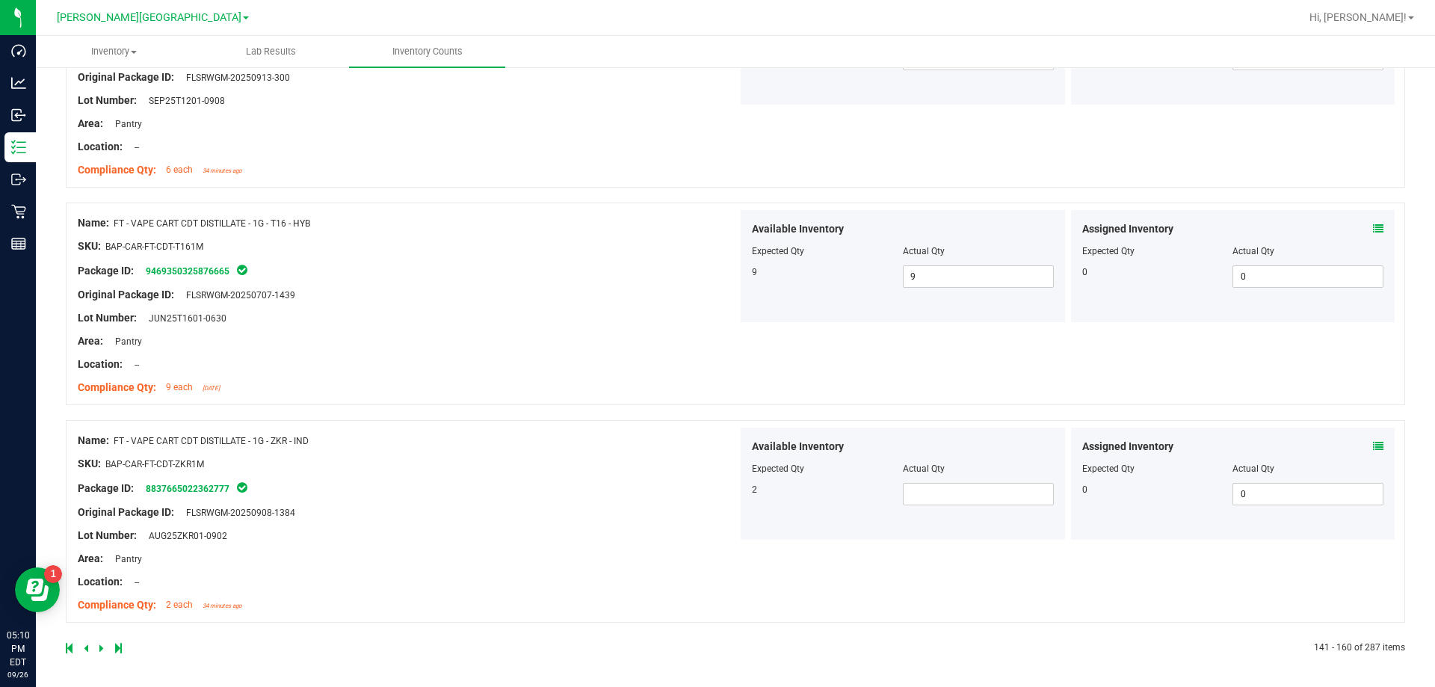
scroll to position [3956, 0]
click at [731, 483] on span at bounding box center [978, 492] width 151 height 22
click at [731, 448] on icon at bounding box center [1378, 444] width 10 height 10
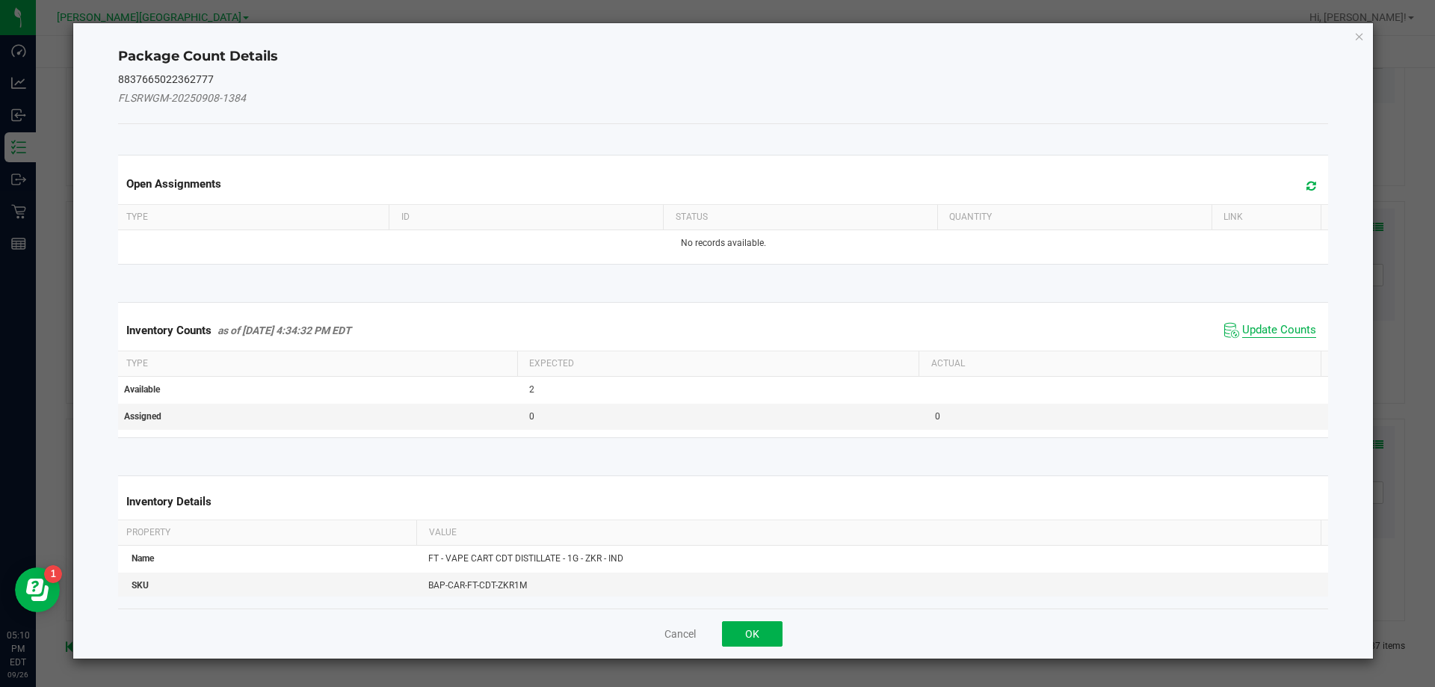
click at [731, 337] on span "Update Counts" at bounding box center [1279, 330] width 74 height 15
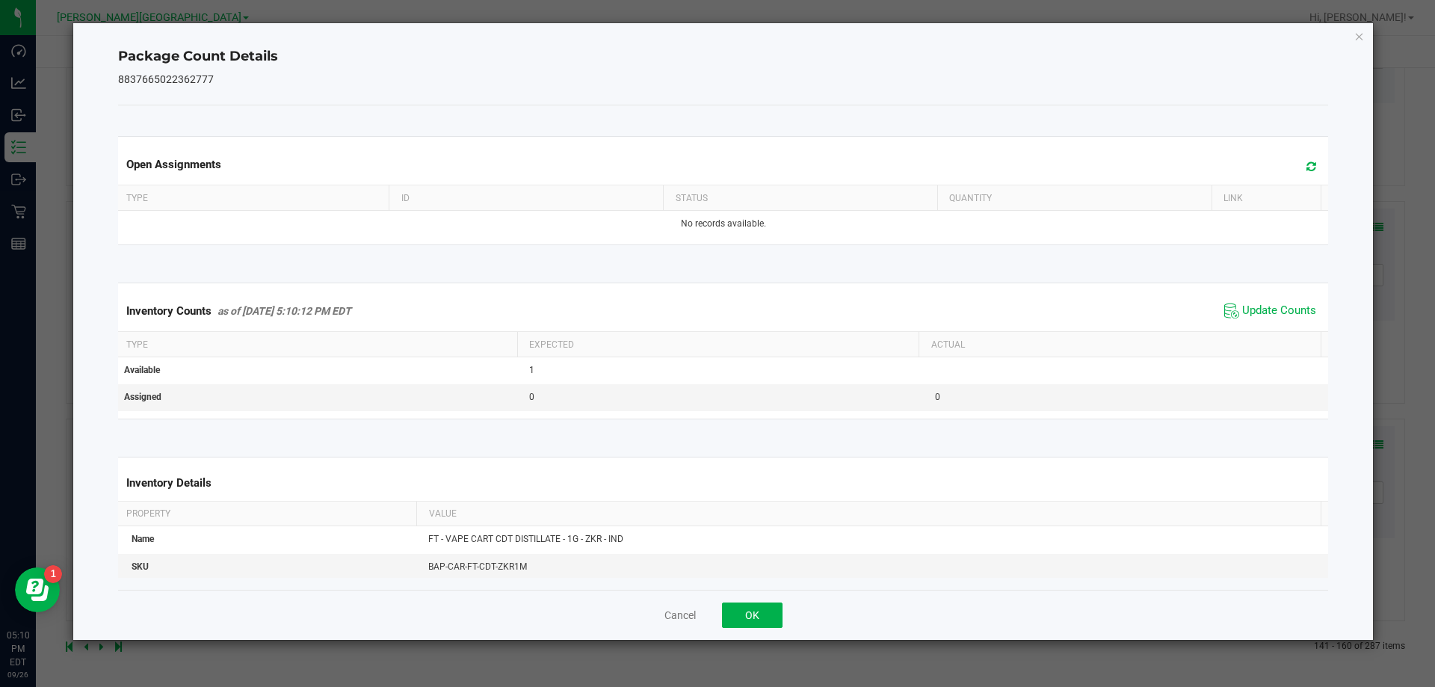
click at [731, 604] on div "Cancel OK" at bounding box center [723, 615] width 1210 height 50
click at [731, 604] on button "OK" at bounding box center [752, 614] width 61 height 25
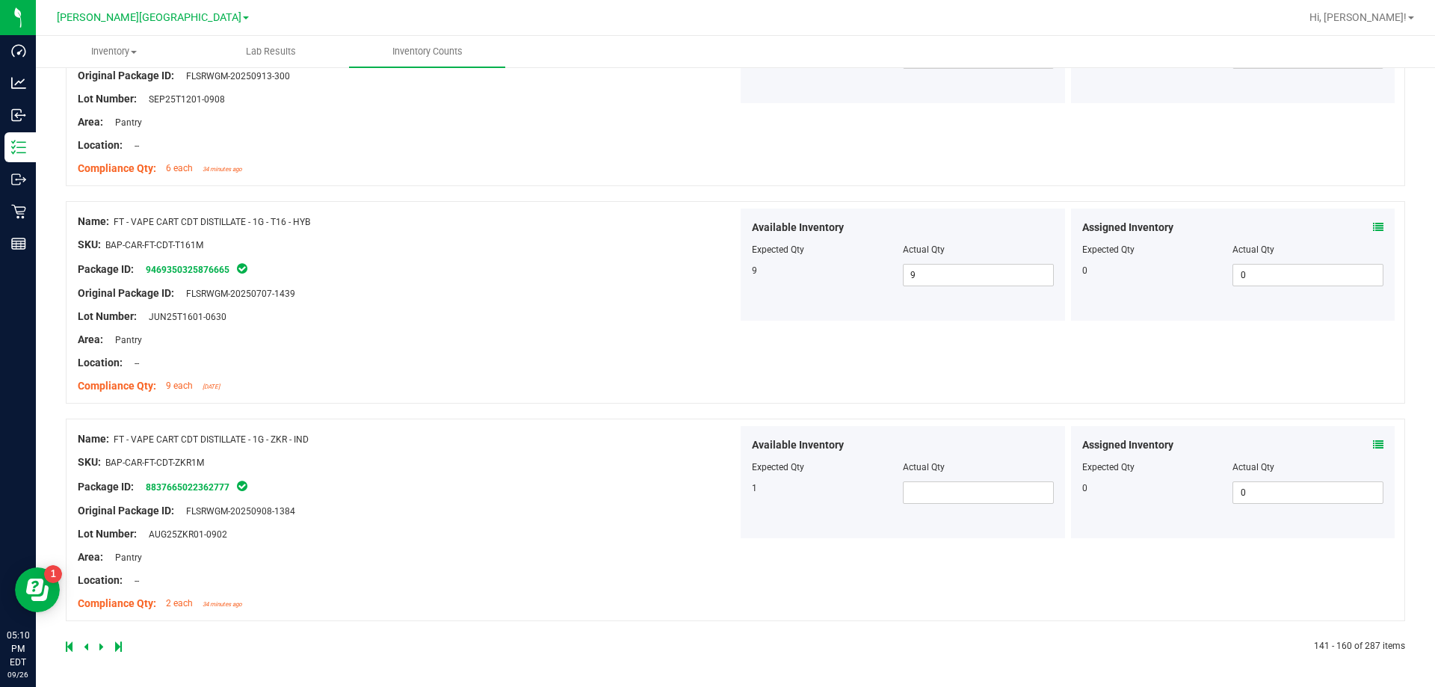
click at [731, 505] on div "Available Inventory Expected Qty Actual Qty 1" at bounding box center [902, 482] width 324 height 112
click at [731, 489] on span at bounding box center [978, 492] width 151 height 22
click at [504, 542] on div at bounding box center [408, 545] width 660 height 7
click at [99, 649] on icon at bounding box center [101, 646] width 4 height 9
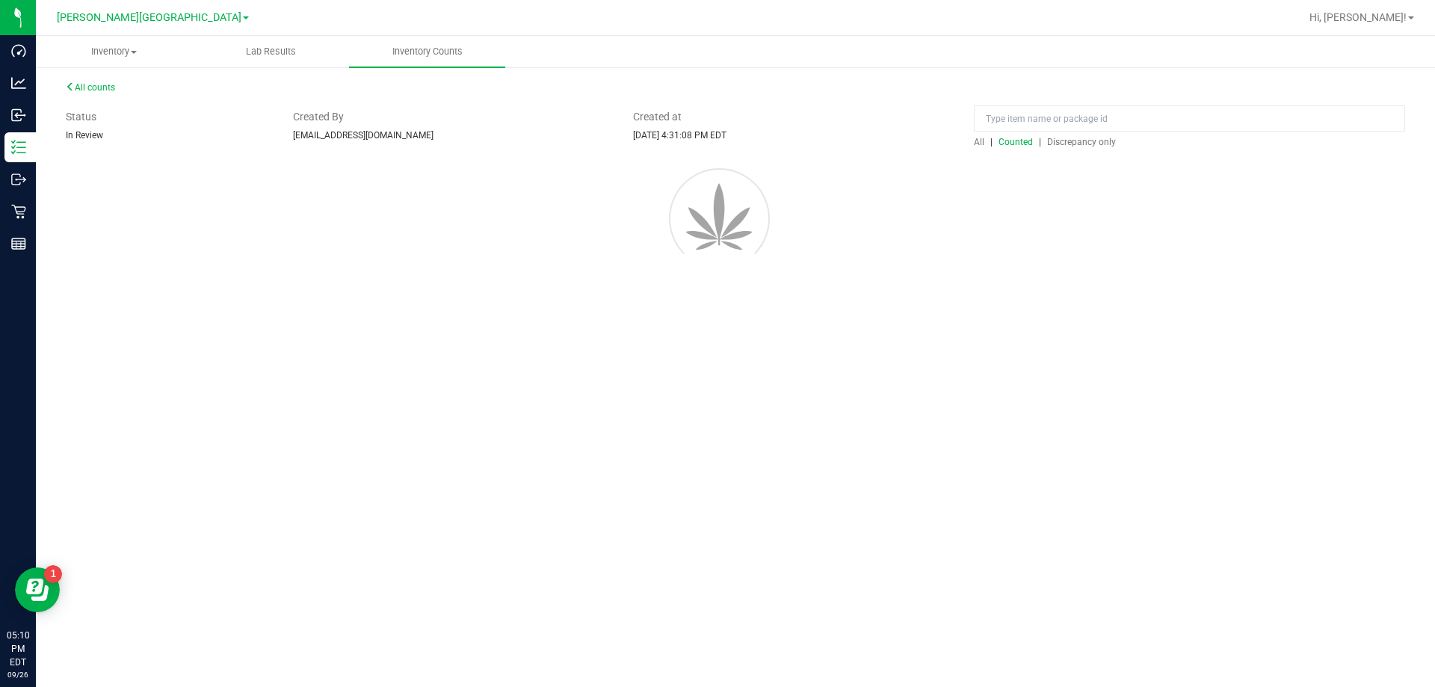
scroll to position [0, 0]
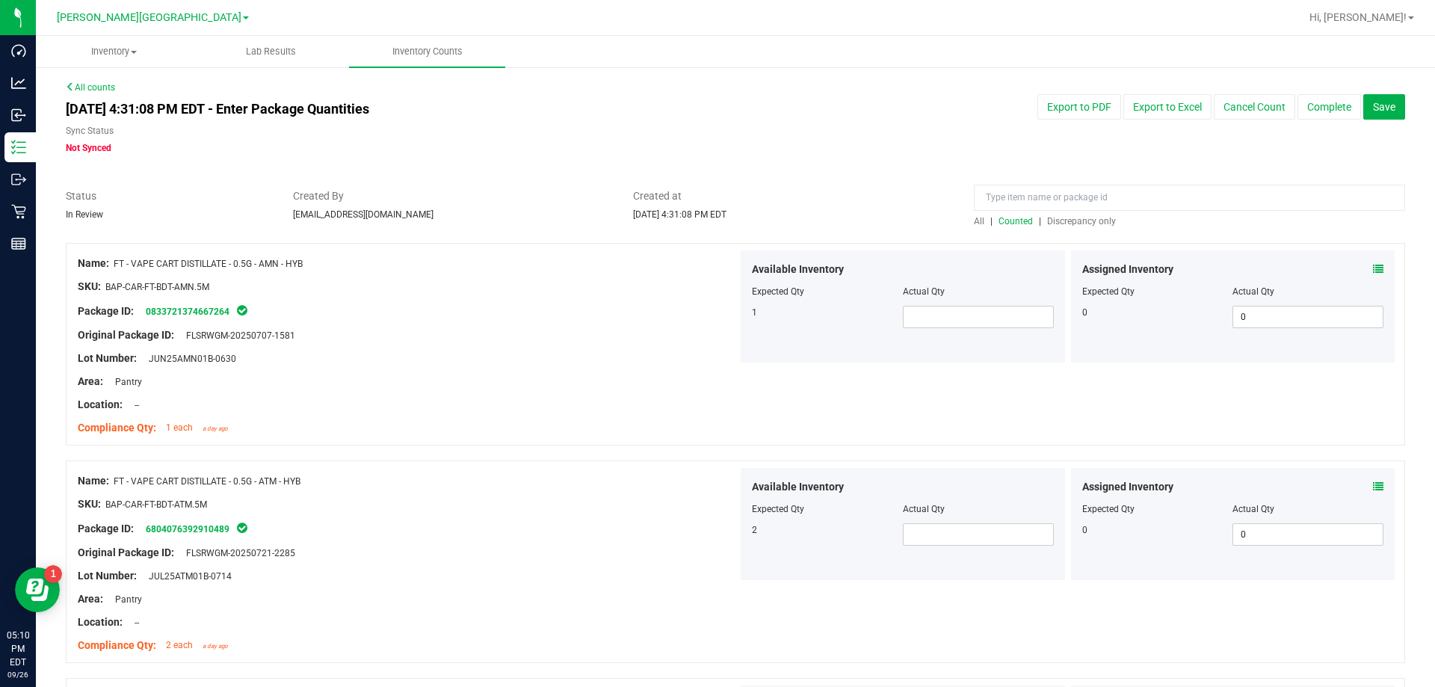
click at [731, 299] on div at bounding box center [903, 301] width 302 height 7
click at [731, 328] on div "Available Inventory Expected Qty Actual Qty 1" at bounding box center [902, 306] width 324 height 112
click at [731, 324] on span at bounding box center [978, 317] width 151 height 22
drag, startPoint x: 1012, startPoint y: 515, endPoint x: 1003, endPoint y: 600, distance: 85.7
click at [731, 613] on div "Name: FT - VAPE CART DISTILLATE - 0.5G - ATM - HYB SKU: BAP-CAR-FT-BDT-ATM.5M P…" at bounding box center [735, 561] width 1339 height 202
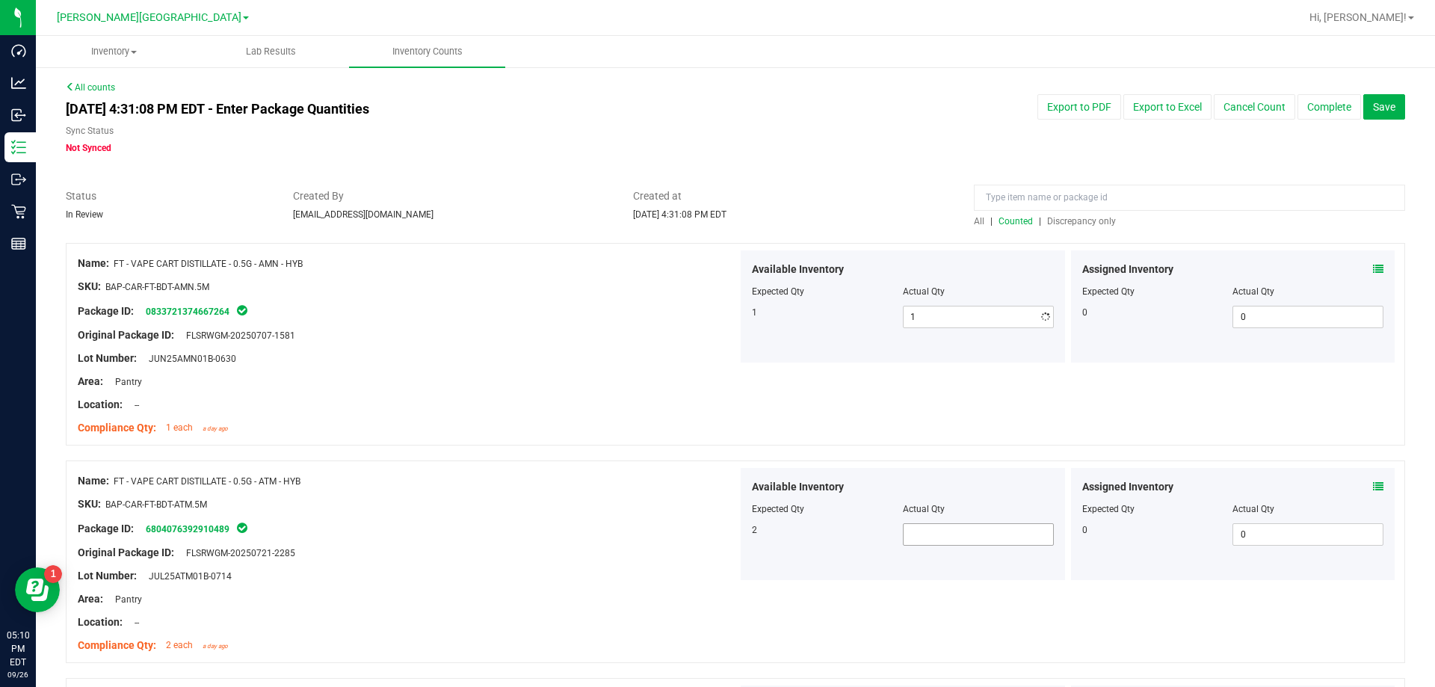
click at [731, 530] on span at bounding box center [978, 534] width 151 height 22
click at [575, 438] on div "Name: FT - VAPE CART DISTILLATE - 0.5G - AMN - HYB SKU: BAP-CAR-FT-BDT-AMN.5M P…" at bounding box center [408, 345] width 660 height 191
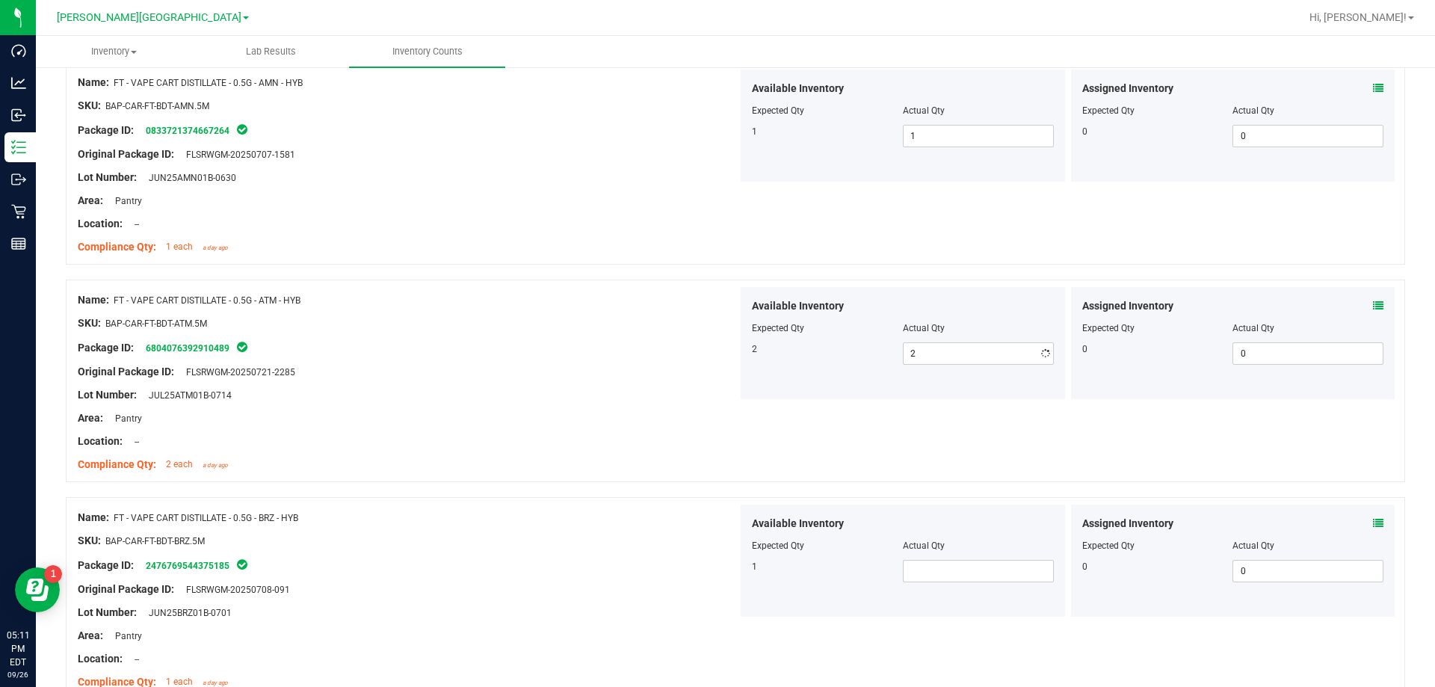
scroll to position [374, 0]
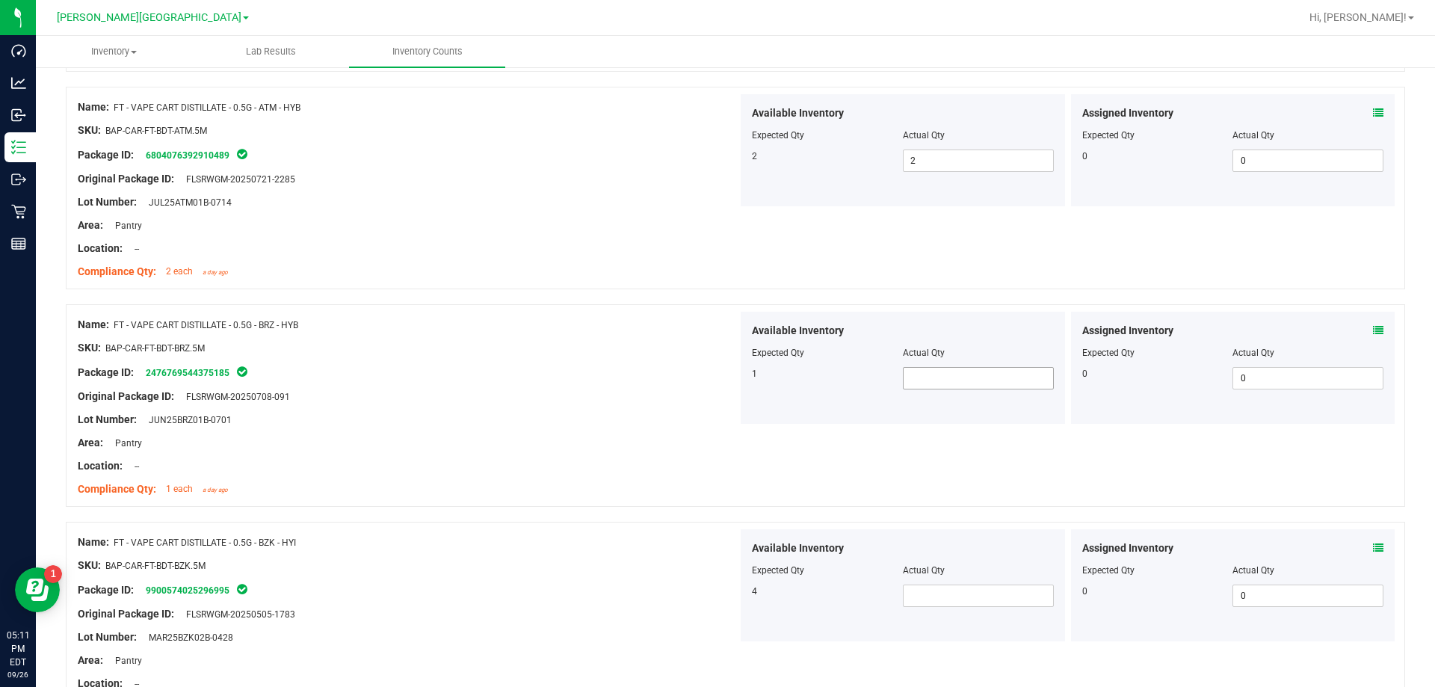
click at [731, 372] on span at bounding box center [978, 378] width 151 height 22
click at [731, 596] on span at bounding box center [978, 595] width 151 height 22
click at [587, 607] on div "Original Package ID: FLSRWGM-20250505-1783" at bounding box center [408, 614] width 660 height 16
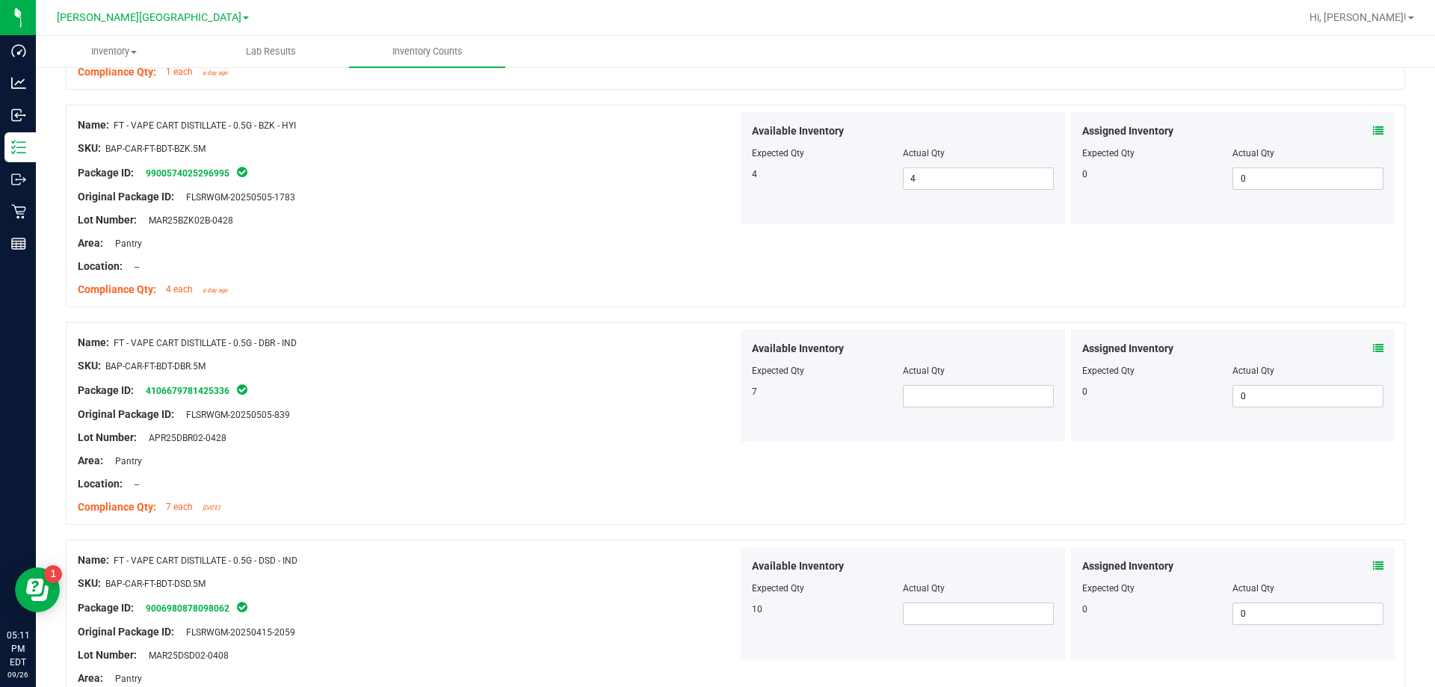
scroll to position [822, 0]
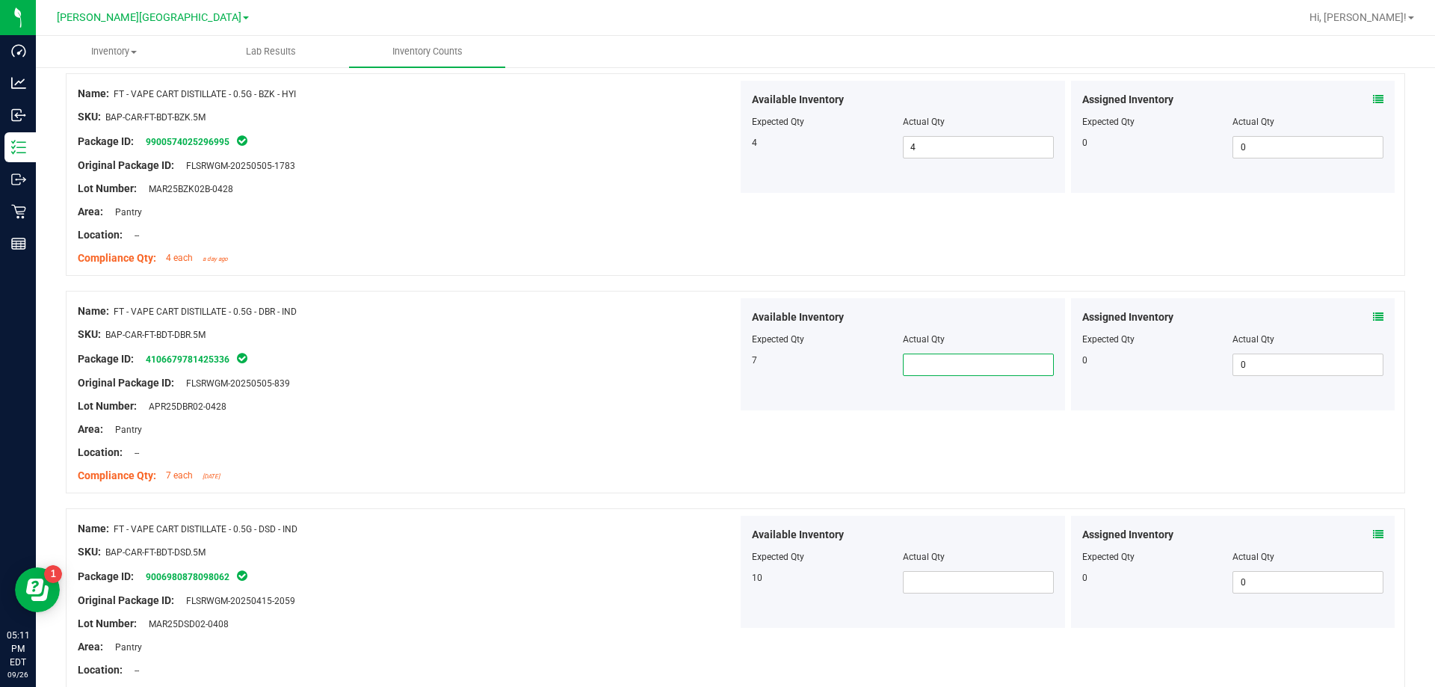
click at [731, 363] on span at bounding box center [978, 364] width 151 height 22
click at [731, 584] on span at bounding box center [978, 582] width 151 height 22
click at [731, 573] on div "10" at bounding box center [827, 577] width 151 height 13
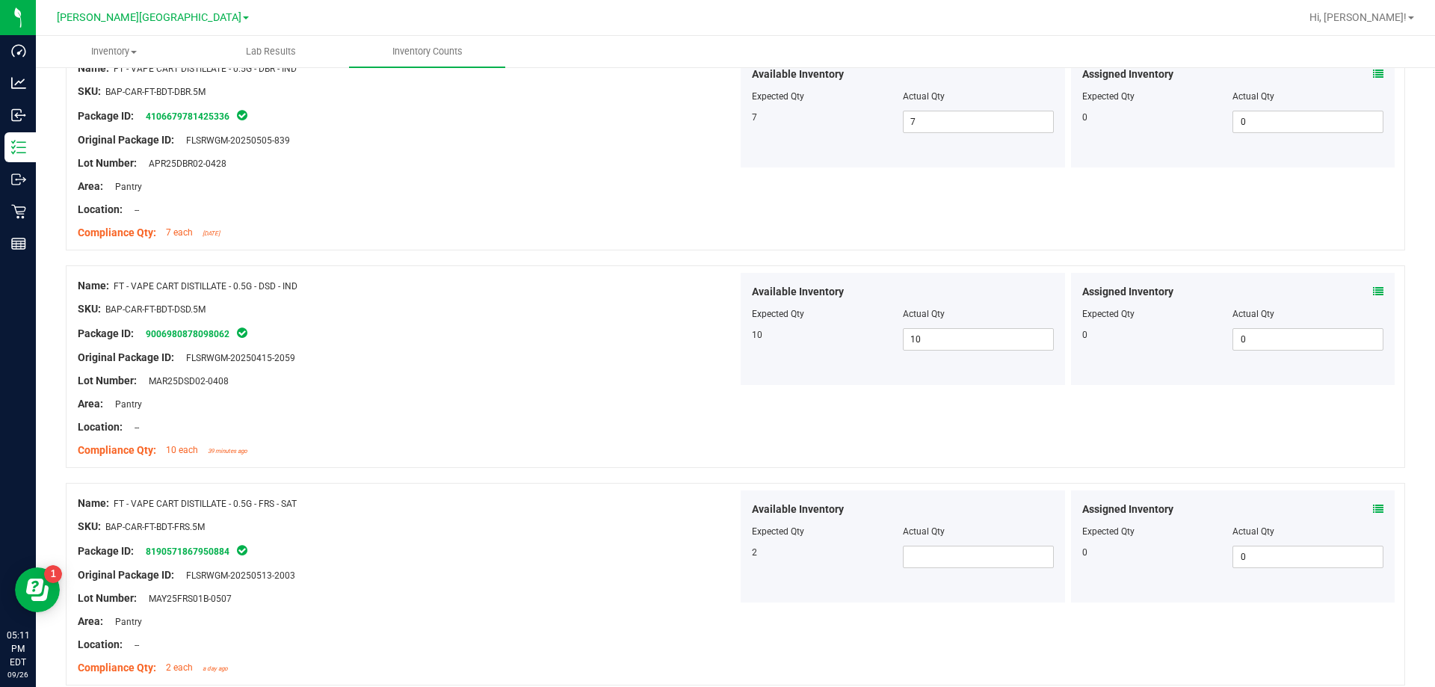
scroll to position [1196, 0]
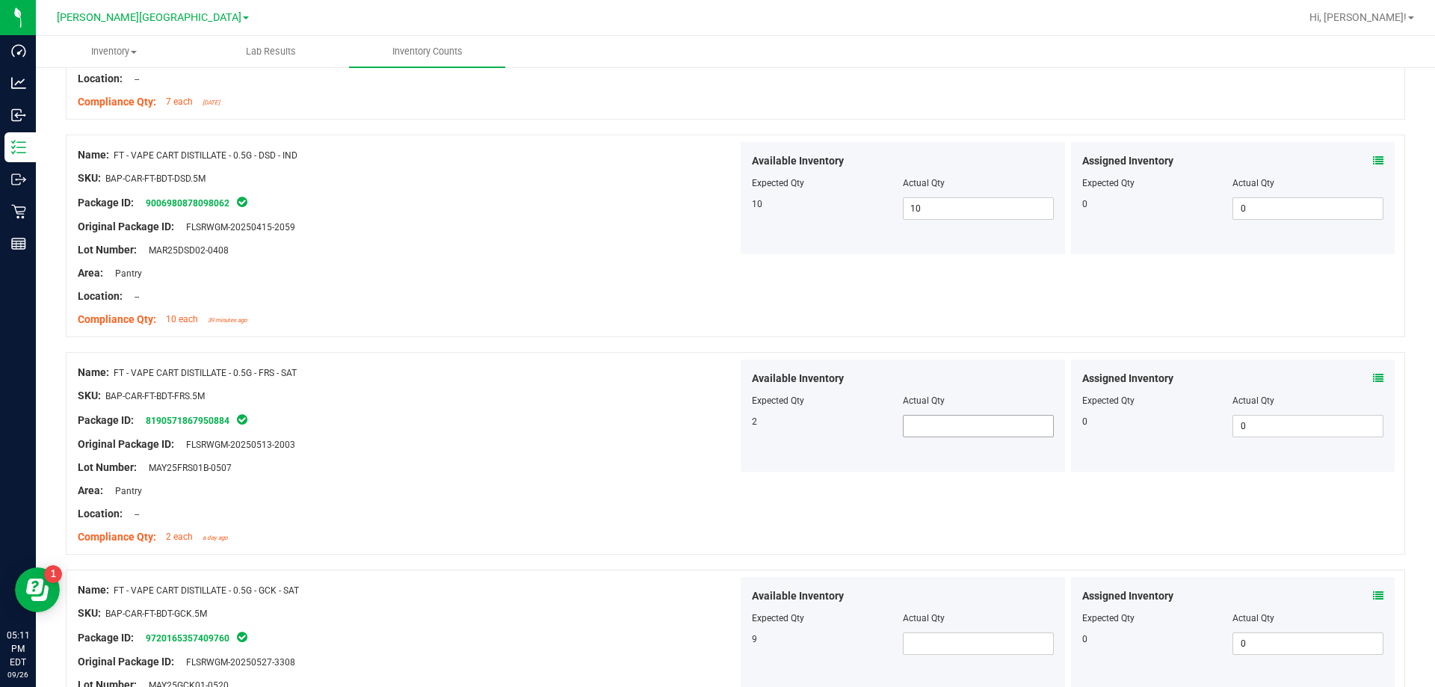
click at [731, 421] on span at bounding box center [978, 426] width 151 height 22
click at [731, 643] on span at bounding box center [978, 643] width 151 height 22
click at [651, 554] on div at bounding box center [735, 561] width 1339 height 15
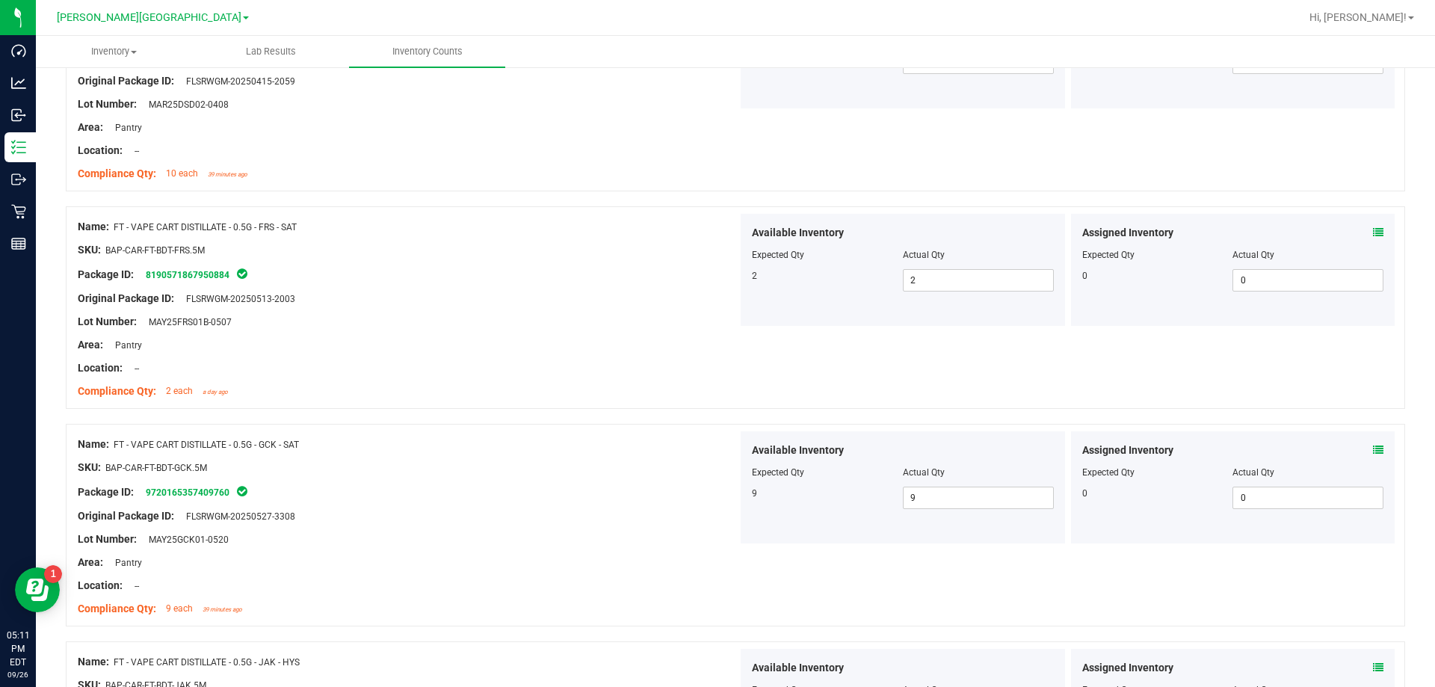
scroll to position [1494, 0]
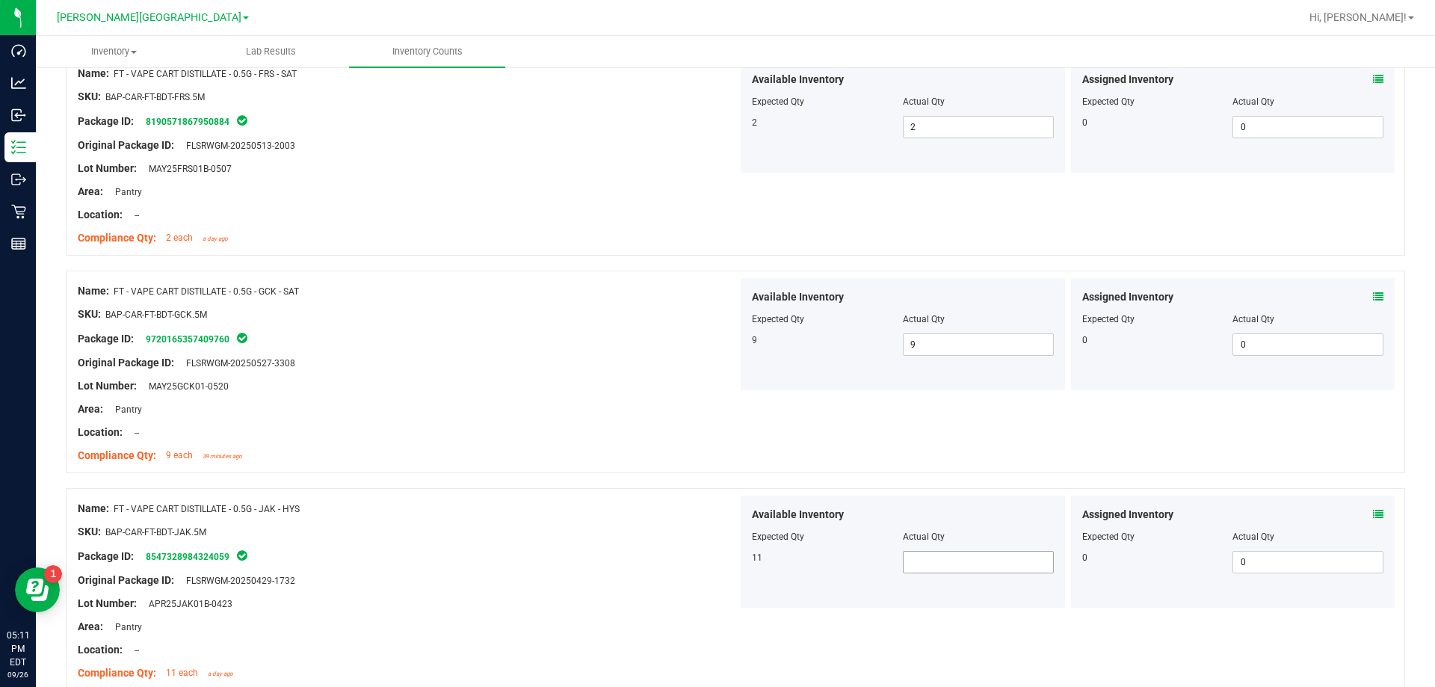
click at [731, 562] on span at bounding box center [978, 562] width 151 height 22
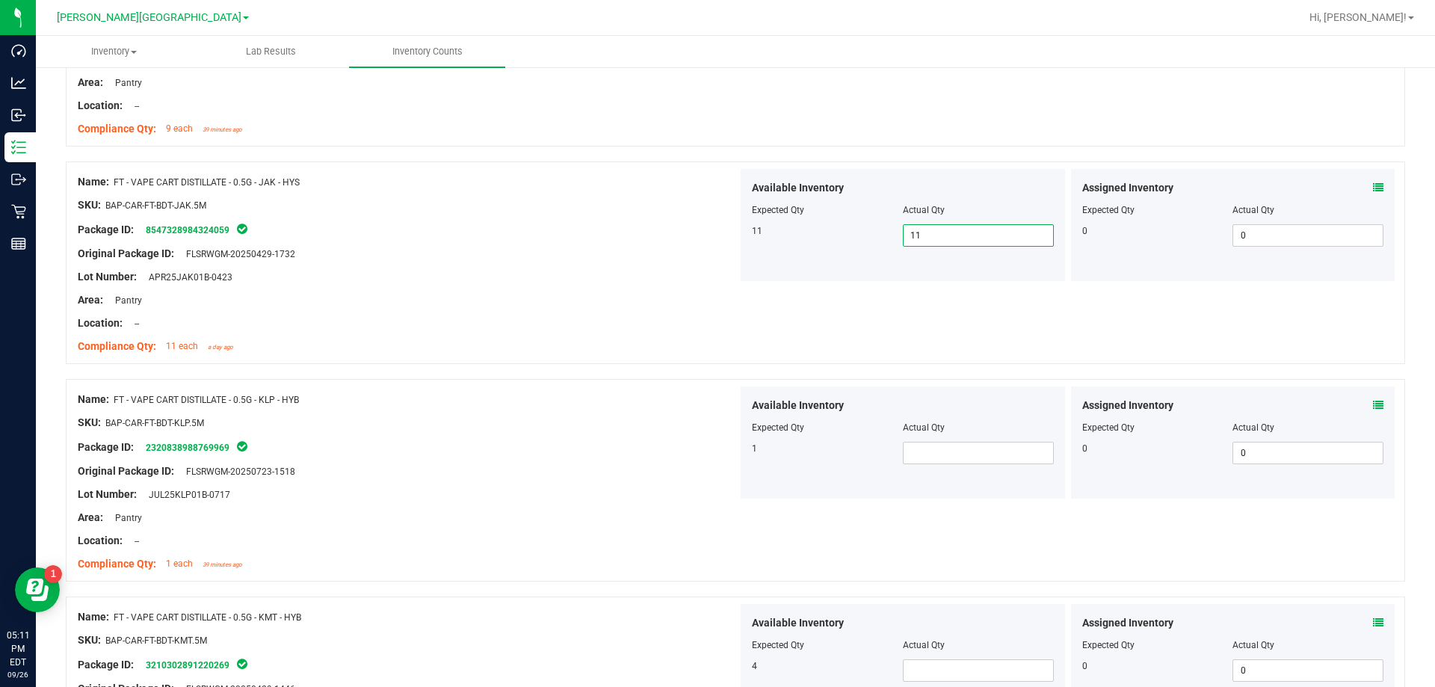
scroll to position [1868, 0]
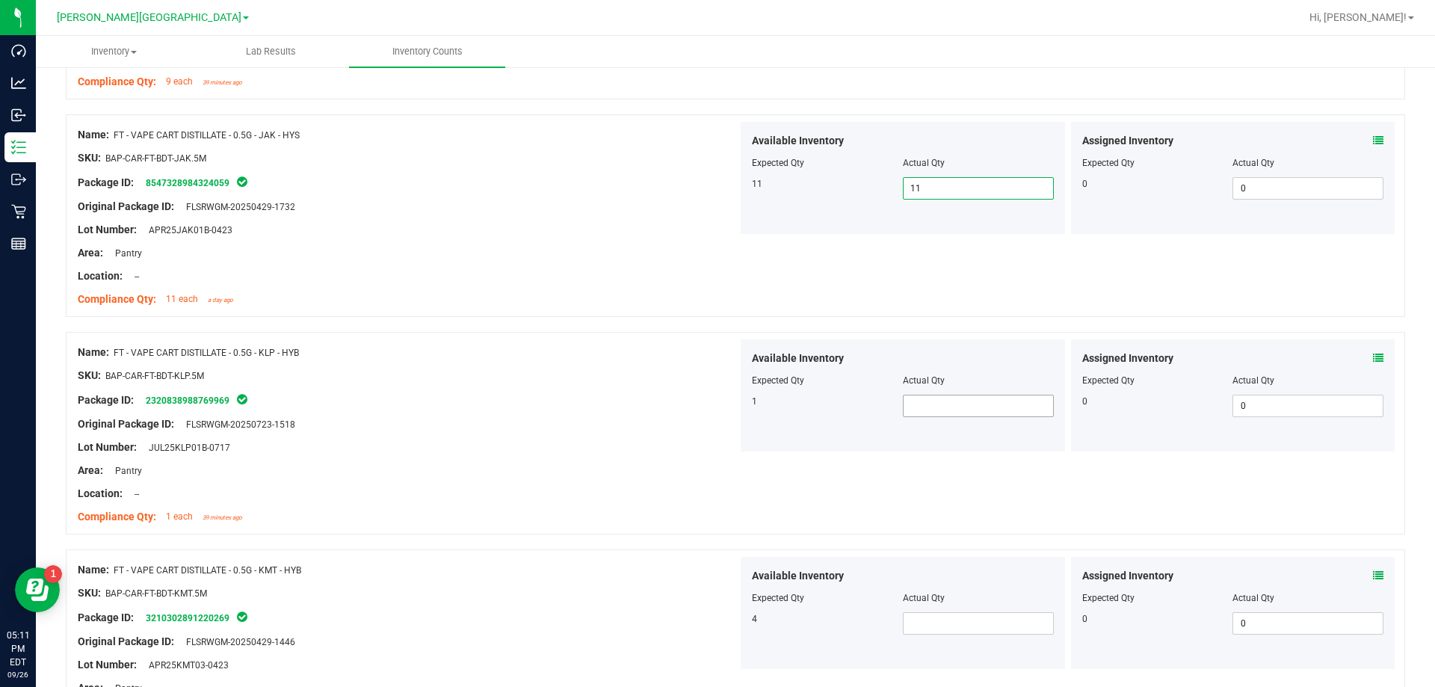
click at [731, 403] on span at bounding box center [978, 406] width 151 height 22
click at [731, 632] on span at bounding box center [978, 623] width 151 height 22
click at [569, 567] on div "Name: FT - VAPE CART DISTILLATE - 0.5G - KMT - HYB SKU: BAP-CAR-FT-BDT-KMT.5M P…" at bounding box center [408, 652] width 660 height 191
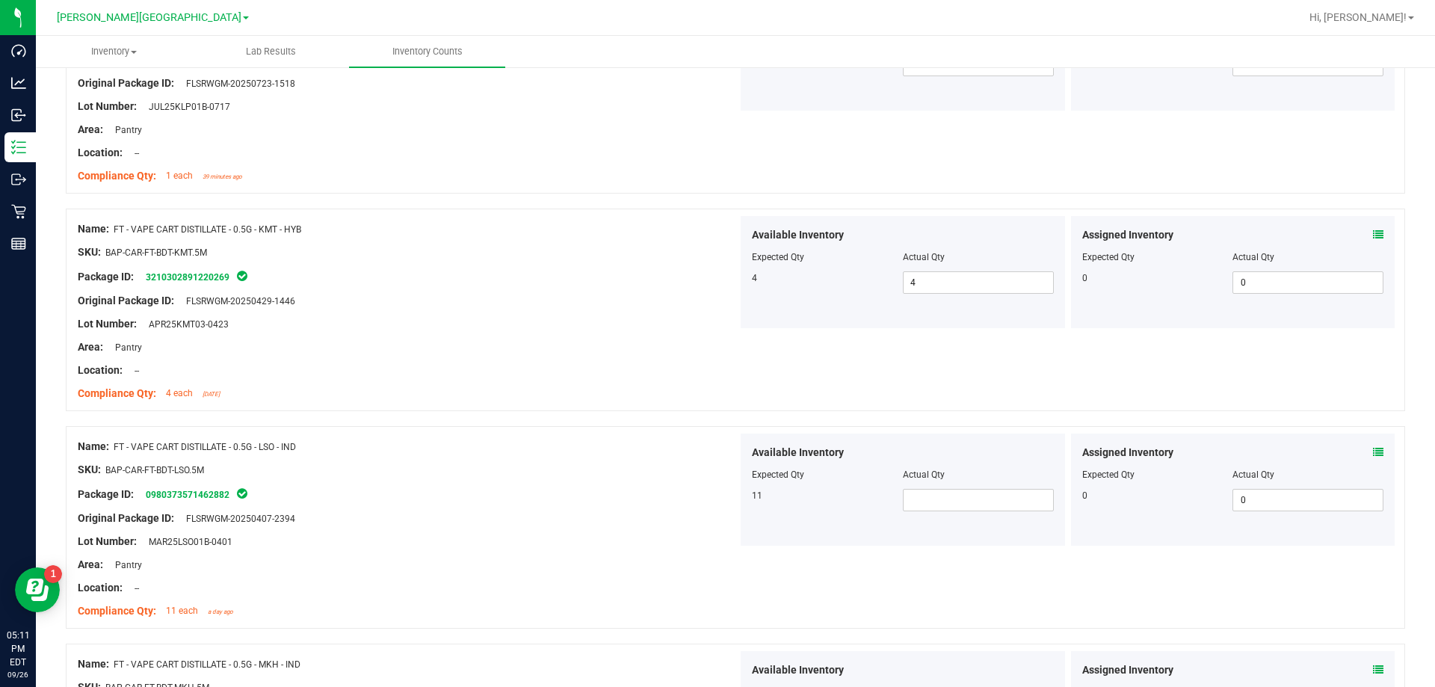
scroll to position [2316, 0]
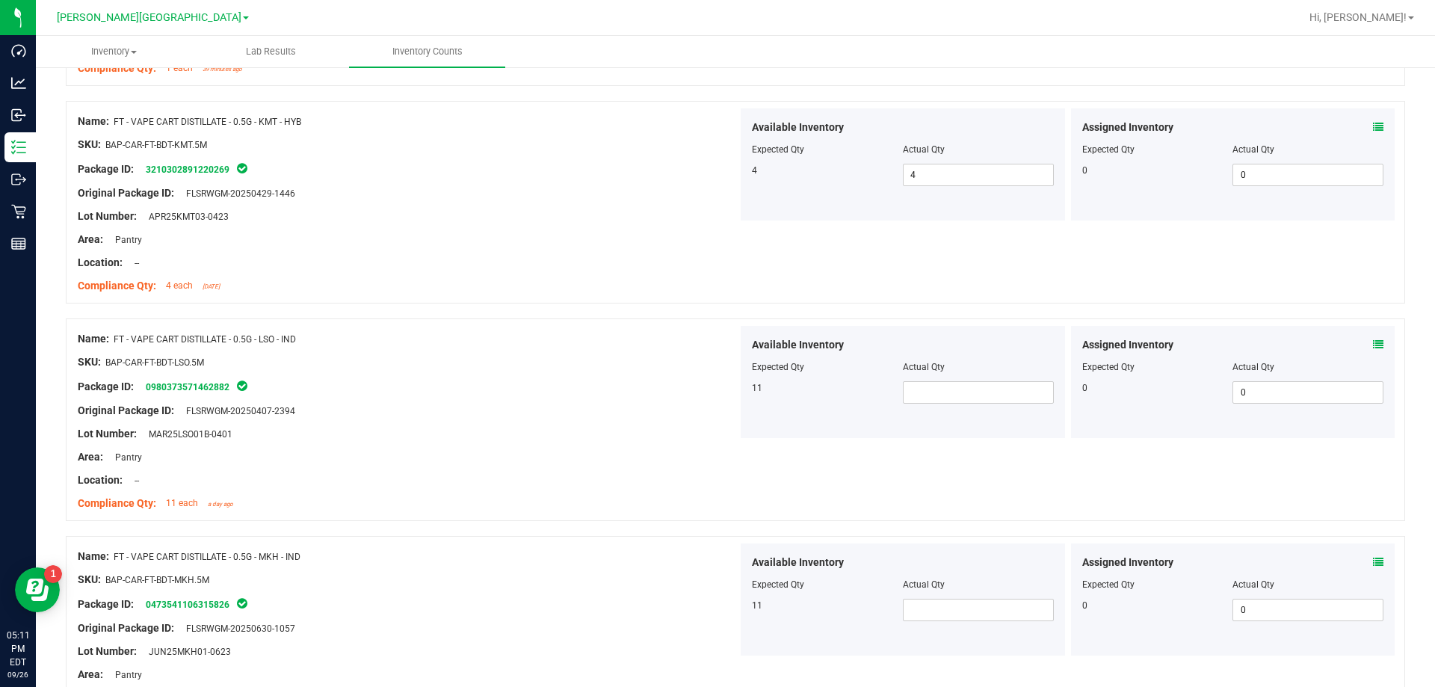
click at [731, 379] on div at bounding box center [903, 377] width 302 height 7
click at [731, 383] on span at bounding box center [978, 392] width 151 height 22
click at [546, 523] on div "Name: FT - VAPE CART DISTILLATE - 0.5G - LSO - IND SKU: BAP-CAR-FT-BDT-LSO.5M P…" at bounding box center [735, 426] width 1339 height 217
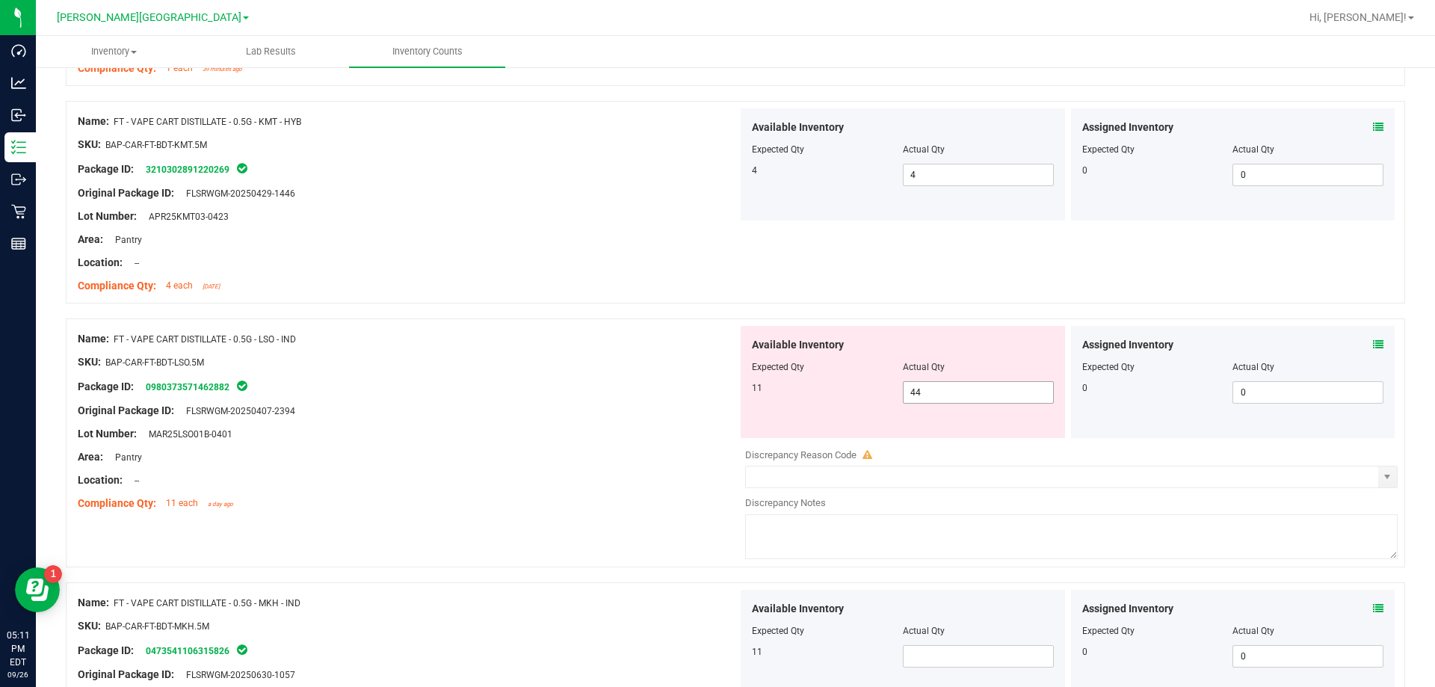
click at [731, 396] on span "44 44" at bounding box center [978, 392] width 151 height 22
click at [731, 396] on input "44" at bounding box center [977, 392] width 149 height 21
click at [731, 652] on div "Available Inventory Expected Qty Actual Qty 11" at bounding box center [902, 646] width 324 height 112
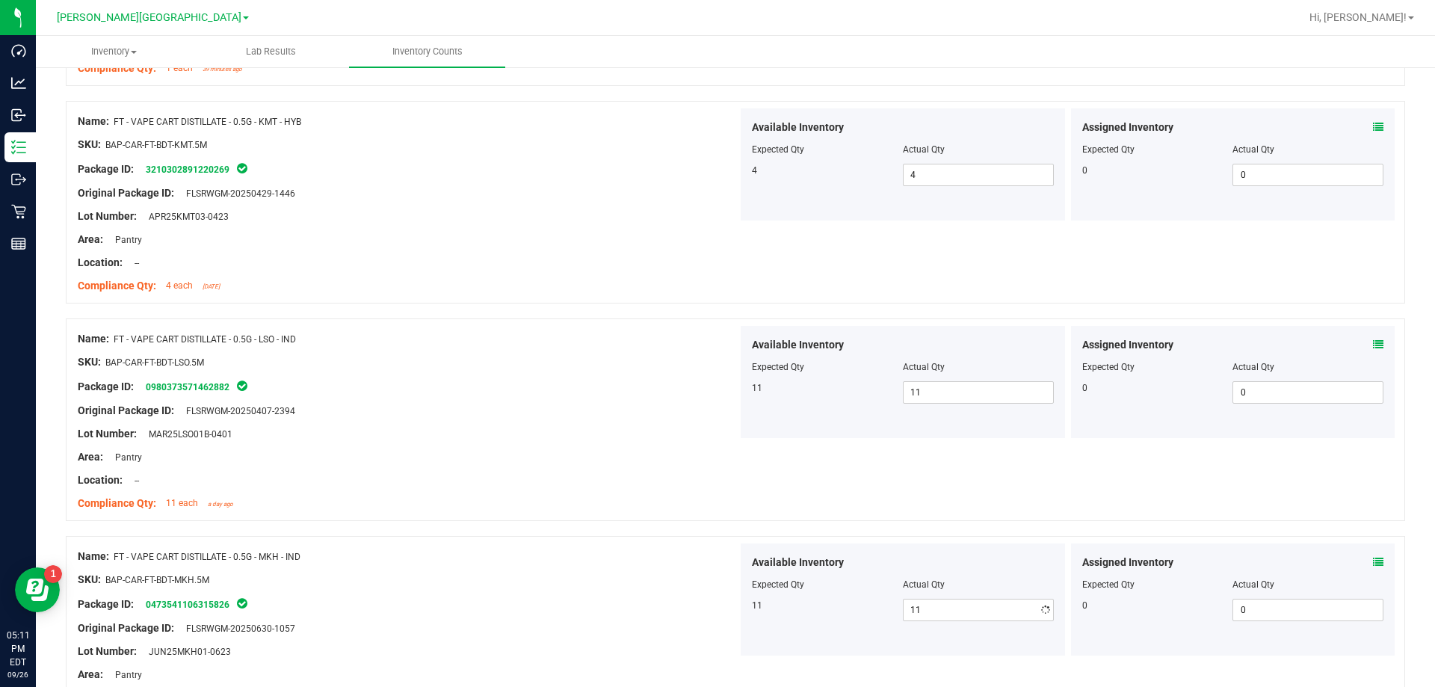
click at [681, 513] on div "Name: FT - VAPE CART DISTILLATE - 0.5G - LSO - IND SKU: BAP-CAR-FT-BDT-LSO.5M P…" at bounding box center [408, 421] width 660 height 191
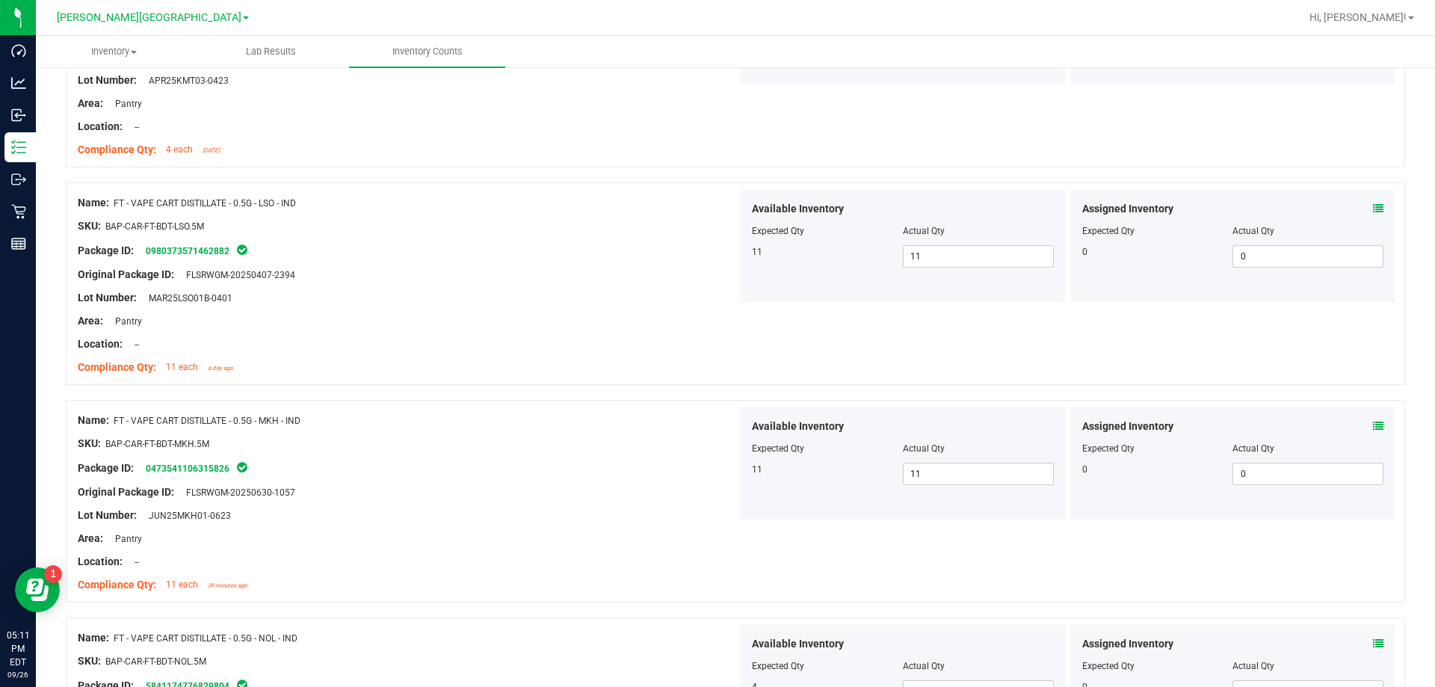
scroll to position [2615, 0]
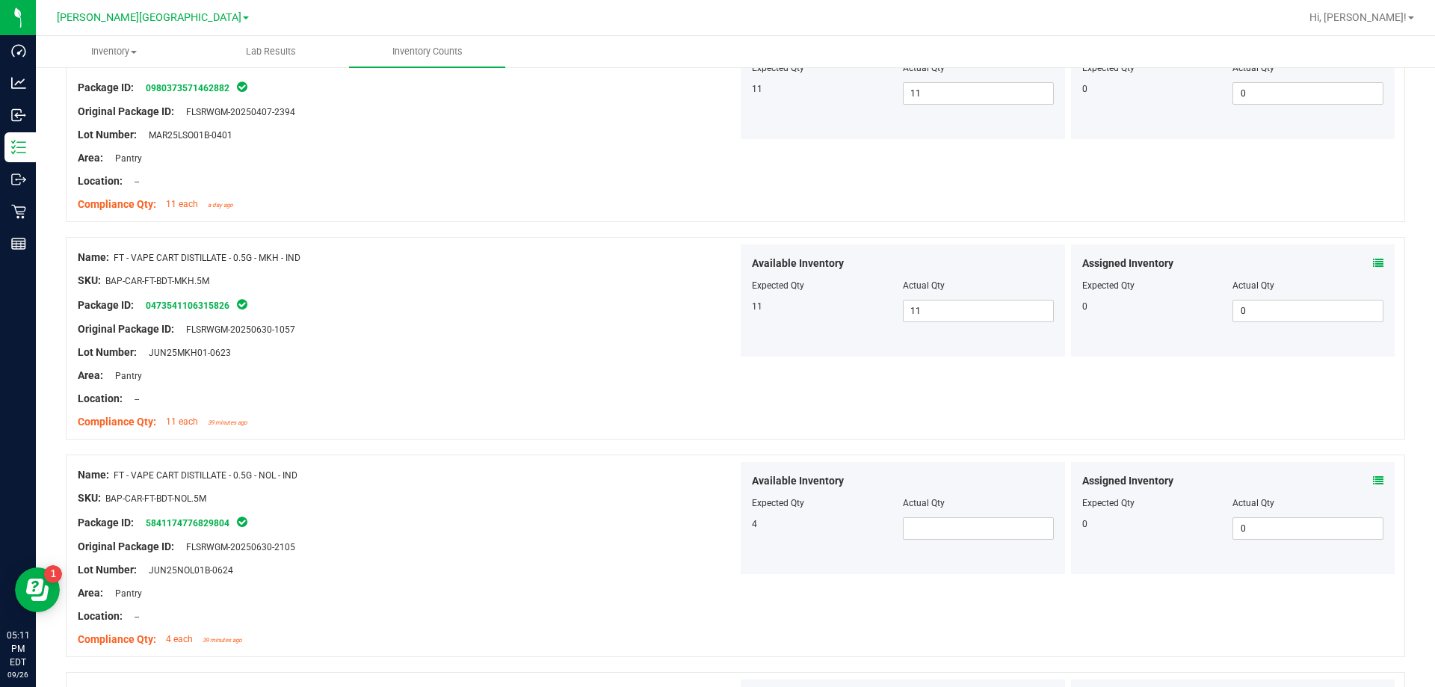
click at [731, 540] on div "Available Inventory Expected Qty Actual Qty 4" at bounding box center [902, 518] width 324 height 112
click at [731, 528] on span at bounding box center [978, 528] width 151 height 22
click at [498, 557] on div at bounding box center [408, 557] width 660 height 7
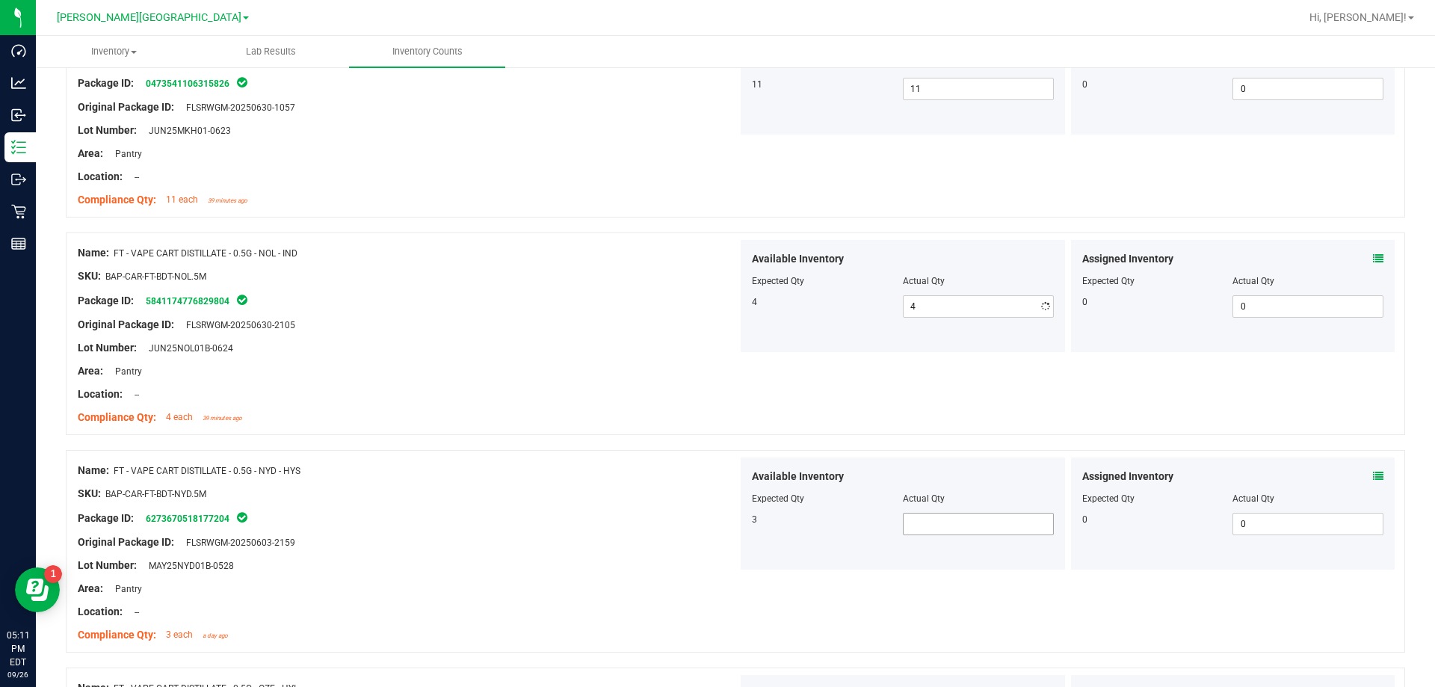
scroll to position [2839, 0]
click at [731, 536] on div "Available Inventory Expected Qty Actual Qty 3" at bounding box center [902, 511] width 324 height 112
click at [731, 523] on span at bounding box center [978, 521] width 151 height 22
click at [667, 523] on div "Package ID: 6273670518177204" at bounding box center [408, 516] width 660 height 18
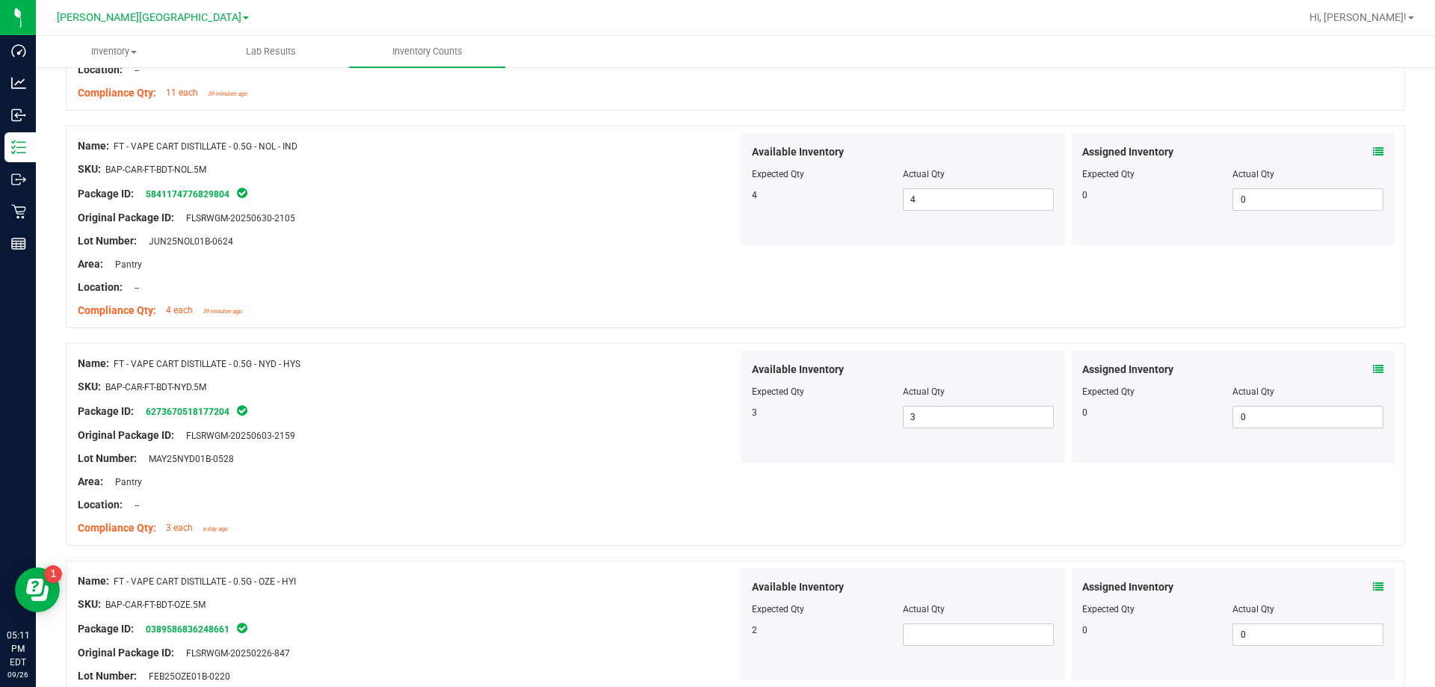
scroll to position [3064, 0]
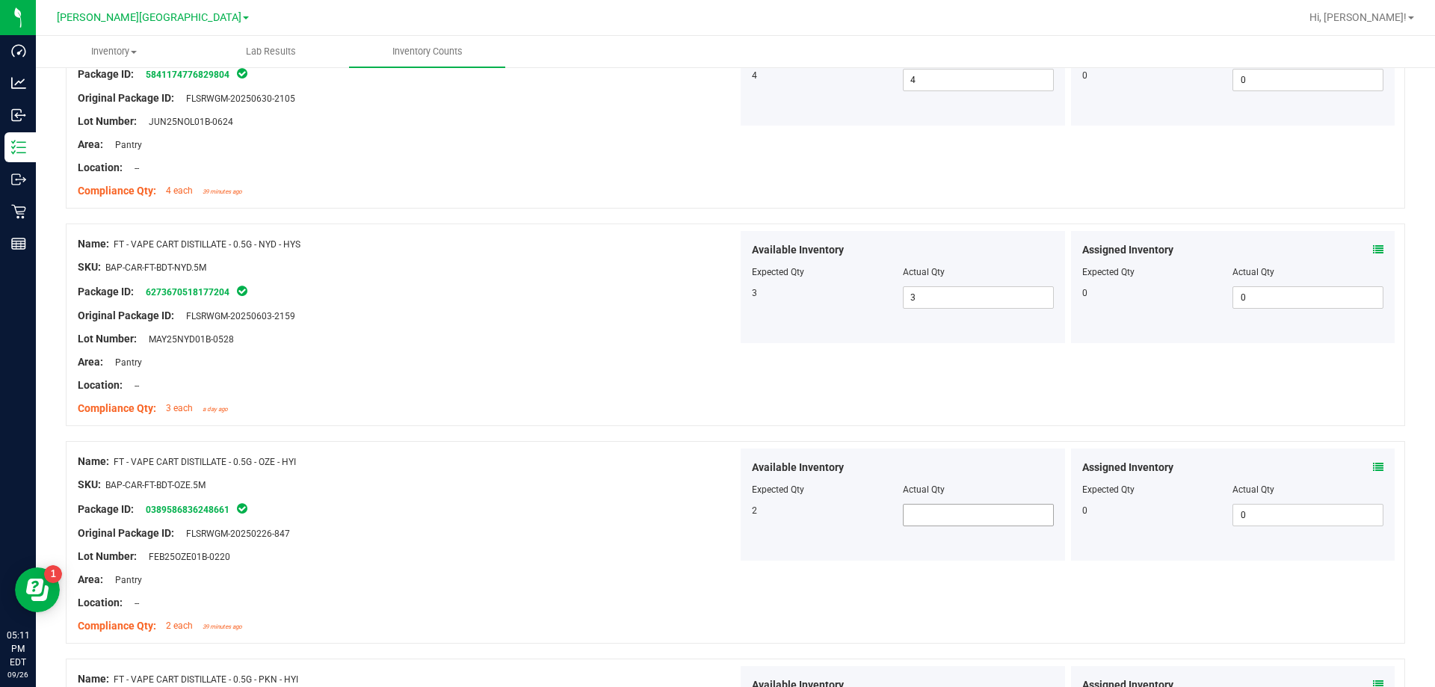
click at [731, 523] on span at bounding box center [978, 515] width 151 height 22
click at [614, 498] on div at bounding box center [408, 495] width 660 height 7
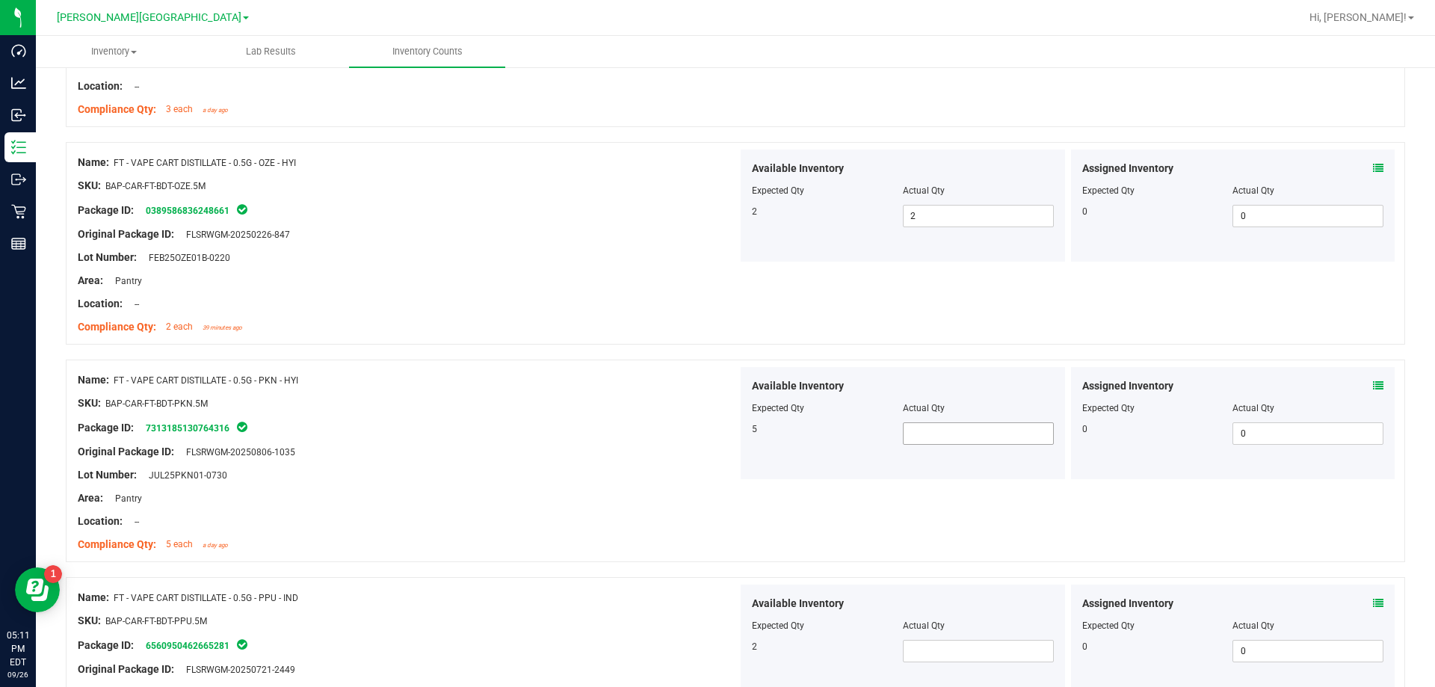
click at [731, 443] on span at bounding box center [978, 433] width 151 height 22
click at [677, 504] on div "Area: Pantry" at bounding box center [408, 498] width 660 height 16
click at [731, 650] on span at bounding box center [978, 651] width 151 height 22
drag, startPoint x: 522, startPoint y: 539, endPoint x: 530, endPoint y: 536, distance: 8.7
click at [524, 539] on div "Compliance Qty: 5 each a day ago" at bounding box center [408, 544] width 660 height 16
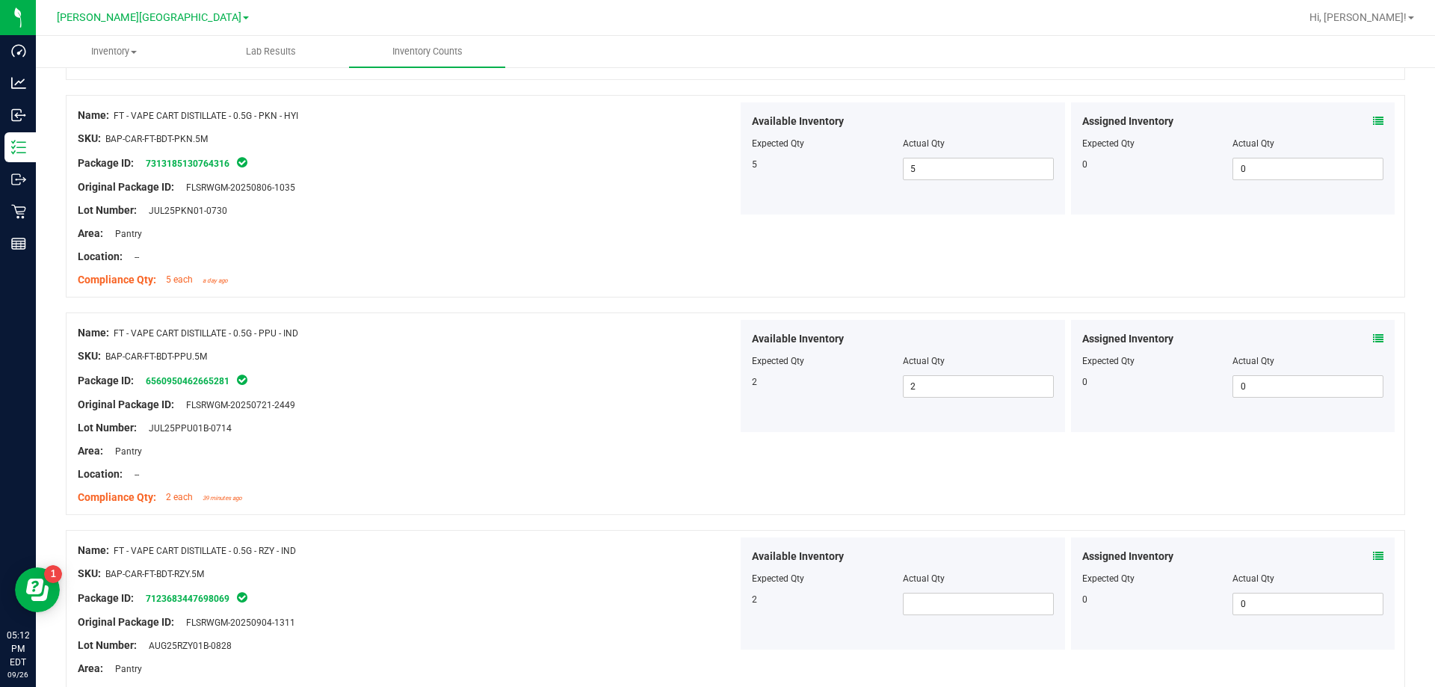
scroll to position [3661, 0]
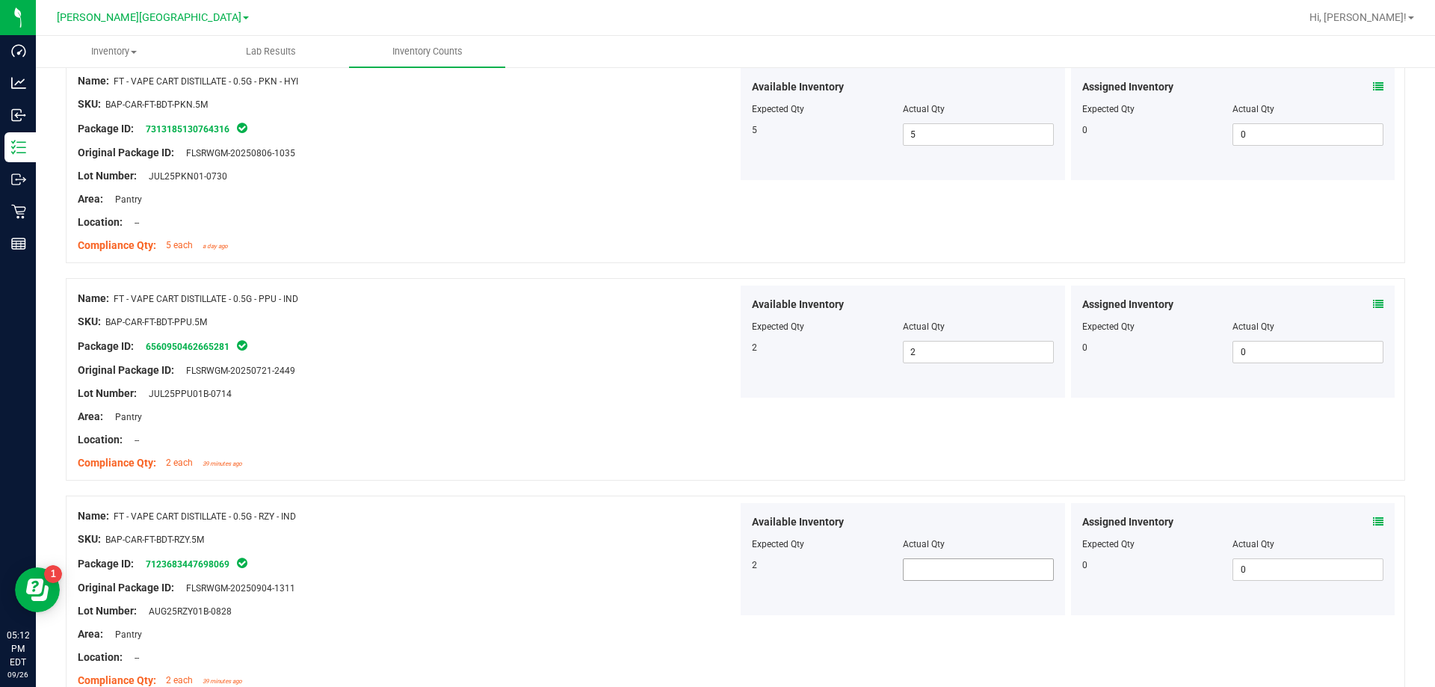
click at [731, 571] on span at bounding box center [978, 569] width 151 height 22
drag, startPoint x: 470, startPoint y: 524, endPoint x: 498, endPoint y: 517, distance: 29.2
click at [471, 524] on div at bounding box center [408, 527] width 660 height 7
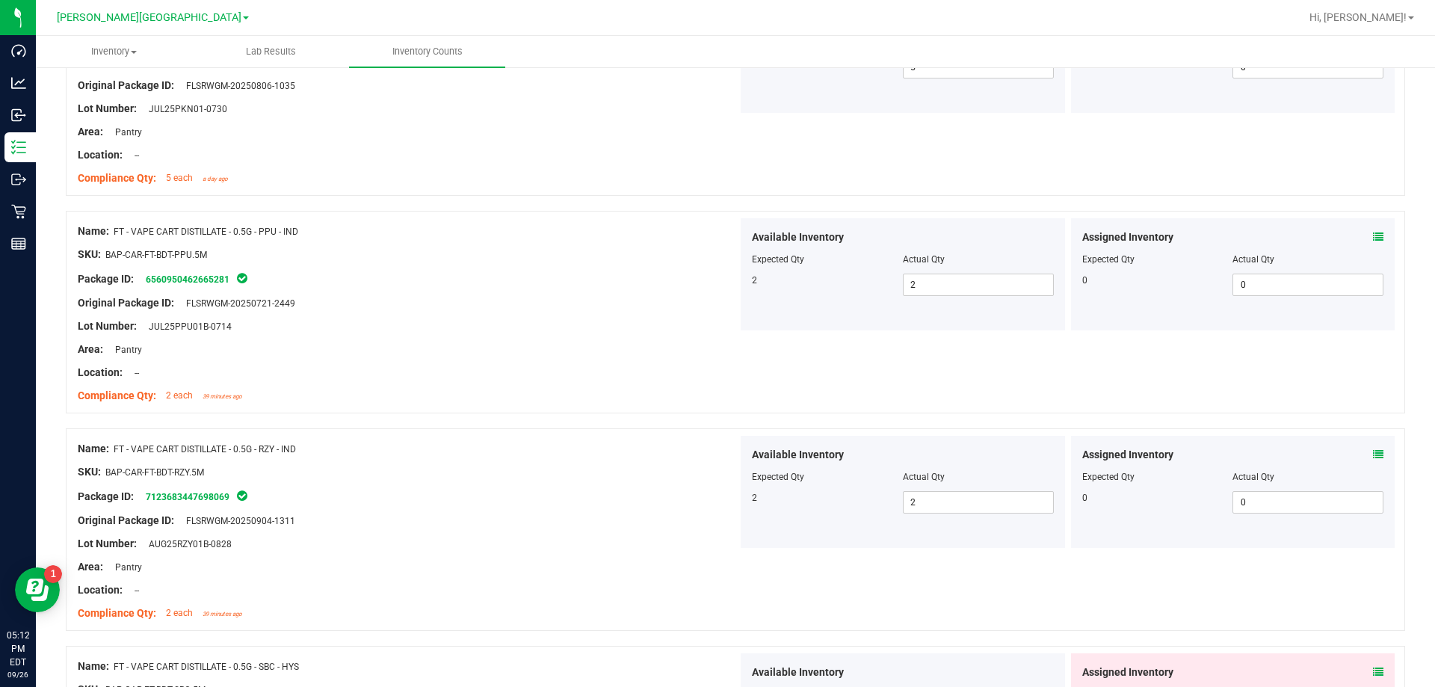
scroll to position [3960, 0]
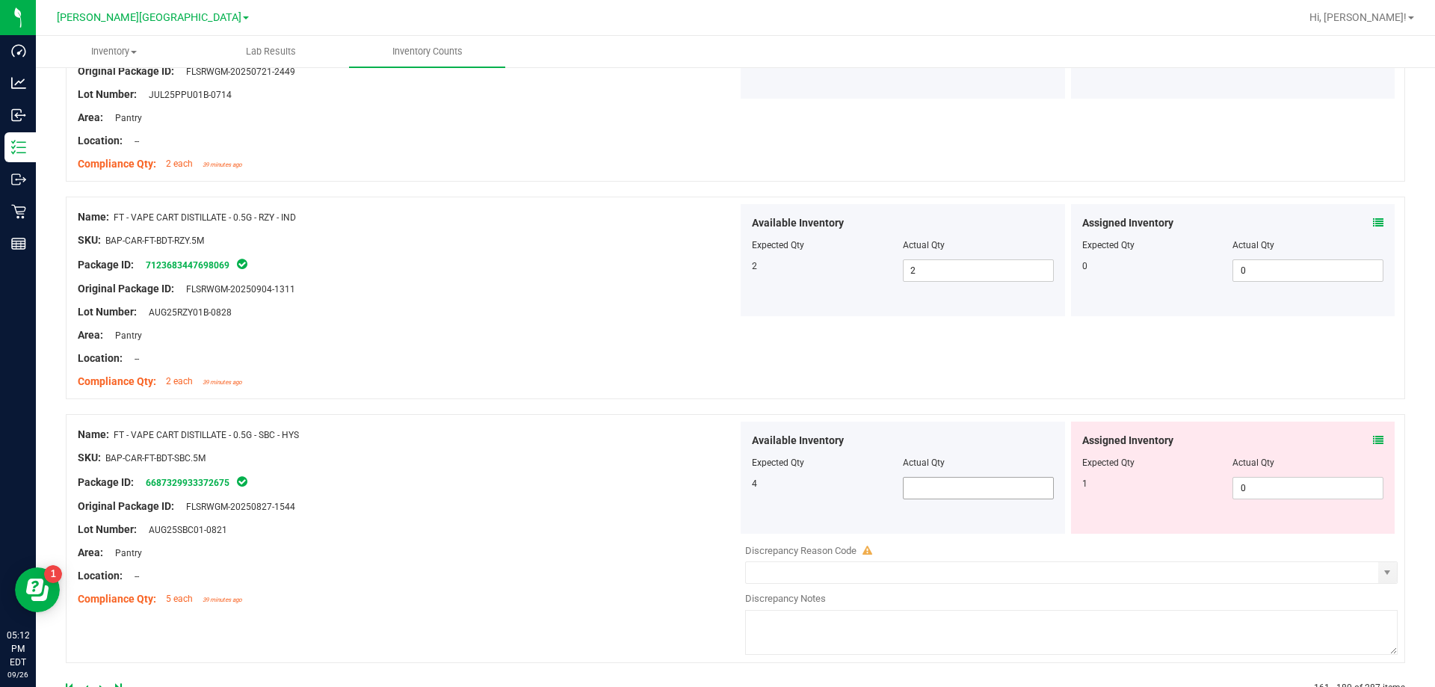
click at [731, 484] on span at bounding box center [978, 488] width 151 height 22
click at [670, 458] on div "SKU: BAP-CAR-FT-BDT-SBC.5M" at bounding box center [408, 458] width 660 height 16
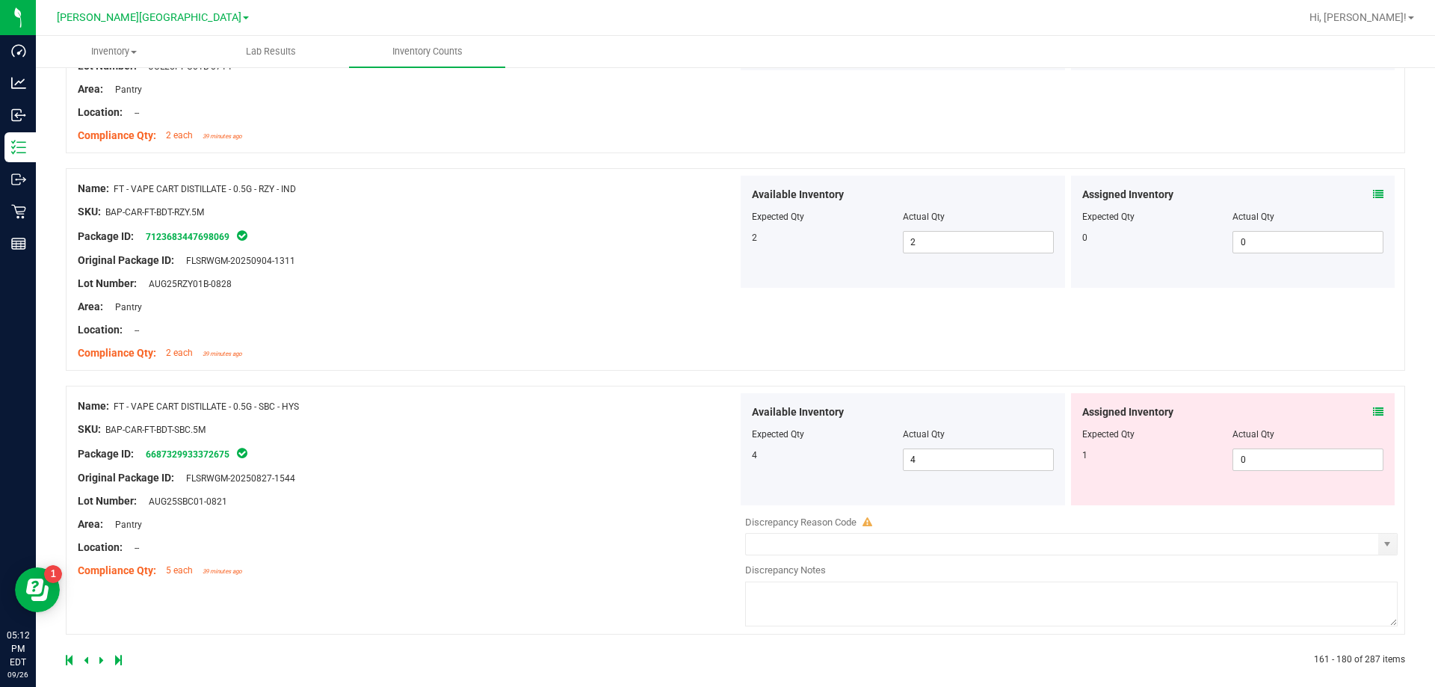
scroll to position [4002, 0]
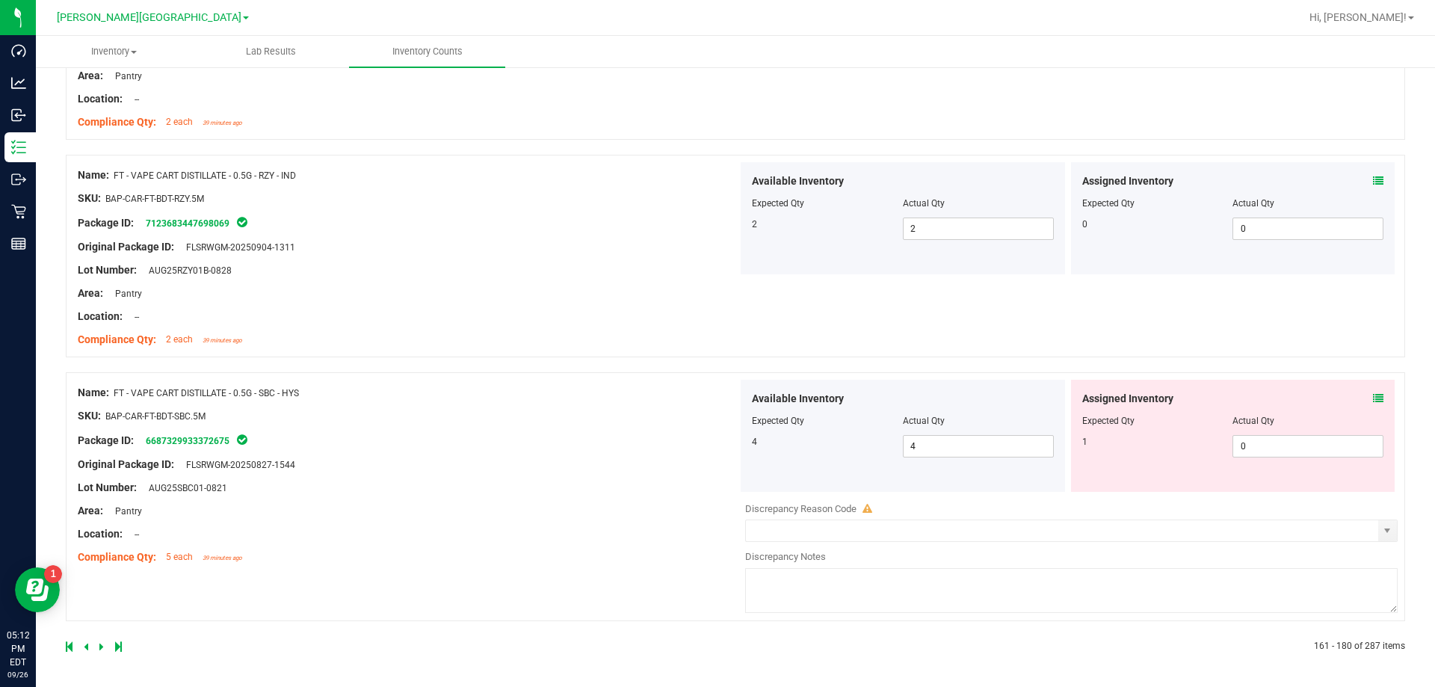
click at [102, 649] on icon at bounding box center [101, 646] width 4 height 9
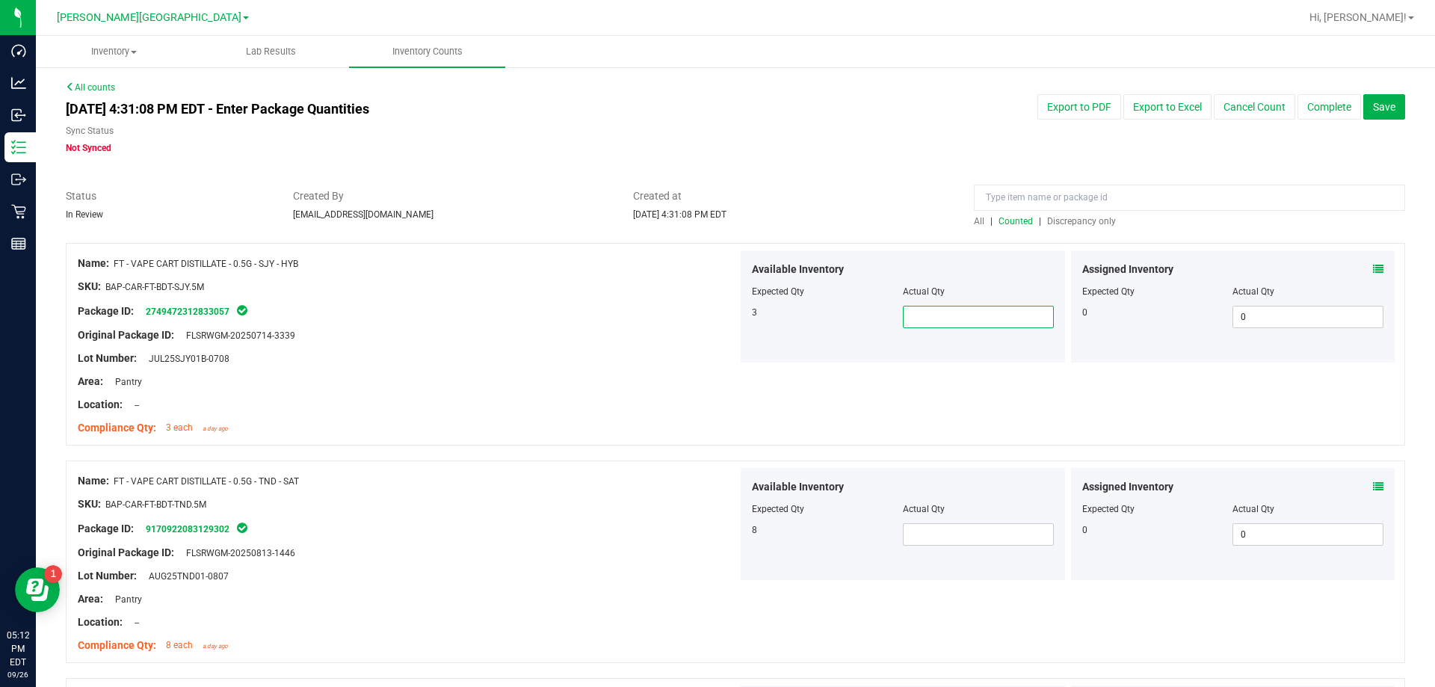
click at [731, 324] on span at bounding box center [978, 317] width 151 height 22
click at [731, 546] on div "Available Inventory Expected Qty Actual Qty 8" at bounding box center [902, 524] width 324 height 112
click at [731, 531] on span at bounding box center [978, 534] width 151 height 22
click at [613, 538] on div at bounding box center [408, 540] width 660 height 7
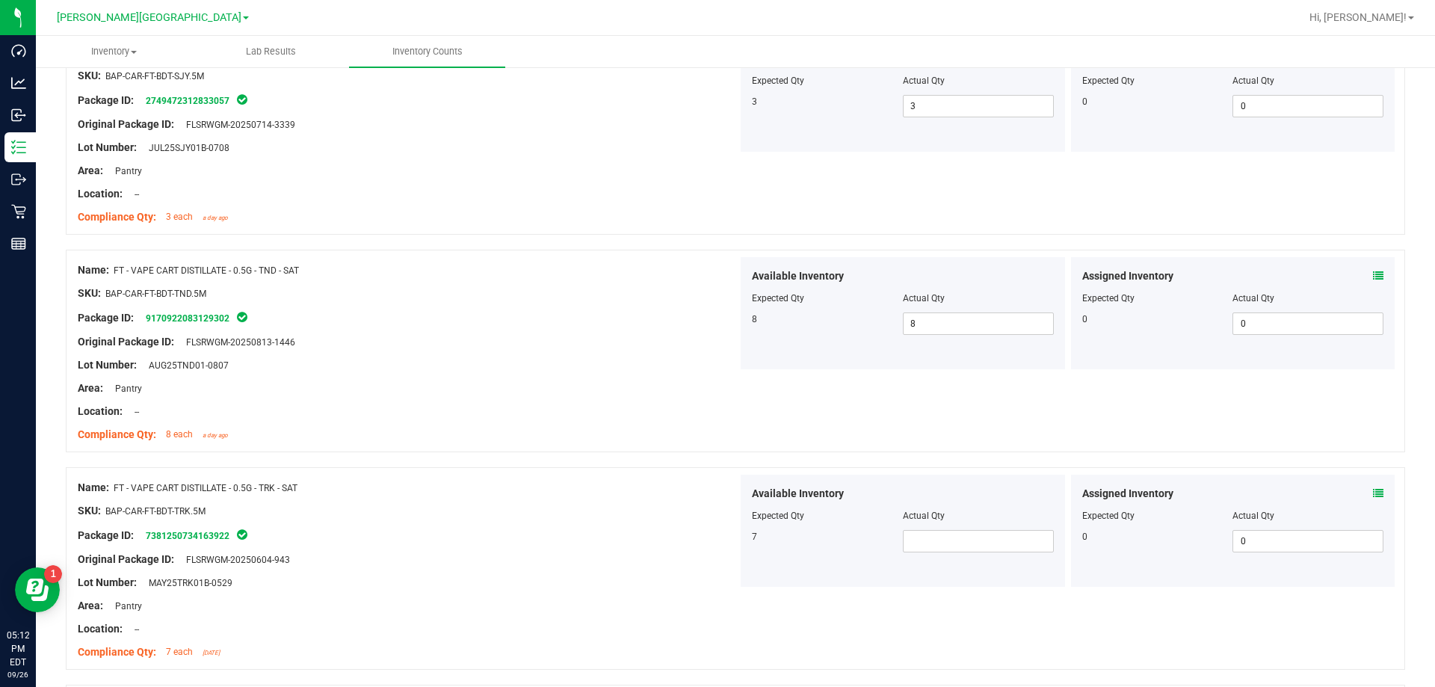
scroll to position [299, 0]
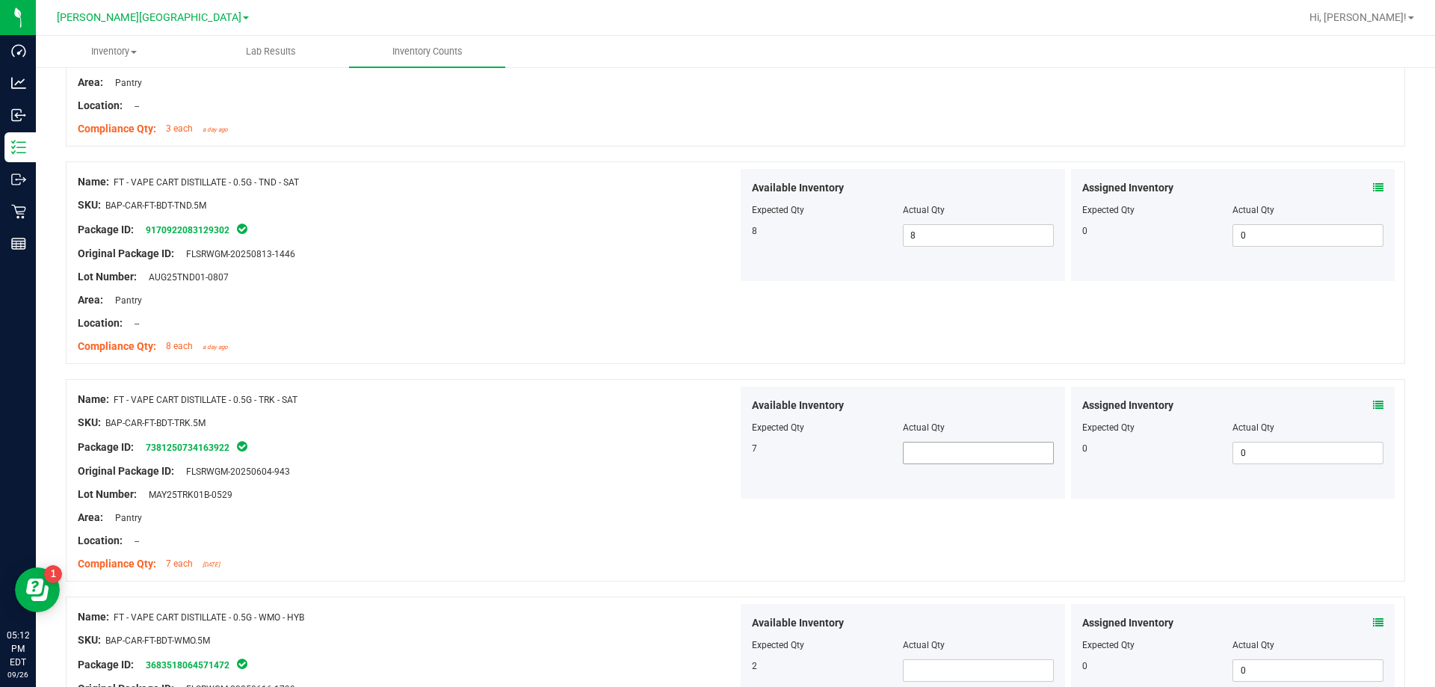
click at [731, 442] on span at bounding box center [978, 453] width 151 height 22
click at [731, 458] on span at bounding box center [978, 453] width 151 height 22
click at [731, 662] on span at bounding box center [978, 670] width 151 height 22
click at [489, 504] on div at bounding box center [408, 505] width 660 height 7
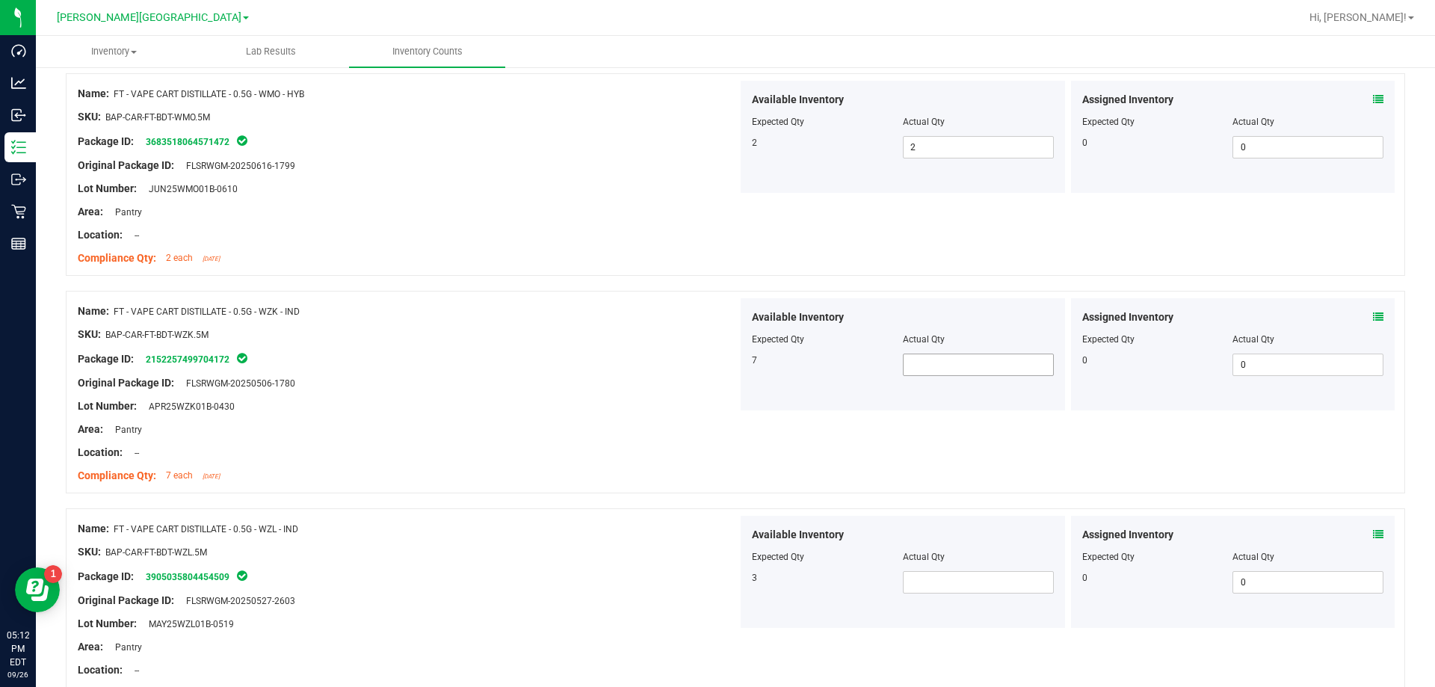
click at [731, 371] on span at bounding box center [978, 364] width 151 height 22
click at [731, 575] on span at bounding box center [978, 582] width 151 height 22
click at [458, 514] on div "Name: FT - VAPE CART DISTILLATE - 0.5G - WZL - IND SKU: BAP-CAR-FT-BDT-WZL.5M P…" at bounding box center [735, 609] width 1339 height 202
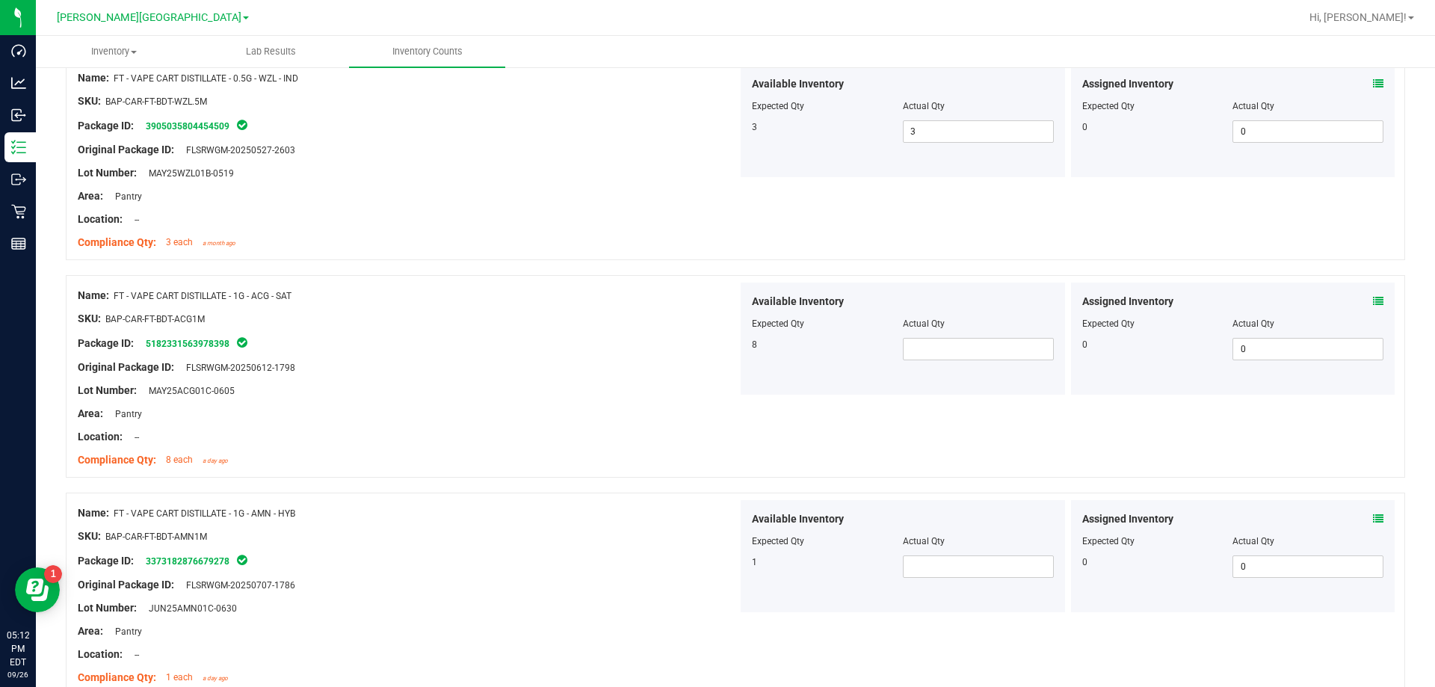
scroll to position [1345, 0]
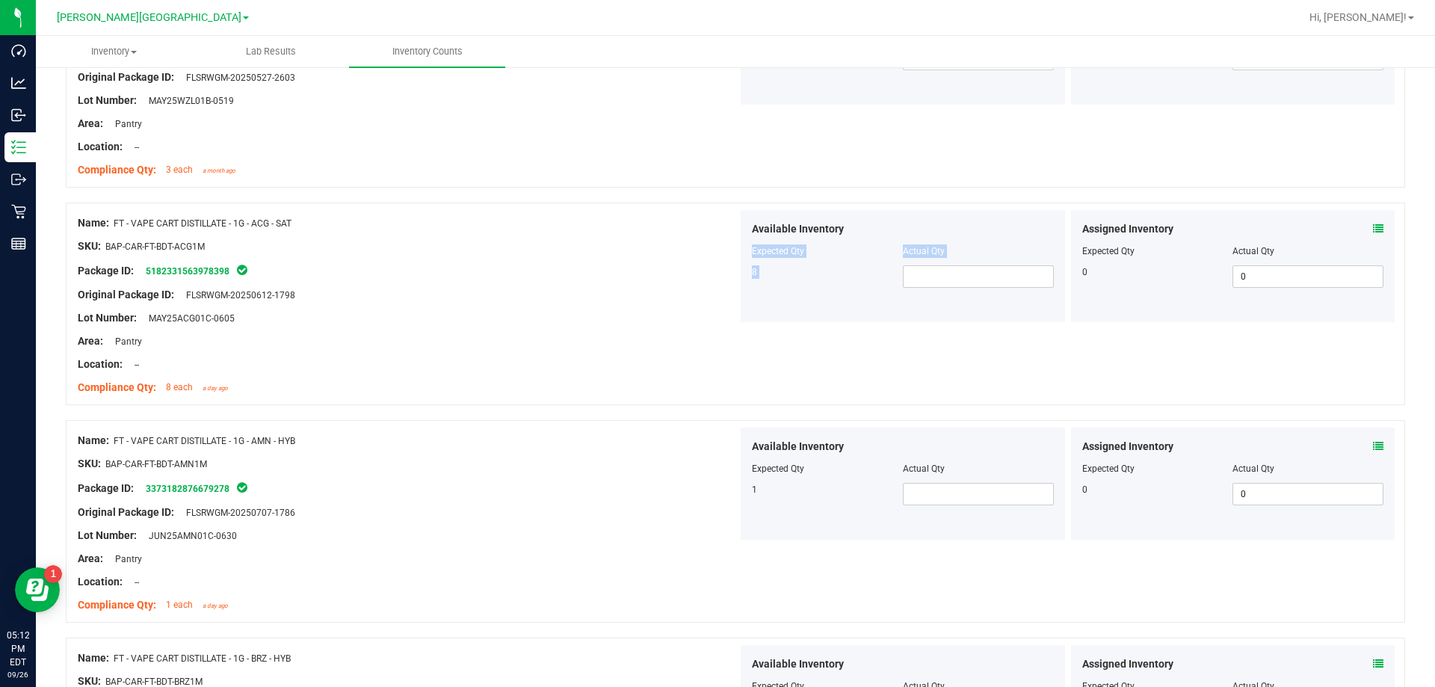
click at [731, 299] on div "Available Inventory Expected Qty Actual Qty 8" at bounding box center [902, 266] width 324 height 112
click at [731, 271] on span at bounding box center [978, 276] width 151 height 22
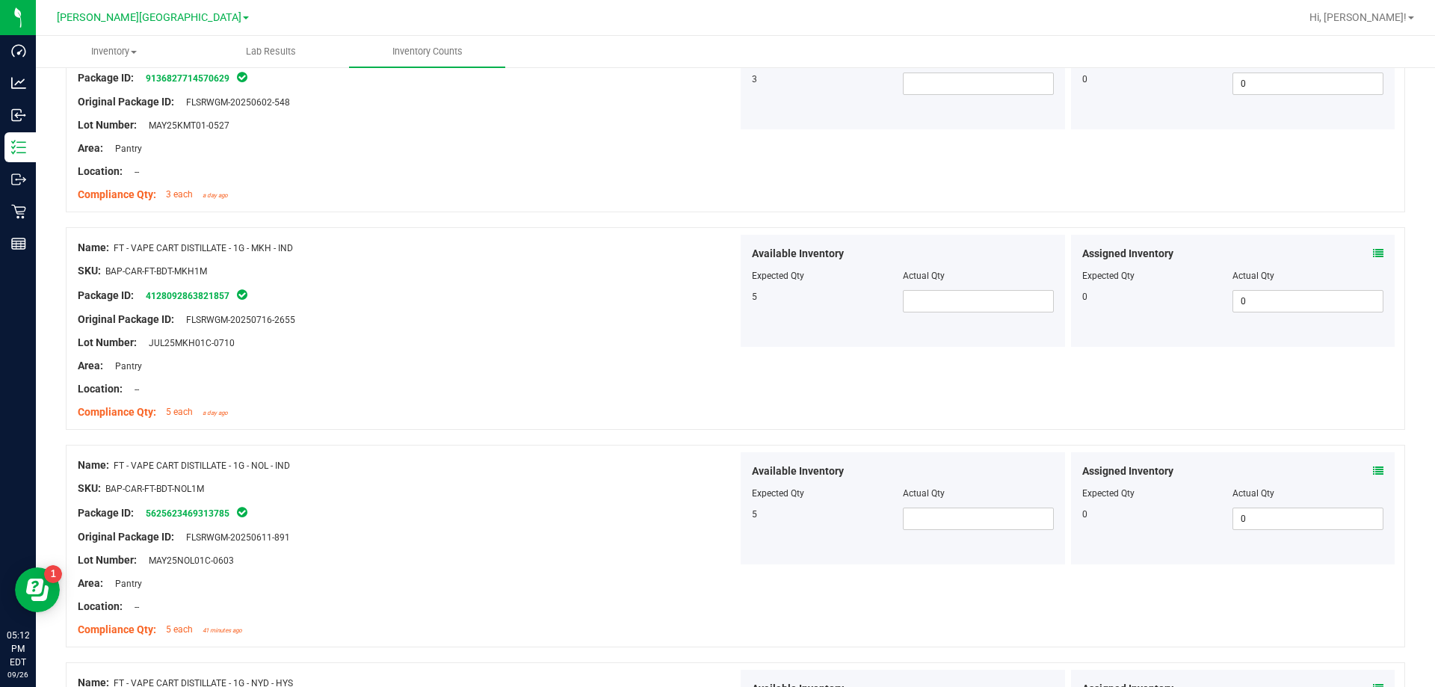
scroll to position [3956, 0]
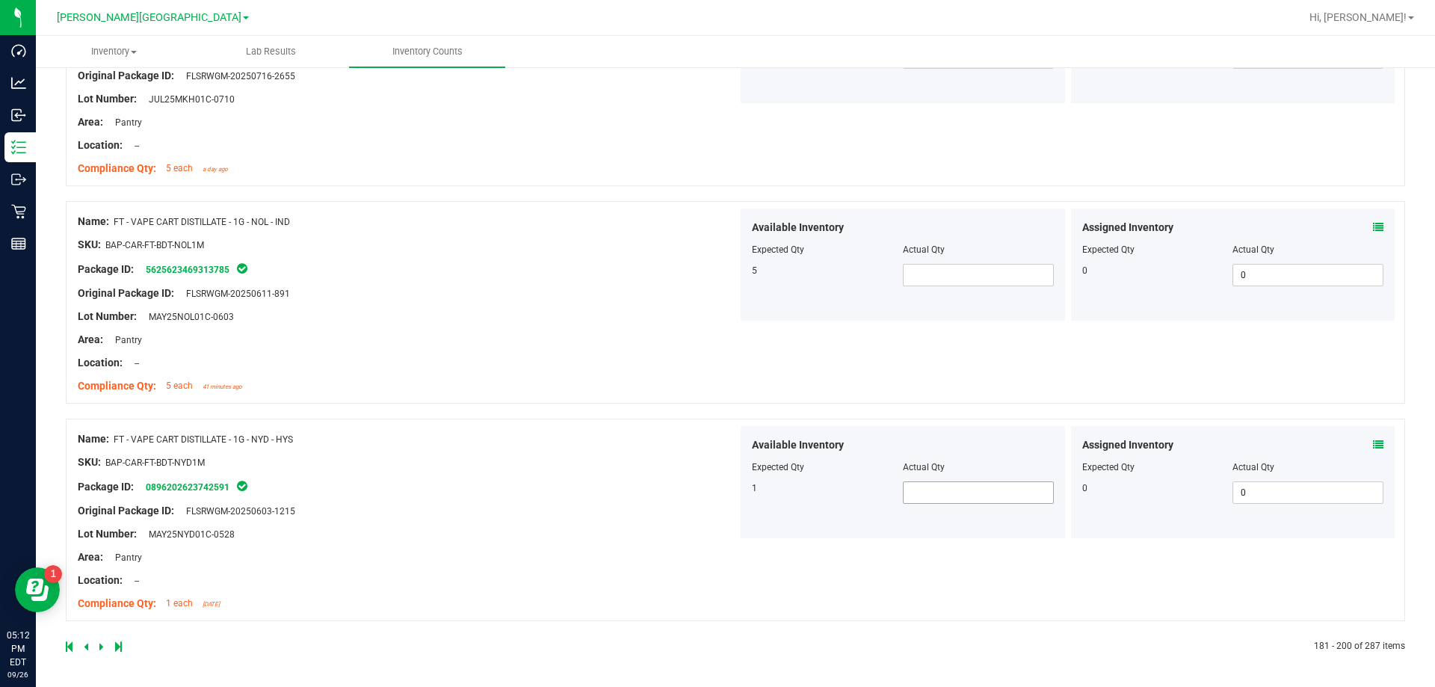
click at [731, 486] on span at bounding box center [978, 492] width 151 height 22
click at [731, 284] on span at bounding box center [978, 275] width 151 height 22
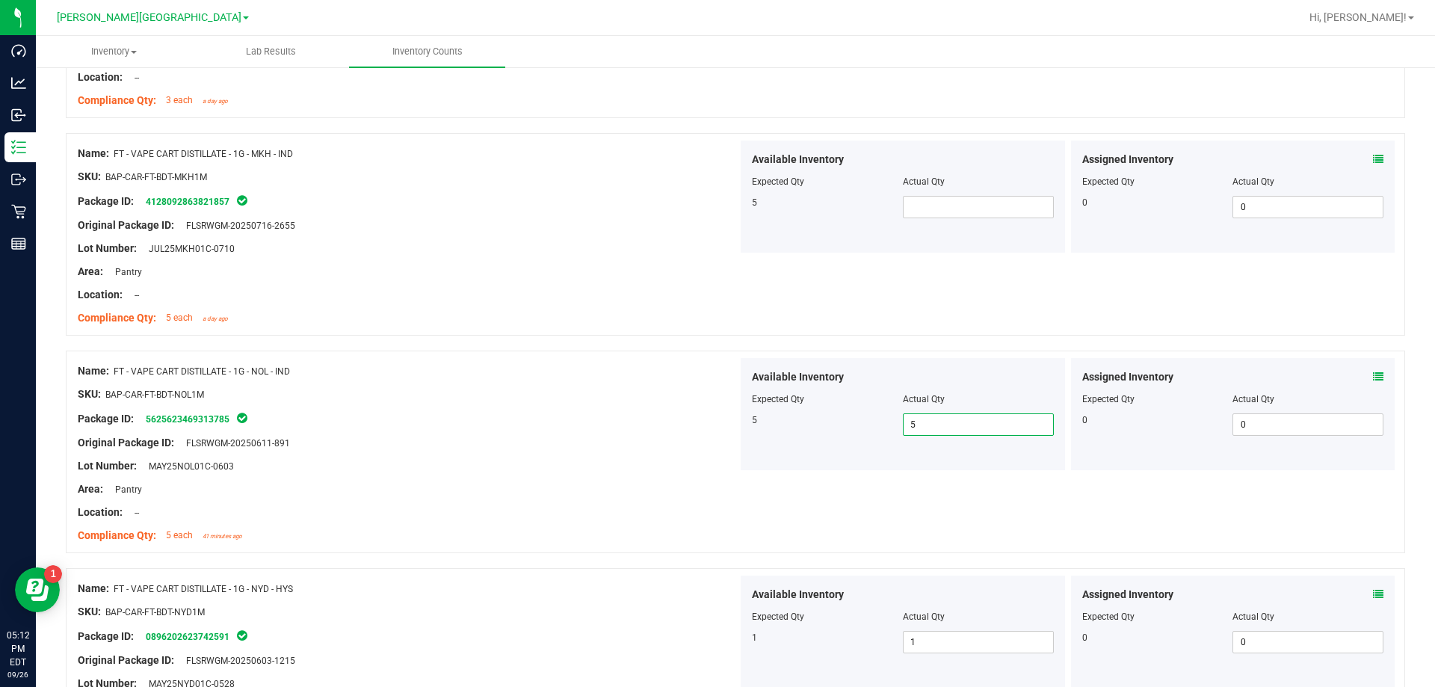
scroll to position [3732, 0]
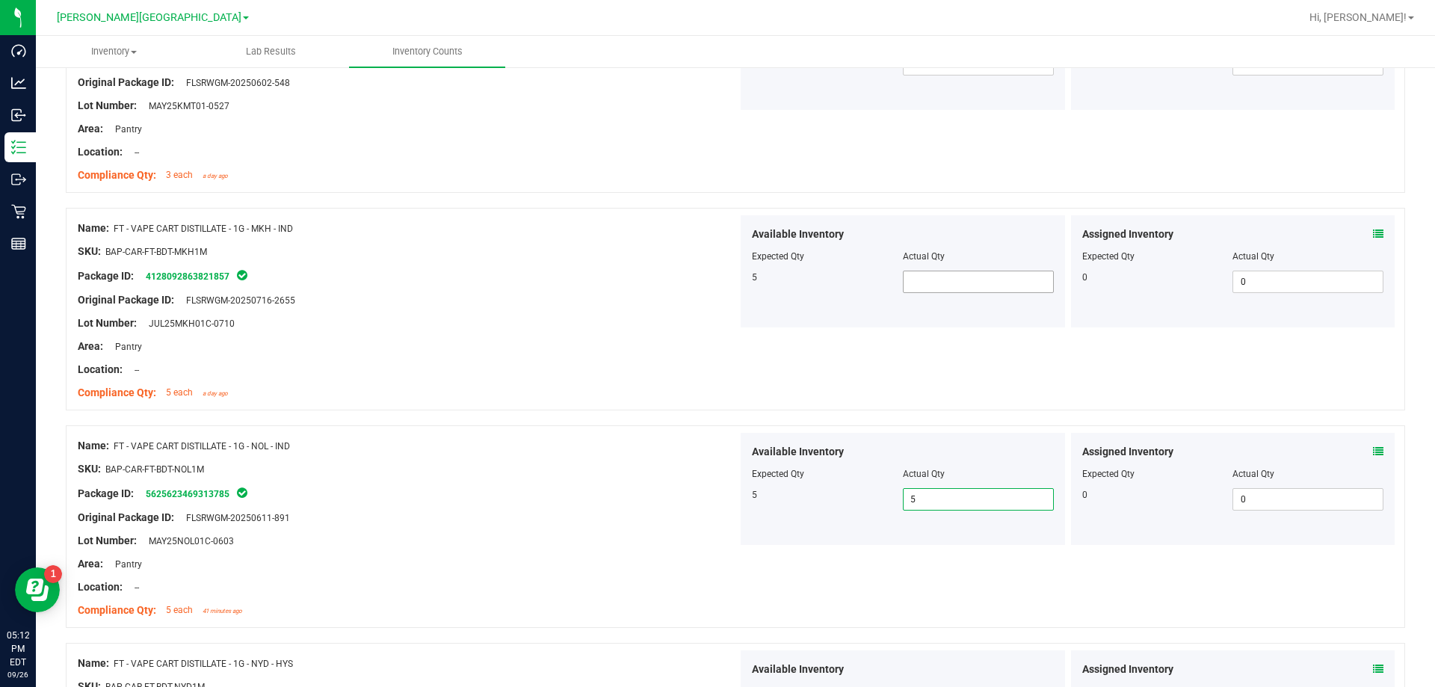
click at [731, 284] on span at bounding box center [978, 281] width 151 height 22
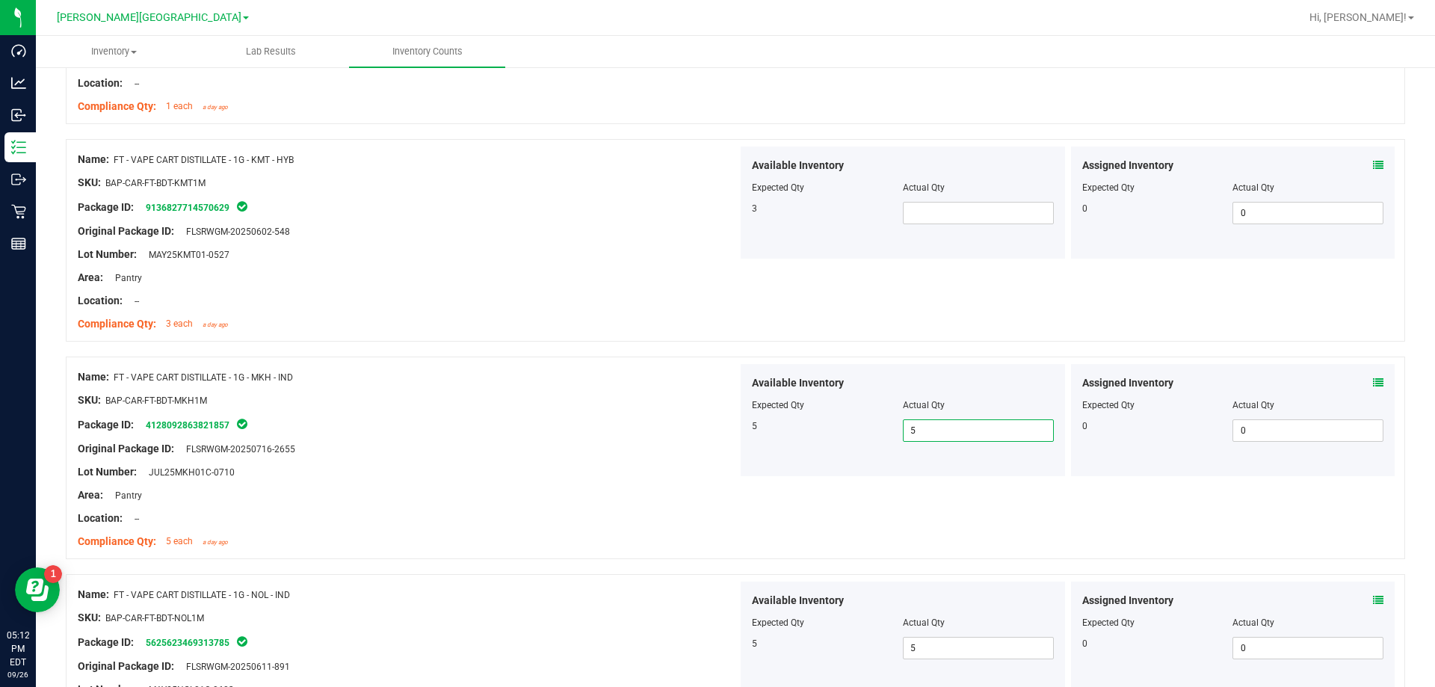
scroll to position [3582, 0]
click at [731, 210] on span at bounding box center [978, 213] width 151 height 22
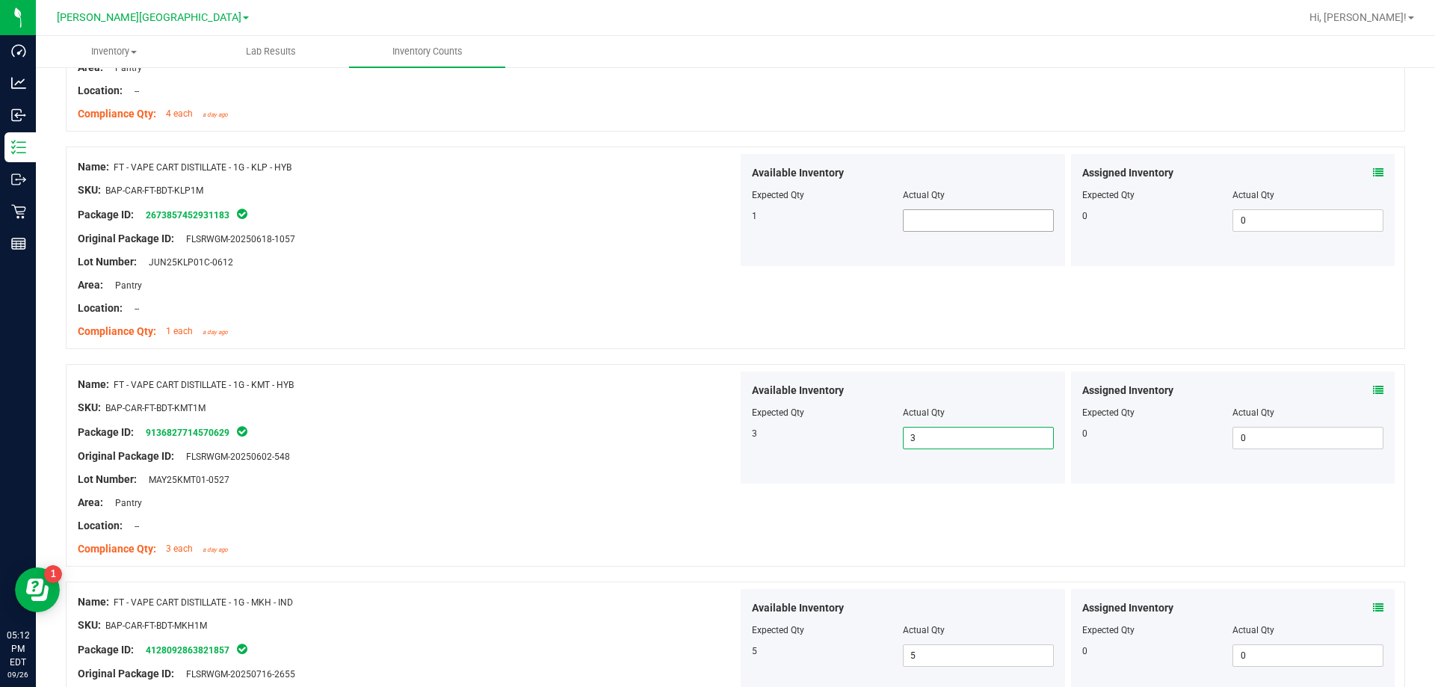
click at [731, 230] on span at bounding box center [978, 220] width 151 height 22
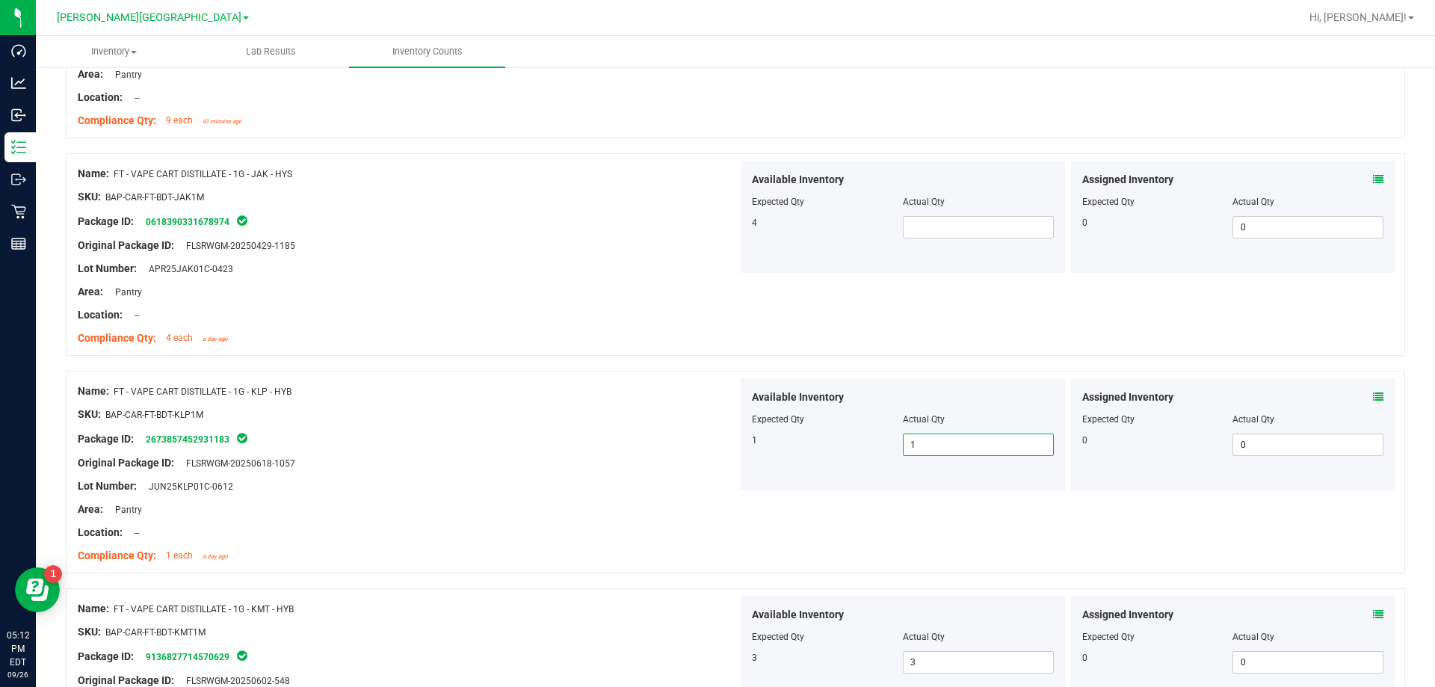
click at [731, 230] on span at bounding box center [978, 227] width 151 height 22
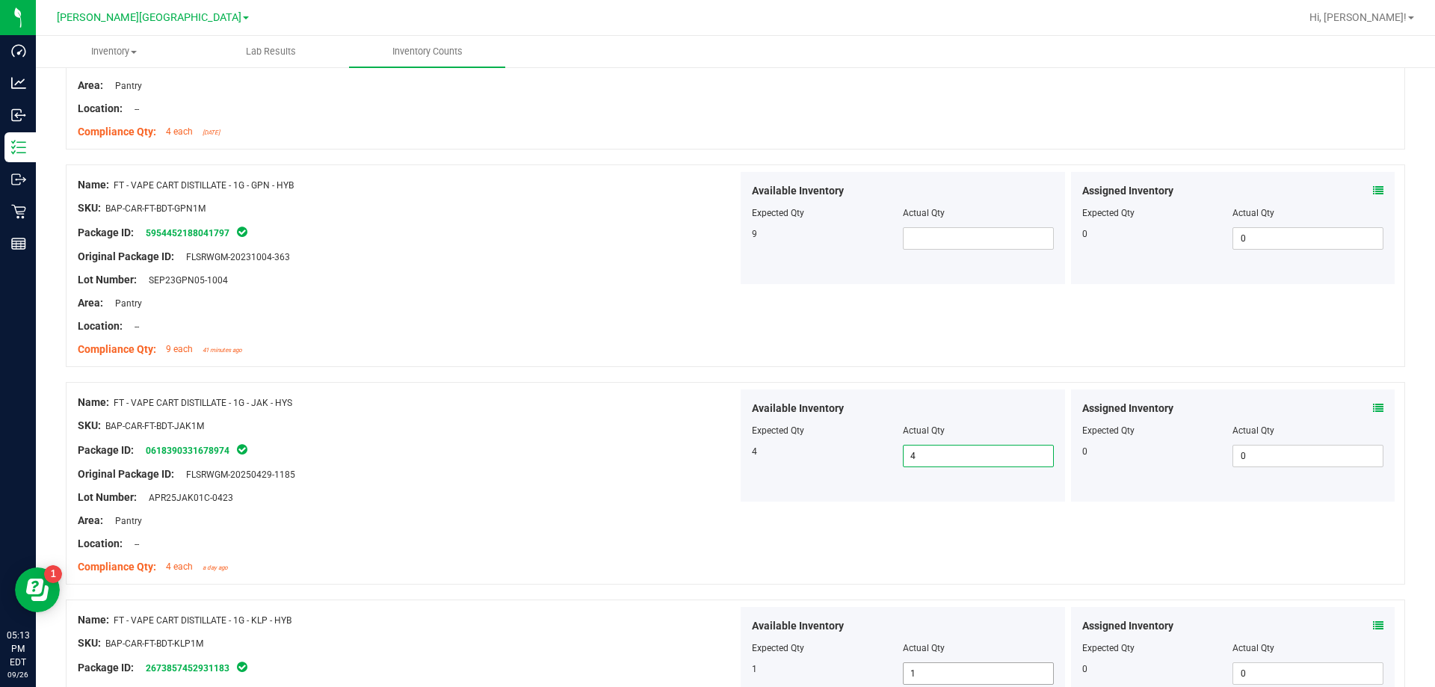
scroll to position [2835, 0]
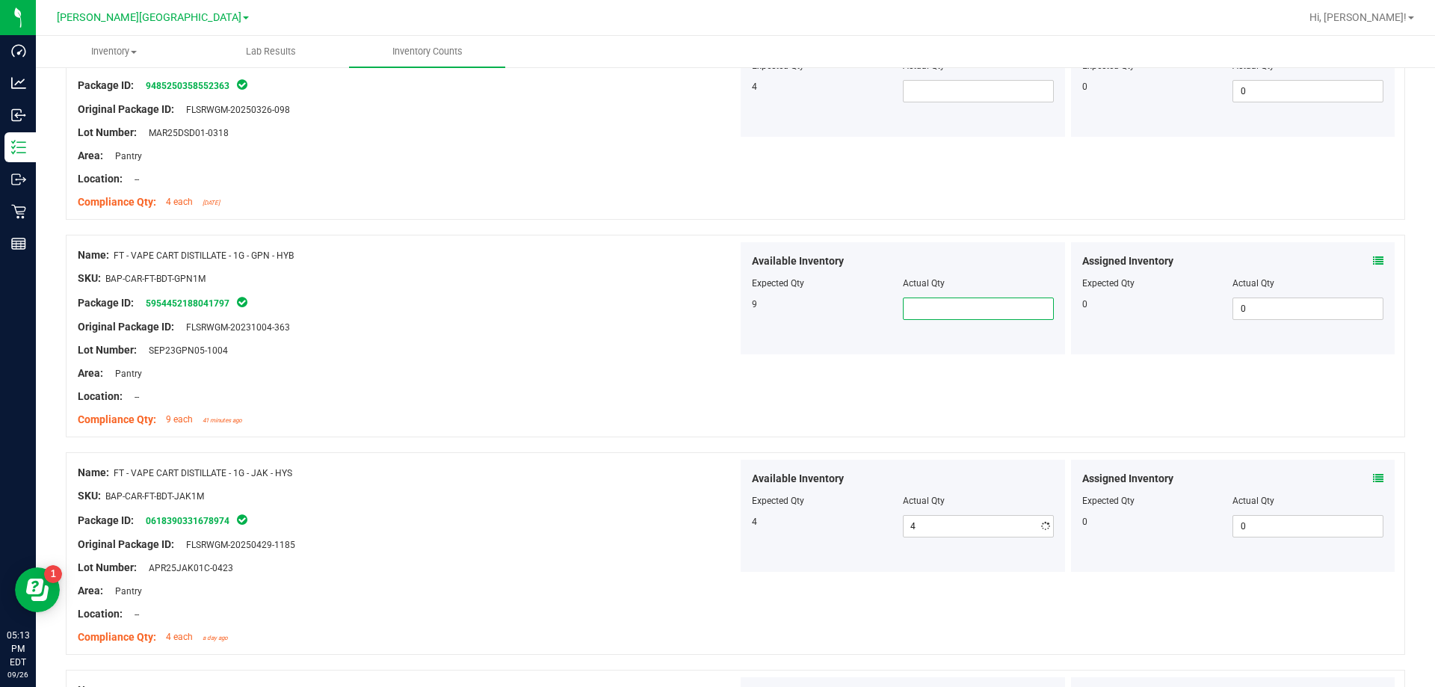
click at [731, 309] on span at bounding box center [978, 308] width 151 height 22
click at [731, 309] on input "text" at bounding box center [977, 308] width 149 height 21
click at [731, 222] on div at bounding box center [735, 227] width 1339 height 15
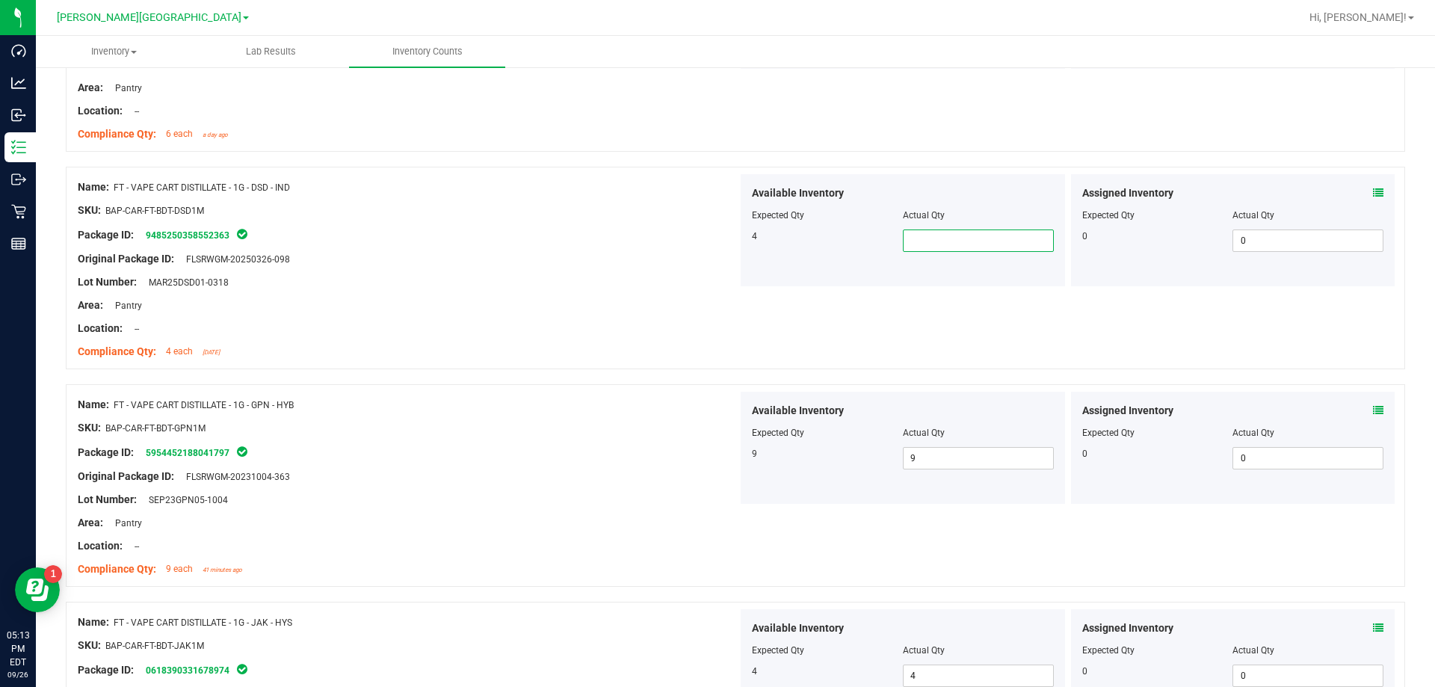
click at [731, 236] on span at bounding box center [978, 240] width 151 height 22
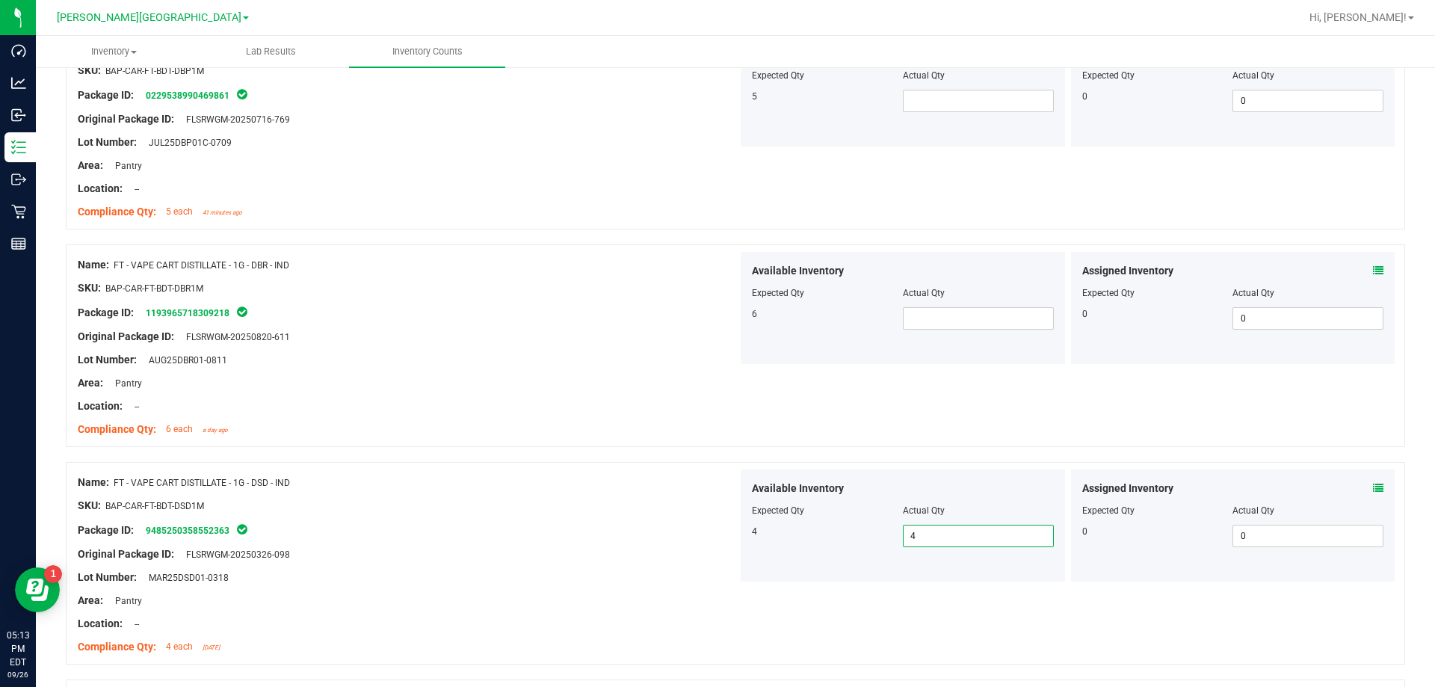
scroll to position [2387, 0]
click at [731, 316] on span at bounding box center [978, 322] width 151 height 22
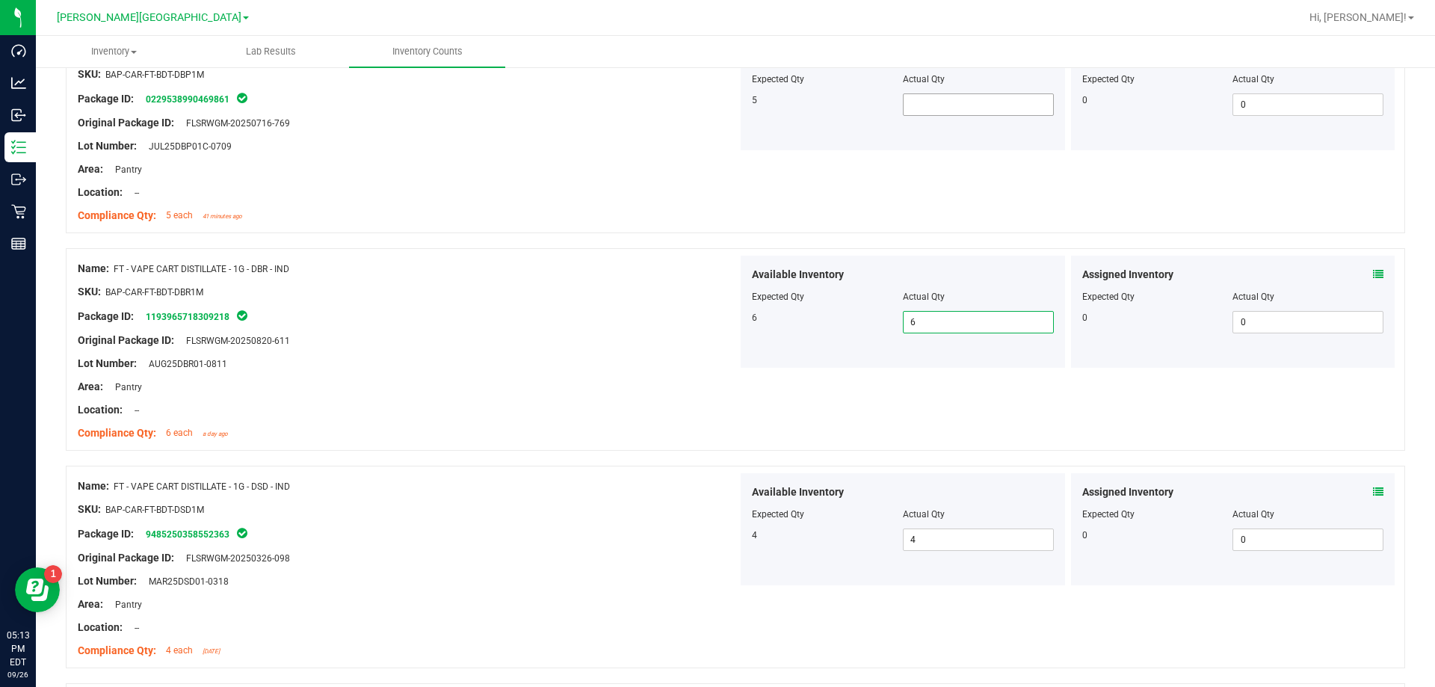
click at [731, 106] on span at bounding box center [978, 104] width 151 height 22
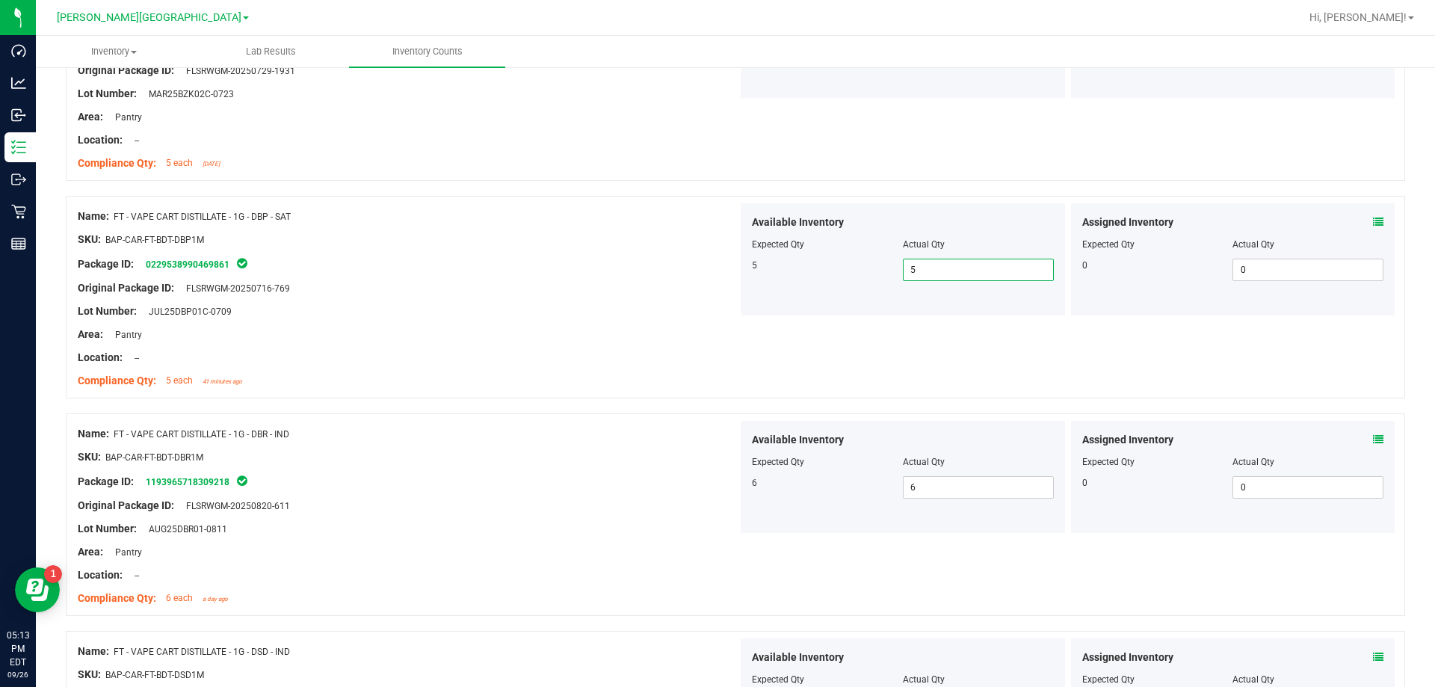
scroll to position [2013, 0]
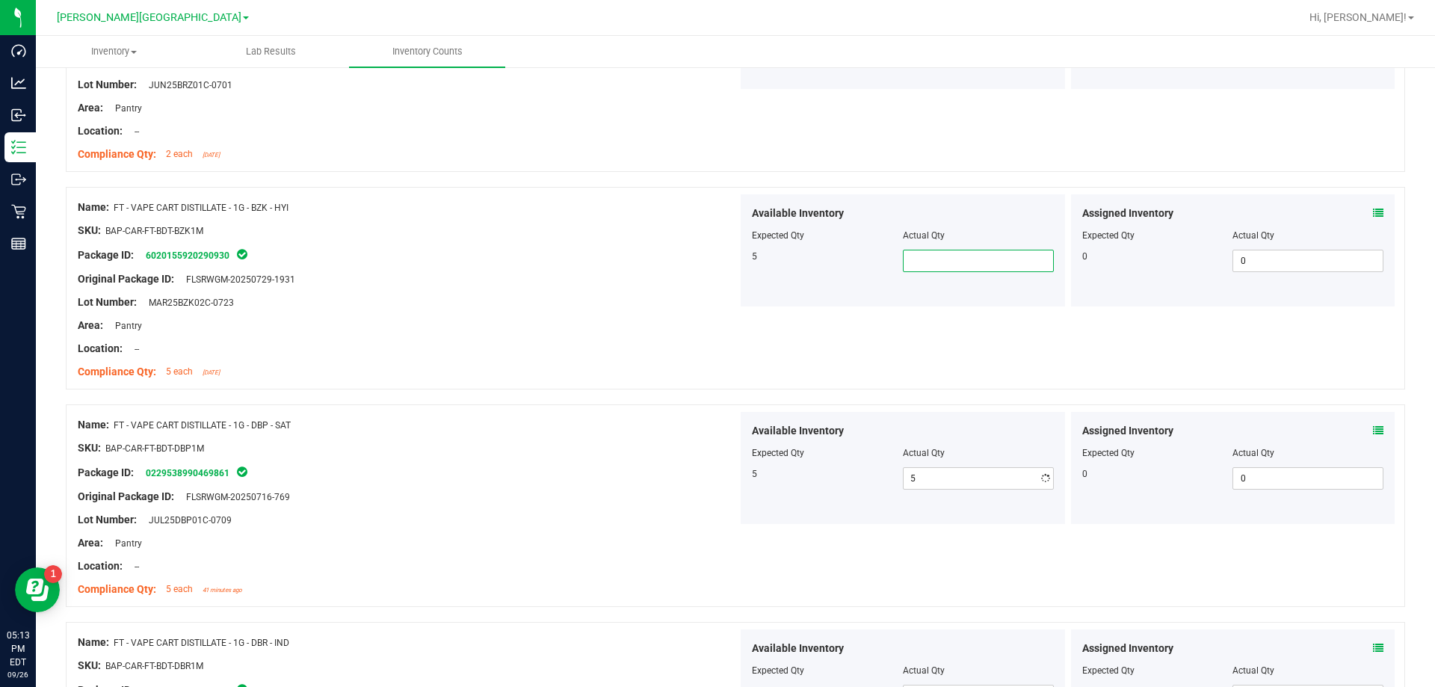
click at [731, 265] on span at bounding box center [978, 261] width 151 height 22
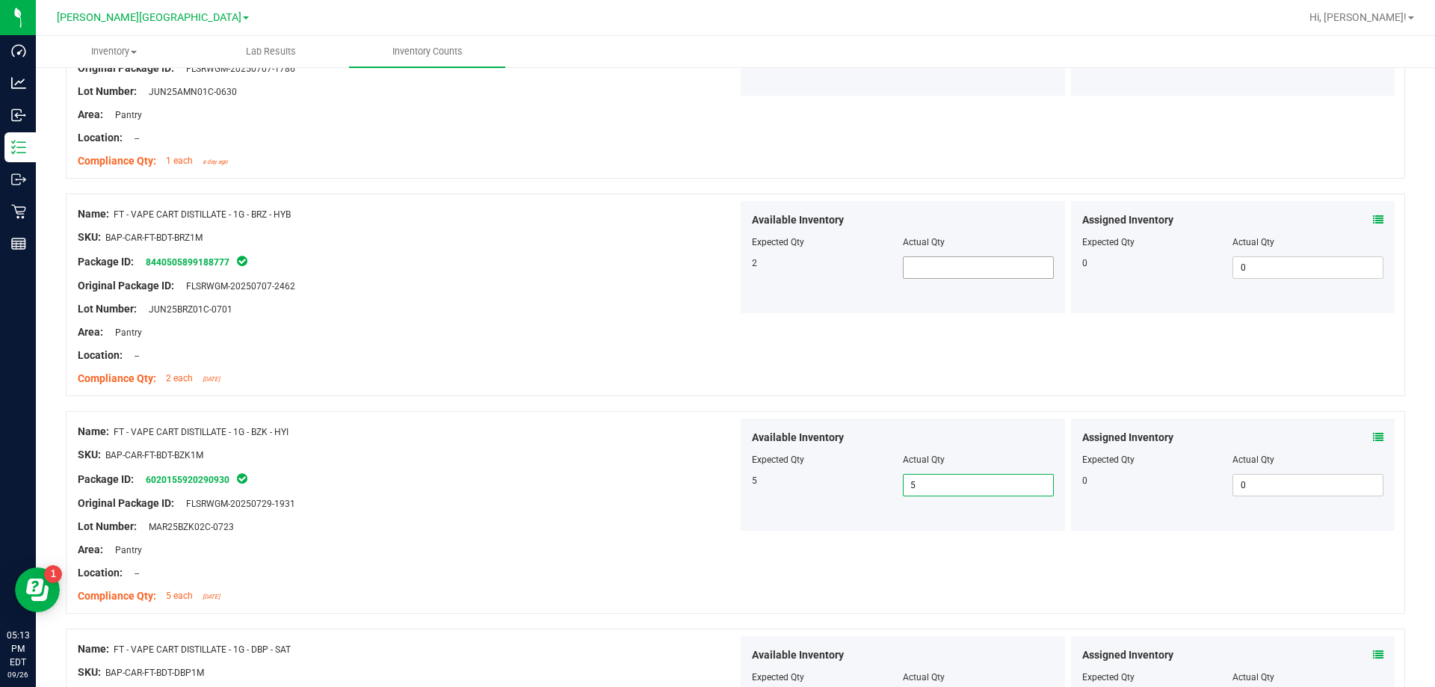
click at [731, 278] on span at bounding box center [978, 267] width 151 height 22
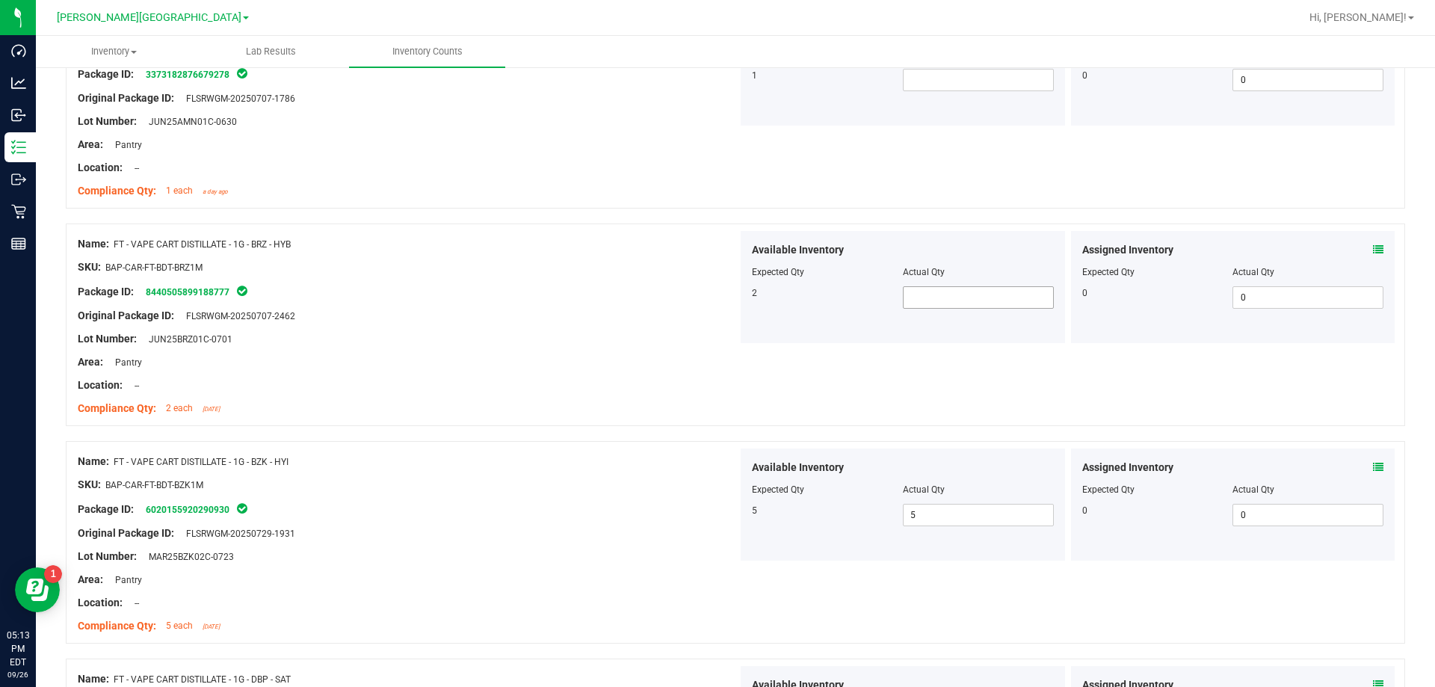
click at [731, 287] on span at bounding box center [978, 297] width 151 height 22
click at [475, 288] on div "Package ID: 8440505899188777" at bounding box center [408, 291] width 660 height 18
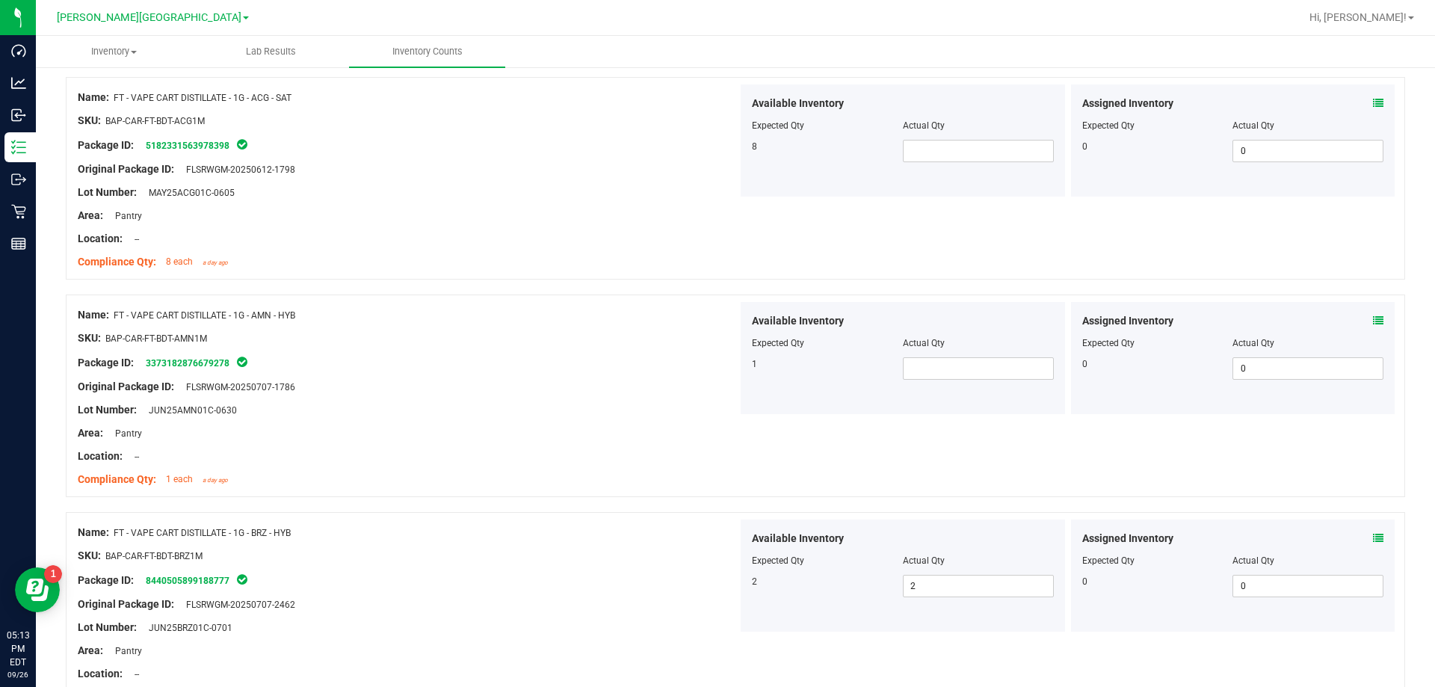
scroll to position [1460, 0]
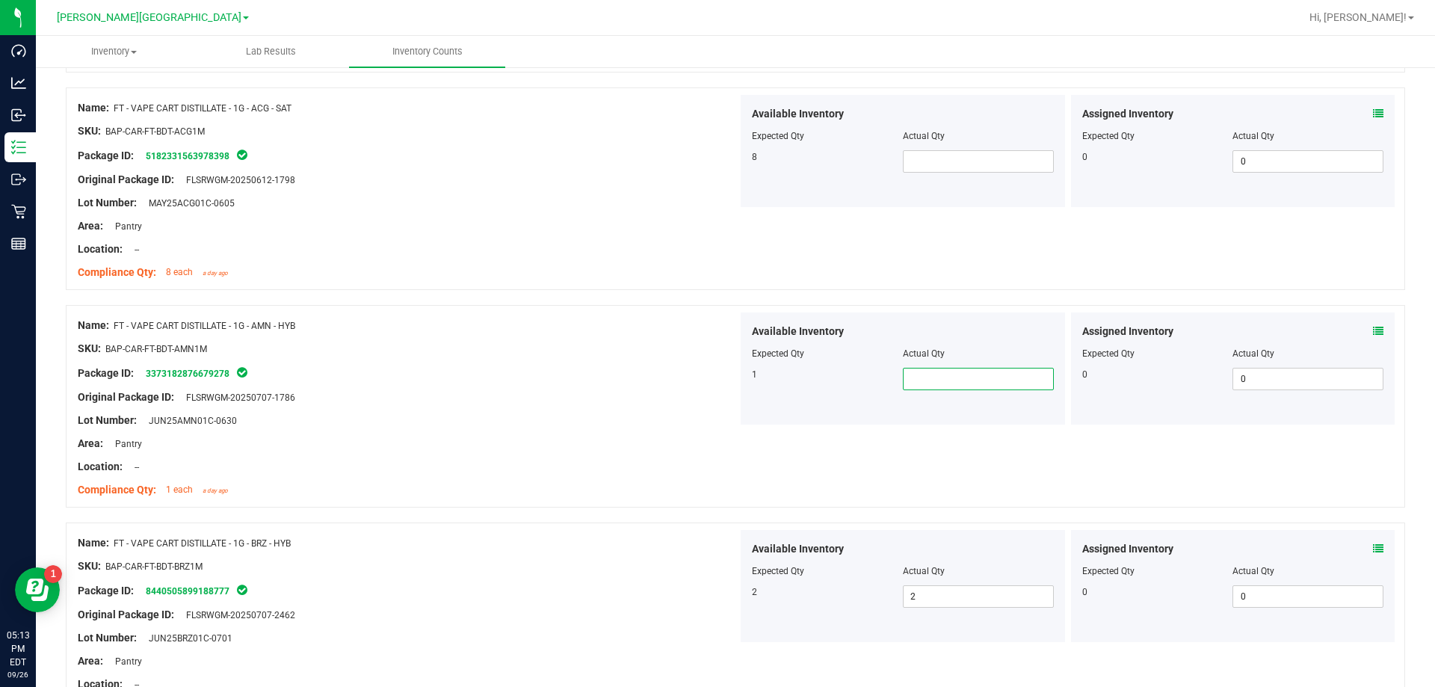
click at [731, 374] on span at bounding box center [978, 379] width 151 height 22
click at [612, 312] on div "Name: FT - VAPE CART DISTILLATE - 1G - AMN - HYB SKU: BAP-CAR-FT-BDT-AMN1M Pack…" at bounding box center [408, 407] width 660 height 191
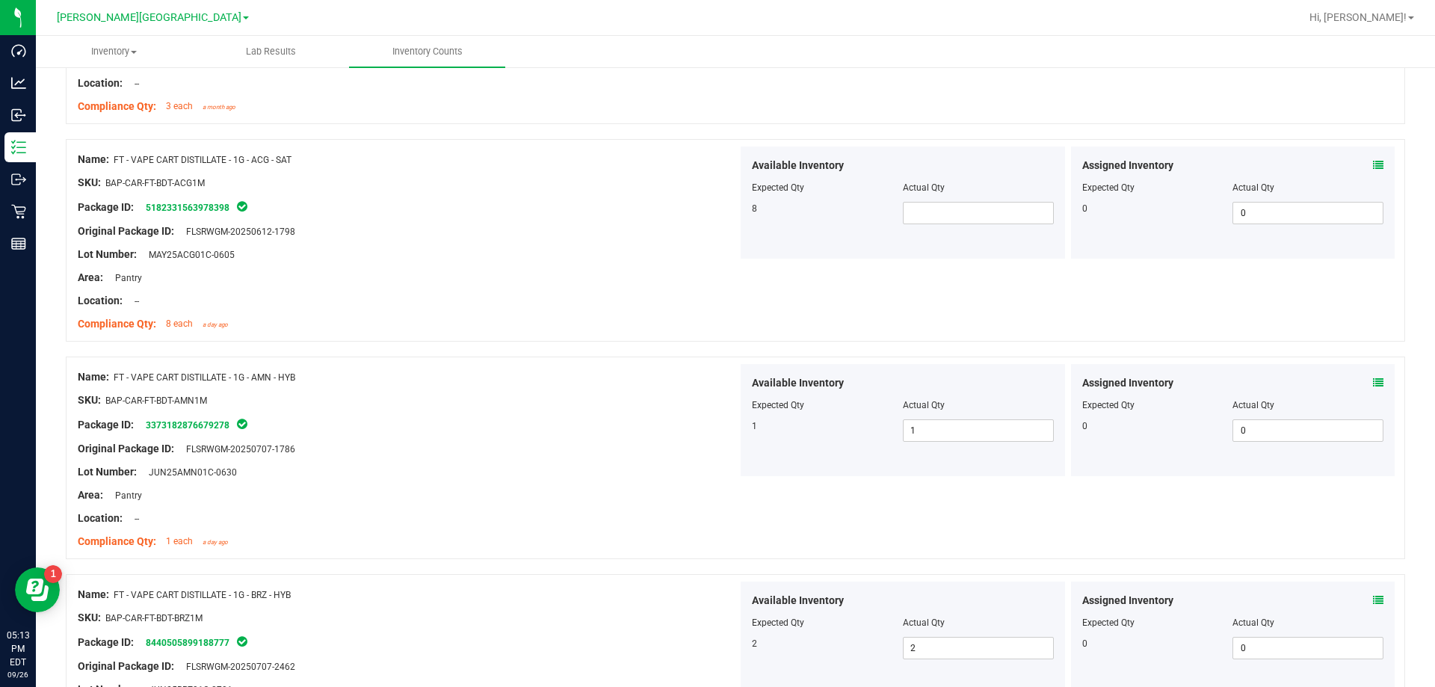
scroll to position [1385, 0]
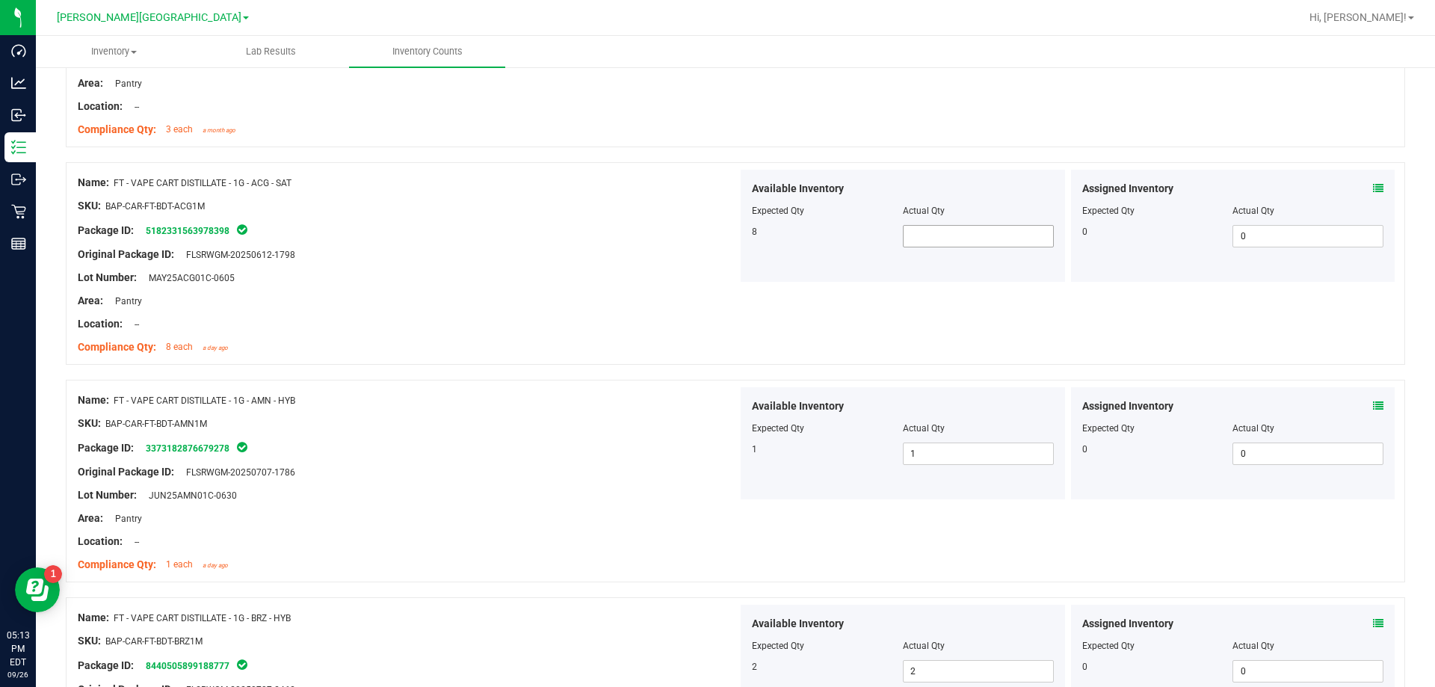
click at [731, 234] on span at bounding box center [978, 236] width 151 height 22
click at [710, 270] on div "Lot Number: MAY25ACG01C-0605" at bounding box center [408, 278] width 660 height 16
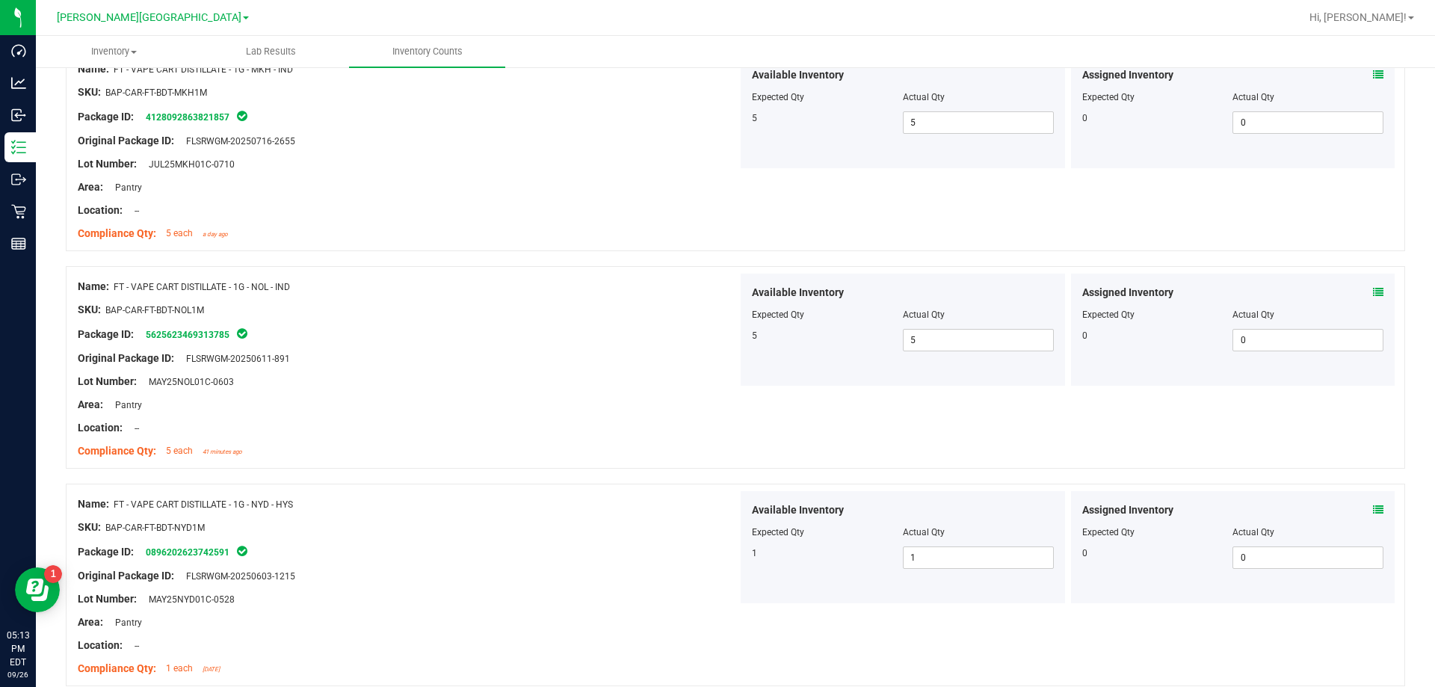
scroll to position [3956, 0]
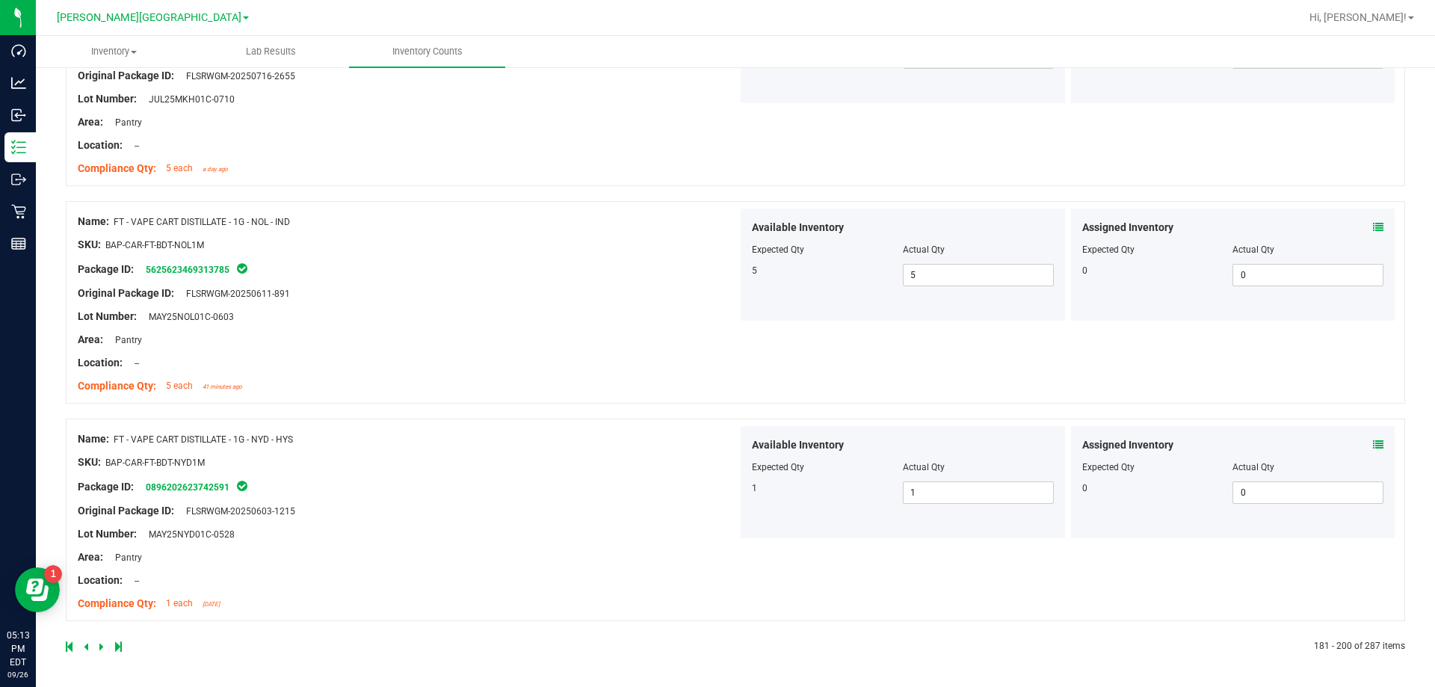
click at [99, 643] on icon at bounding box center [101, 646] width 4 height 9
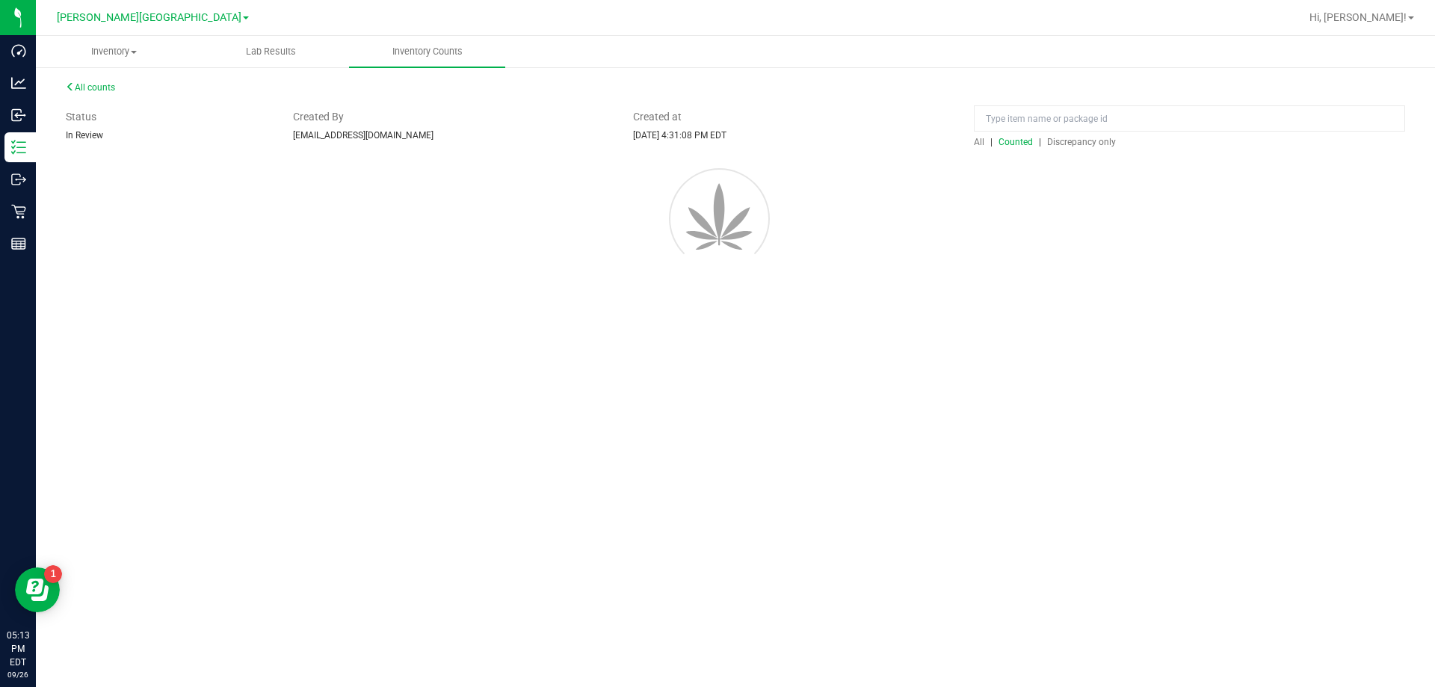
scroll to position [0, 0]
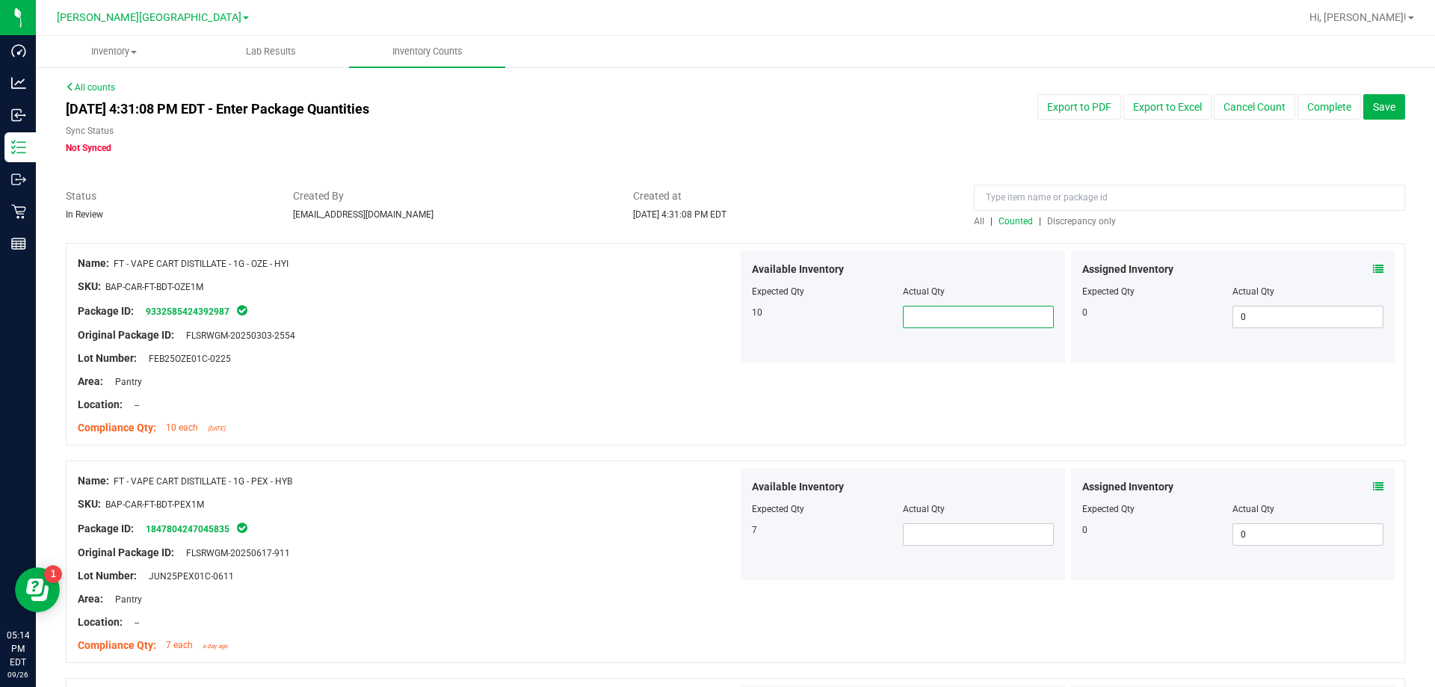
click at [731, 307] on span at bounding box center [978, 317] width 151 height 22
click at [731, 542] on span at bounding box center [978, 534] width 151 height 22
click at [731, 532] on input "text" at bounding box center [977, 534] width 149 height 21
click at [596, 532] on div "Package ID: 1847804247045835" at bounding box center [408, 528] width 660 height 18
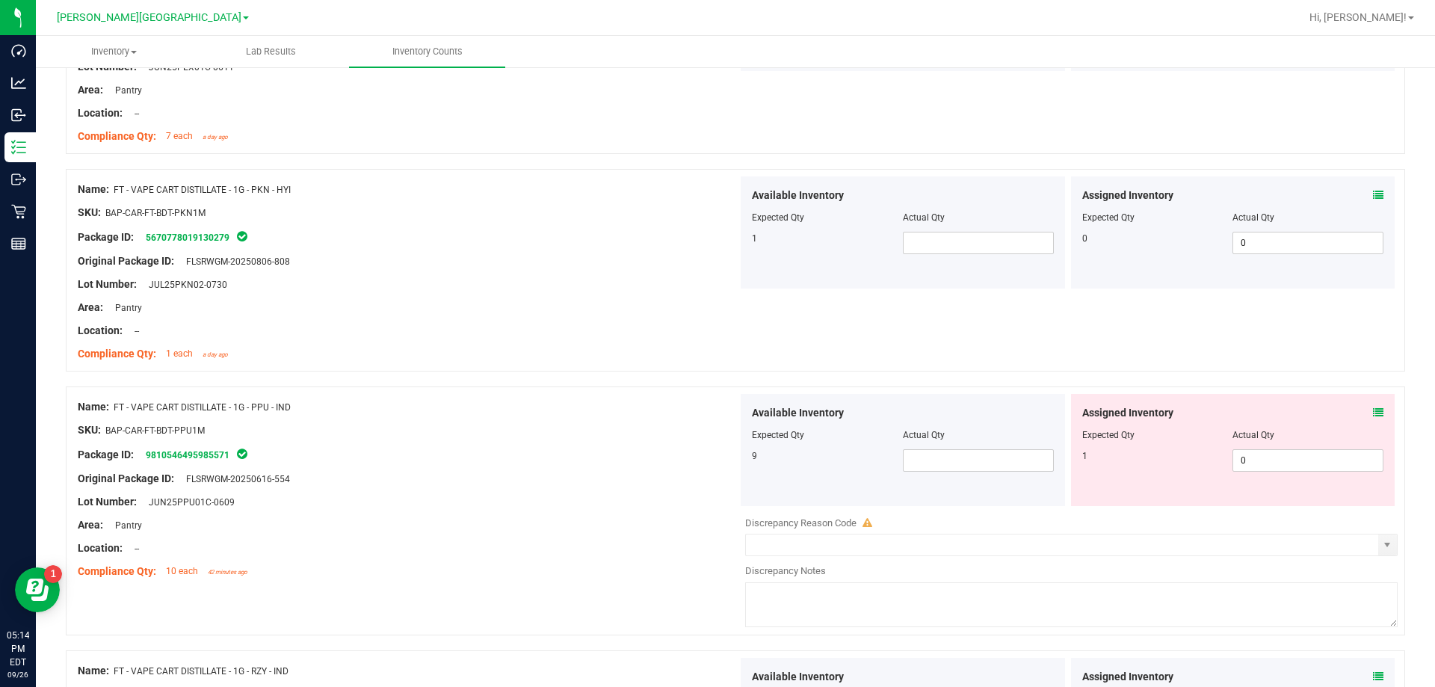
scroll to position [523, 0]
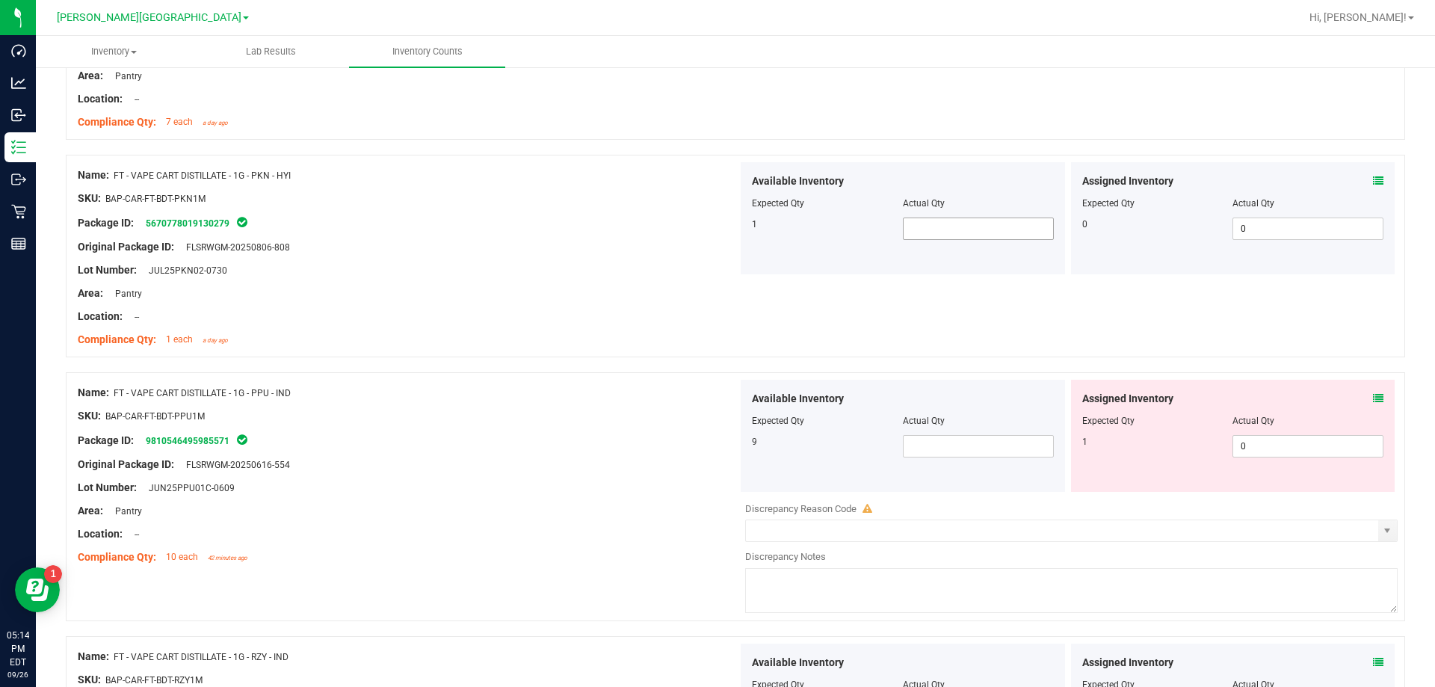
click at [731, 228] on span at bounding box center [978, 228] width 151 height 22
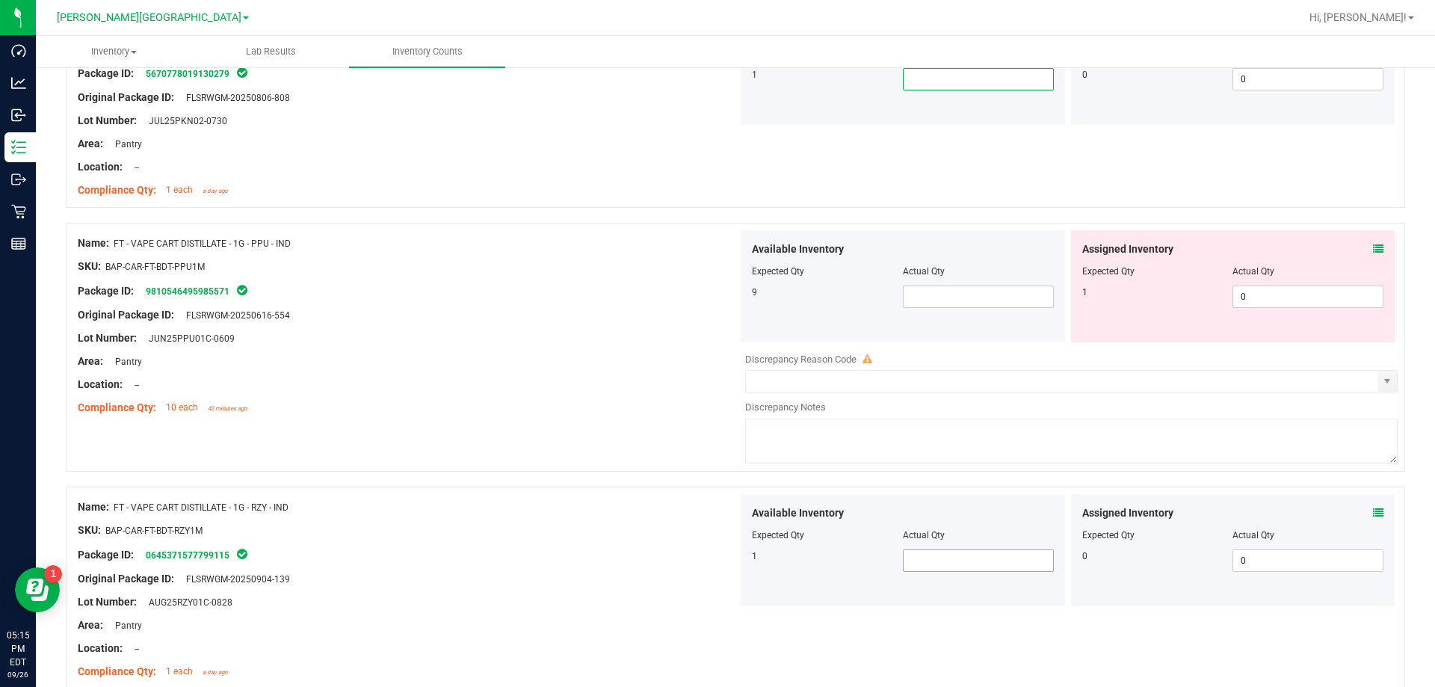
click at [731, 560] on span at bounding box center [978, 560] width 151 height 22
click at [731, 92] on div "Available Inventory Expected Qty Actual Qty 1" at bounding box center [902, 69] width 324 height 112
click at [731, 82] on span at bounding box center [978, 79] width 151 height 22
click at [731, 297] on span at bounding box center [978, 296] width 151 height 22
click at [466, 513] on div "Name: FT - VAPE CART DISTILLATE - 1G - RZY - IND" at bounding box center [408, 507] width 660 height 16
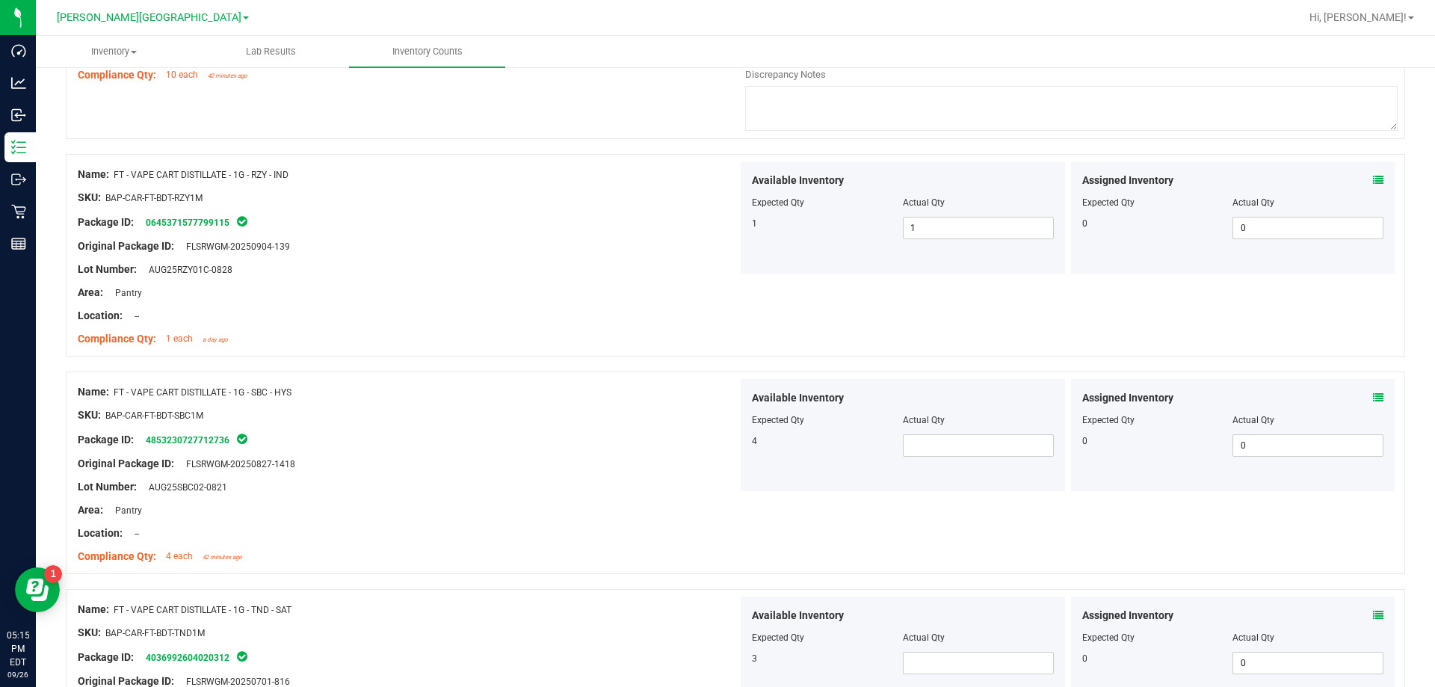
scroll to position [1046, 0]
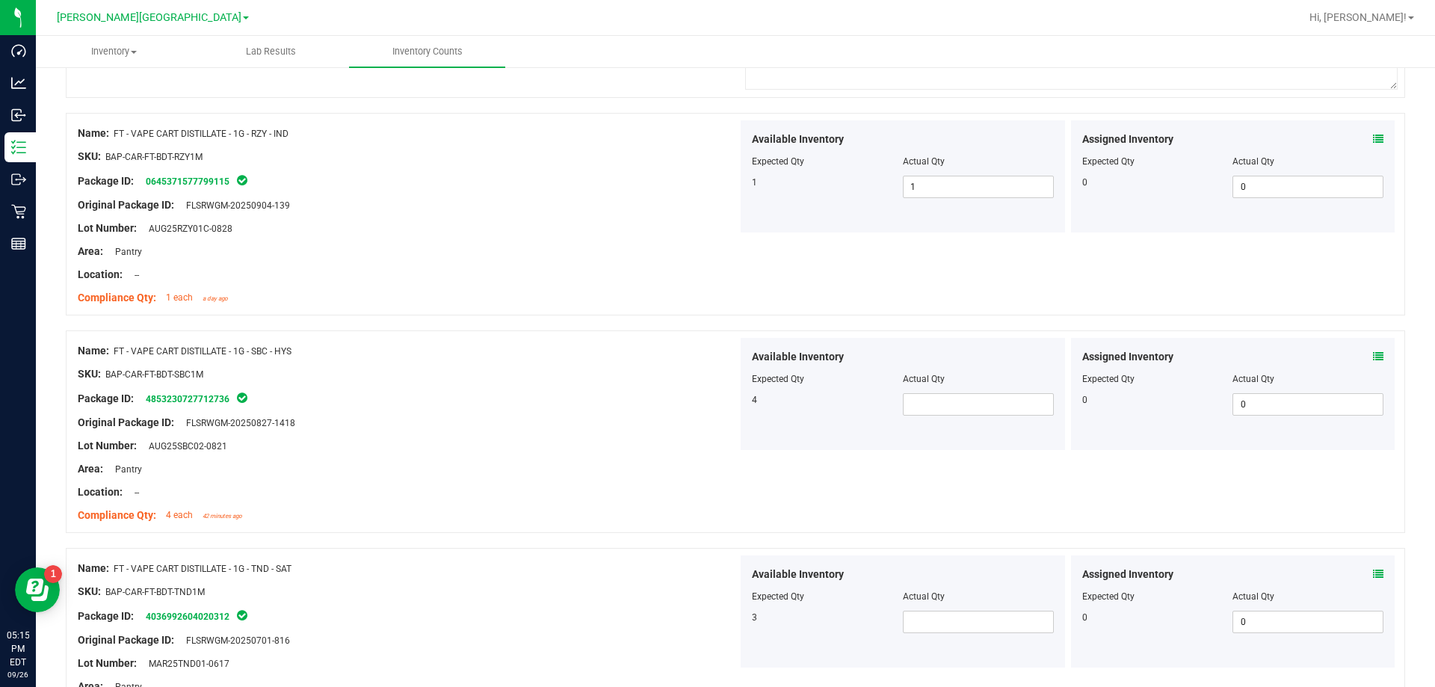
click at [731, 386] on div at bounding box center [903, 389] width 302 height 7
click at [731, 403] on span at bounding box center [978, 404] width 151 height 22
click at [731, 353] on icon at bounding box center [1378, 356] width 10 height 10
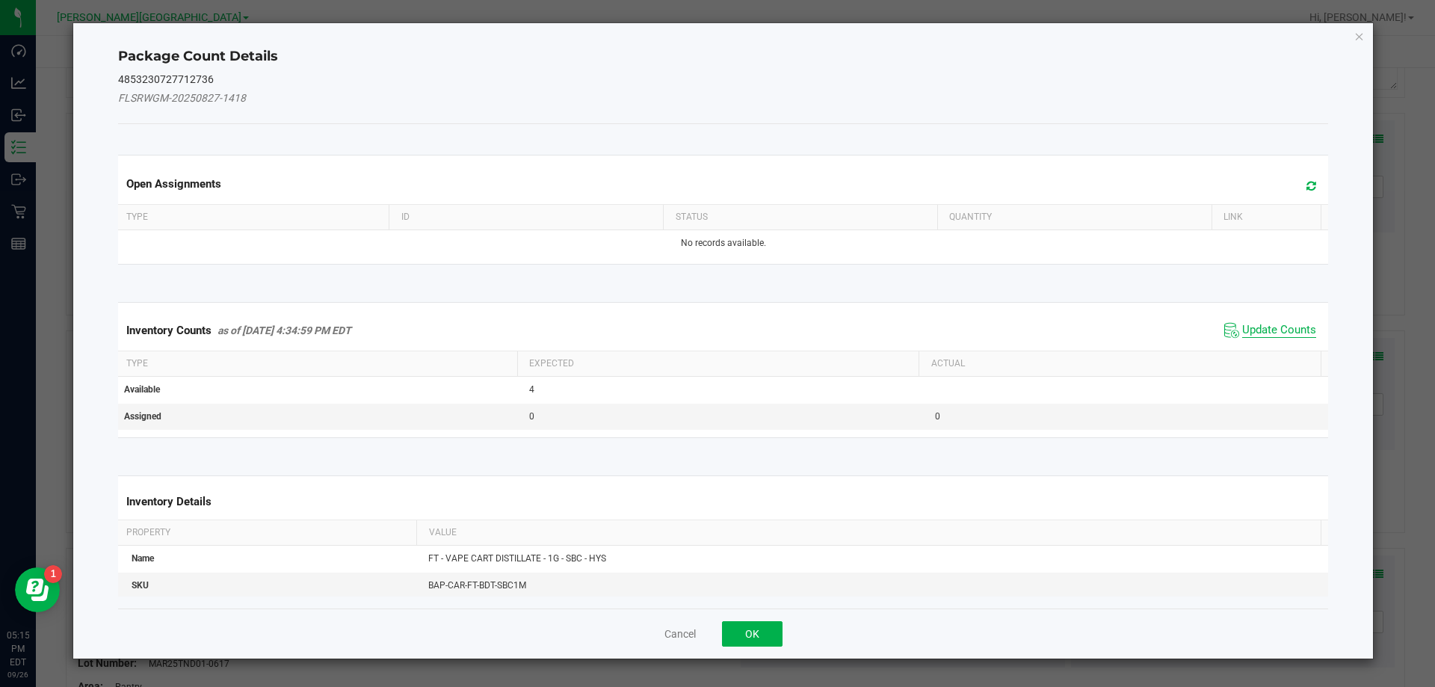
click at [731, 327] on span "Update Counts" at bounding box center [1279, 330] width 74 height 15
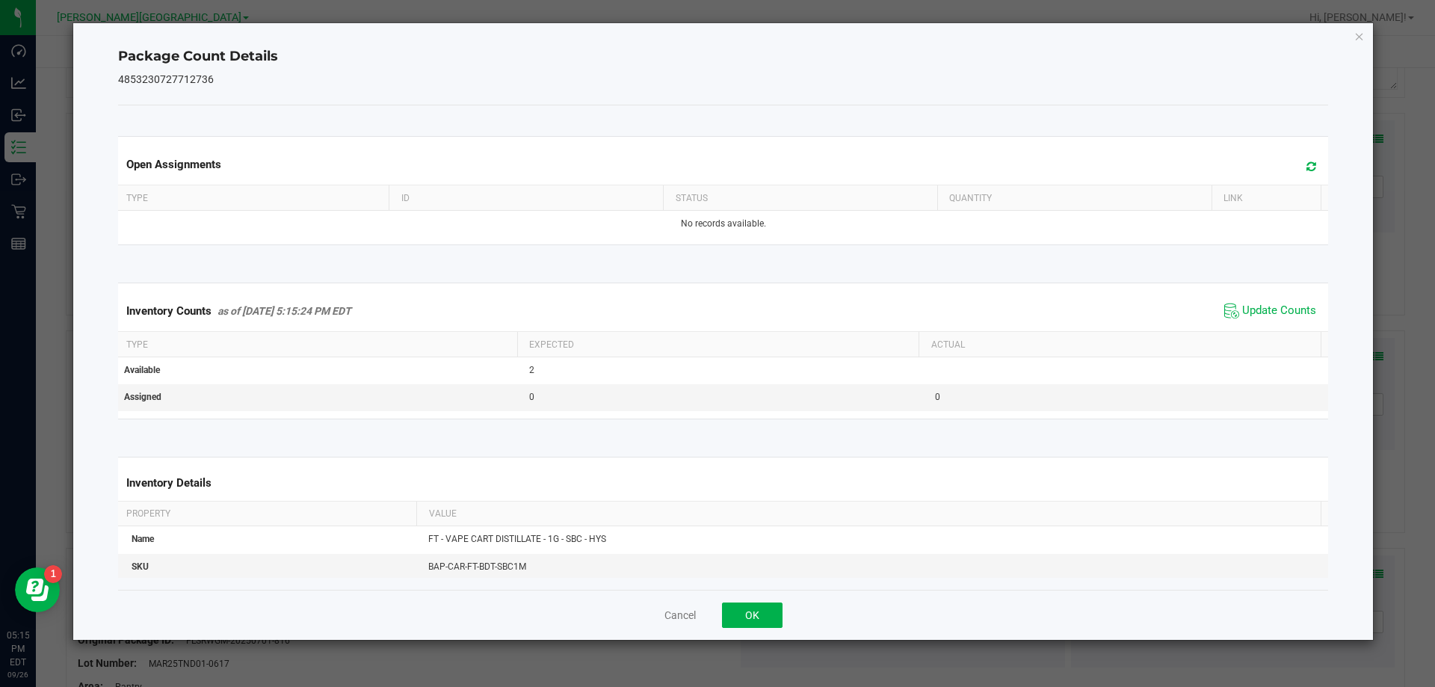
click at [731, 597] on div "Cancel OK" at bounding box center [723, 615] width 1210 height 50
drag, startPoint x: 758, startPoint y: 616, endPoint x: 778, endPoint y: 589, distance: 34.2
click at [731, 617] on button "OK" at bounding box center [752, 614] width 61 height 25
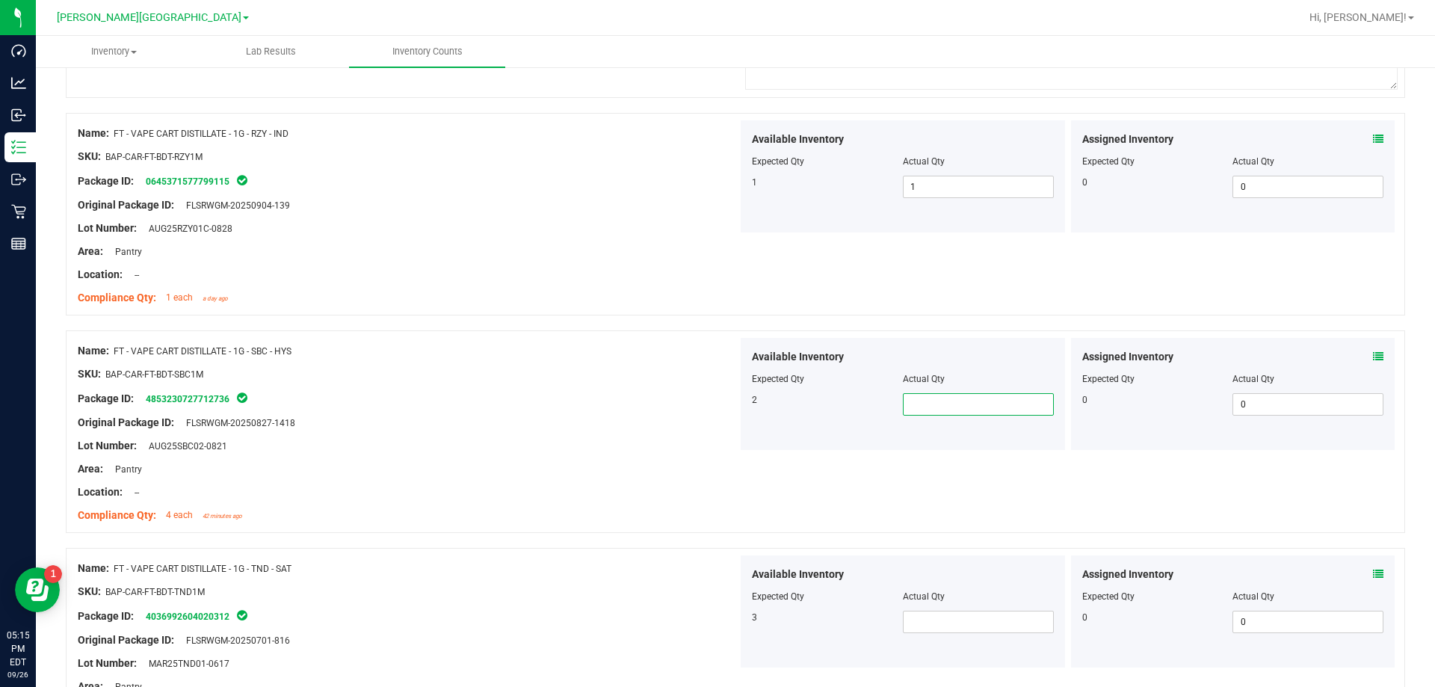
click at [731, 396] on span at bounding box center [978, 404] width 151 height 22
click at [652, 566] on div "Name: FT - VAPE CART DISTILLATE - 1G - TND - SAT" at bounding box center [408, 568] width 660 height 16
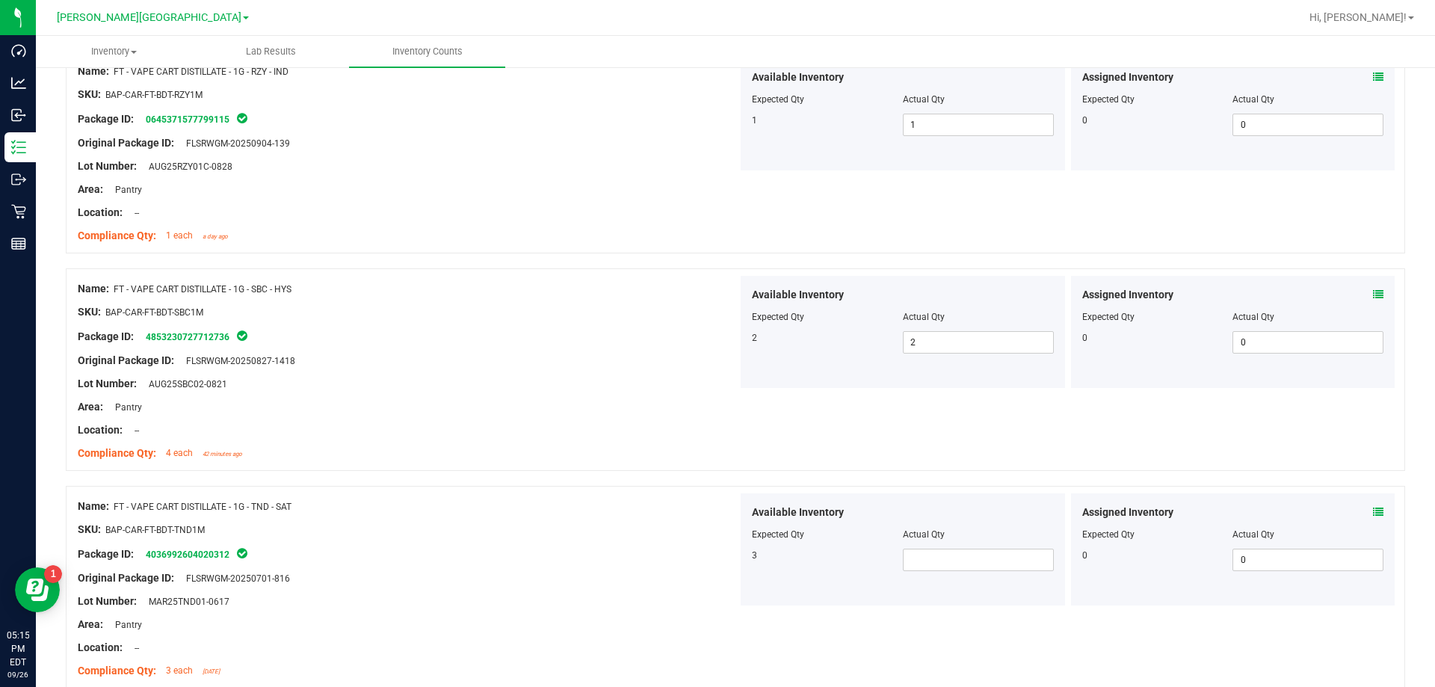
scroll to position [1196, 0]
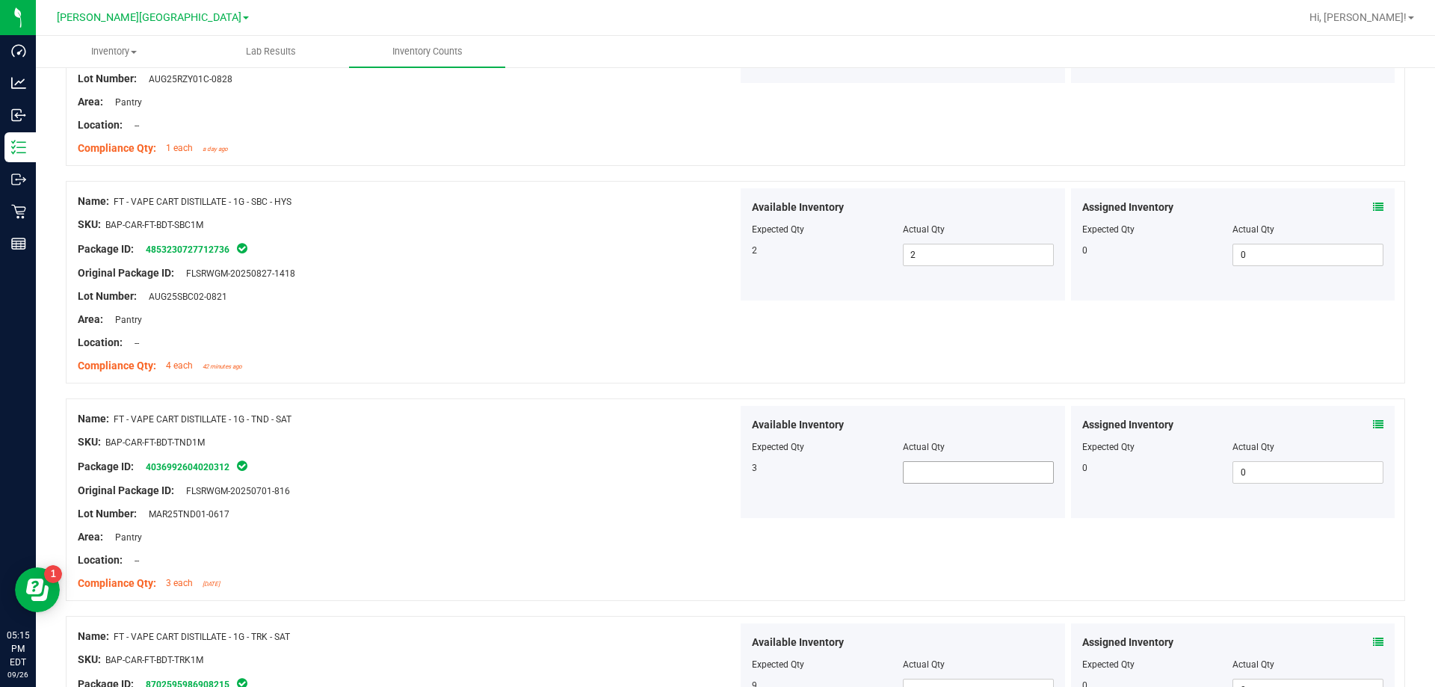
click at [731, 464] on span at bounding box center [978, 472] width 151 height 22
drag, startPoint x: 390, startPoint y: 489, endPoint x: 421, endPoint y: 489, distance: 31.4
click at [391, 489] on div "Original Package ID: FLSRWGM-20250701-816" at bounding box center [408, 491] width 660 height 16
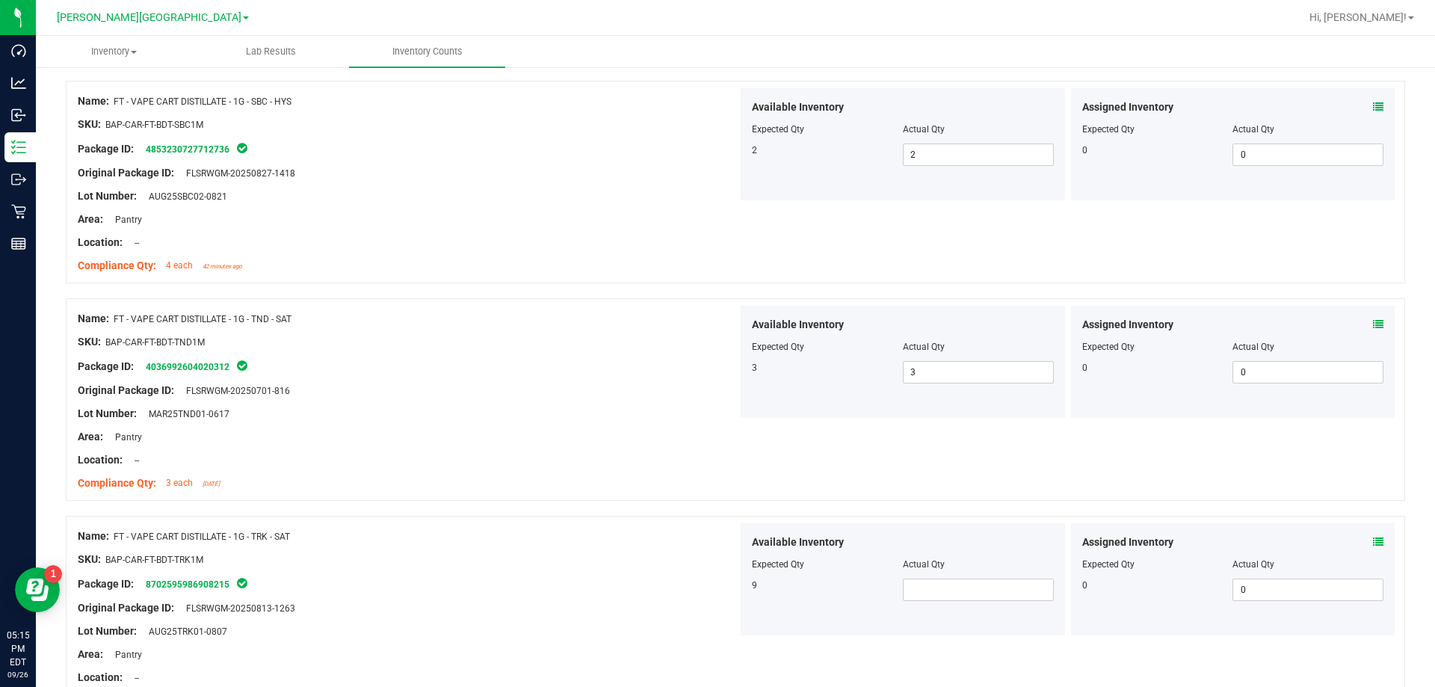
scroll to position [1420, 0]
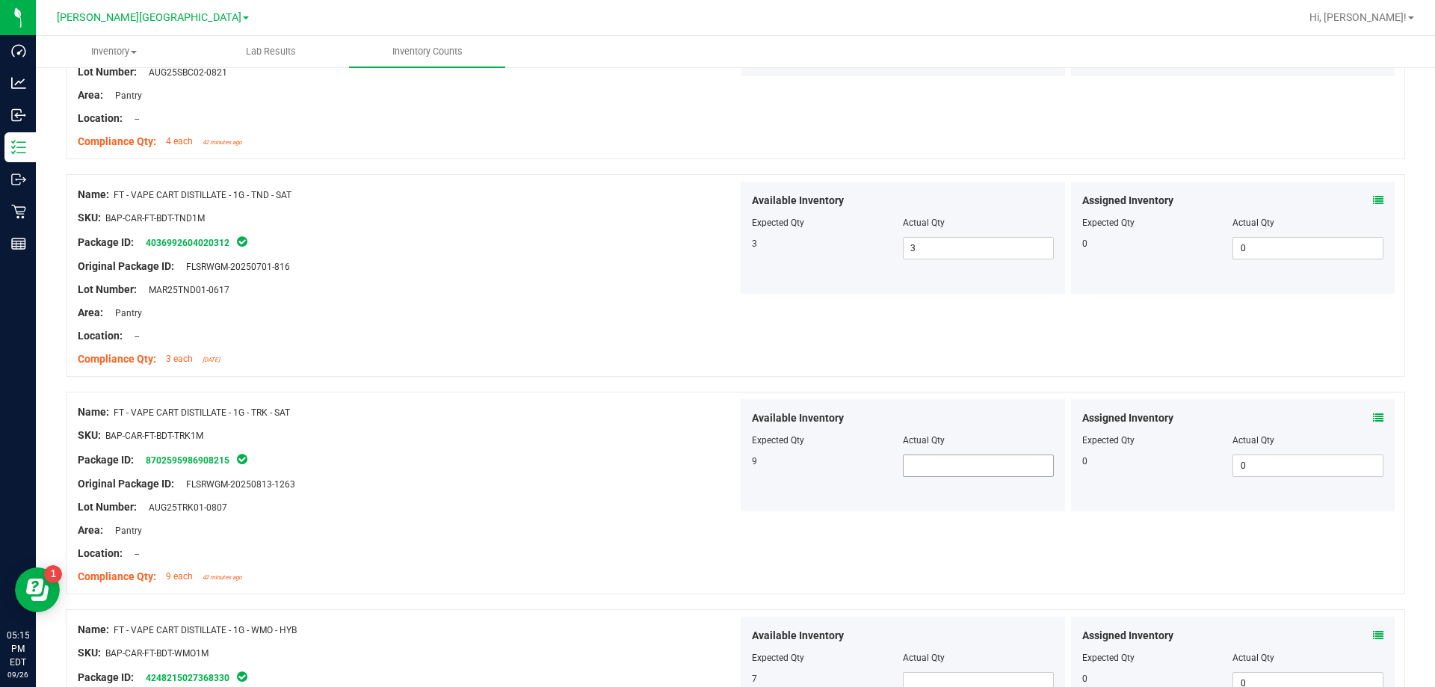
click at [731, 466] on span at bounding box center [978, 465] width 151 height 22
click at [691, 416] on div "Name: FT - VAPE CART DISTILLATE - 1G - TRK - SAT" at bounding box center [408, 412] width 660 height 16
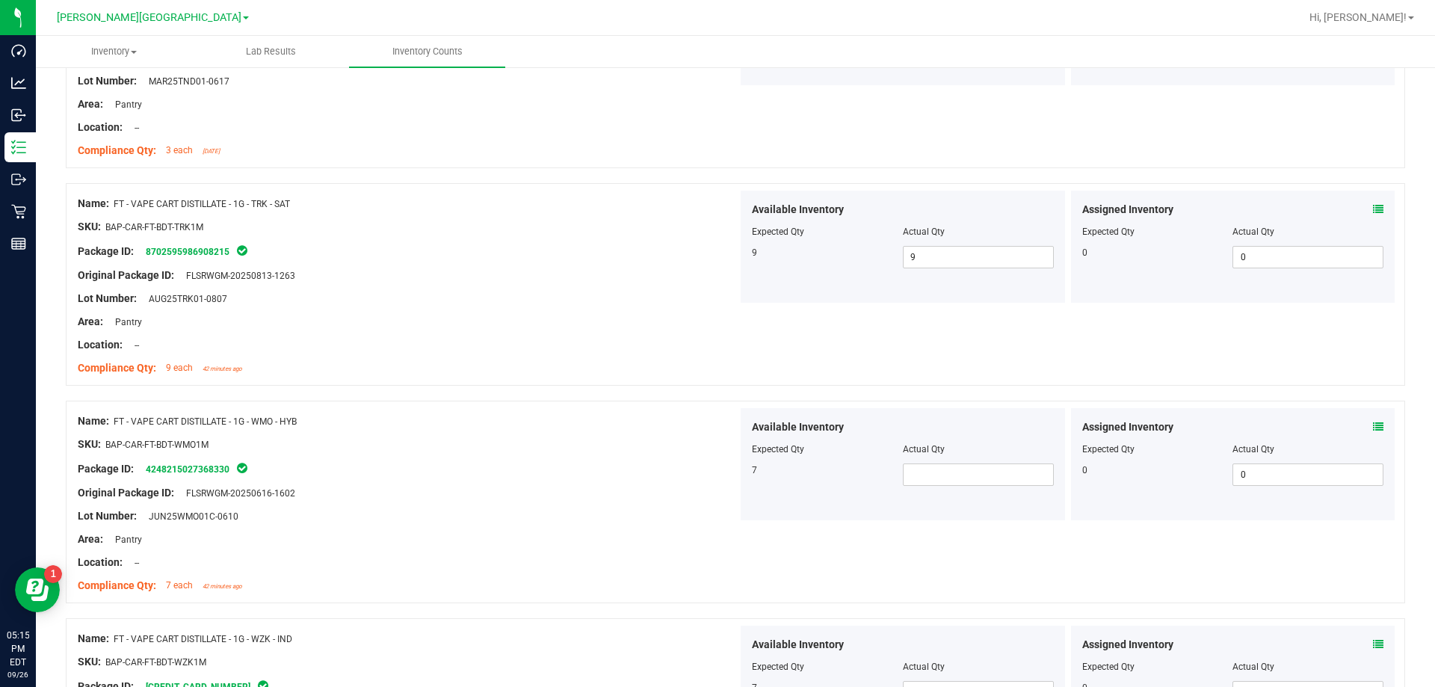
scroll to position [1644, 0]
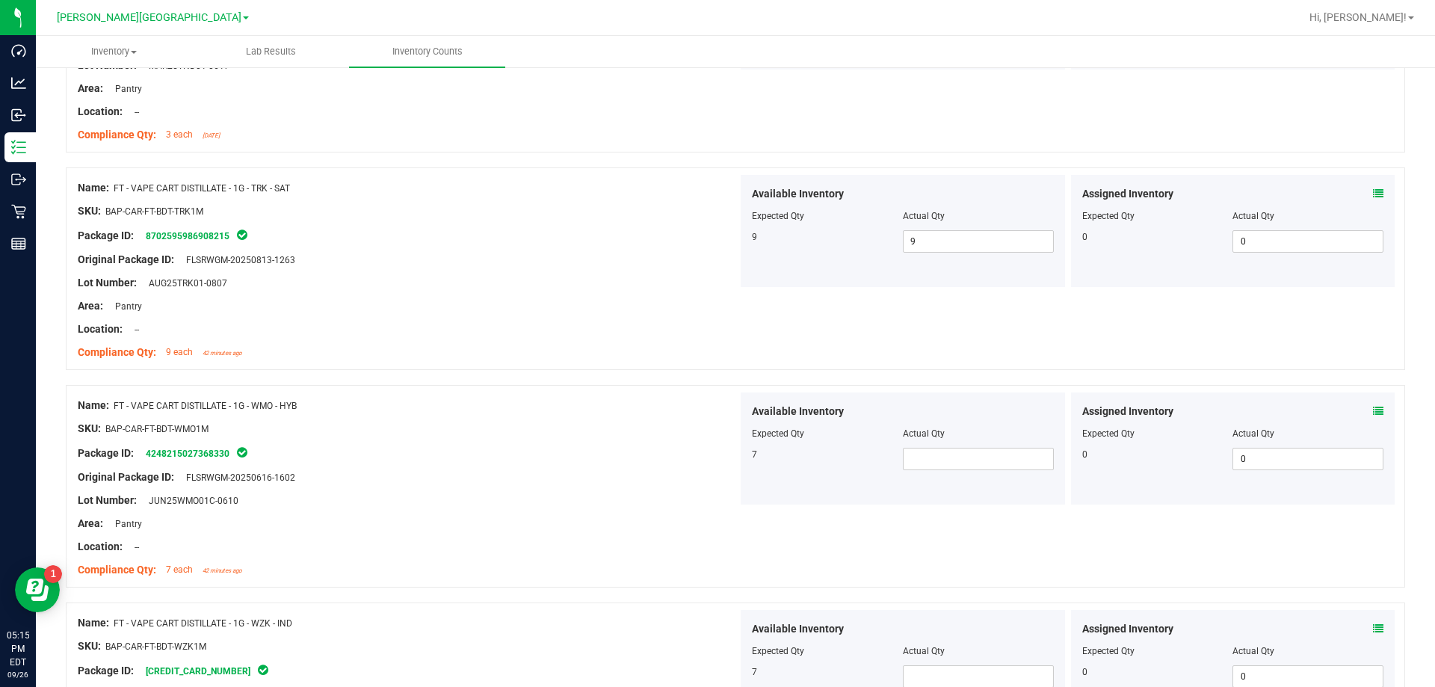
click at [731, 473] on div "Available Inventory Expected Qty Actual Qty 7" at bounding box center [902, 448] width 324 height 112
click at [731, 462] on span at bounding box center [978, 459] width 151 height 22
click at [731, 533] on div "Name: FT - VAPE CART DISTILLATE - 1G - WMO - HYB SKU: BAP-CAR-FT-BDT-WMO1M Pack…" at bounding box center [735, 486] width 1339 height 202
click at [731, 681] on span at bounding box center [978, 676] width 151 height 22
click at [512, 639] on div "SKU: BAP-CAR-FT-BDT-WZK1M" at bounding box center [408, 646] width 660 height 16
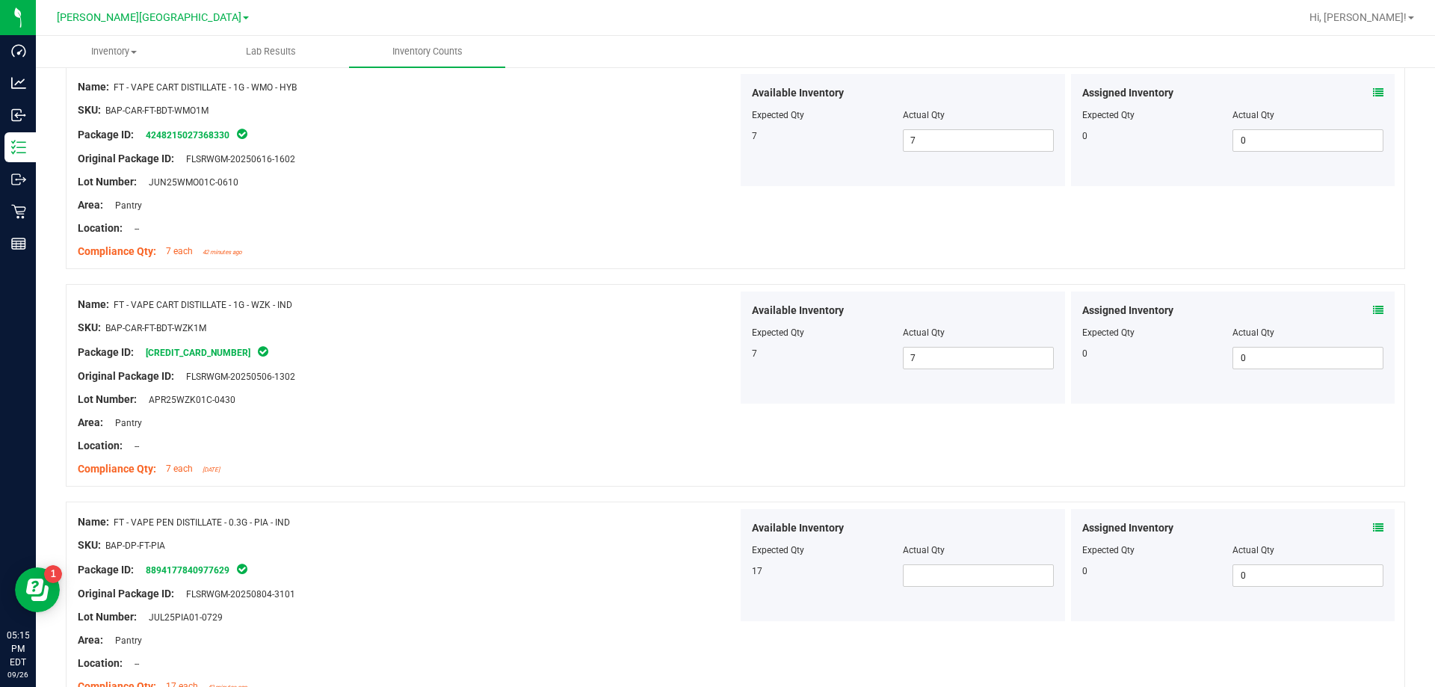
scroll to position [2092, 0]
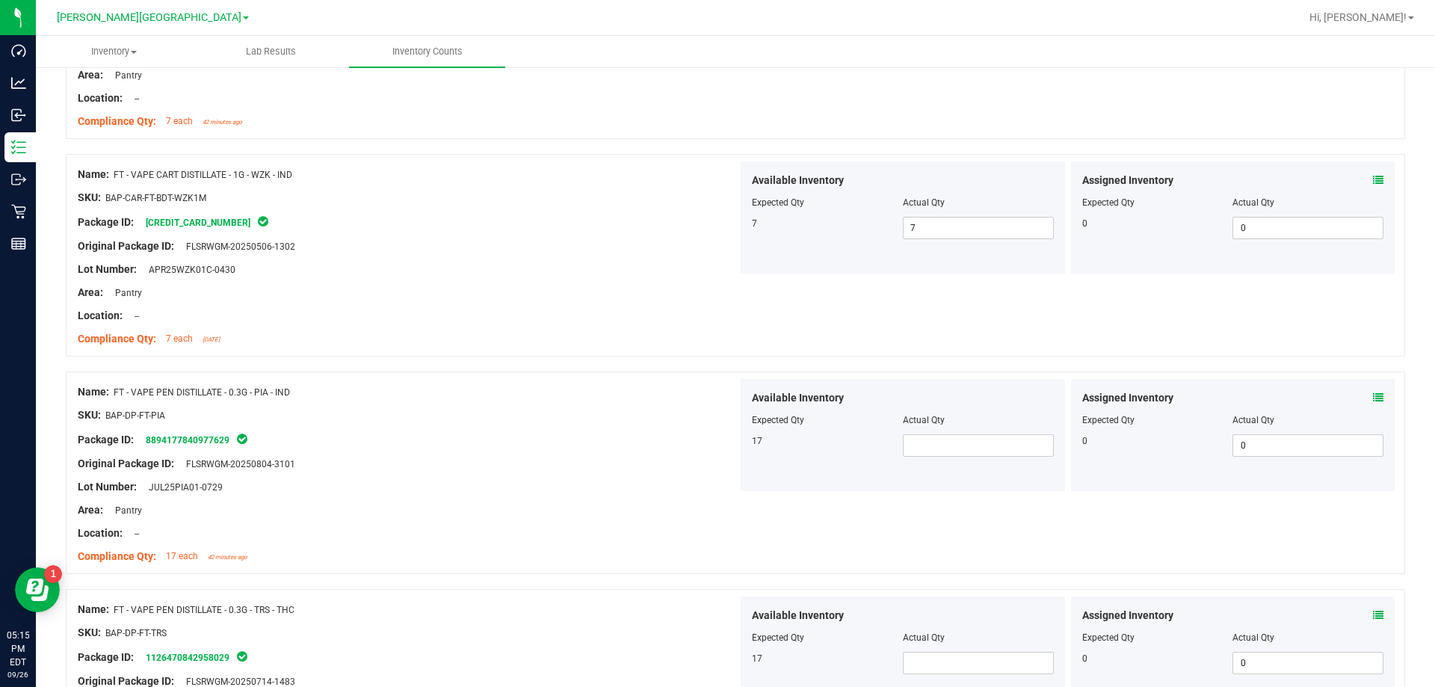
click at [731, 463] on div "Available Inventory Expected Qty Actual Qty 17" at bounding box center [902, 435] width 324 height 112
click at [731, 445] on span at bounding box center [978, 445] width 151 height 22
click at [553, 504] on div "Area: Pantry" at bounding box center [408, 510] width 660 height 16
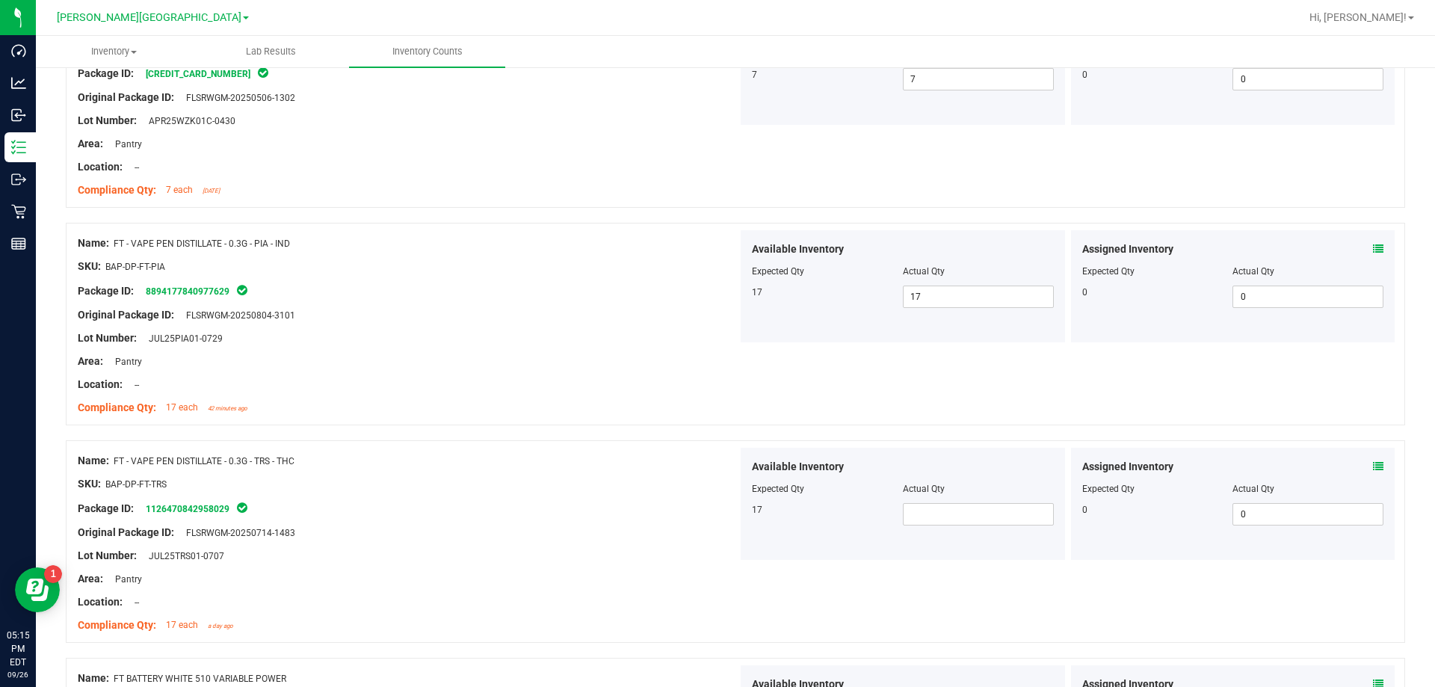
scroll to position [2242, 0]
click at [731, 518] on span at bounding box center [978, 513] width 151 height 22
click at [566, 460] on div "Name: FT - VAPE PEN DISTILLATE - 0.3G - TRS - THC" at bounding box center [408, 460] width 660 height 16
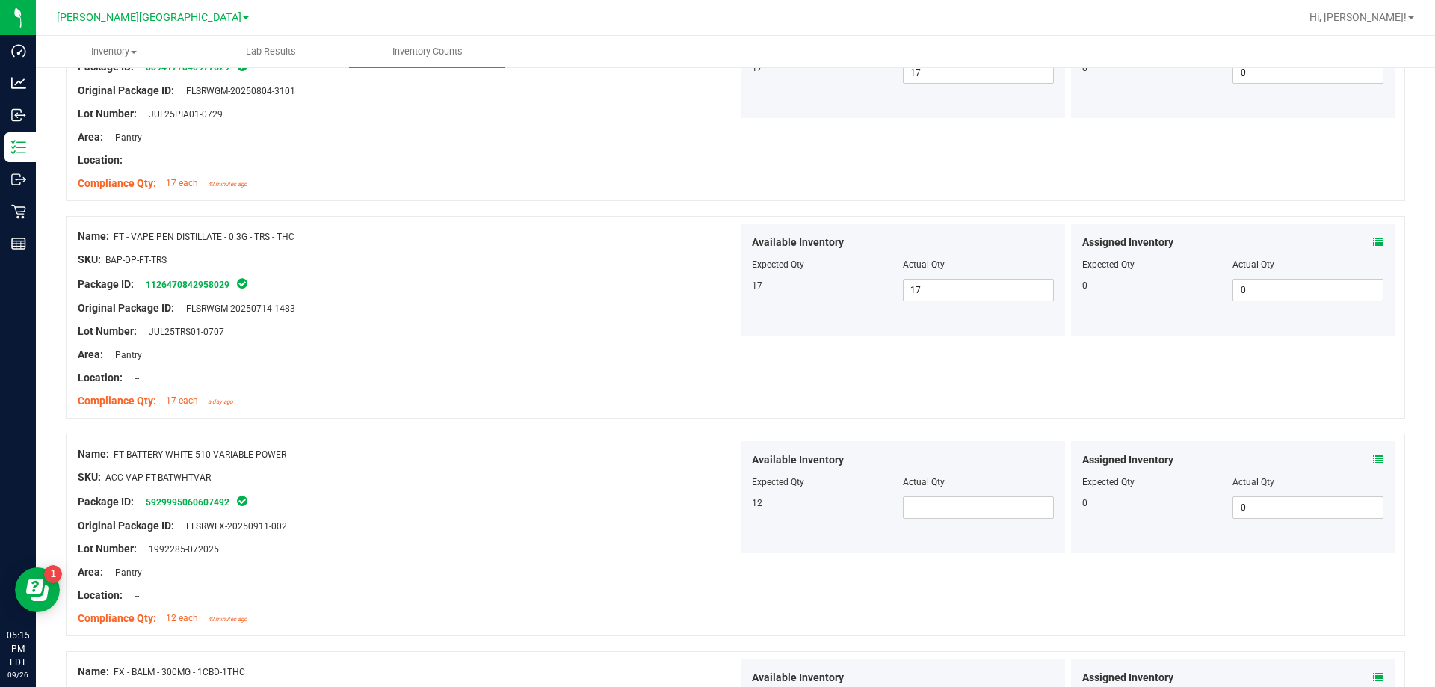
scroll to position [2466, 0]
click at [389, 527] on div "Original Package ID: FLSRWLX-20250911-002" at bounding box center [408, 525] width 660 height 16
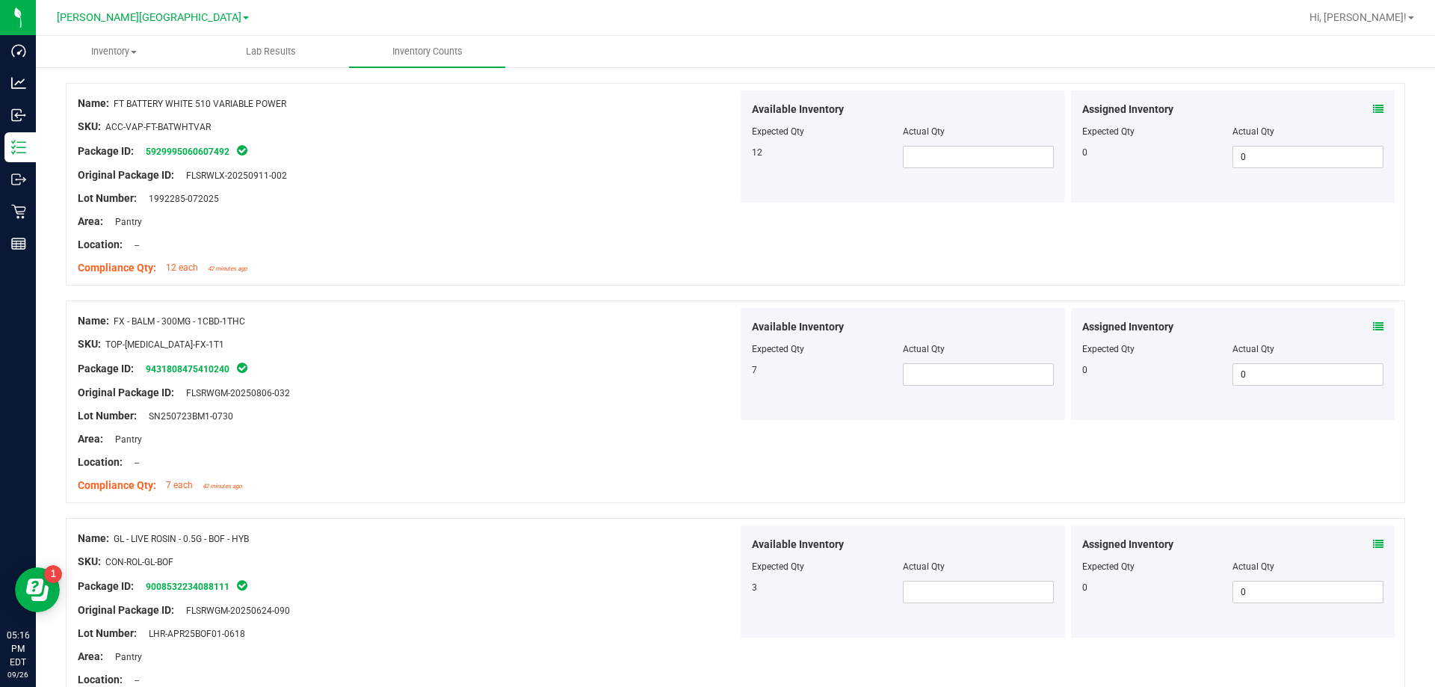
scroll to position [2839, 0]
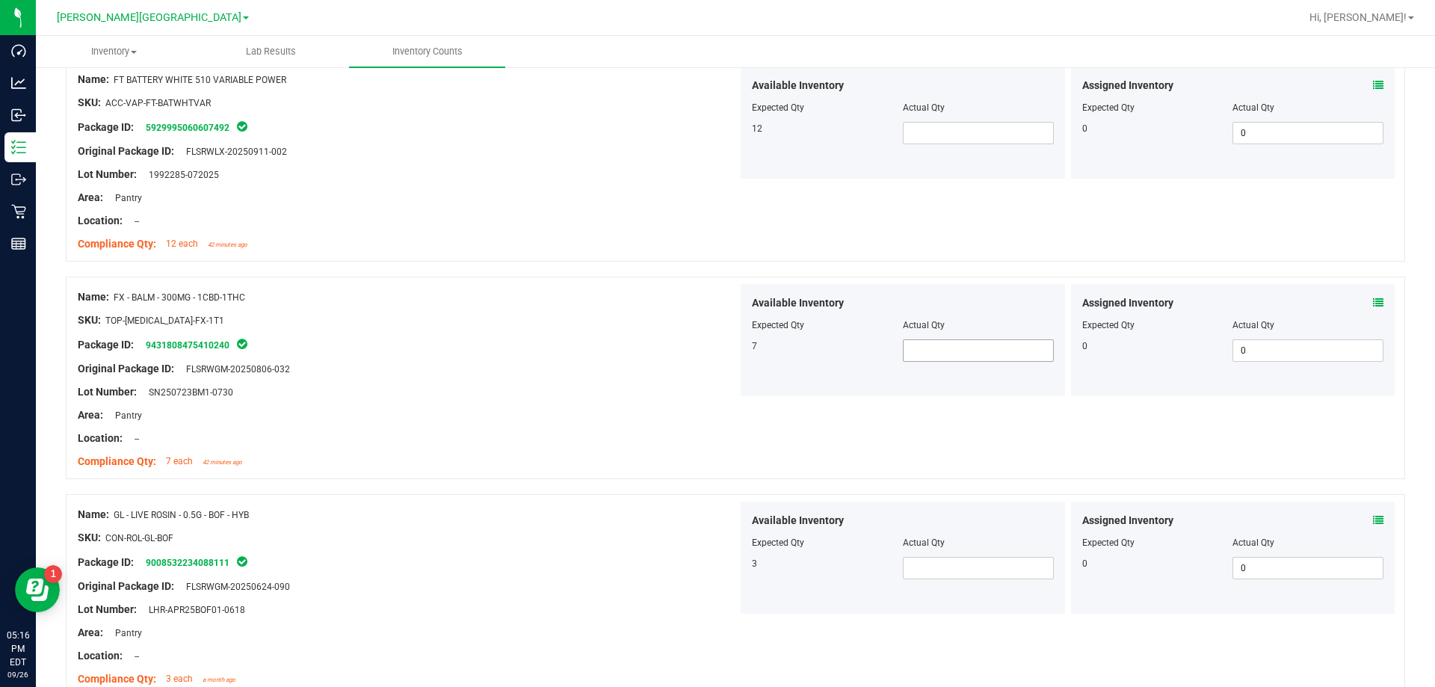
click at [731, 352] on span at bounding box center [978, 350] width 151 height 22
click at [731, 352] on input "text" at bounding box center [977, 350] width 149 height 21
click at [533, 551] on div "Name: GL - LIVE ROSIN - 0.5G - BOF - HYB SKU: CON-ROL-GL-BOF Package ID: 900853…" at bounding box center [408, 596] width 660 height 191
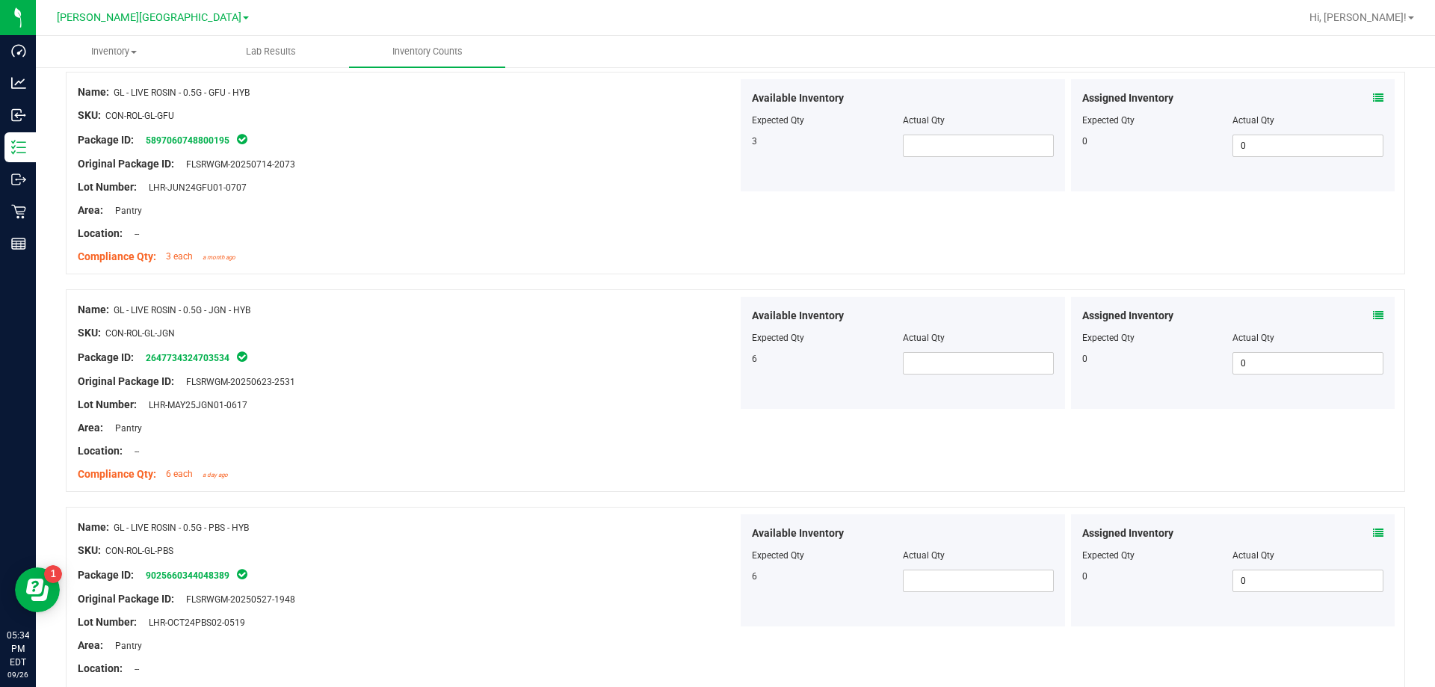
scroll to position [4048, 0]
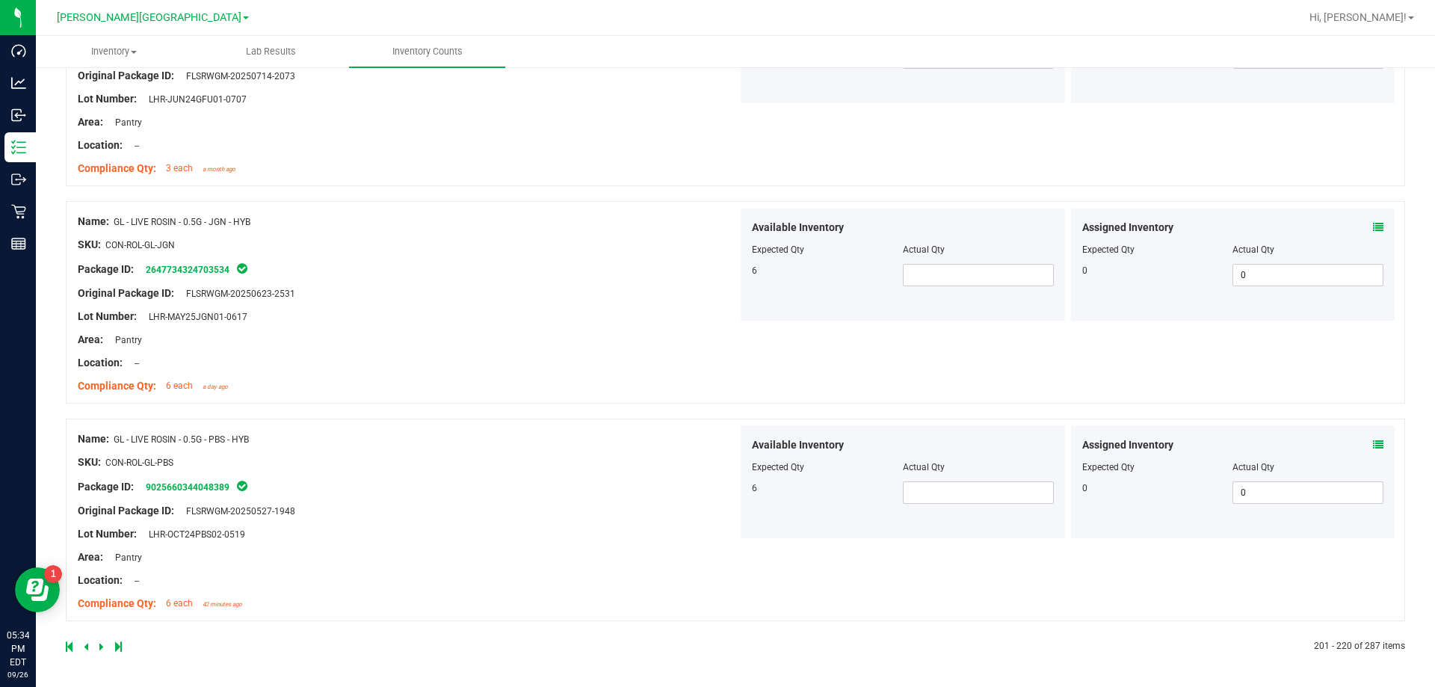
click at [102, 646] on icon at bounding box center [101, 646] width 4 height 9
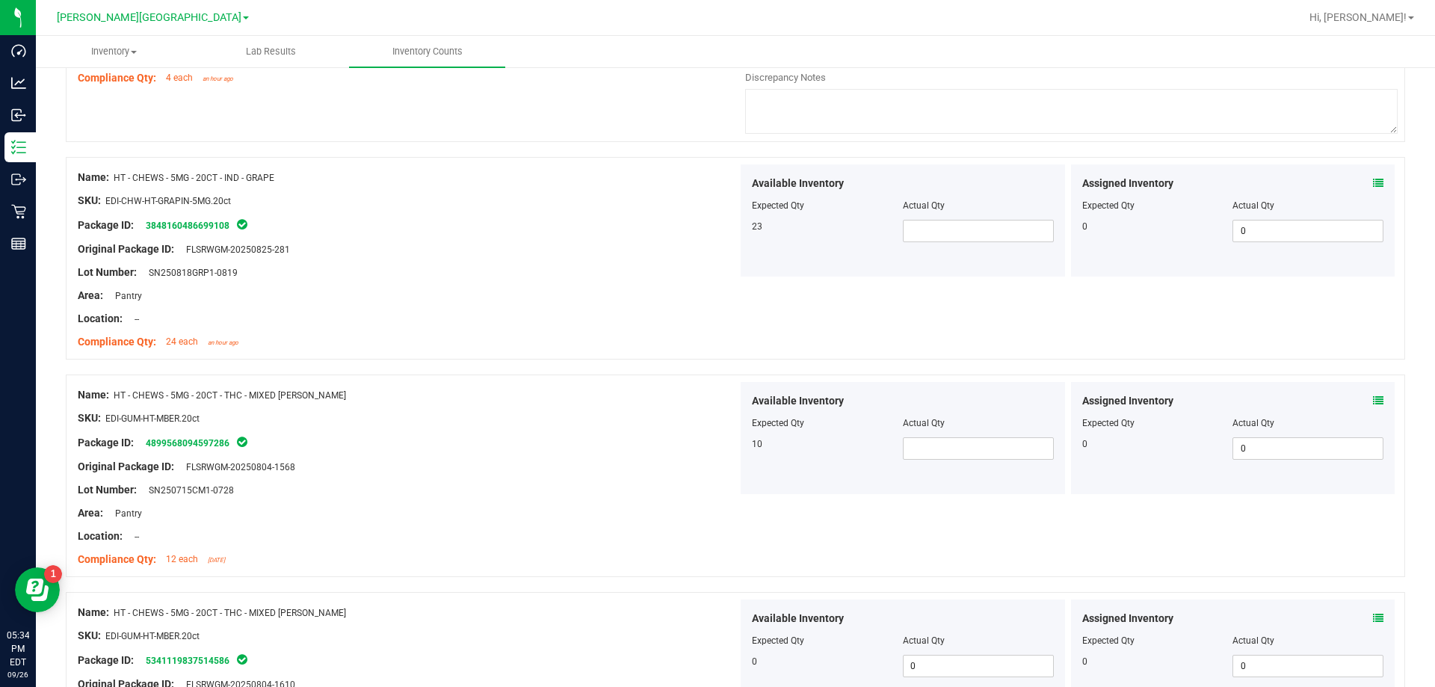
scroll to position [4184, 0]
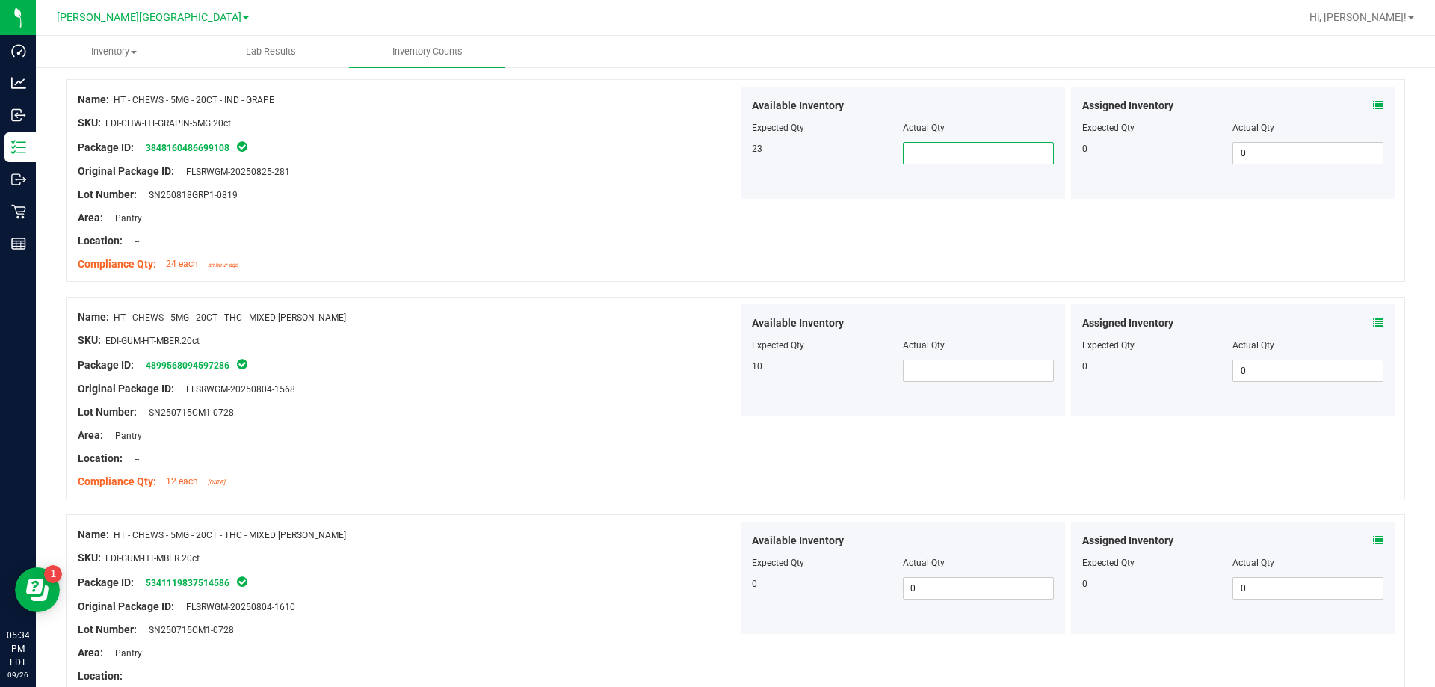
click at [731, 155] on span at bounding box center [978, 153] width 151 height 22
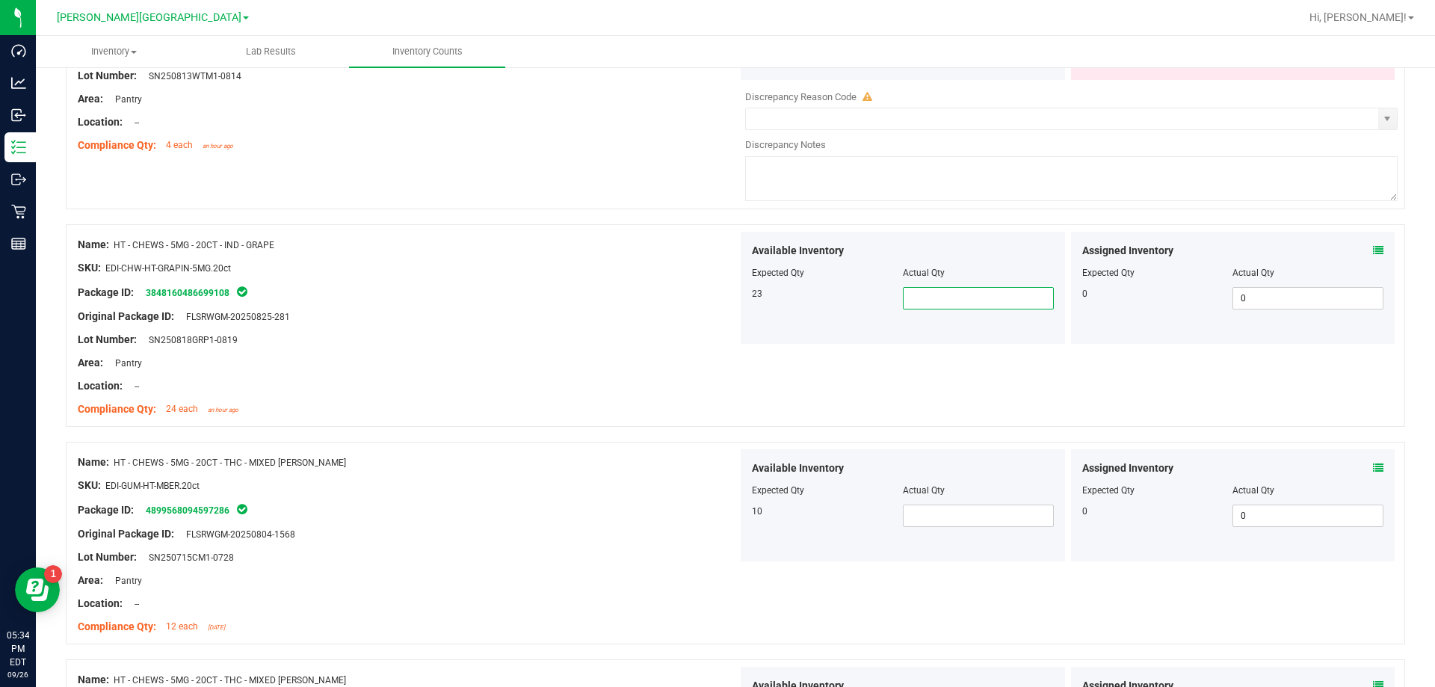
scroll to position [4056, 0]
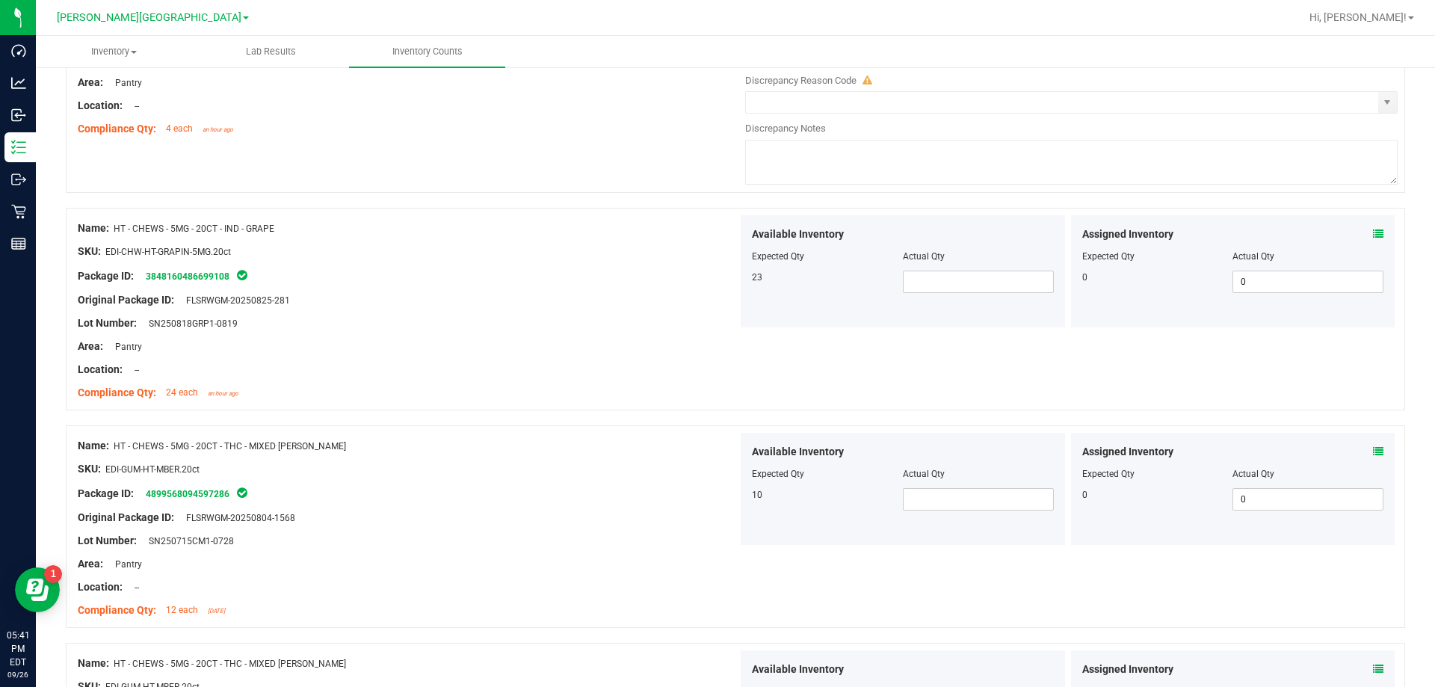
click at [634, 325] on div "Lot Number: SN250818GRP1-0819" at bounding box center [408, 323] width 660 height 16
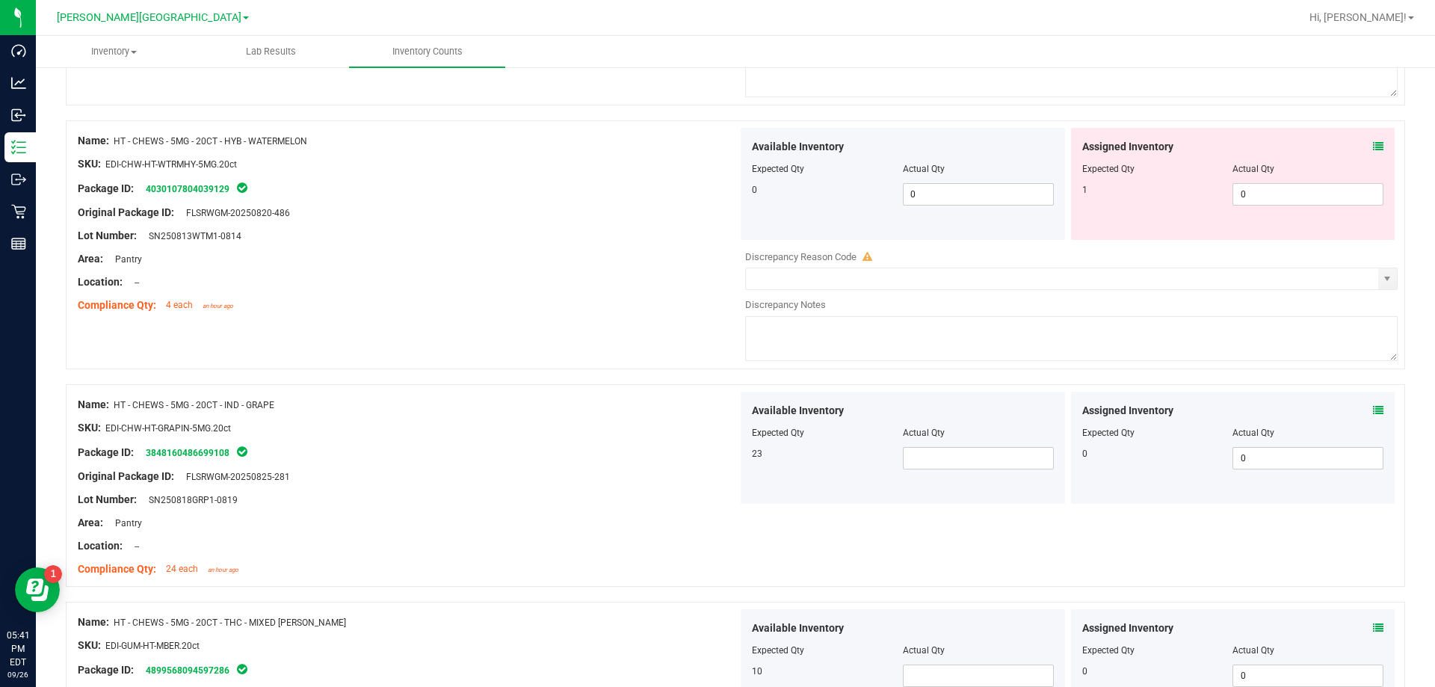
scroll to position [3906, 0]
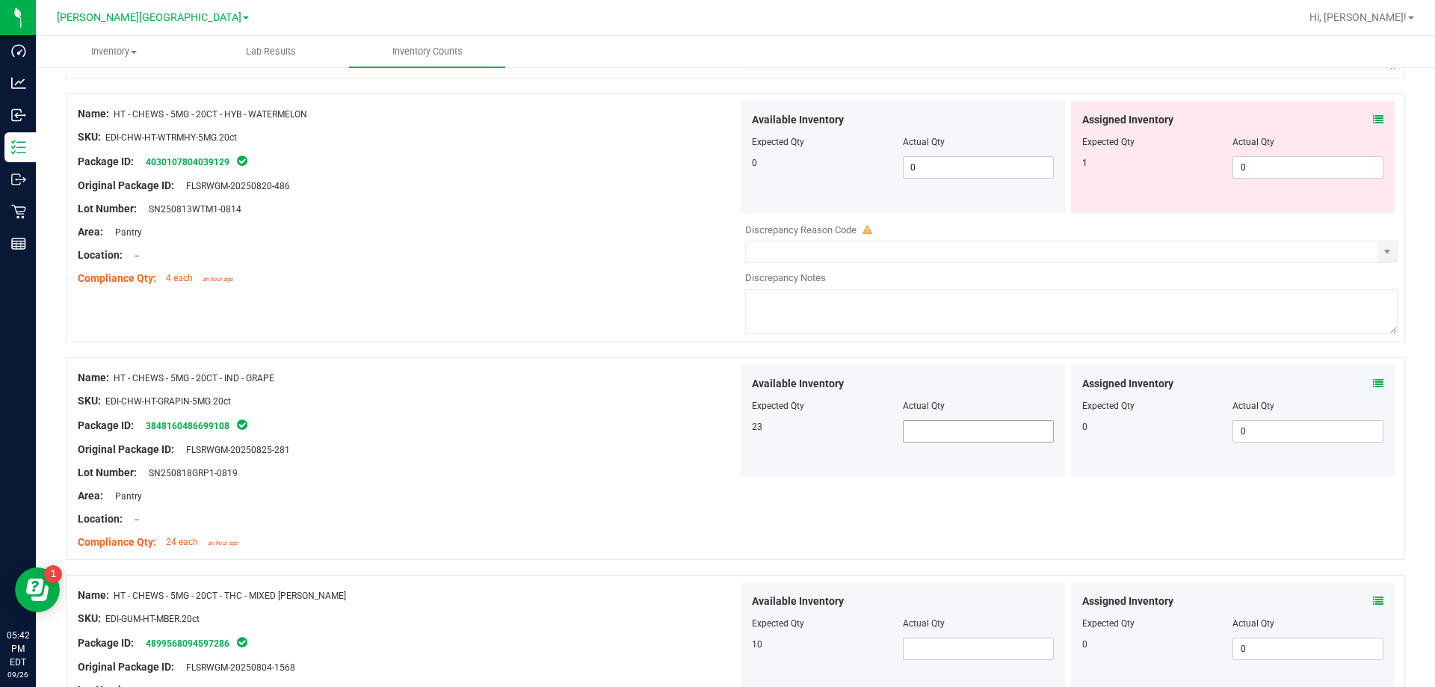
click at [731, 424] on span at bounding box center [978, 431] width 151 height 22
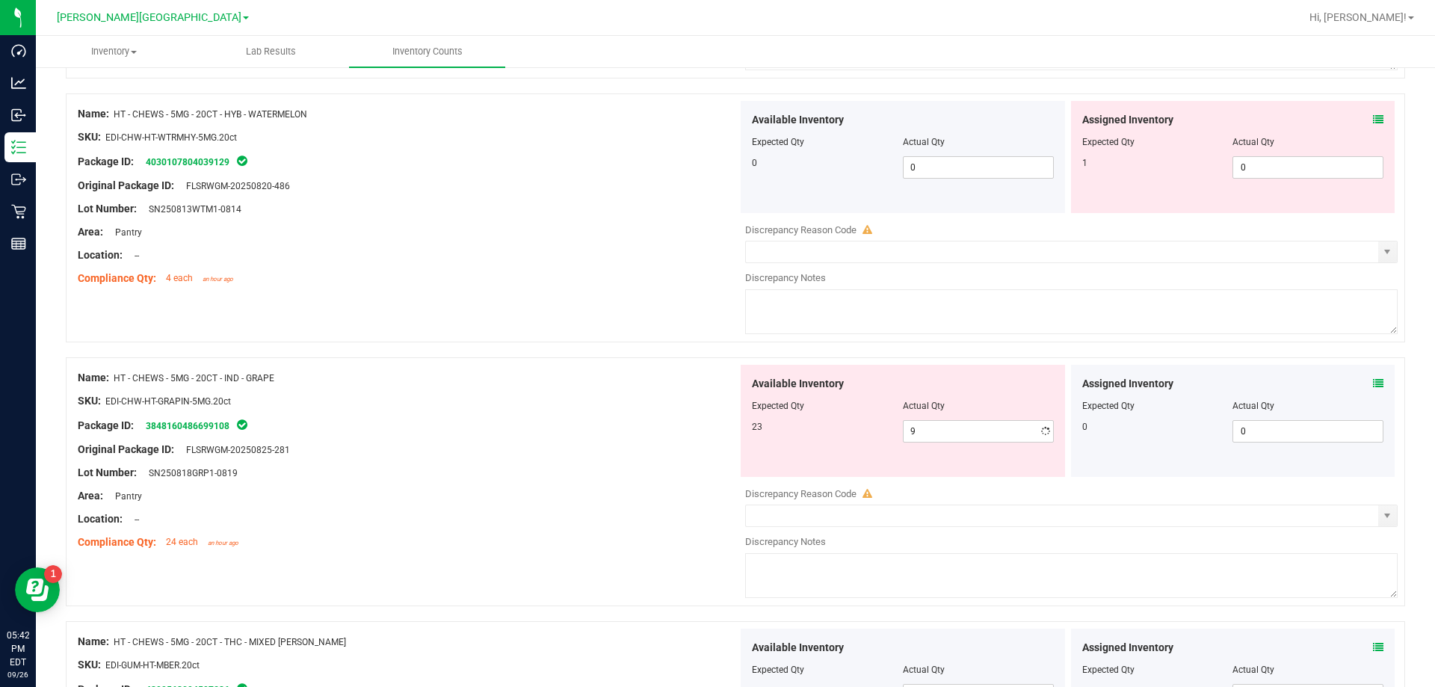
click at [561, 386] on div at bounding box center [408, 389] width 660 height 7
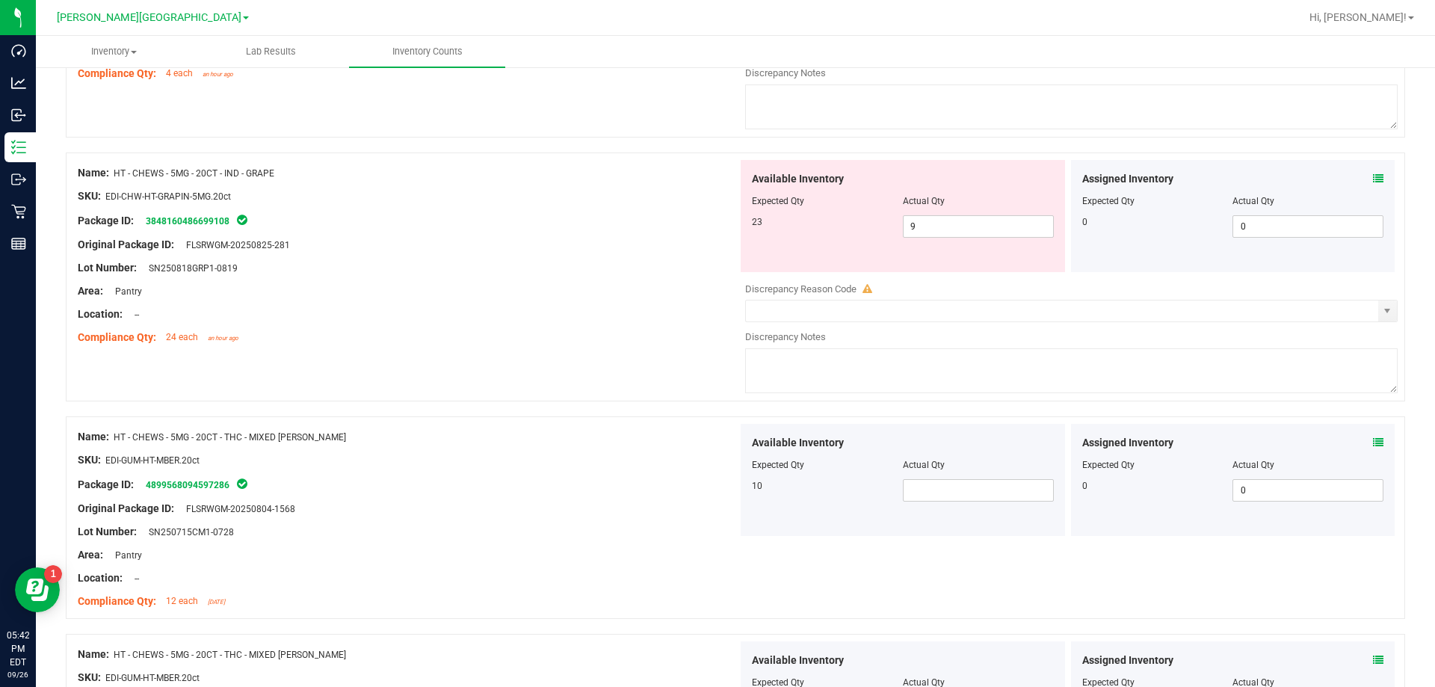
scroll to position [4205, 0]
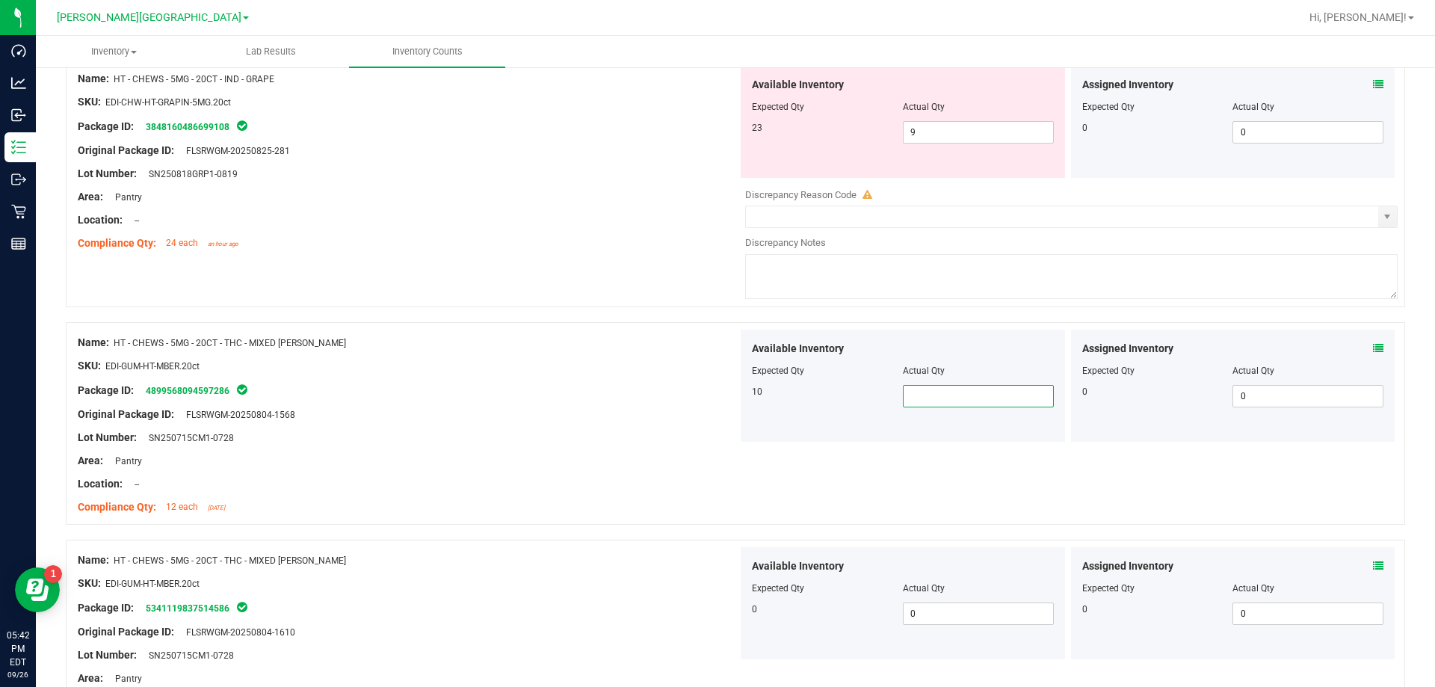
click at [731, 399] on span at bounding box center [978, 396] width 151 height 22
click at [731, 399] on input "text" at bounding box center [977, 396] width 149 height 21
click at [685, 538] on div "Name: HT - CHEWS - 5MG - 20CT - THC - MIXED [PERSON_NAME] SKU: EDI-GUM-HT-MBER.…" at bounding box center [735, 430] width 1339 height 217
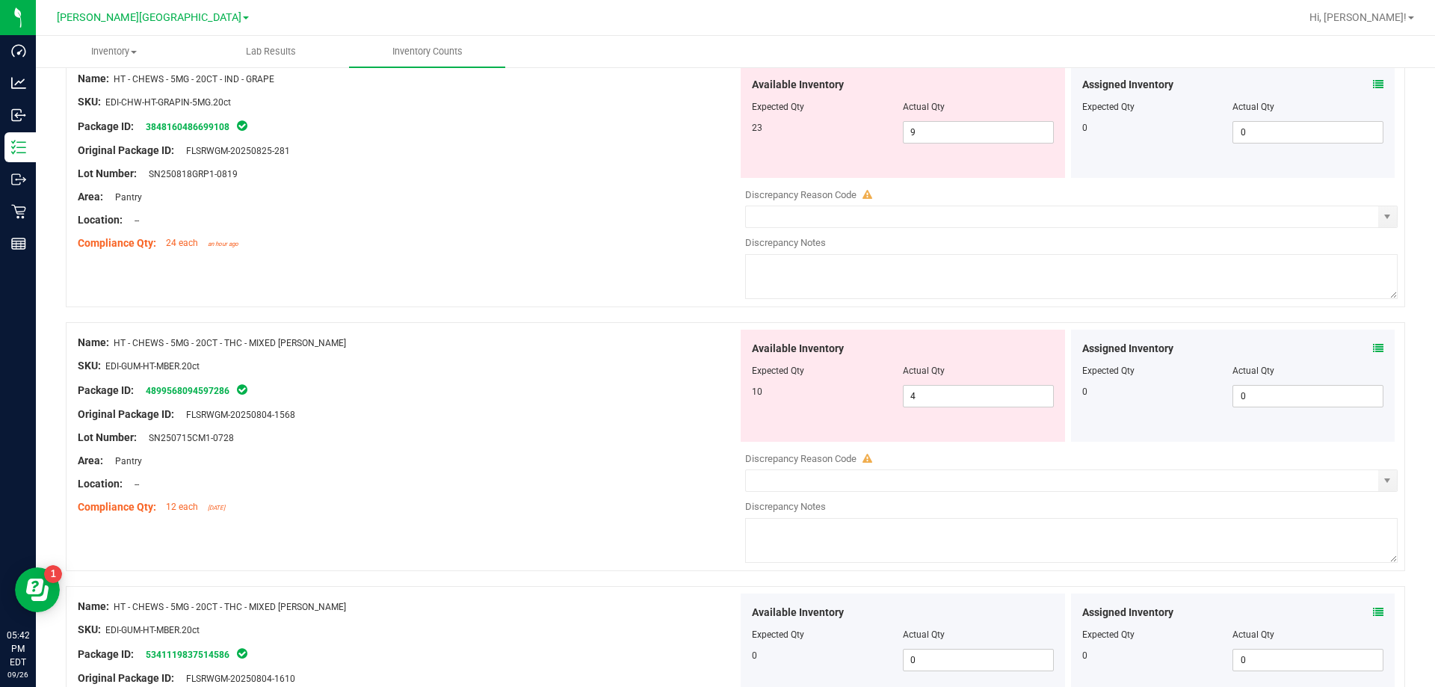
click at [687, 481] on div "Location: --" at bounding box center [408, 484] width 660 height 16
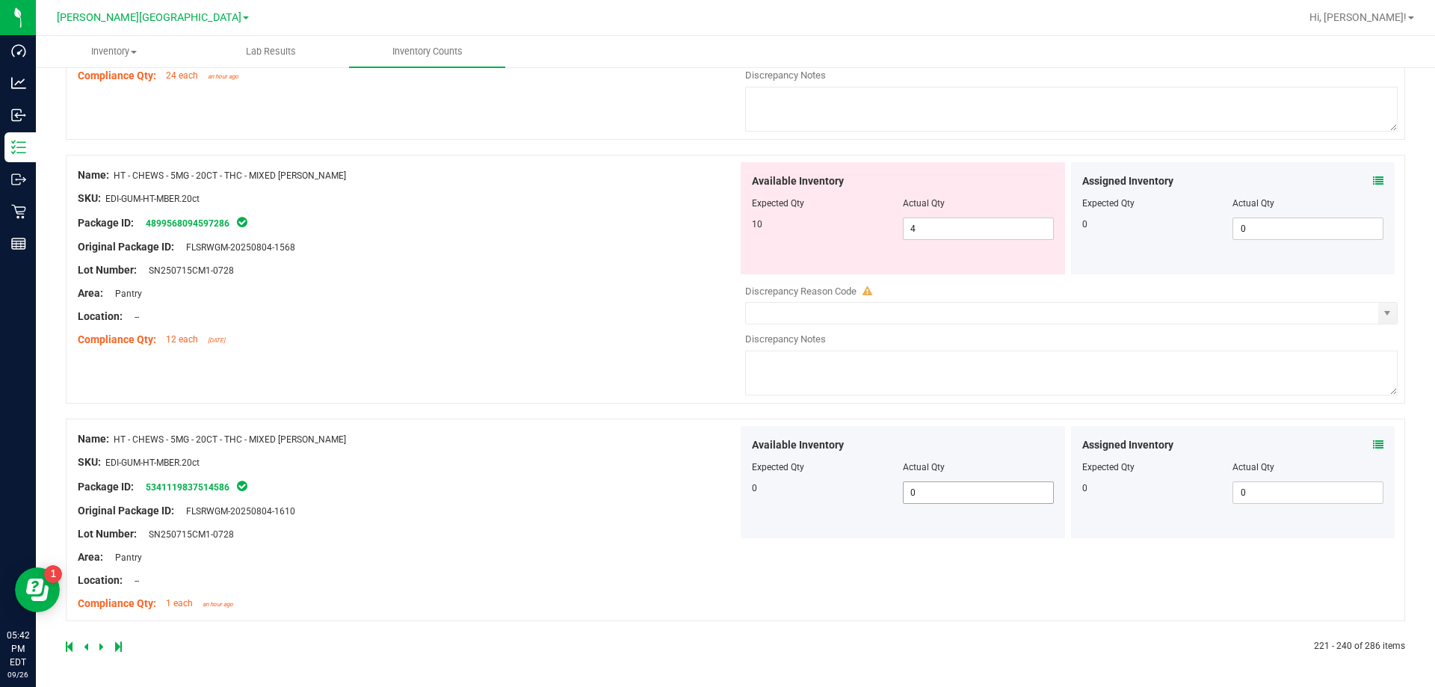
click at [731, 492] on span "0 0" at bounding box center [978, 492] width 151 height 22
click at [556, 480] on div "Package ID: 5341119837514586" at bounding box center [408, 486] width 660 height 18
click at [100, 648] on icon at bounding box center [101, 646] width 4 height 9
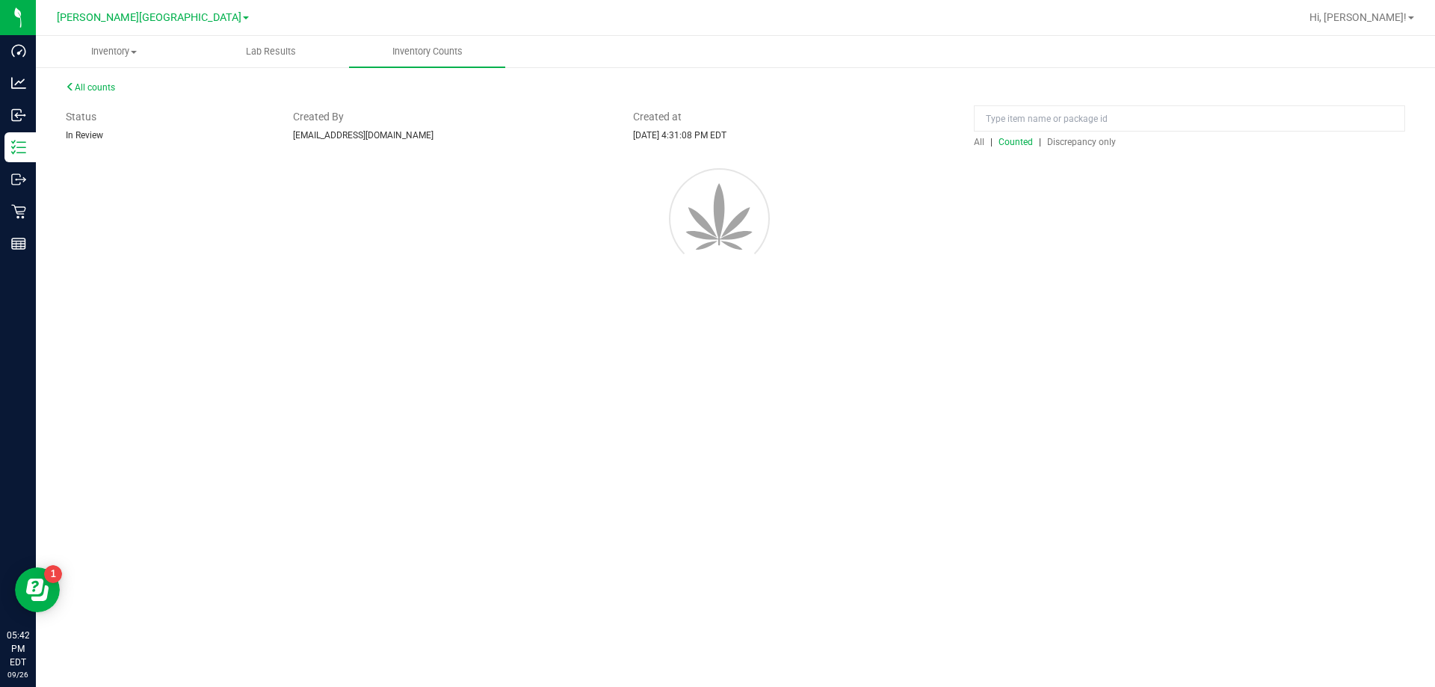
scroll to position [0, 0]
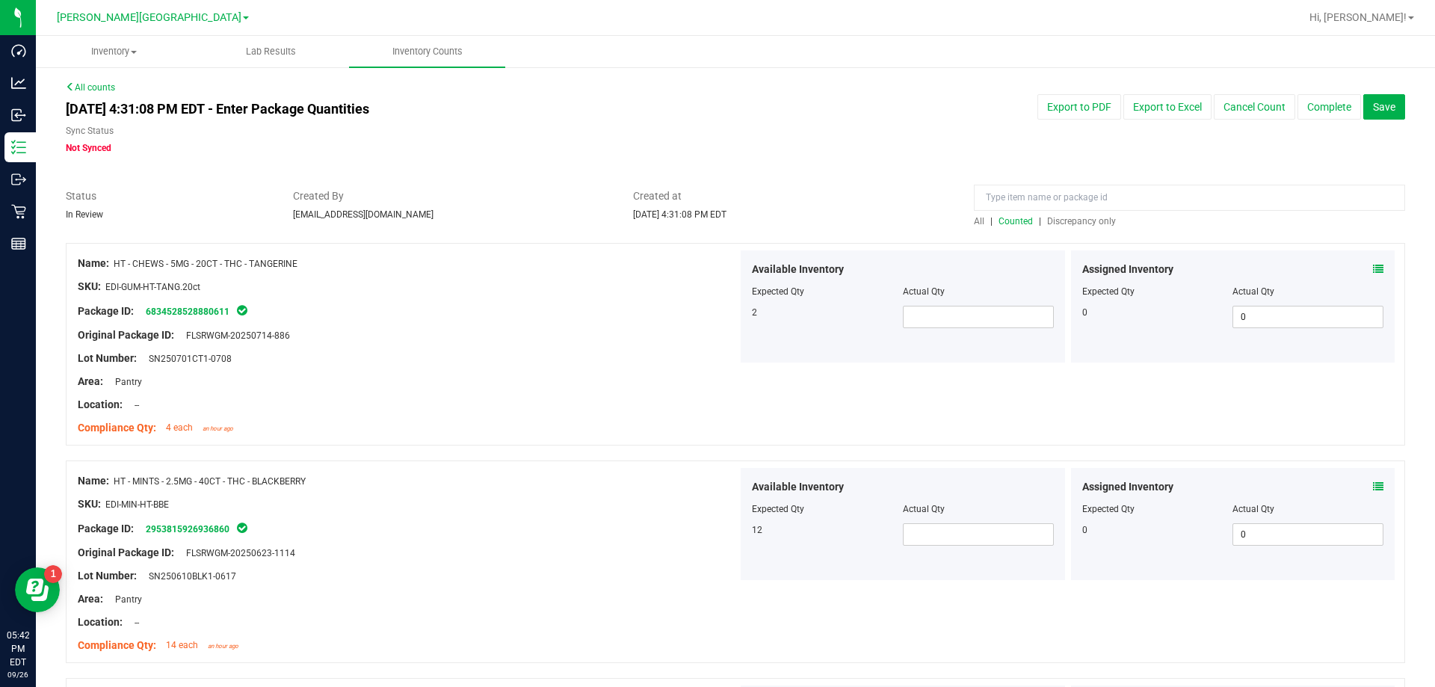
click at [731, 301] on div at bounding box center [903, 301] width 302 height 7
click at [731, 326] on span at bounding box center [978, 317] width 151 height 22
click at [731, 510] on div "Actual Qty" at bounding box center [978, 508] width 151 height 13
click at [731, 525] on span at bounding box center [978, 534] width 151 height 22
click at [714, 587] on div at bounding box center [408, 587] width 660 height 7
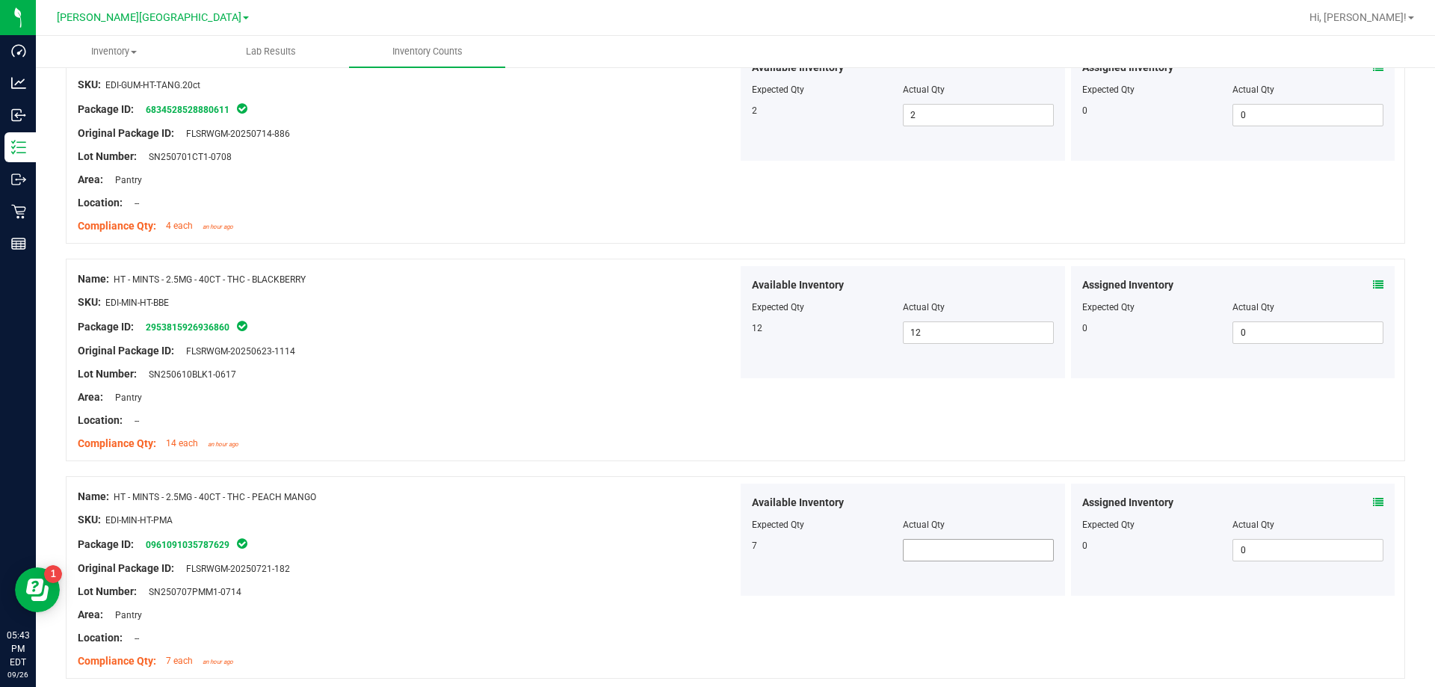
scroll to position [224, 0]
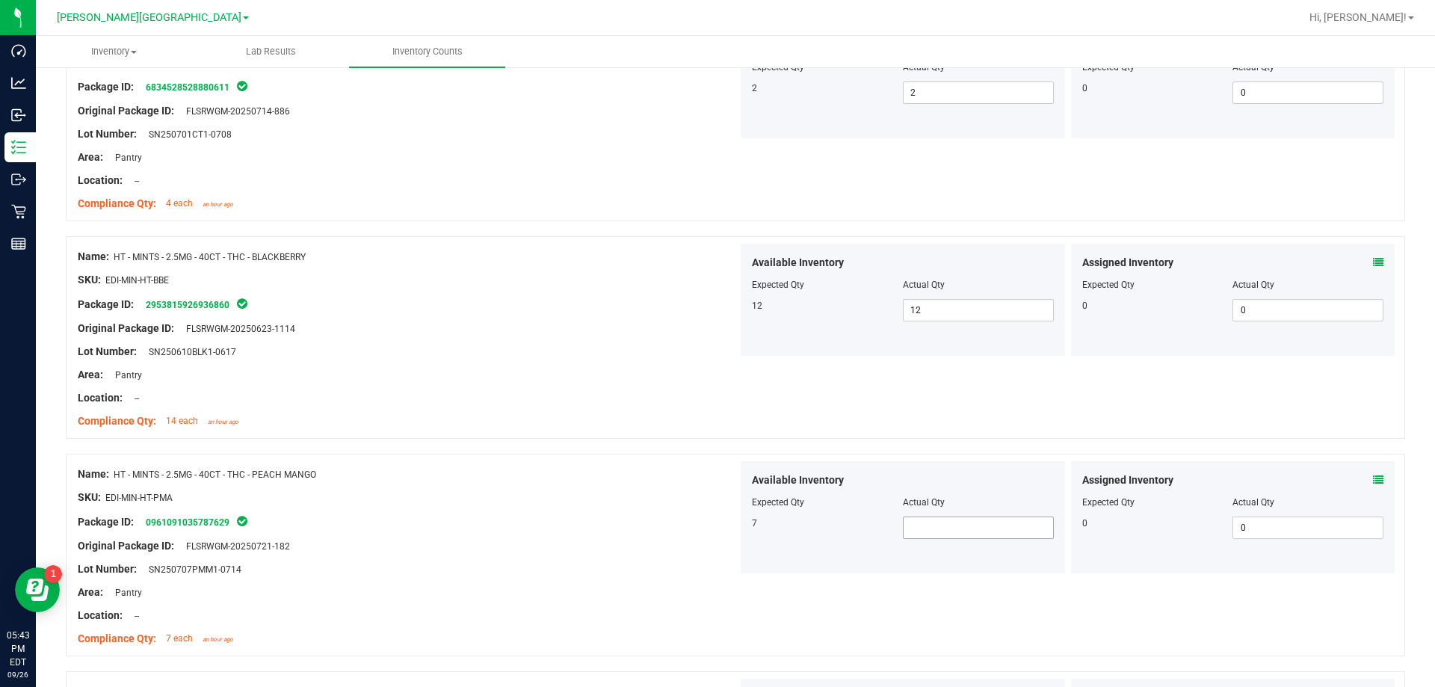
click at [731, 530] on span at bounding box center [978, 527] width 151 height 22
click at [550, 513] on div "Package ID: 0961091035787629" at bounding box center [408, 522] width 660 height 18
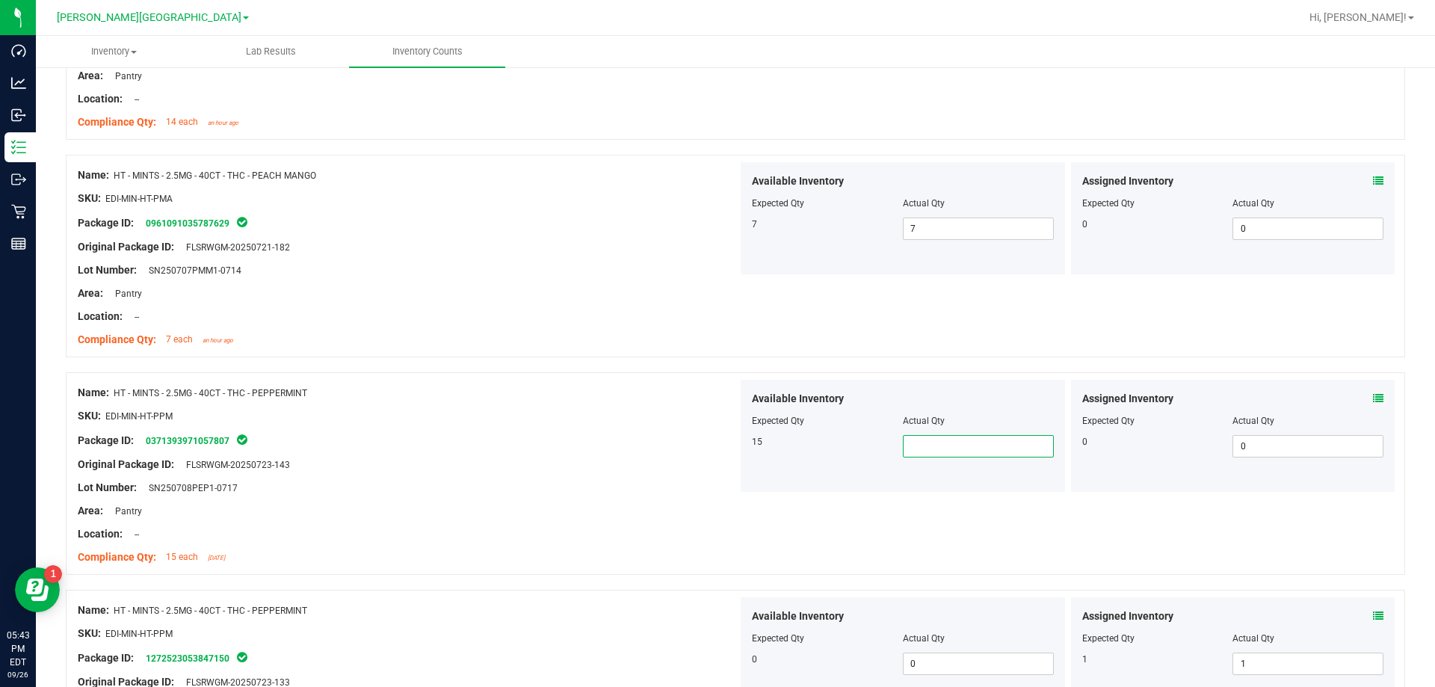
click at [731, 452] on span at bounding box center [978, 446] width 151 height 22
click at [731, 661] on div "Available Inventory Expected Qty Actual Qty 0 0 0" at bounding box center [902, 653] width 324 height 112
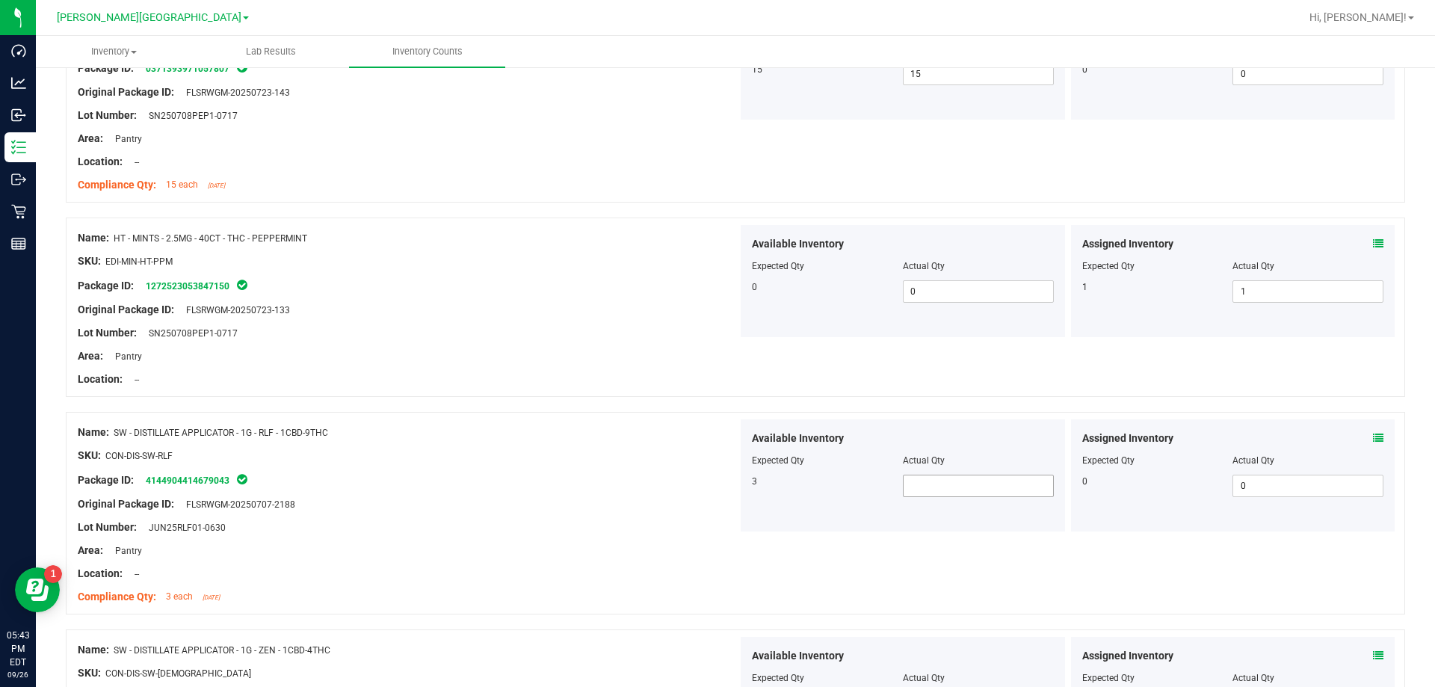
scroll to position [897, 0]
click at [731, 480] on span at bounding box center [978, 484] width 151 height 22
click at [238, 492] on div at bounding box center [408, 490] width 660 height 7
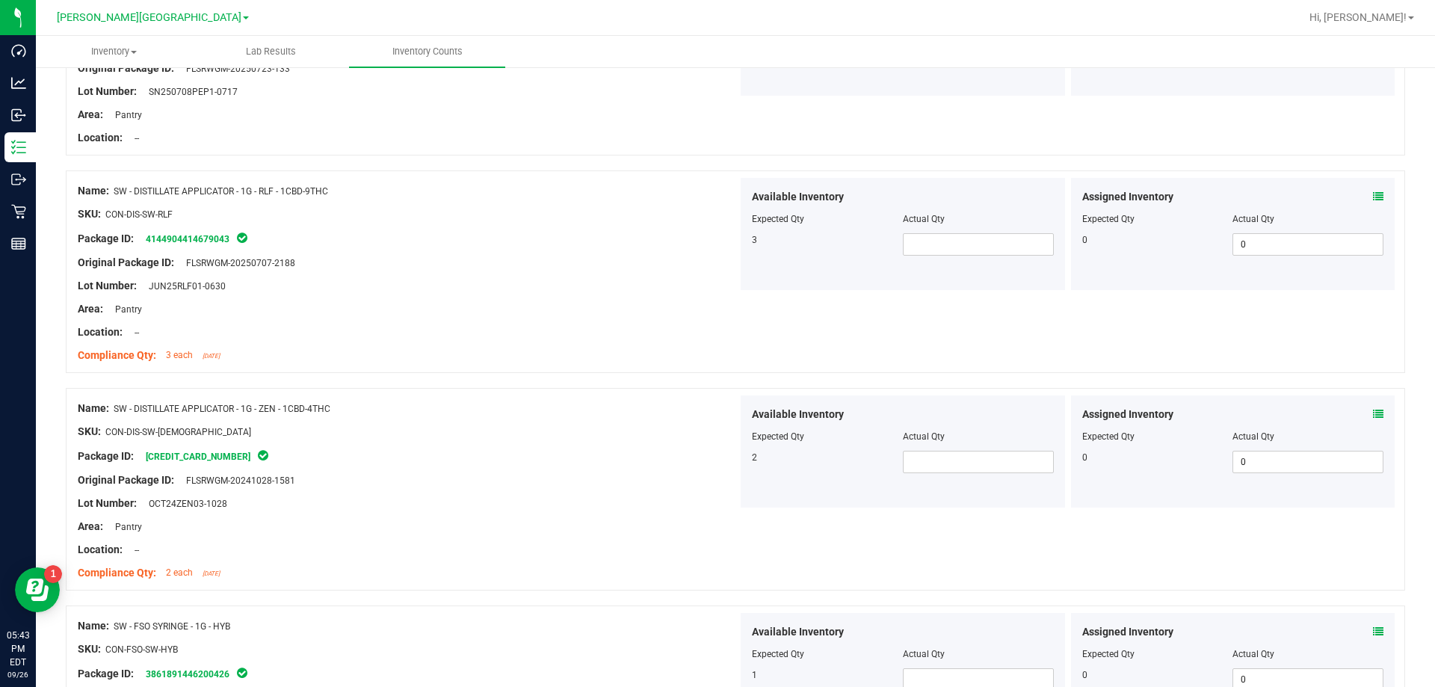
scroll to position [1196, 0]
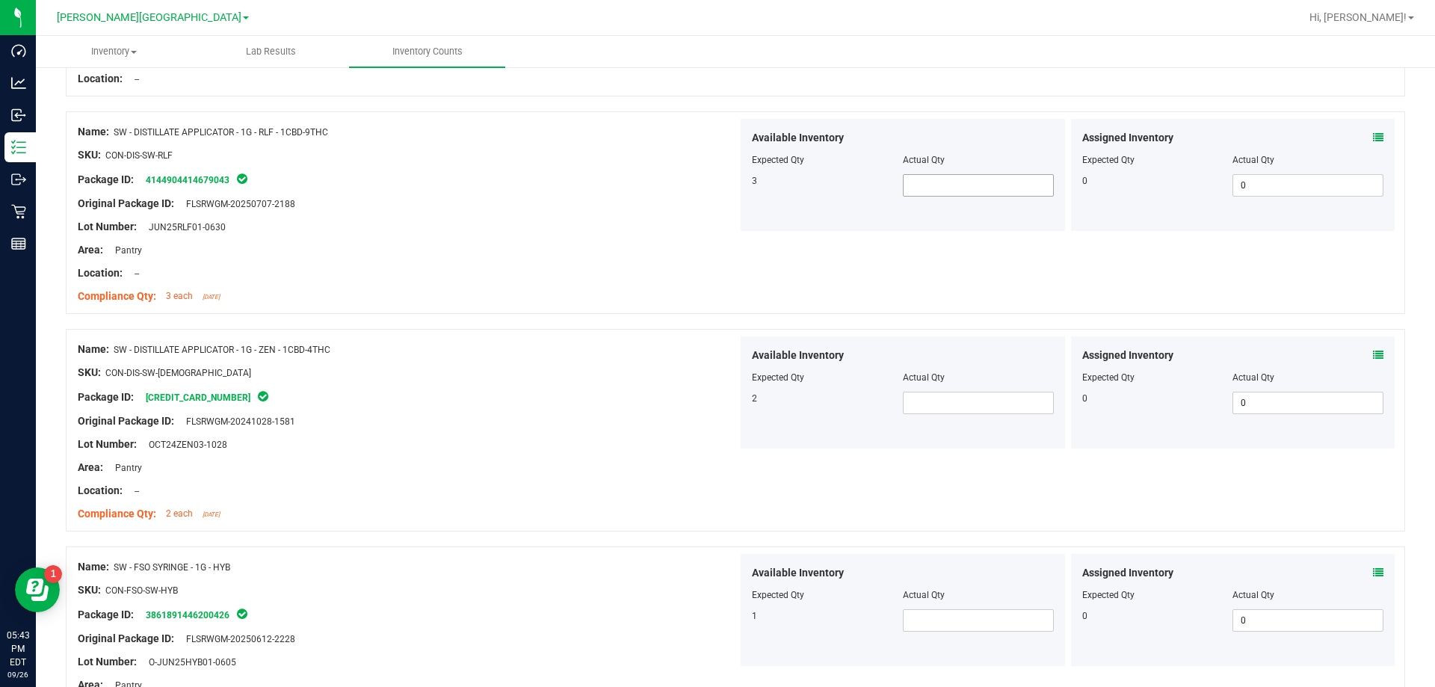
click at [731, 196] on span at bounding box center [978, 185] width 151 height 22
click at [731, 194] on span at bounding box center [978, 185] width 151 height 22
click at [731, 401] on span at bounding box center [978, 403] width 151 height 22
click at [584, 406] on div at bounding box center [408, 409] width 660 height 7
click at [619, 383] on div at bounding box center [408, 383] width 660 height 7
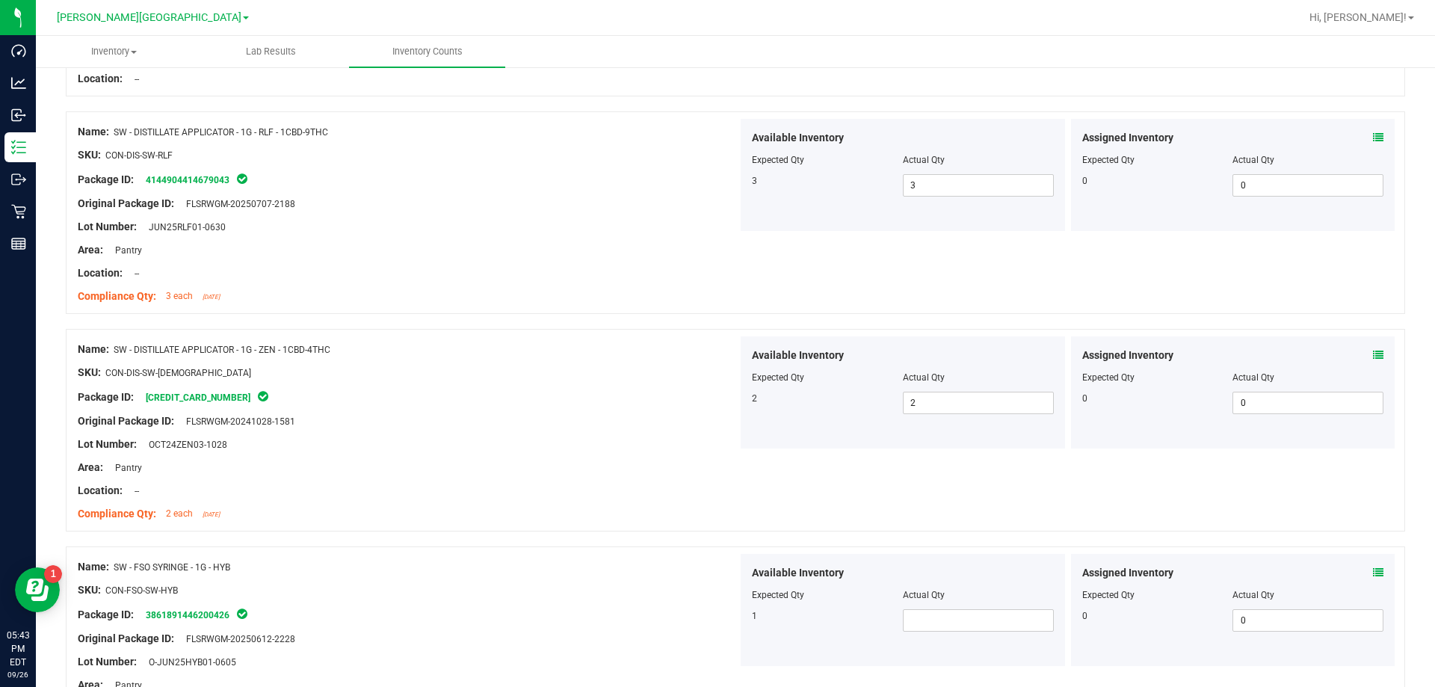
scroll to position [1345, 0]
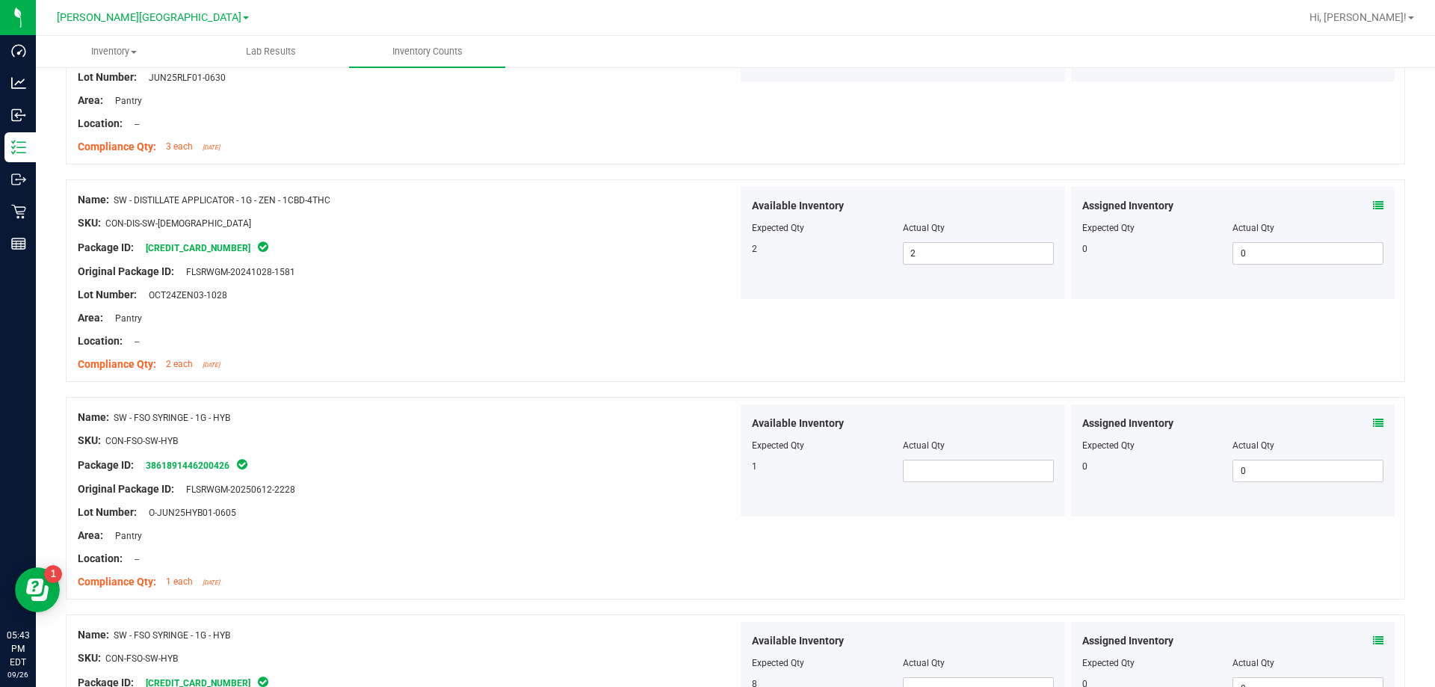
click at [640, 491] on div "Original Package ID: FLSRWGM-20250612-2228" at bounding box center [408, 489] width 660 height 16
click at [731, 460] on span at bounding box center [978, 471] width 151 height 22
click at [637, 447] on div "SKU: CON-FSO-SW-HYB" at bounding box center [408, 441] width 660 height 16
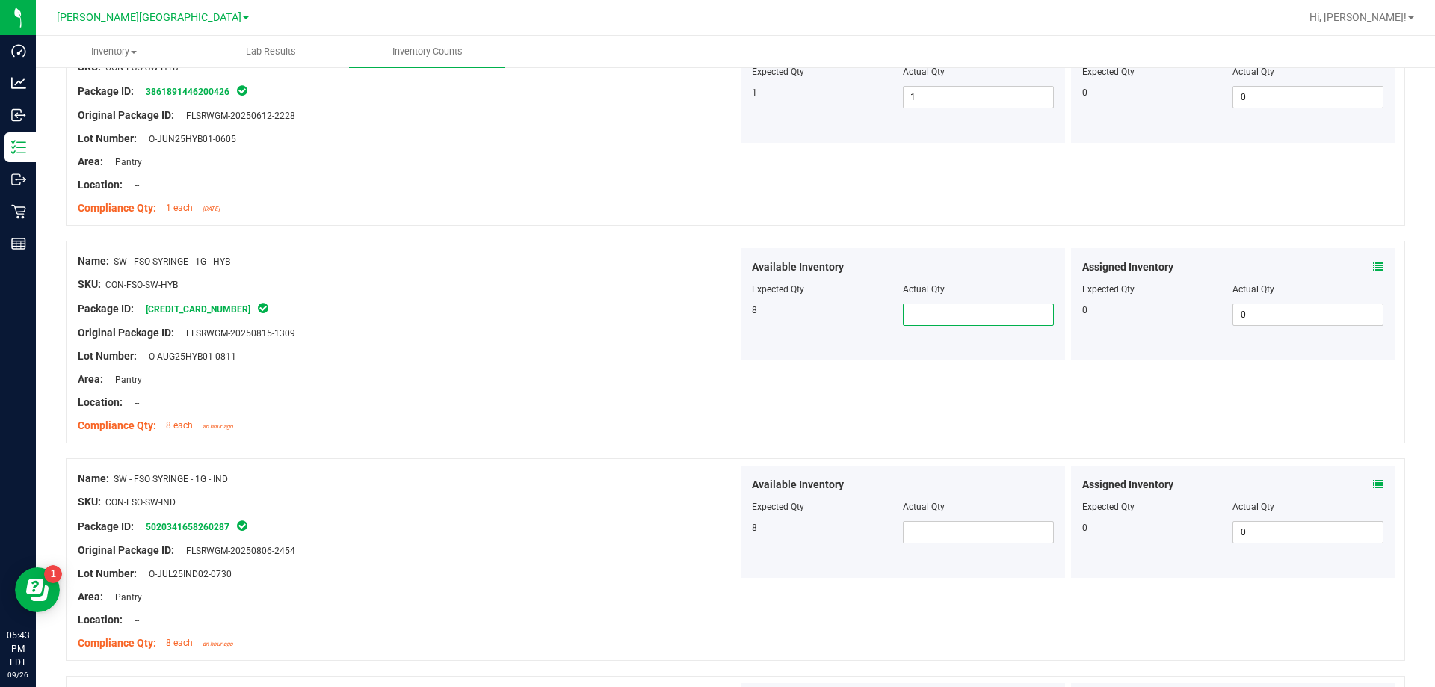
click at [731, 324] on span at bounding box center [978, 314] width 151 height 22
click at [731, 536] on span at bounding box center [978, 532] width 151 height 22
click at [556, 484] on div "Name: SW - FSO SYRINGE - 1G - IND" at bounding box center [408, 479] width 660 height 16
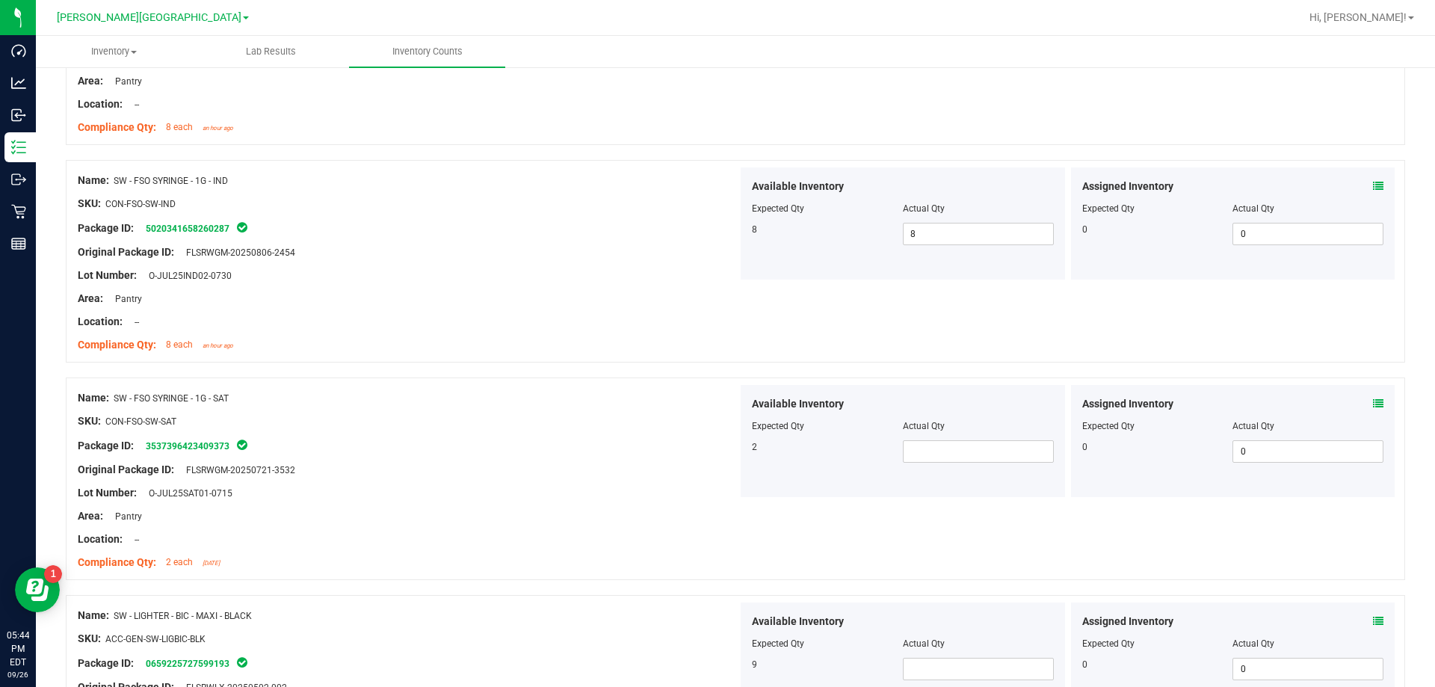
scroll to position [2017, 0]
click at [731, 453] on span at bounding box center [978, 450] width 151 height 22
click at [318, 548] on div at bounding box center [408, 549] width 660 height 7
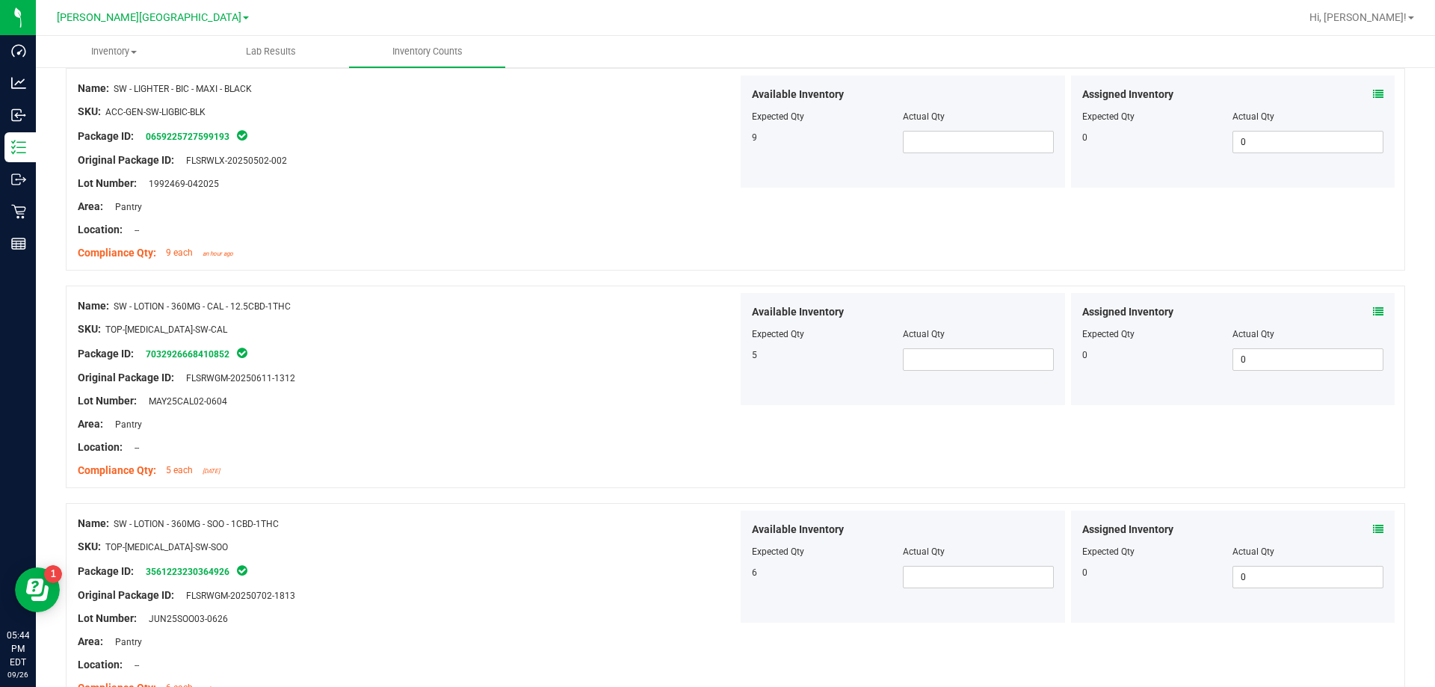
scroll to position [2690, 0]
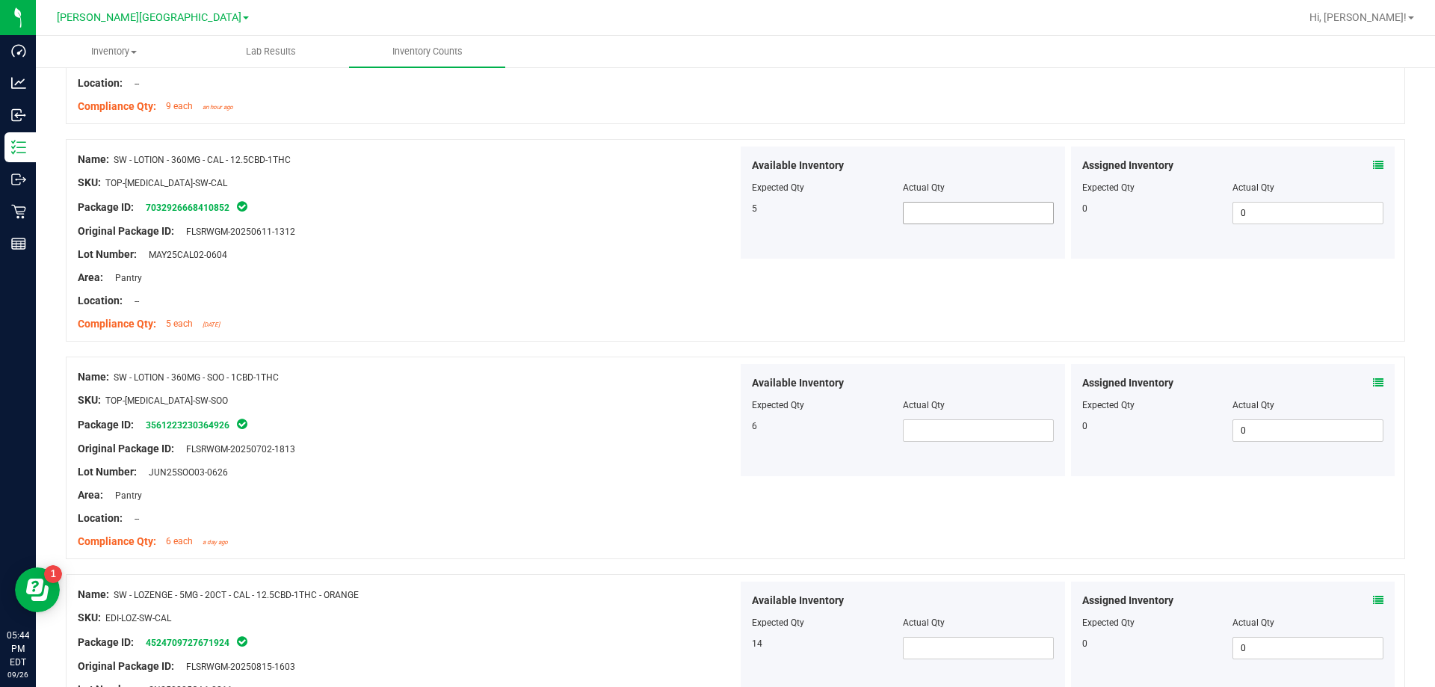
click at [731, 217] on span at bounding box center [978, 213] width 151 height 22
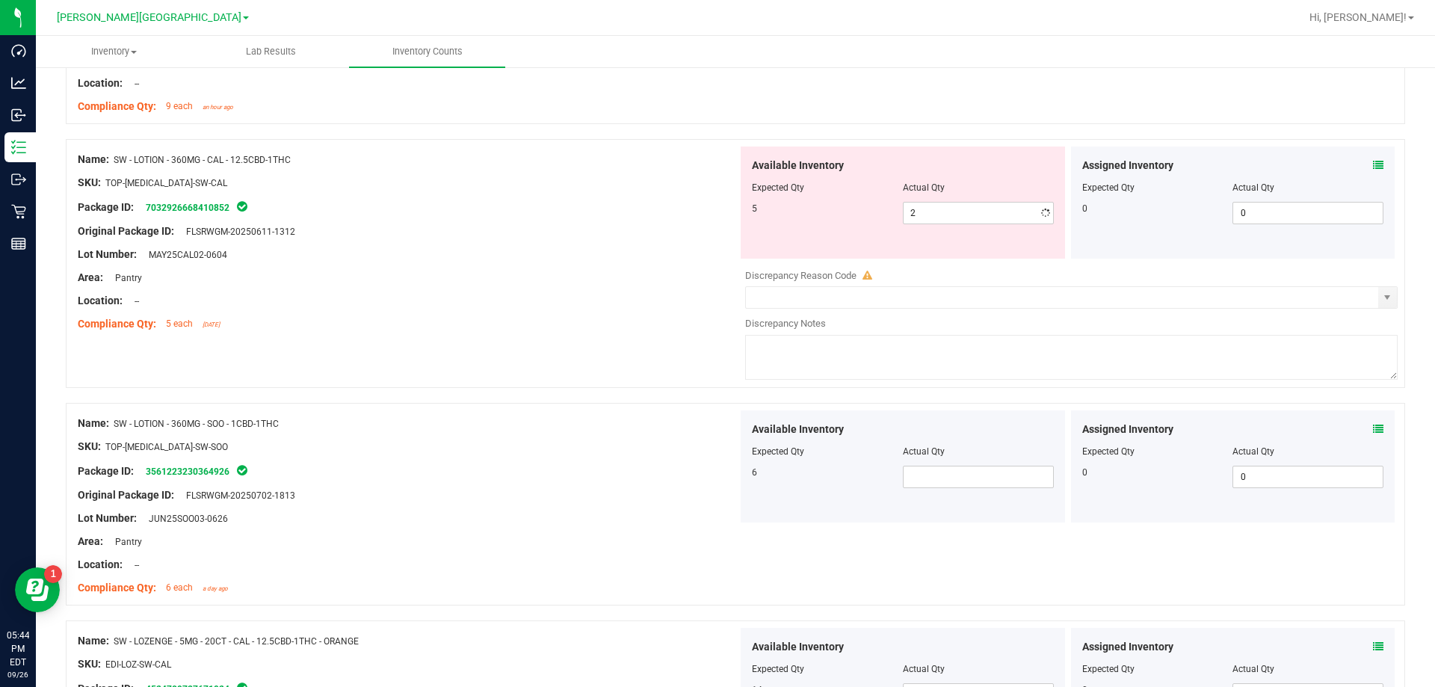
click at [731, 437] on div at bounding box center [903, 440] width 302 height 7
click at [731, 476] on span at bounding box center [978, 477] width 151 height 22
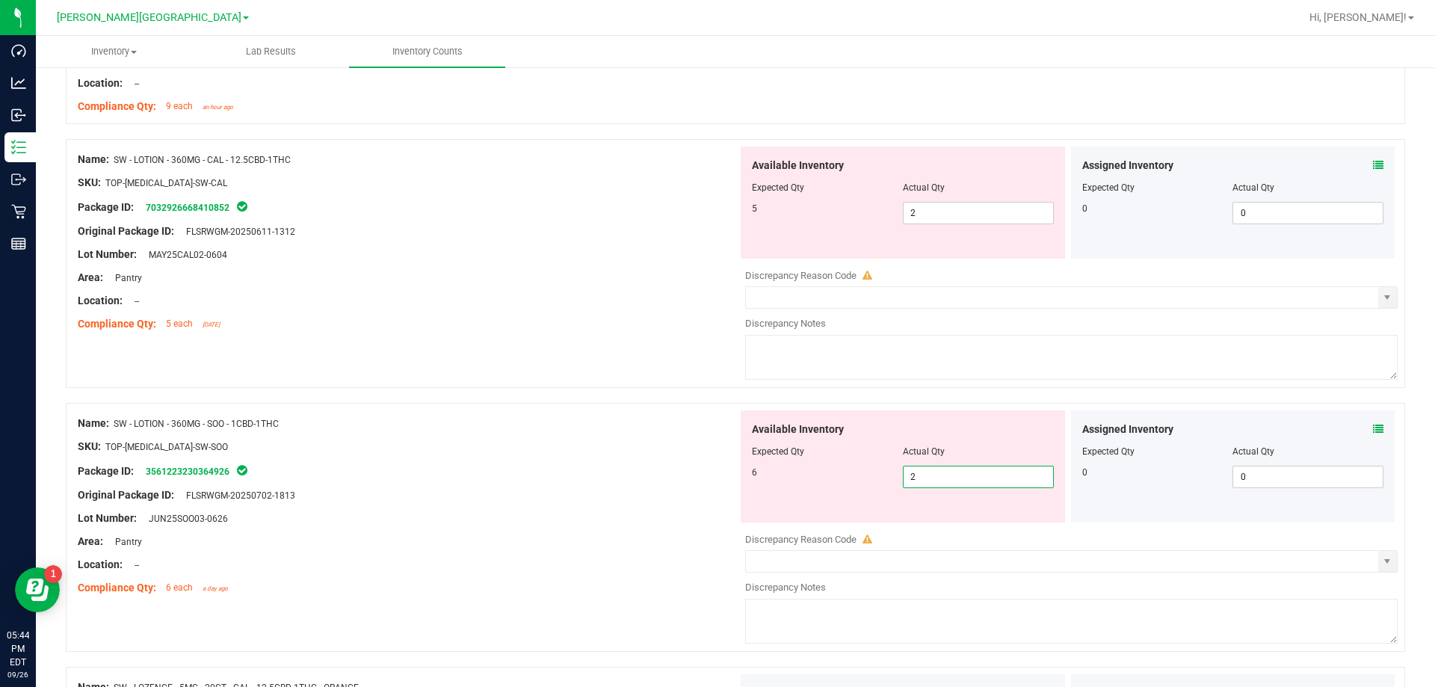
click at [449, 409] on div "Name: SW - LOTION - 360MG - SOO - 1CBD-1THC SKU: TOP-[MEDICAL_DATA]-SW-SOO Pack…" at bounding box center [735, 527] width 1339 height 249
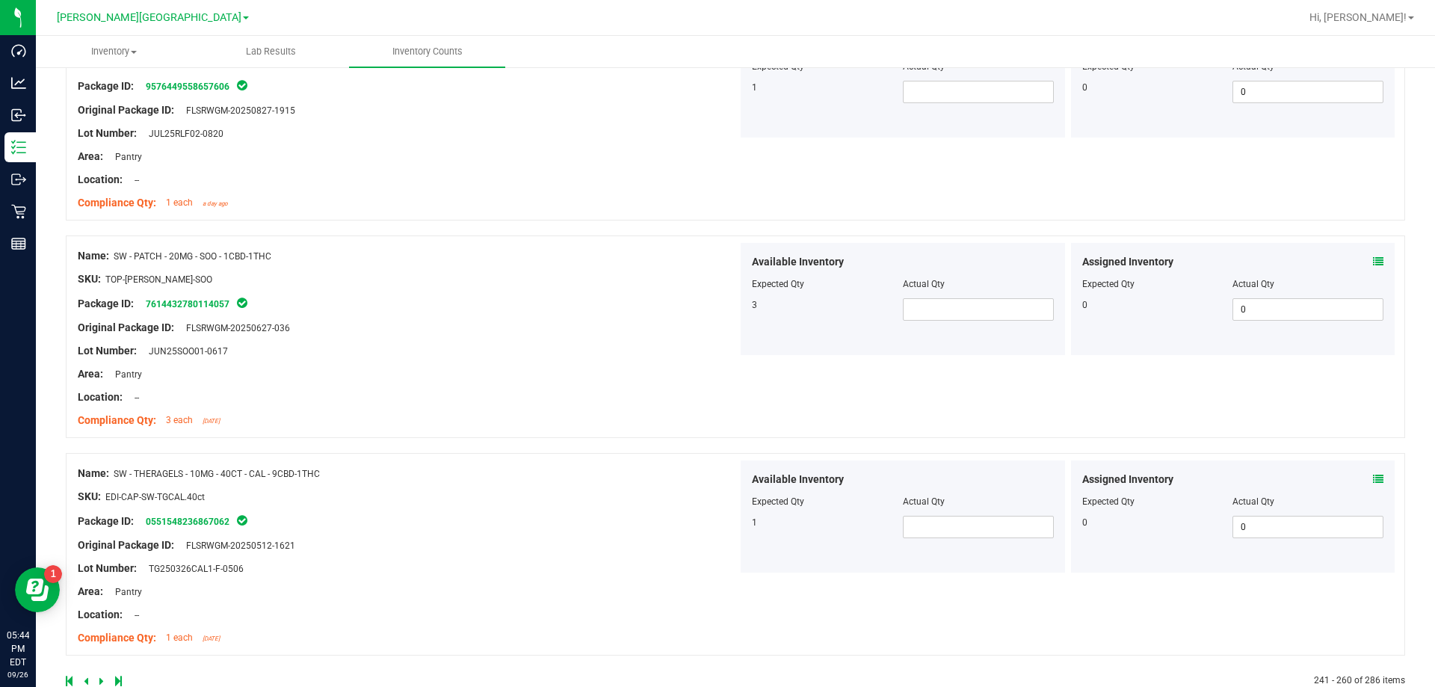
scroll to position [4025, 0]
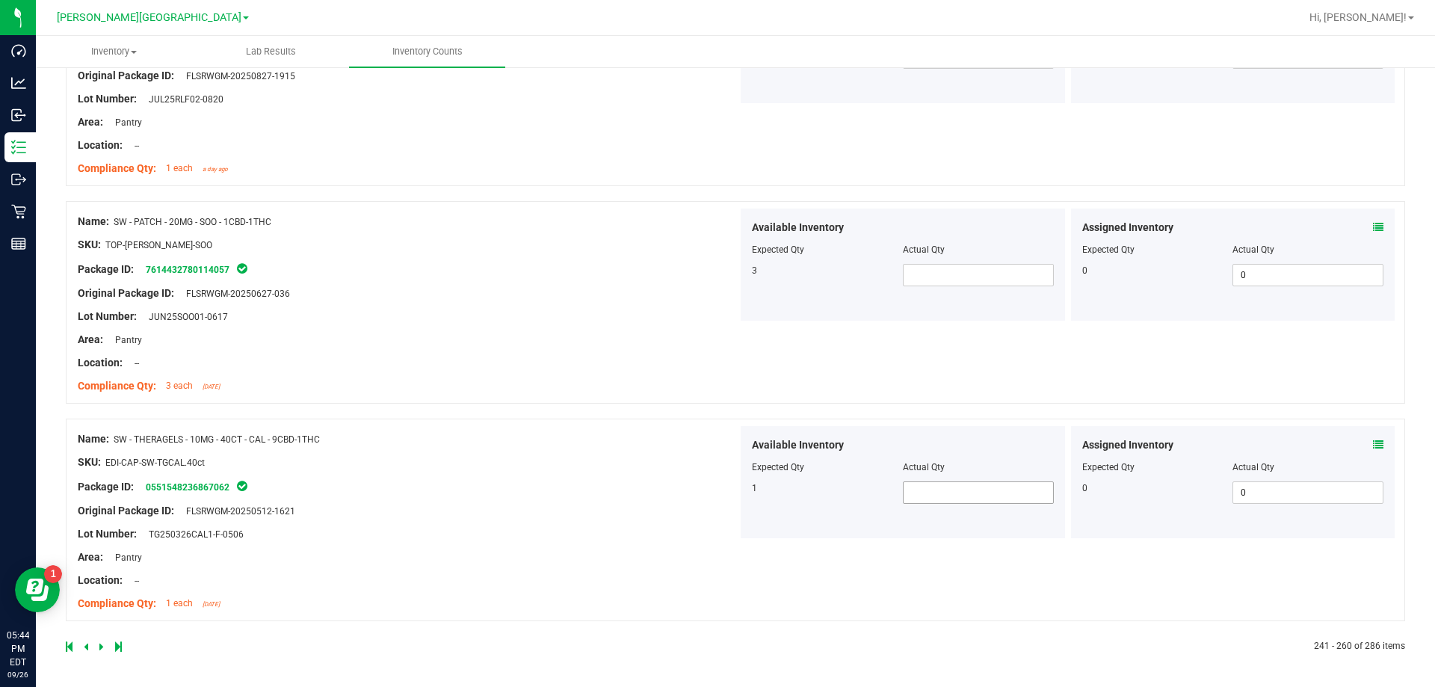
click at [731, 498] on span at bounding box center [978, 492] width 151 height 22
click at [731, 270] on span at bounding box center [978, 275] width 151 height 22
click at [606, 314] on div "Lot Number: JUN25SOO01-0617" at bounding box center [408, 317] width 660 height 16
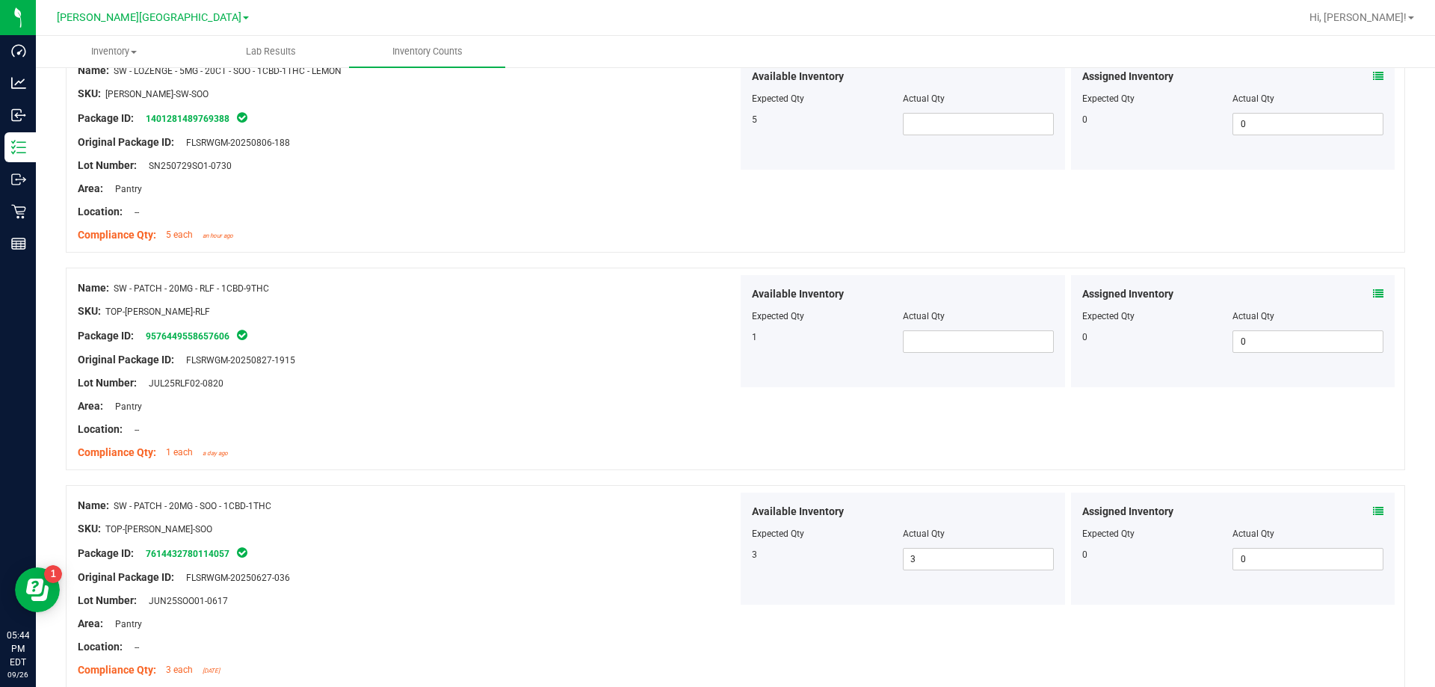
scroll to position [3726, 0]
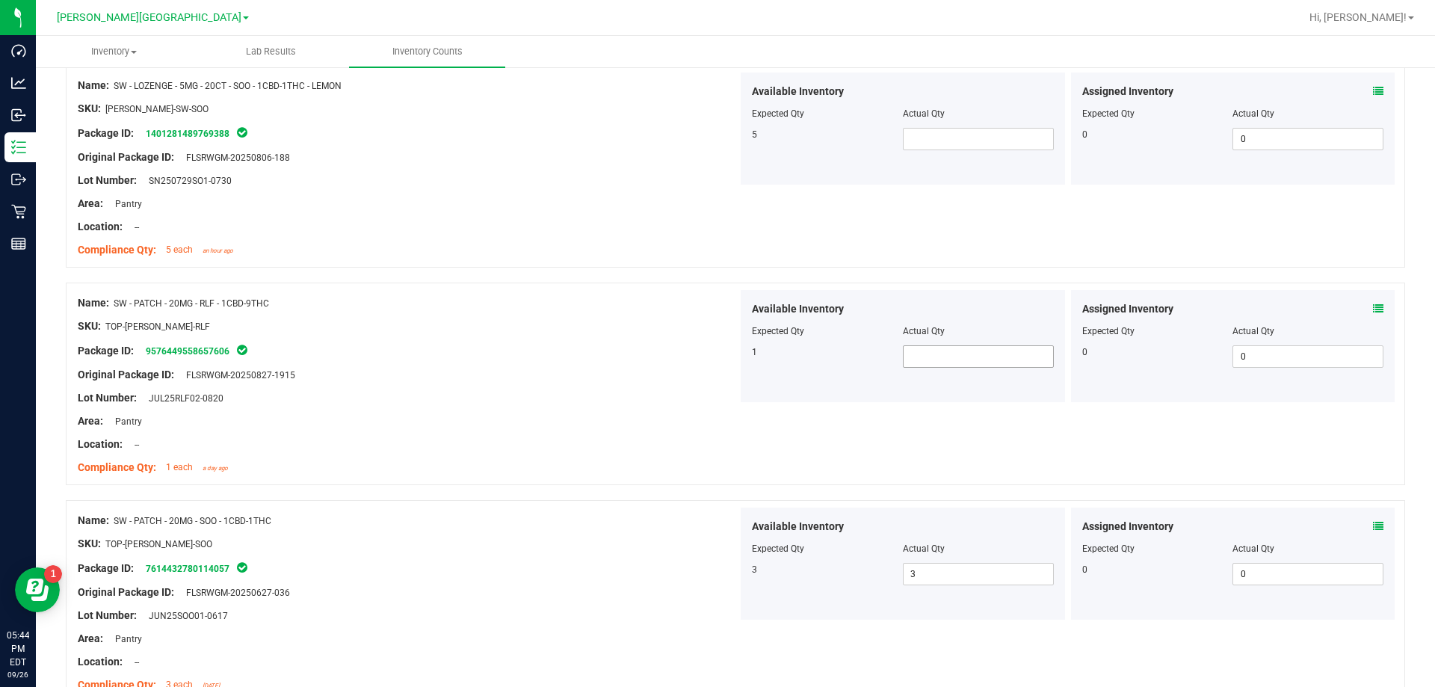
click at [731, 356] on span at bounding box center [978, 356] width 151 height 22
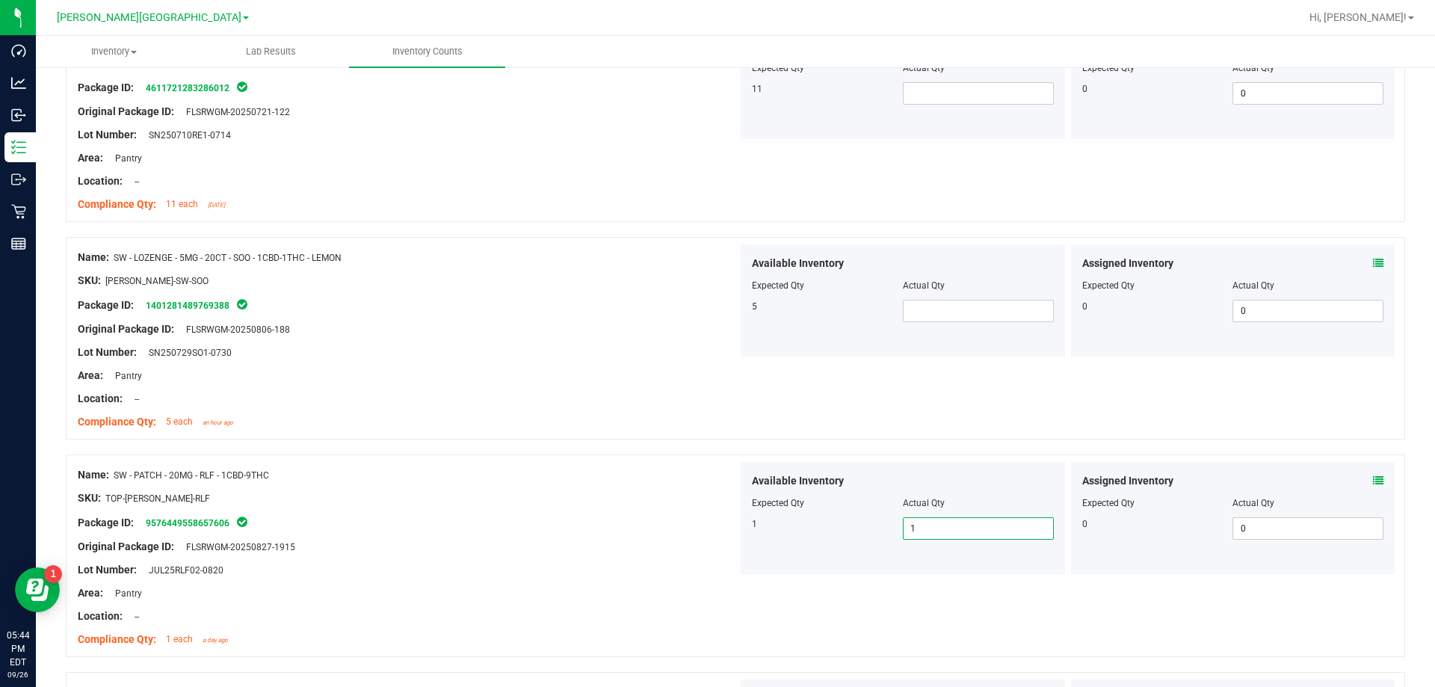
scroll to position [3427, 0]
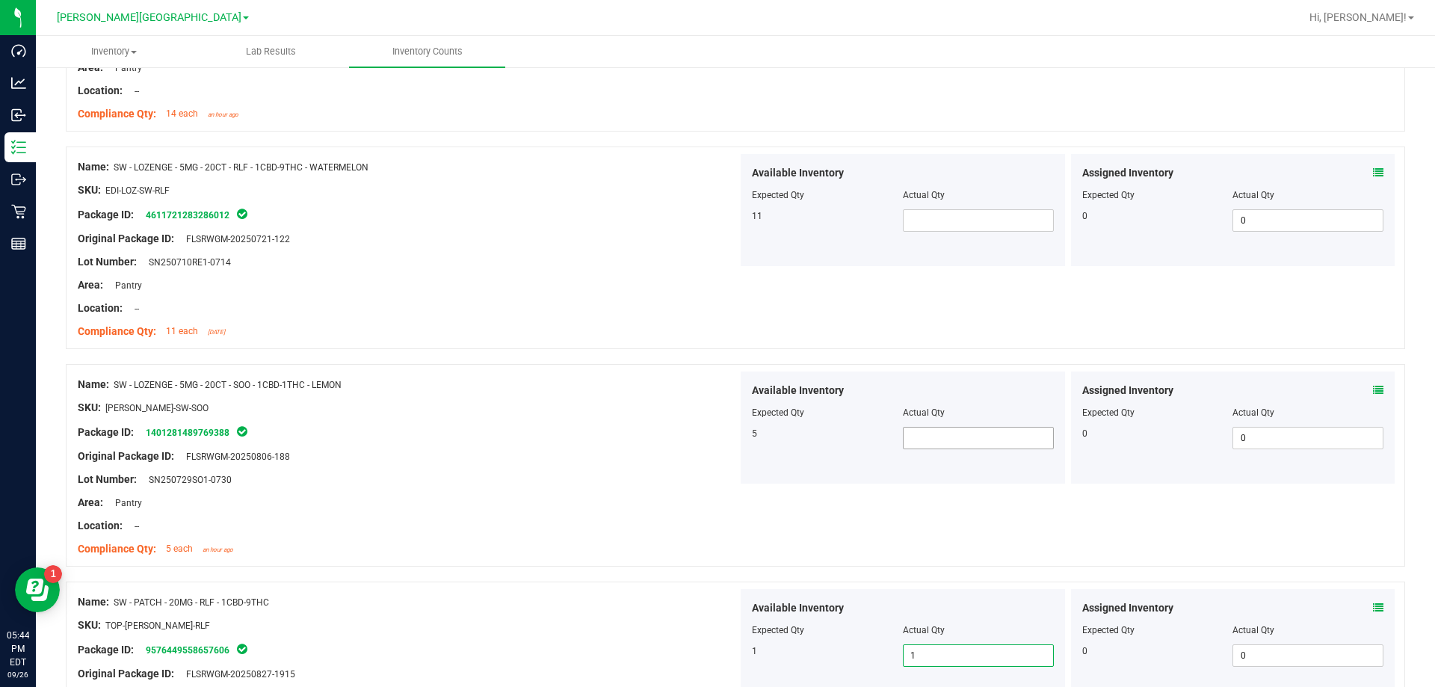
click at [731, 433] on span at bounding box center [978, 438] width 151 height 22
click at [601, 268] on div "Lot Number: SN250710RE1-0714" at bounding box center [408, 262] width 660 height 16
click at [446, 263] on div "Lot Number: SN250710RE1-0714" at bounding box center [408, 262] width 660 height 16
click at [731, 216] on span at bounding box center [978, 220] width 151 height 22
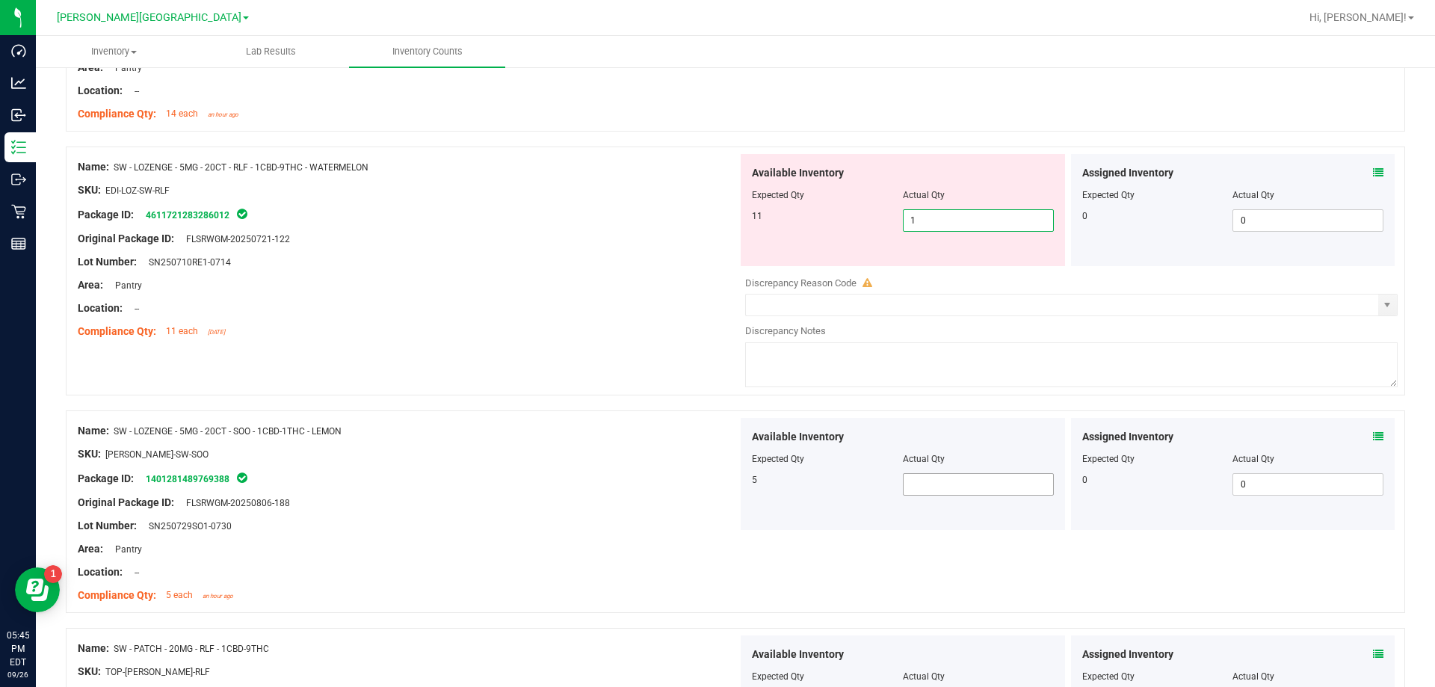
click at [731, 512] on div "Available Inventory Expected Qty Actual Qty 5" at bounding box center [902, 474] width 324 height 112
click at [731, 491] on span at bounding box center [978, 484] width 151 height 22
click at [731, 590] on div "Name: SW - LOZENGE - 5MG - 20CT - SOO - 1CBD-1THC - LEMON SKU: EDI-LOZ-SW-SOO P…" at bounding box center [735, 511] width 1339 height 202
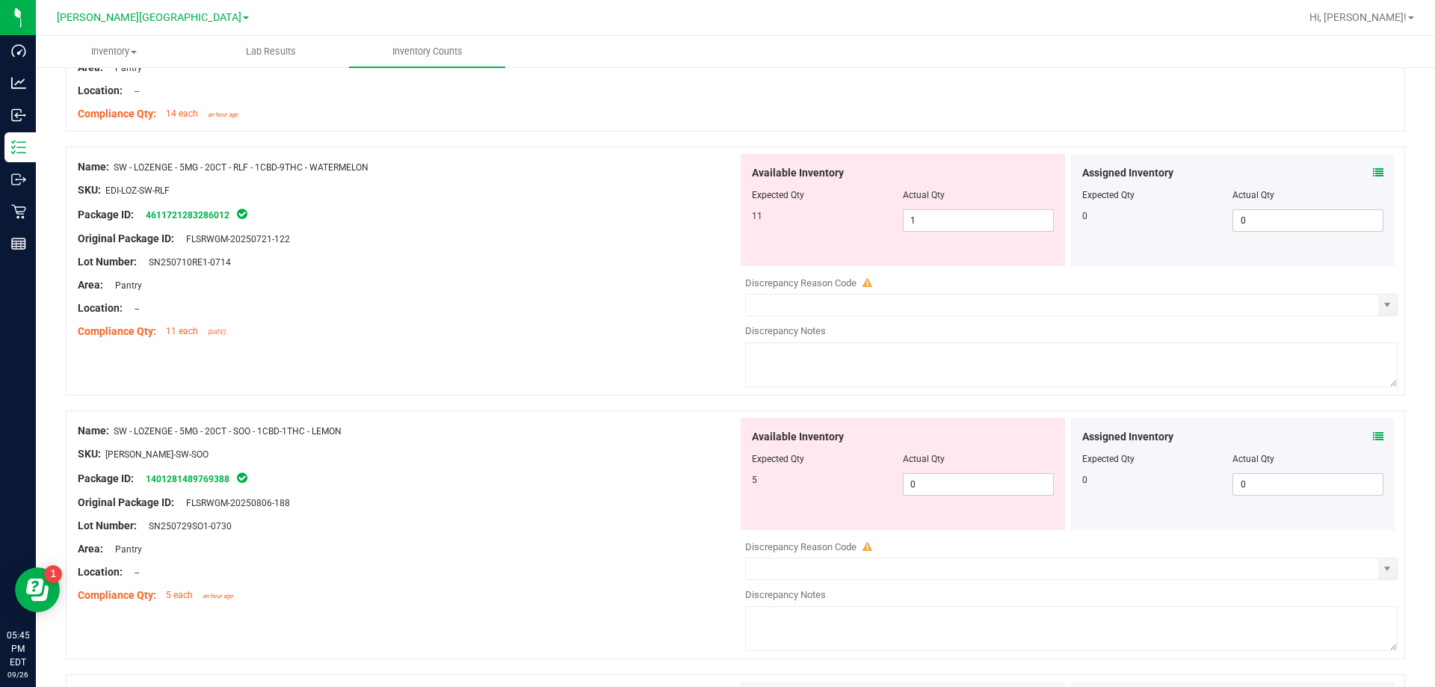
scroll to position [3652, 0]
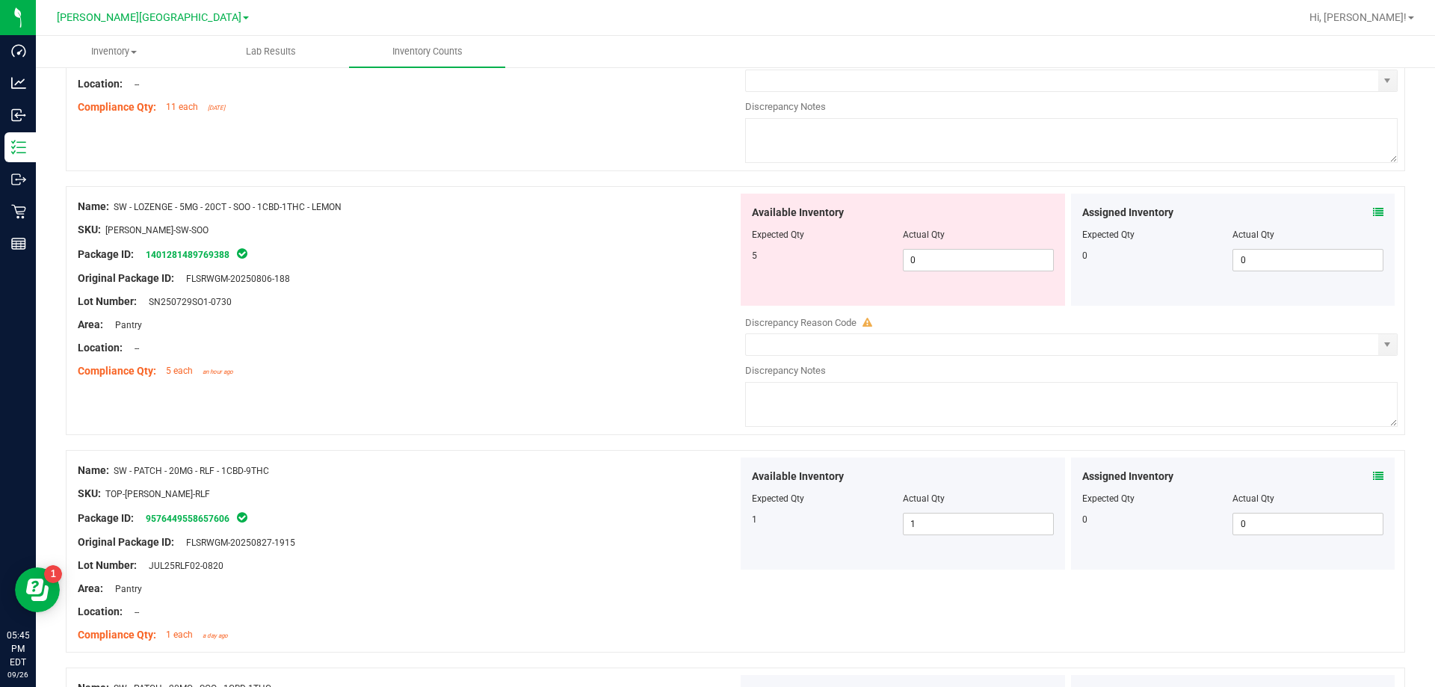
click at [560, 516] on div "Package ID: 9576449558657606" at bounding box center [408, 518] width 660 height 18
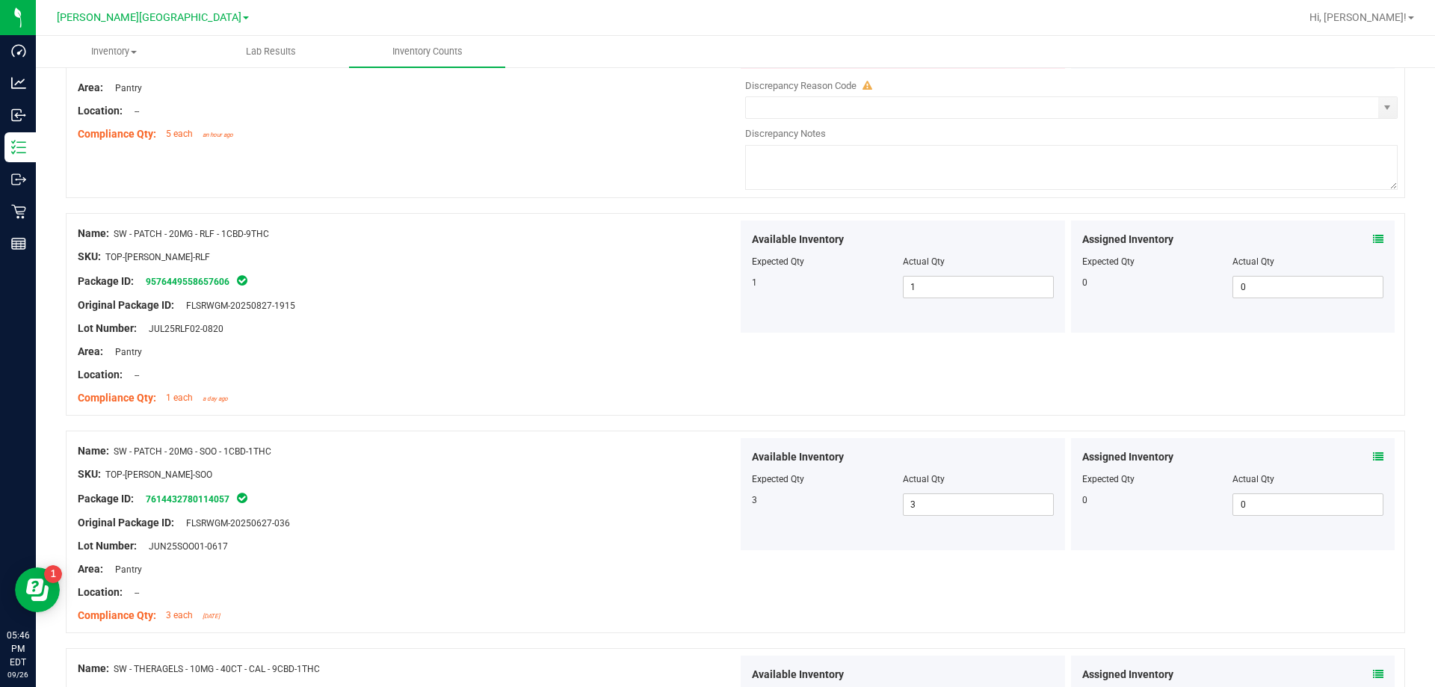
scroll to position [4118, 0]
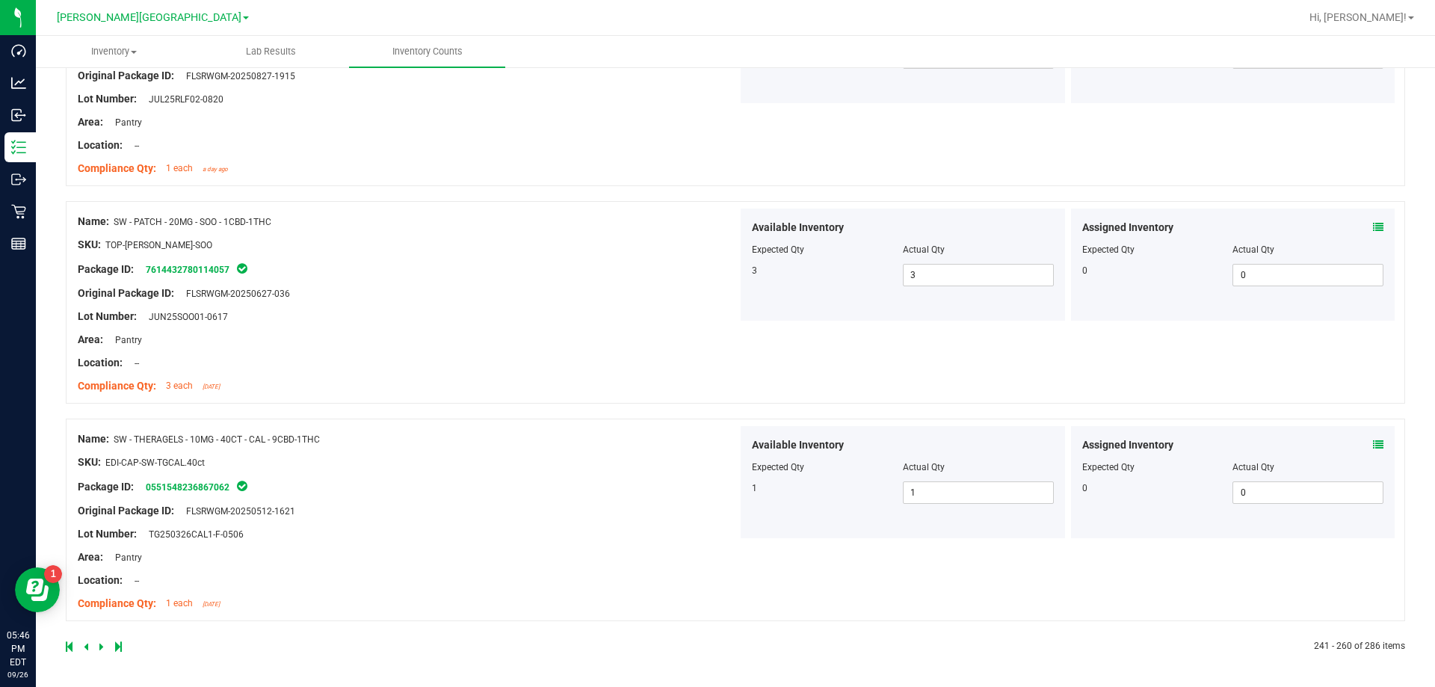
click at [102, 646] on icon at bounding box center [101, 646] width 4 height 9
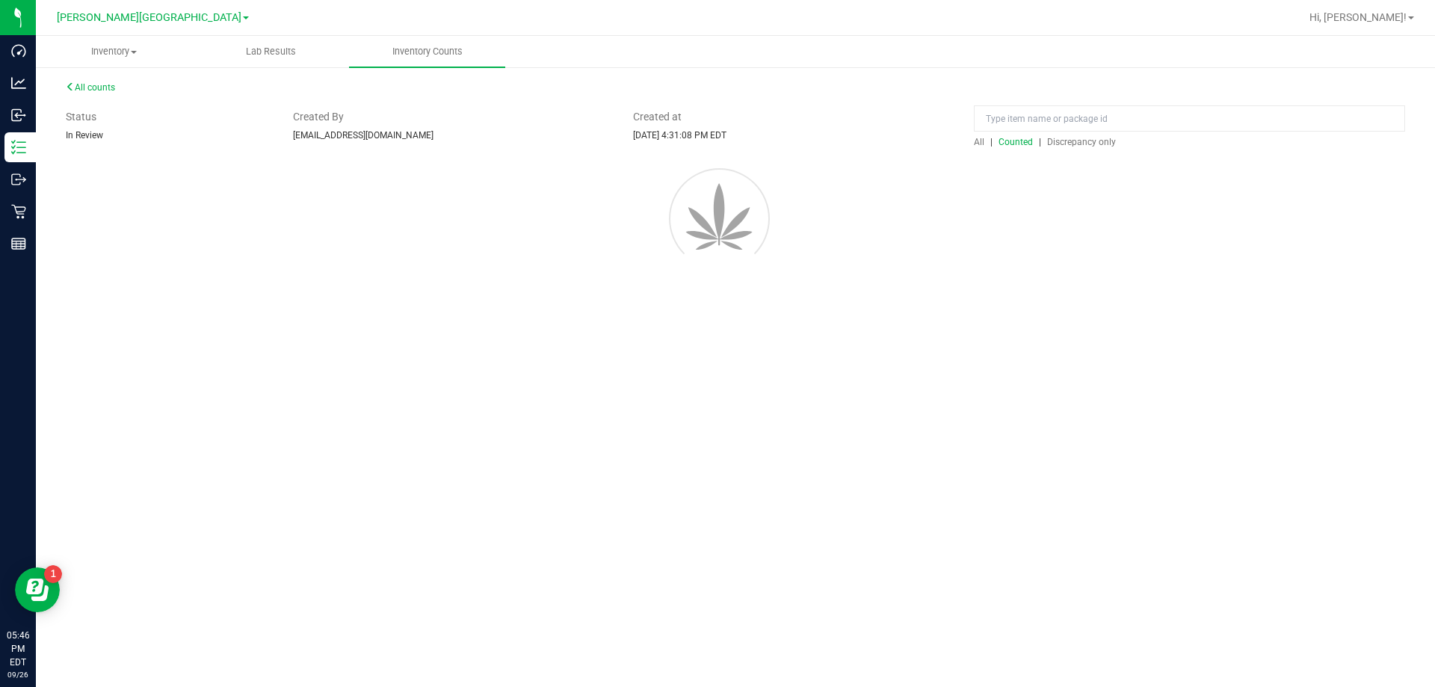
scroll to position [0, 0]
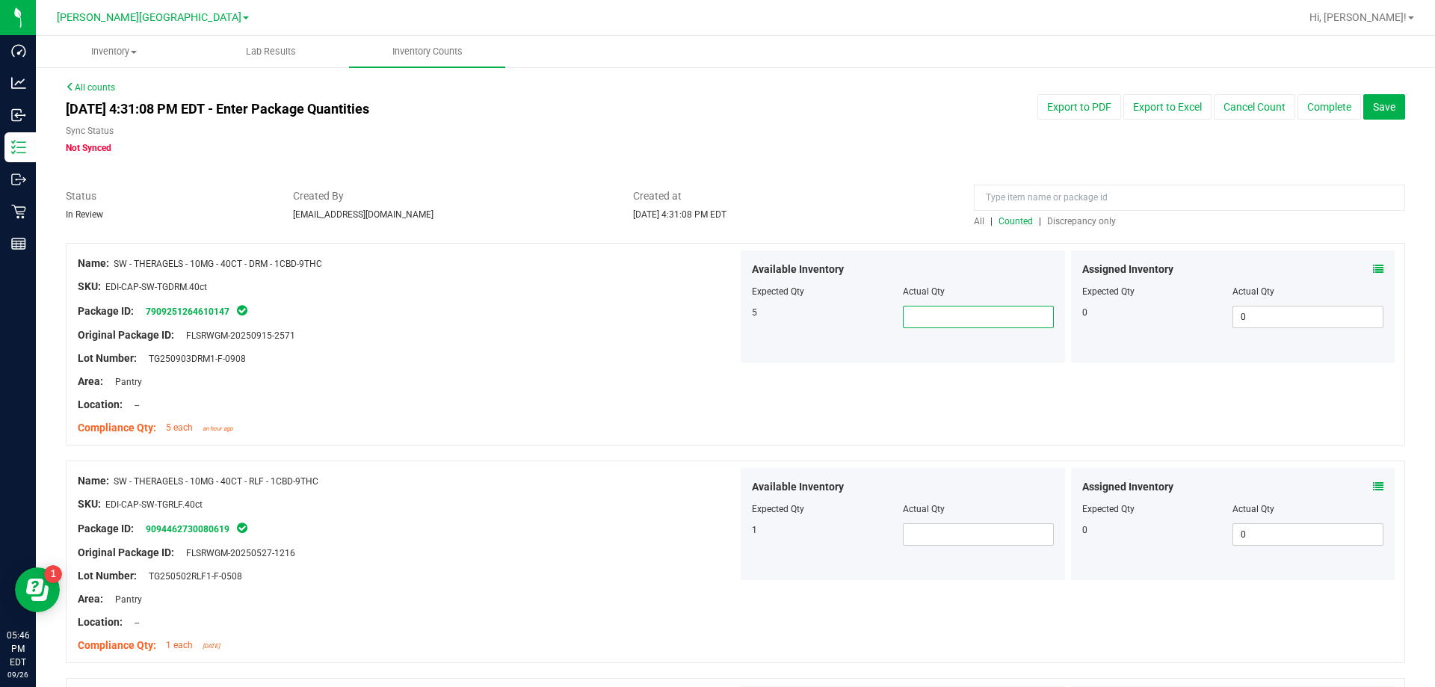
click at [731, 316] on span at bounding box center [978, 317] width 151 height 22
click at [650, 371] on div at bounding box center [408, 369] width 660 height 7
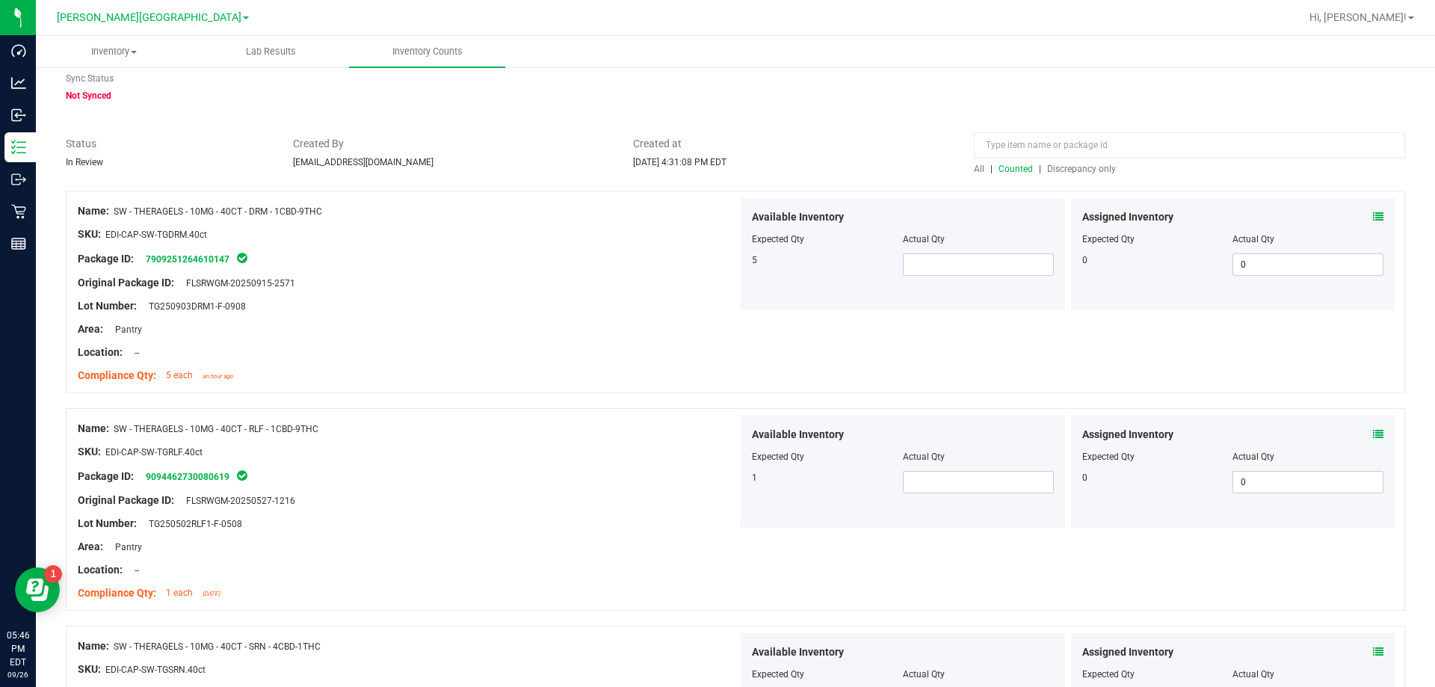
scroll to position [149, 0]
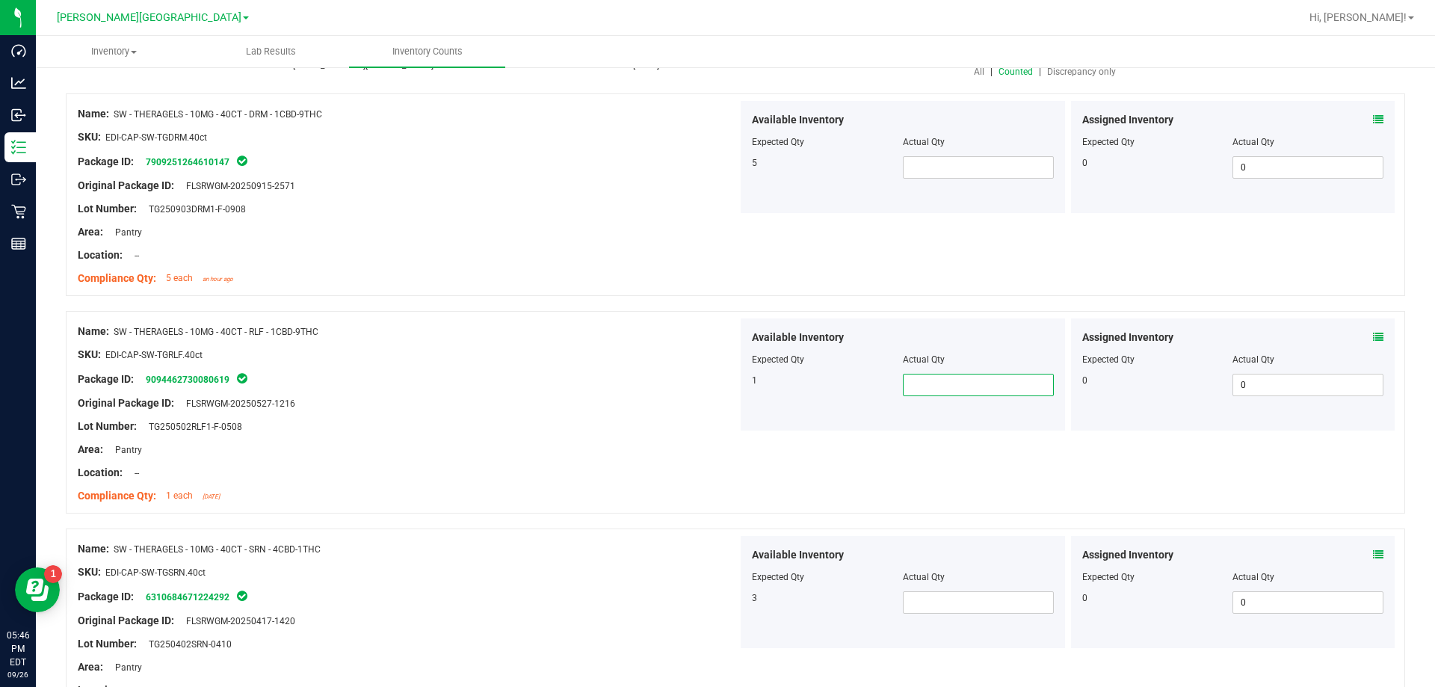
click at [731, 390] on span at bounding box center [978, 385] width 151 height 22
click at [731, 601] on span at bounding box center [978, 602] width 151 height 22
click at [574, 404] on div "Original Package ID: FLSRWGM-20250527-1216" at bounding box center [408, 403] width 660 height 16
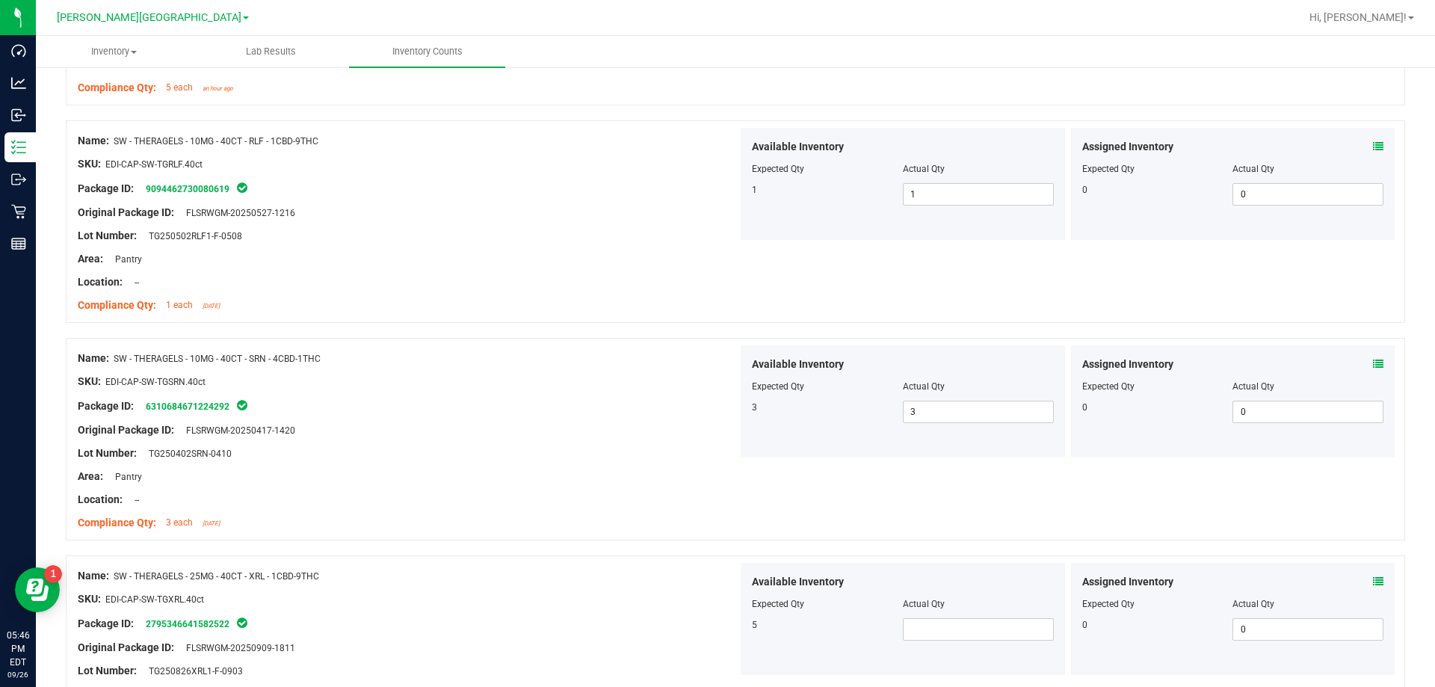
scroll to position [523, 0]
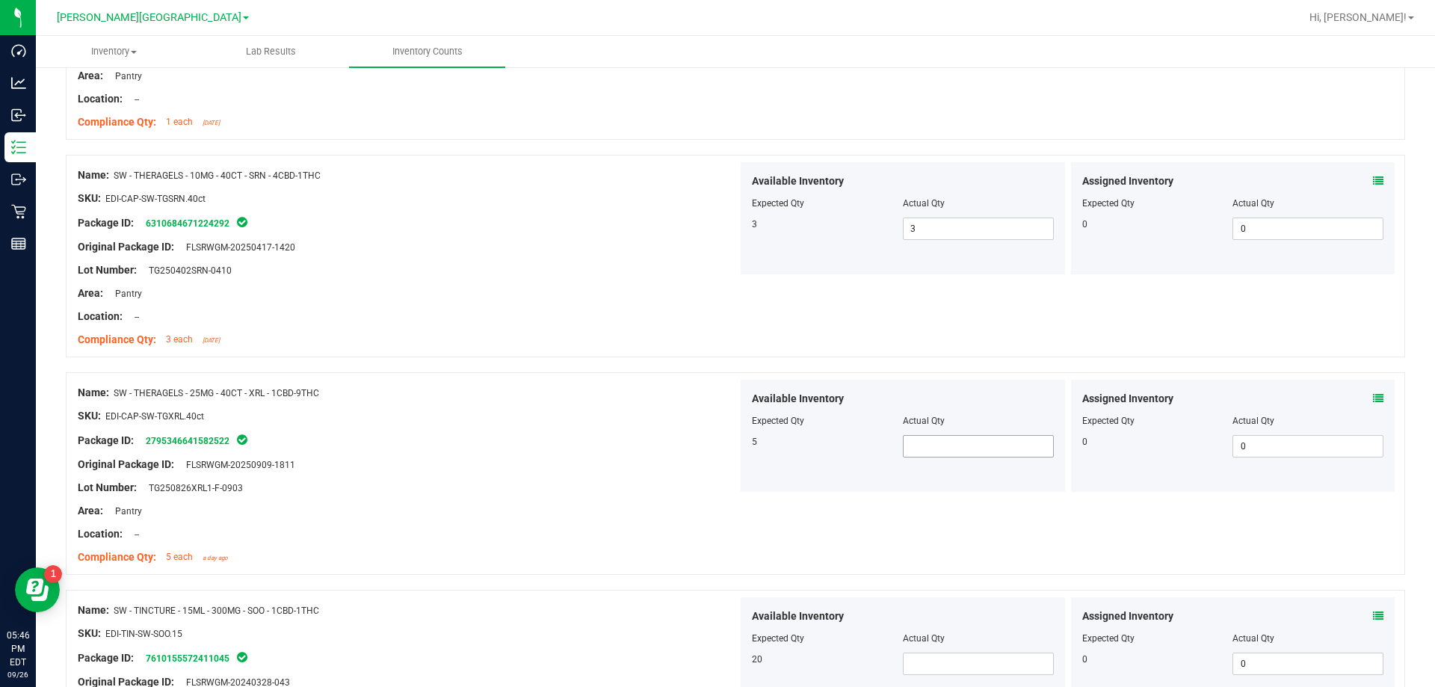
click at [731, 450] on span at bounding box center [978, 446] width 151 height 22
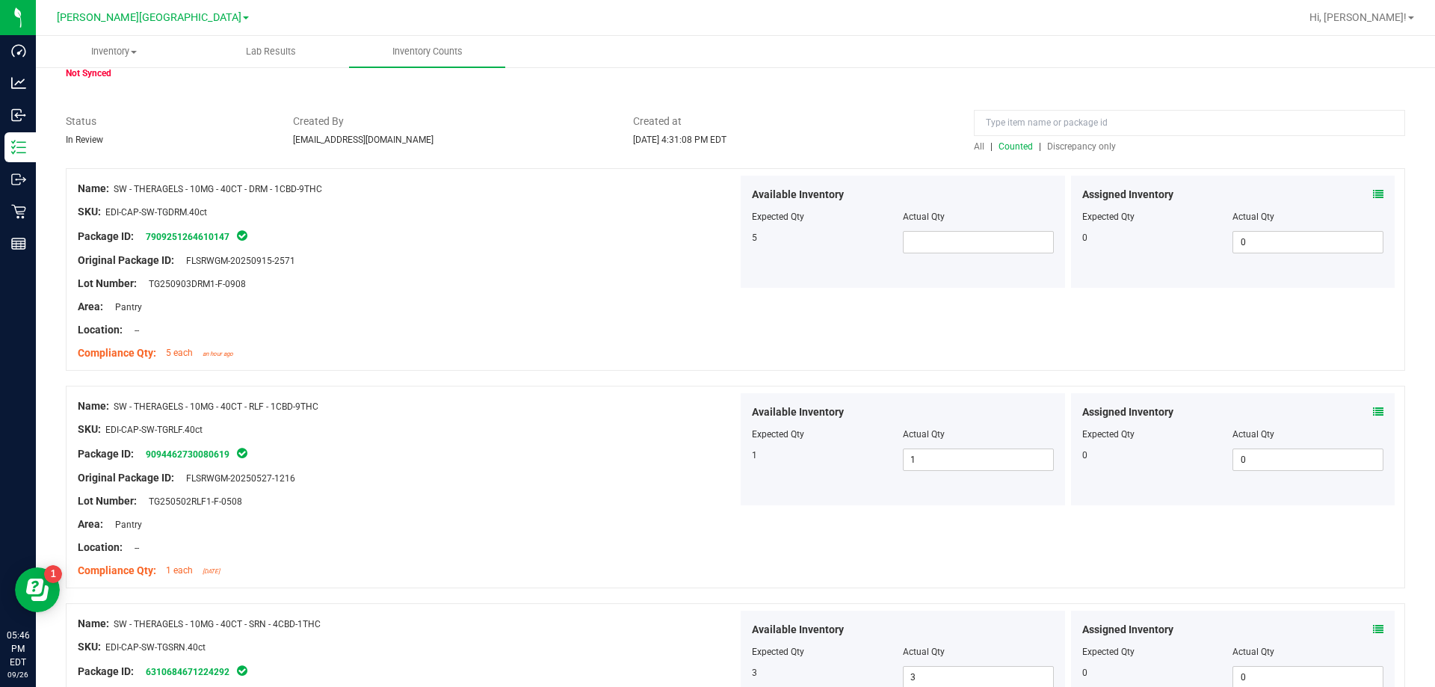
scroll to position [0, 0]
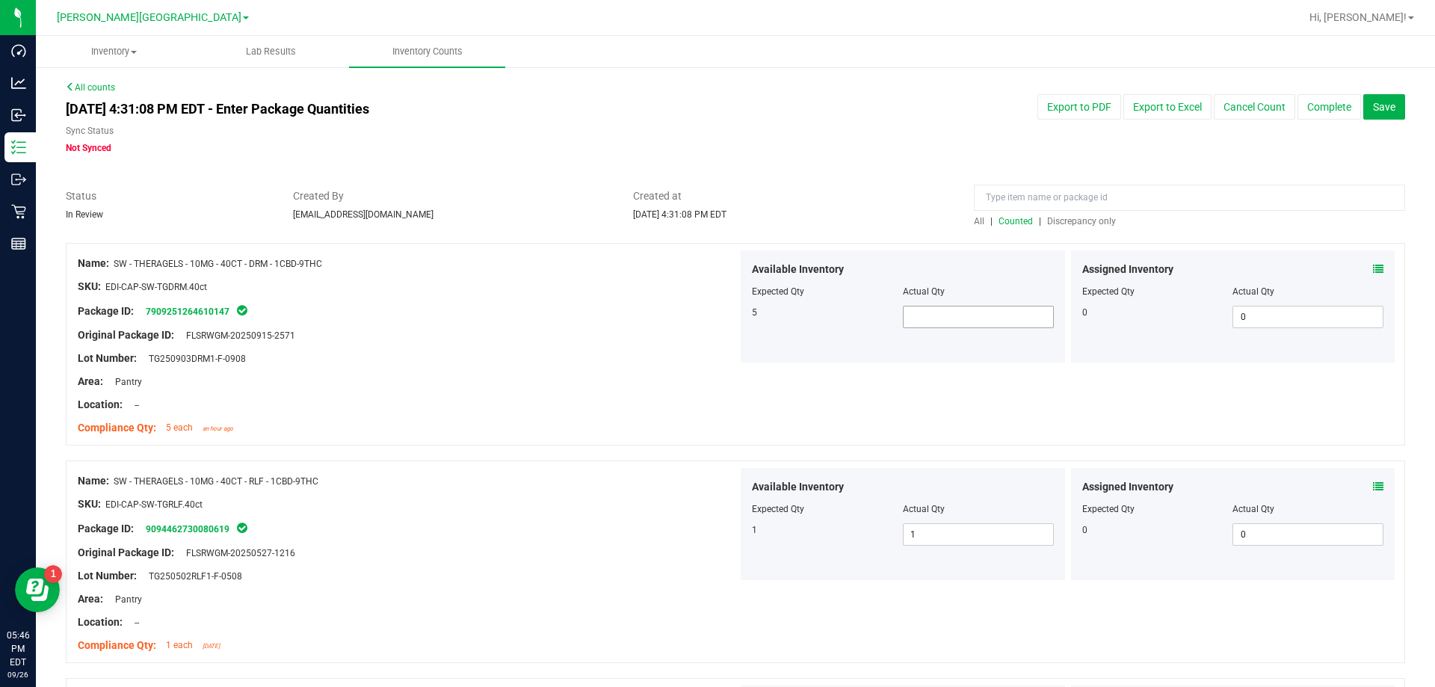
click at [731, 310] on span at bounding box center [978, 317] width 151 height 22
click at [617, 431] on div "Compliance Qty: 5 each an hour ago" at bounding box center [408, 428] width 660 height 16
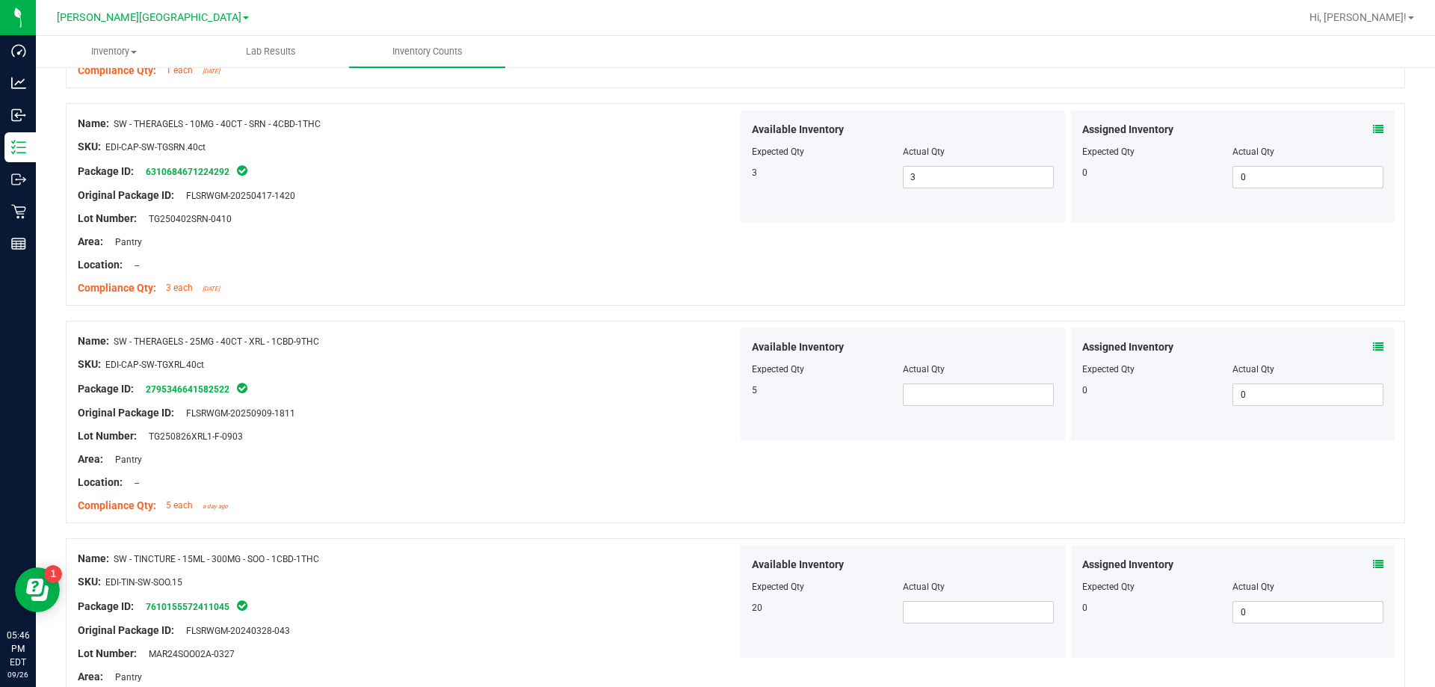
scroll to position [598, 0]
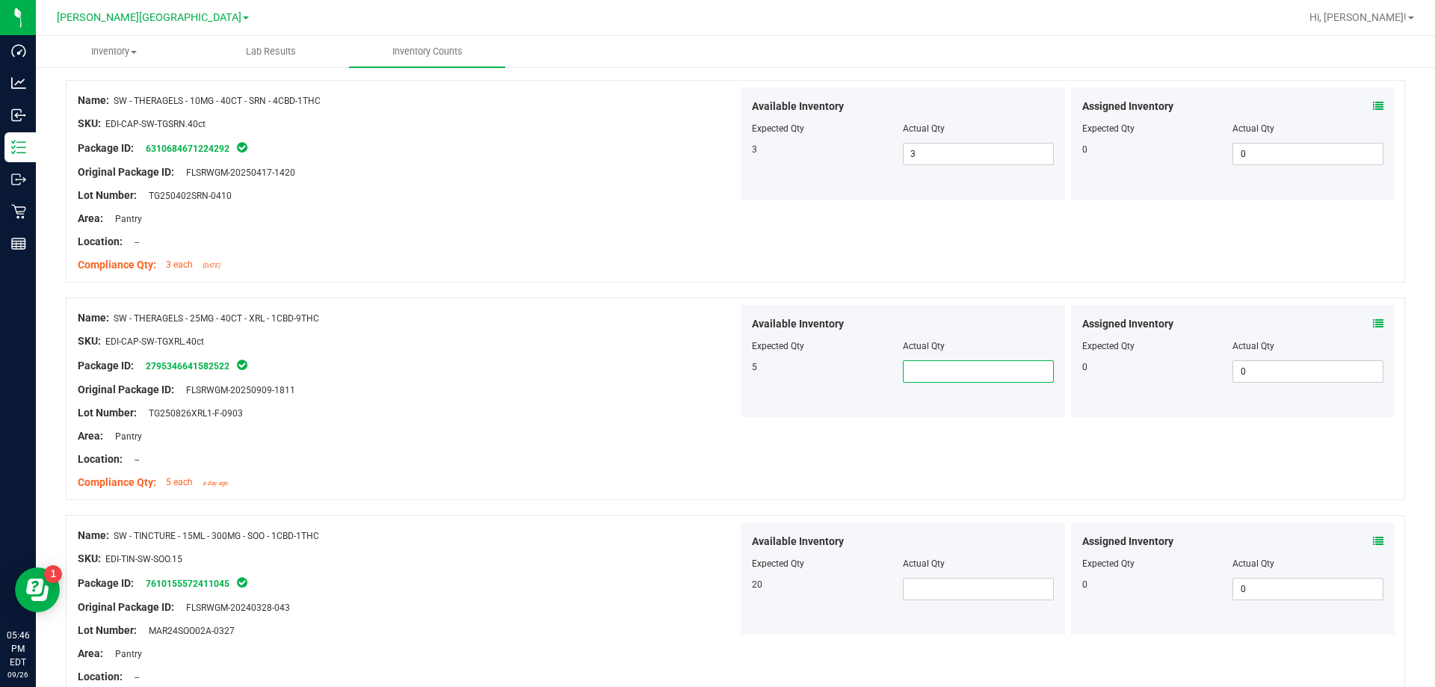
click at [731, 369] on span at bounding box center [978, 371] width 151 height 22
click at [708, 379] on div at bounding box center [408, 377] width 660 height 7
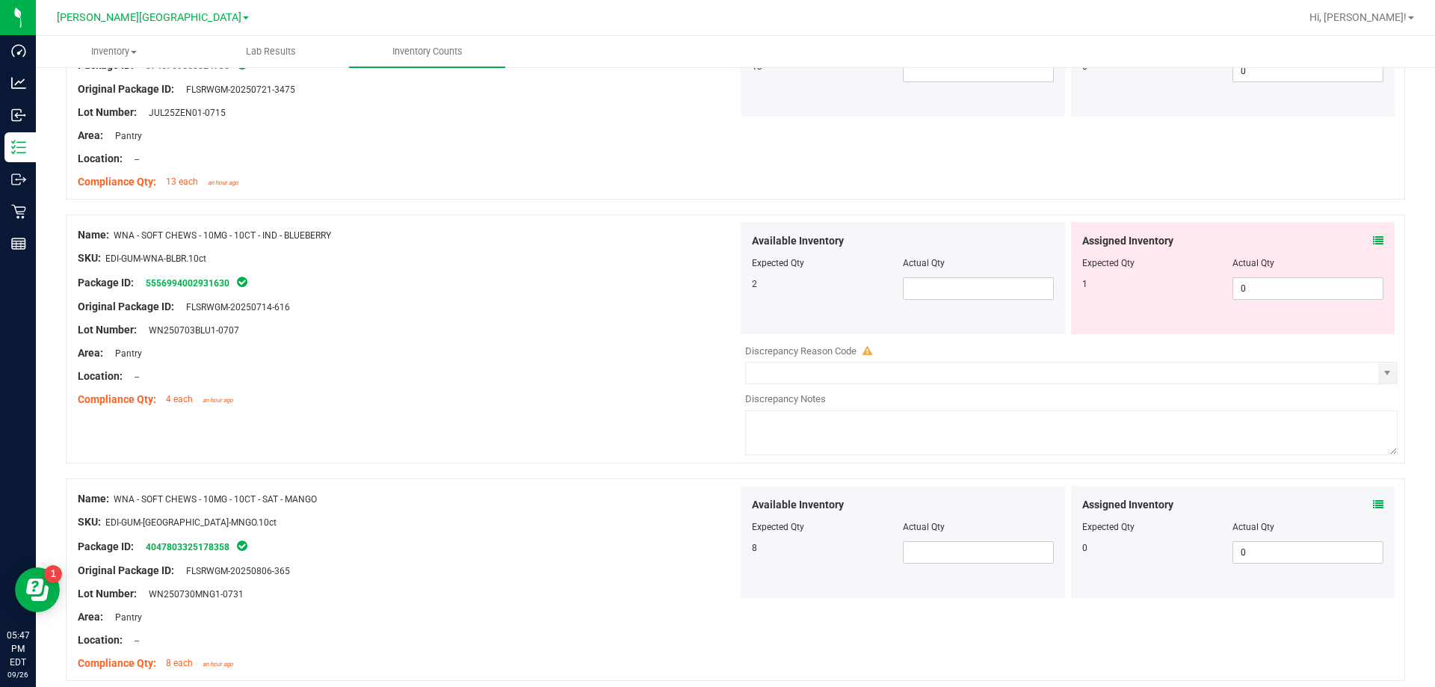
scroll to position [4002, 0]
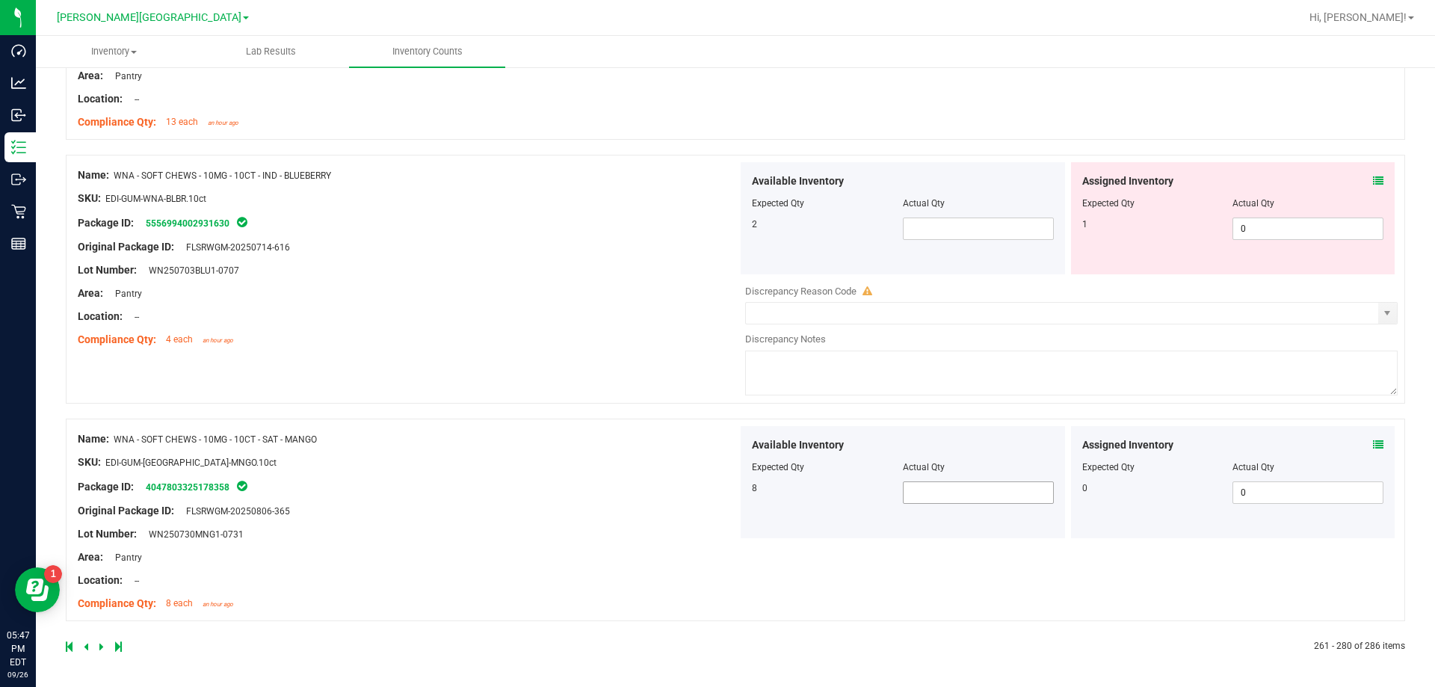
click at [731, 499] on span at bounding box center [978, 492] width 151 height 22
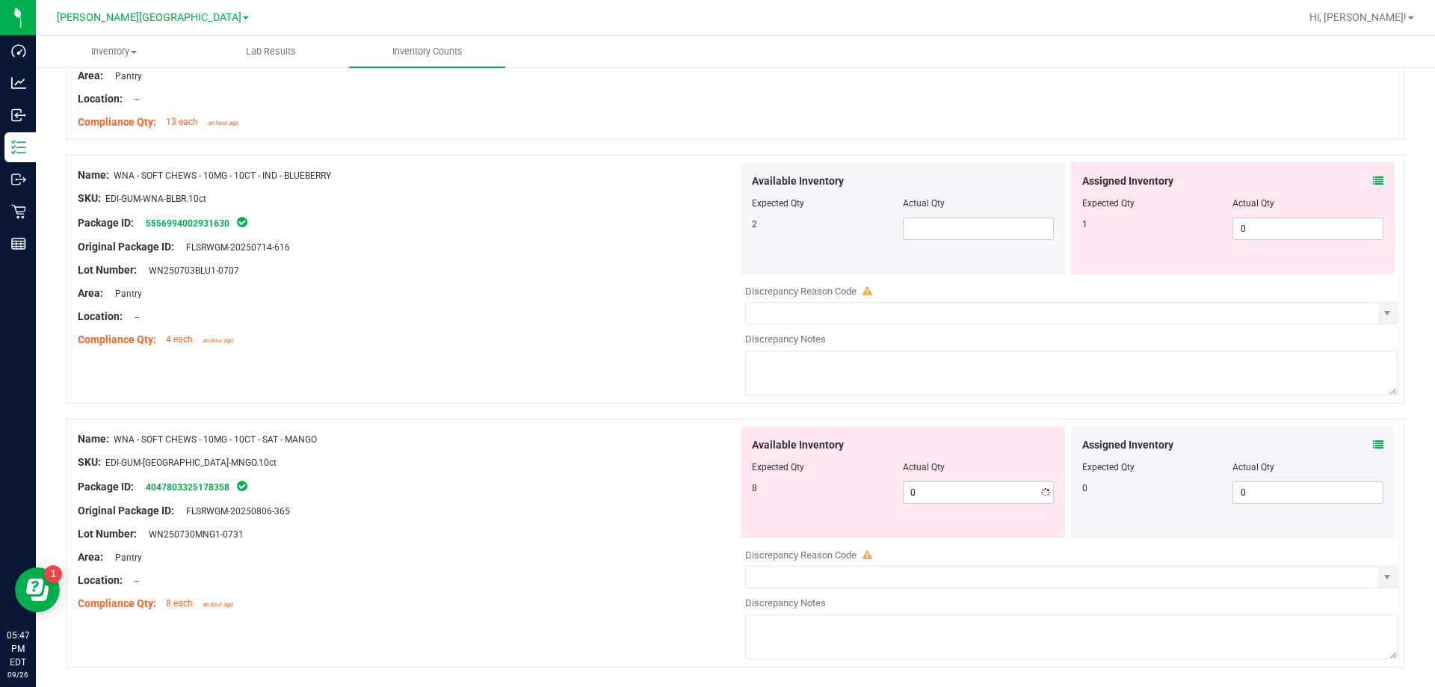
click at [634, 328] on div at bounding box center [408, 327] width 660 height 7
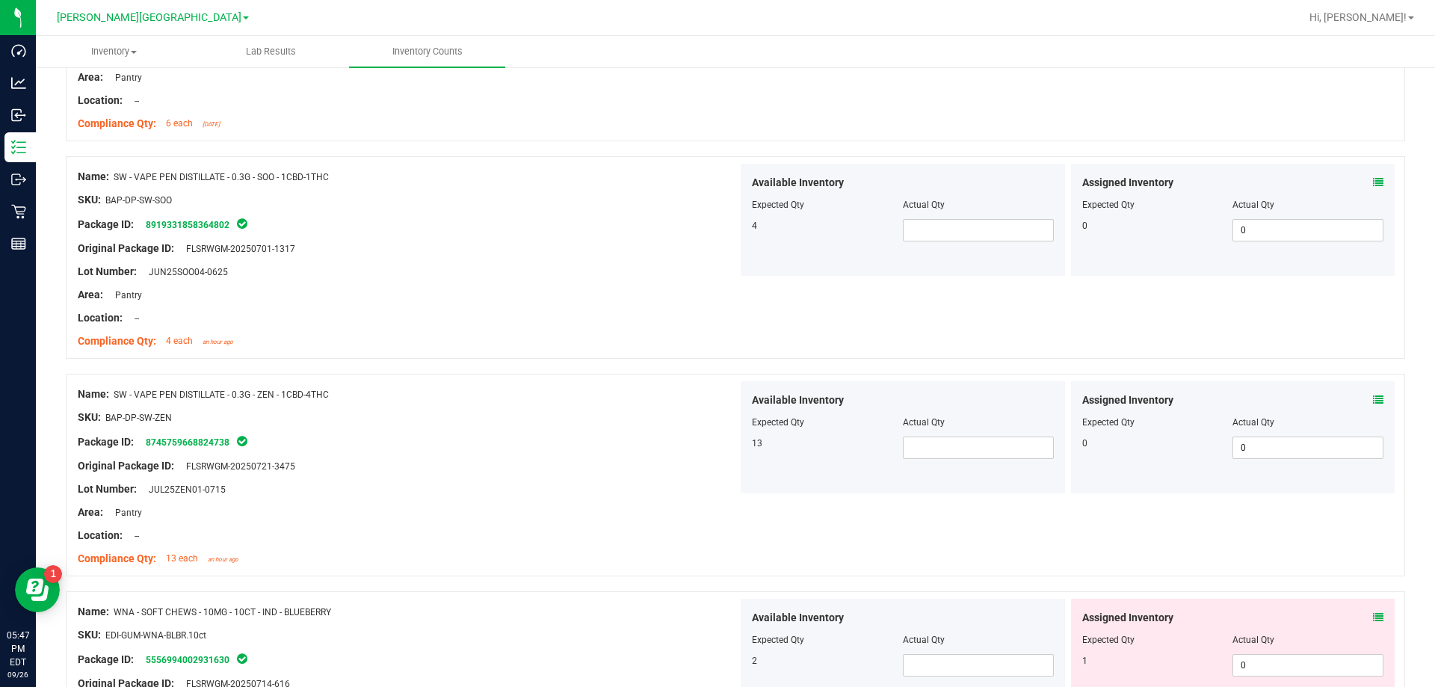
scroll to position [3554, 0]
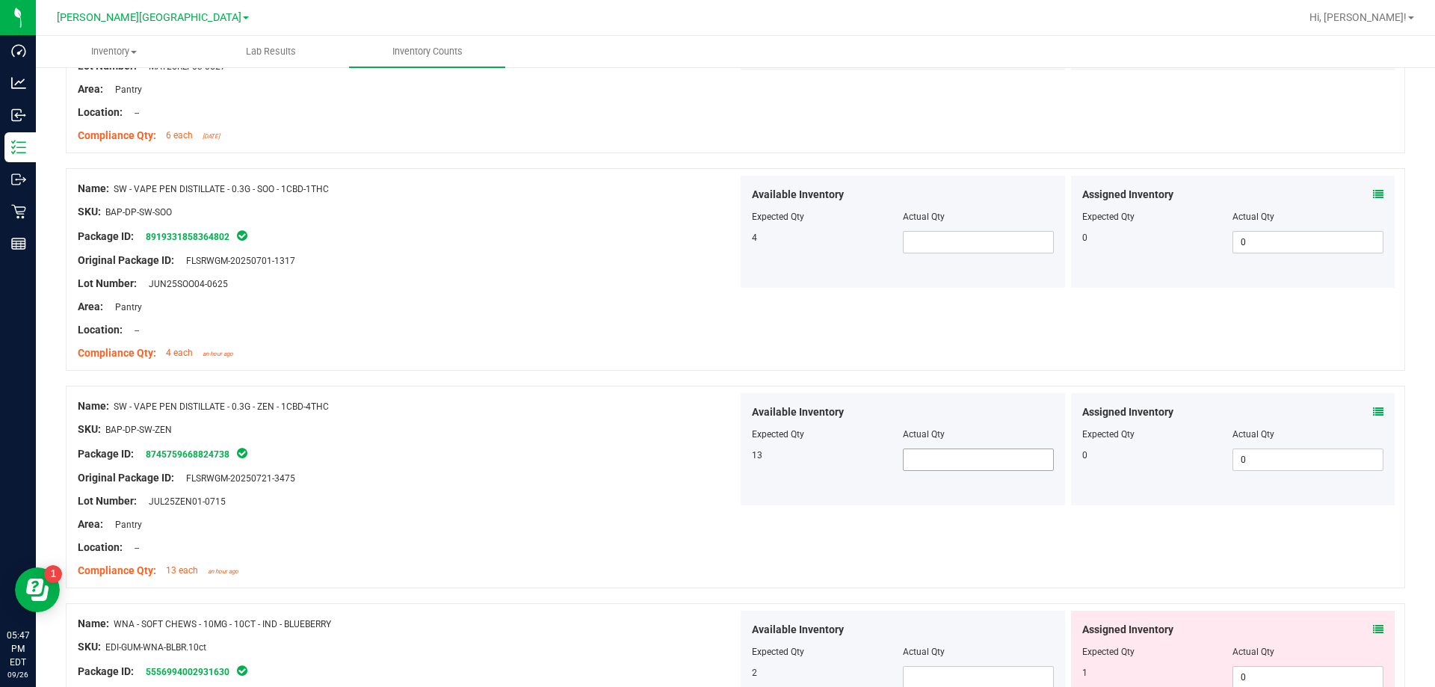
click at [731, 448] on span at bounding box center [978, 459] width 151 height 22
click at [731, 454] on span at bounding box center [978, 459] width 151 height 22
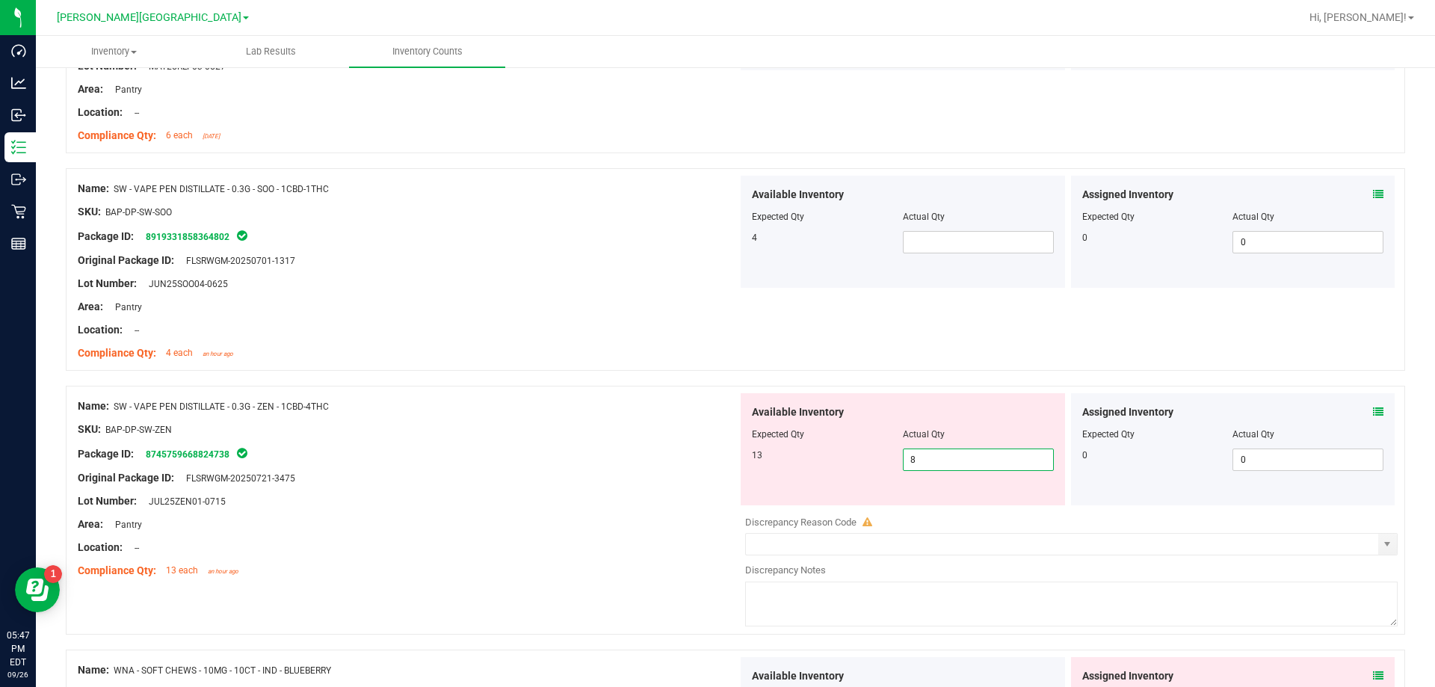
click at [405, 455] on div "Package ID: 8745759668824738" at bounding box center [408, 454] width 660 height 18
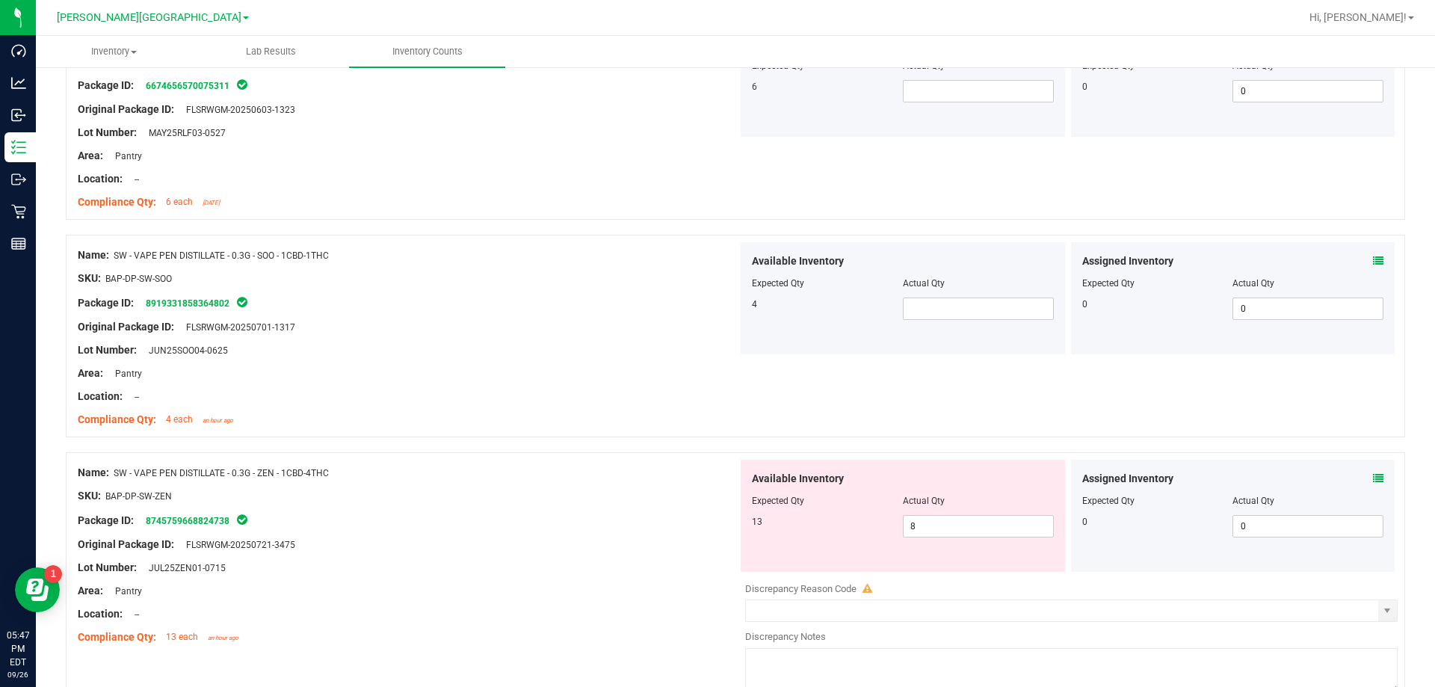
scroll to position [3404, 0]
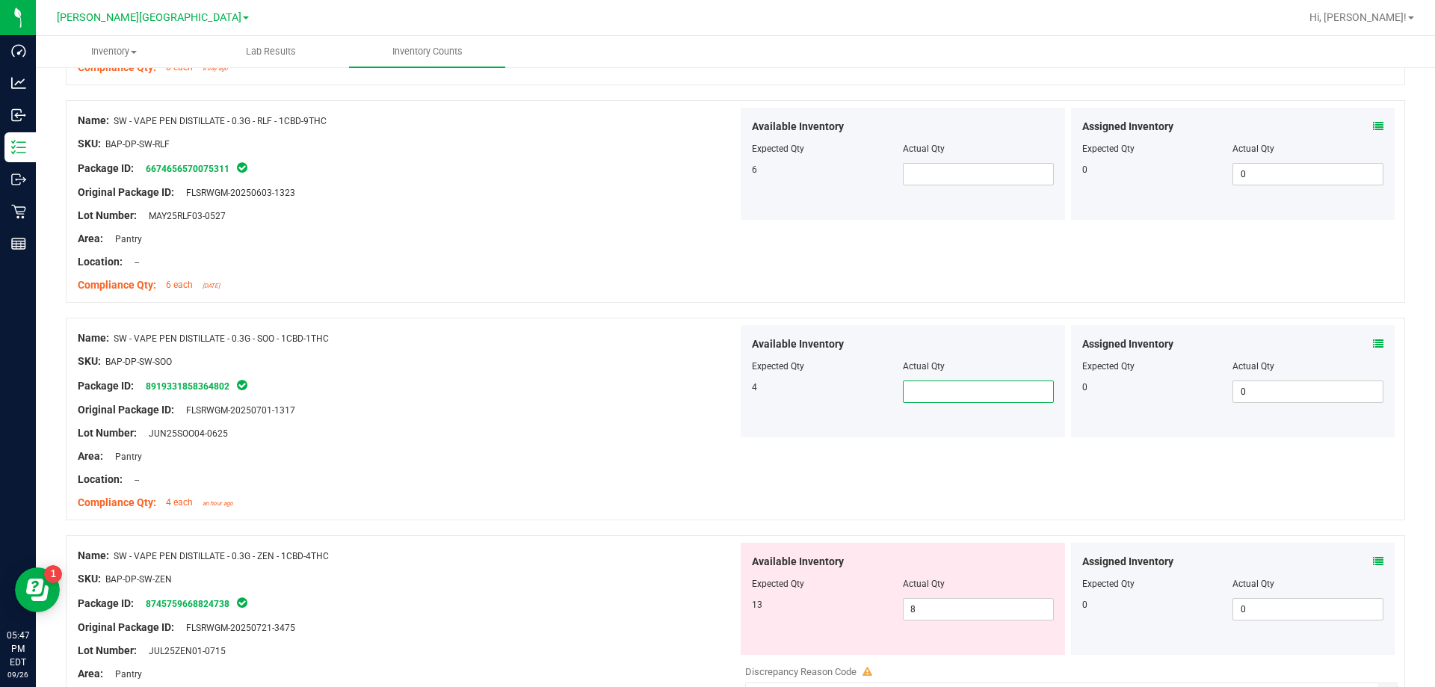
click at [731, 382] on span at bounding box center [978, 391] width 151 height 22
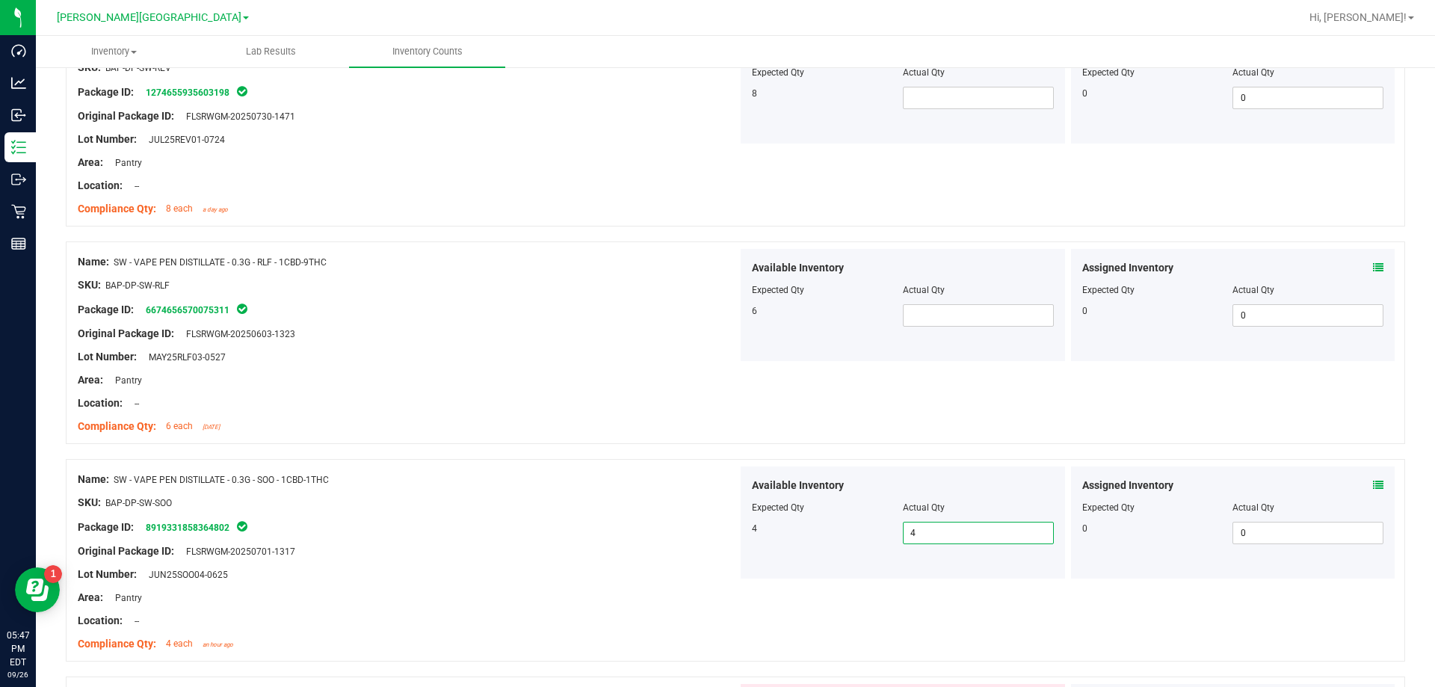
scroll to position [3255, 0]
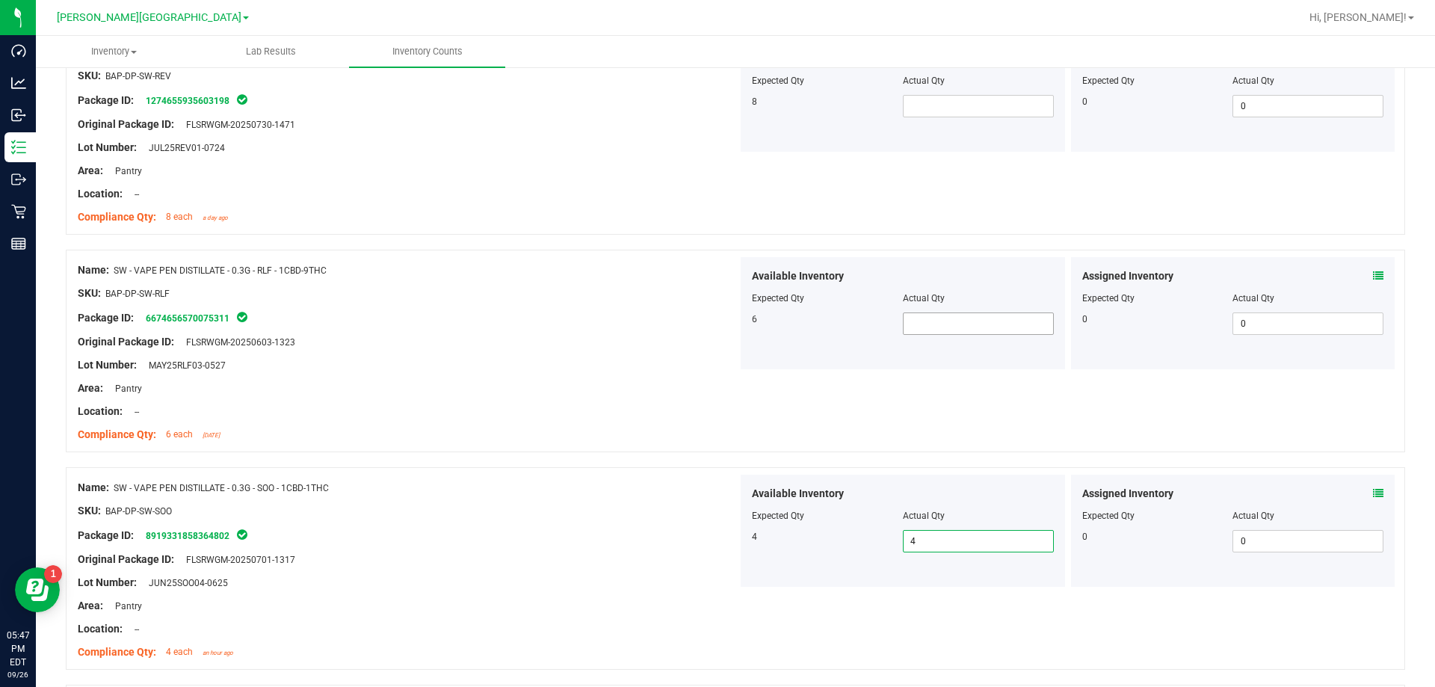
click at [731, 319] on span at bounding box center [978, 323] width 151 height 22
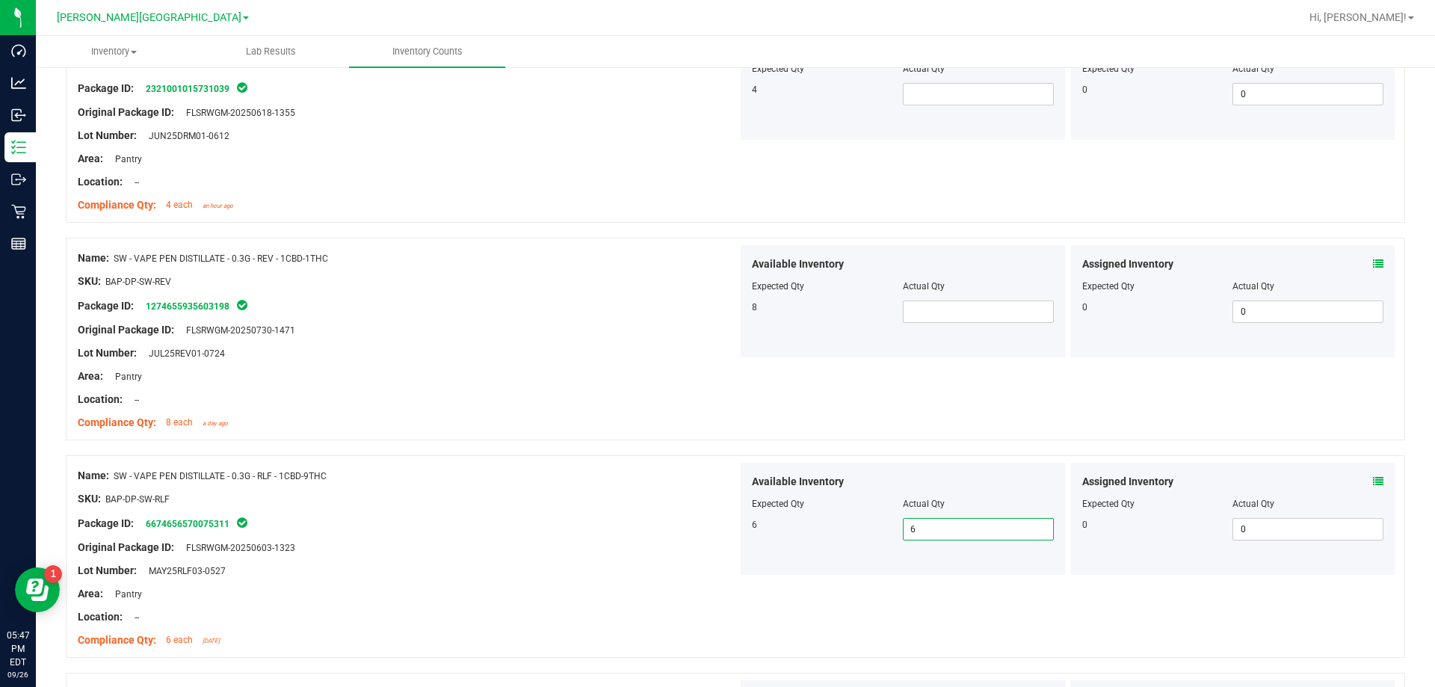
scroll to position [3031, 0]
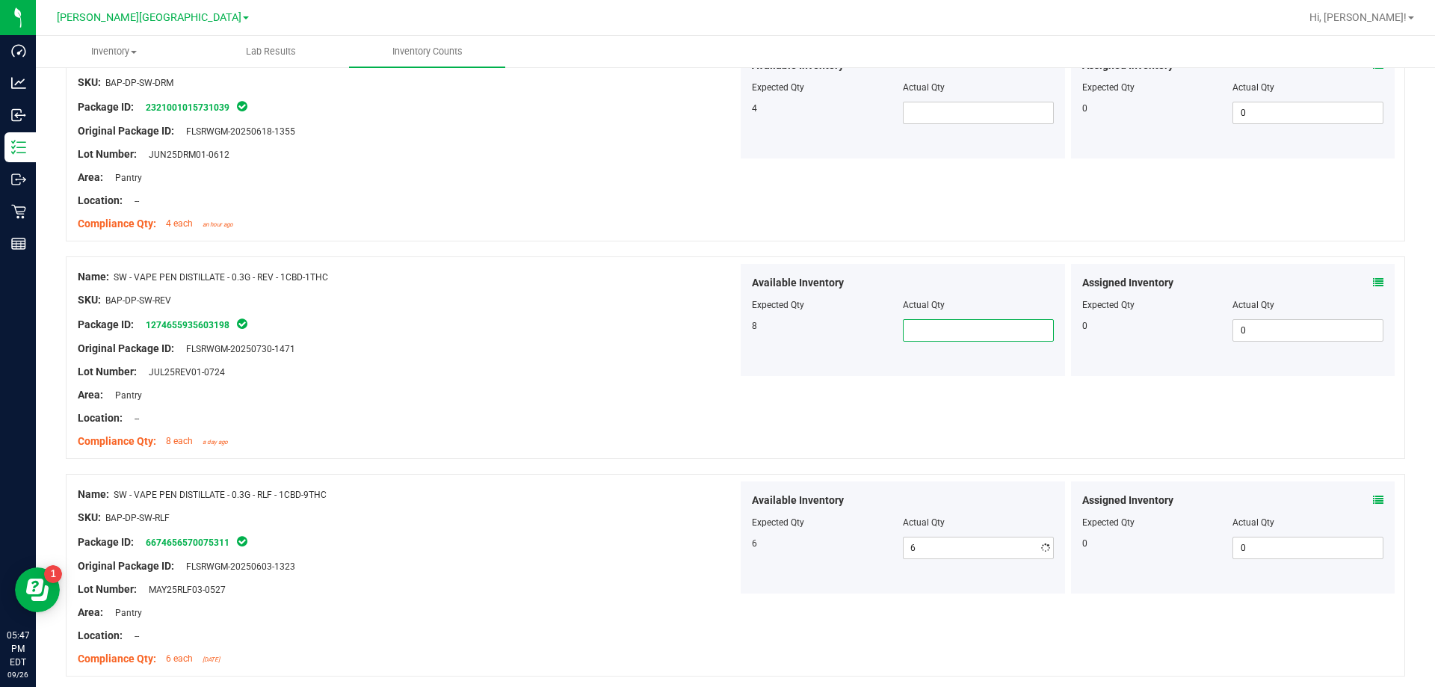
click at [731, 321] on span at bounding box center [978, 330] width 151 height 22
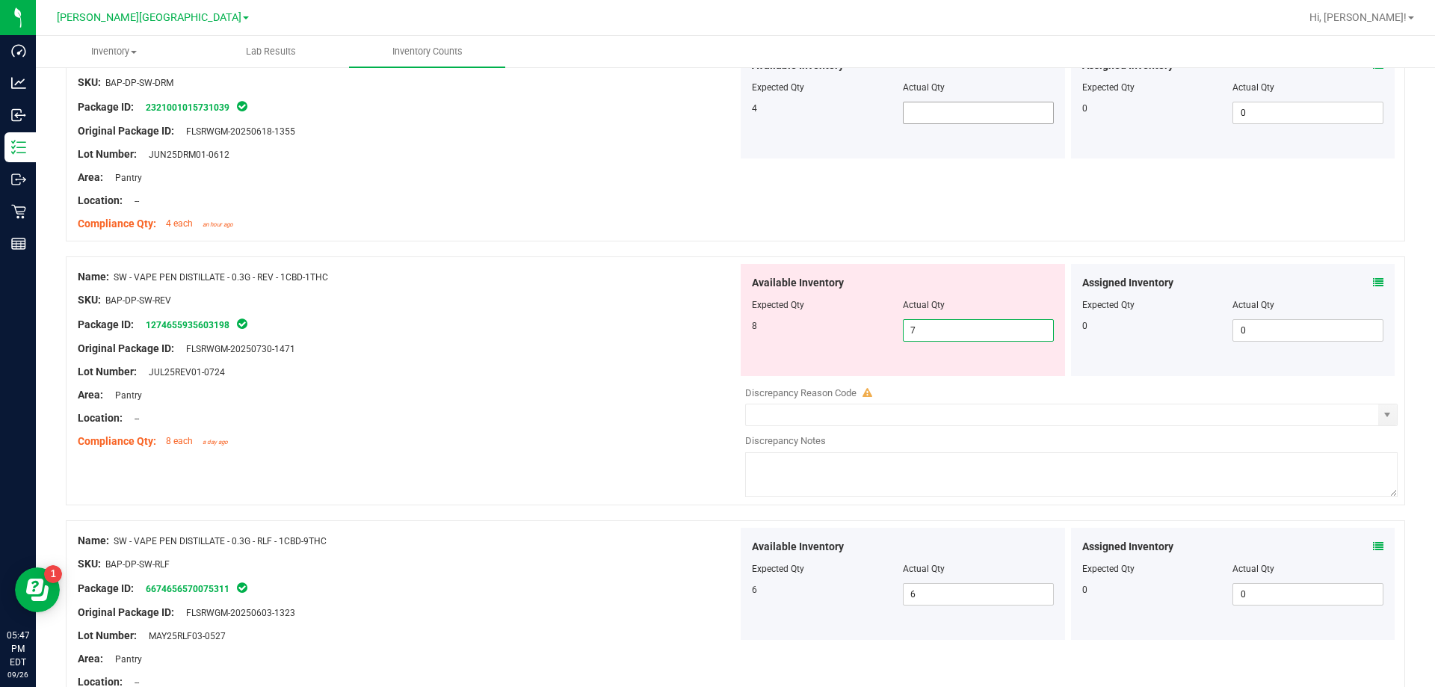
click at [731, 111] on span at bounding box center [978, 113] width 151 height 22
click at [731, 332] on span "7 7" at bounding box center [978, 330] width 151 height 22
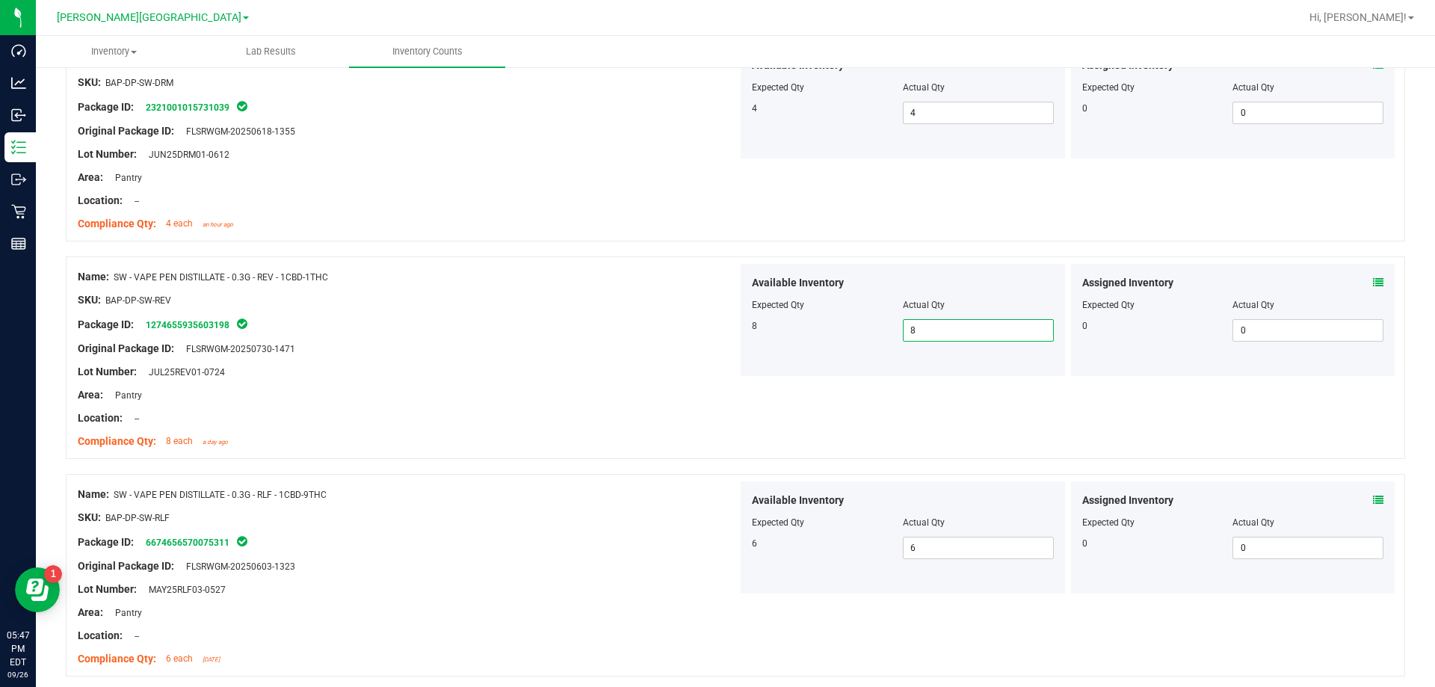
click at [685, 353] on div "Original Package ID: FLSRWGM-20250730-1471" at bounding box center [408, 349] width 660 height 16
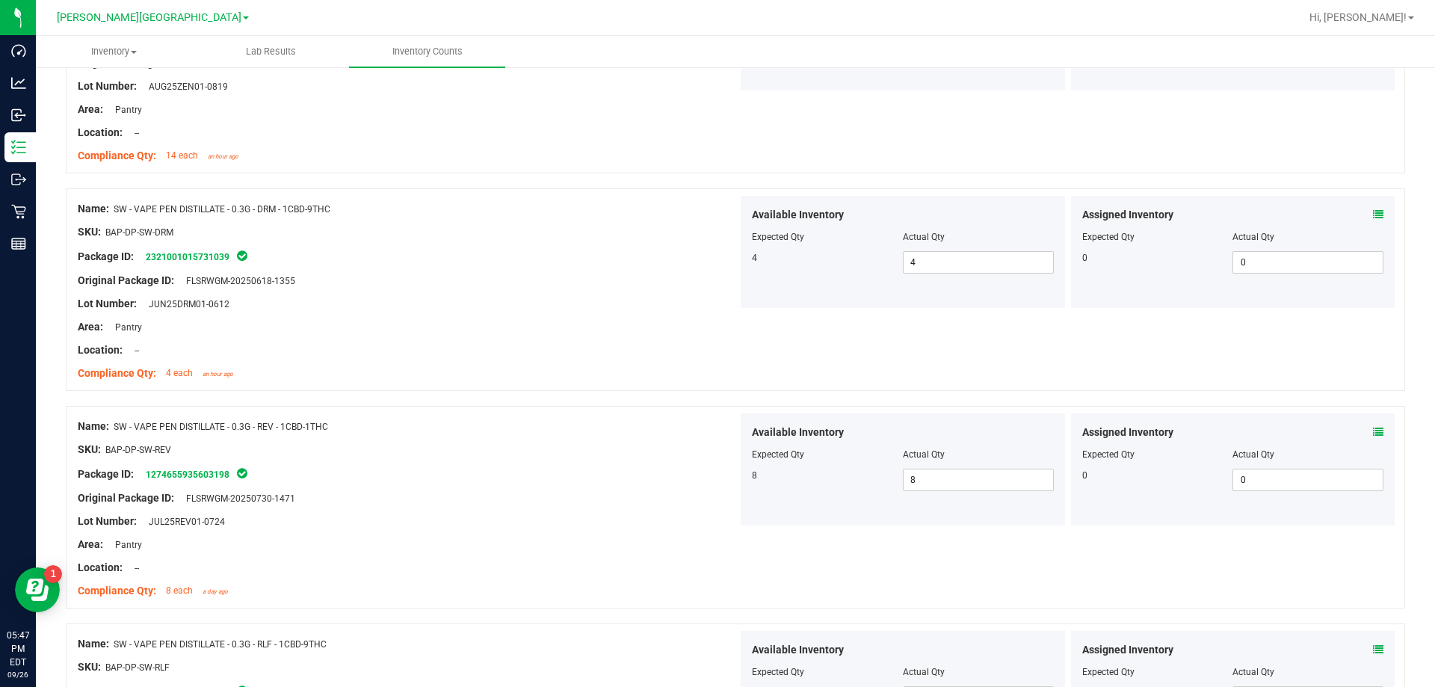
scroll to position [2732, 0]
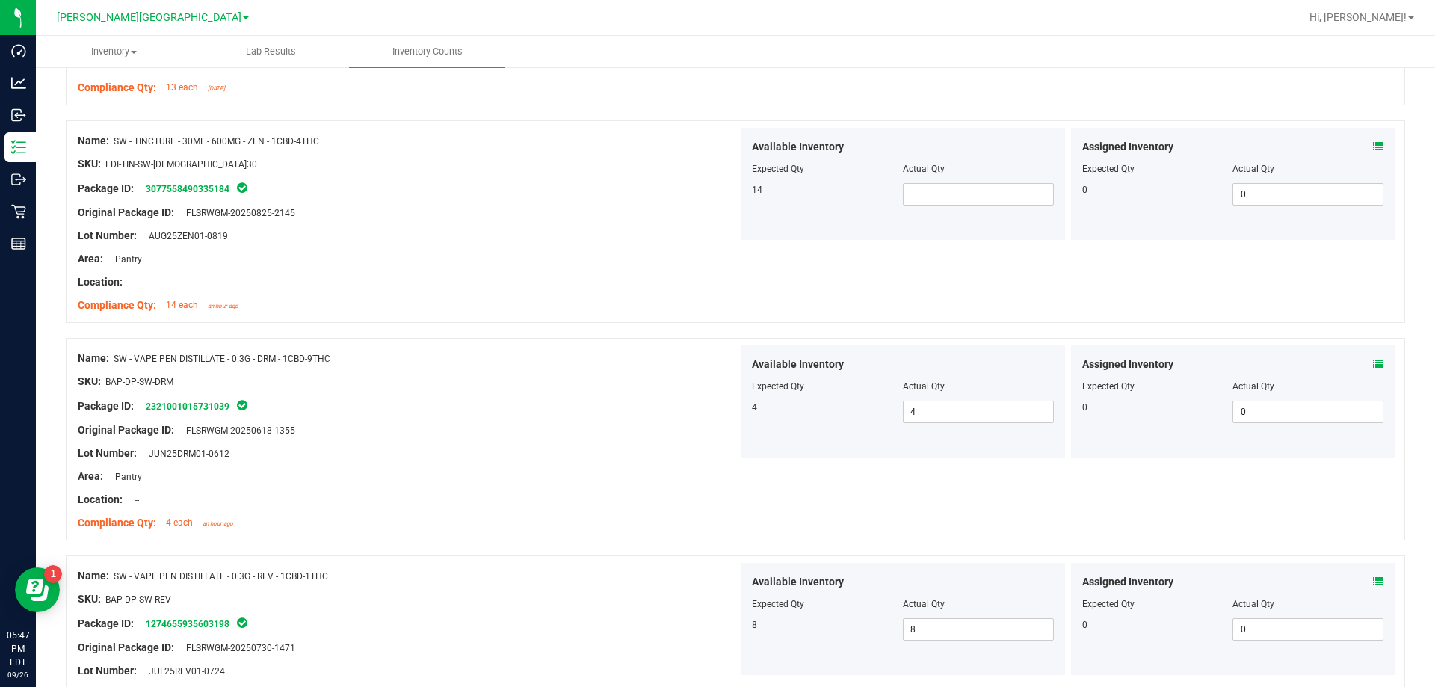
click at [731, 172] on span "Actual Qty" at bounding box center [924, 169] width 42 height 10
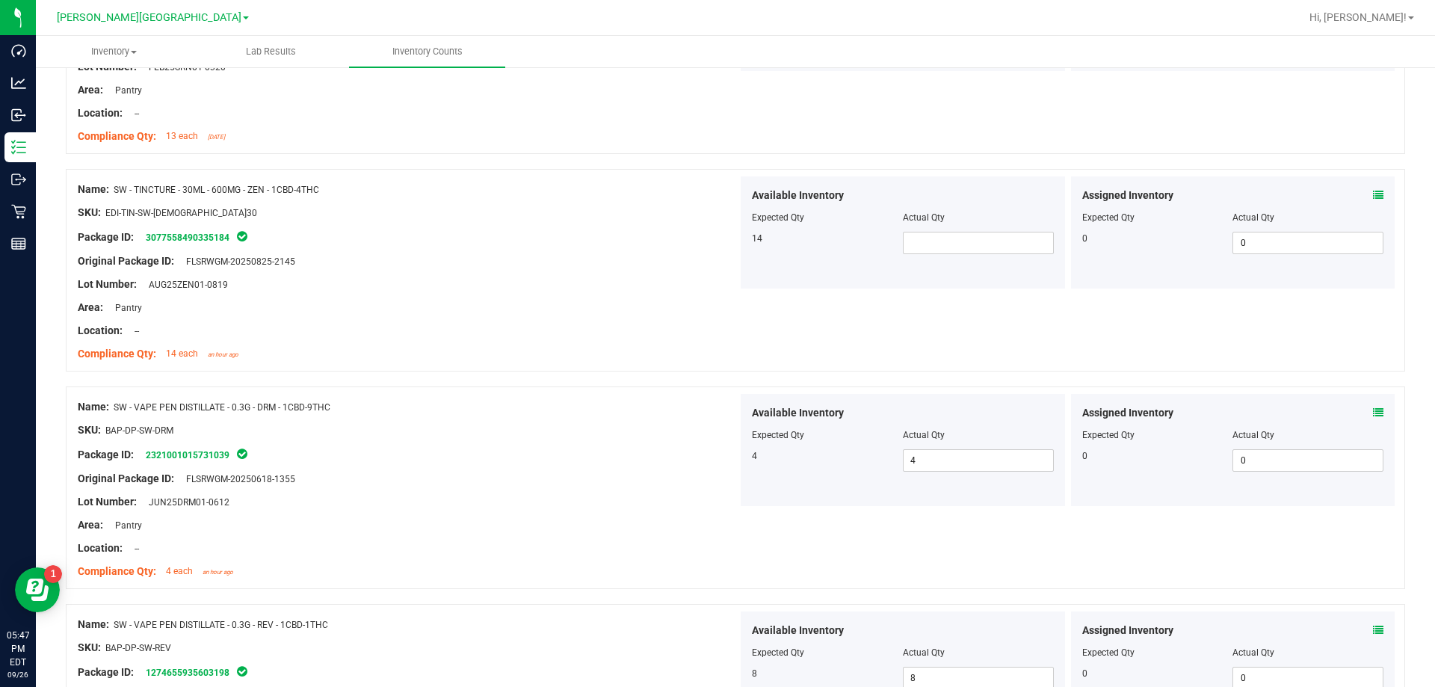
scroll to position [2657, 0]
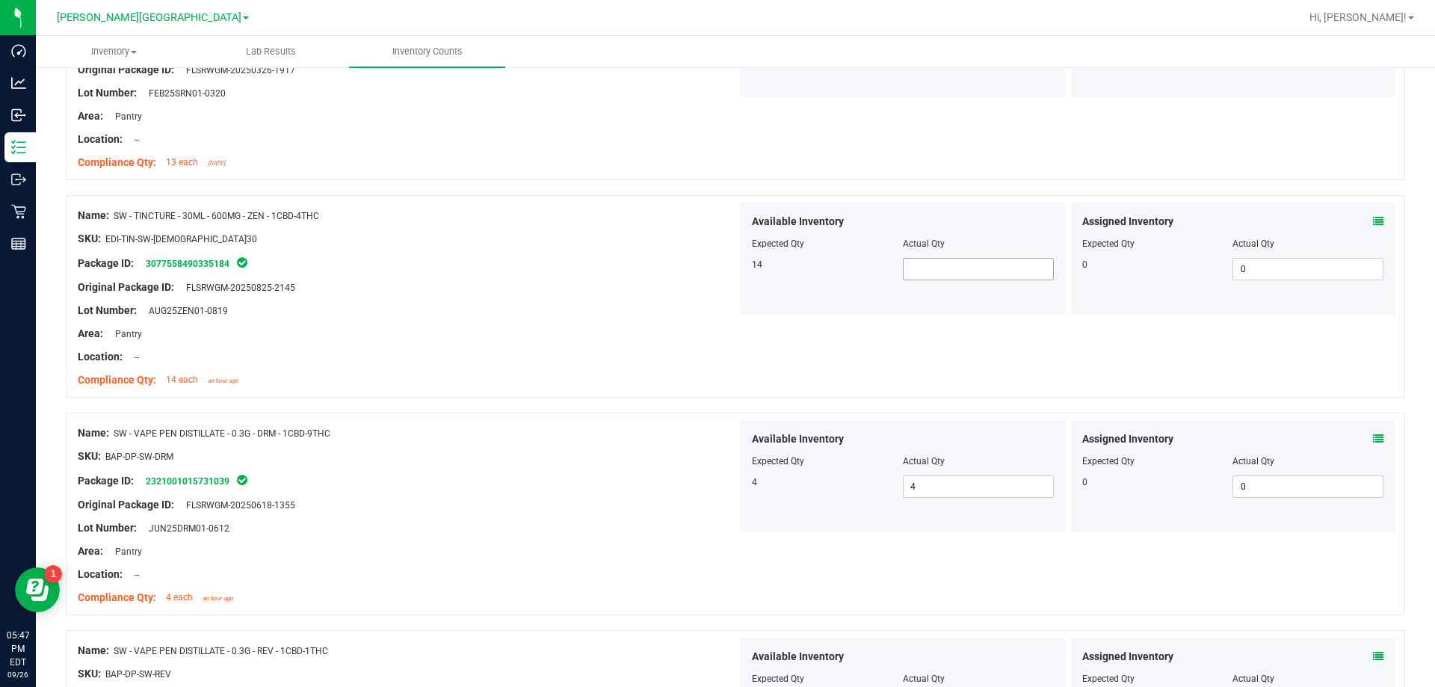
click at [731, 261] on span at bounding box center [978, 269] width 151 height 22
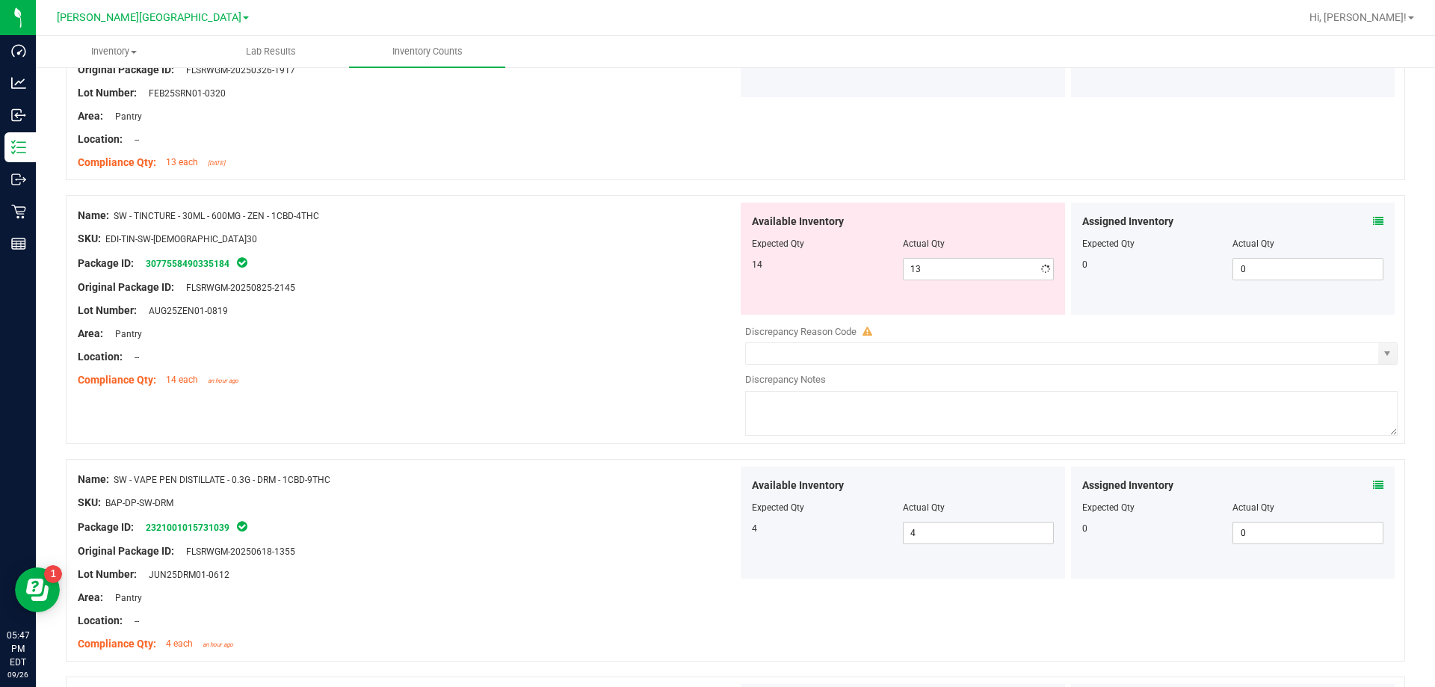
click at [731, 217] on icon at bounding box center [1378, 221] width 10 height 10
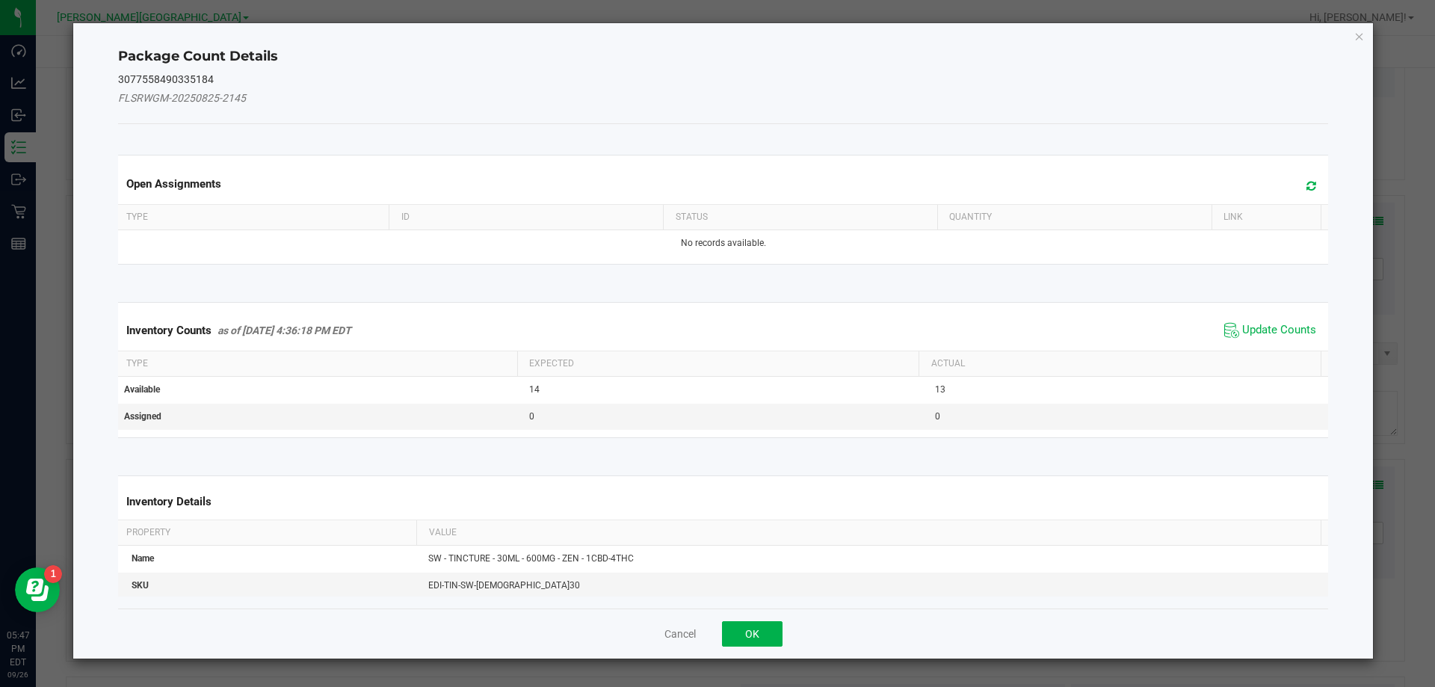
click at [731, 321] on span "Update Counts" at bounding box center [1269, 330] width 99 height 22
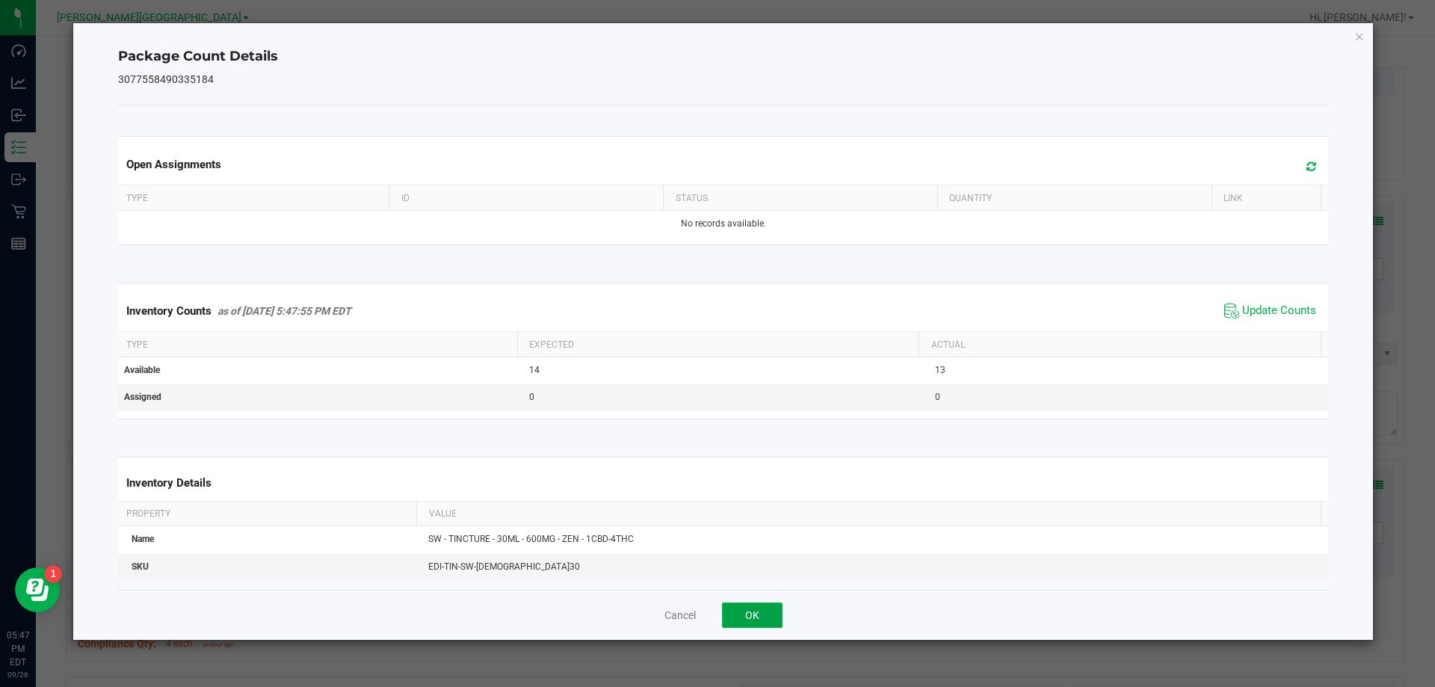
click at [731, 618] on button "OK" at bounding box center [752, 614] width 61 height 25
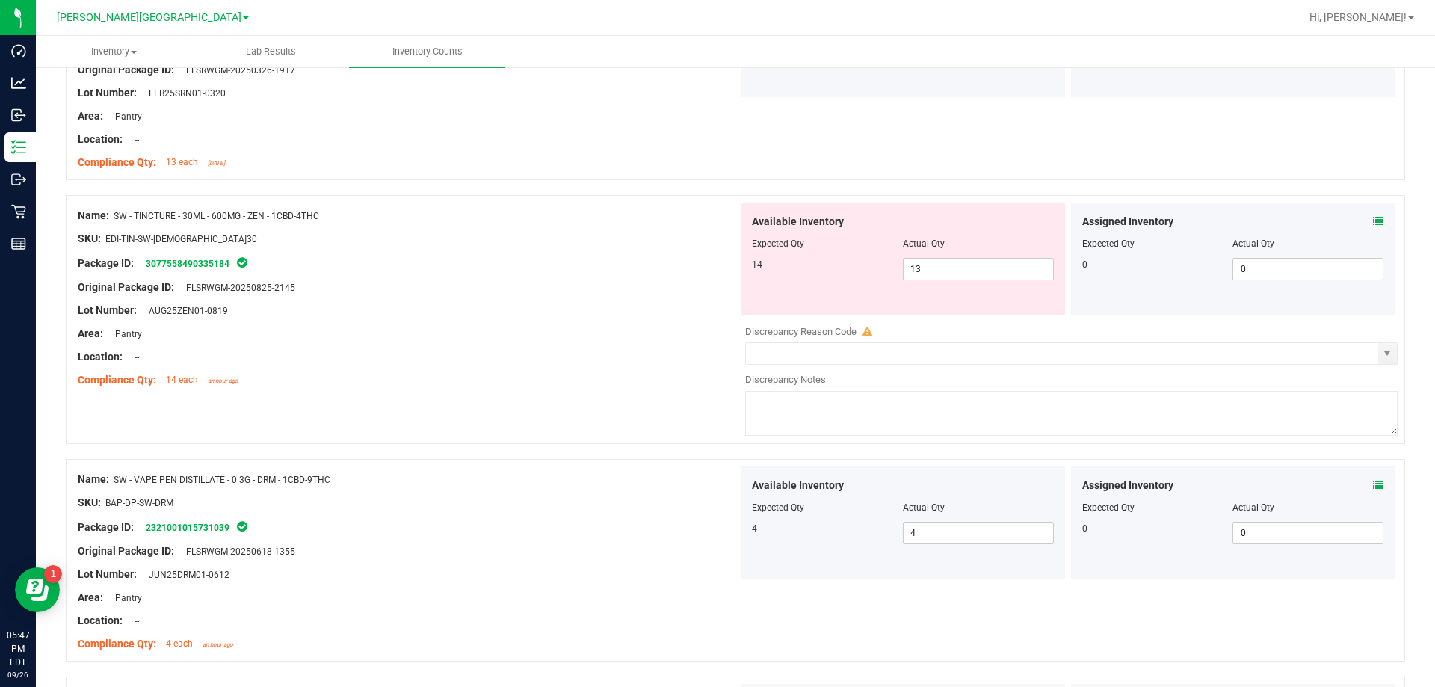
click at [686, 403] on div "Name: SW - TINCTURE - 30ML - 600MG - ZEN - 1CBD-4THC SKU: EDI-TIN-SW-[DEMOGRAPH…" at bounding box center [735, 319] width 1339 height 249
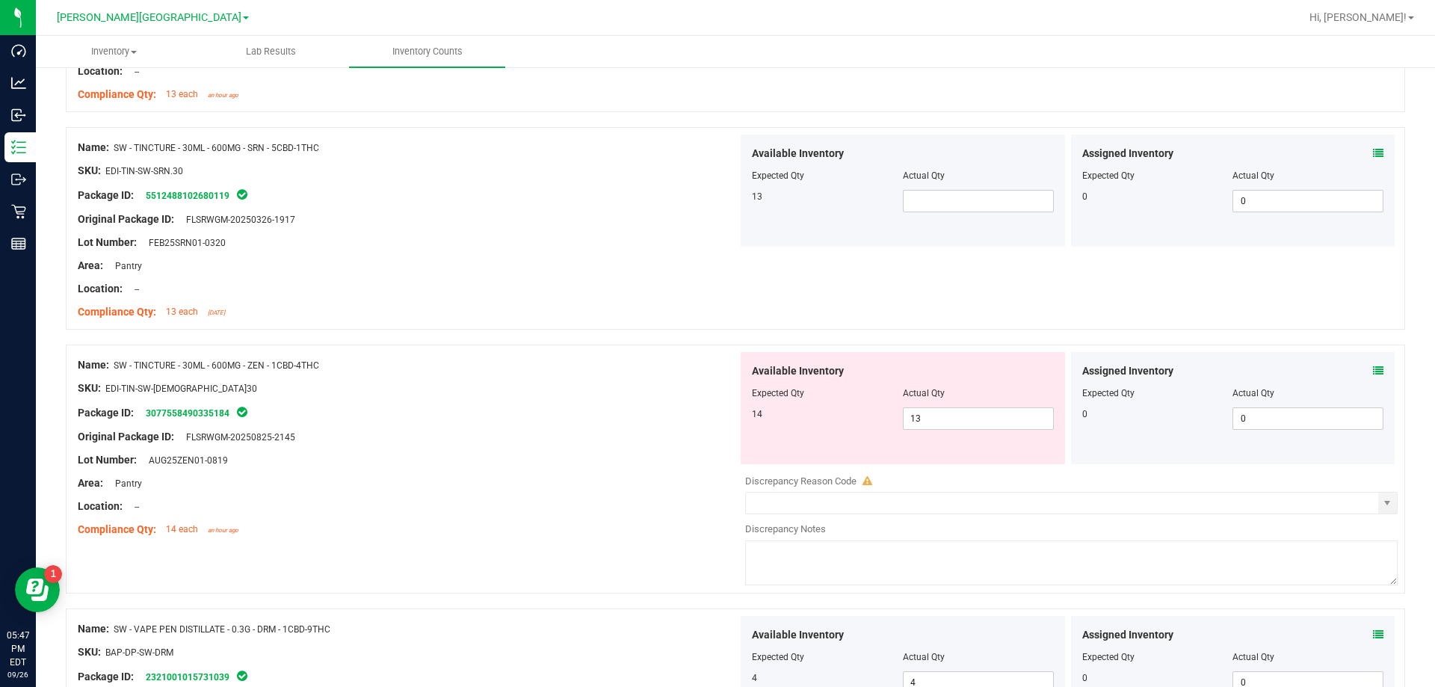
scroll to position [2358, 0]
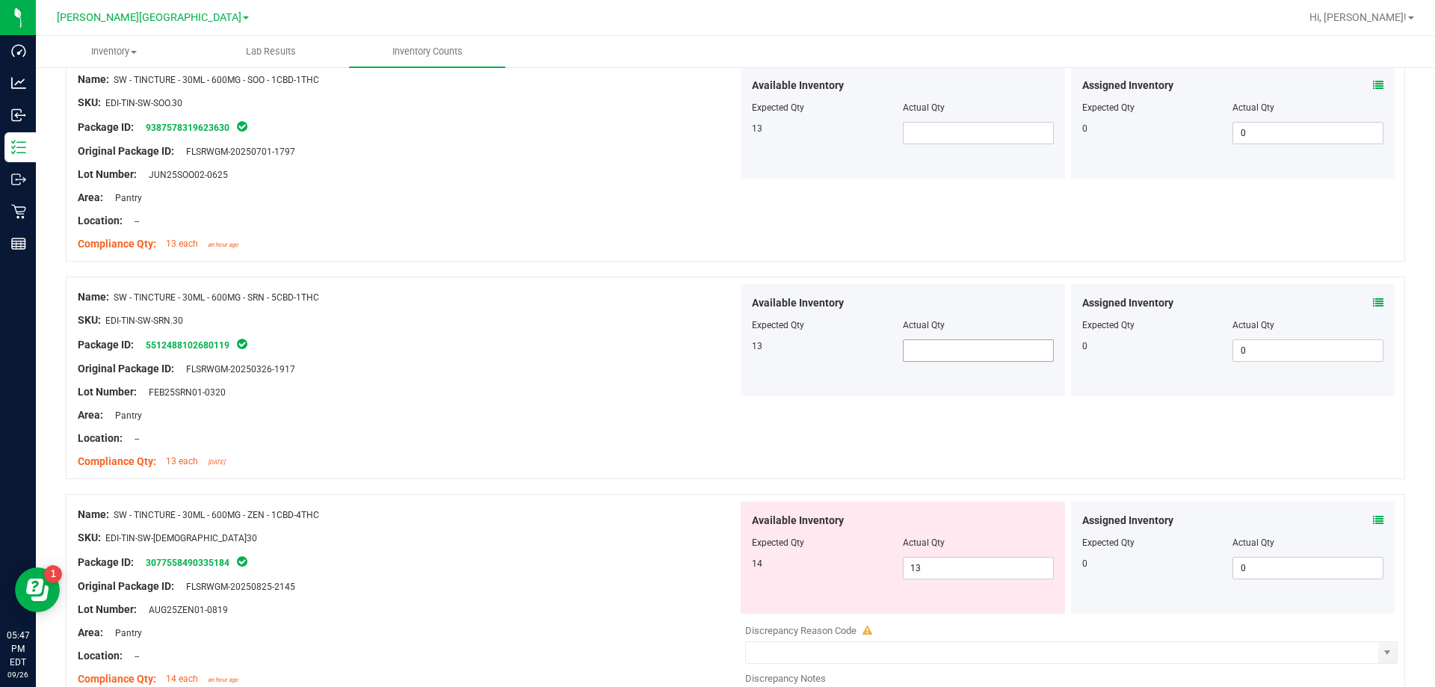
click at [731, 361] on span at bounding box center [978, 350] width 151 height 22
click at [731, 343] on span at bounding box center [978, 350] width 151 height 22
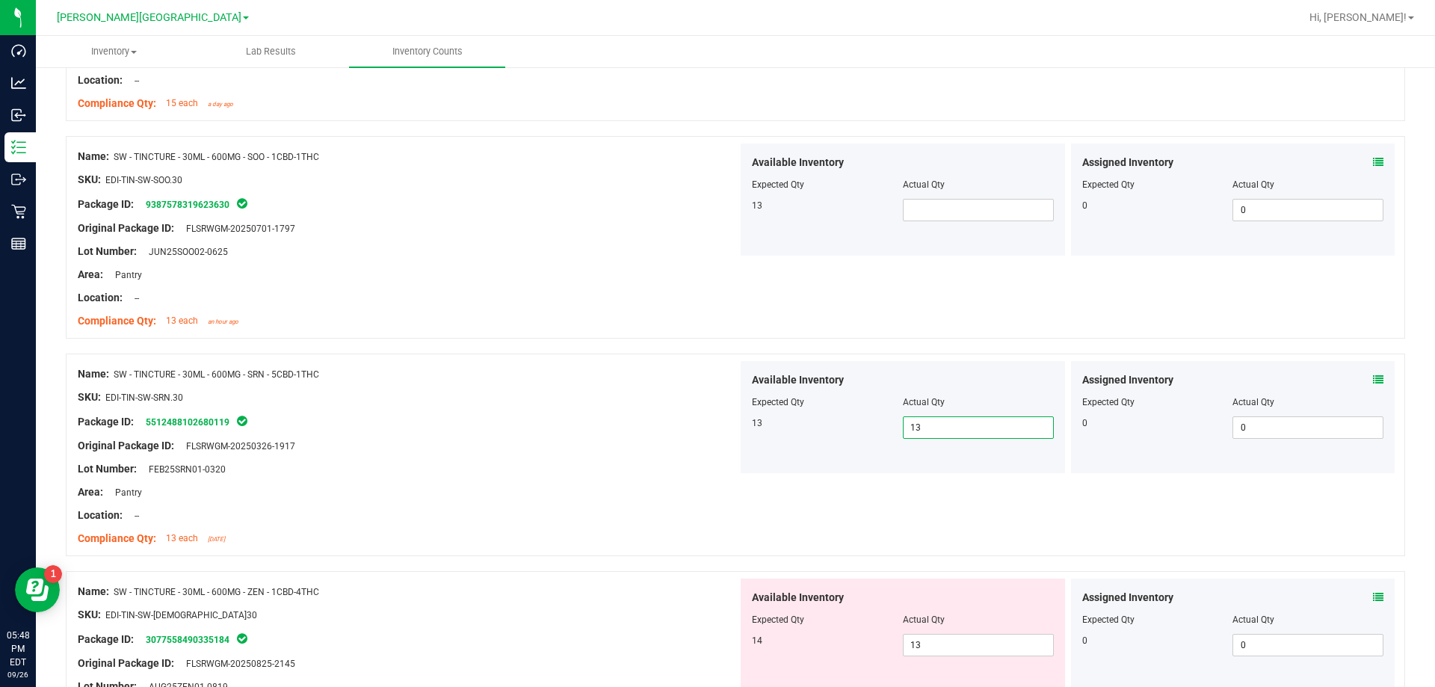
scroll to position [2209, 0]
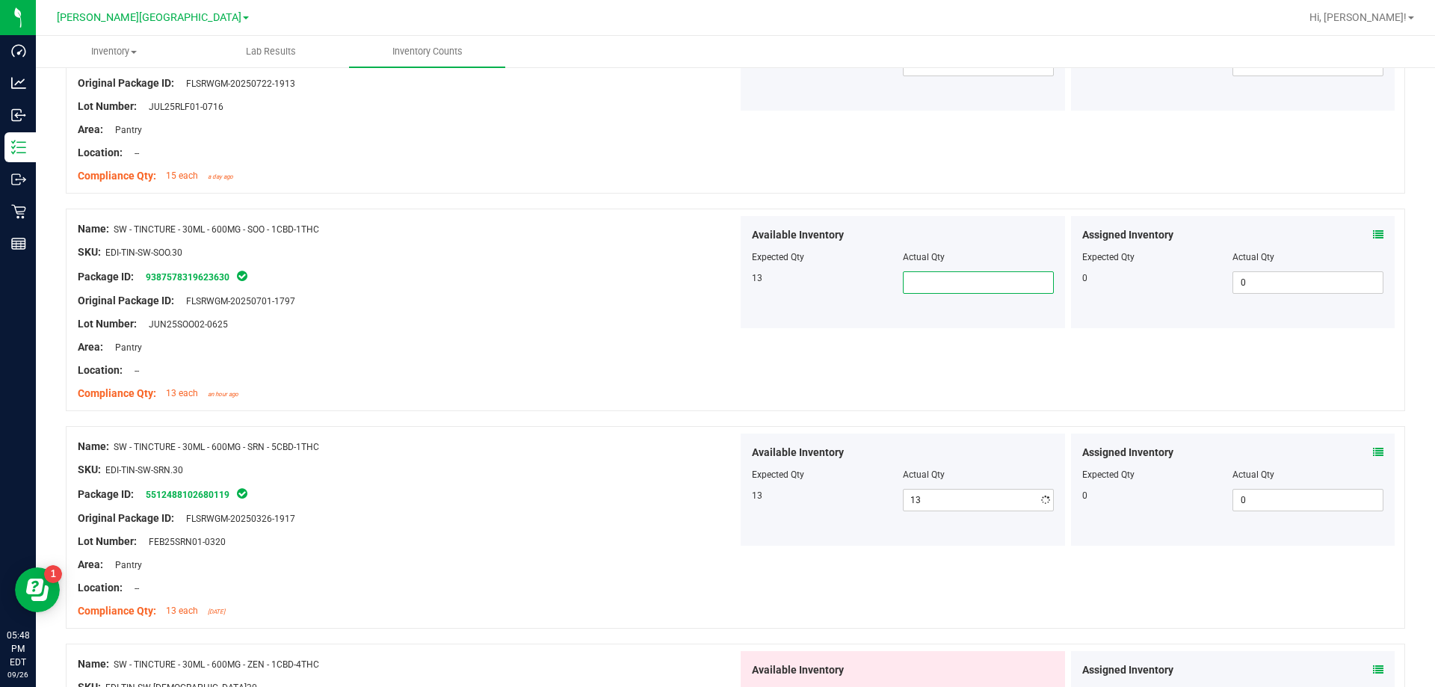
click at [731, 279] on span at bounding box center [978, 282] width 151 height 22
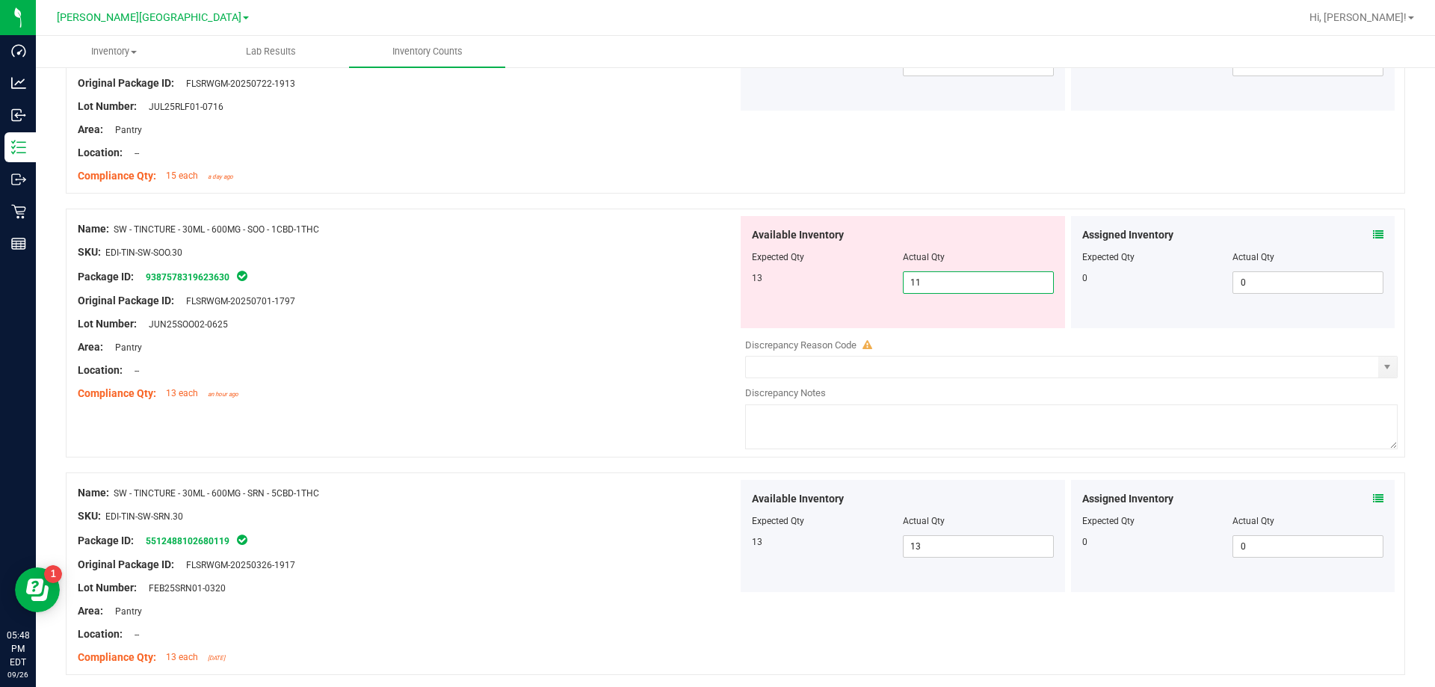
click at [731, 234] on icon at bounding box center [1378, 234] width 10 height 10
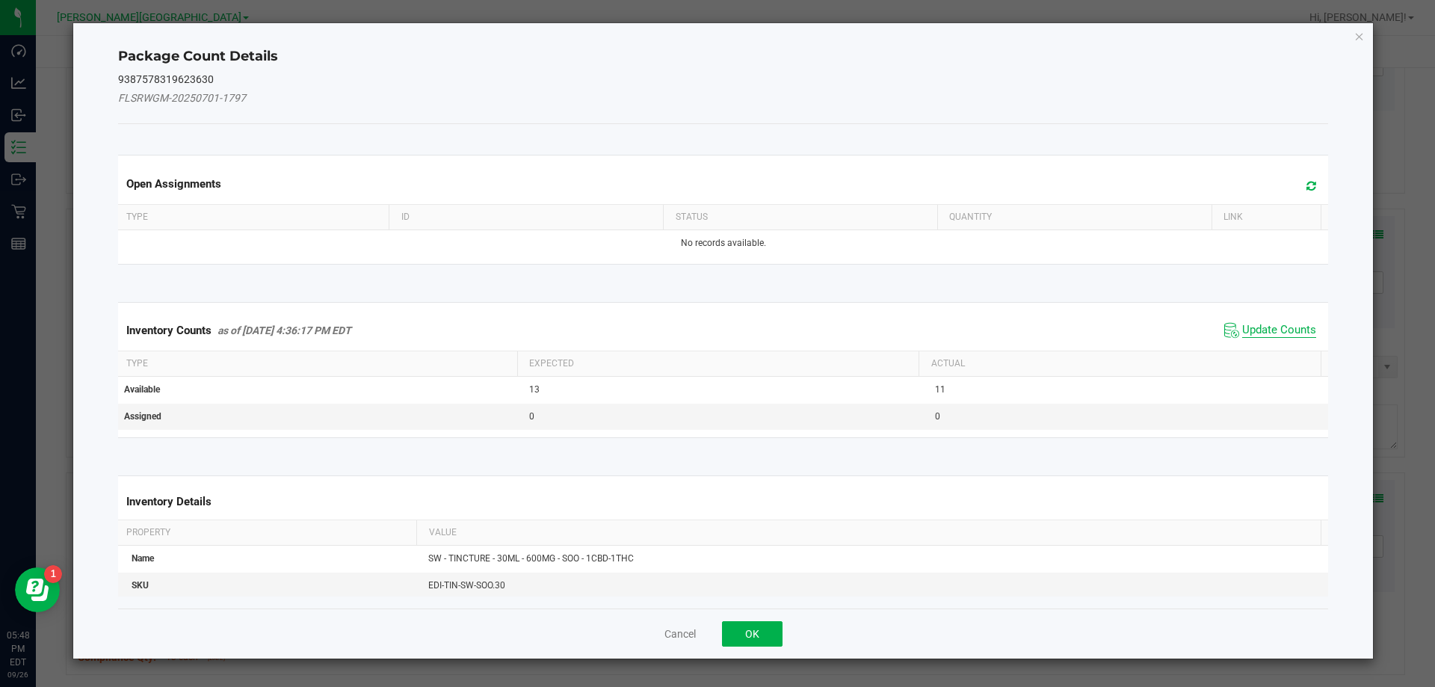
click at [731, 325] on span "Update Counts" at bounding box center [1279, 330] width 74 height 15
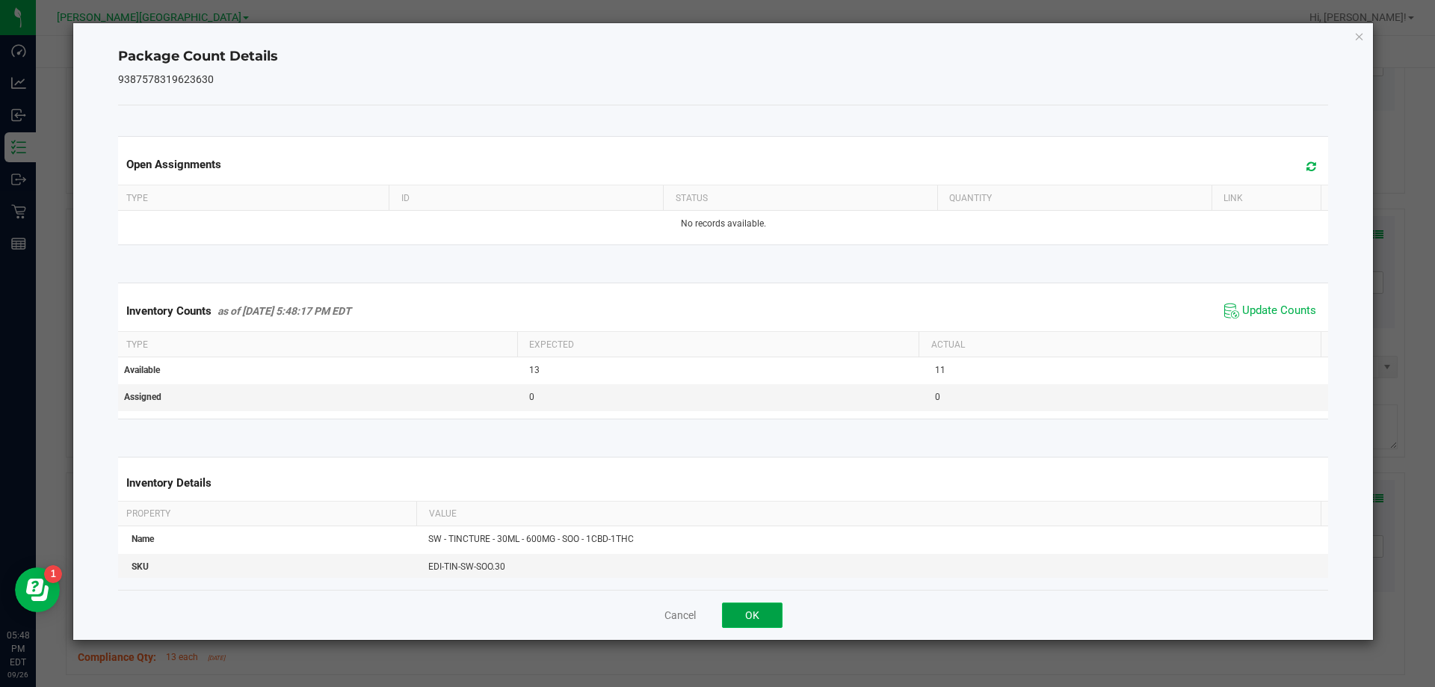
click at [731, 619] on button "OK" at bounding box center [752, 614] width 61 height 25
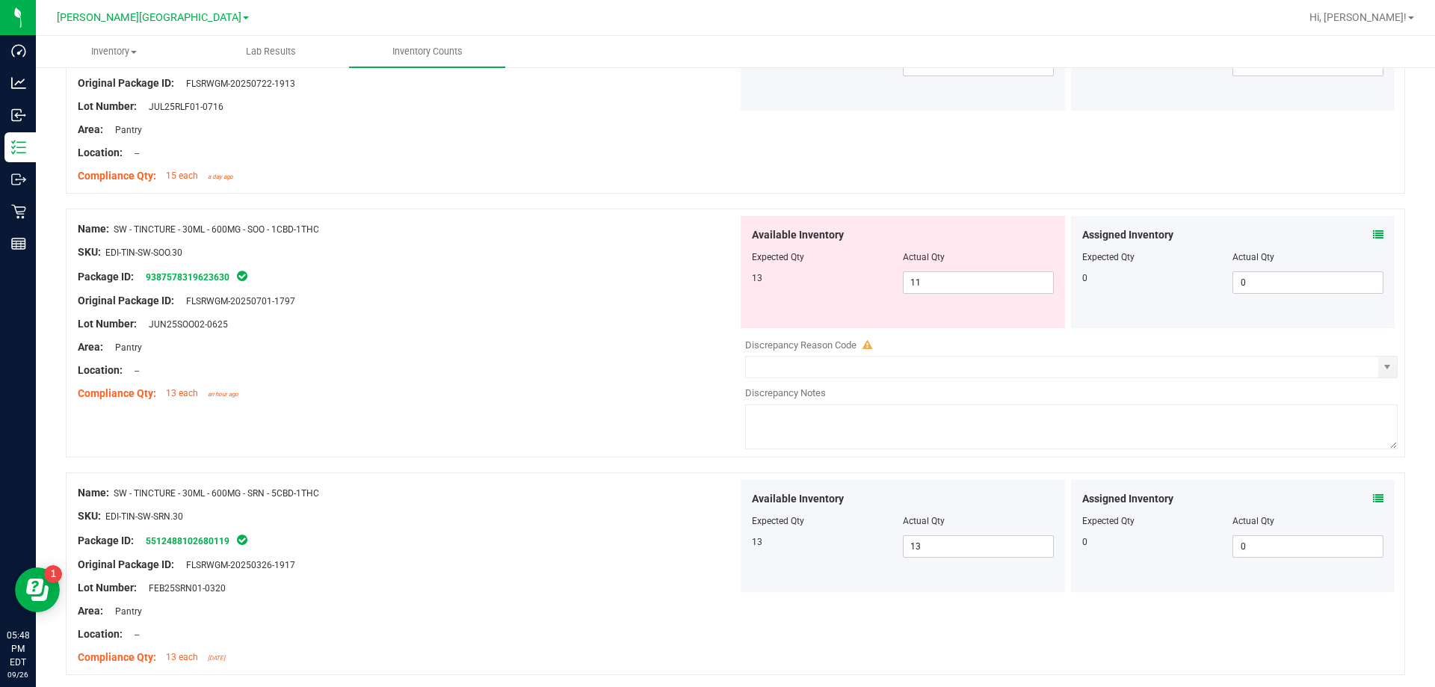
click at [617, 316] on div "Lot Number: JUN25SOO02-0625" at bounding box center [408, 324] width 660 height 16
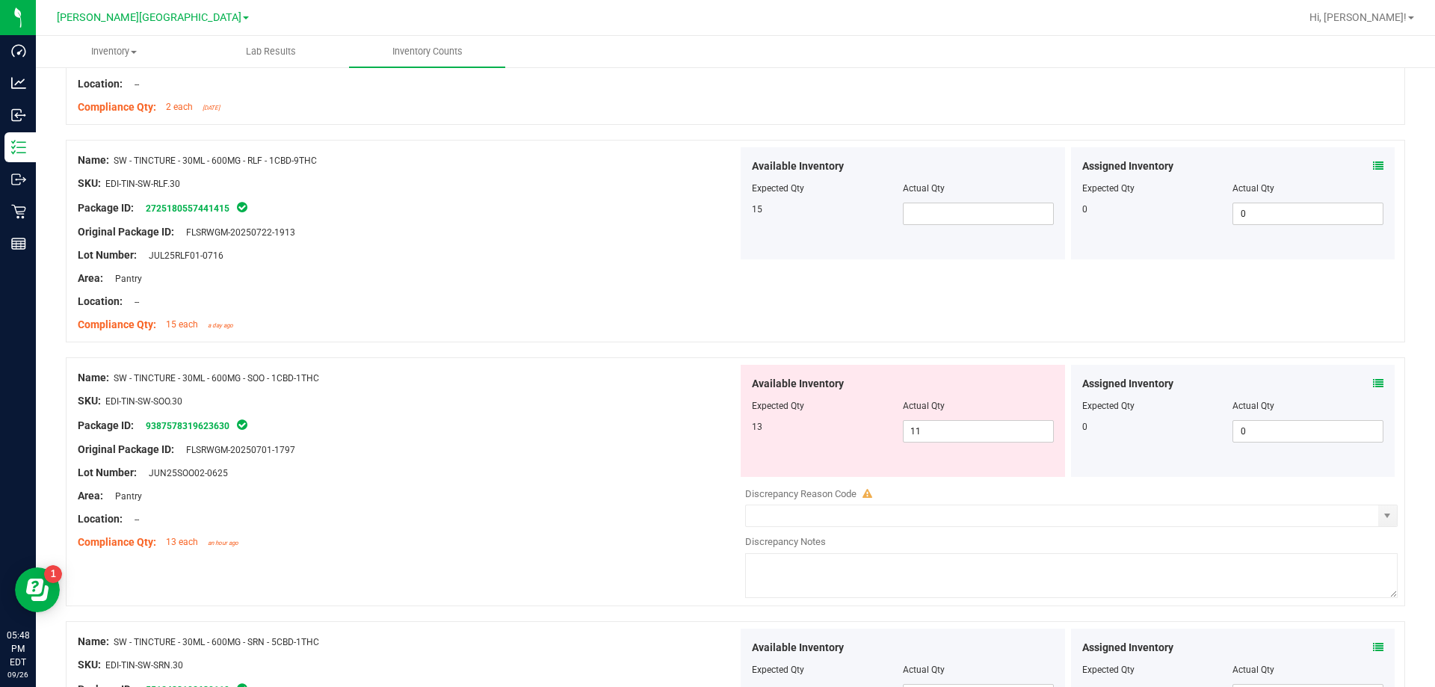
scroll to position [1985, 0]
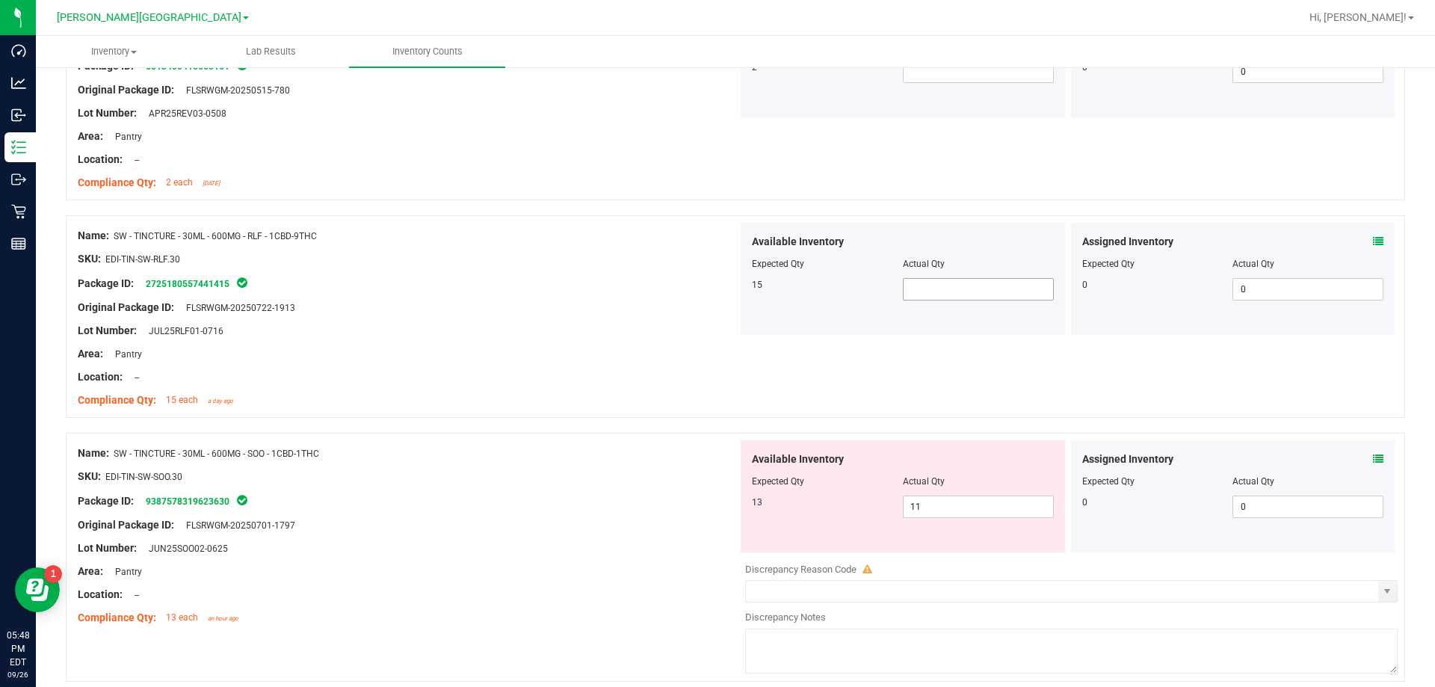
click at [731, 285] on span at bounding box center [978, 289] width 151 height 22
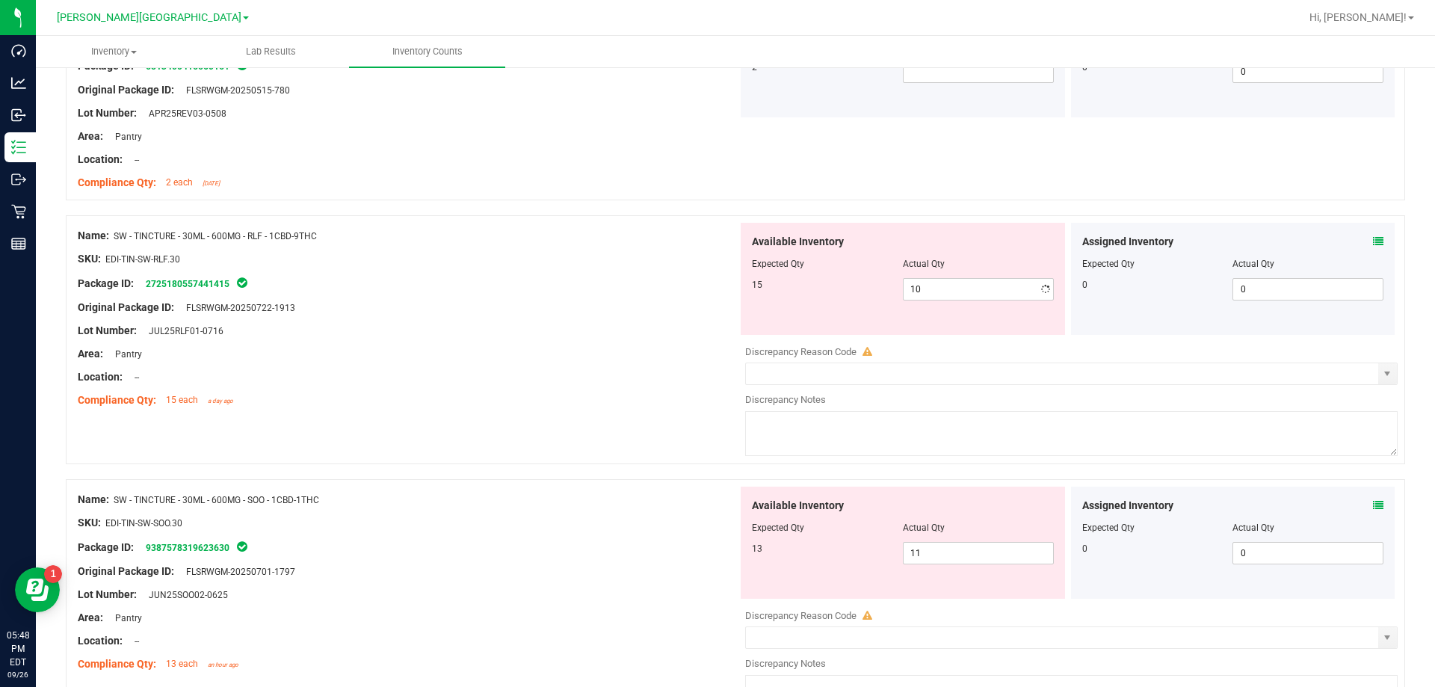
click at [548, 355] on div "Area: Pantry" at bounding box center [408, 354] width 660 height 16
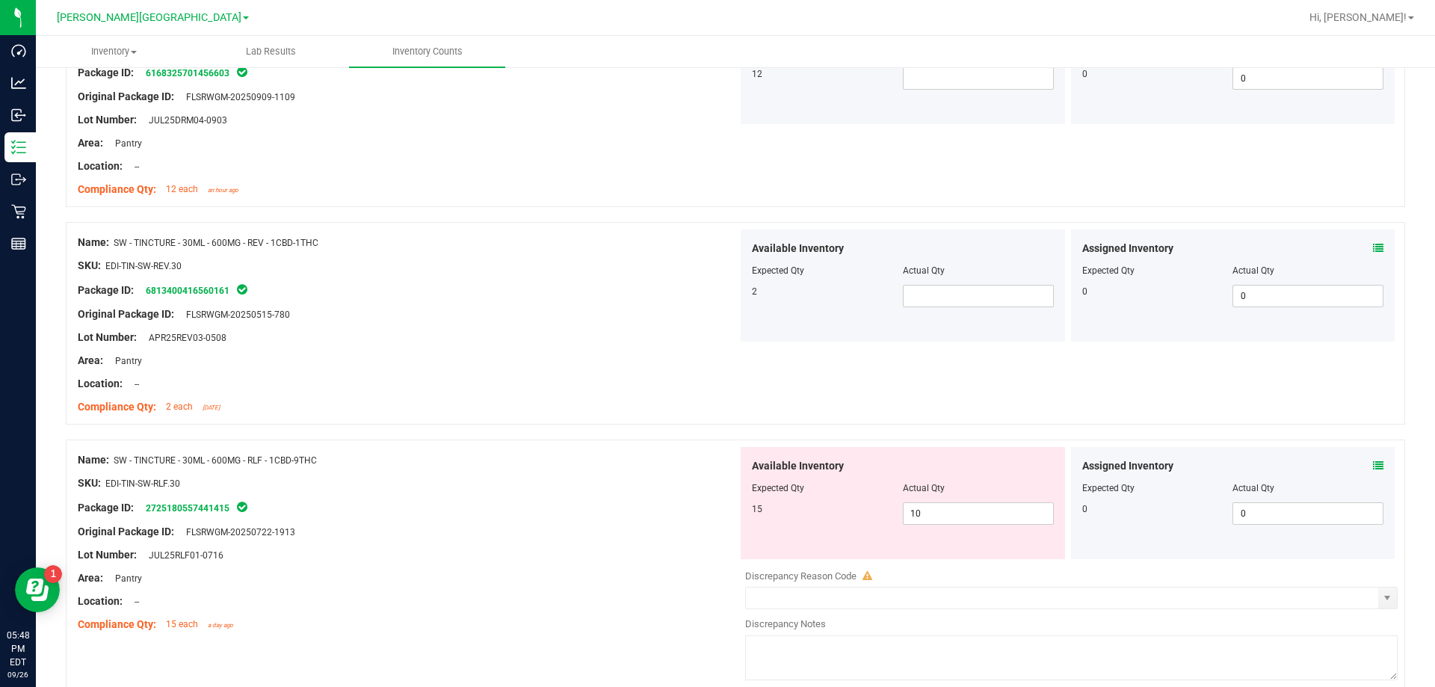
click at [731, 281] on div at bounding box center [903, 280] width 302 height 7
click at [731, 306] on span at bounding box center [978, 296] width 151 height 22
click at [731, 303] on span at bounding box center [978, 296] width 151 height 22
click at [519, 353] on div "Area: Pantry" at bounding box center [408, 361] width 660 height 16
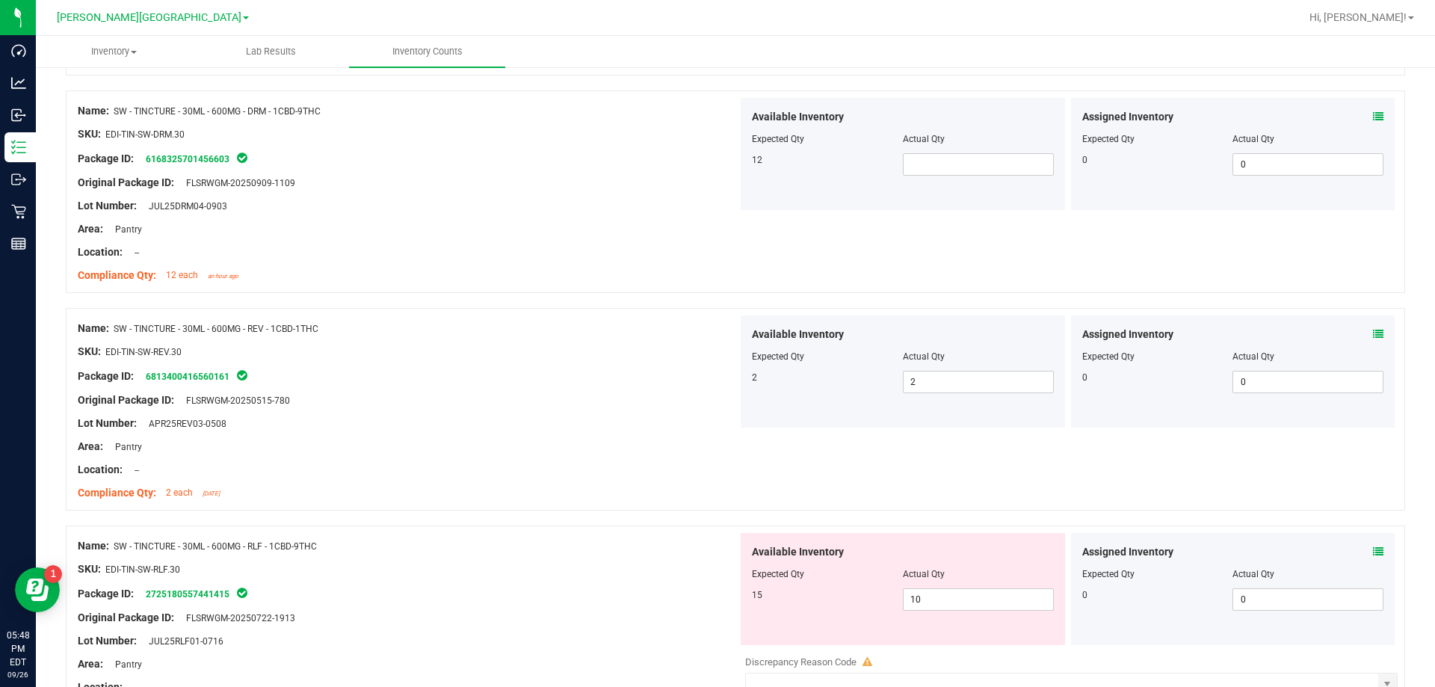
scroll to position [1387, 0]
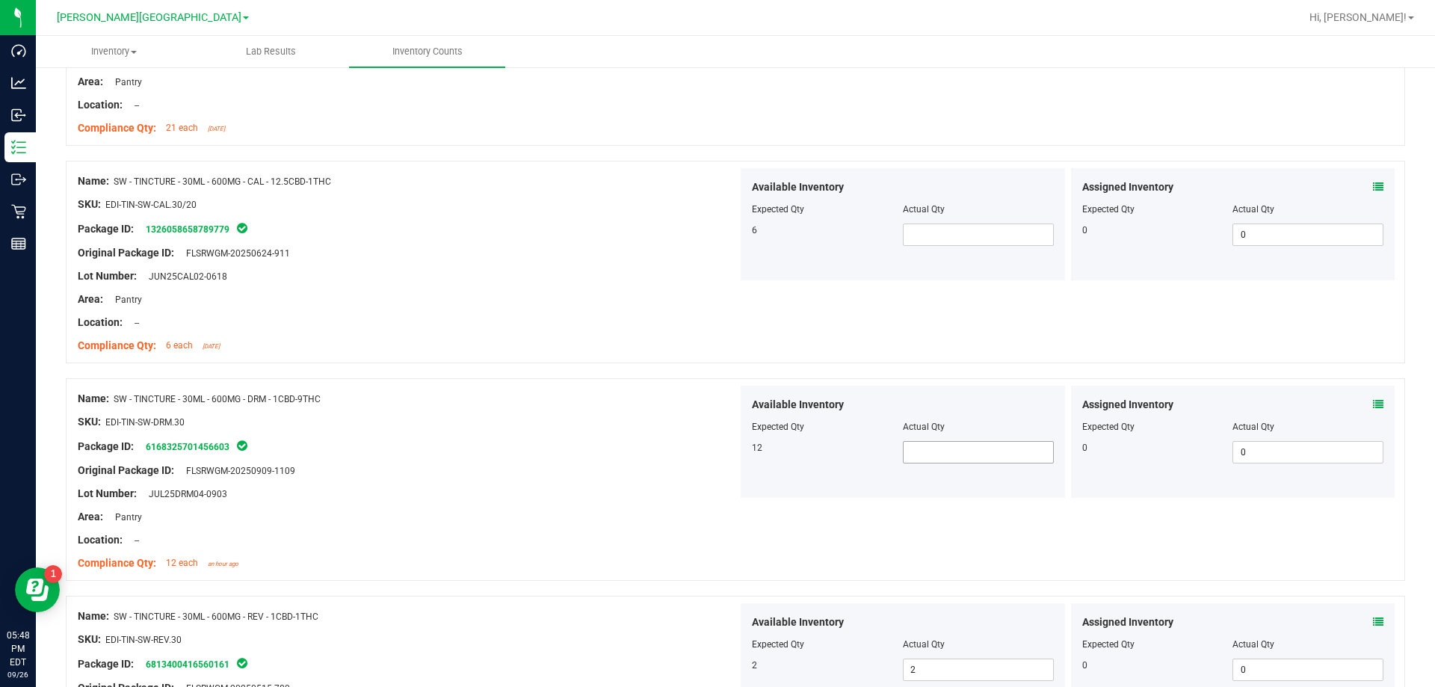
click at [731, 448] on span at bounding box center [978, 452] width 151 height 22
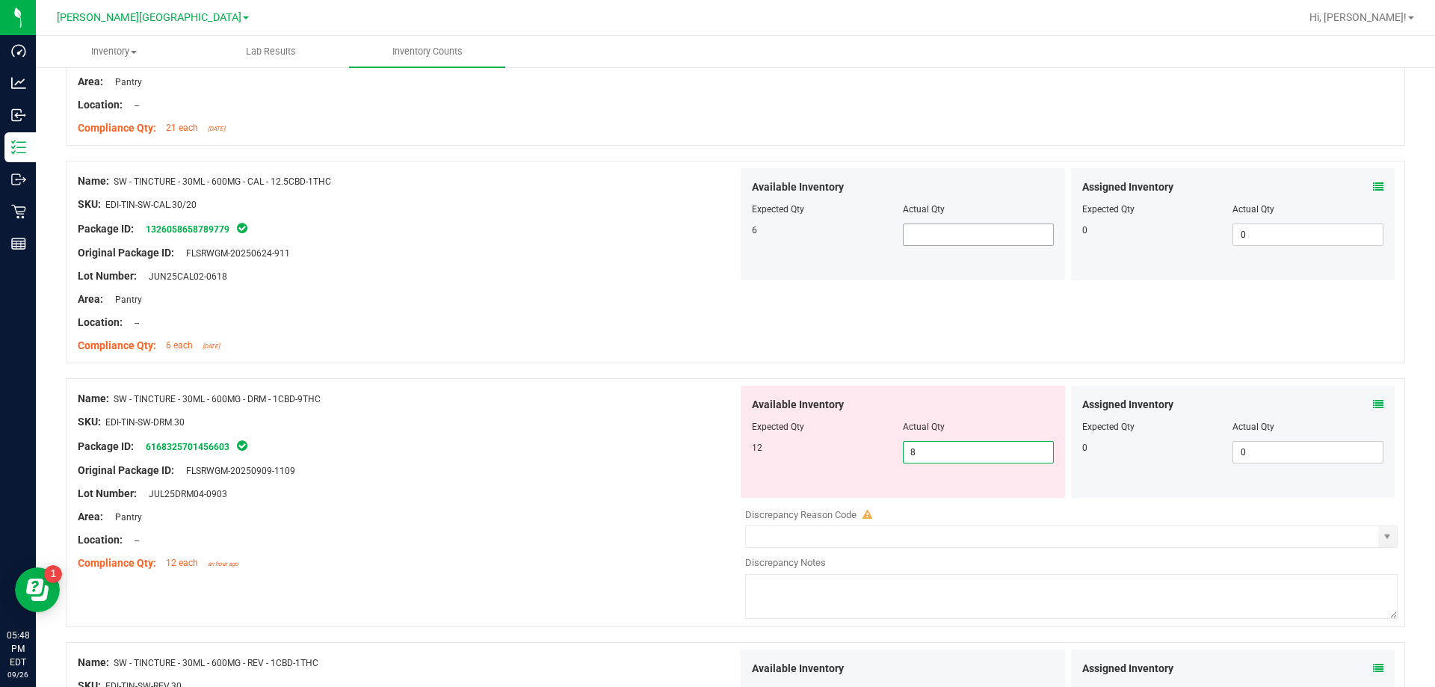
click at [731, 229] on span at bounding box center [978, 234] width 151 height 22
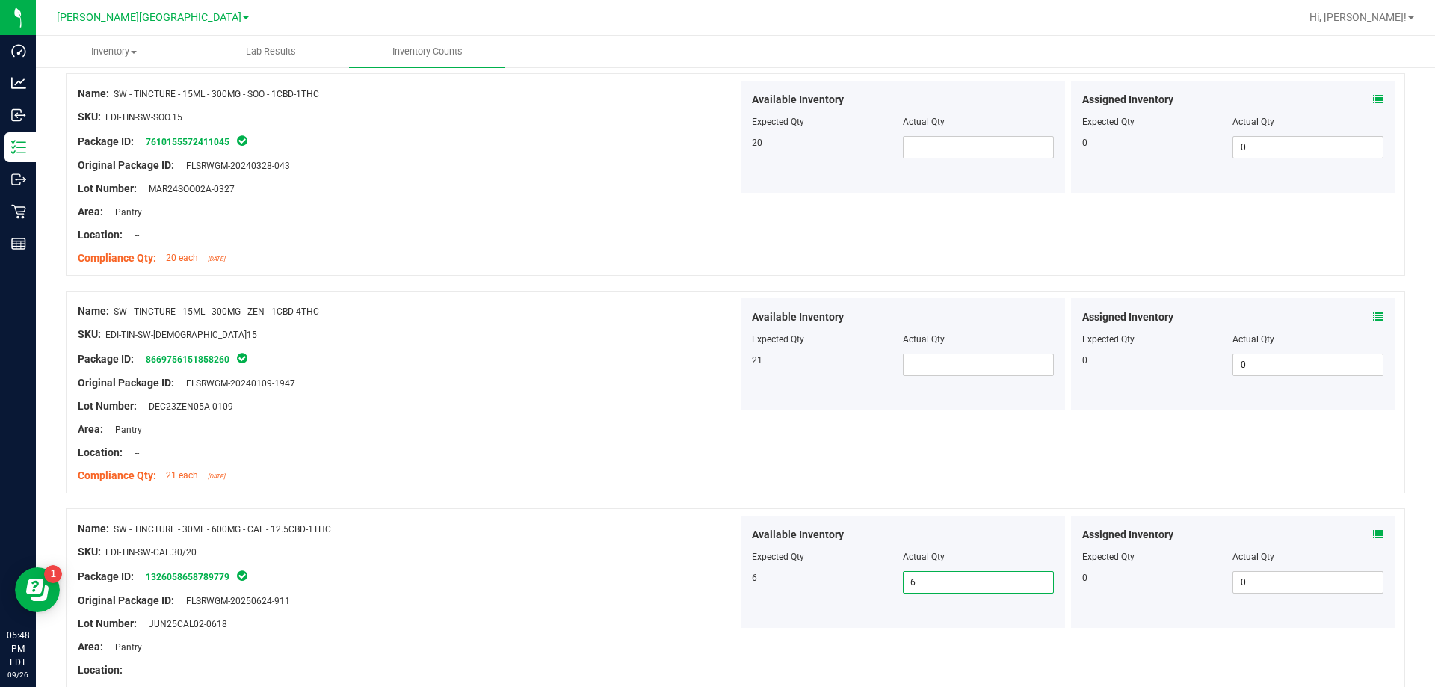
scroll to position [1013, 0]
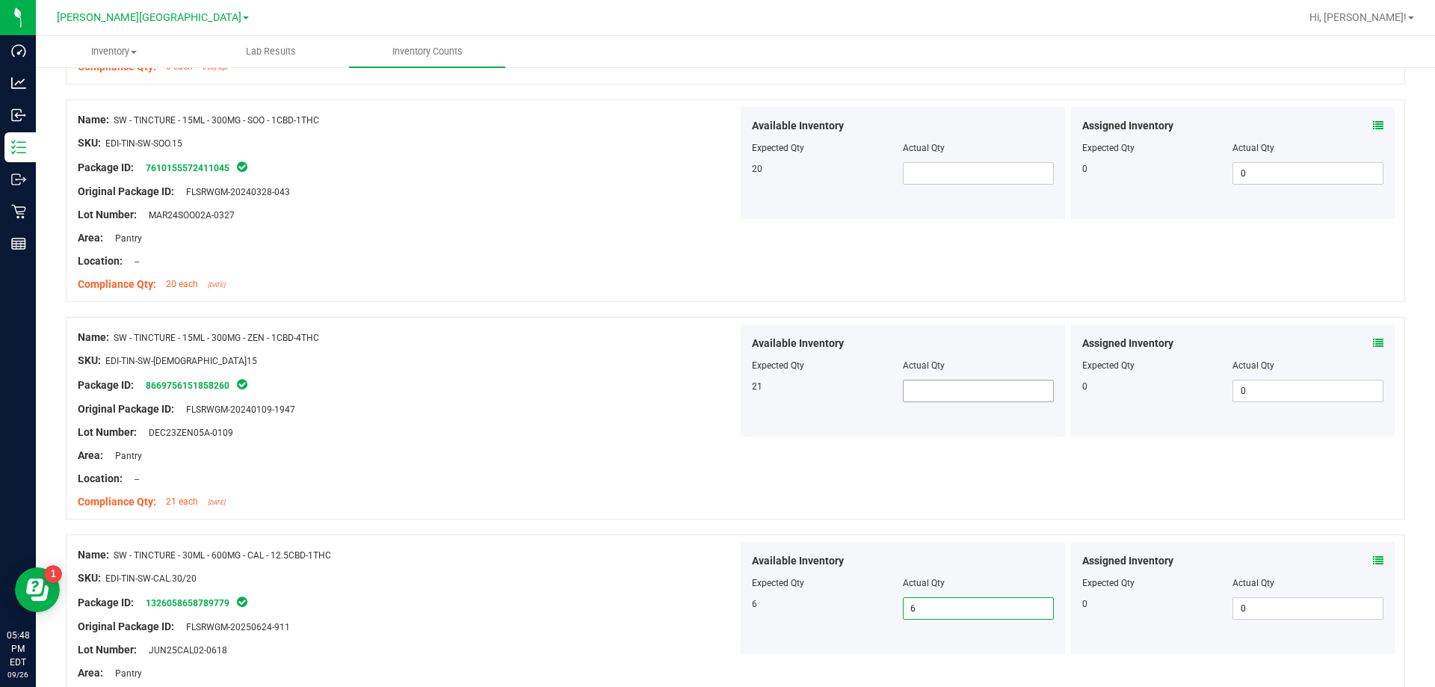
click at [731, 395] on span at bounding box center [978, 391] width 151 height 22
click at [731, 156] on div at bounding box center [903, 158] width 302 height 7
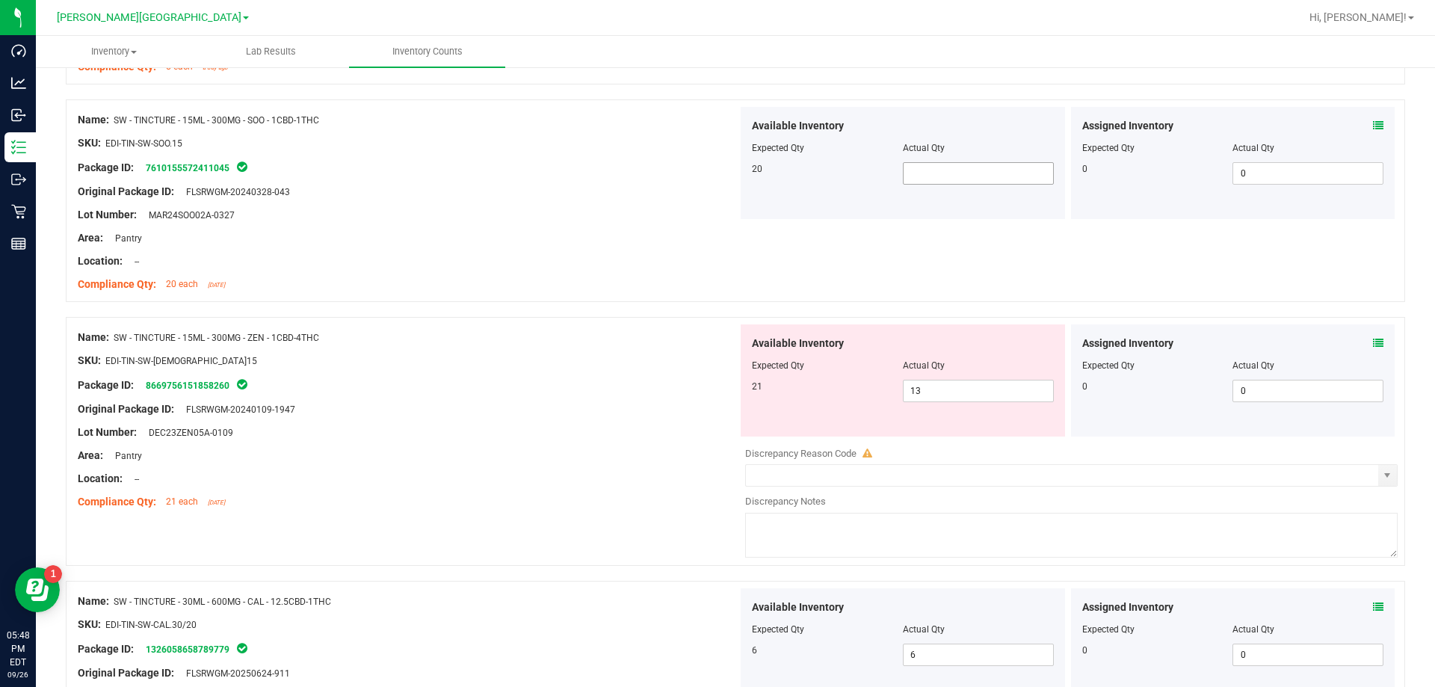
click at [731, 167] on span at bounding box center [978, 173] width 151 height 22
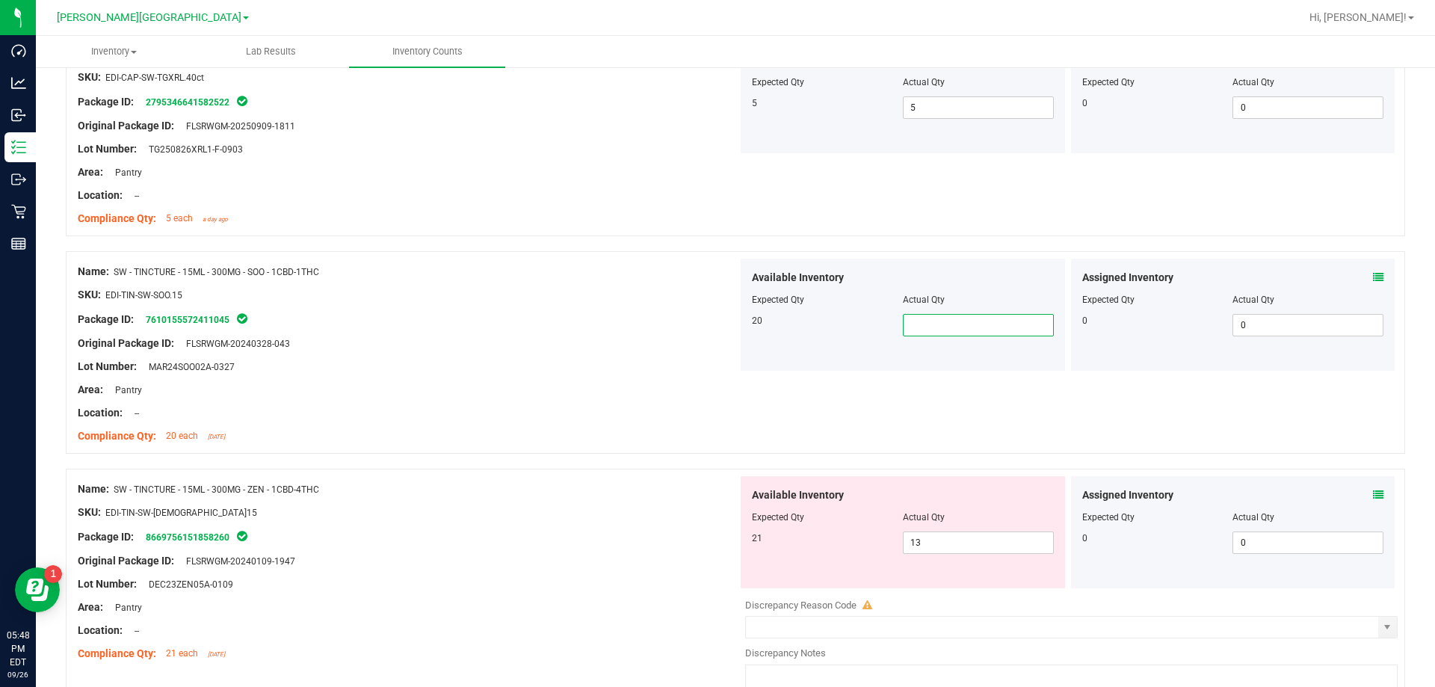
scroll to position [789, 0]
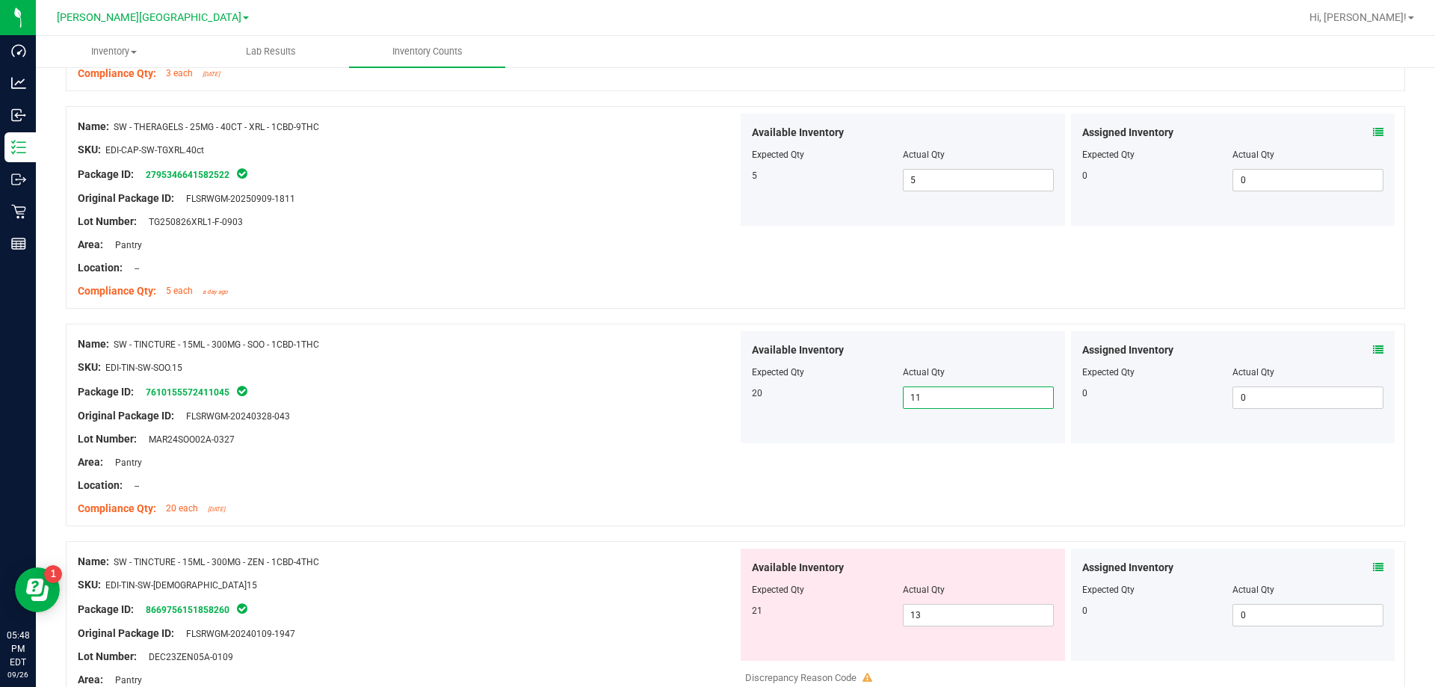
click at [700, 238] on div "Area: Pantry" at bounding box center [408, 245] width 660 height 16
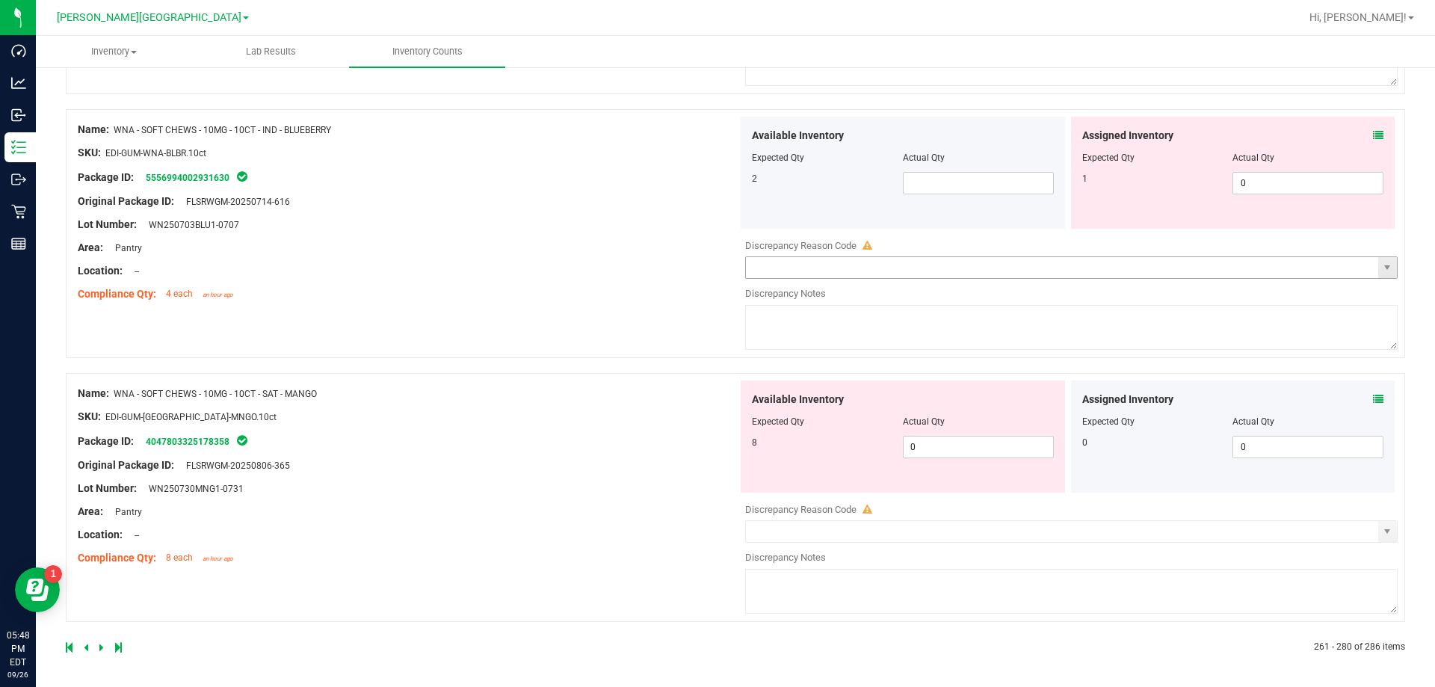
scroll to position [4373, 0]
click at [731, 179] on span at bounding box center [978, 182] width 151 height 22
click at [731, 440] on span "0 0" at bounding box center [978, 446] width 151 height 22
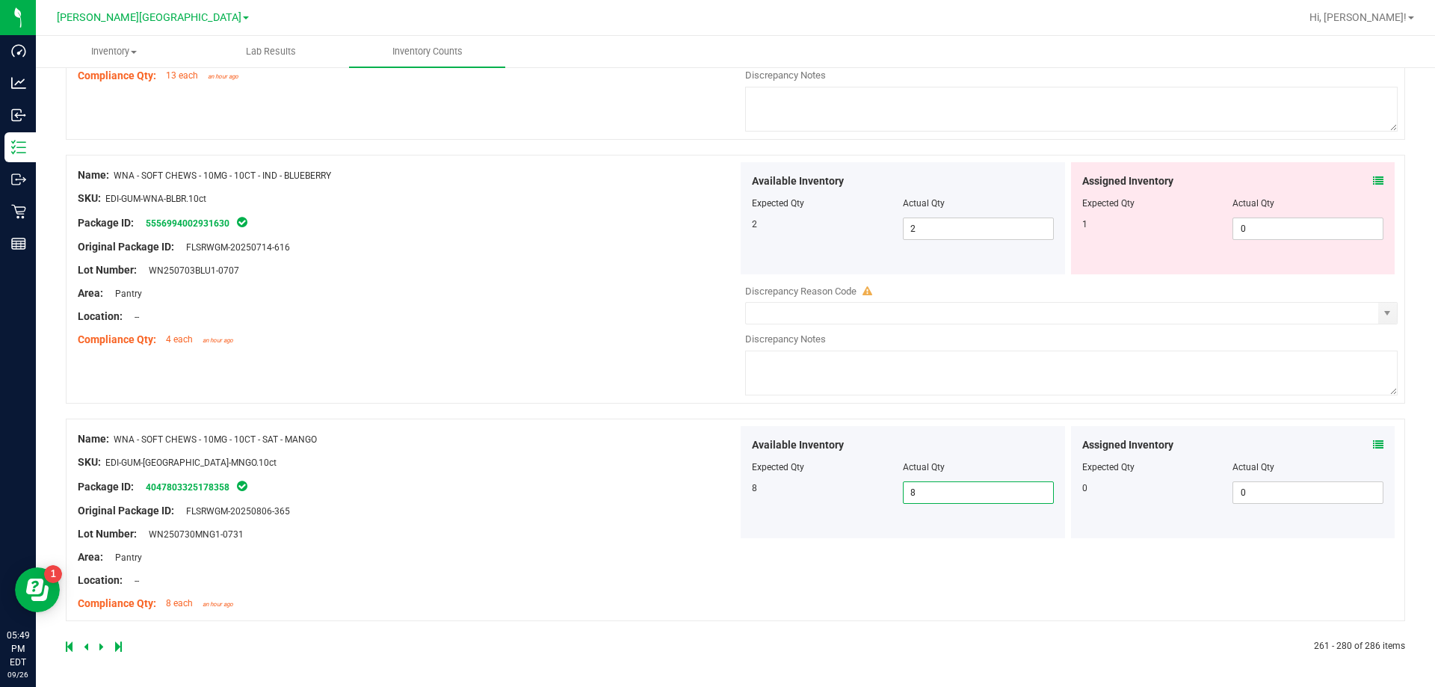
scroll to position [4326, 0]
click at [99, 646] on icon at bounding box center [101, 646] width 4 height 9
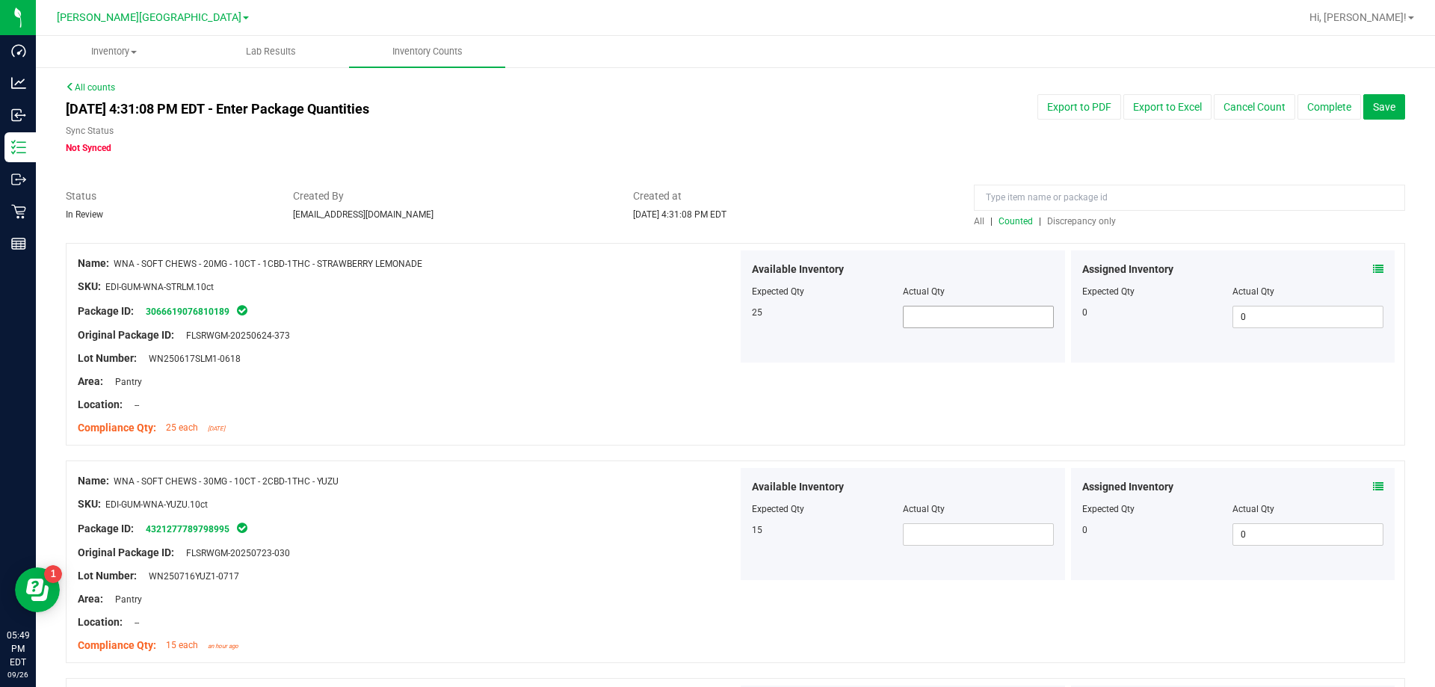
click at [731, 316] on span at bounding box center [978, 317] width 151 height 22
click at [731, 534] on div "Available Inventory Expected Qty Actual Qty 15" at bounding box center [902, 524] width 324 height 112
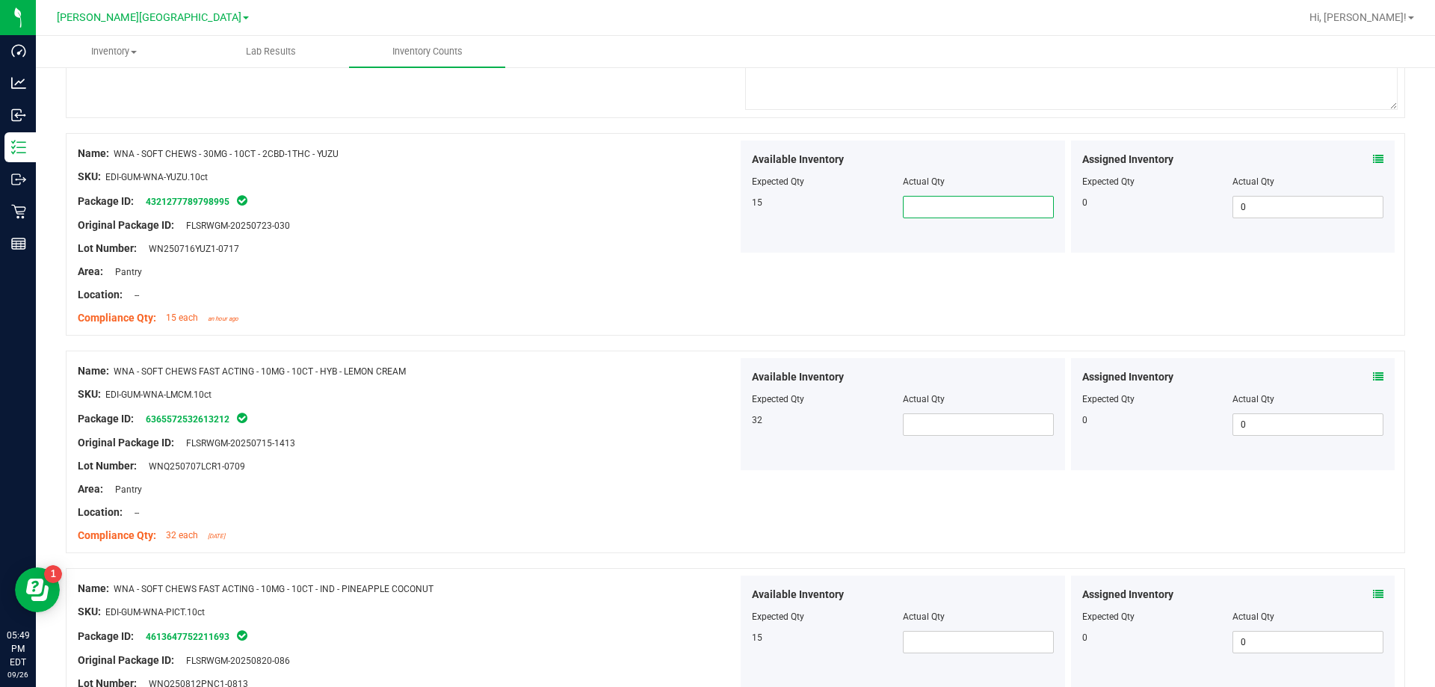
scroll to position [448, 0]
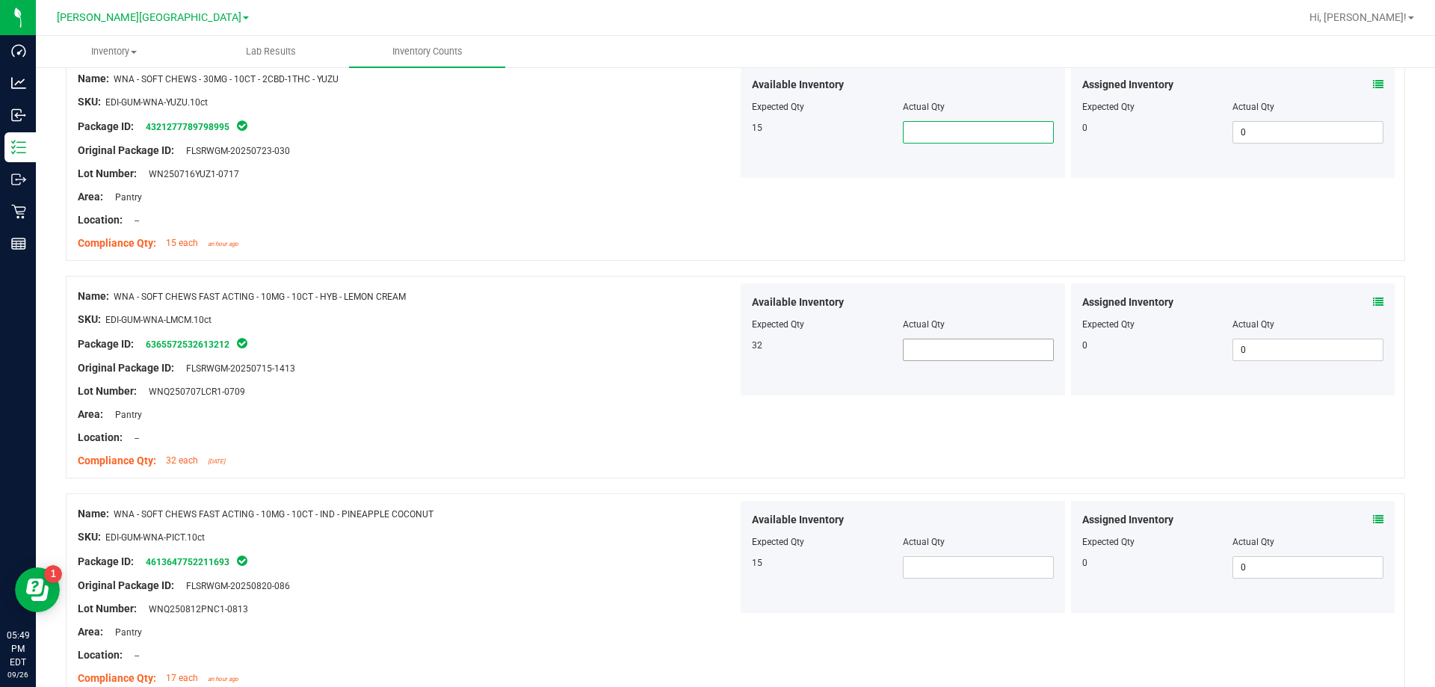
click at [731, 344] on span at bounding box center [978, 349] width 151 height 22
click at [731, 139] on span at bounding box center [978, 132] width 151 height 22
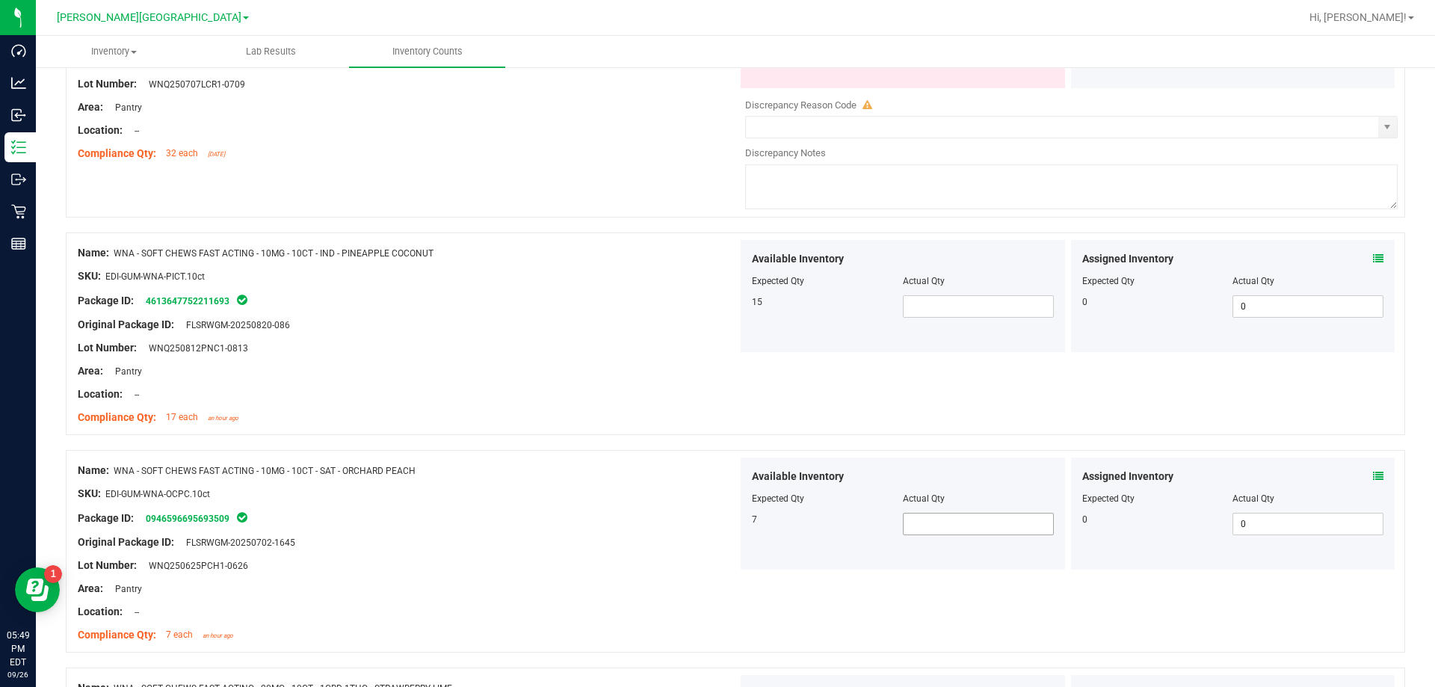
scroll to position [1004, 0]
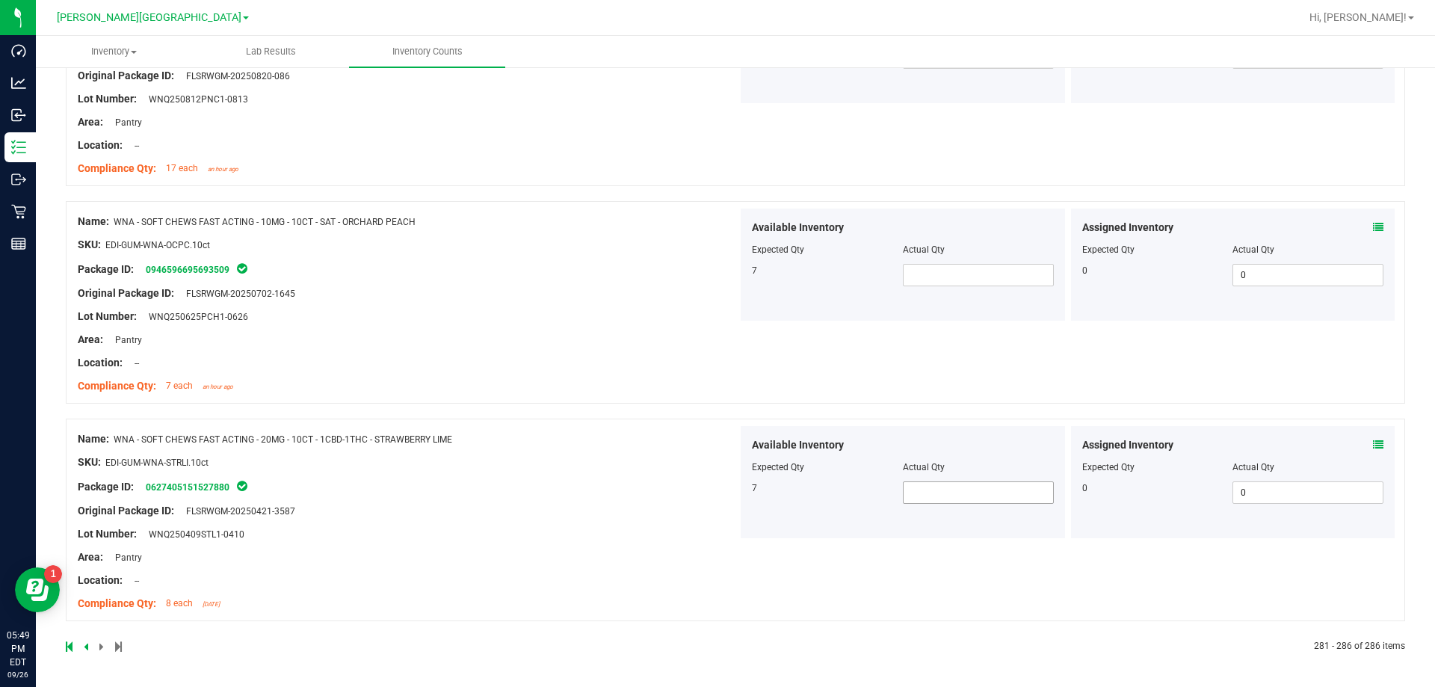
click at [731, 487] on span at bounding box center [978, 492] width 151 height 22
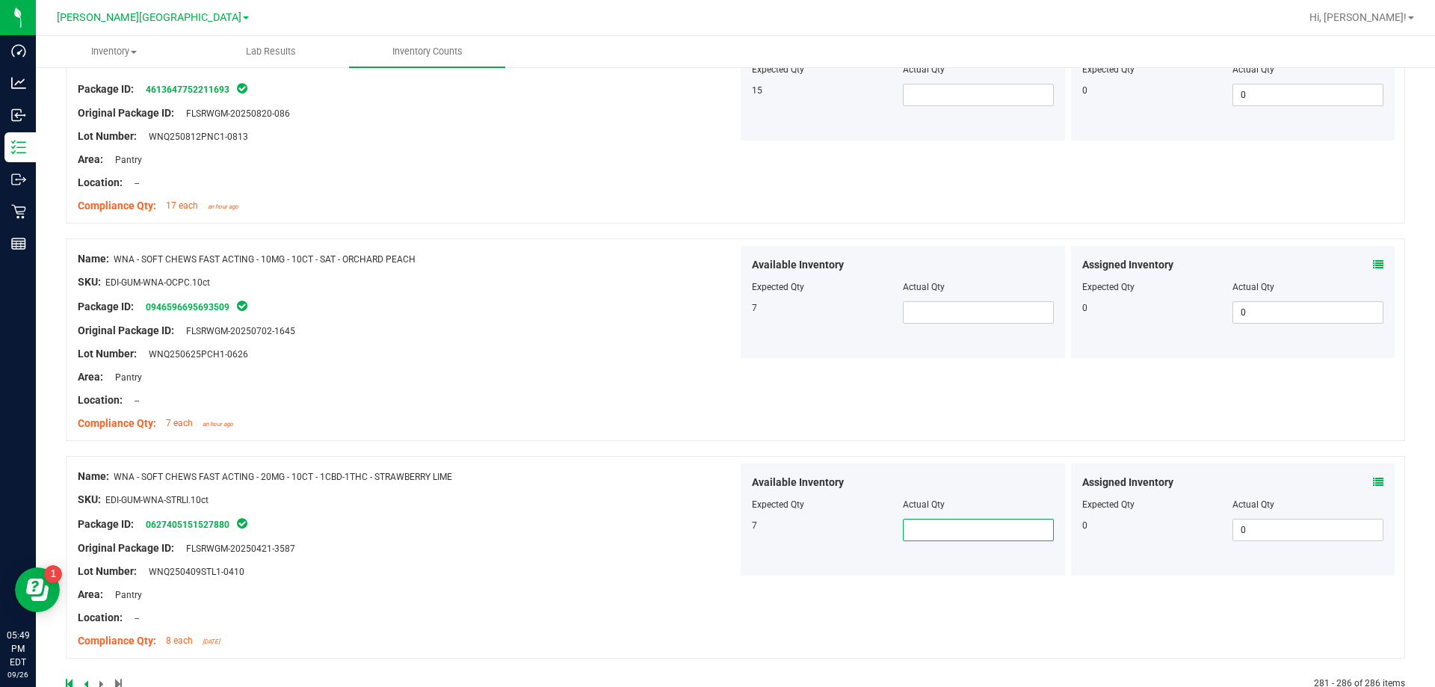
scroll to position [1051, 0]
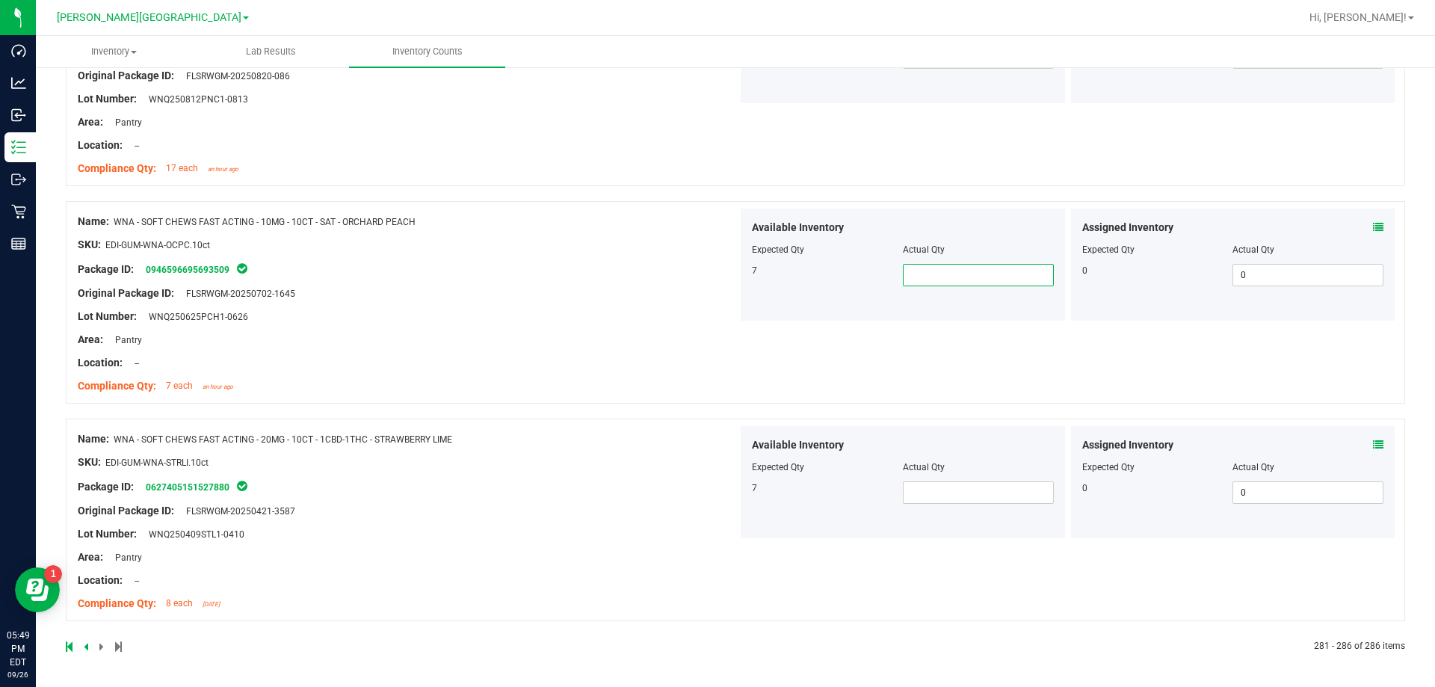
click at [731, 267] on span at bounding box center [978, 275] width 151 height 22
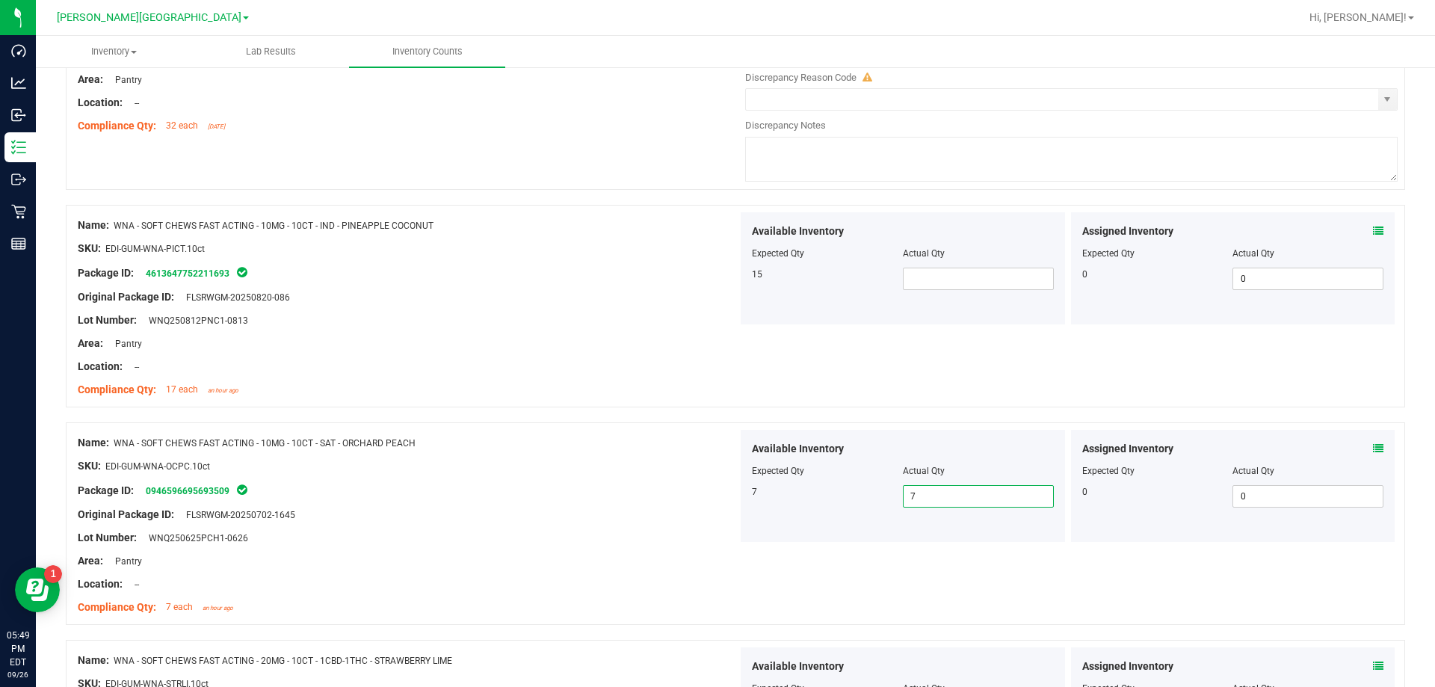
scroll to position [752, 0]
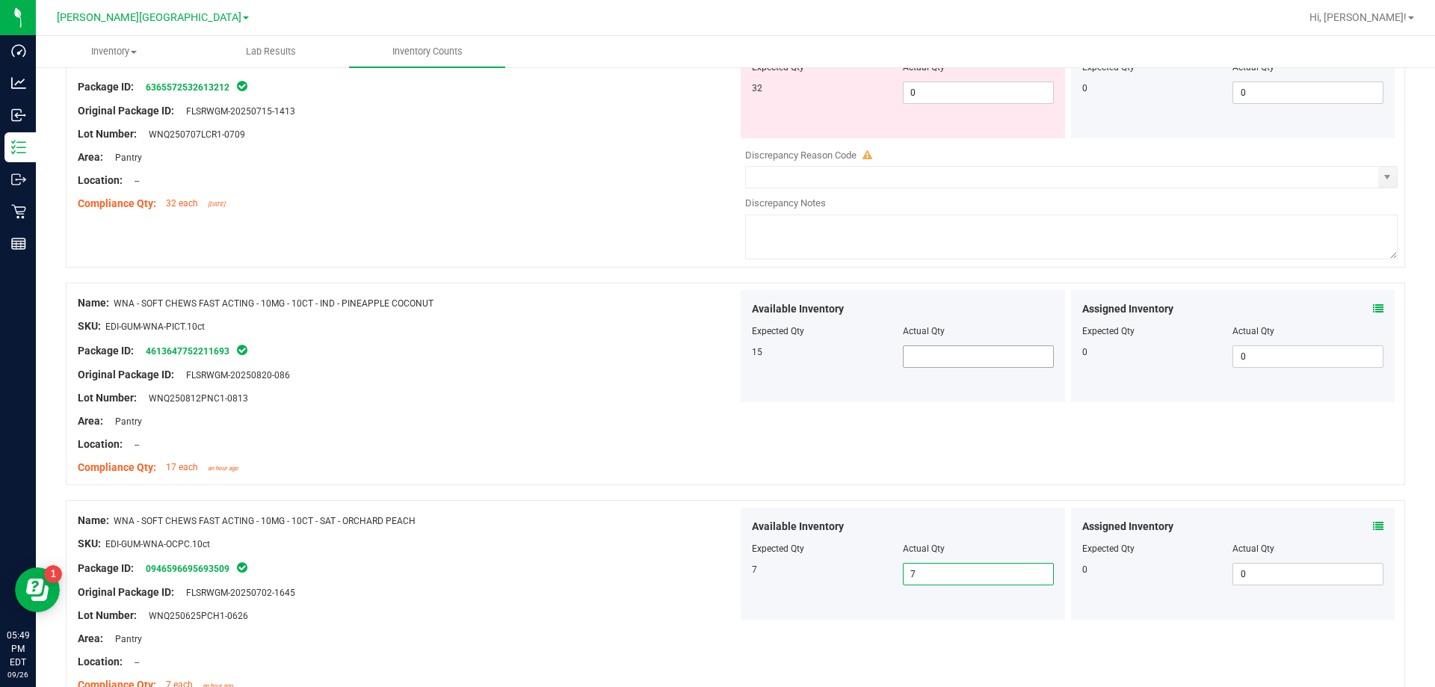
click at [731, 346] on span at bounding box center [978, 356] width 151 height 22
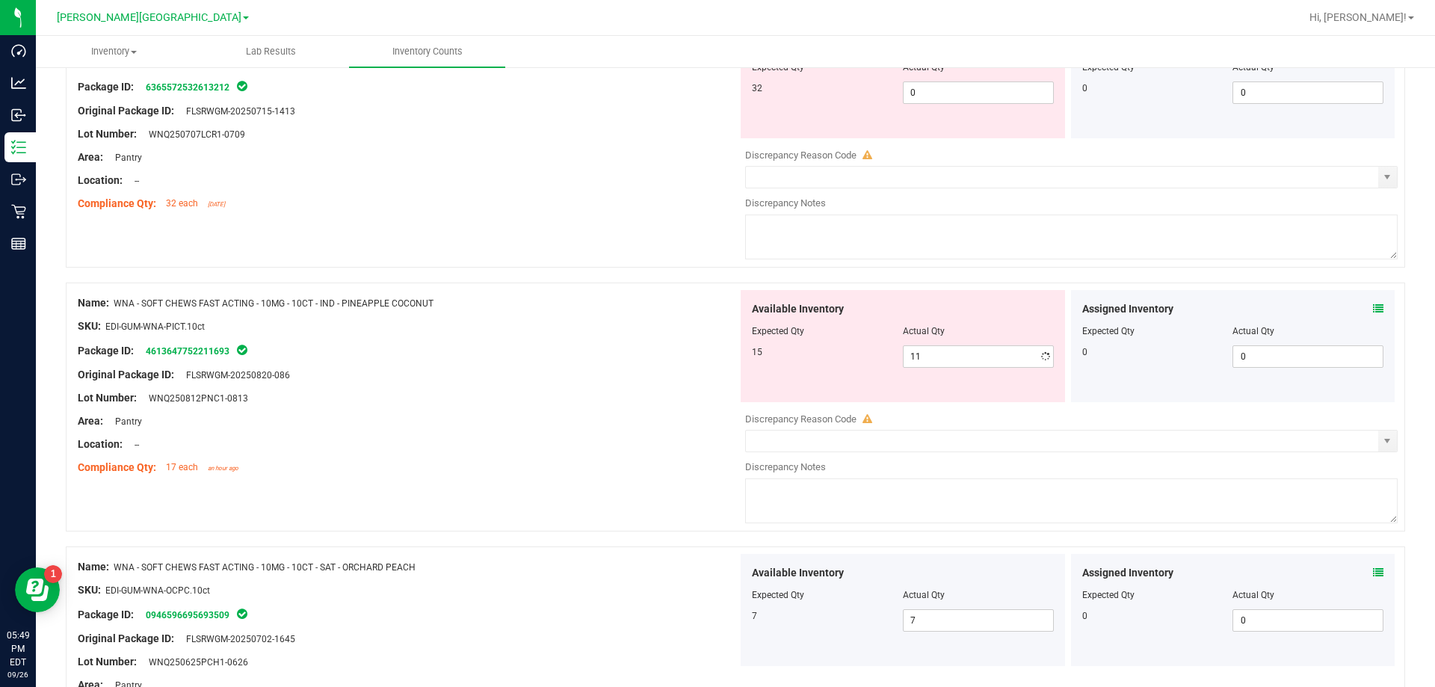
drag, startPoint x: 613, startPoint y: 323, endPoint x: 619, endPoint y: 333, distance: 12.0
click at [613, 323] on div "SKU: EDI-GUM-WNA-PICT.10ct" at bounding box center [408, 326] width 660 height 16
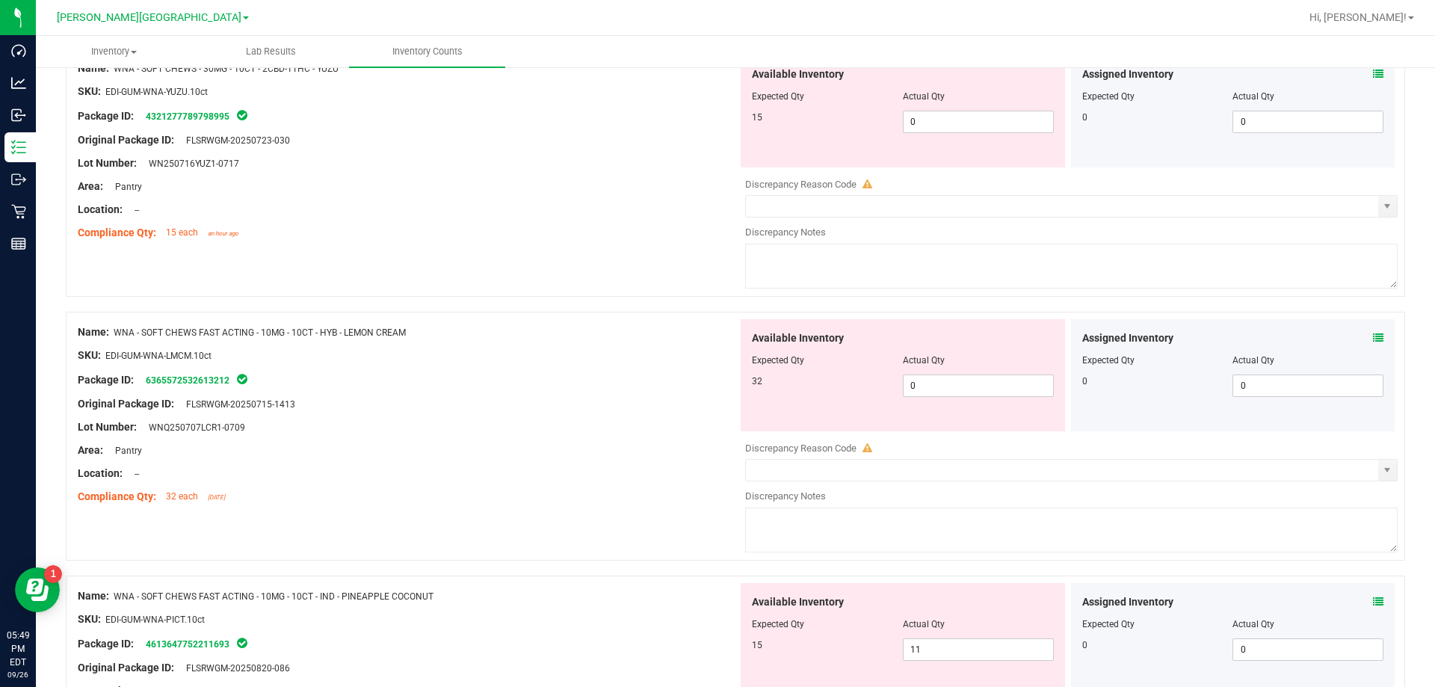
scroll to position [453, 0]
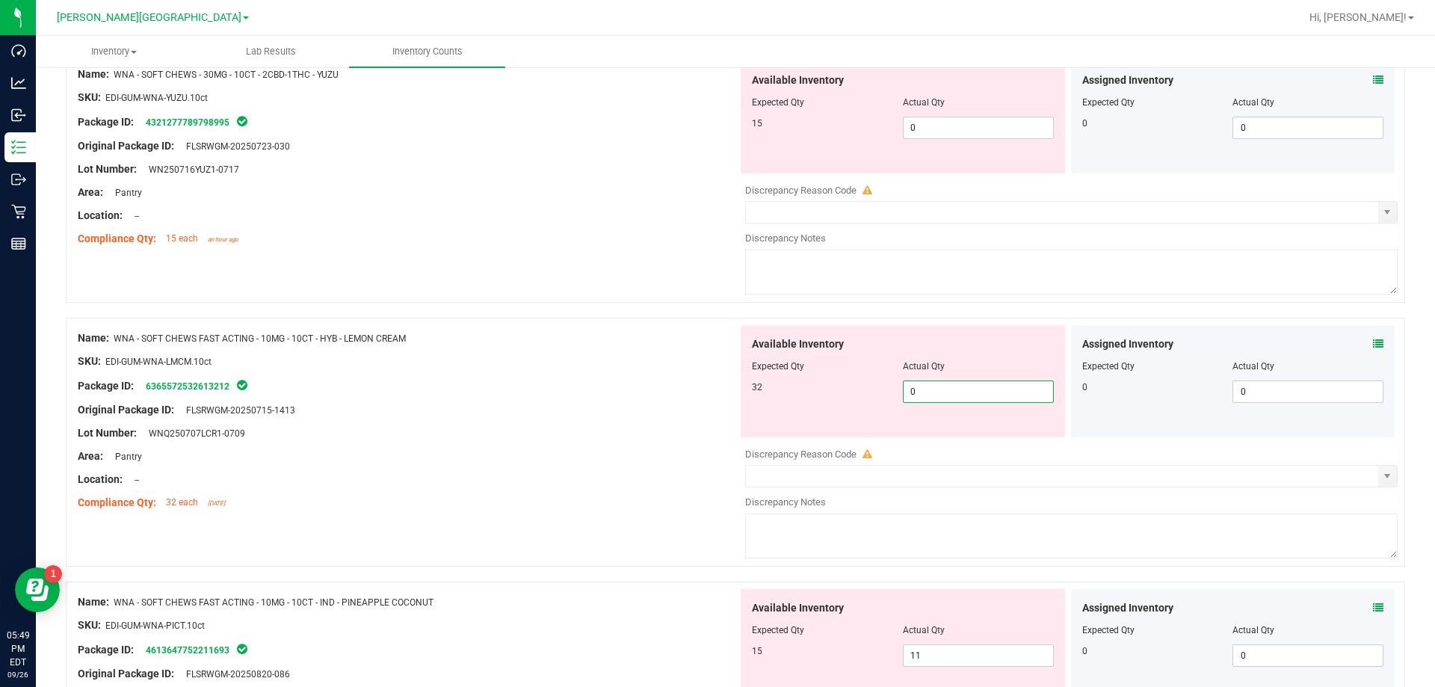
click at [731, 388] on span "0 0" at bounding box center [978, 391] width 151 height 22
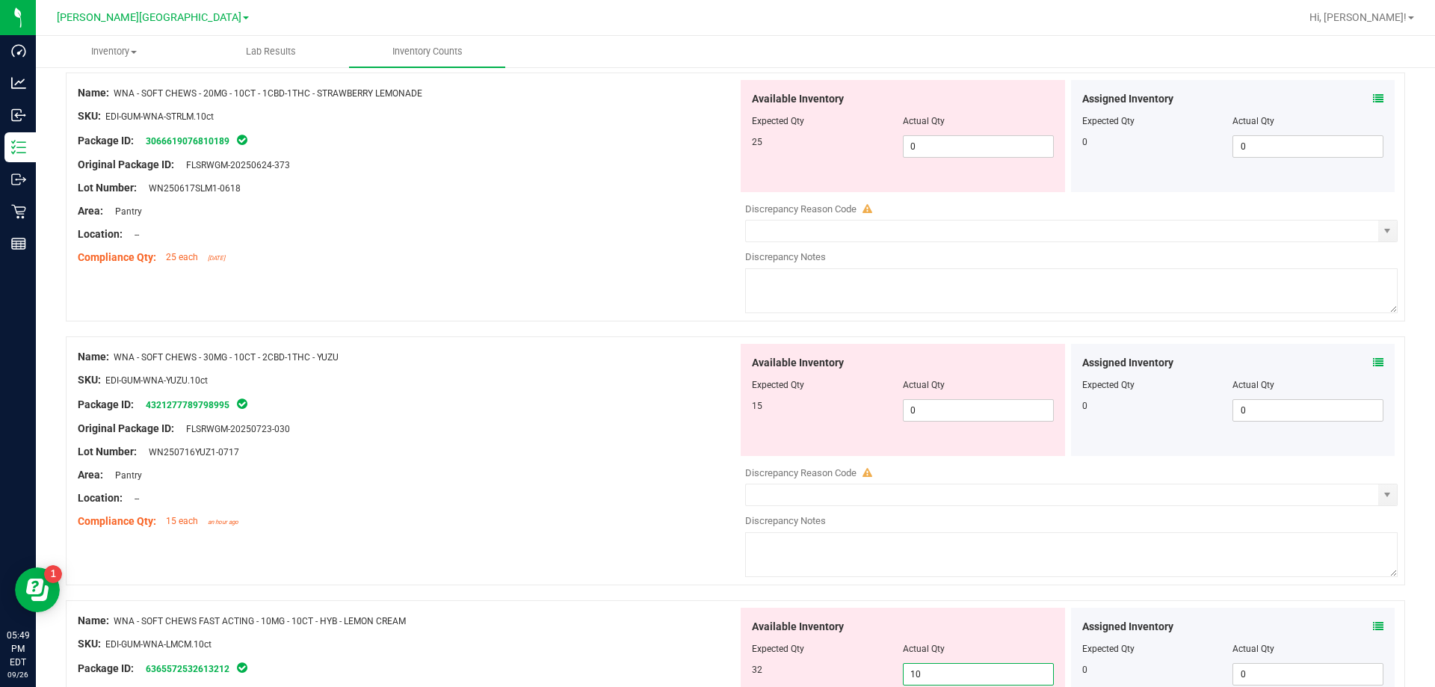
scroll to position [154, 0]
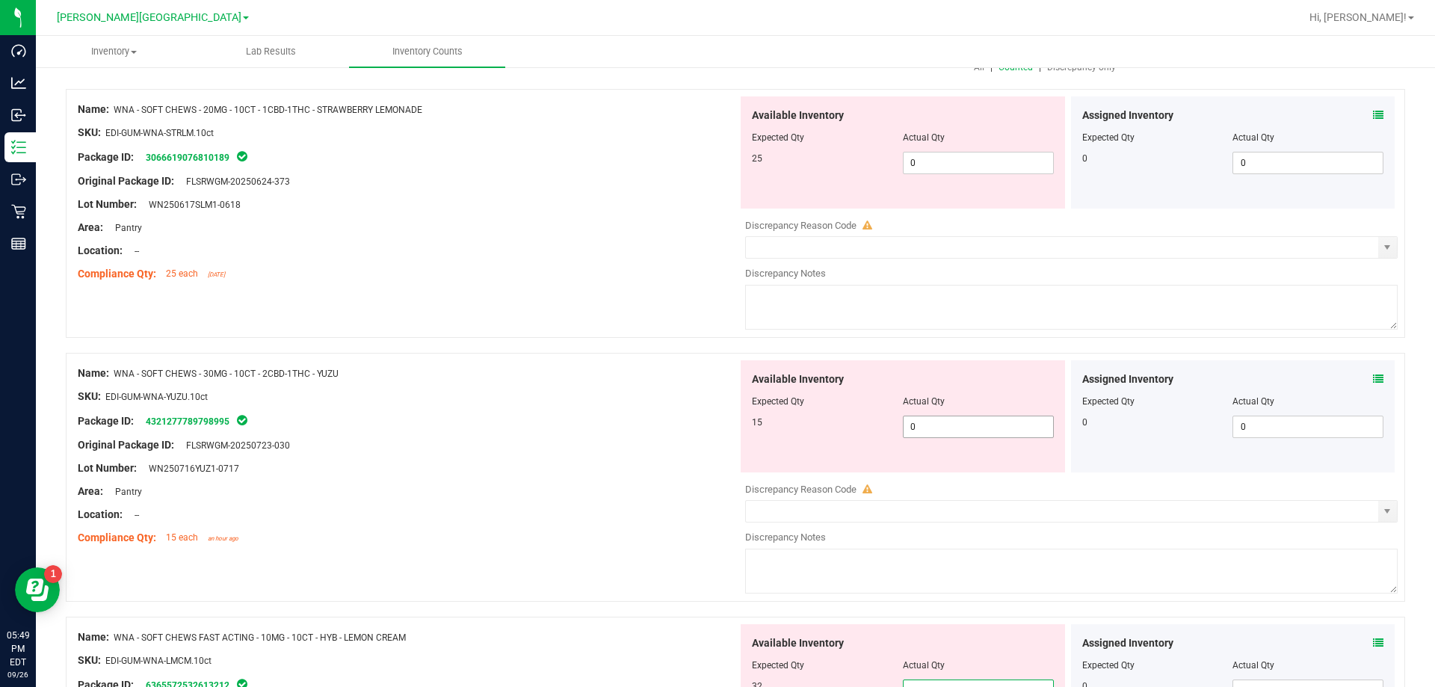
click at [731, 425] on span "0 0" at bounding box center [978, 426] width 151 height 22
click at [702, 382] on div at bounding box center [408, 384] width 660 height 7
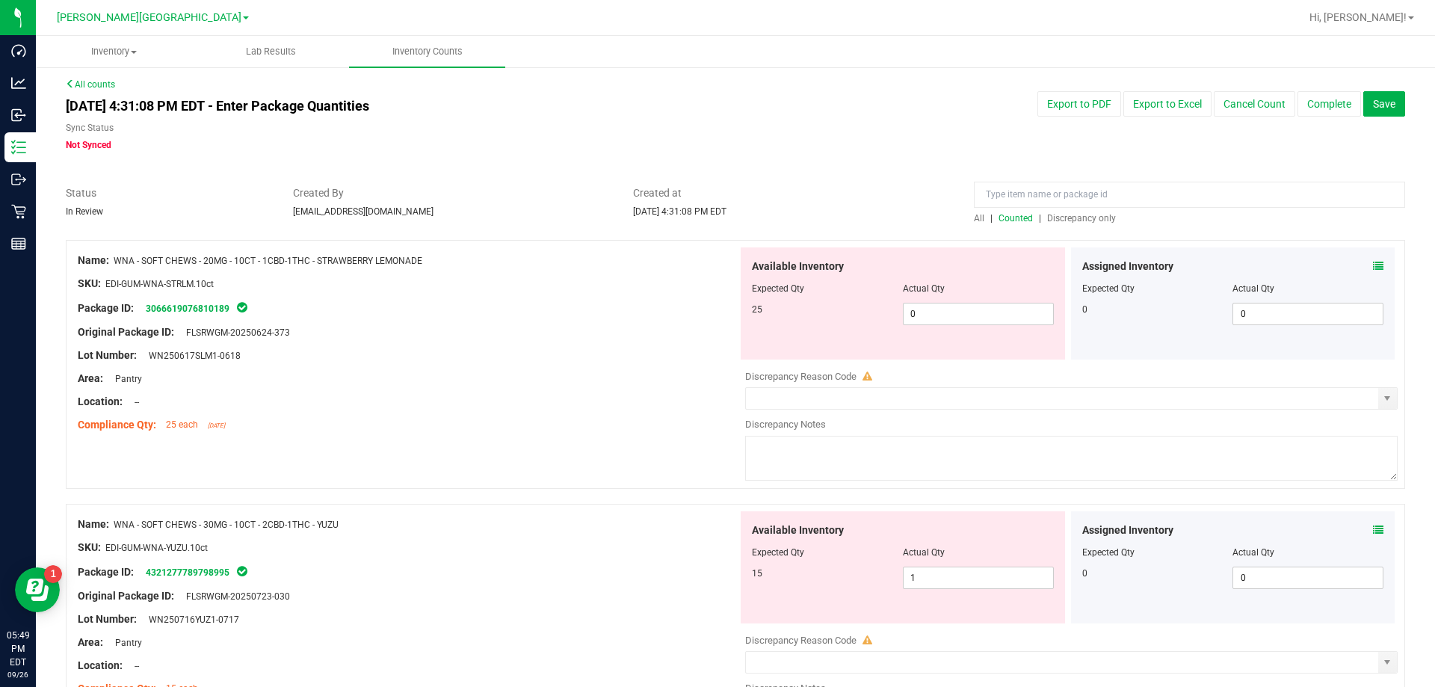
scroll to position [0, 0]
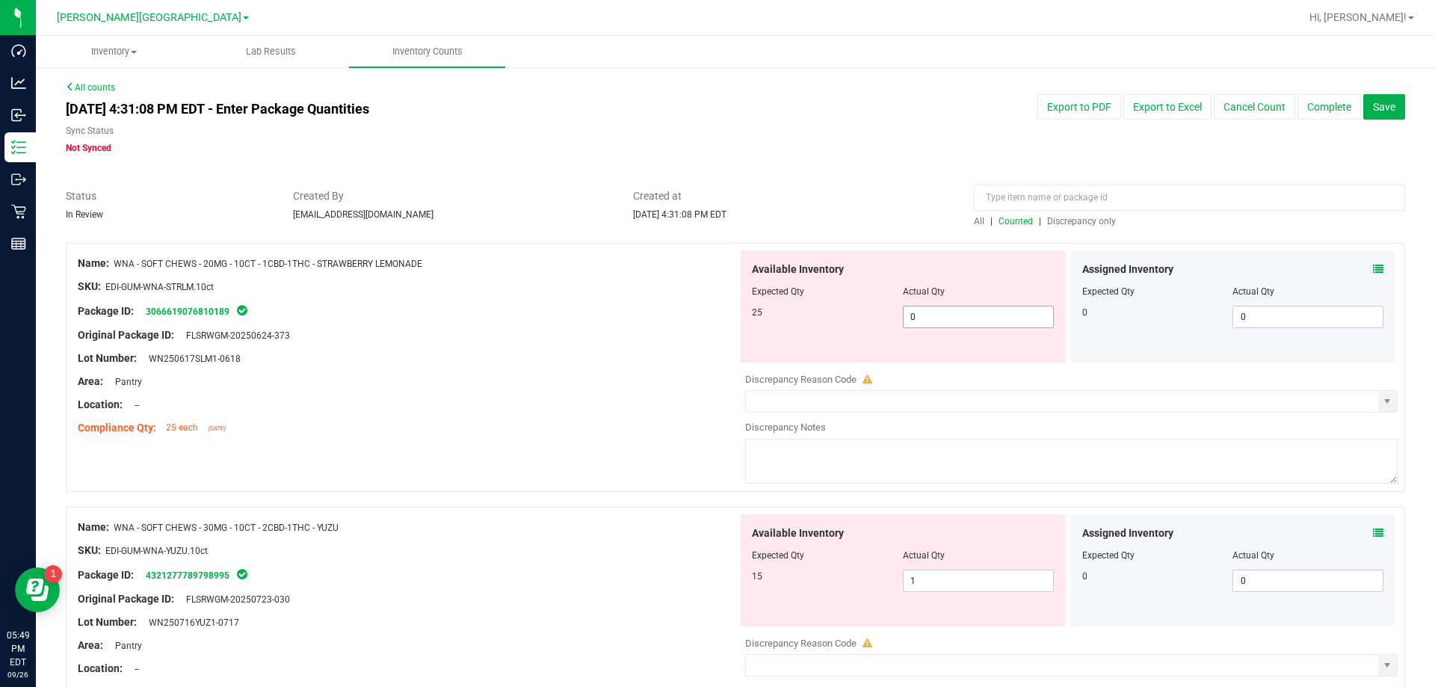
click at [731, 315] on span "0 0" at bounding box center [978, 317] width 151 height 22
click at [713, 321] on div at bounding box center [408, 323] width 660 height 7
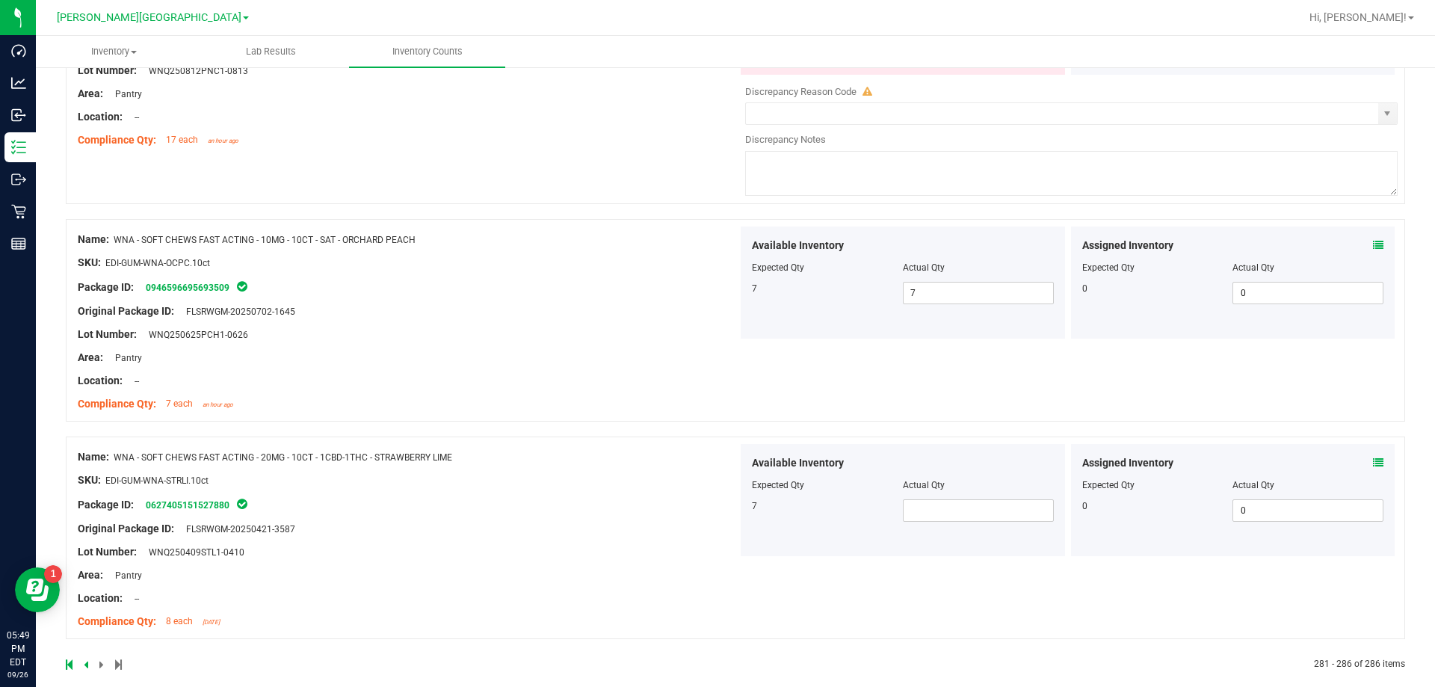
scroll to position [1097, 0]
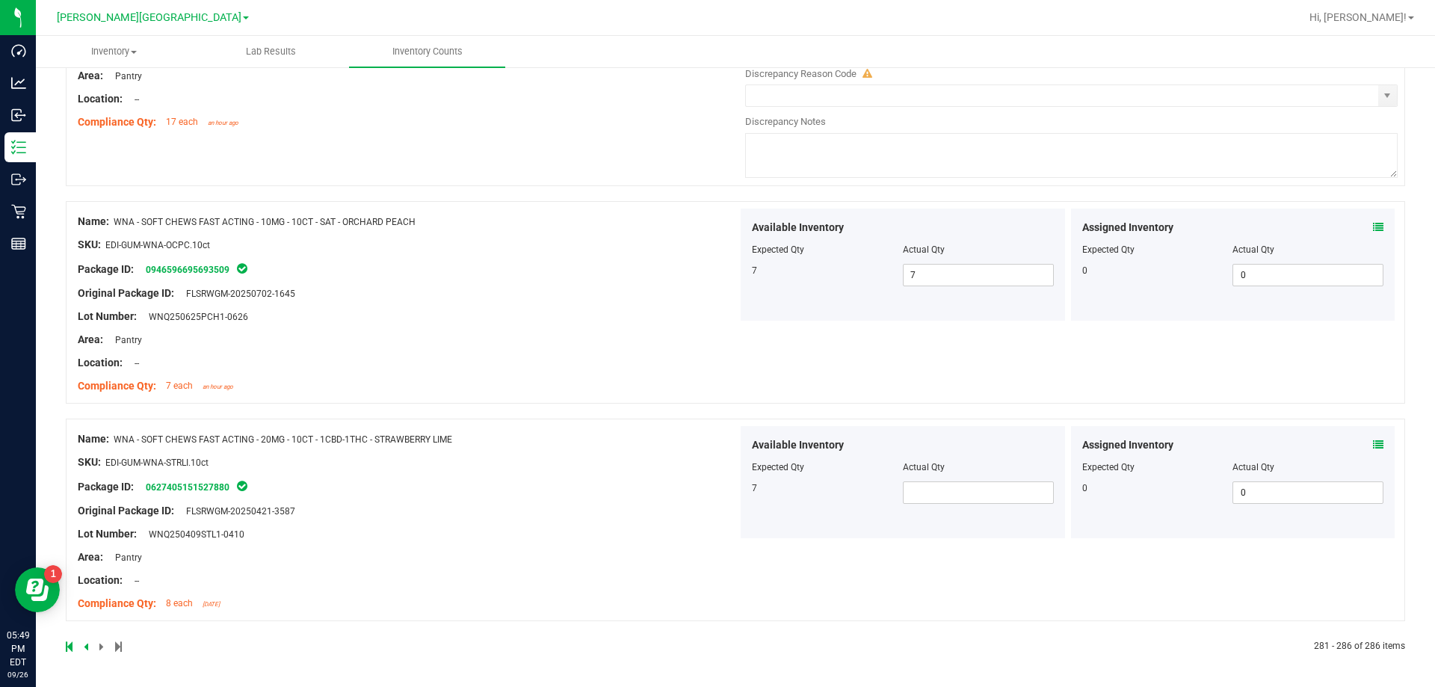
click at [731, 507] on div "Available Inventory Expected Qty Actual Qty 7" at bounding box center [902, 482] width 324 height 112
click at [731, 492] on span at bounding box center [978, 492] width 151 height 22
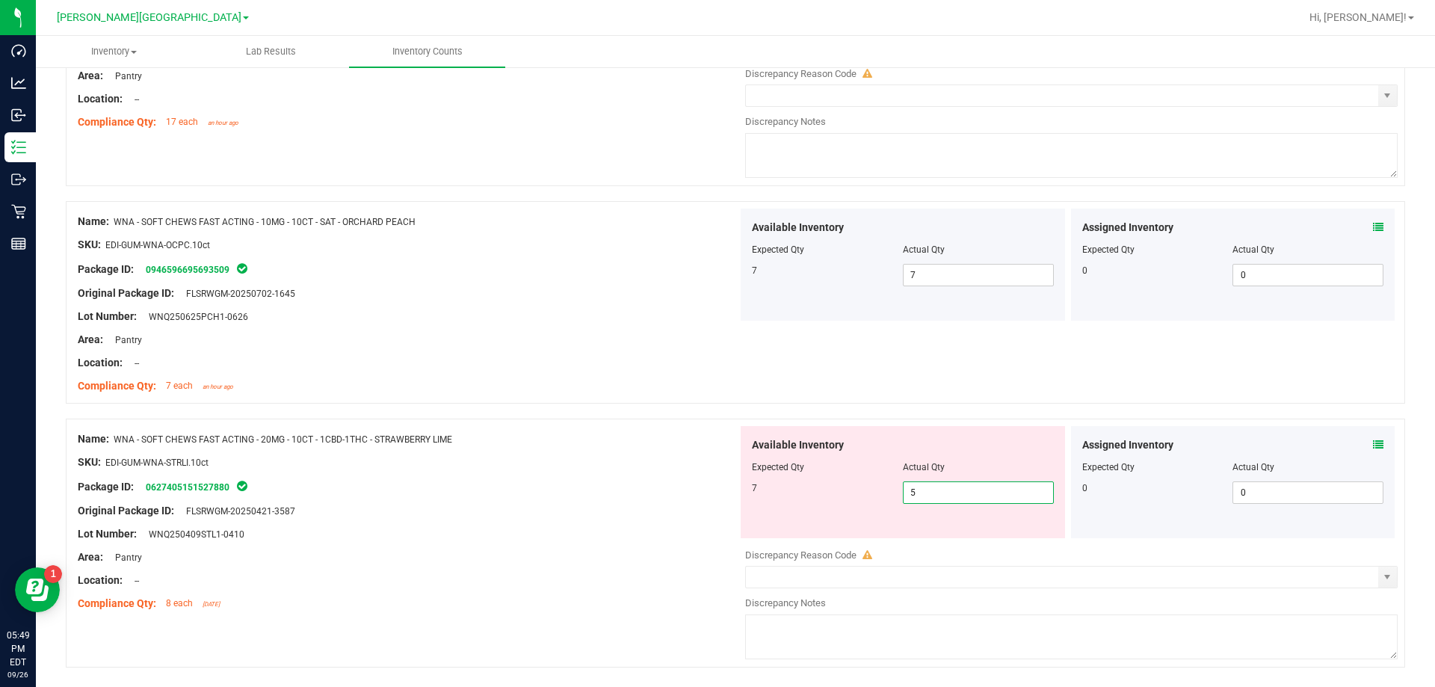
click at [587, 474] on div at bounding box center [408, 473] width 660 height 7
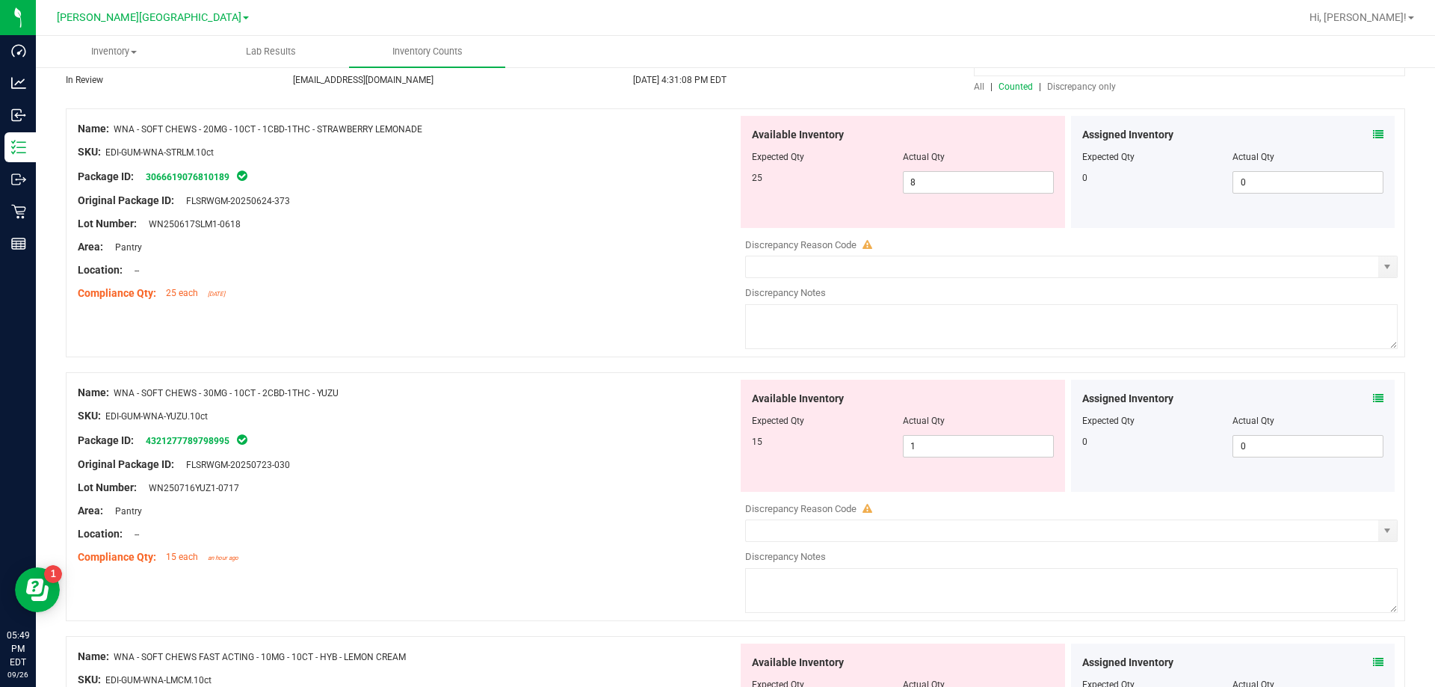
scroll to position [0, 0]
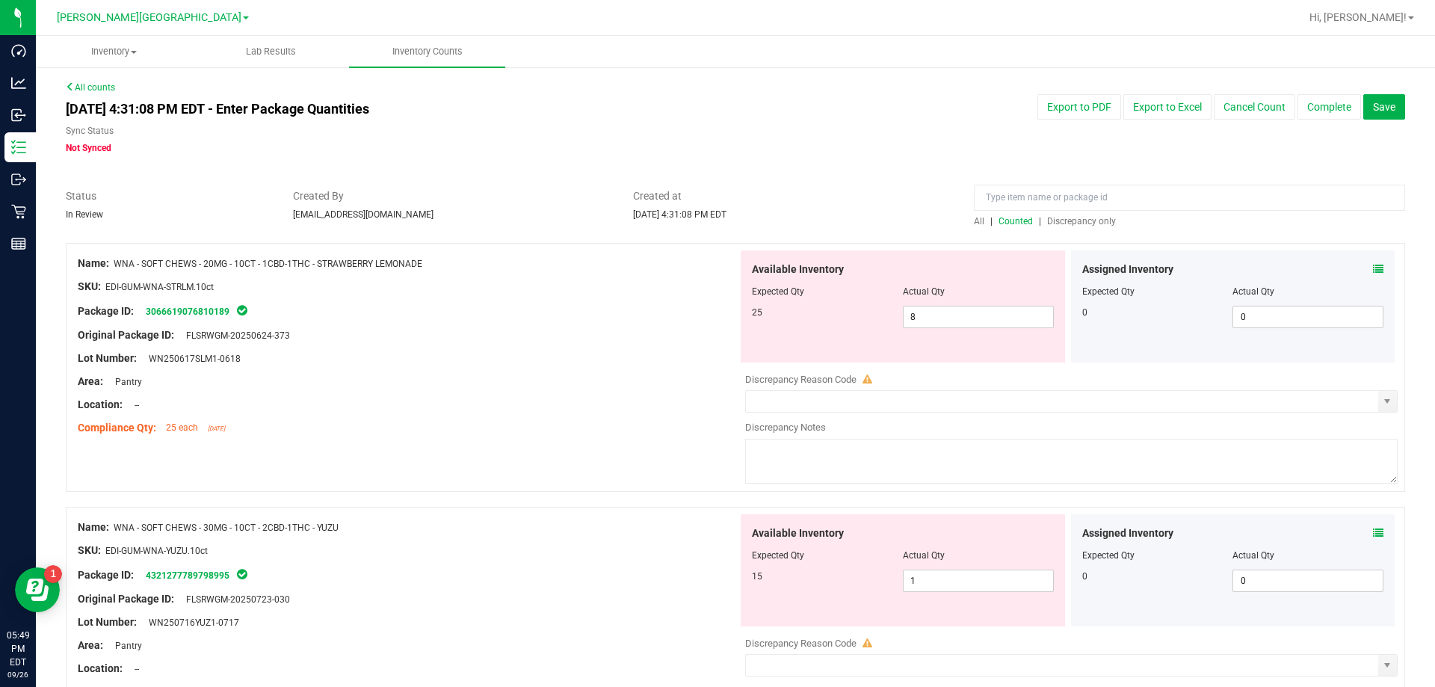
click at [731, 226] on div "All | Counted | Discrepancy only" at bounding box center [1189, 220] width 431 height 13
click at [731, 220] on span "Discrepancy only" at bounding box center [1081, 221] width 69 height 10
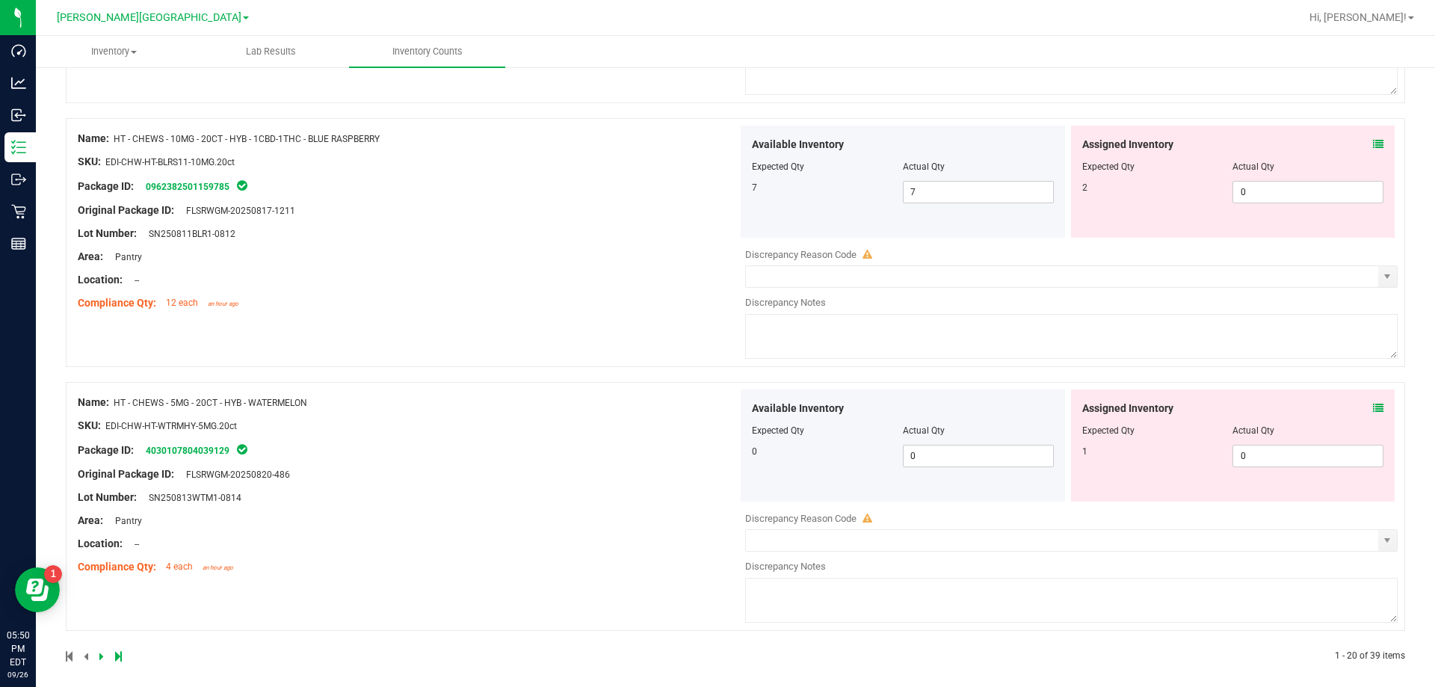
scroll to position [4882, 0]
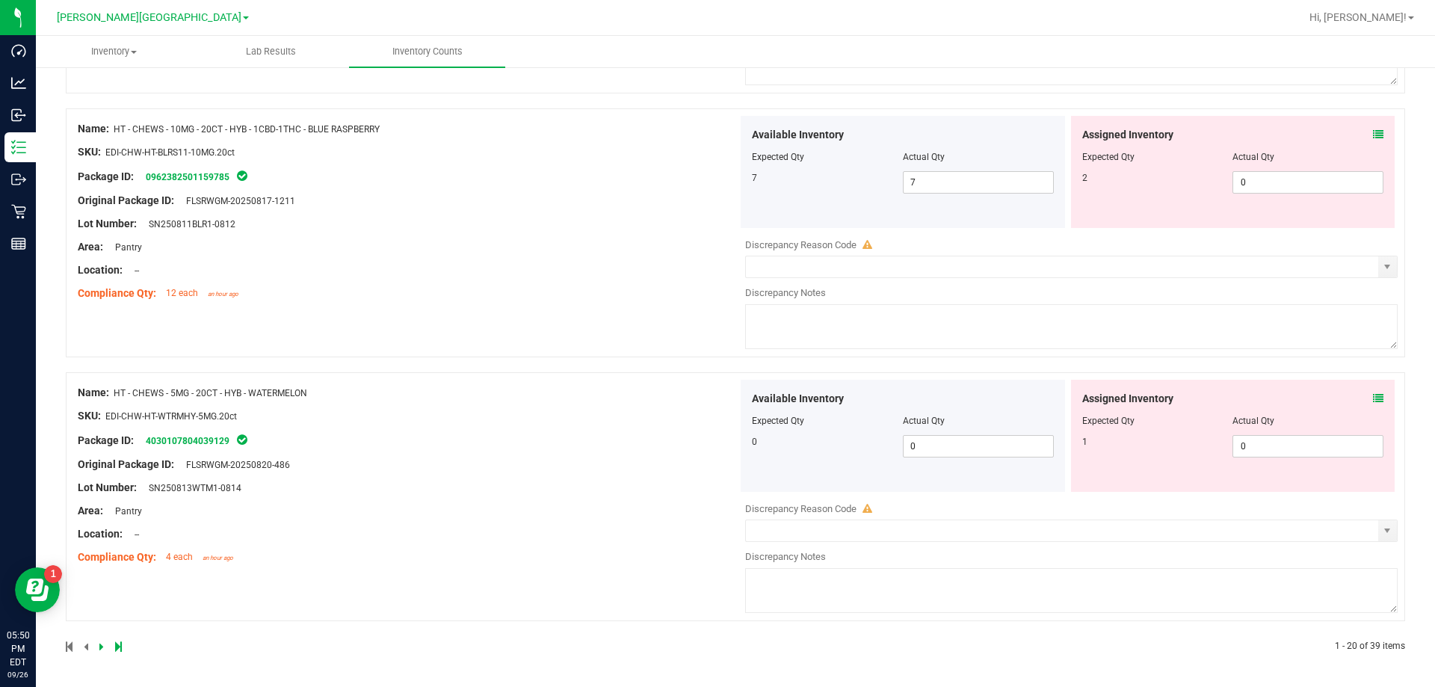
click at [103, 649] on link at bounding box center [102, 646] width 7 height 10
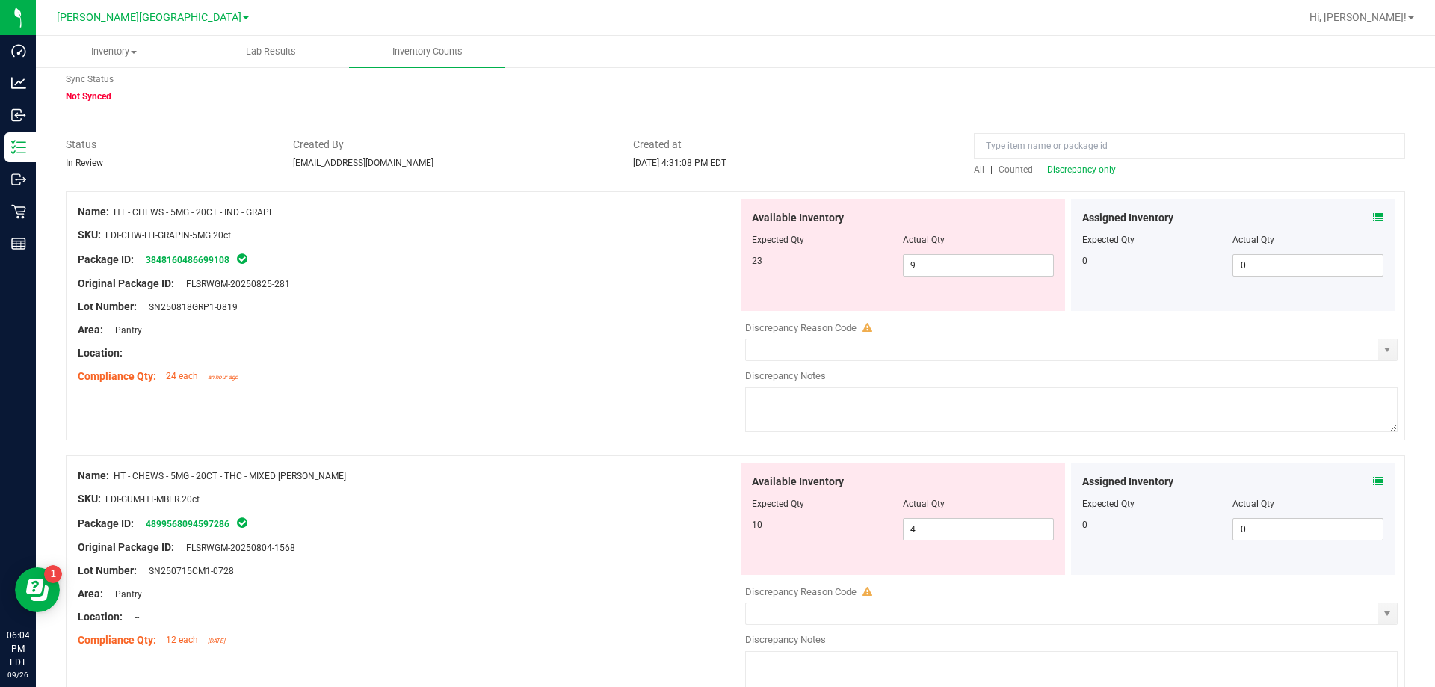
scroll to position [0, 0]
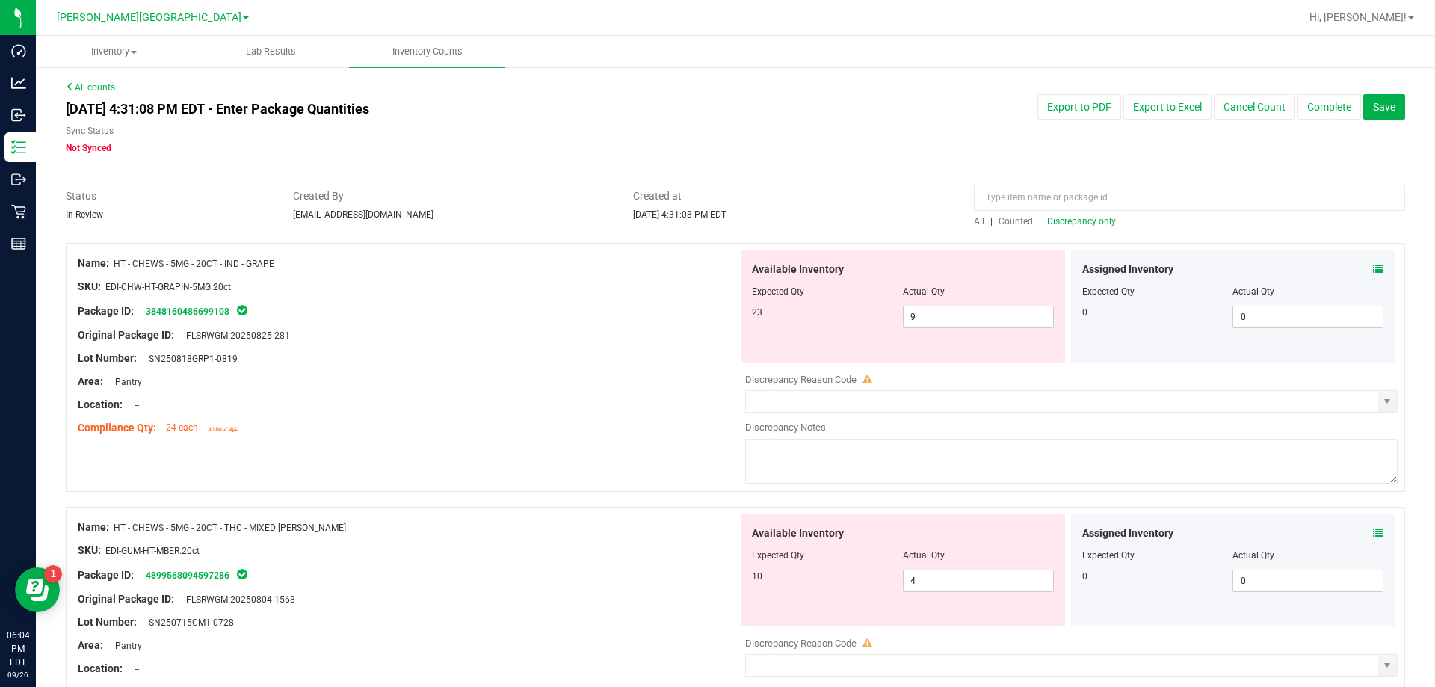
click at [731, 230] on div at bounding box center [735, 235] width 1339 height 15
click at [731, 220] on span "Discrepancy only" at bounding box center [1081, 221] width 69 height 10
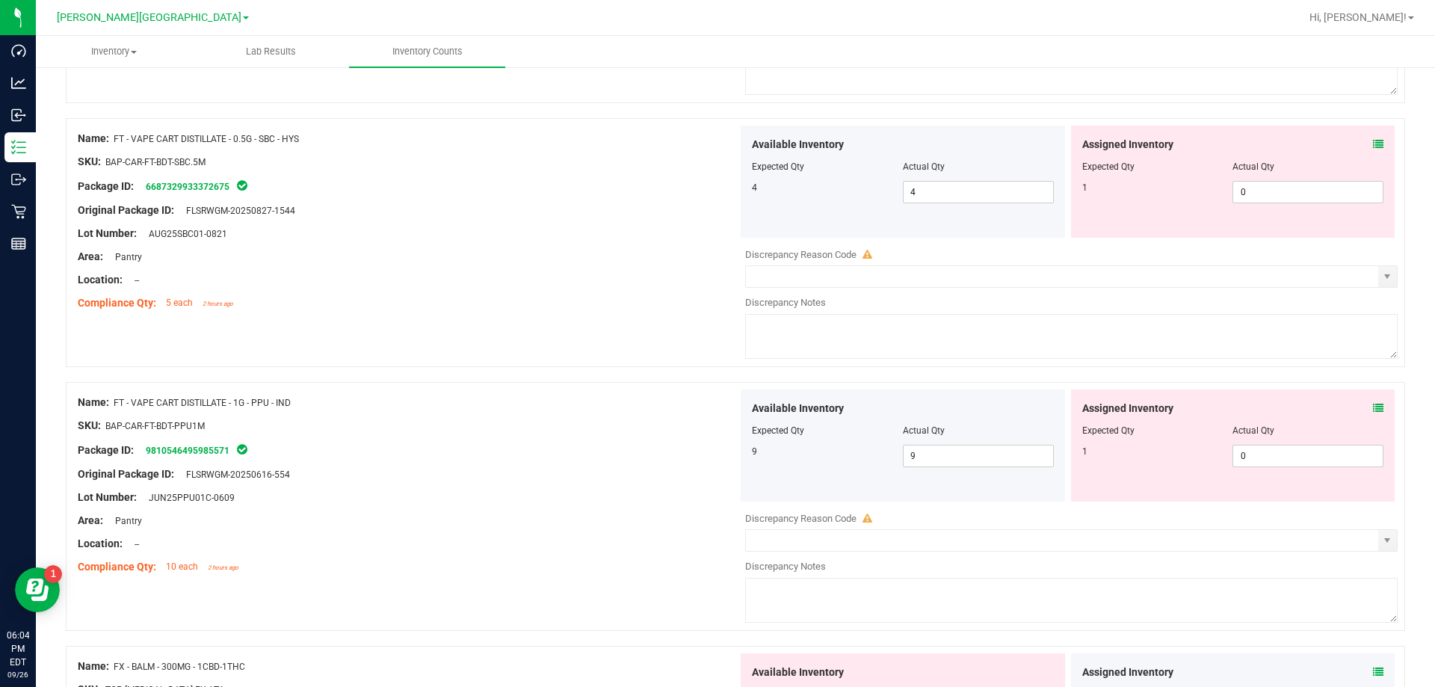
scroll to position [3288, 0]
click at [731, 409] on icon at bounding box center [1378, 410] width 10 height 10
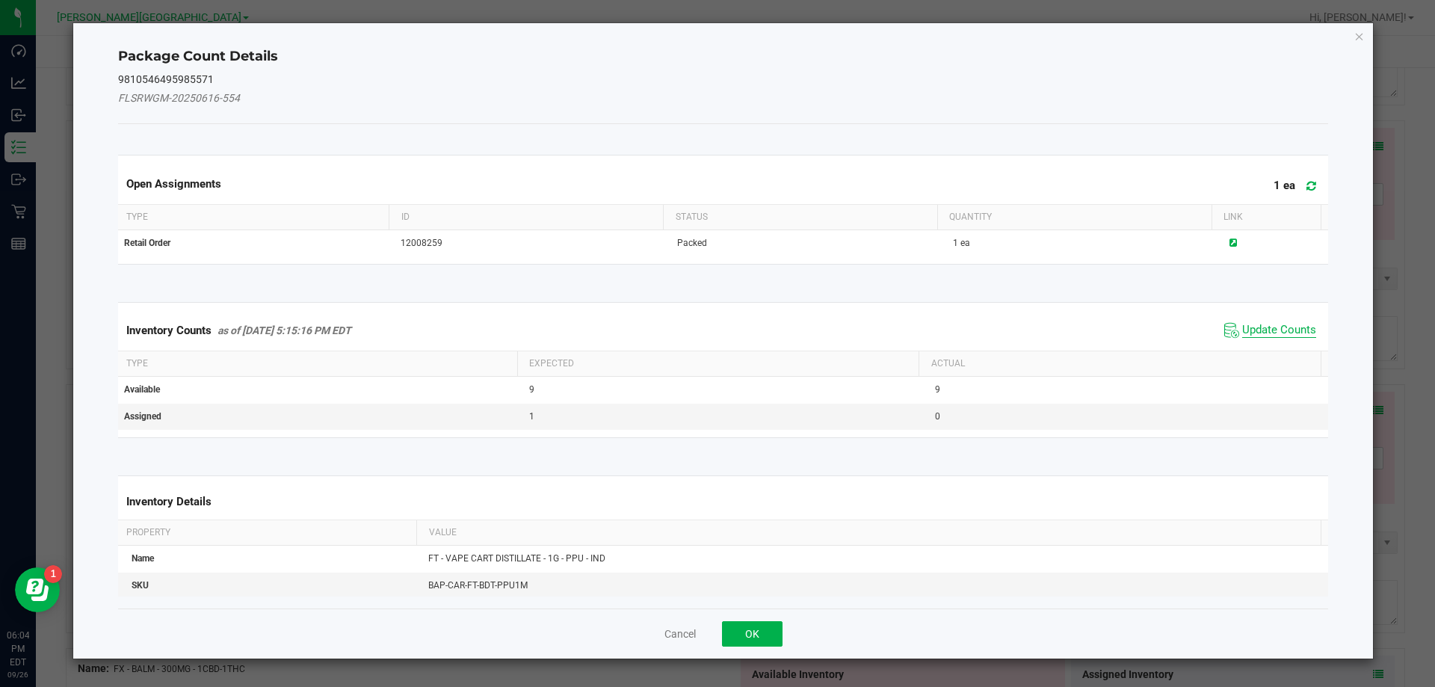
click at [731, 323] on span "Update Counts" at bounding box center [1279, 330] width 74 height 15
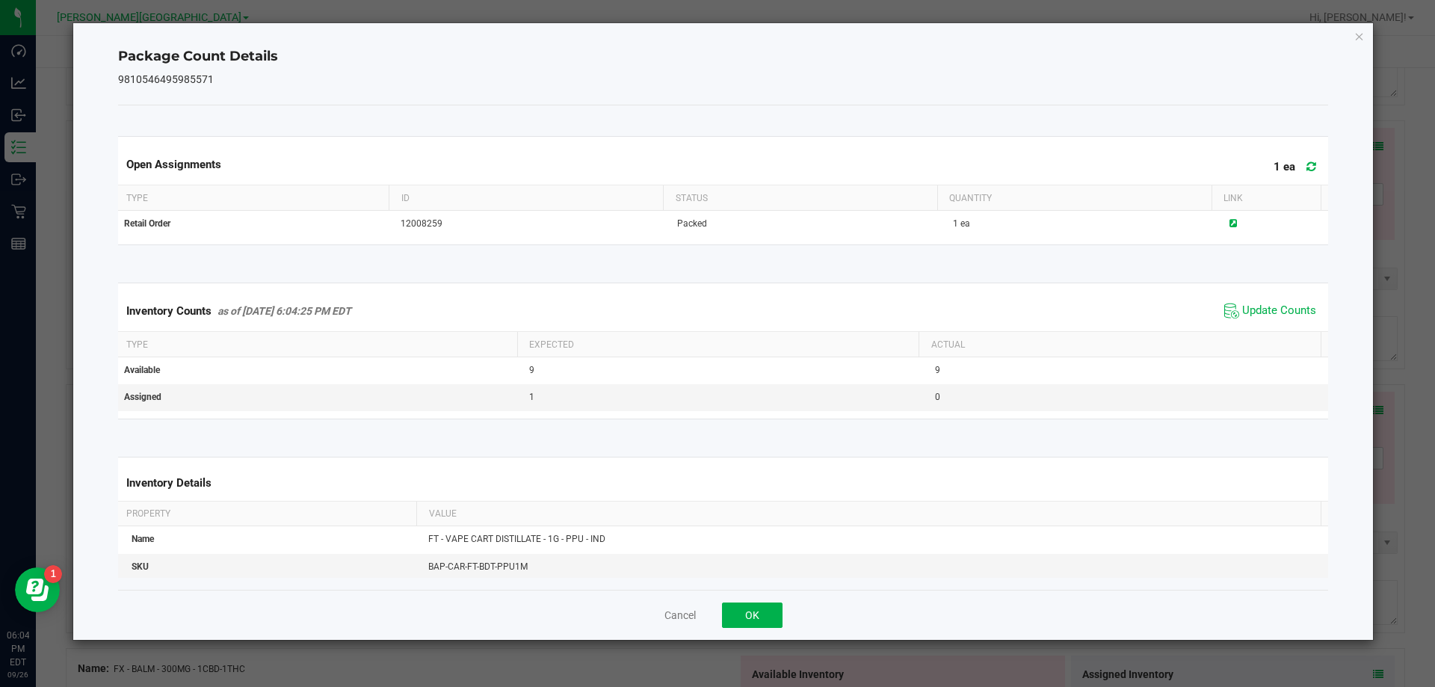
click at [731, 320] on span "Update Counts" at bounding box center [1269, 311] width 99 height 22
click at [731, 601] on div "Cancel OK" at bounding box center [723, 615] width 1210 height 50
click at [731, 617] on button "OK" at bounding box center [752, 614] width 61 height 25
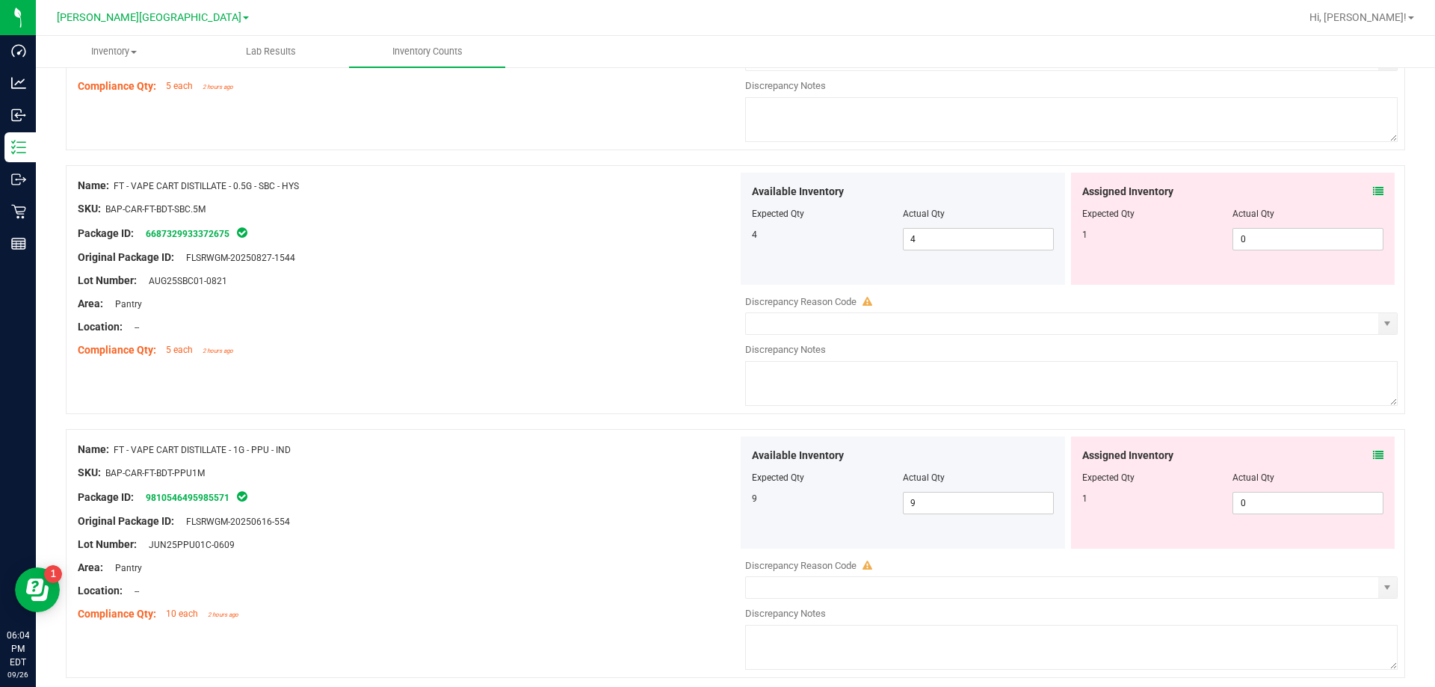
scroll to position [3064, 0]
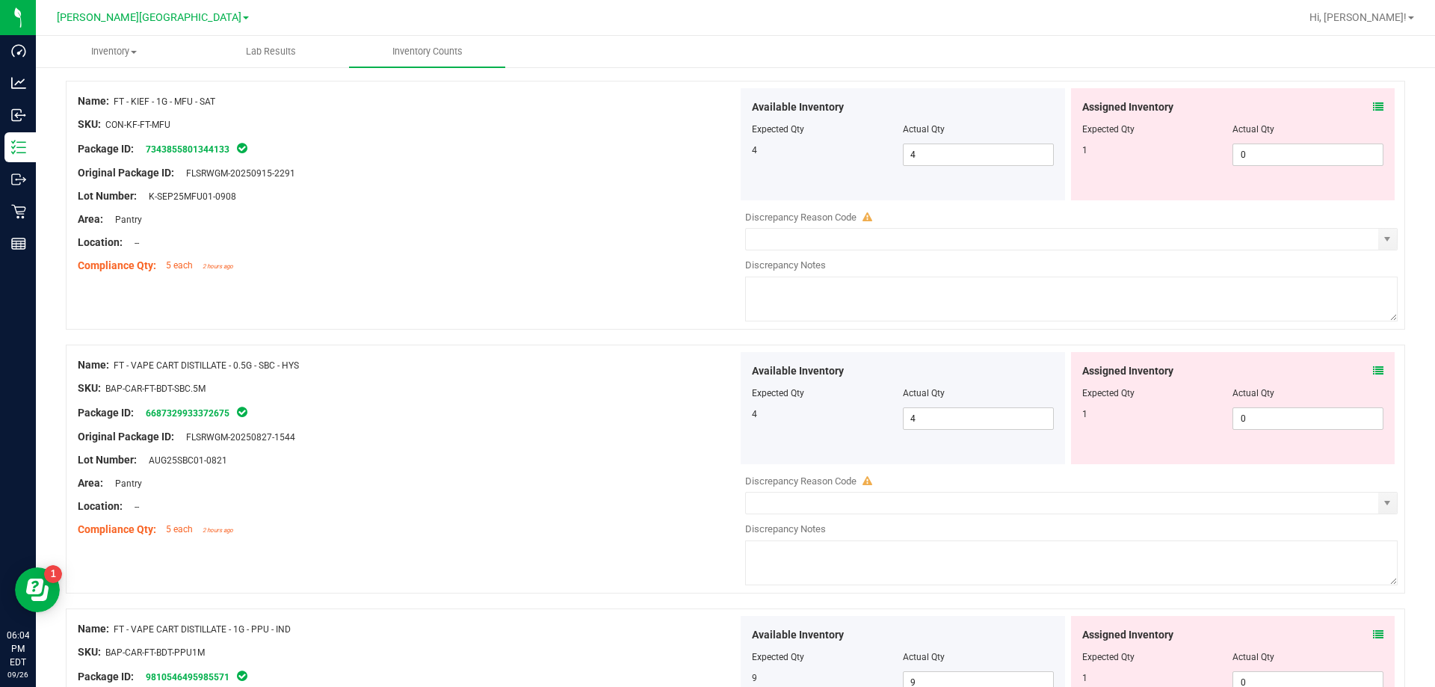
click at [731, 368] on icon at bounding box center [1378, 370] width 10 height 10
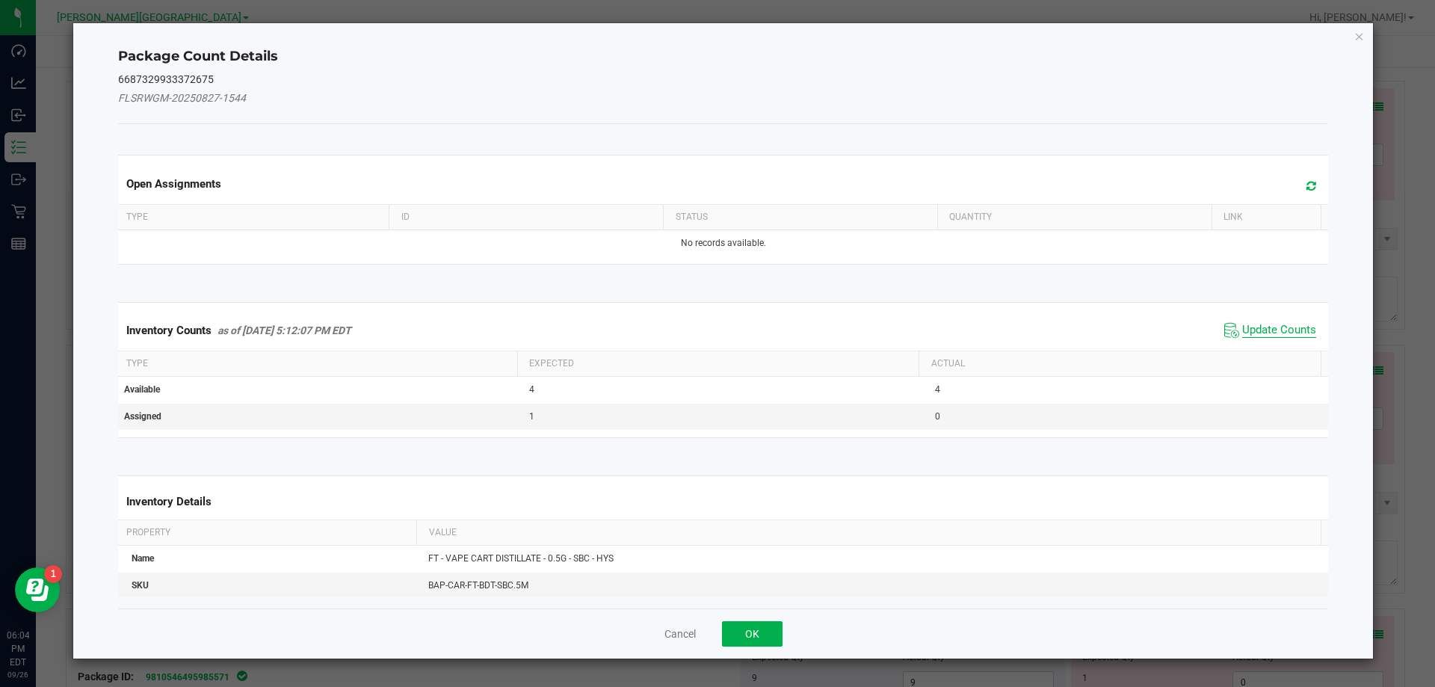
click at [731, 335] on span "Update Counts" at bounding box center [1279, 330] width 74 height 15
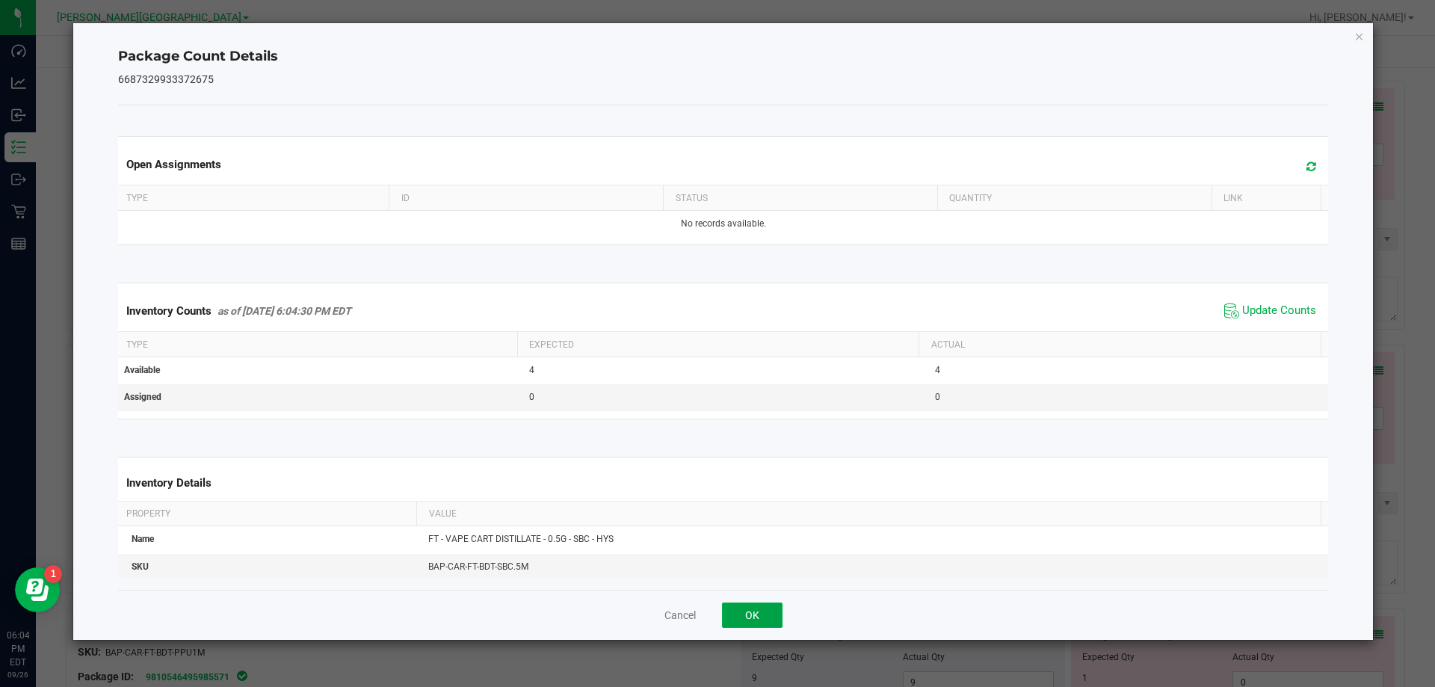
click at [731, 610] on button "OK" at bounding box center [752, 614] width 61 height 25
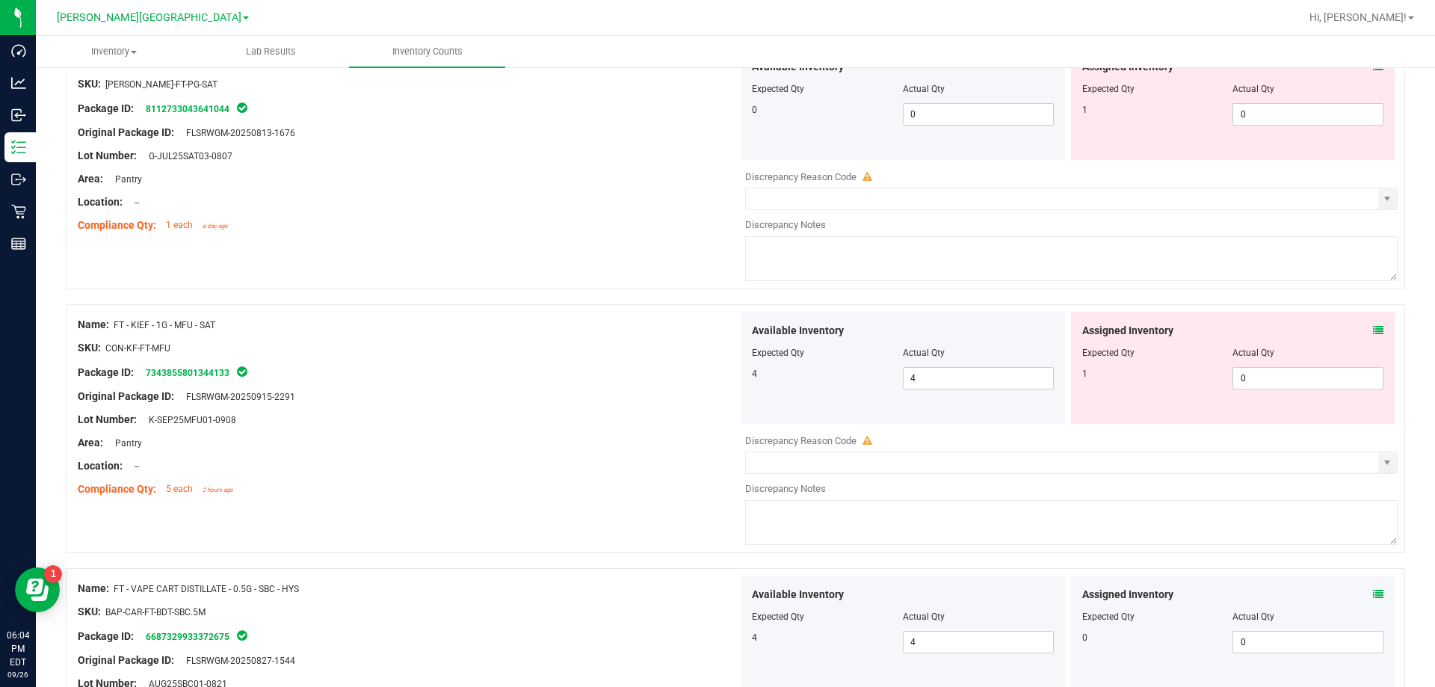
scroll to position [2839, 0]
click at [731, 331] on icon at bounding box center [1378, 331] width 10 height 10
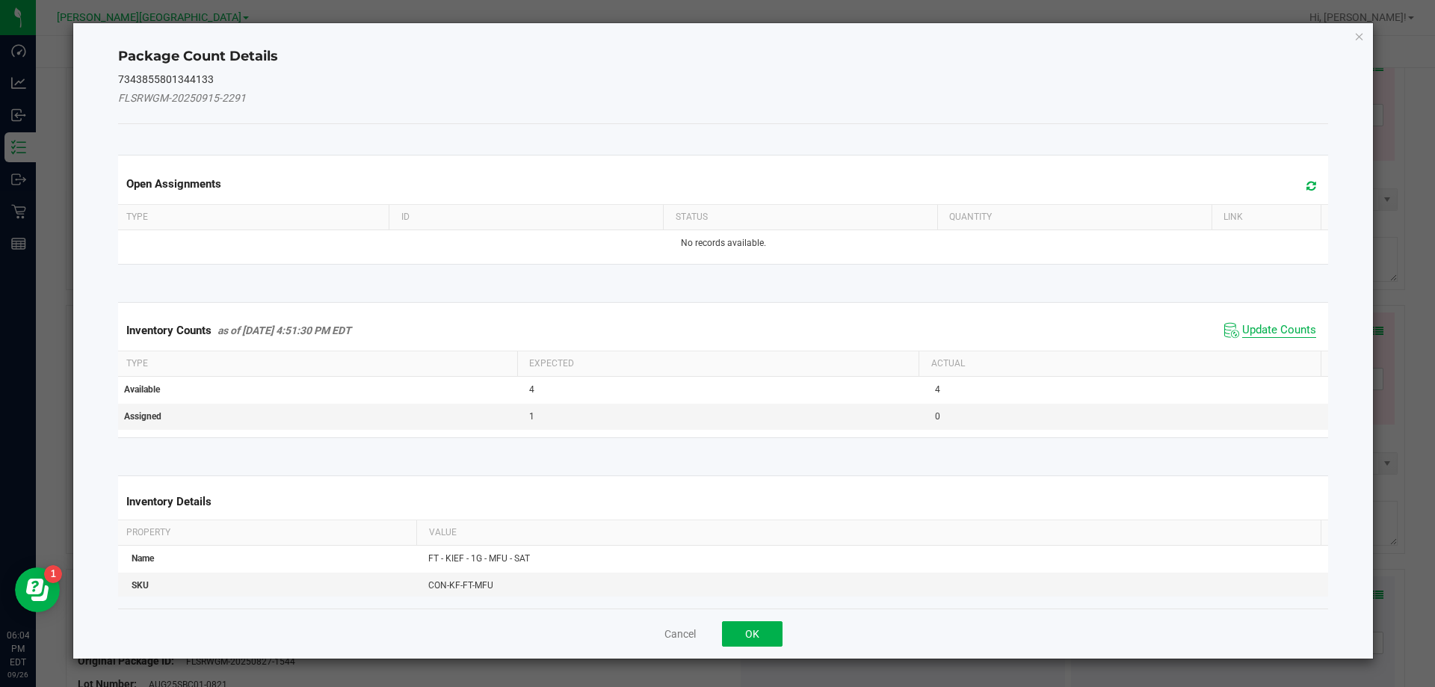
click at [731, 335] on span "Update Counts" at bounding box center [1279, 330] width 74 height 15
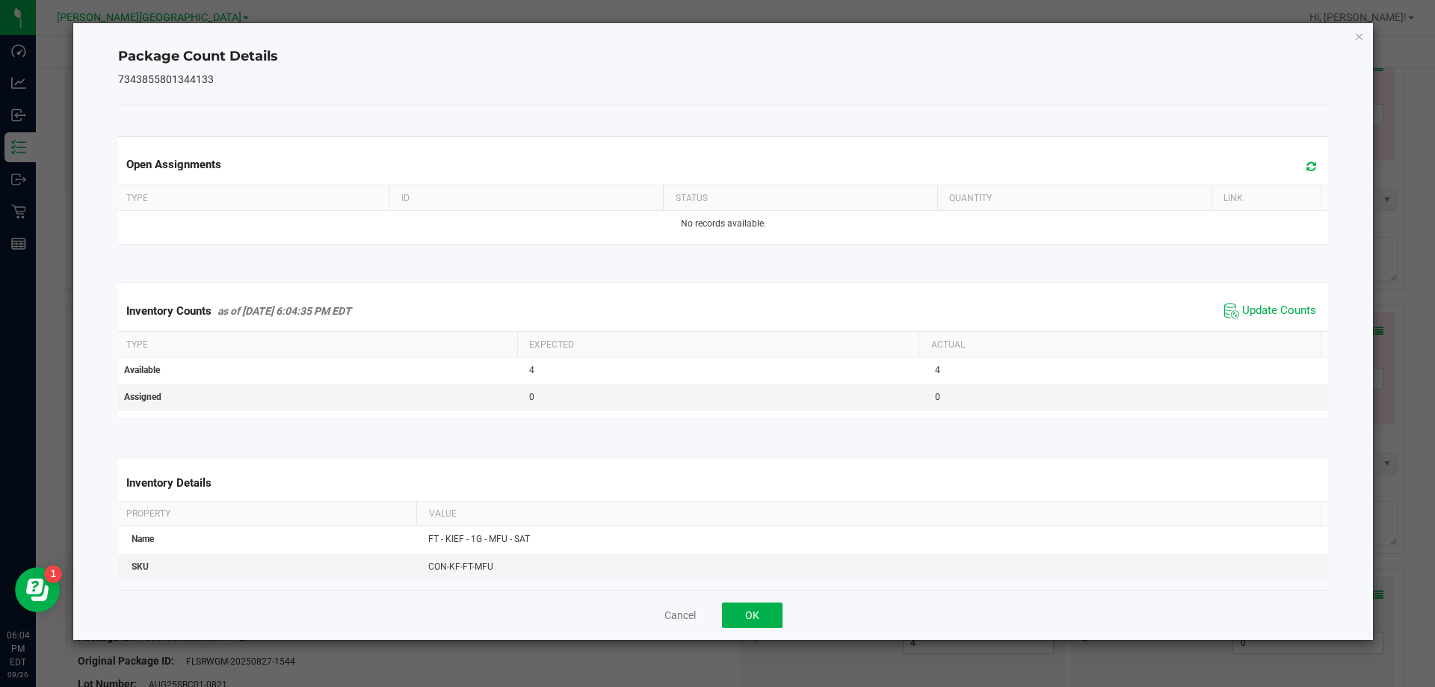
click at [731, 324] on div "Inventory Counts as of [DATE] 6:04:35 PM EDT Update Counts" at bounding box center [723, 311] width 1216 height 40
click at [731, 603] on button "OK" at bounding box center [752, 614] width 61 height 25
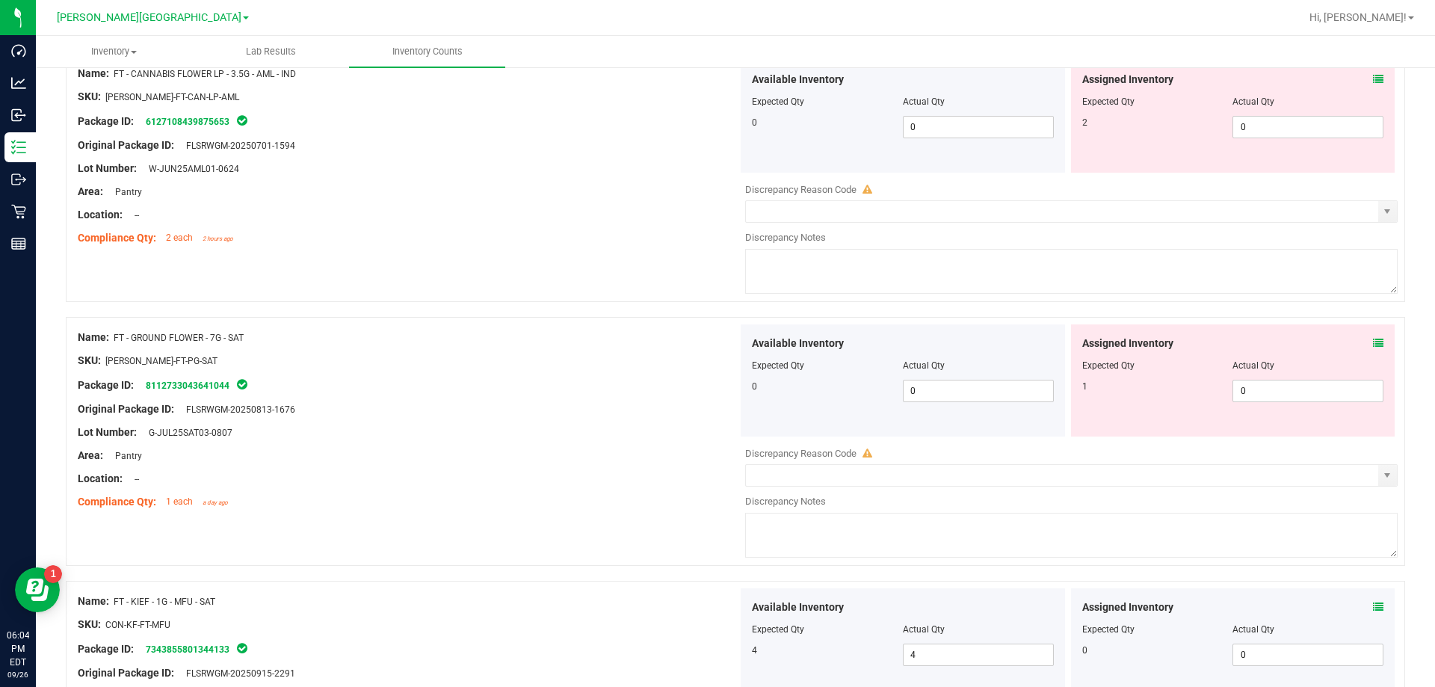
scroll to position [2540, 0]
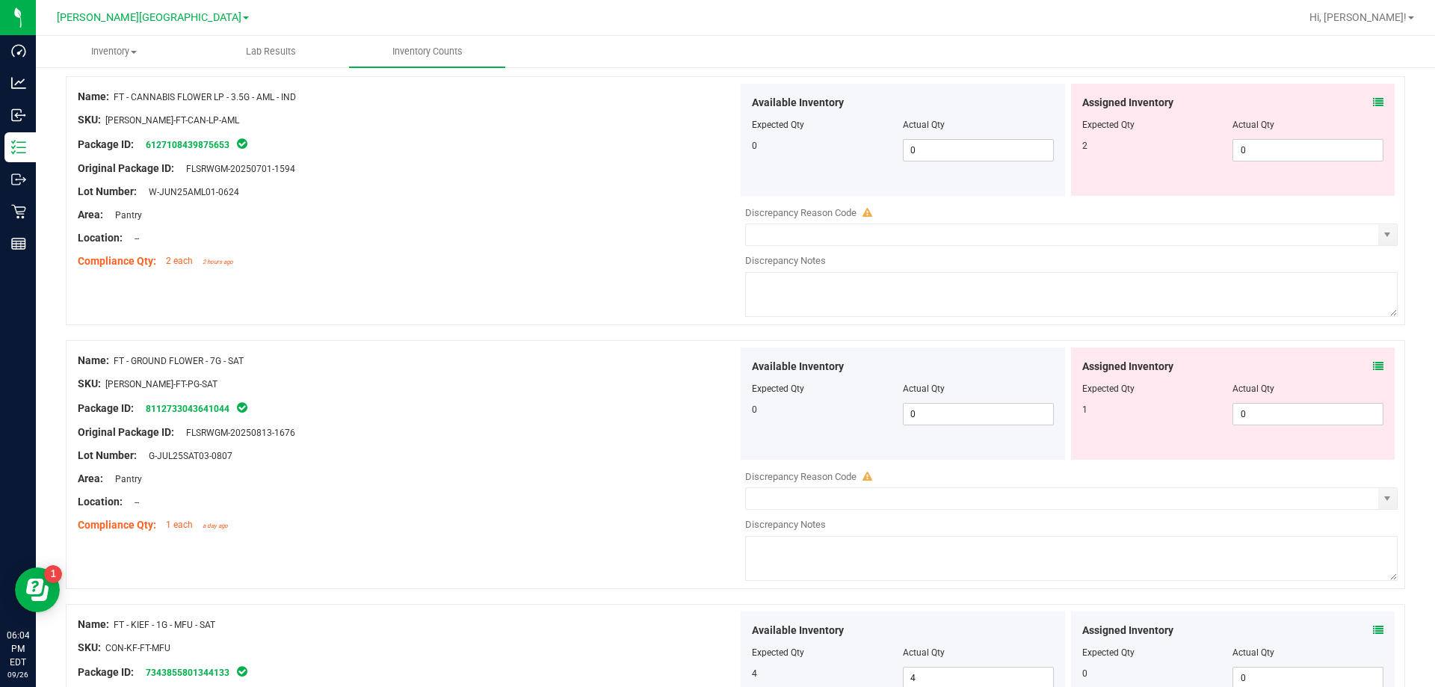
click at [731, 371] on icon at bounding box center [1378, 366] width 10 height 10
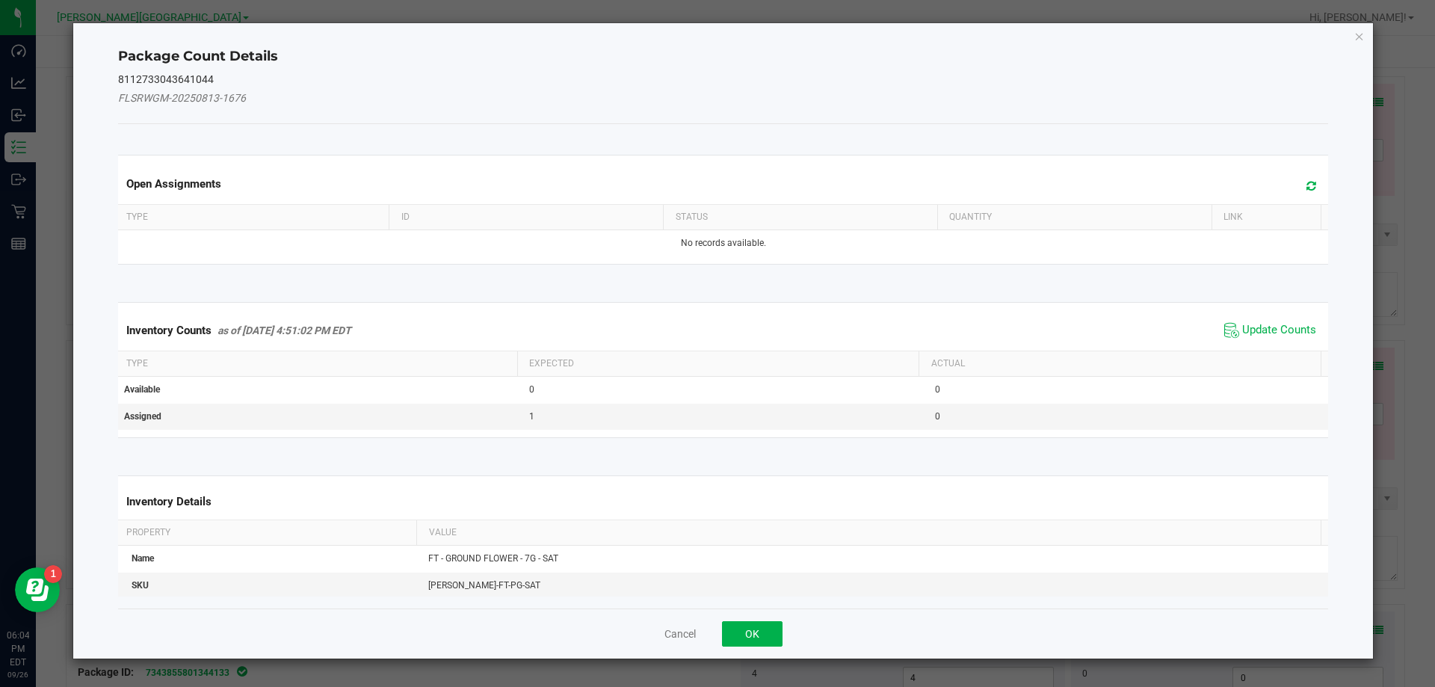
click at [731, 316] on div "Inventory Counts as of [DATE] 4:51:02 PM EDT Update Counts" at bounding box center [723, 330] width 1216 height 40
click at [731, 333] on span "Update Counts" at bounding box center [1279, 330] width 74 height 15
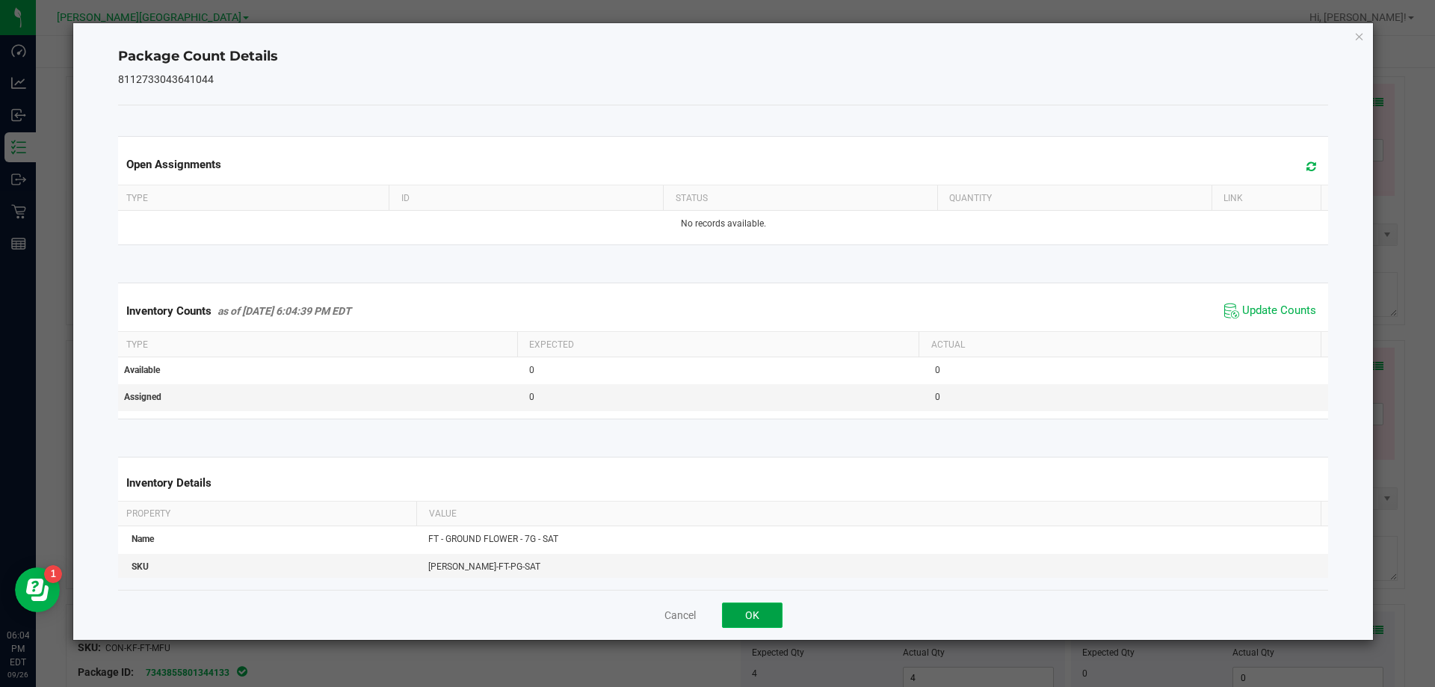
click at [731, 616] on button "OK" at bounding box center [752, 614] width 61 height 25
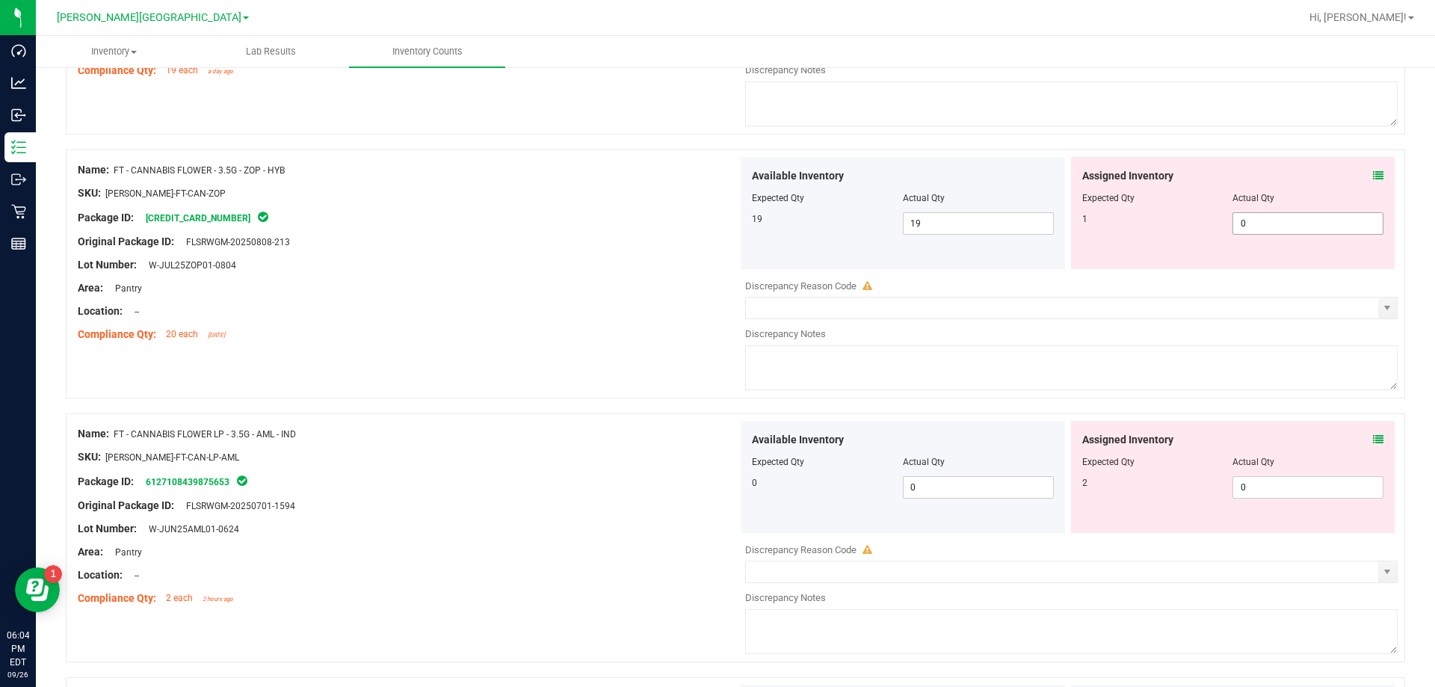
scroll to position [2092, 0]
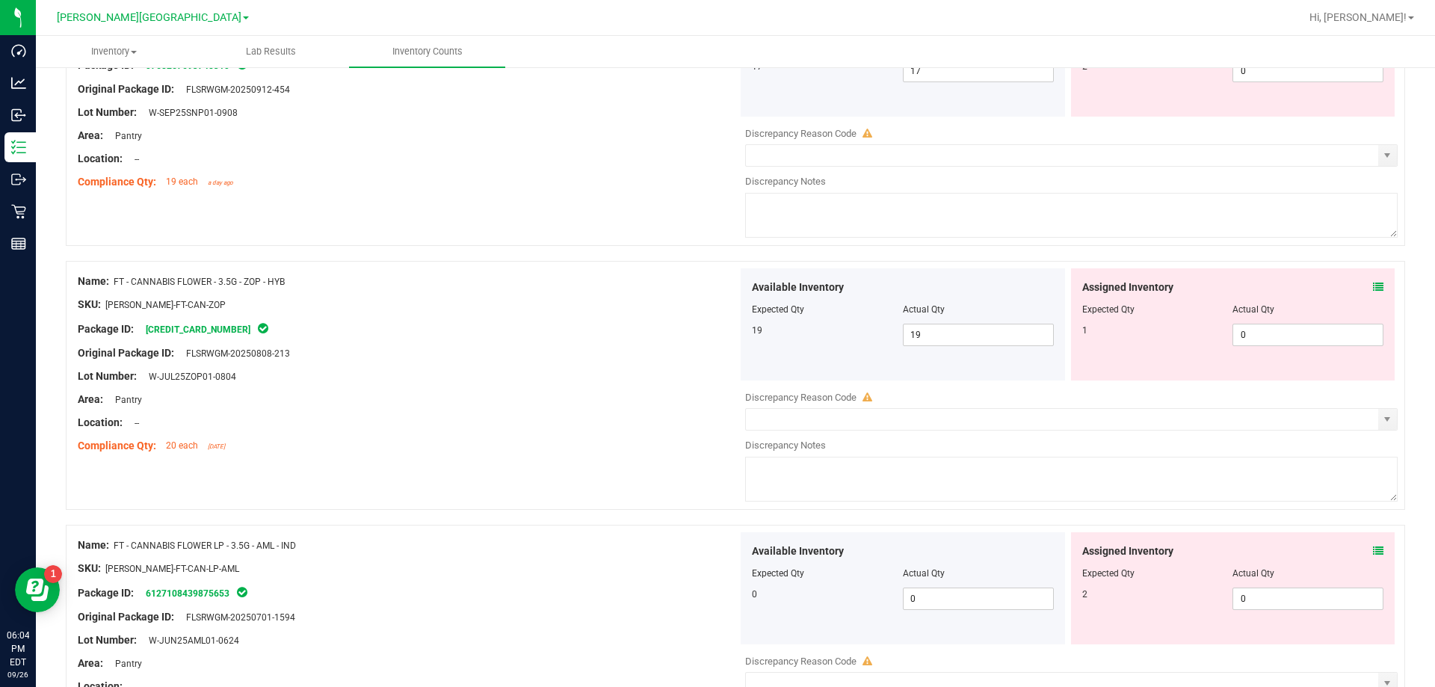
click at [731, 286] on icon at bounding box center [1378, 287] width 10 height 10
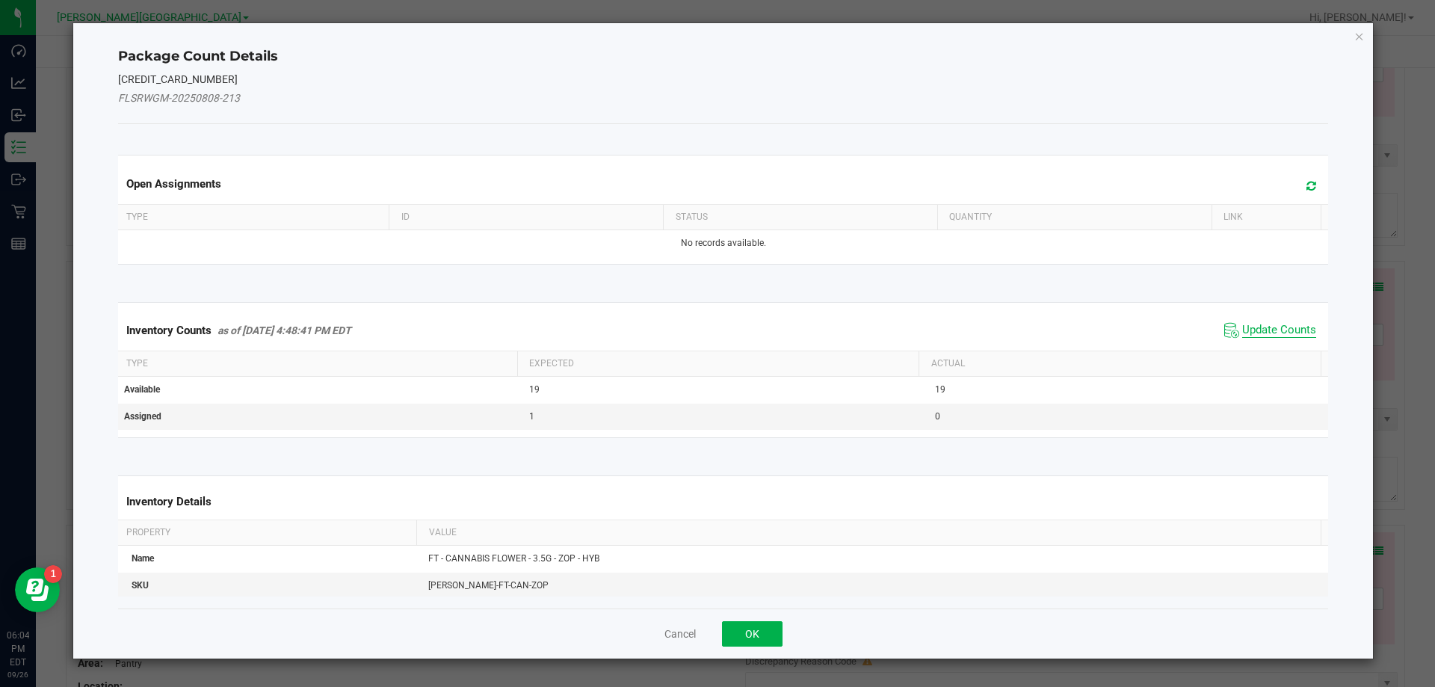
click at [731, 323] on span "Update Counts" at bounding box center [1279, 330] width 74 height 15
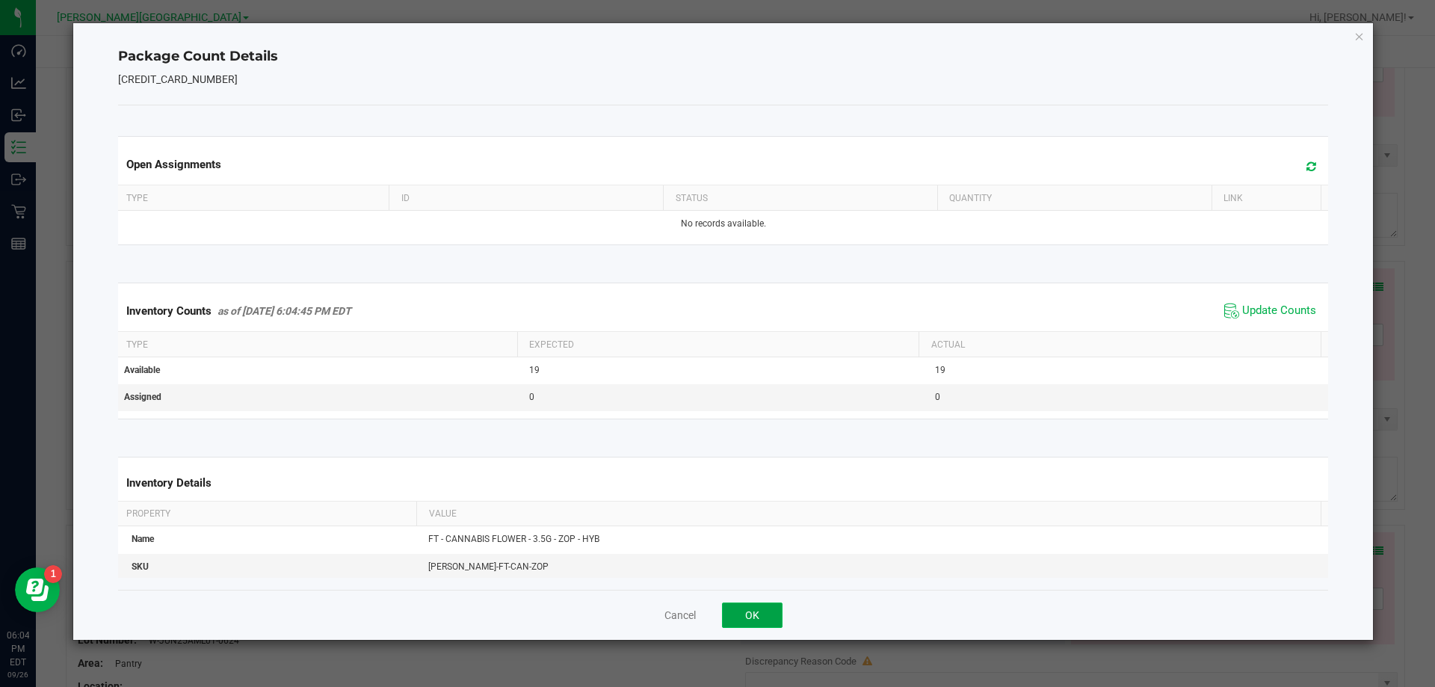
click at [731, 622] on button "OK" at bounding box center [752, 614] width 61 height 25
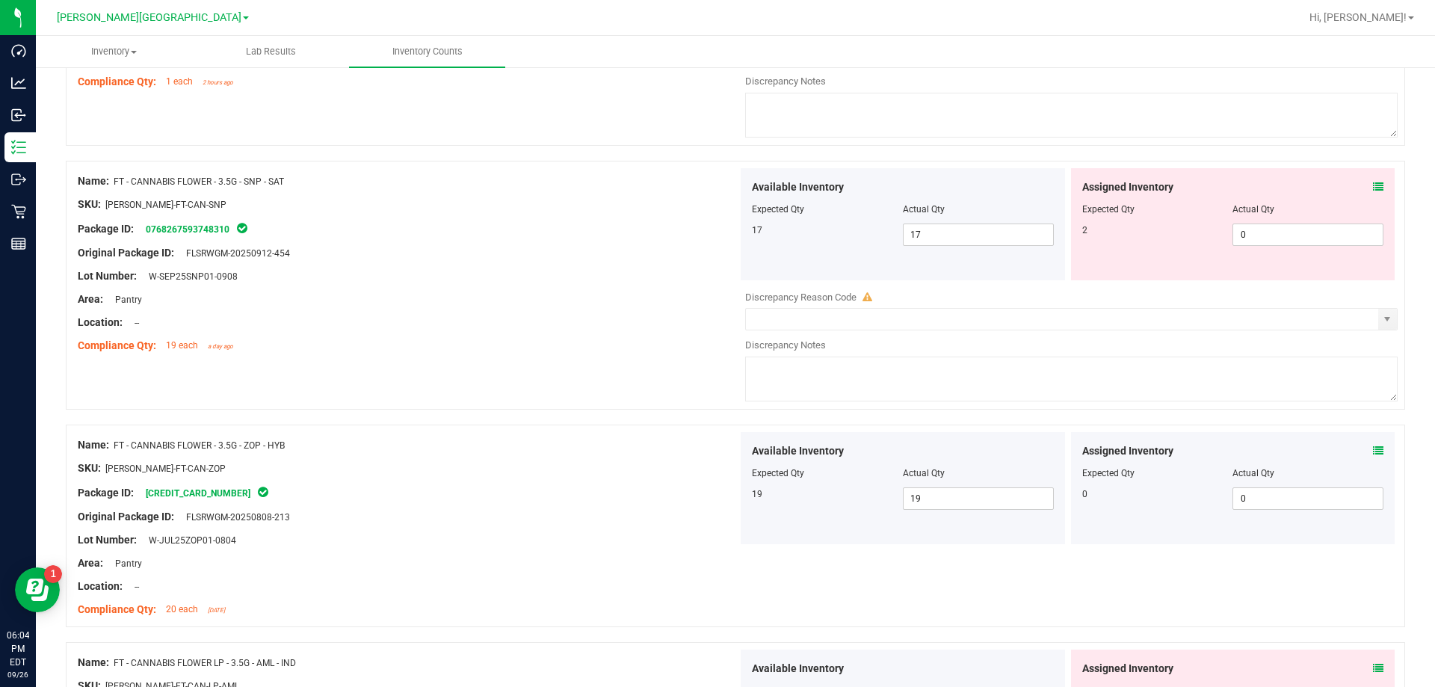
scroll to position [1793, 0]
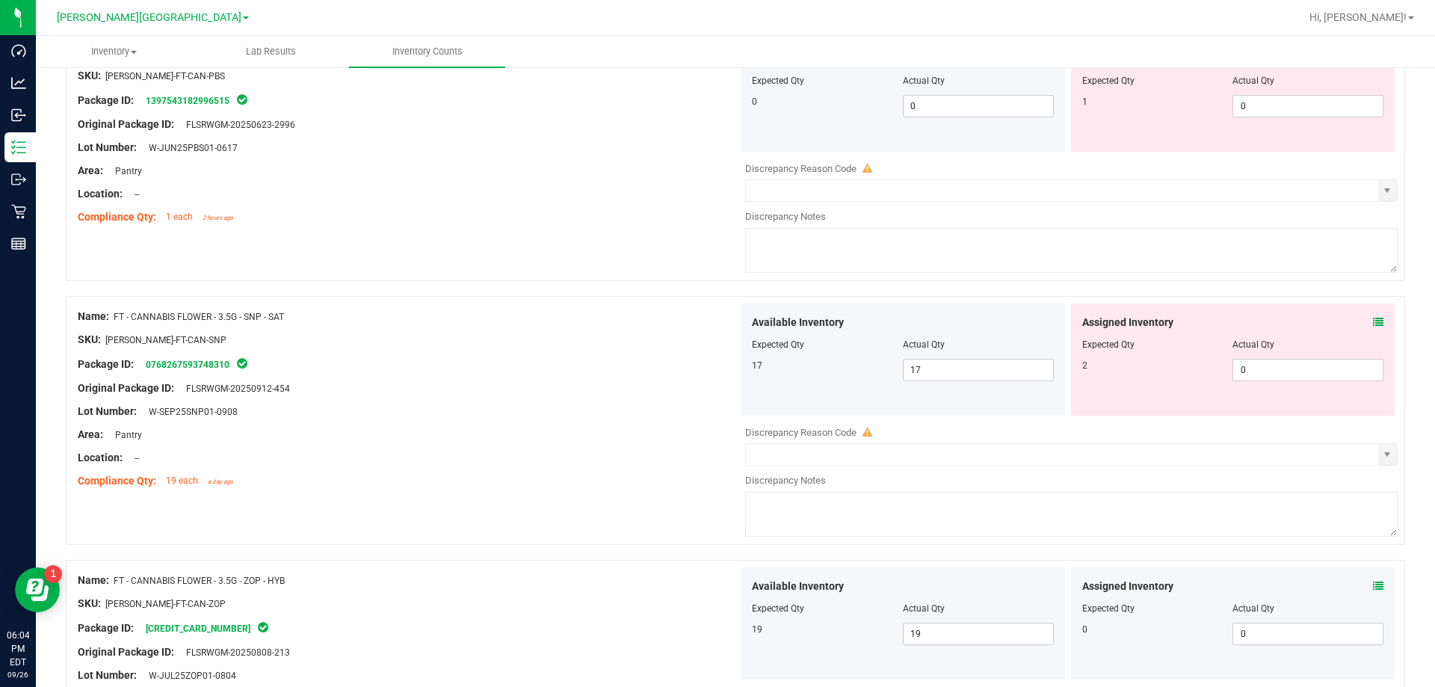
click at [731, 312] on div "Assigned Inventory Expected Qty Actual Qty 2 0 0" at bounding box center [1233, 359] width 324 height 112
click at [731, 330] on span at bounding box center [1378, 323] width 10 height 16
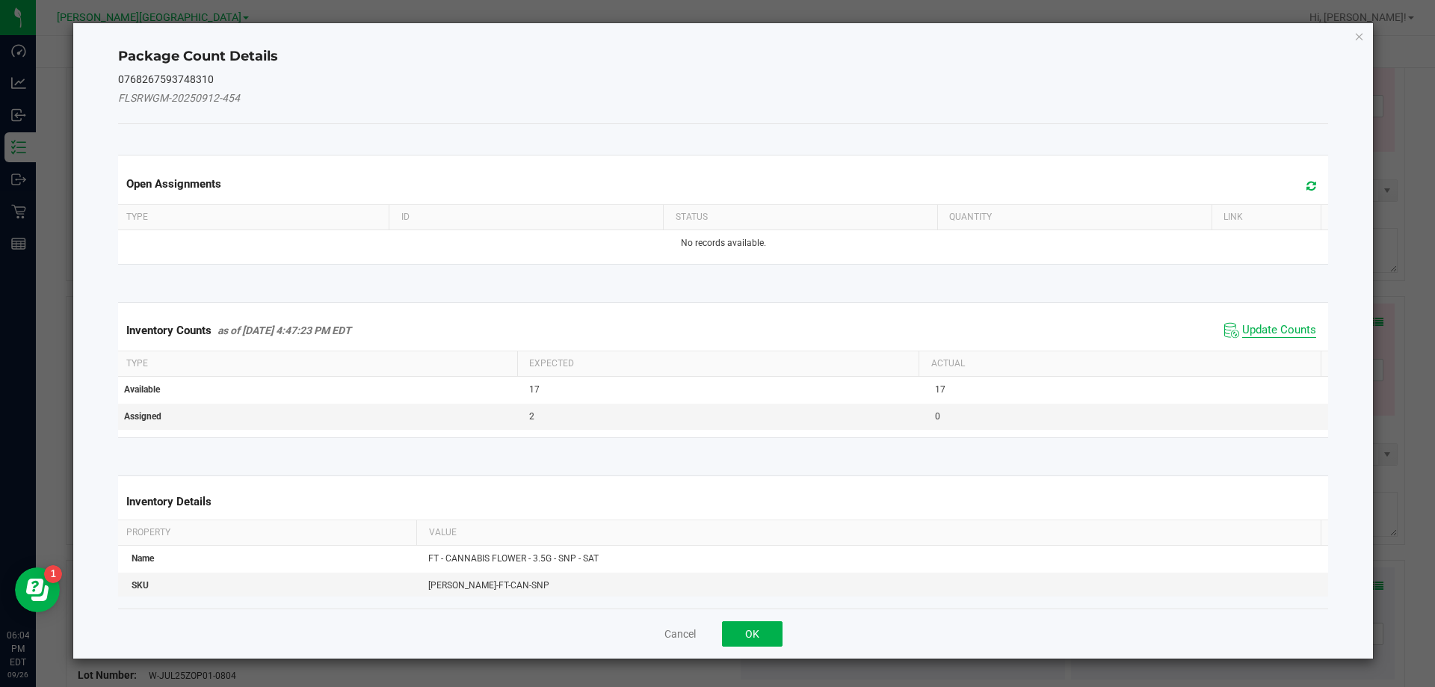
click at [731, 335] on span "Update Counts" at bounding box center [1279, 330] width 74 height 15
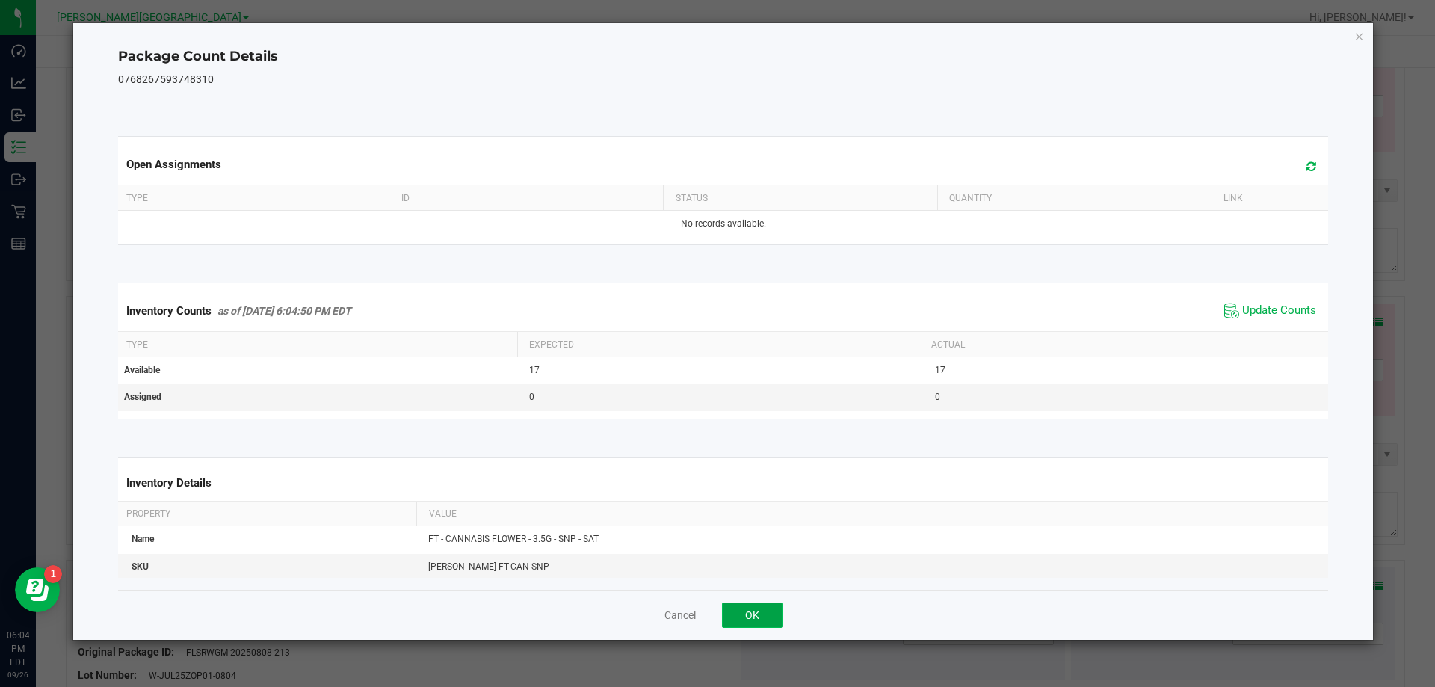
click at [731, 616] on button "OK" at bounding box center [752, 614] width 61 height 25
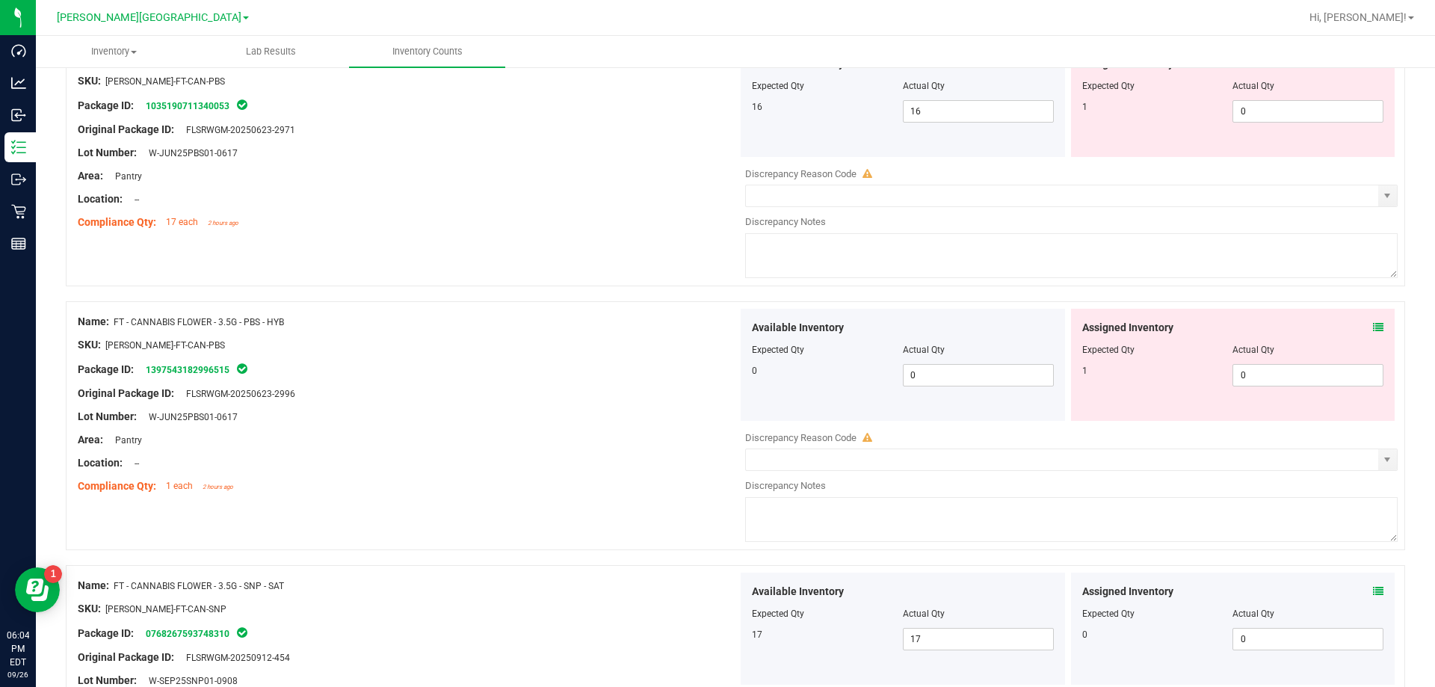
scroll to position [1494, 0]
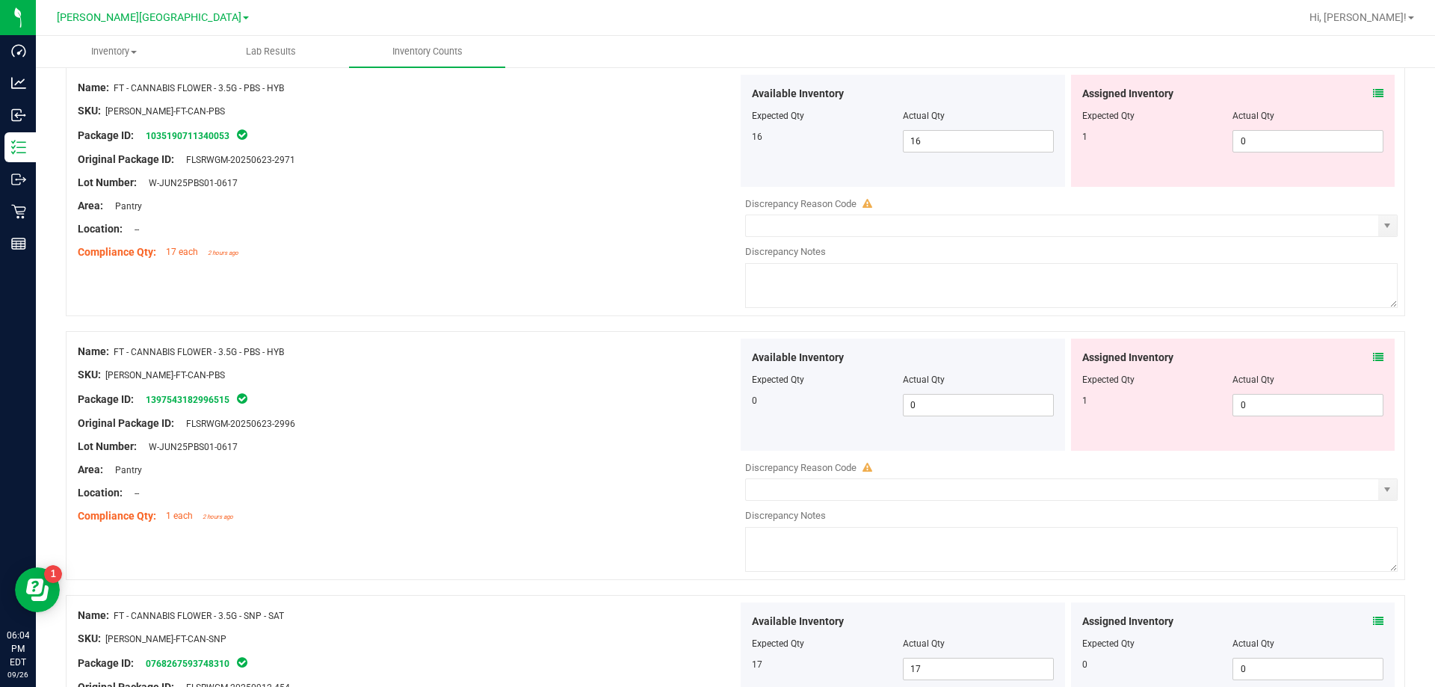
click at [731, 358] on icon at bounding box center [1378, 357] width 10 height 10
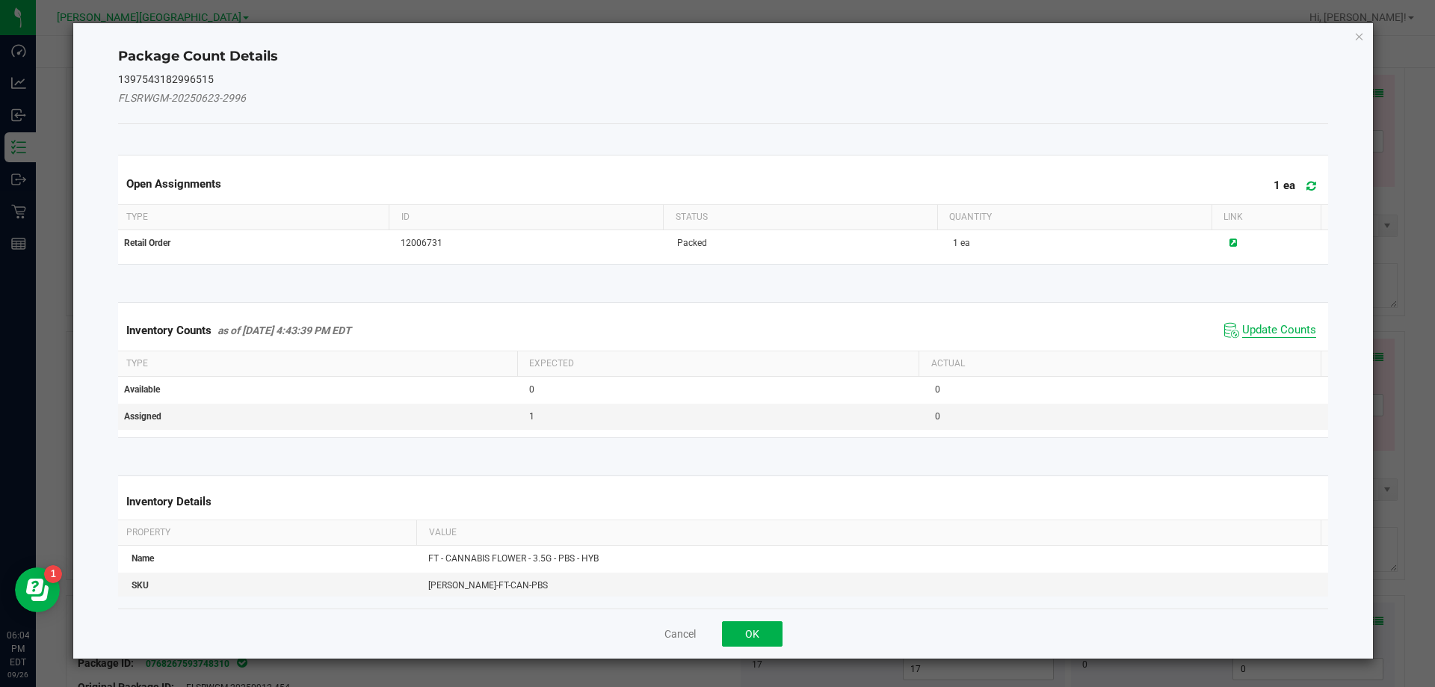
click at [731, 327] on span "Update Counts" at bounding box center [1279, 330] width 74 height 15
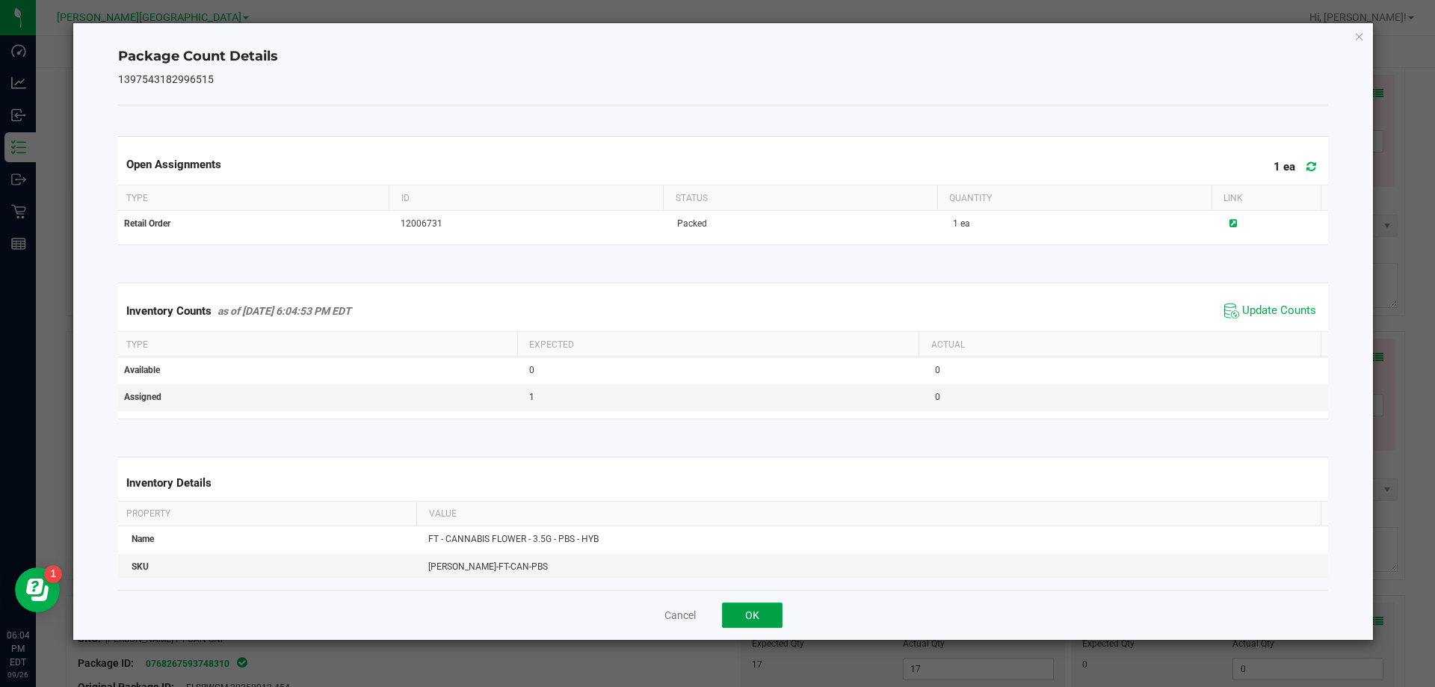
click at [731, 610] on button "OK" at bounding box center [752, 614] width 61 height 25
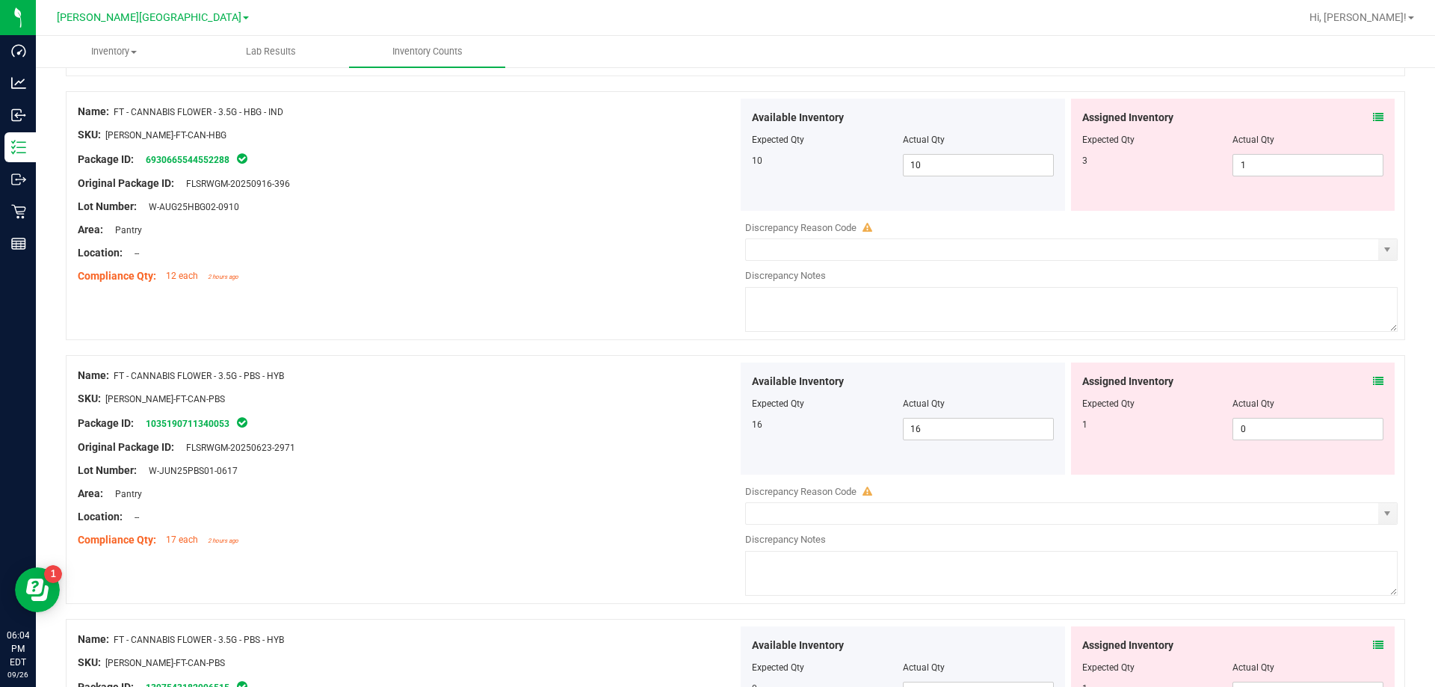
scroll to position [1196, 0]
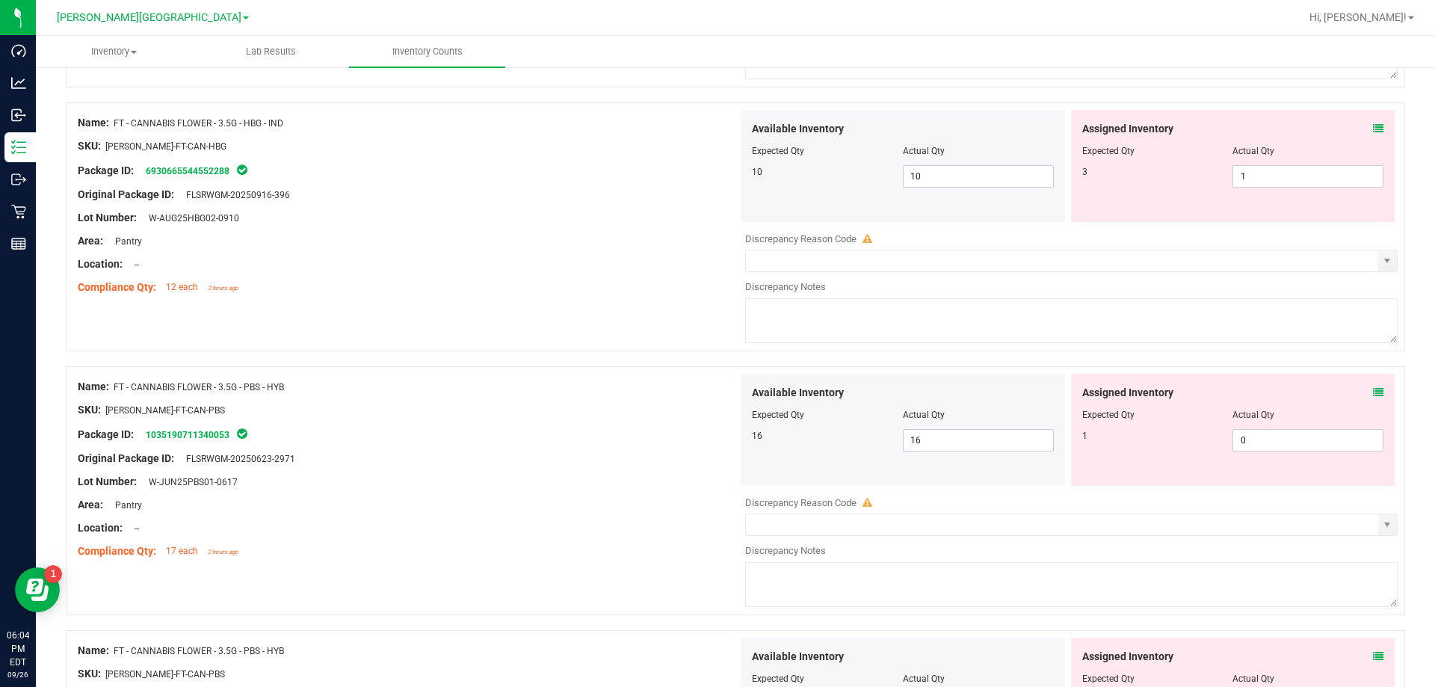
click at [731, 394] on icon at bounding box center [1378, 392] width 10 height 10
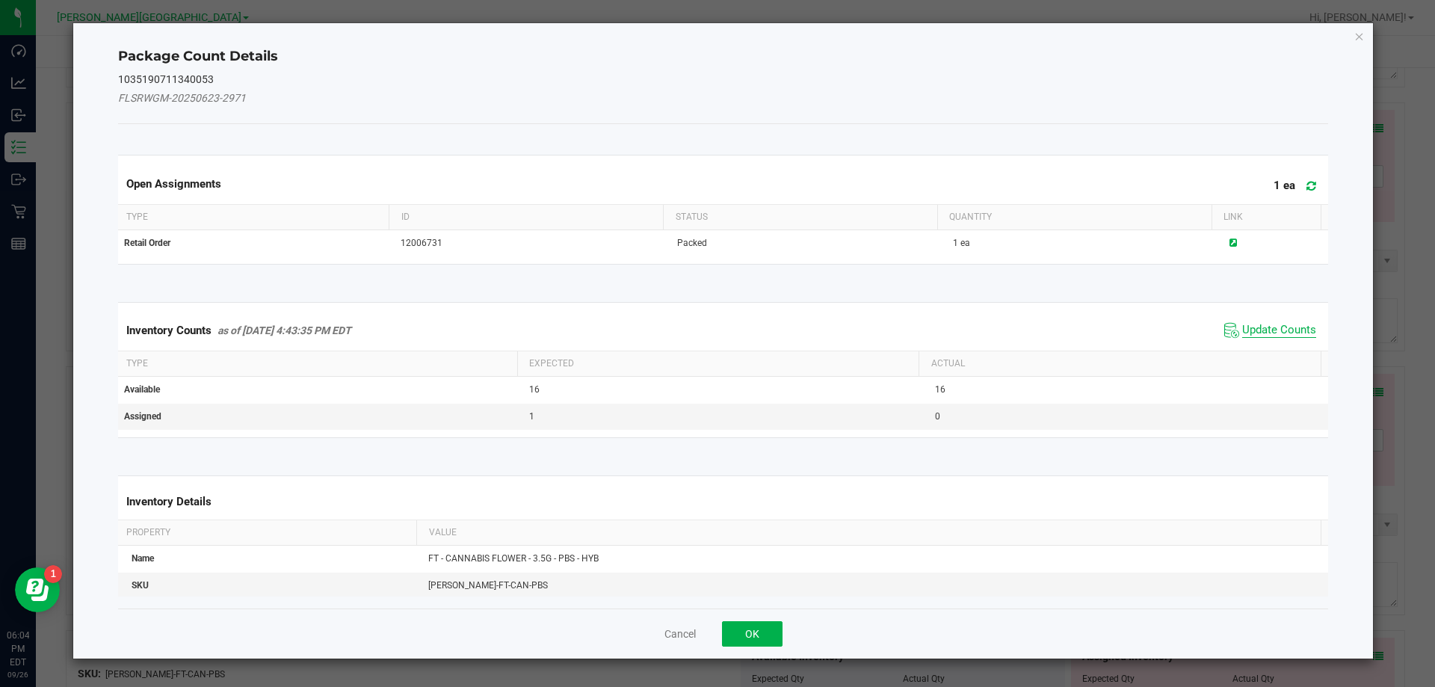
click at [731, 330] on span "Update Counts" at bounding box center [1279, 330] width 74 height 15
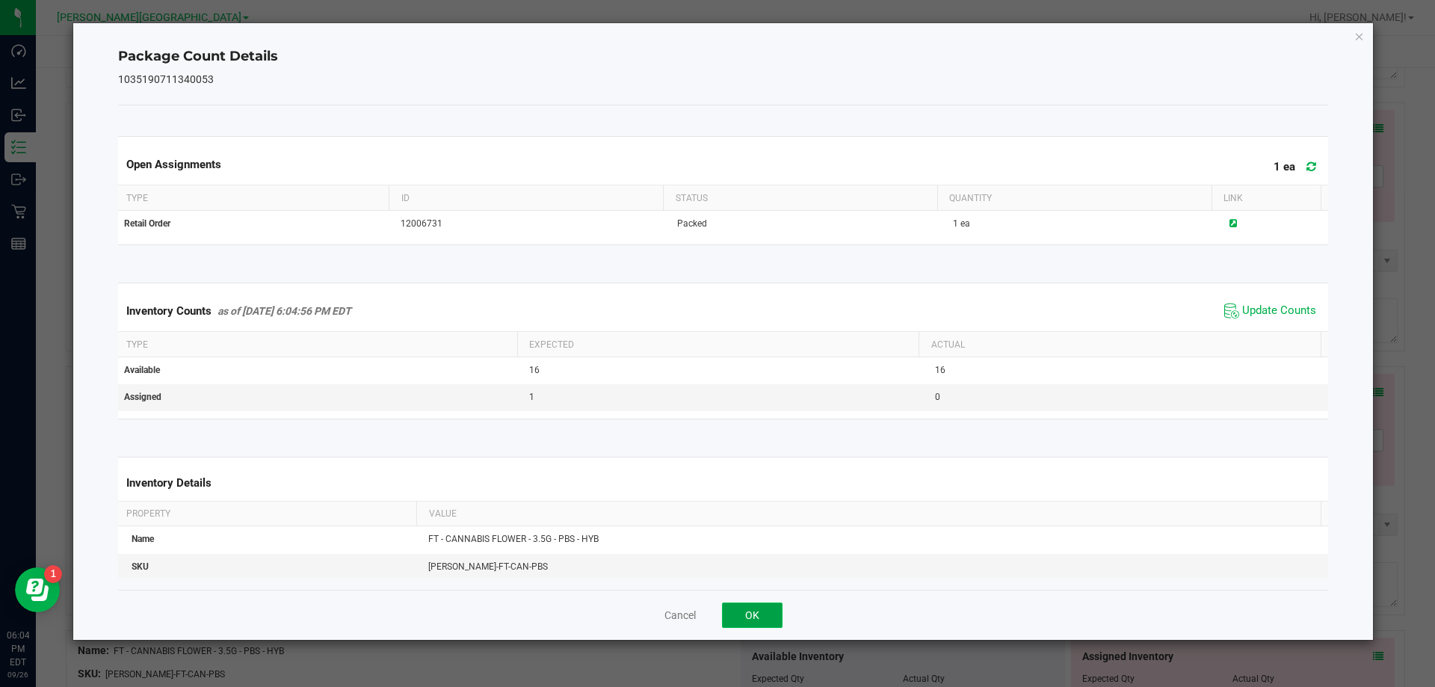
click at [731, 616] on button "OK" at bounding box center [752, 614] width 61 height 25
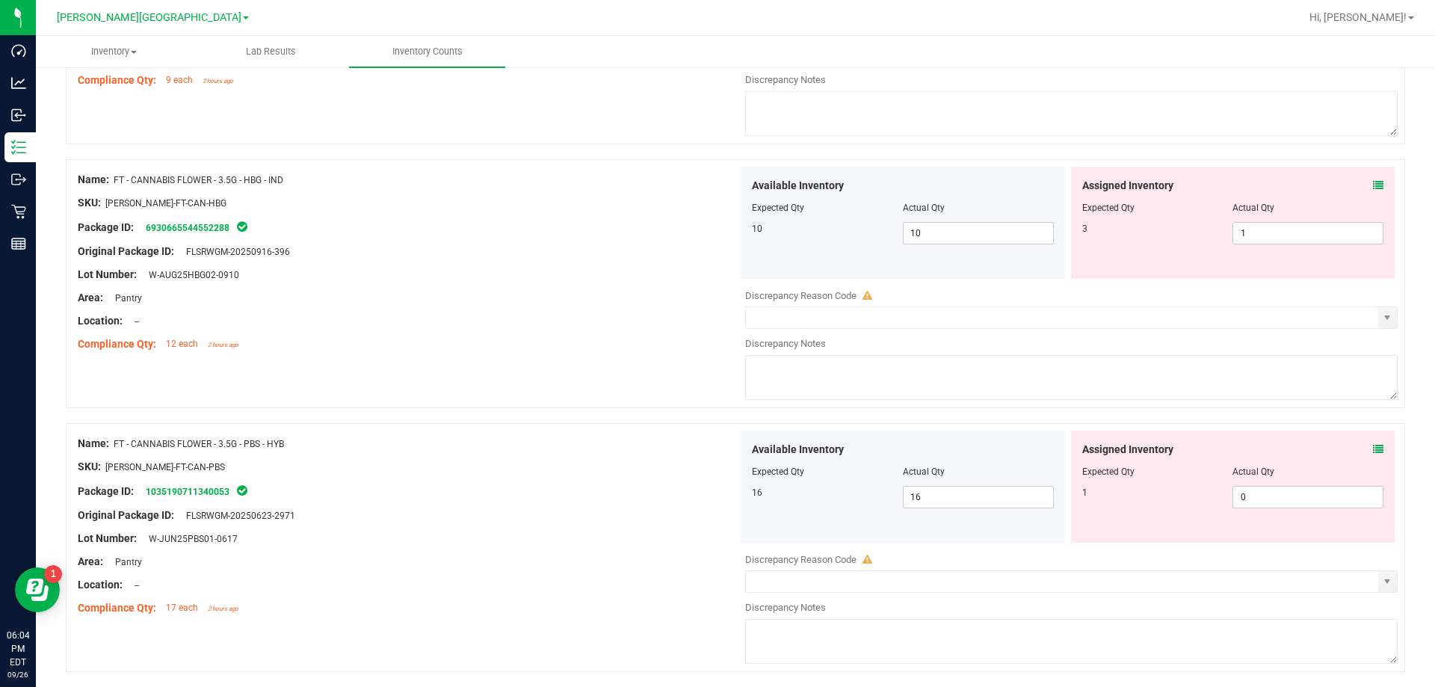
scroll to position [971, 0]
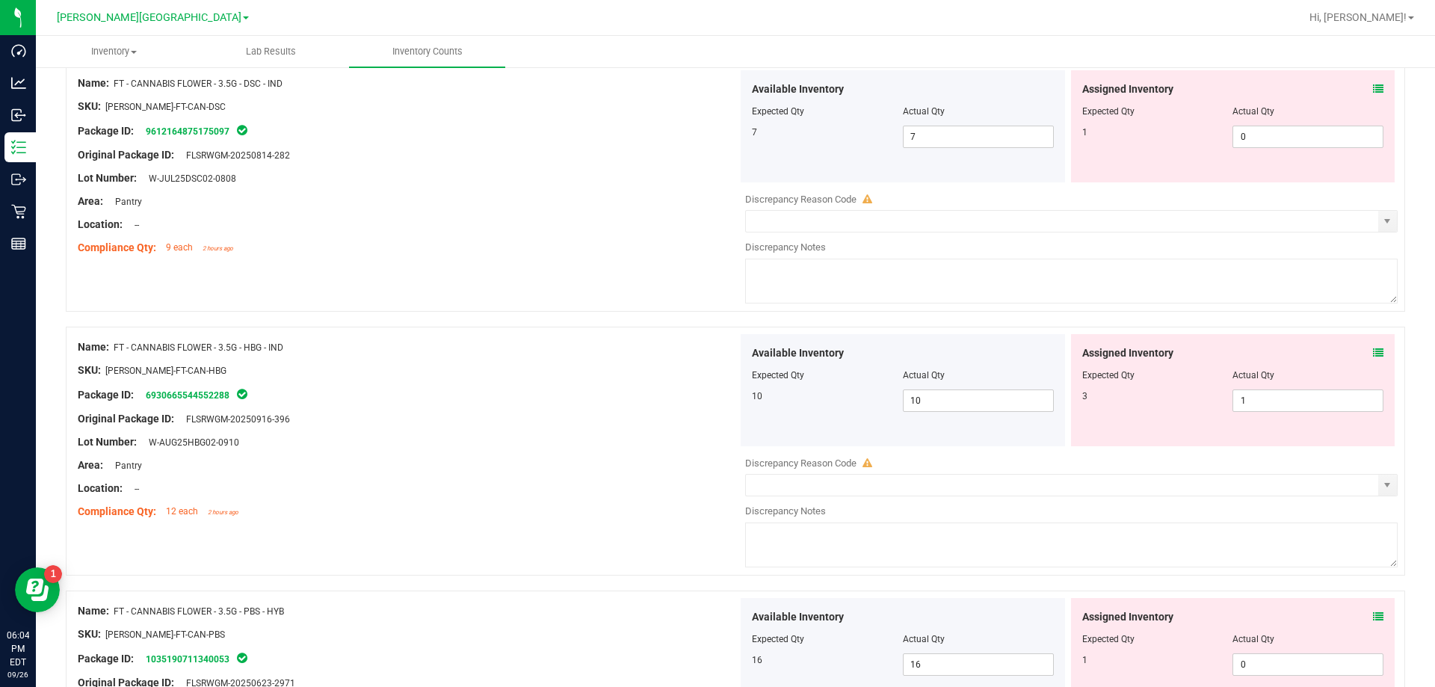
click at [731, 359] on span at bounding box center [1378, 353] width 10 height 16
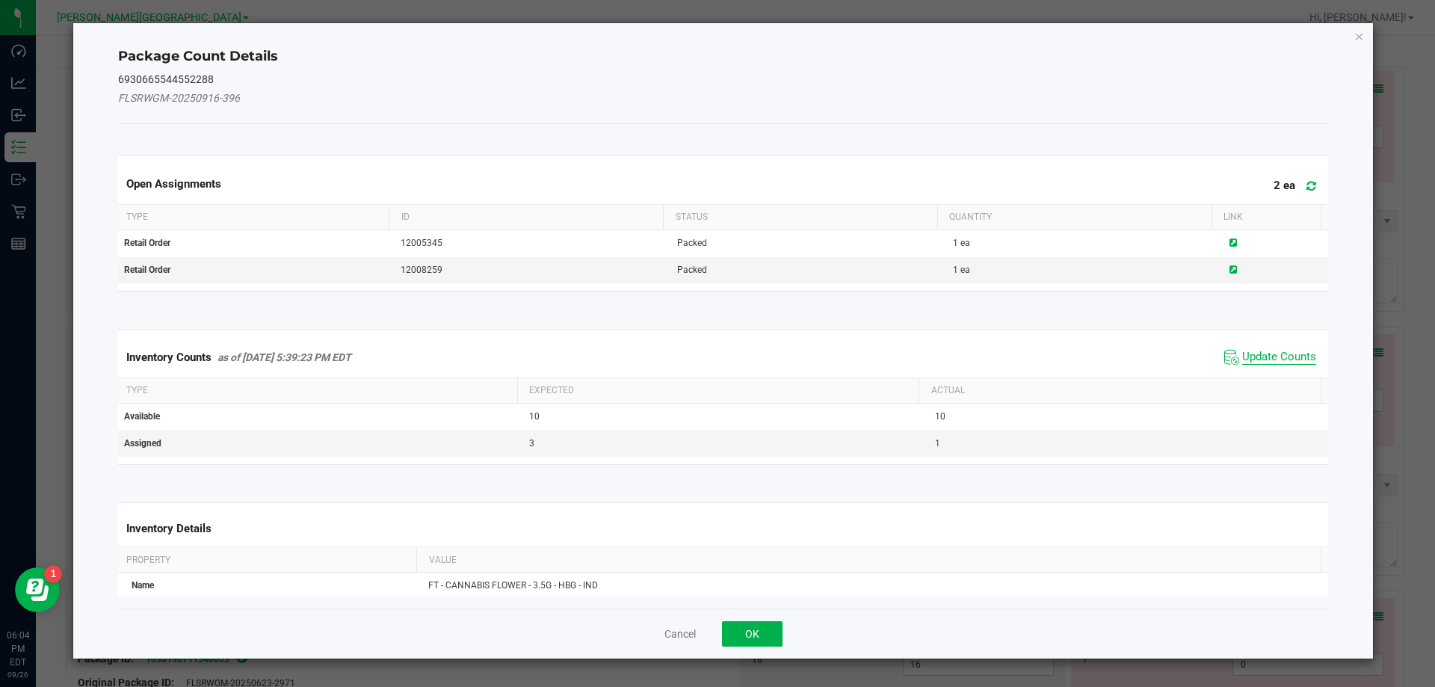
drag, startPoint x: 1285, startPoint y: 344, endPoint x: 1284, endPoint y: 351, distance: 7.5
click at [731, 347] on div "Inventory Counts as of [DATE] 5:39:23 PM EDT Update Counts" at bounding box center [723, 357] width 1216 height 40
click at [731, 351] on span "Update Counts" at bounding box center [1279, 357] width 74 height 15
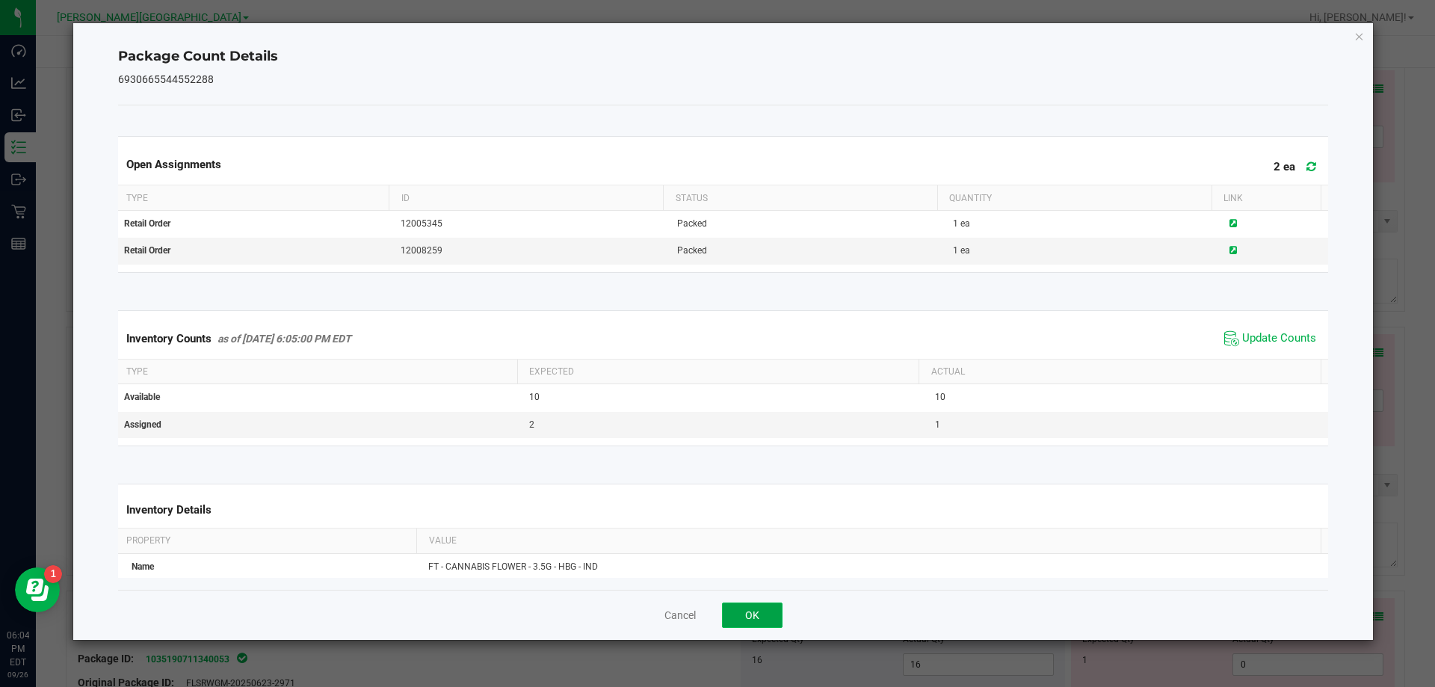
click at [731, 615] on button "OK" at bounding box center [752, 614] width 61 height 25
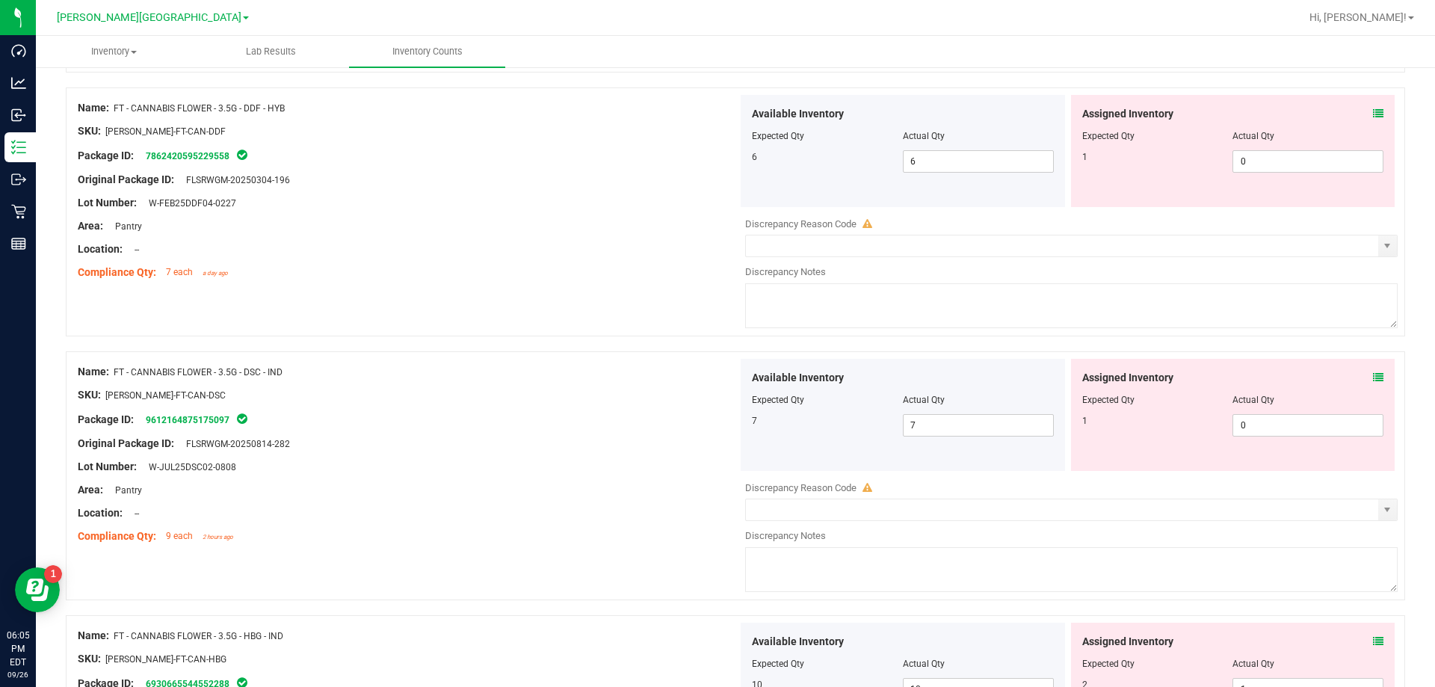
scroll to position [672, 0]
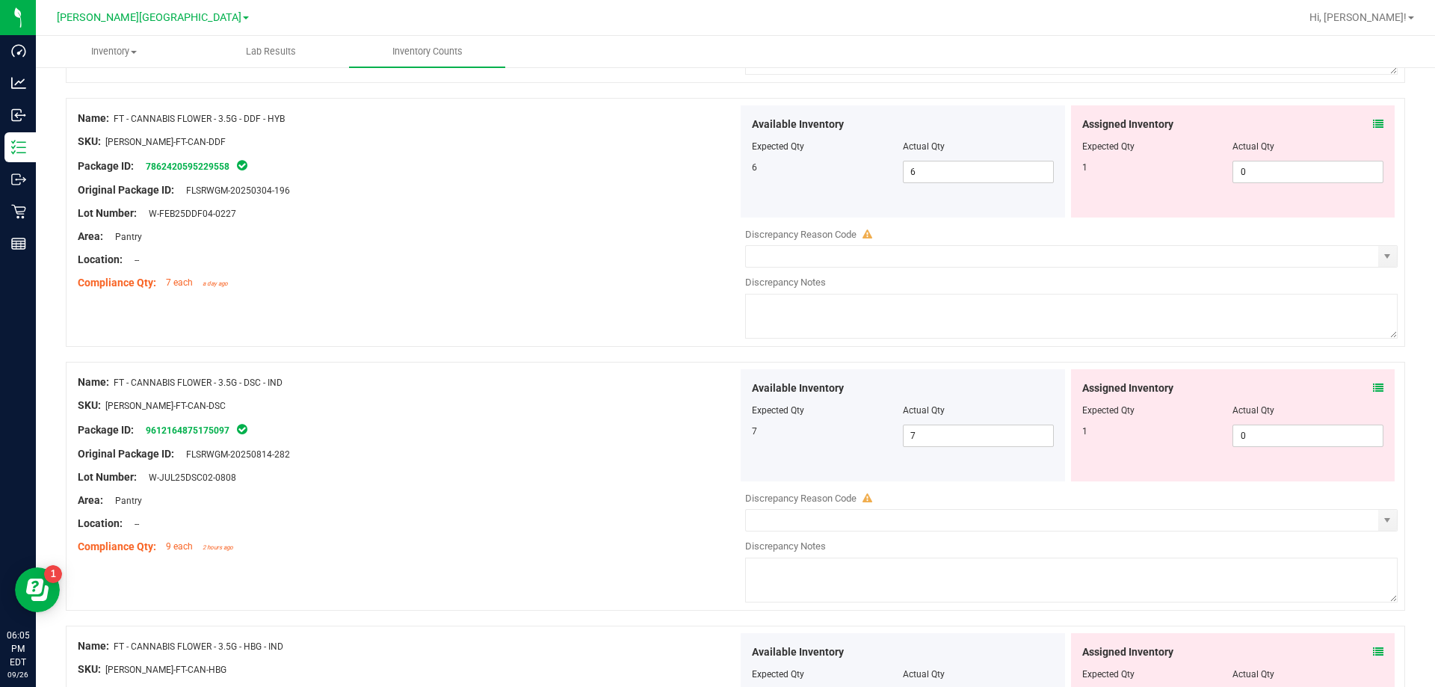
click at [731, 401] on div "Name: FT - CANNABIS FLOWER - 3.5G - DSC - IND SKU: [PERSON_NAME]-FT-CAN-DSC Pac…" at bounding box center [735, 486] width 1339 height 249
click at [731, 396] on div "Assigned Inventory Expected Qty Actual Qty 1 0 0" at bounding box center [1233, 425] width 324 height 112
click at [731, 379] on div "Assigned Inventory Expected Qty Actual Qty 1 0 0" at bounding box center [1233, 425] width 324 height 112
click at [731, 383] on icon at bounding box center [1378, 388] width 10 height 10
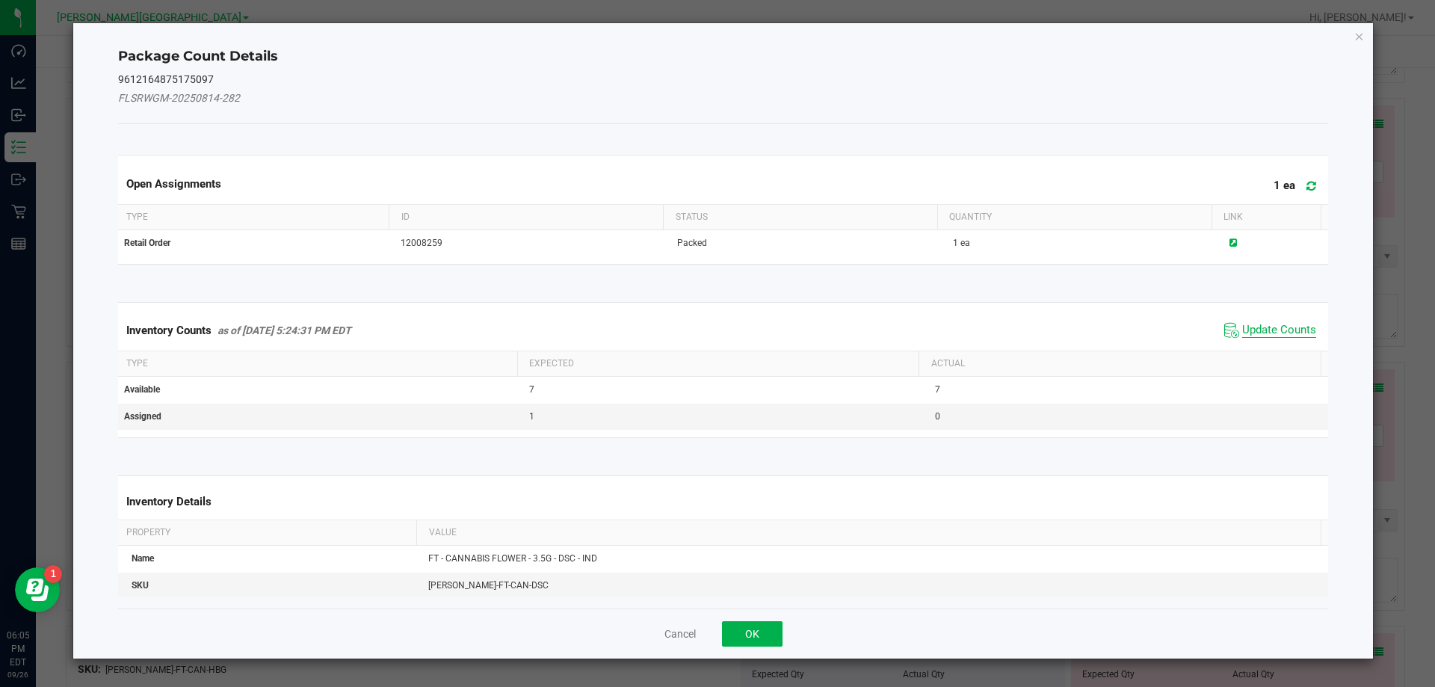
click at [731, 327] on span "Update Counts" at bounding box center [1279, 330] width 74 height 15
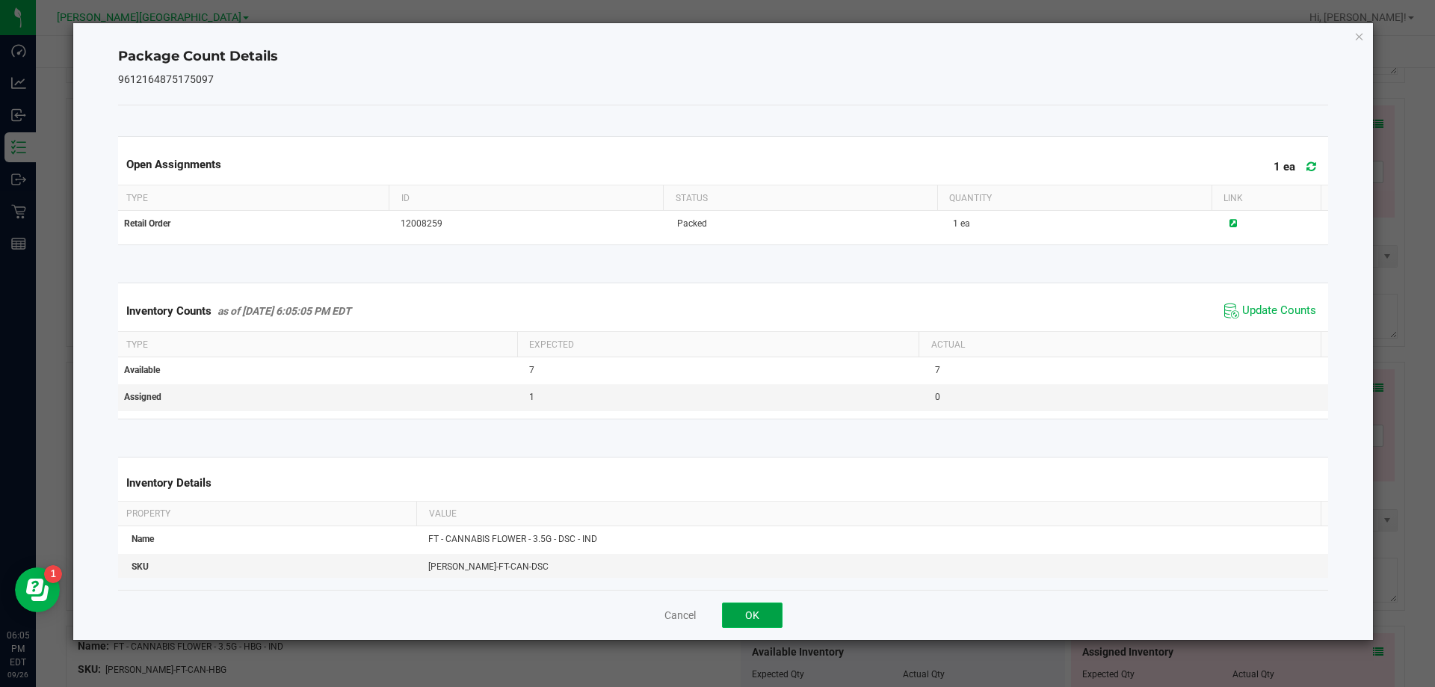
click at [731, 616] on button "OK" at bounding box center [752, 614] width 61 height 25
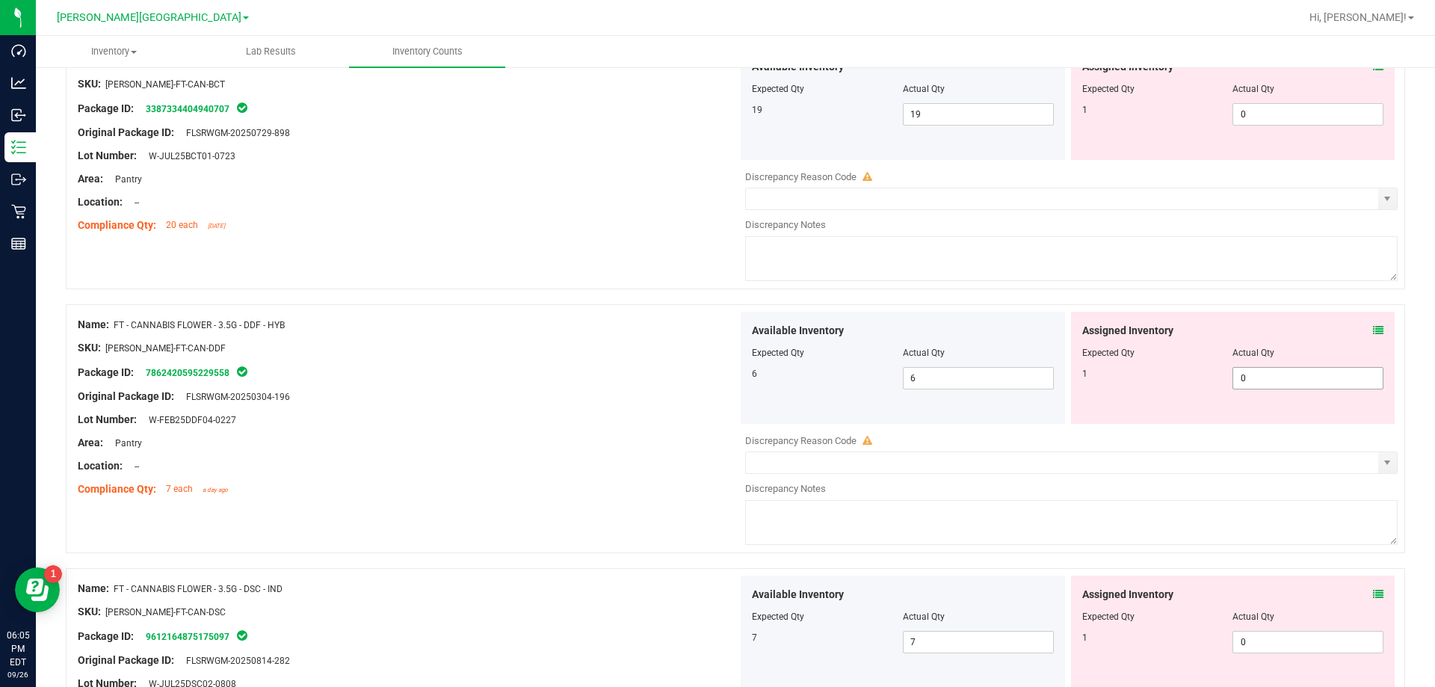
scroll to position [448, 0]
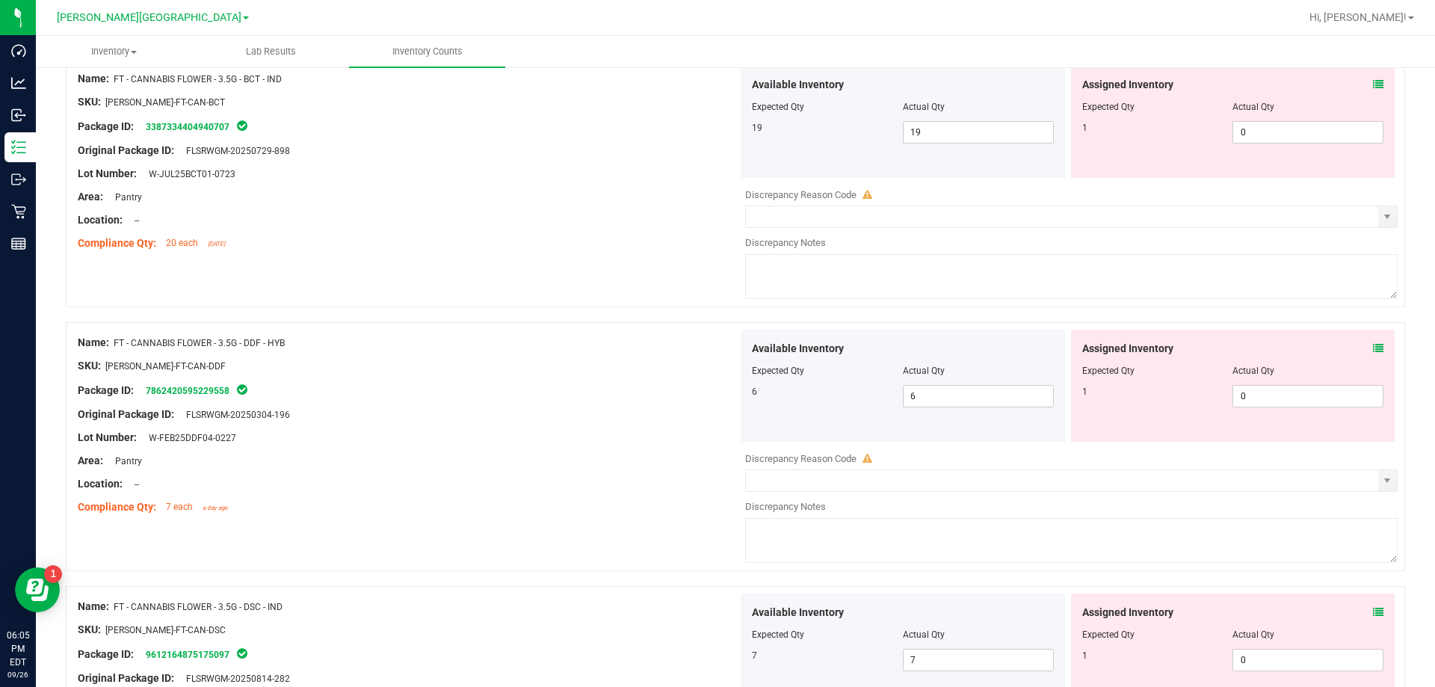
click at [731, 341] on span at bounding box center [1378, 349] width 10 height 16
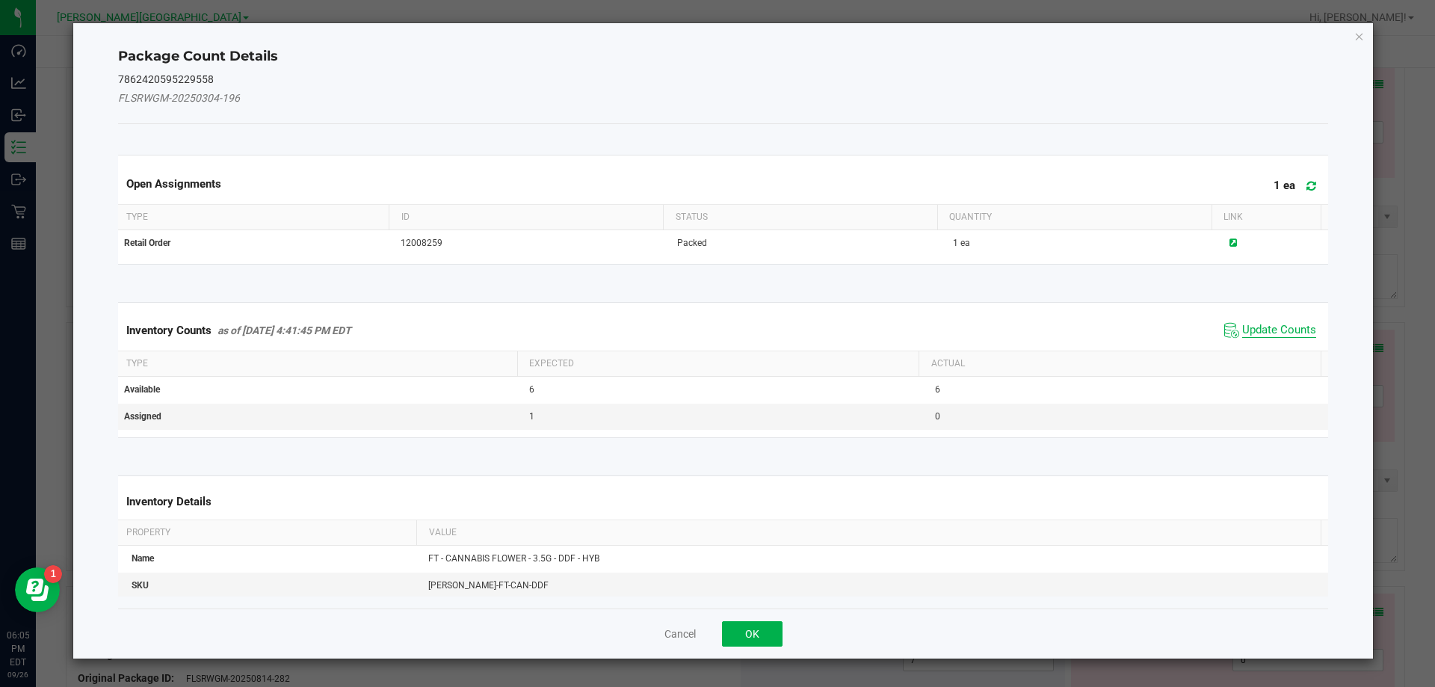
click at [731, 325] on span "Update Counts" at bounding box center [1279, 330] width 74 height 15
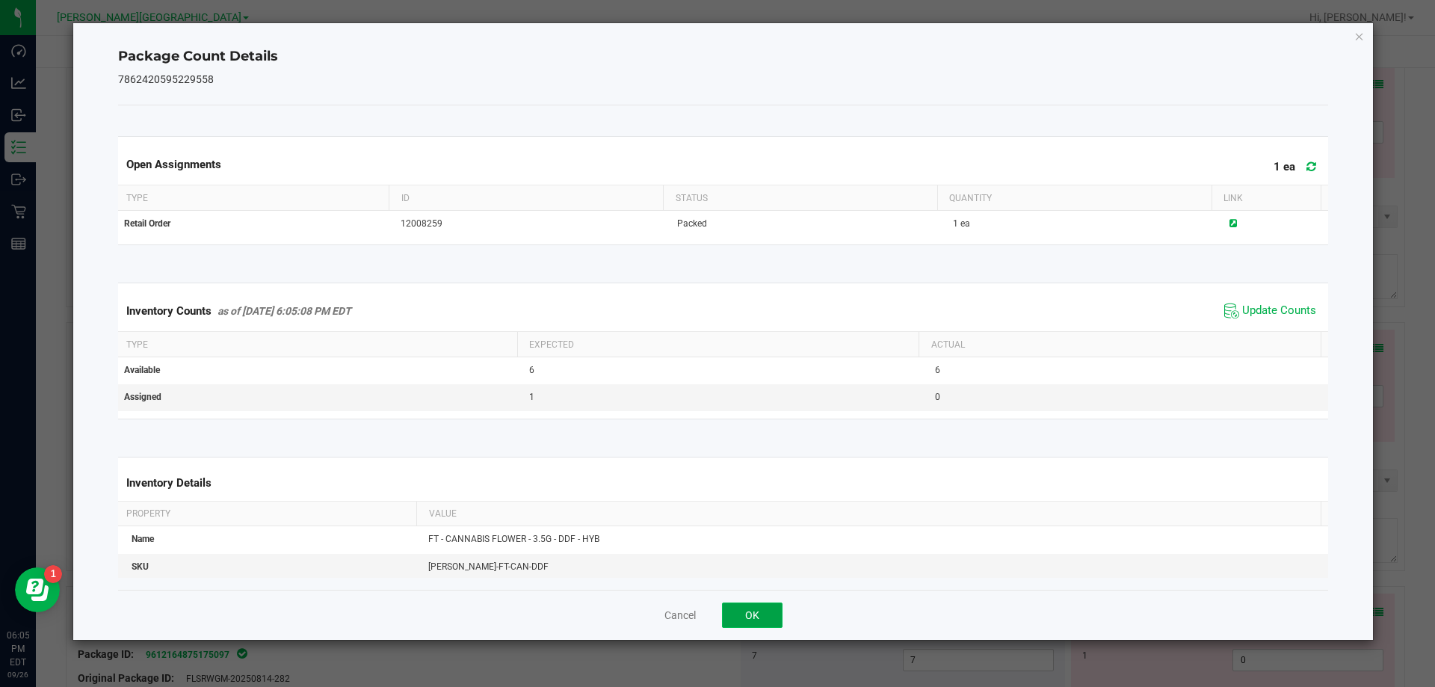
click at [731, 616] on button "OK" at bounding box center [752, 614] width 61 height 25
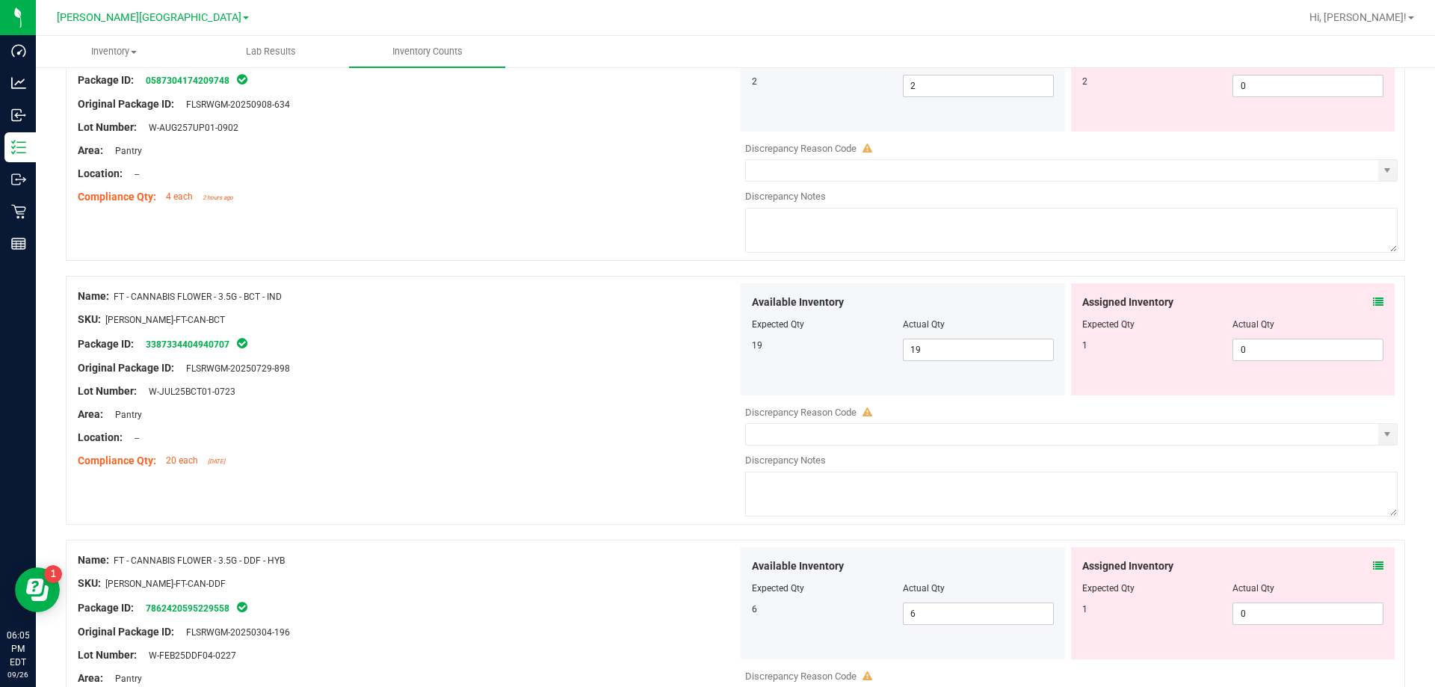
scroll to position [224, 0]
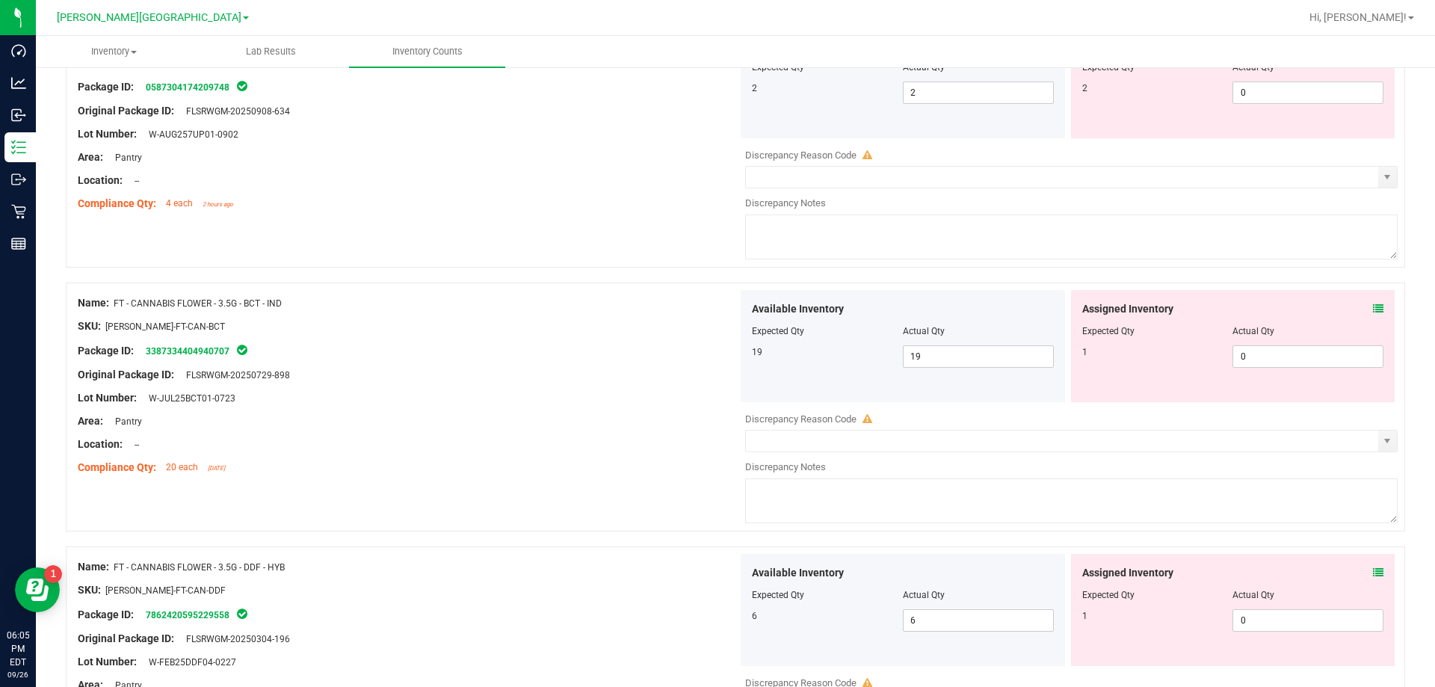
click at [731, 305] on icon at bounding box center [1378, 308] width 10 height 10
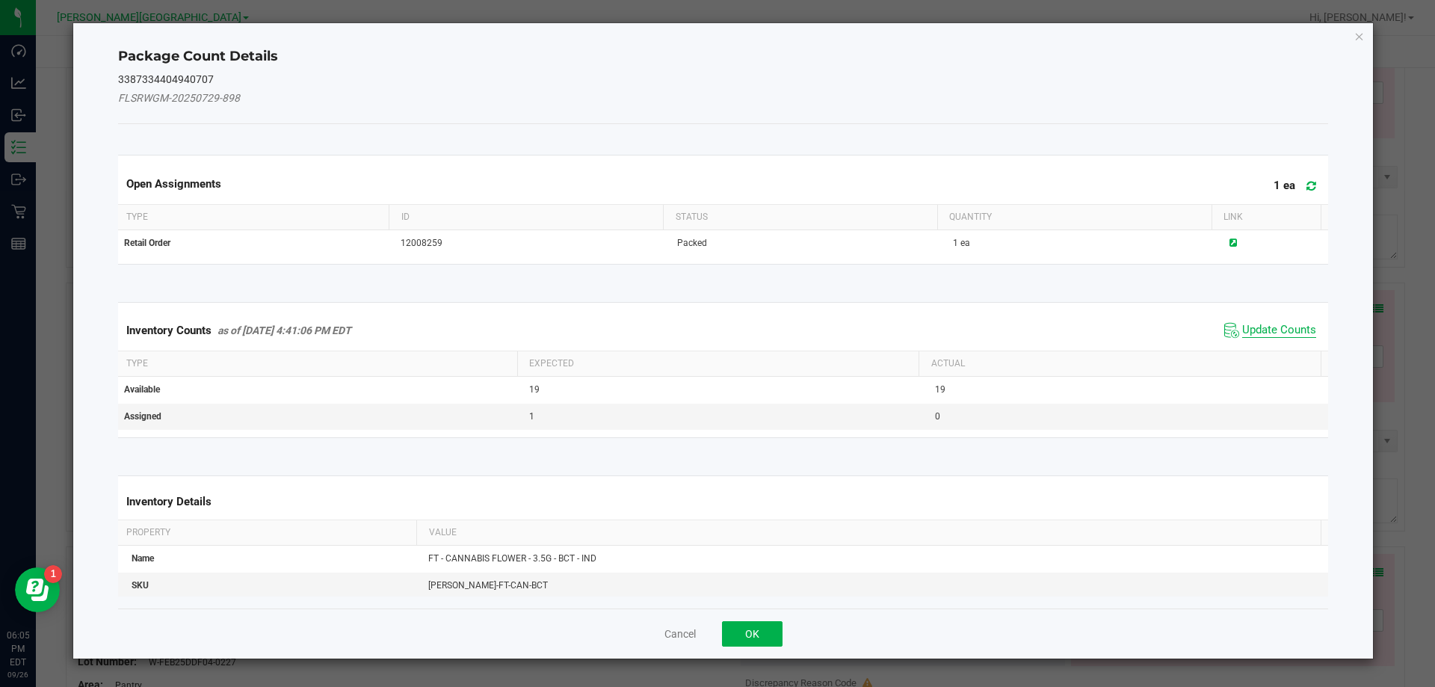
click at [731, 323] on span "Update Counts" at bounding box center [1279, 330] width 74 height 15
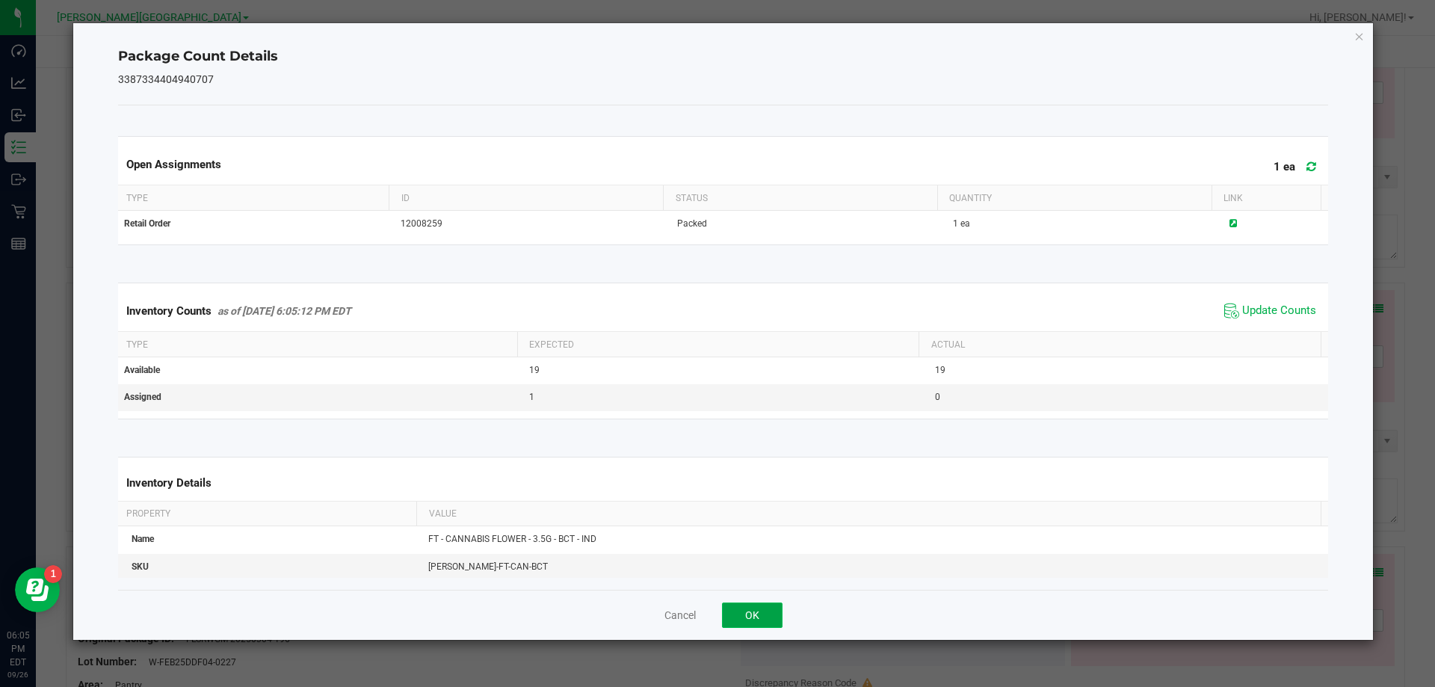
click at [731, 619] on button "OK" at bounding box center [752, 614] width 61 height 25
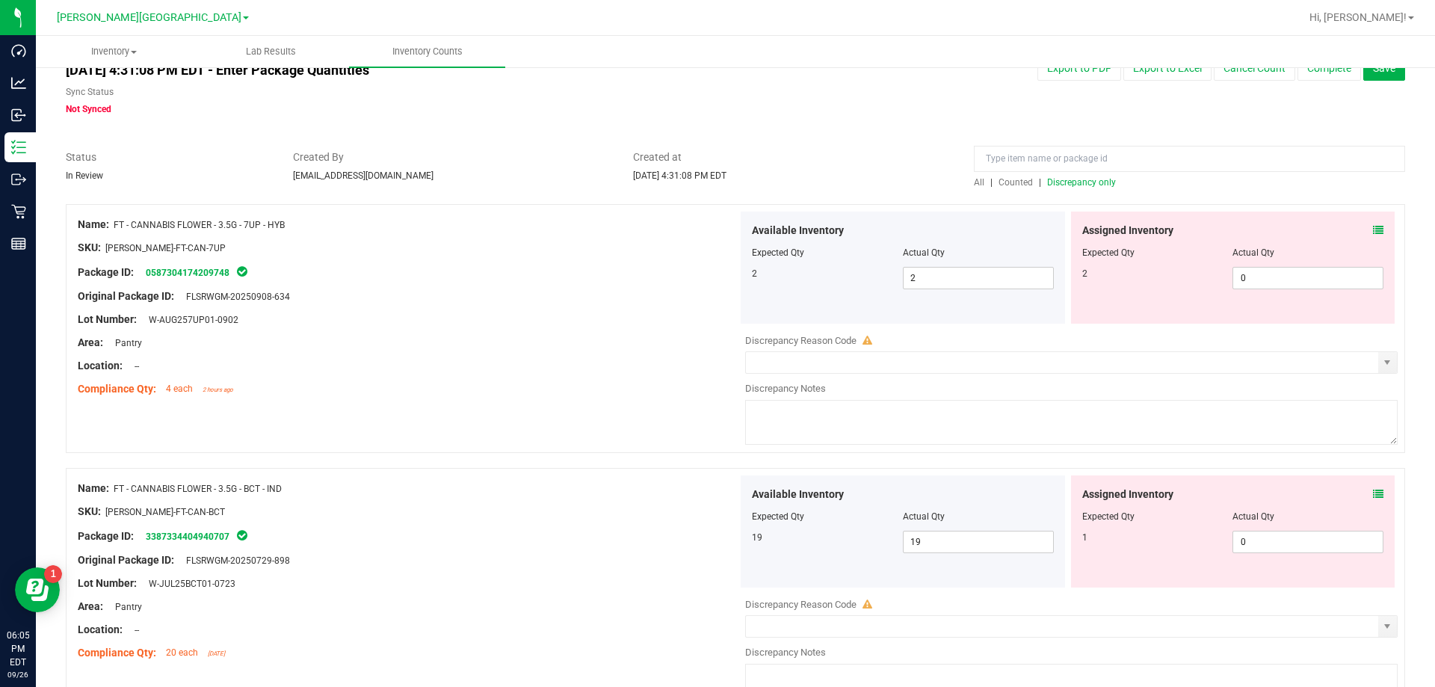
scroll to position [0, 0]
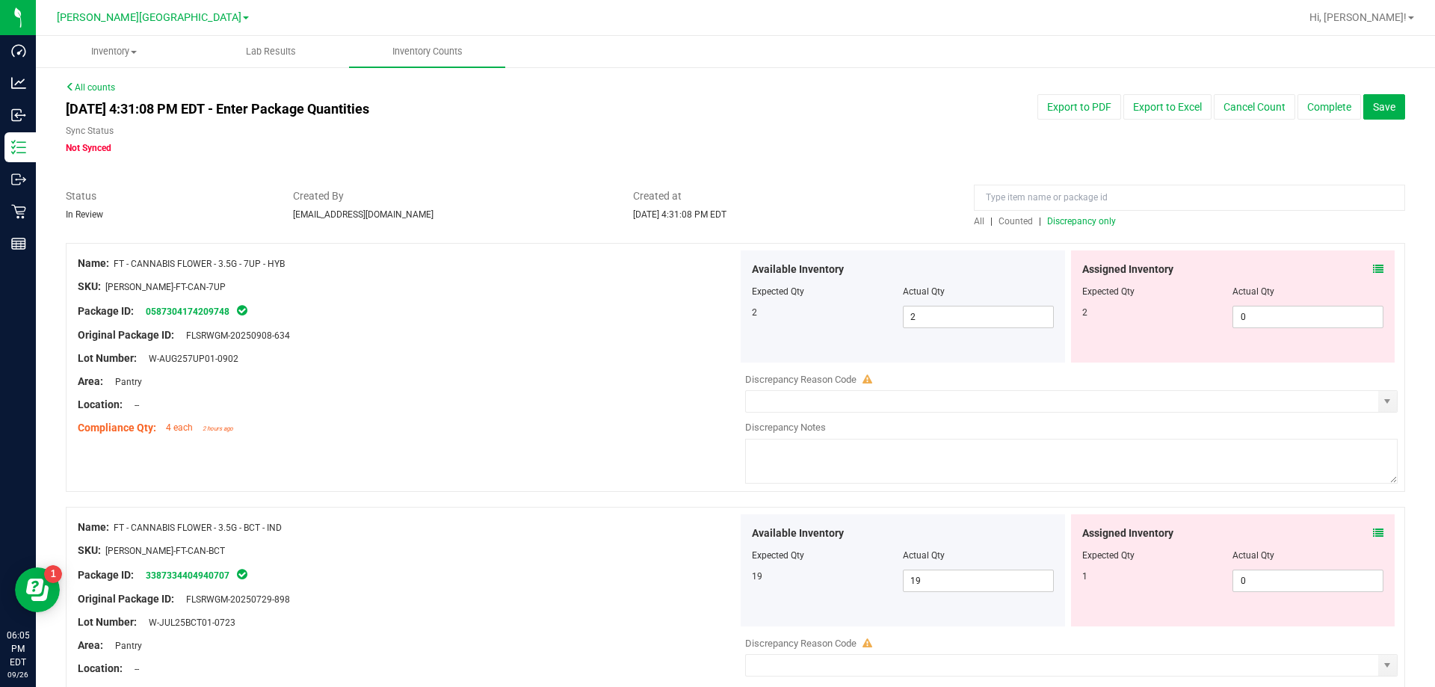
click at [731, 272] on icon at bounding box center [1378, 269] width 10 height 10
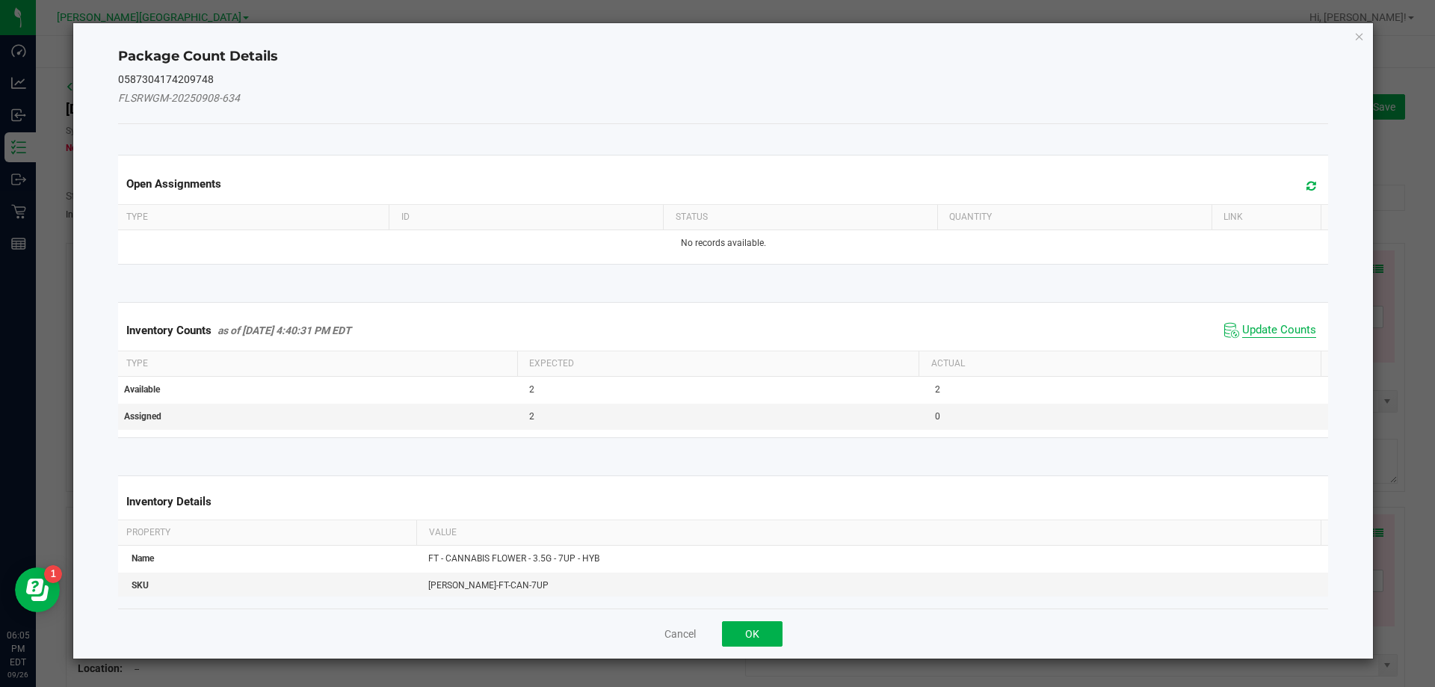
click at [731, 329] on span "Update Counts" at bounding box center [1279, 330] width 74 height 15
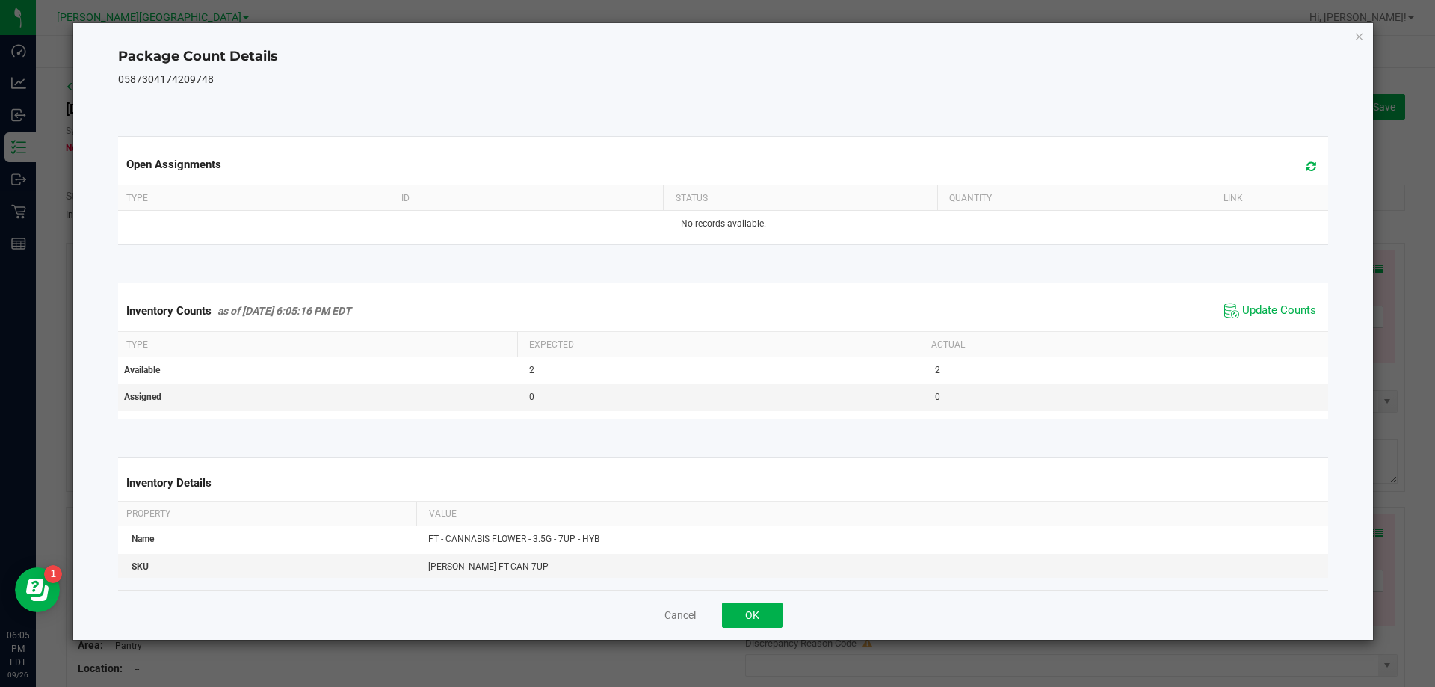
click at [731, 324] on div "Inventory Counts as of [DATE] 6:05:16 PM EDT Update Counts" at bounding box center [723, 311] width 1216 height 40
click at [731, 303] on span "Update Counts" at bounding box center [1279, 310] width 74 height 15
click at [731, 598] on div "Cancel OK" at bounding box center [723, 615] width 1210 height 50
click at [731, 609] on button "OK" at bounding box center [752, 614] width 61 height 25
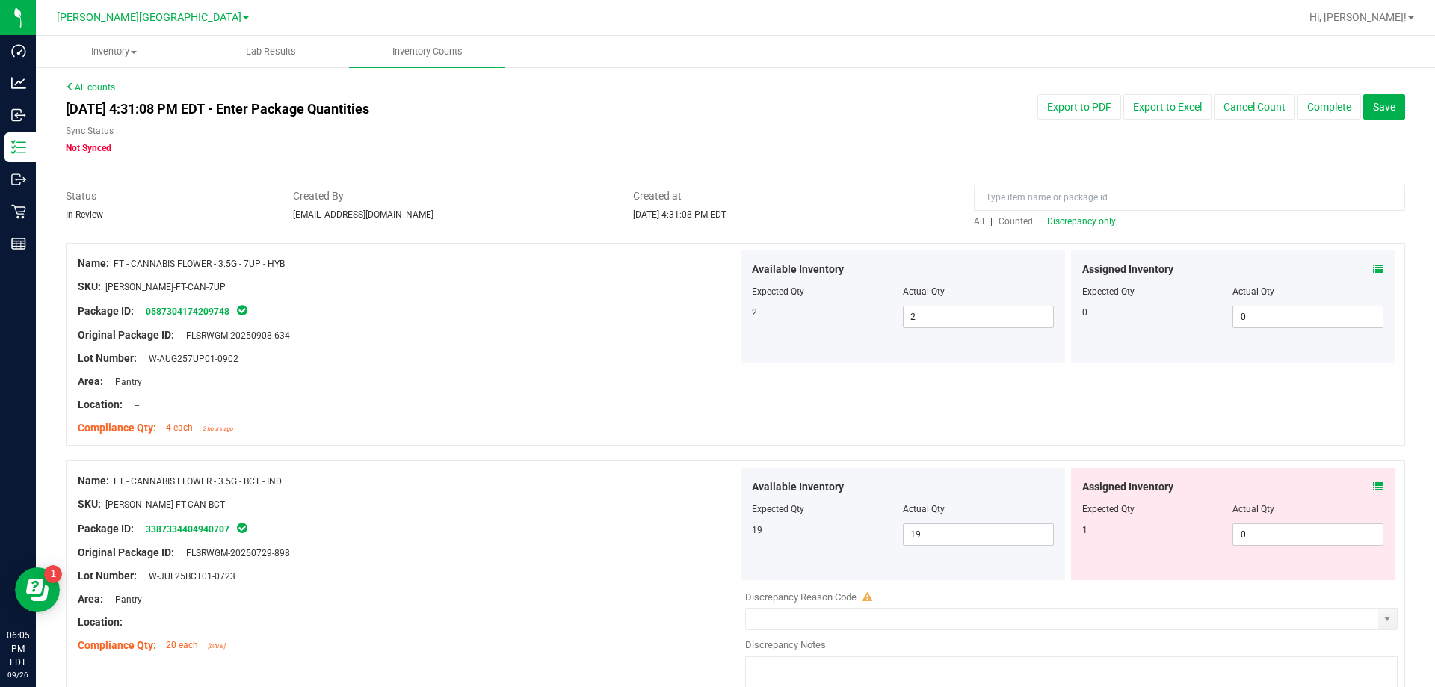
click at [731, 225] on span "Discrepancy only" at bounding box center [1081, 221] width 69 height 10
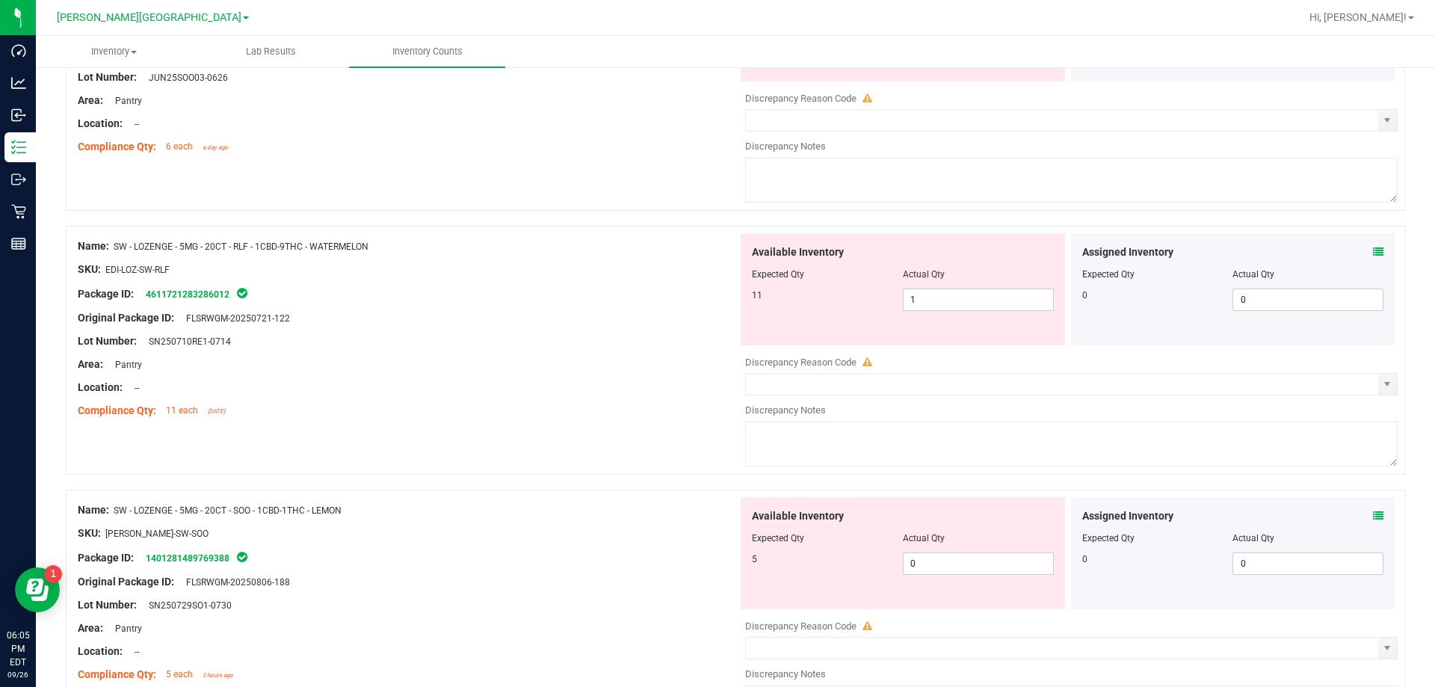
scroll to position [4882, 0]
